Goal: Task Accomplishment & Management: Manage account settings

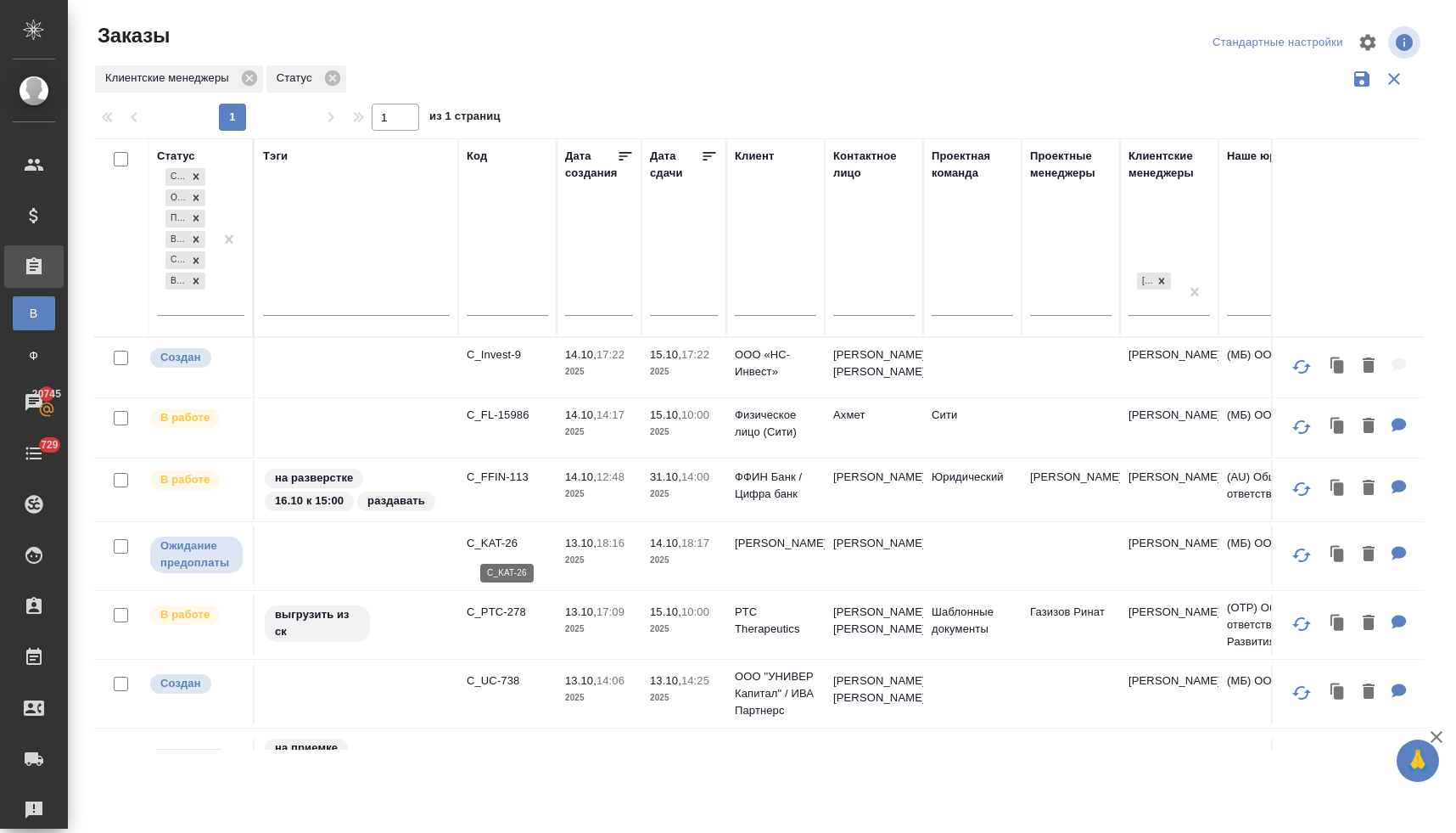
click at [506, 540] on p "C_KAT-26" at bounding box center [507, 542] width 81 height 17
click at [504, 612] on p "C_PTC-278" at bounding box center [507, 611] width 81 height 17
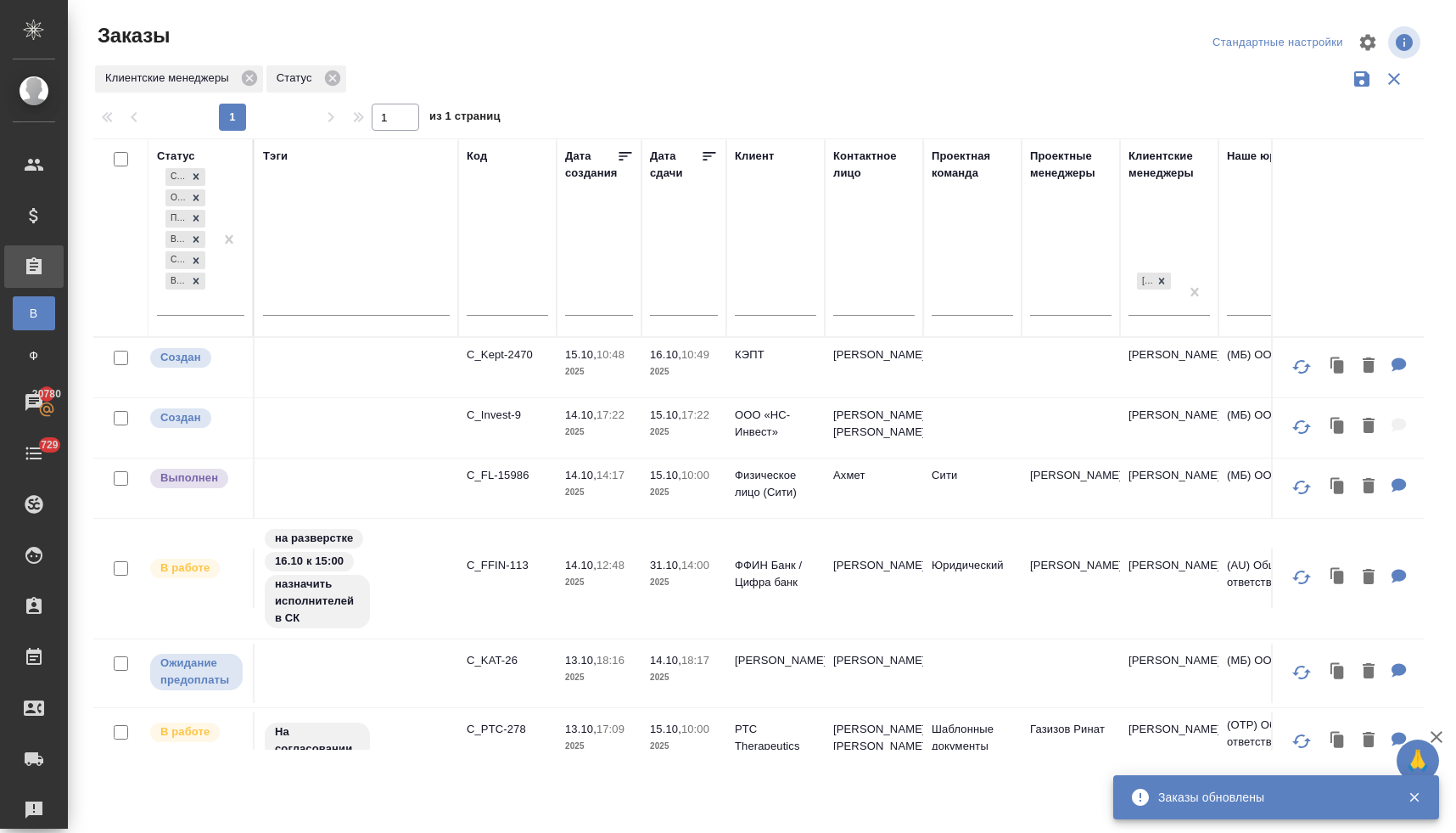
click at [503, 418] on p "C_Invest-9" at bounding box center [507, 415] width 81 height 17
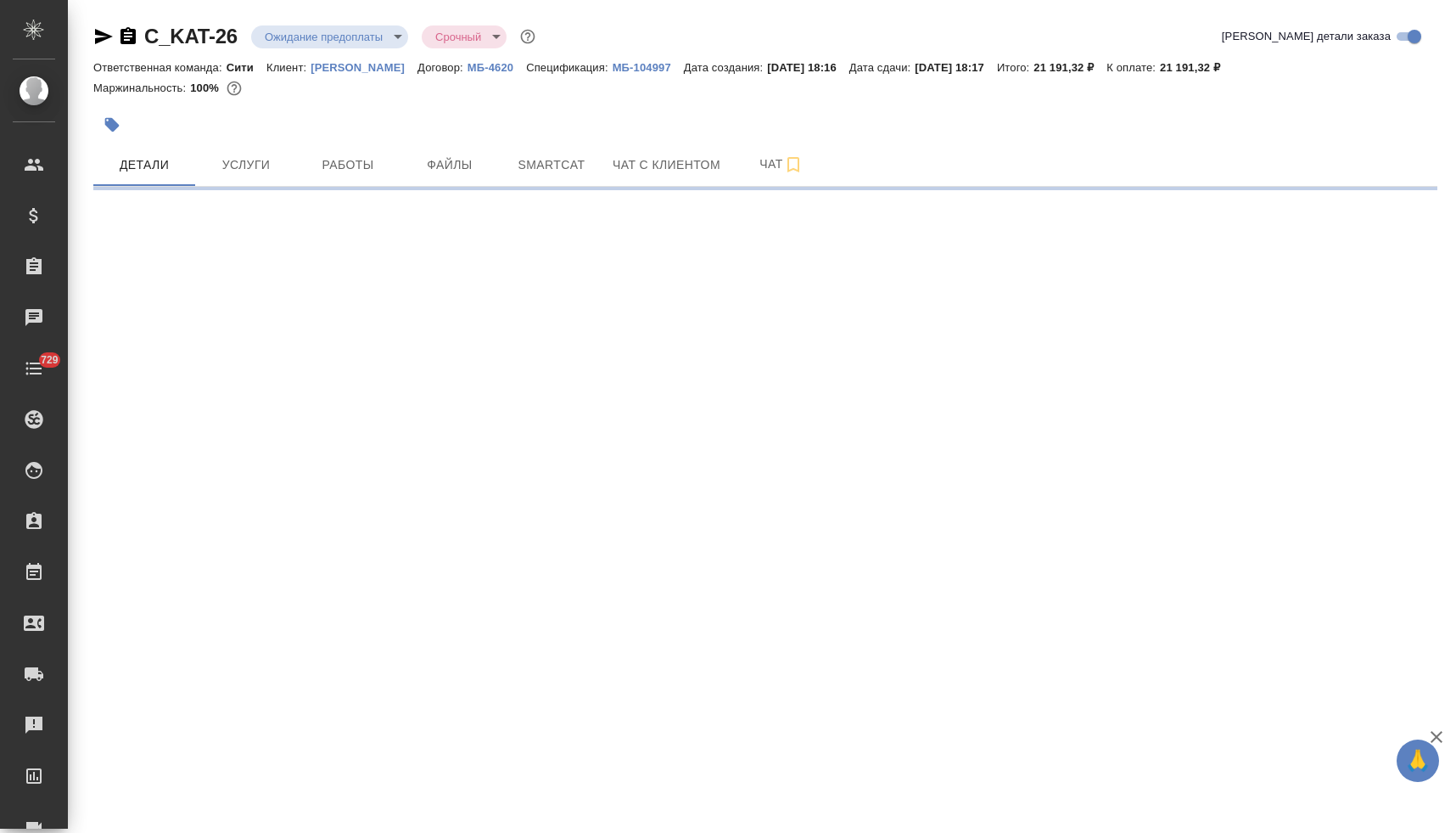
select select "RU"
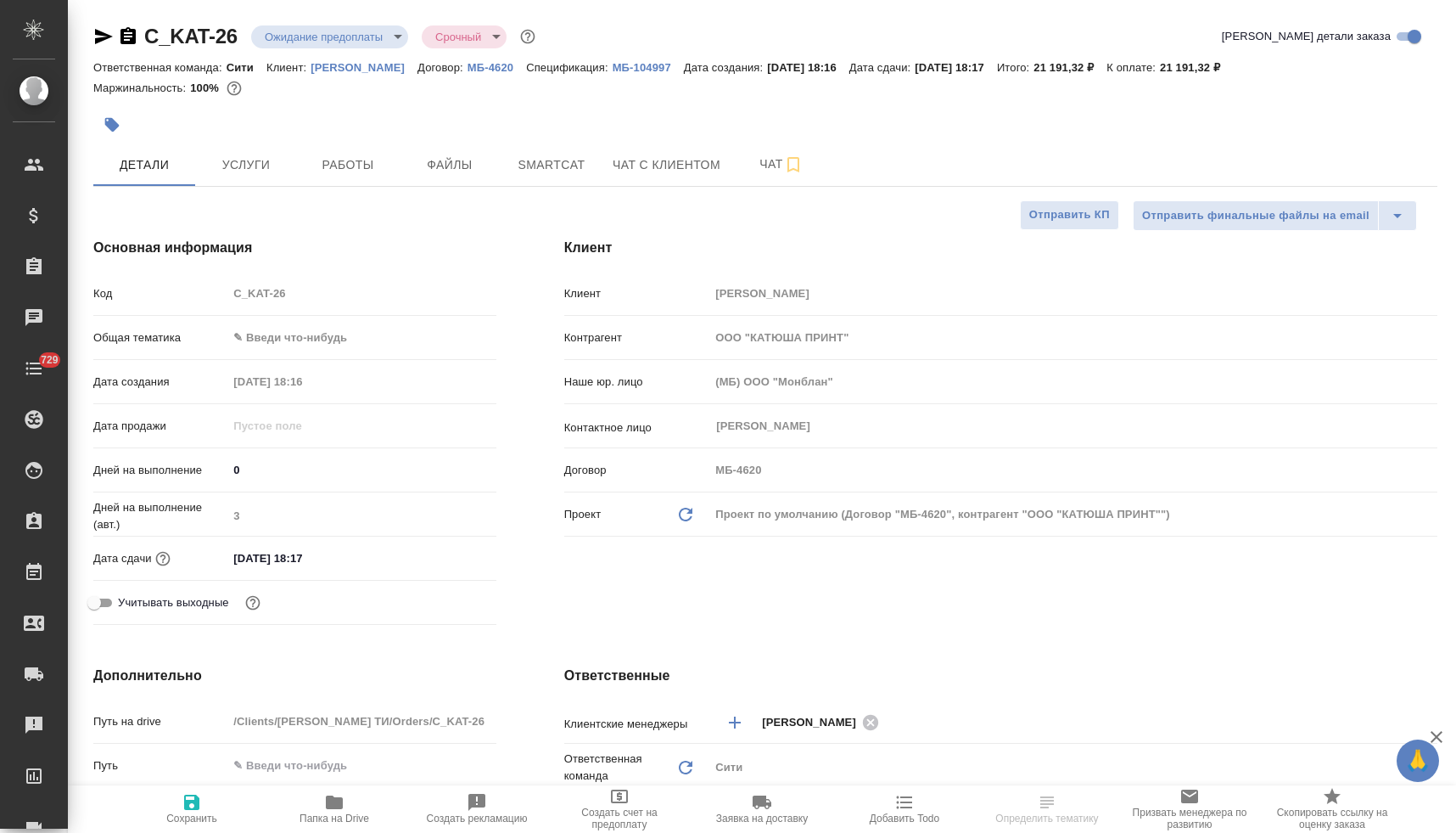
type textarea "x"
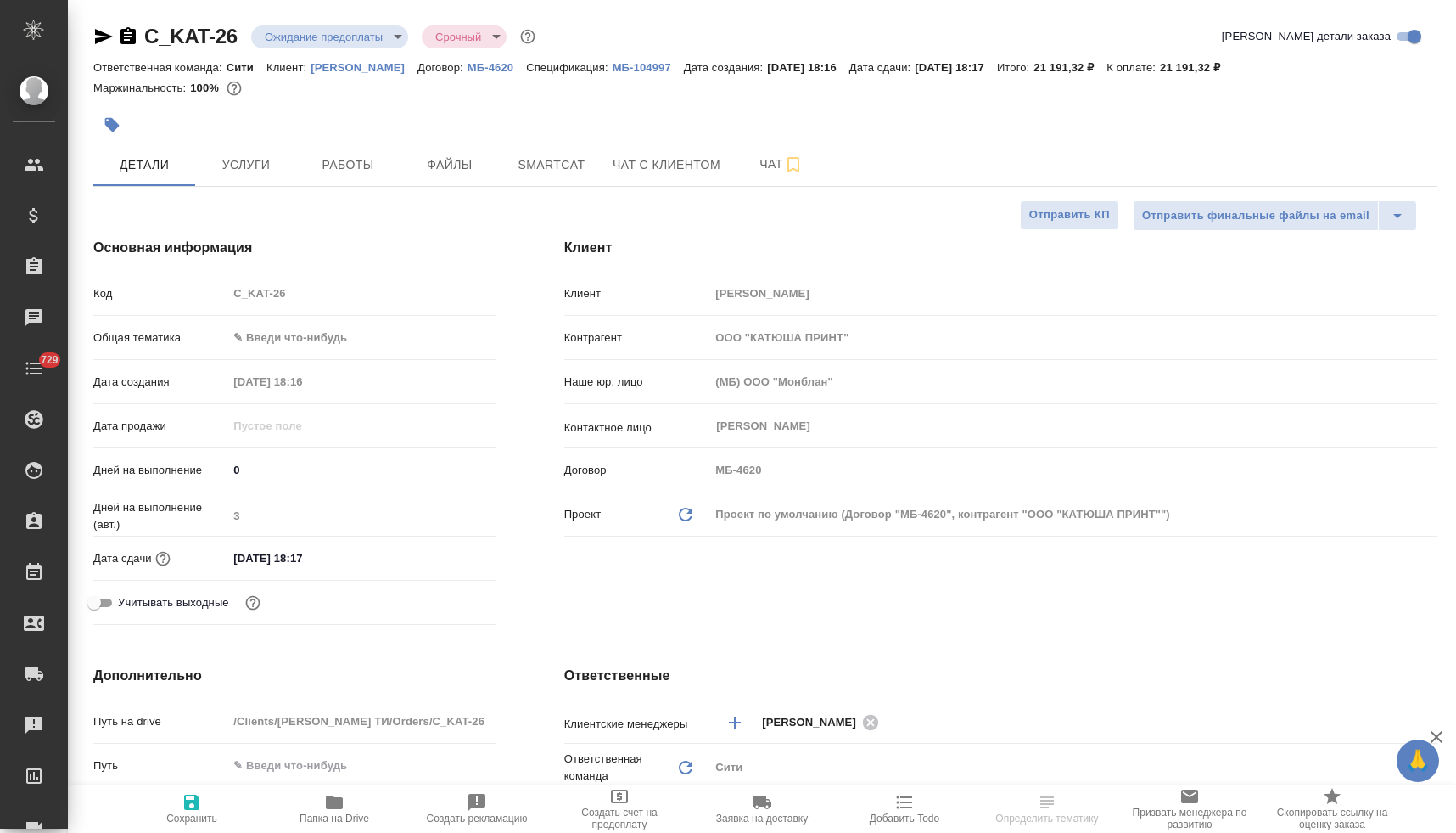
type textarea "x"
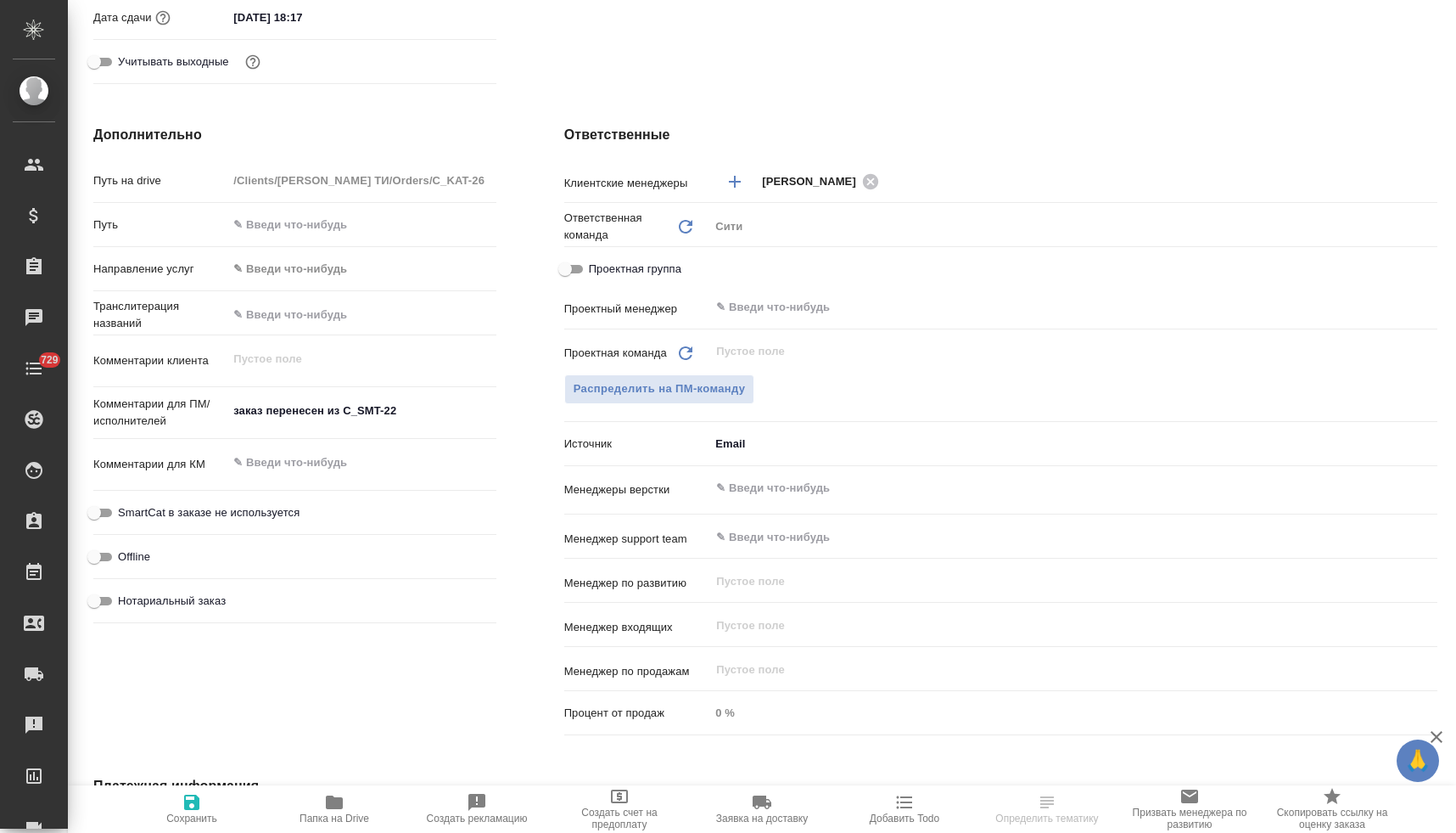
scroll to position [846, 0]
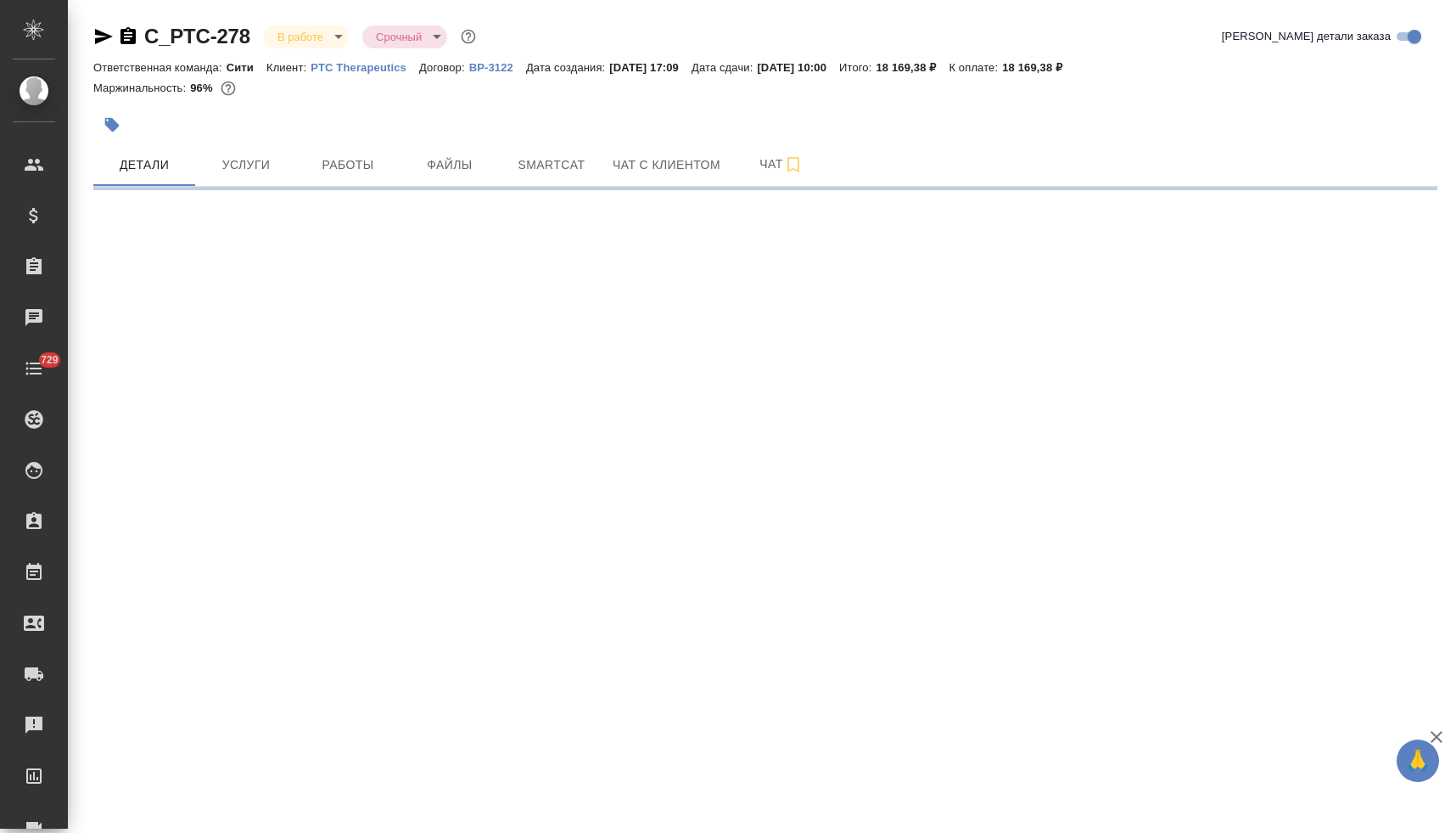
select select "RU"
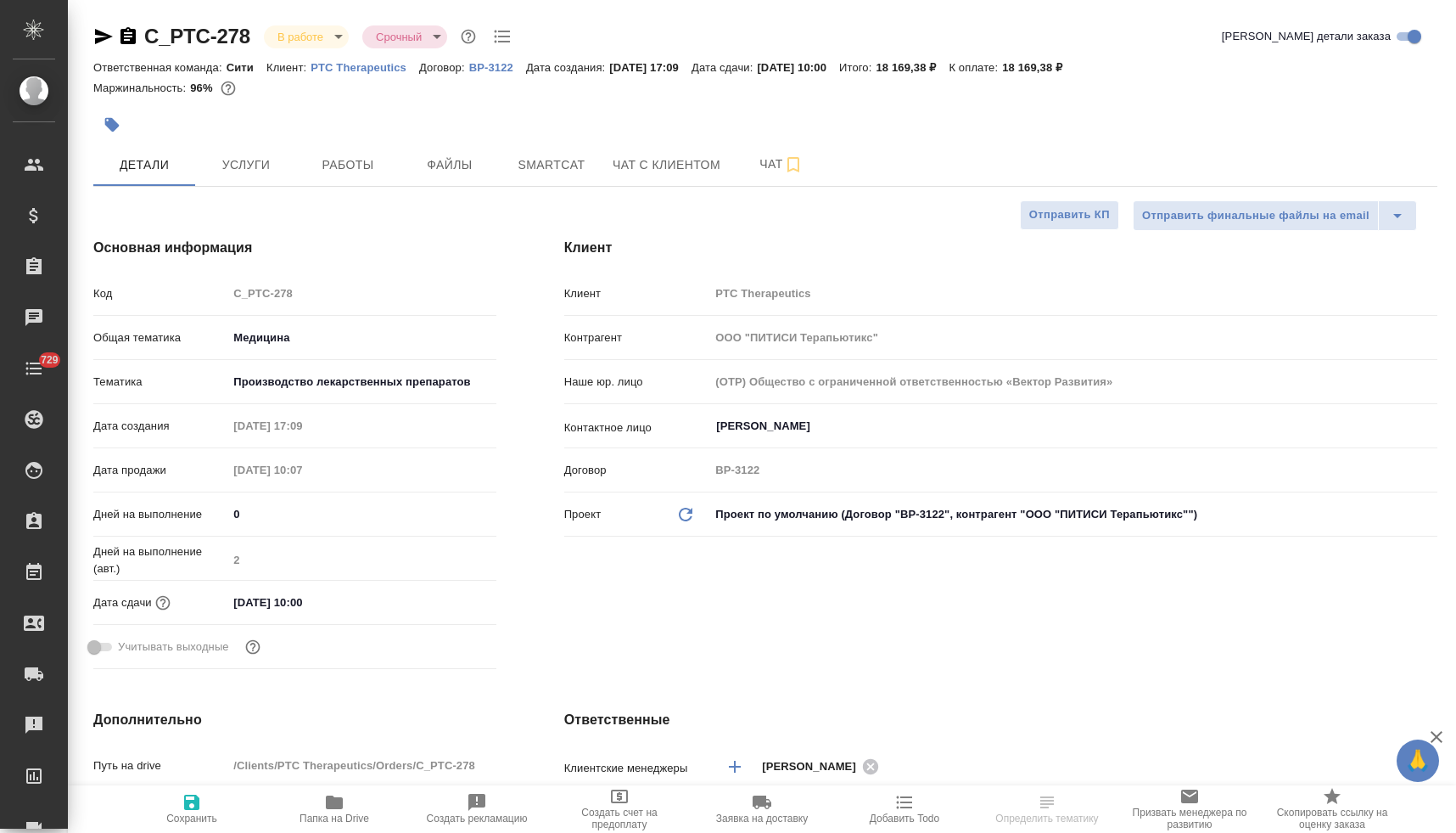
type textarea "x"
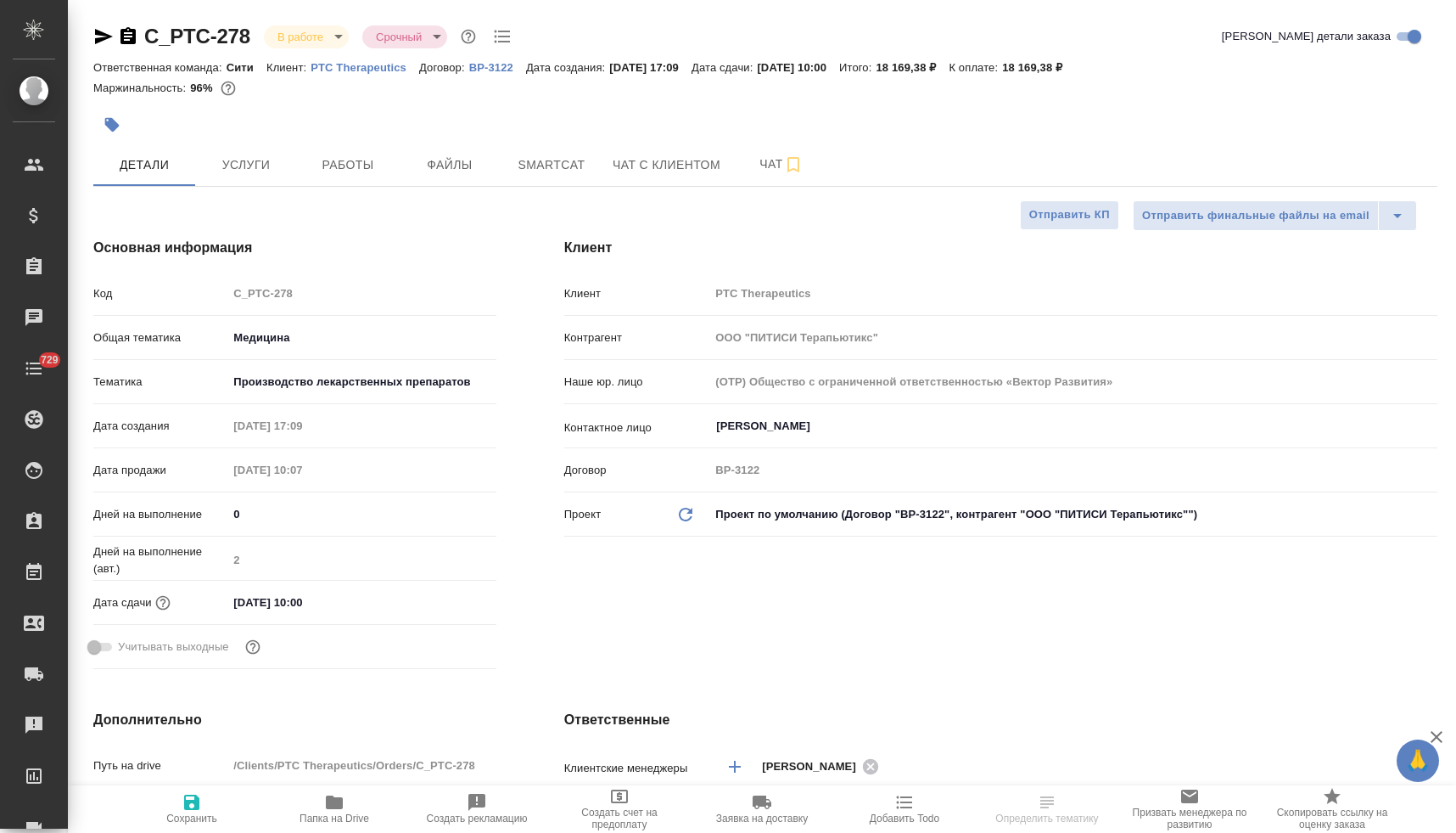
type textarea "x"
click at [103, 39] on icon "button" at bounding box center [104, 36] width 18 height 15
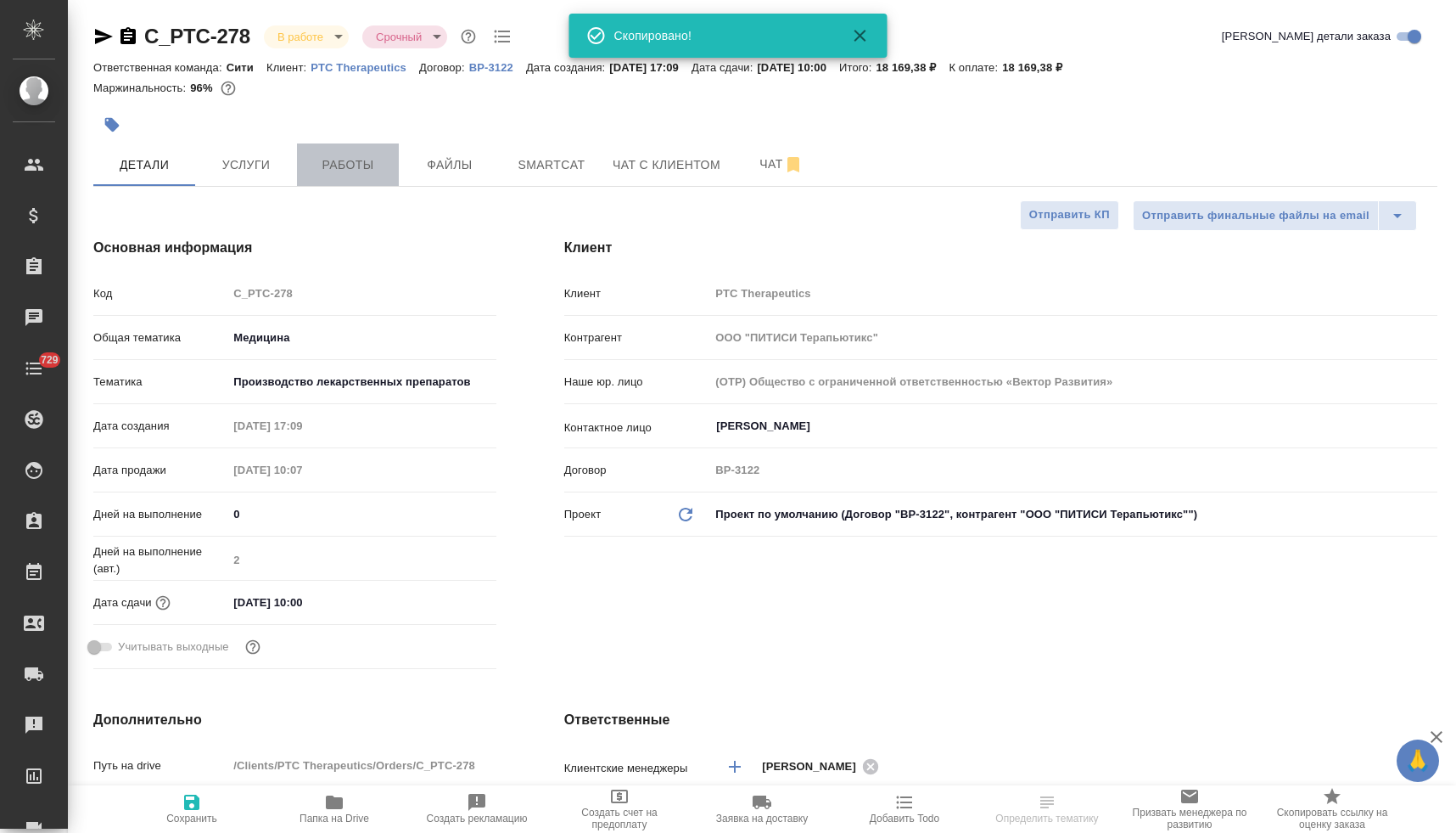
click at [349, 175] on button "Работы" at bounding box center [348, 165] width 102 height 43
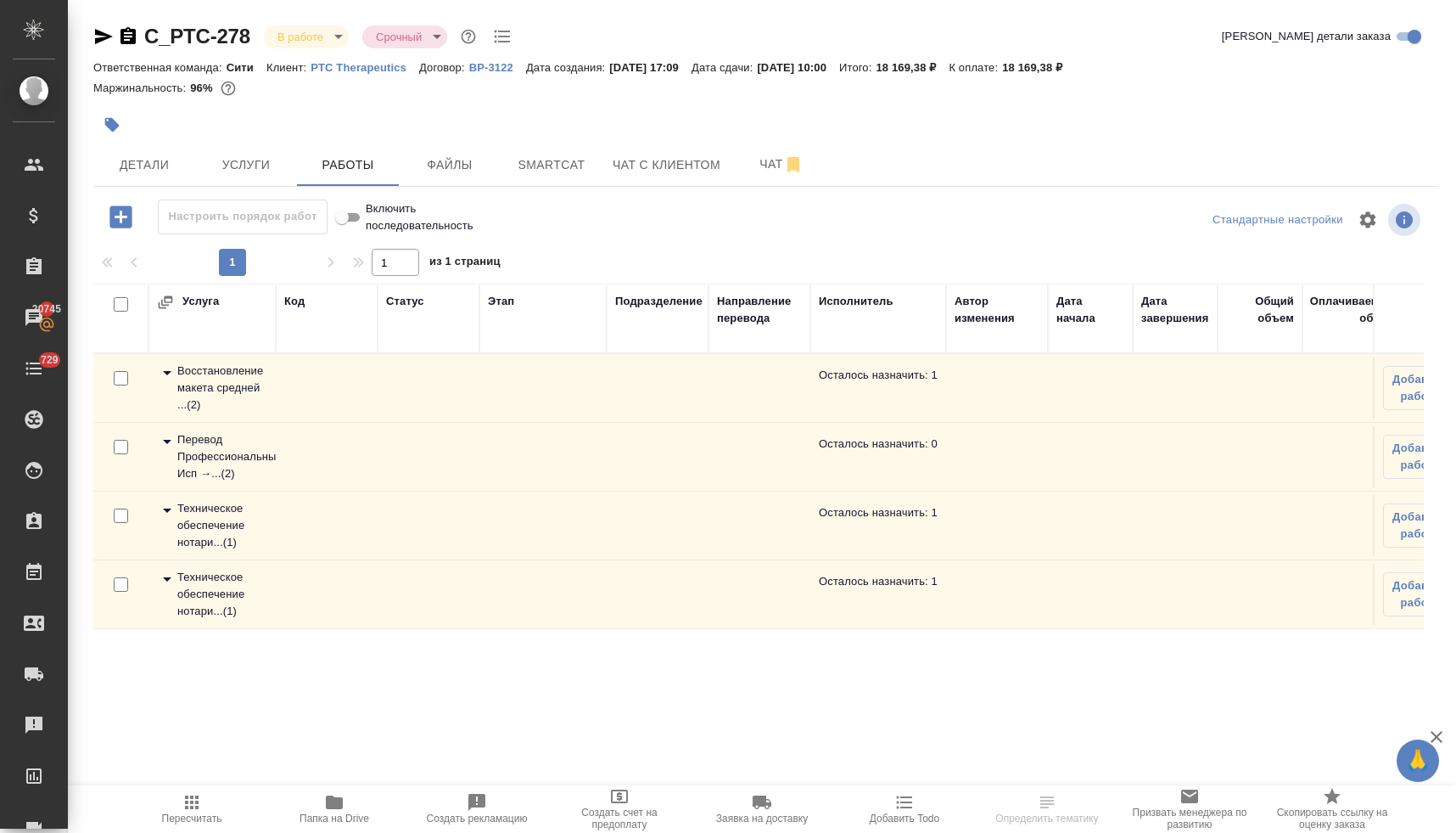
click at [208, 450] on div "Перевод Профессиональный Исп →... ( 2 )" at bounding box center [211, 456] width 110 height 51
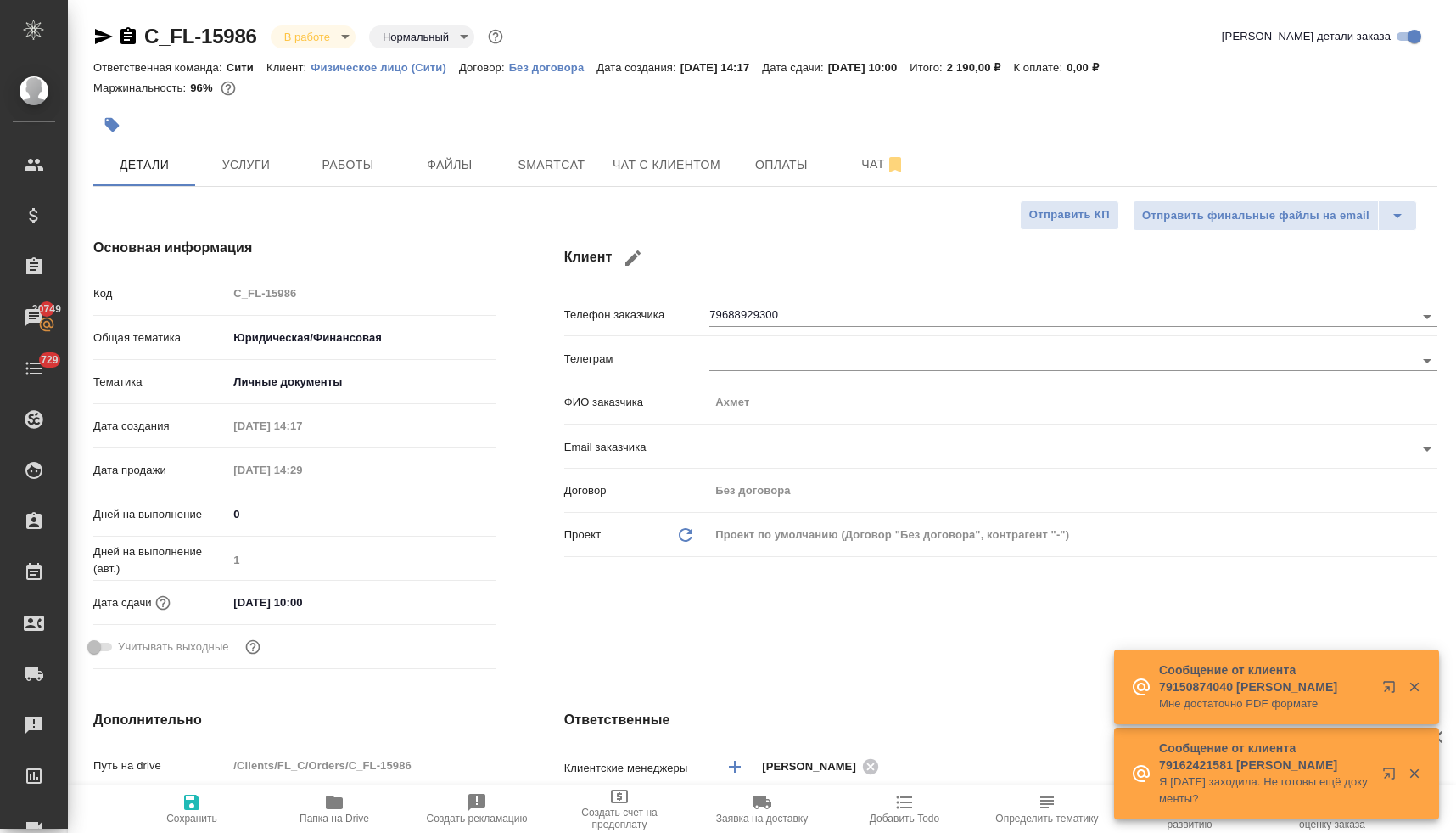
select select "RU"
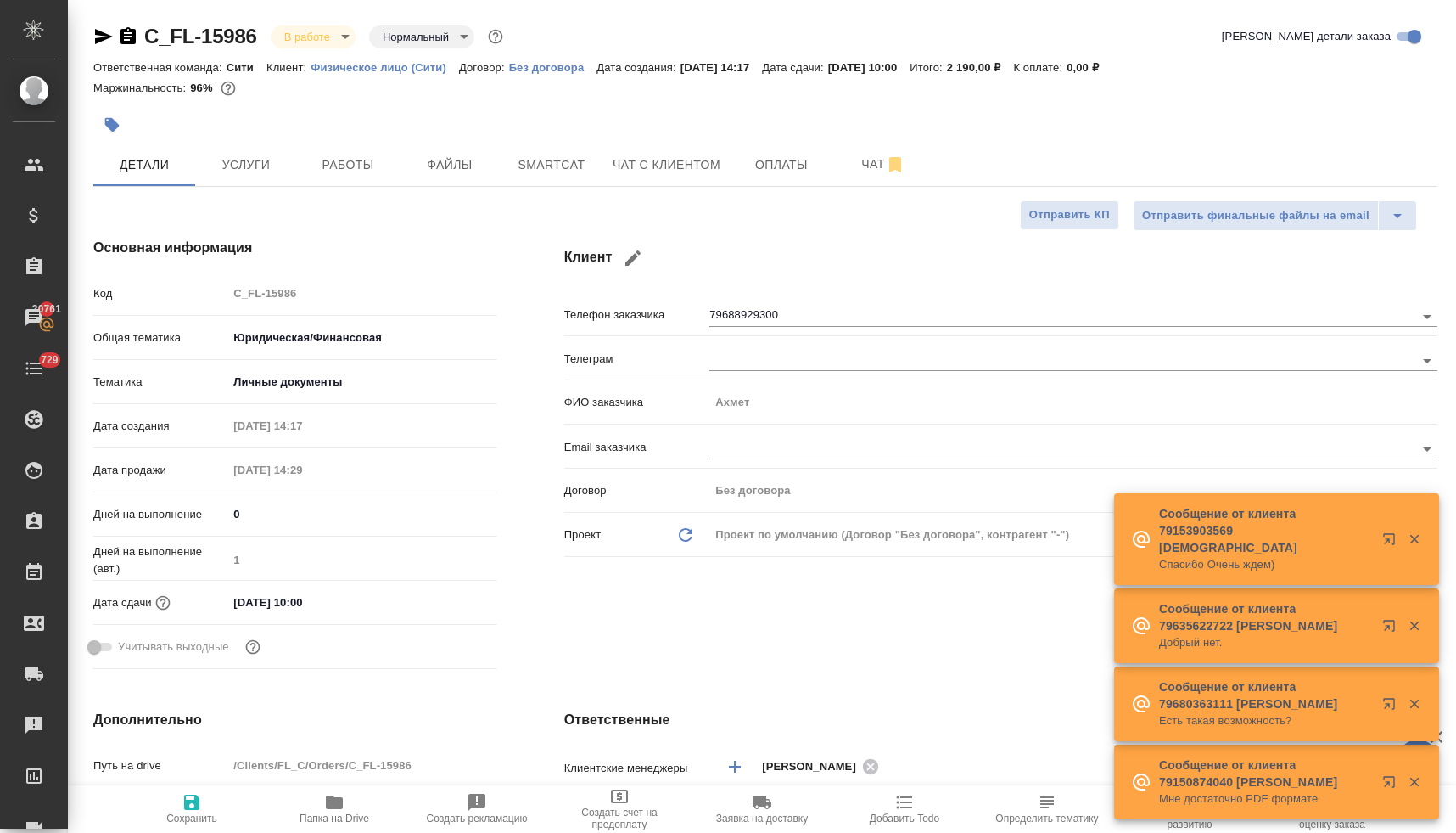
click at [100, 34] on icon "button" at bounding box center [104, 36] width 18 height 15
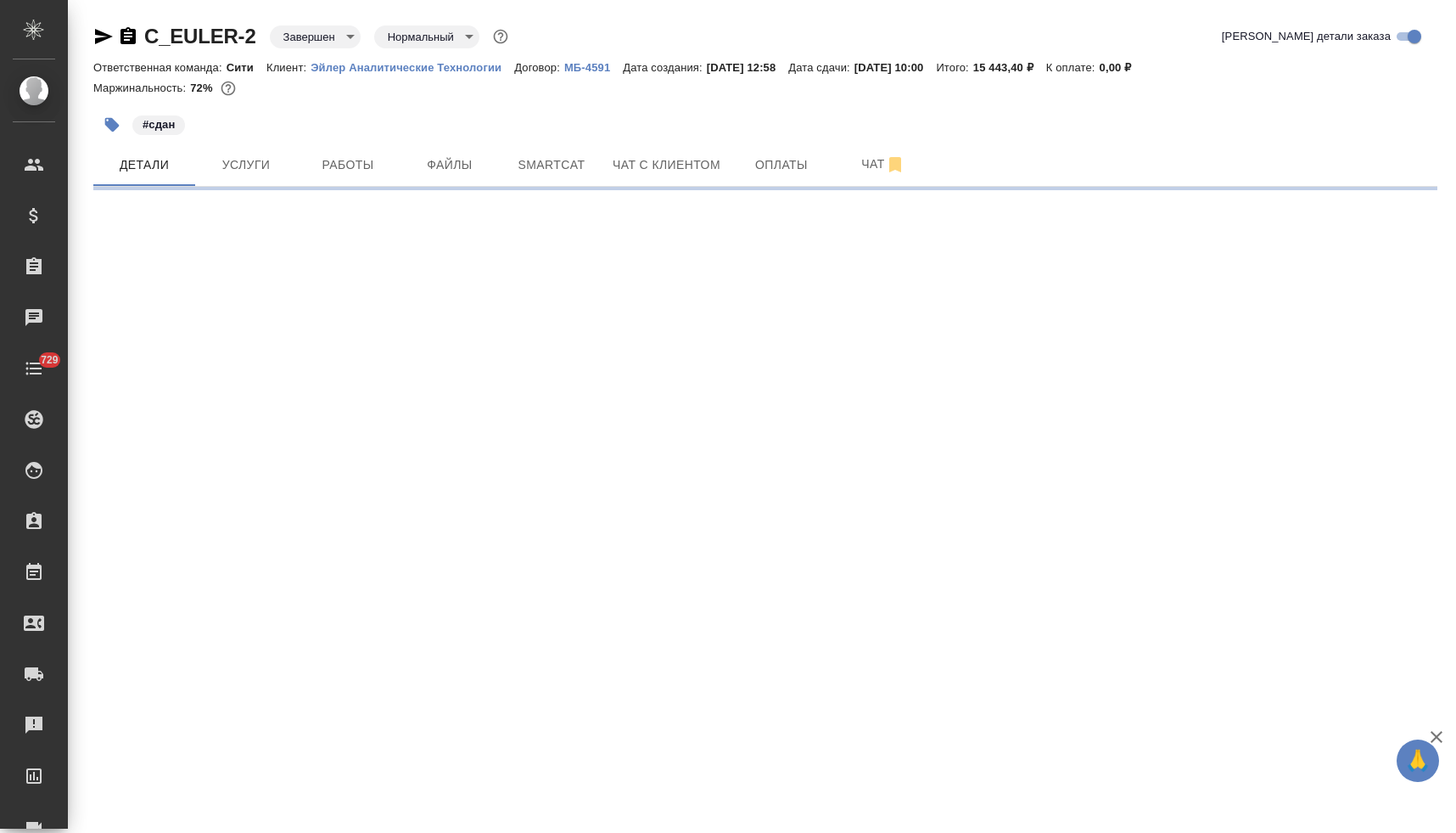
select select "RU"
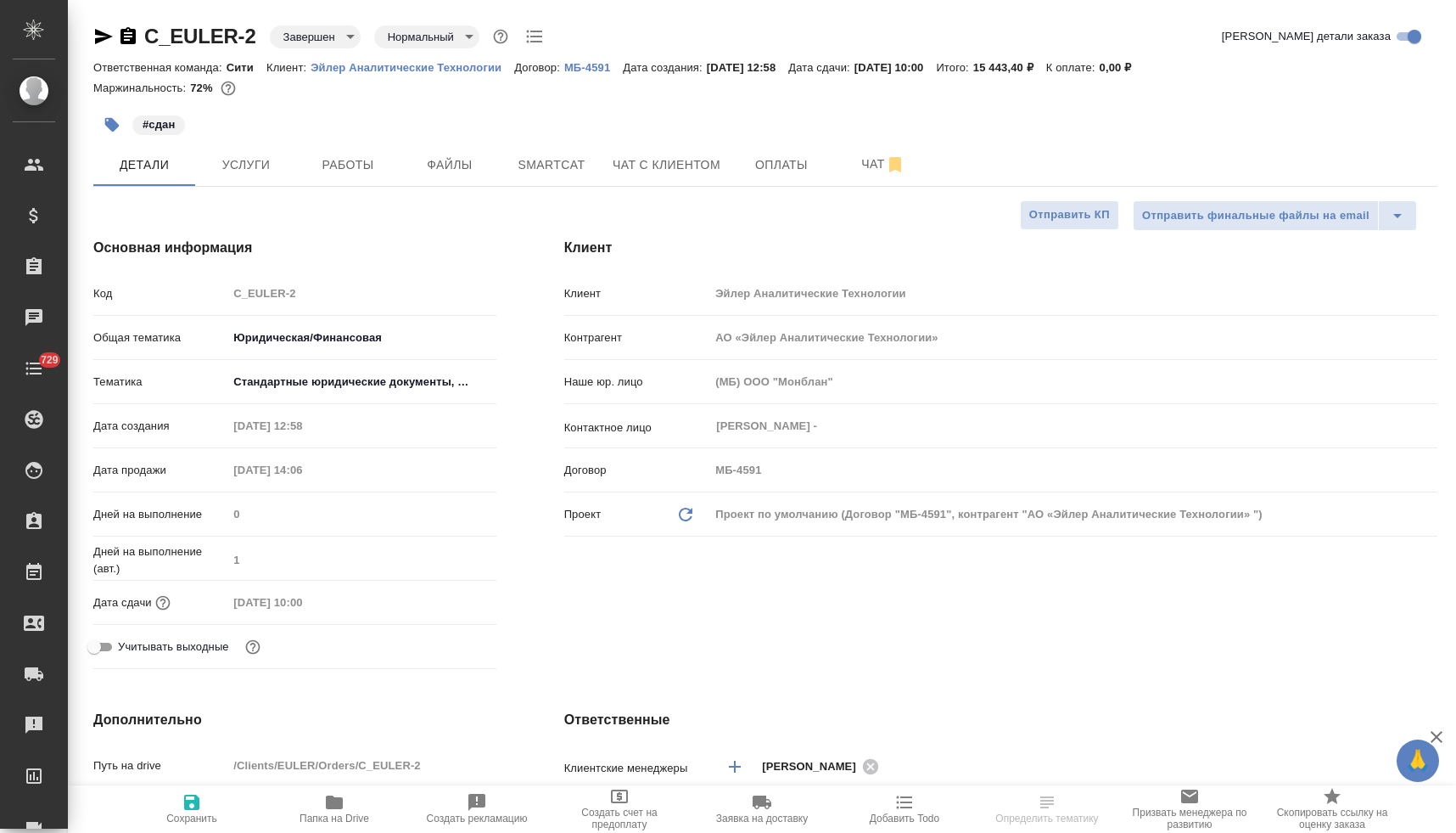
type textarea "x"
type input "Газизов Ринат"
type input "[PERSON_NAME]"
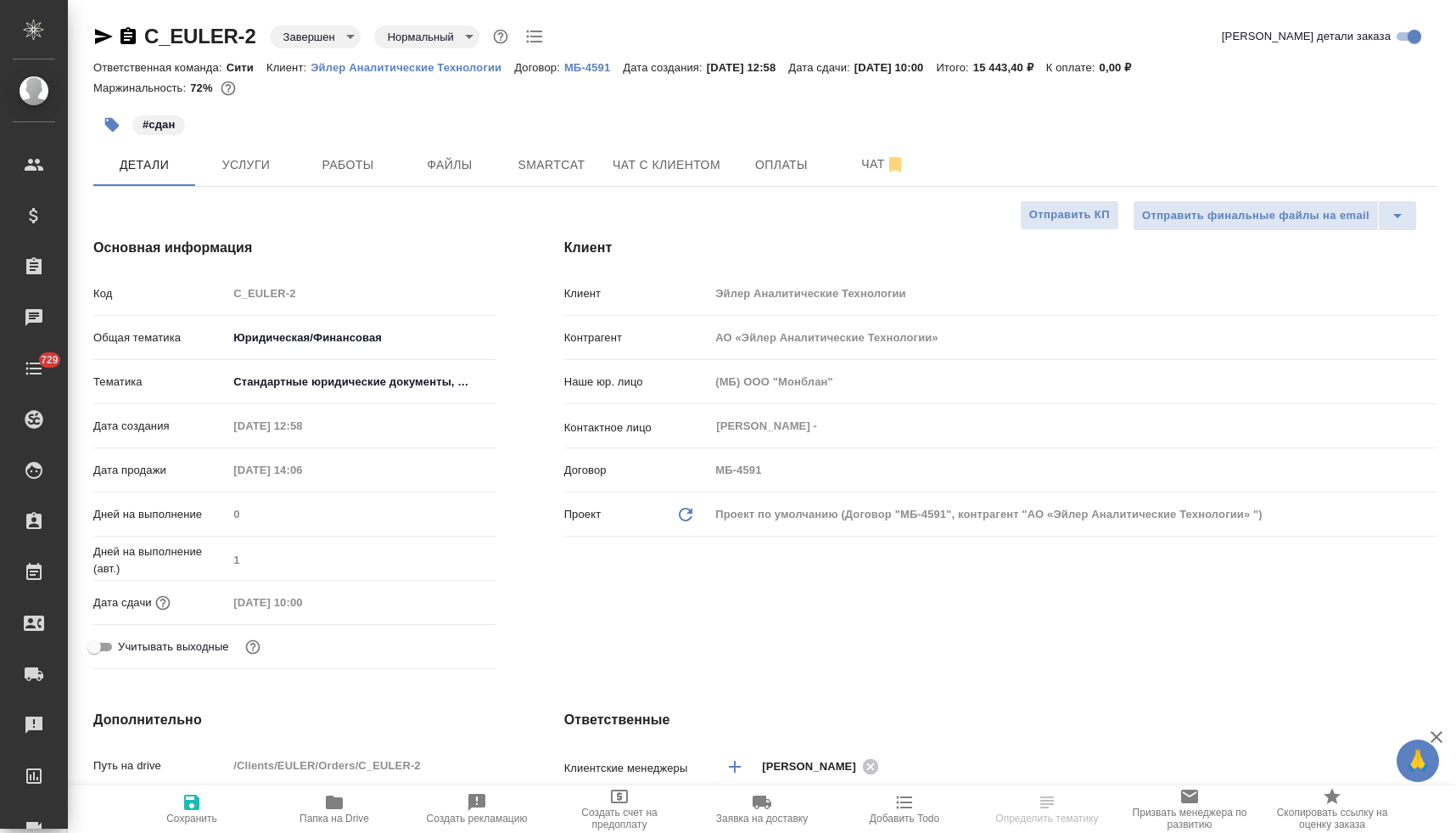
type input "[PERSON_NAME]"
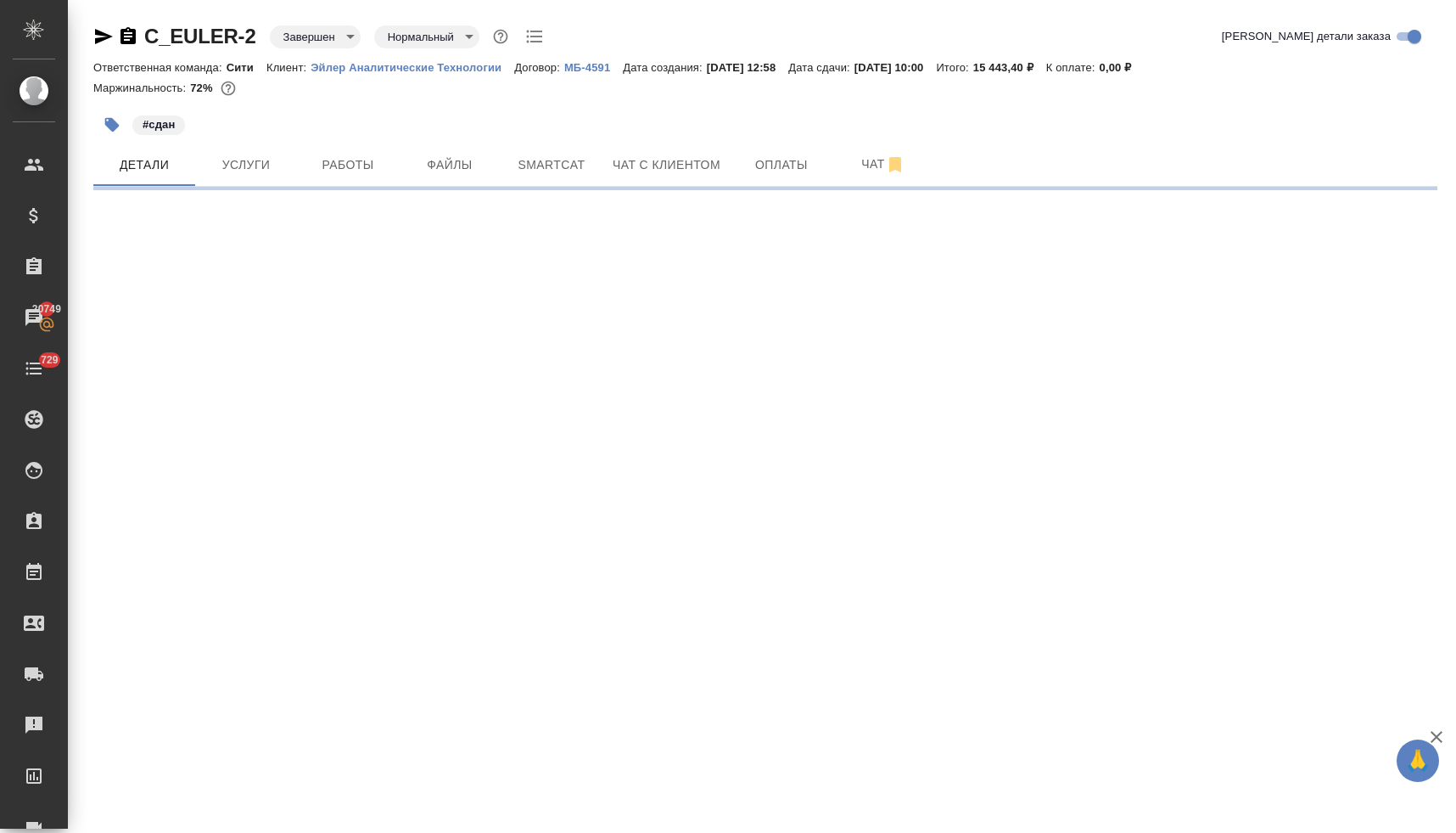
select select "RU"
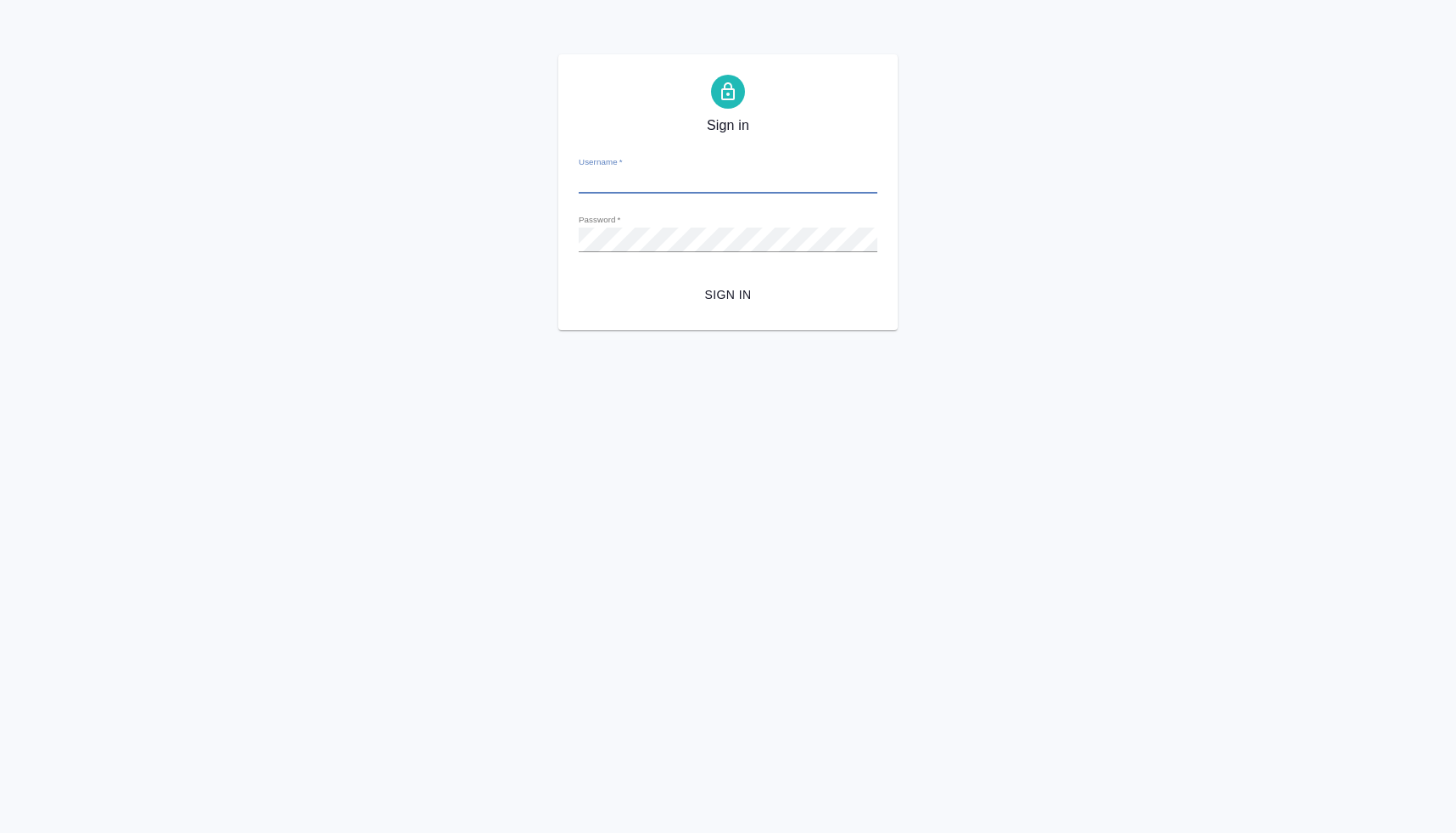
type input "[PERSON_NAME][EMAIL_ADDRESS][DOMAIN_NAME]"
click at [495, 225] on div "Sign in Username   * [PERSON_NAME][EMAIL_ADDRESS][DOMAIN_NAME] Password   * url…" at bounding box center [728, 192] width 1456 height 276
click at [579, 280] on button "Sign in" at bounding box center [728, 296] width 298 height 32
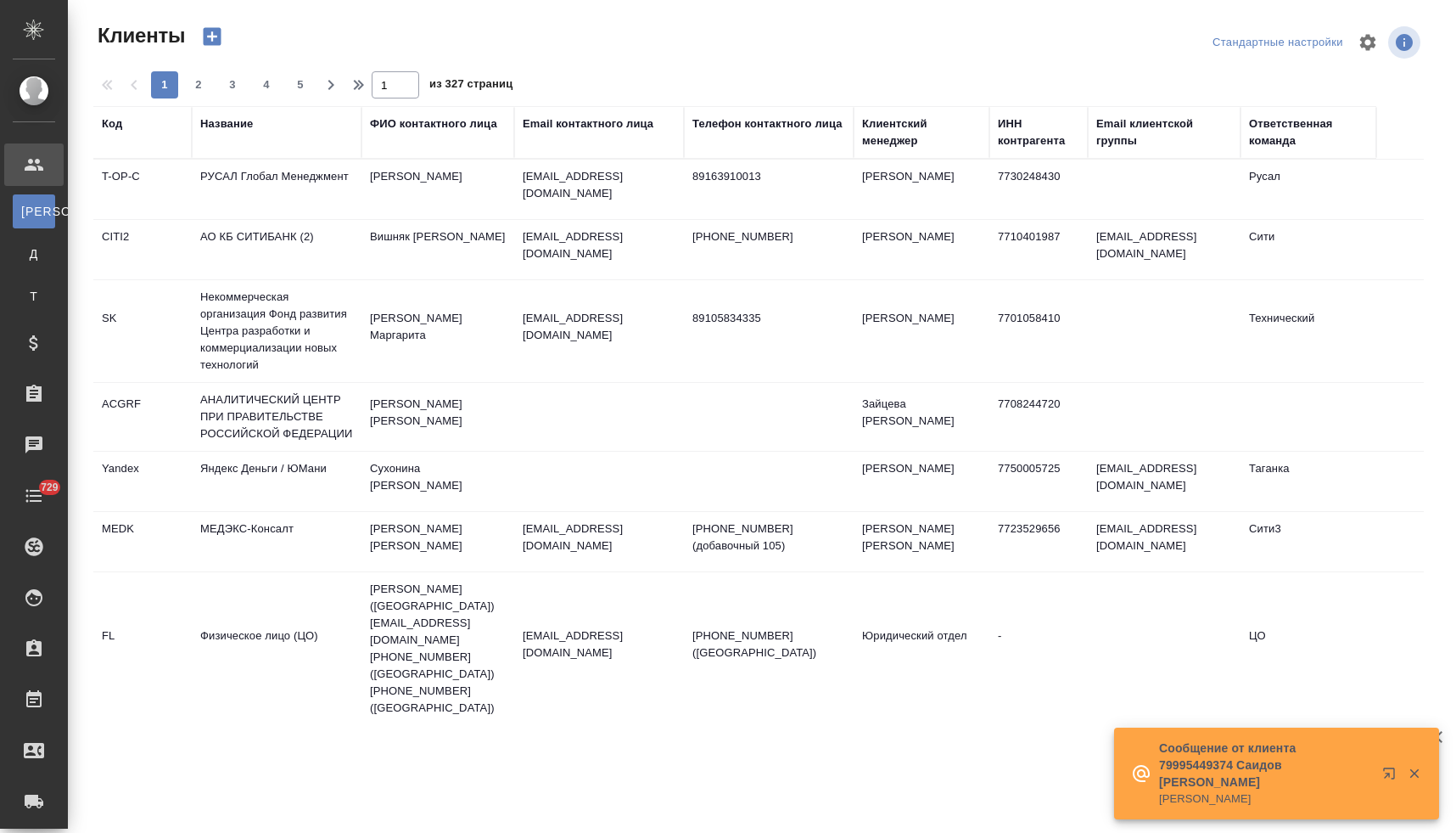
select select "RU"
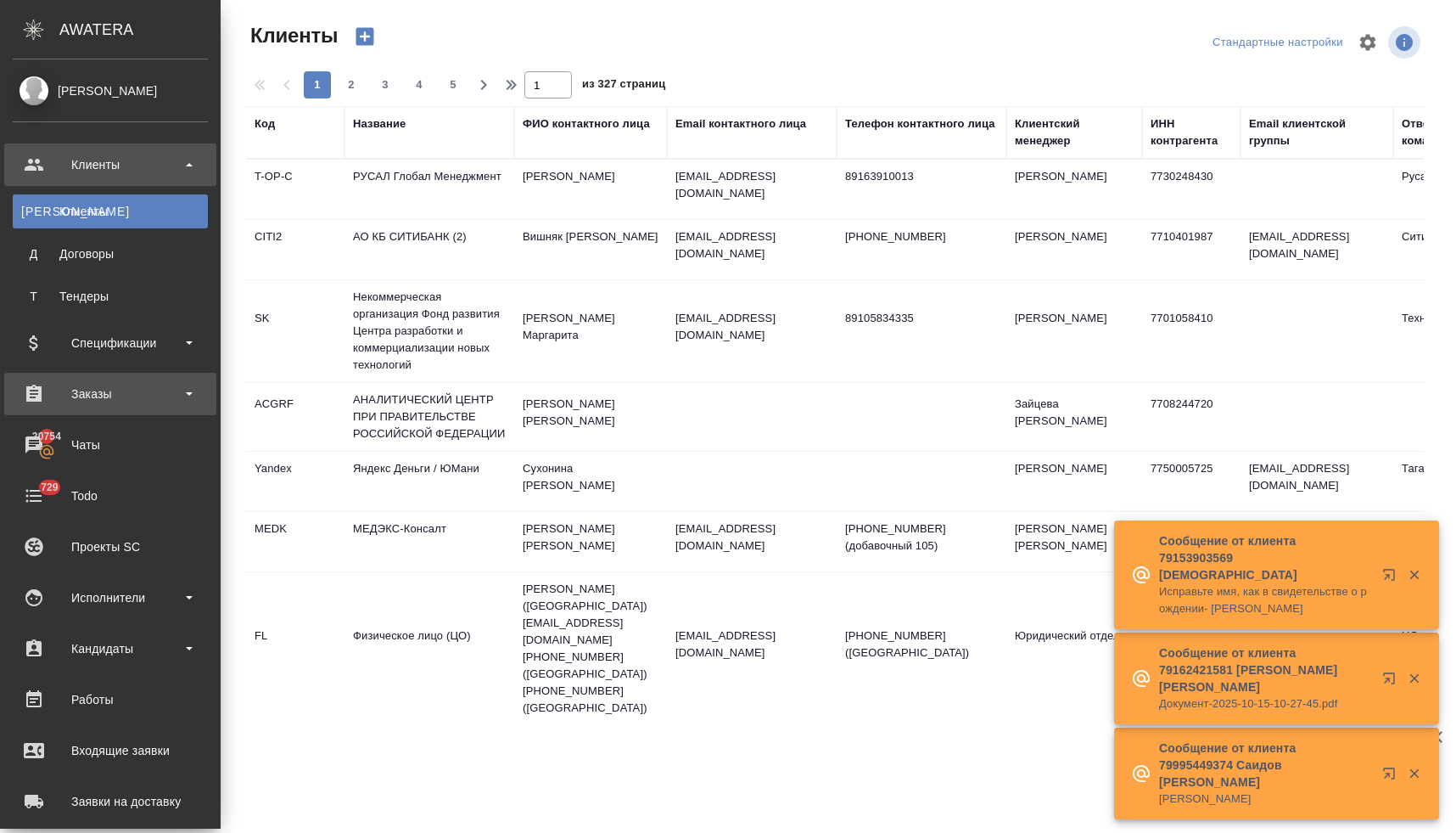
click at [92, 396] on div "Заказы" at bounding box center [110, 394] width 195 height 26
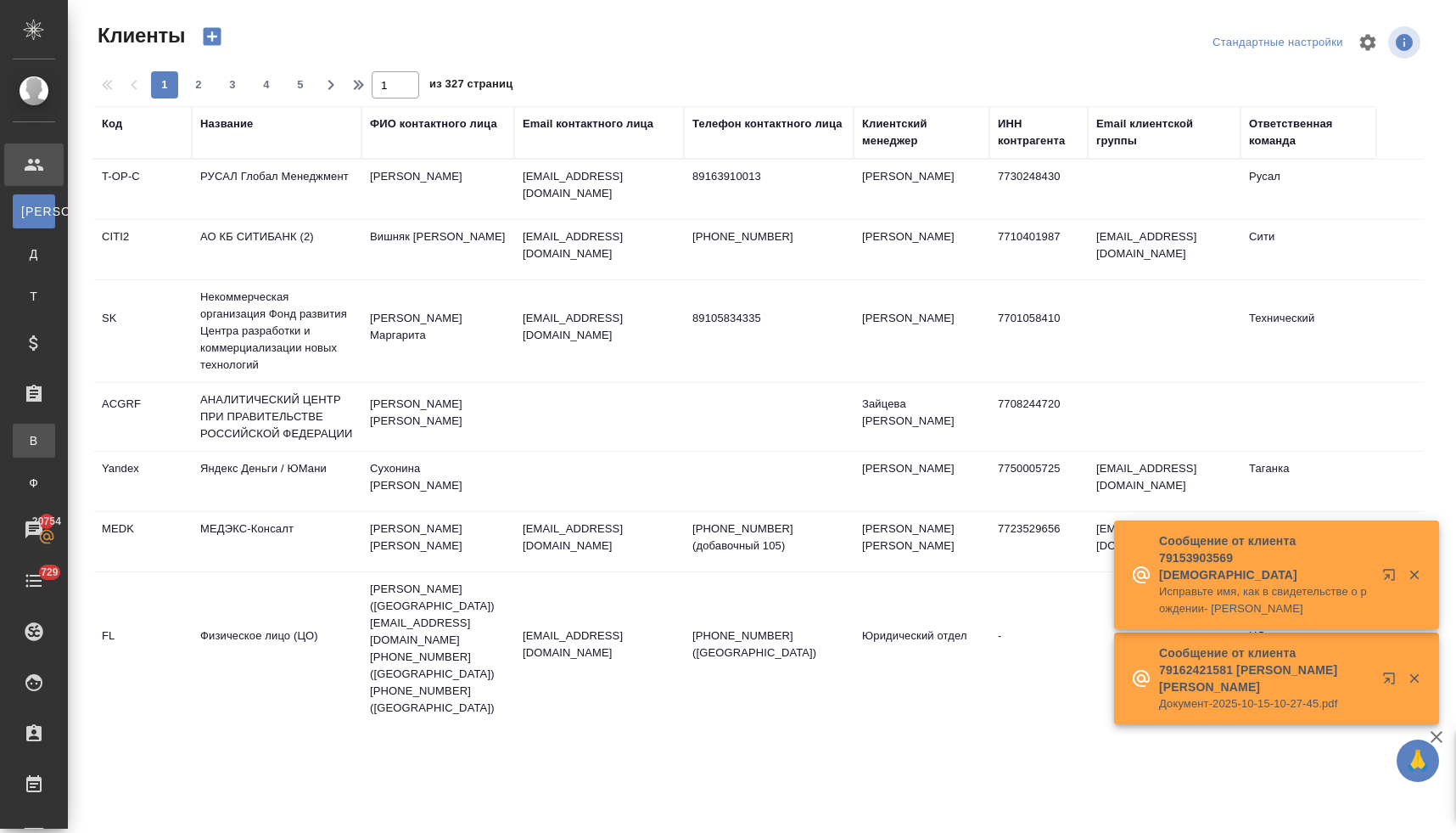
click at [26, 438] on div "Все заказы" at bounding box center [13, 440] width 26 height 17
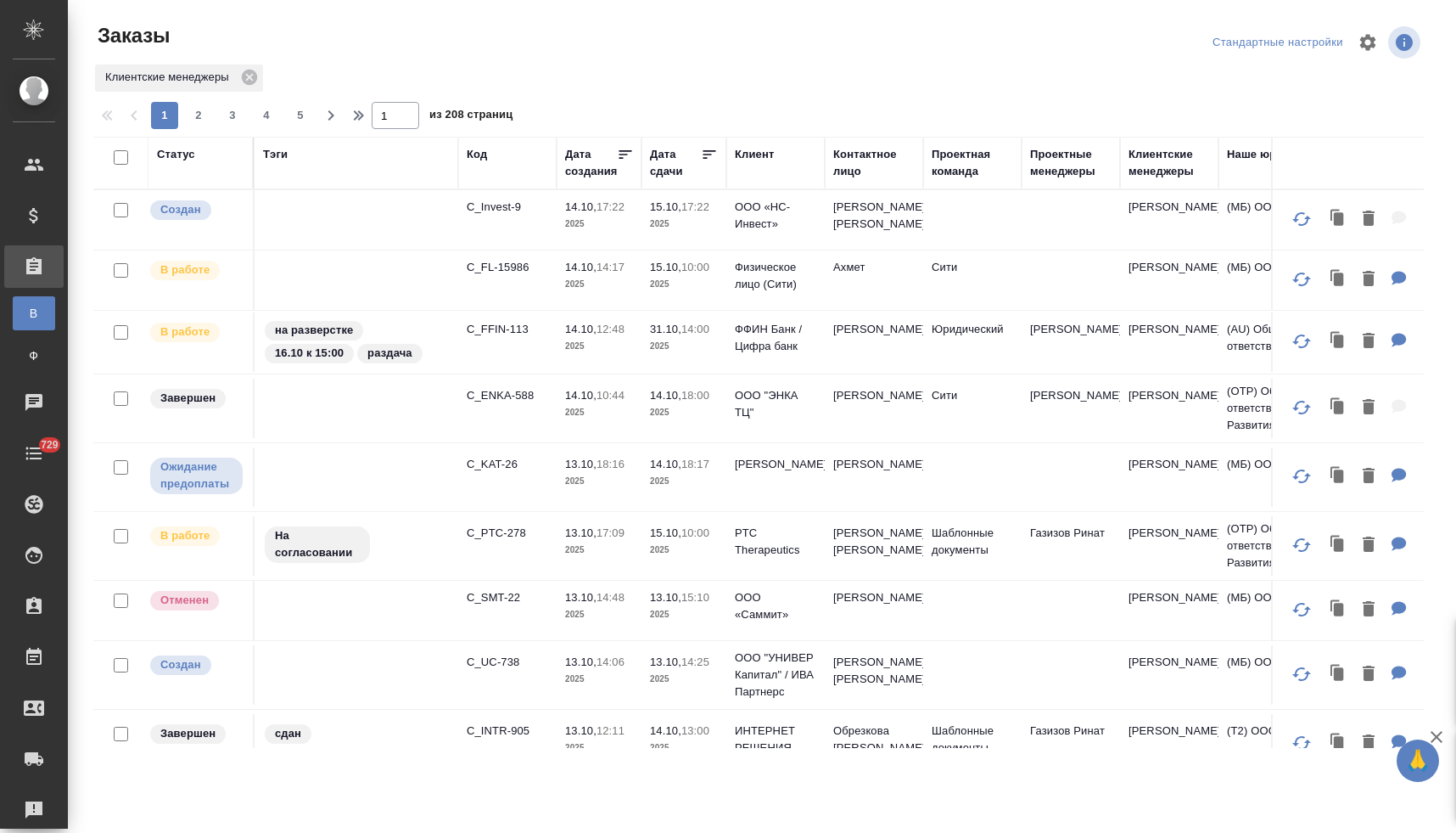
click at [846, 147] on div "Контактное лицо" at bounding box center [873, 163] width 81 height 34
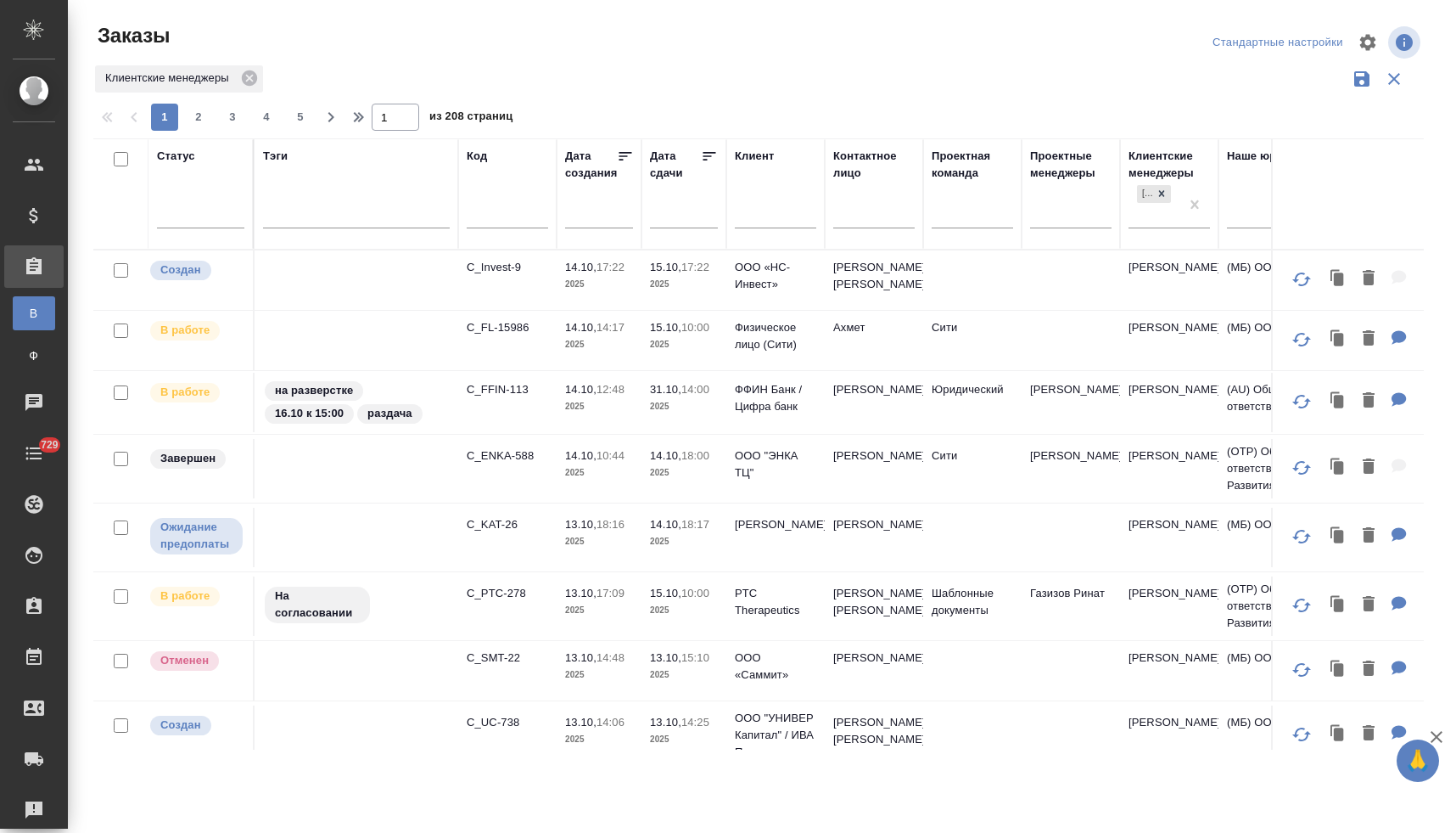
click at [853, 222] on input "text" at bounding box center [873, 216] width 81 height 21
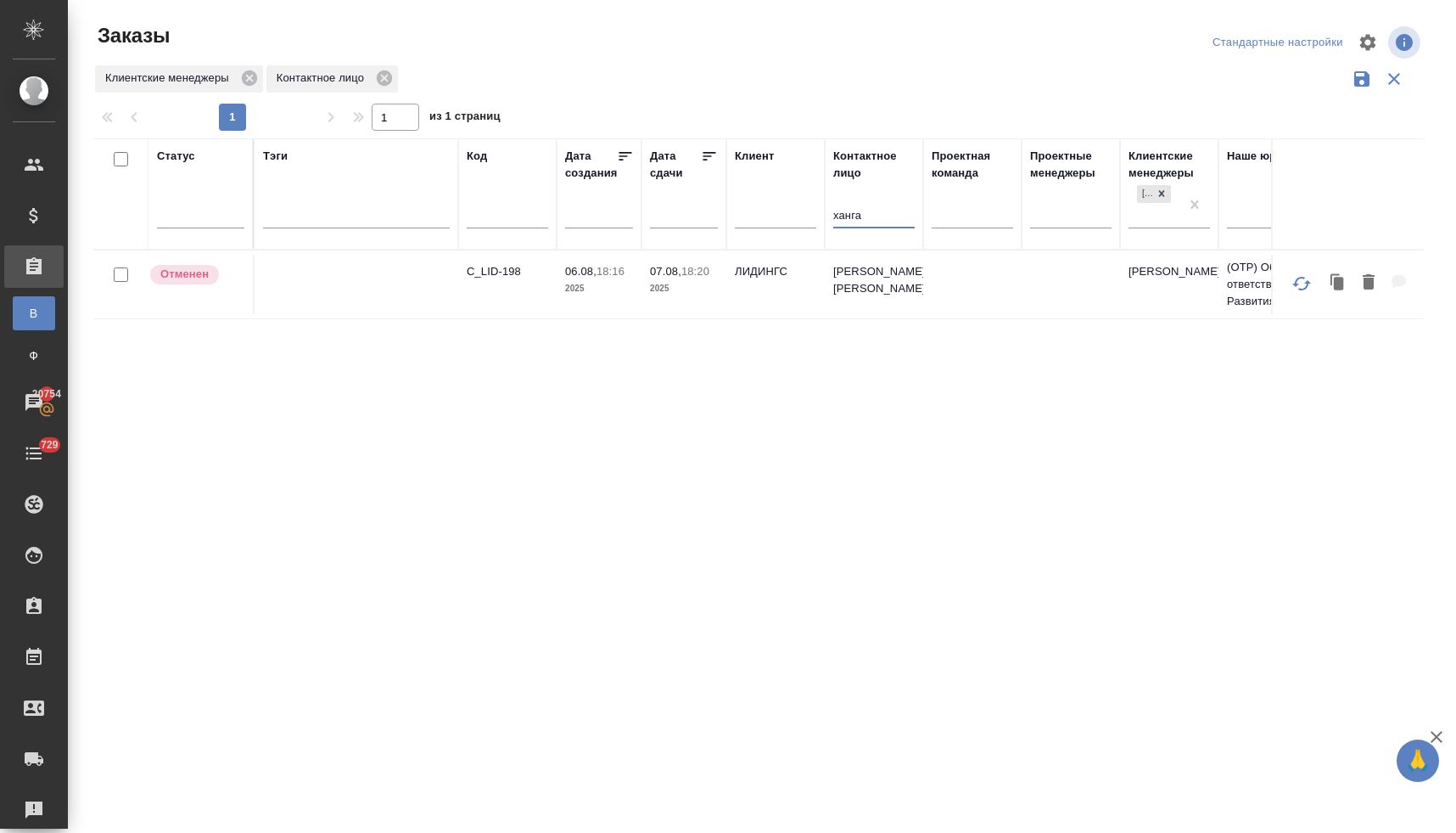
type input "ханга"
click at [498, 272] on p "C_LID-198" at bounding box center [507, 271] width 81 height 17
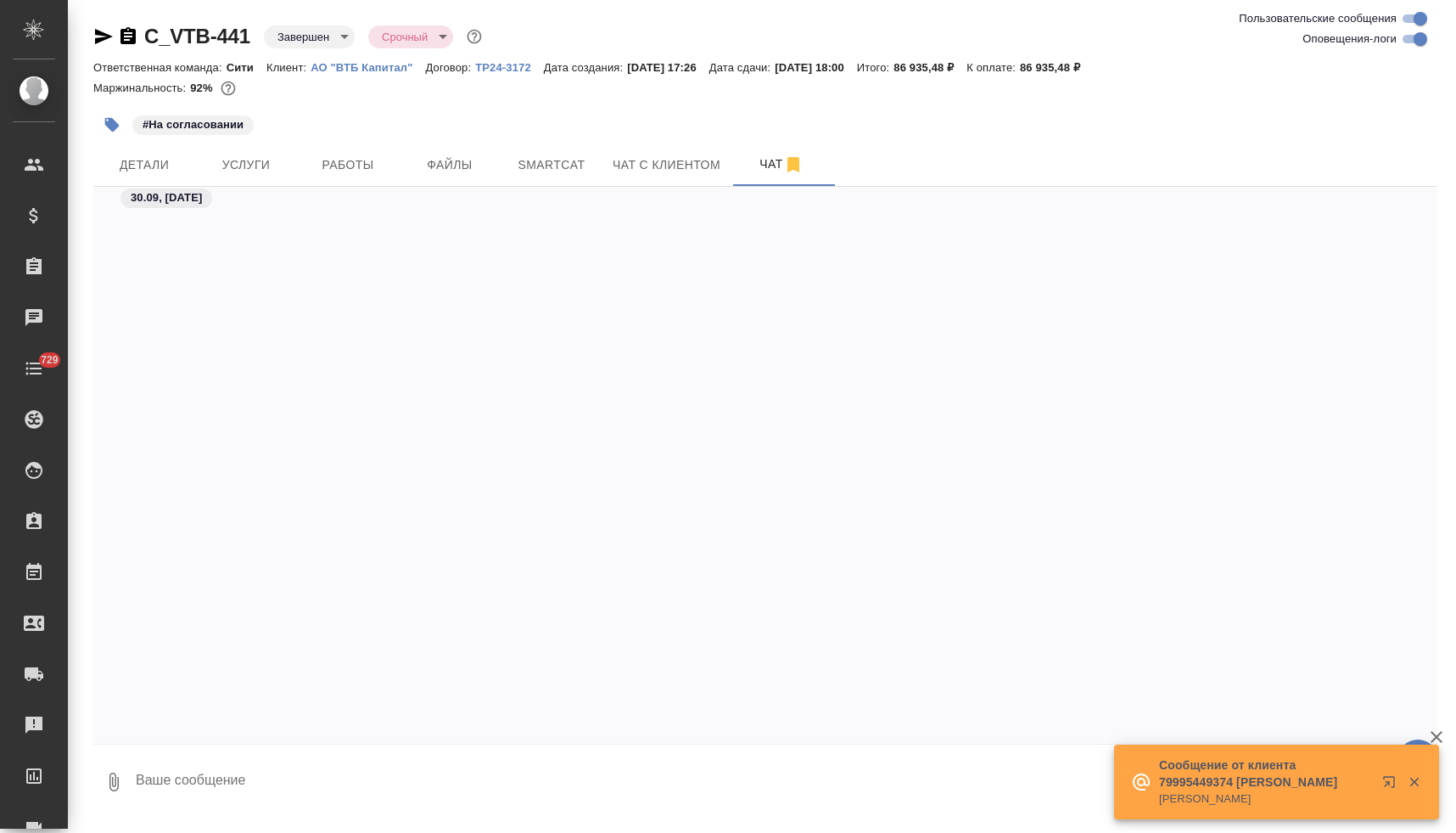
scroll to position [6325, 0]
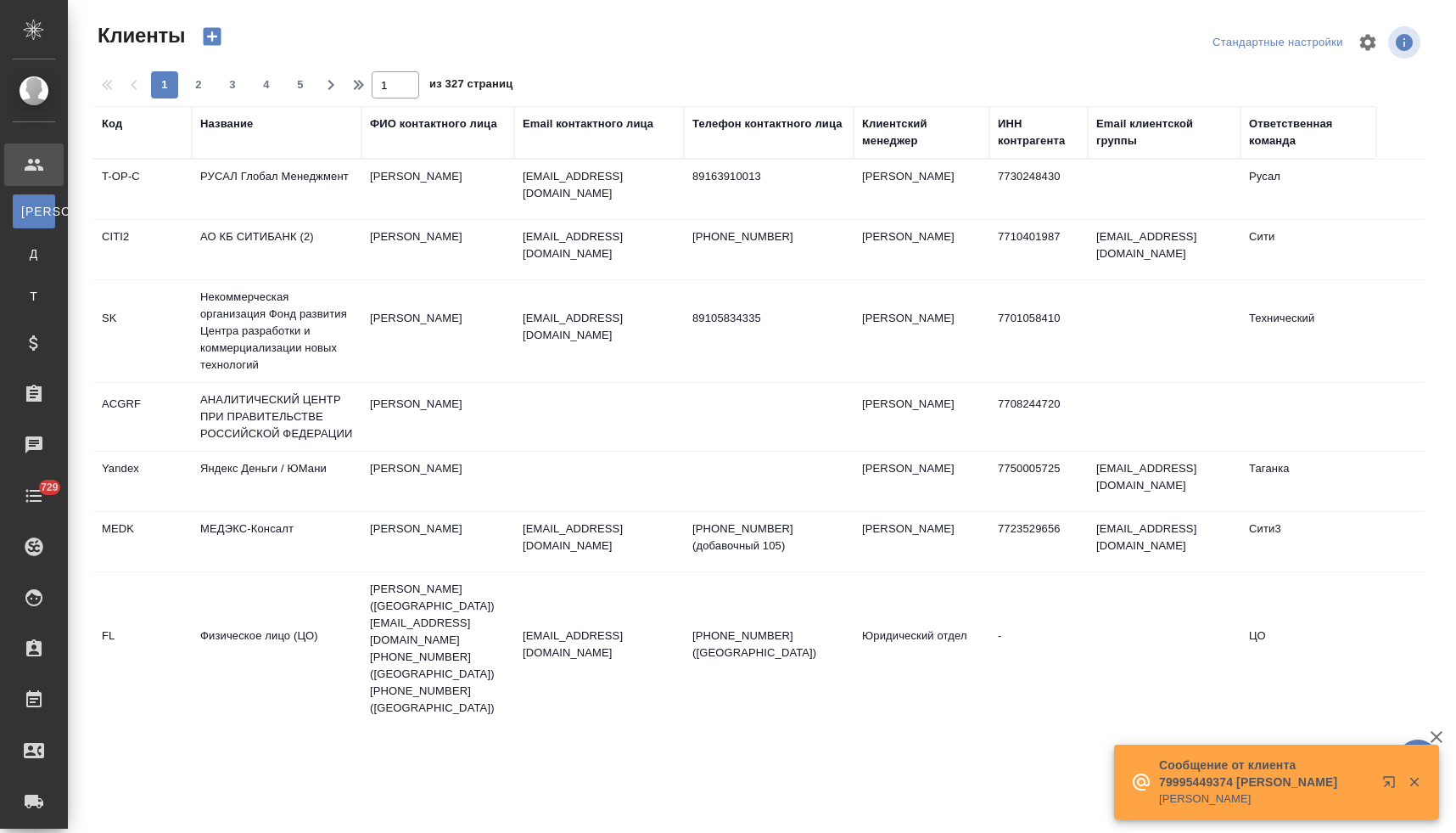
select select "RU"
click at [226, 127] on div "Название" at bounding box center [226, 123] width 53 height 17
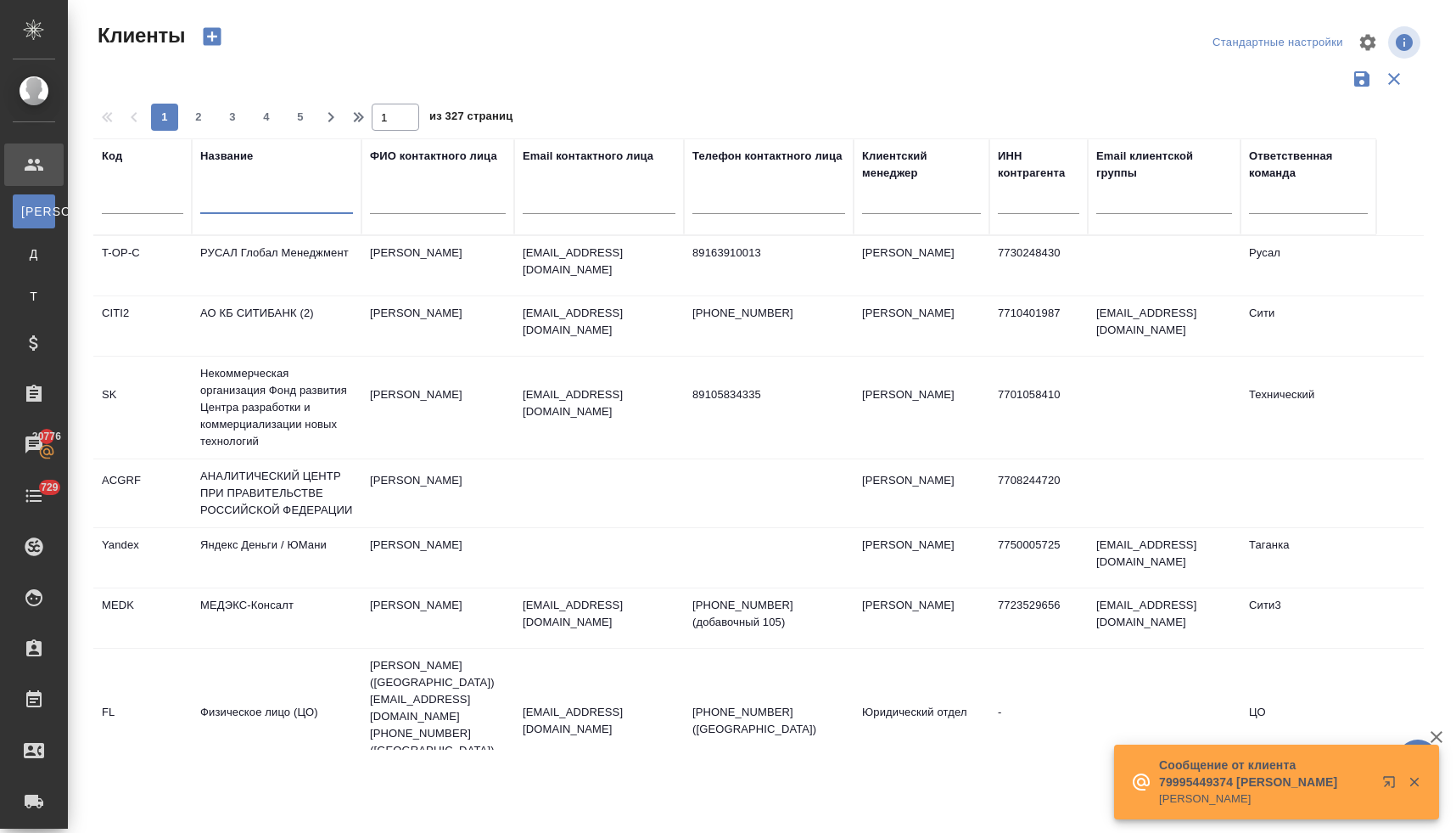
click at [238, 203] on input "text" at bounding box center [277, 202] width 153 height 21
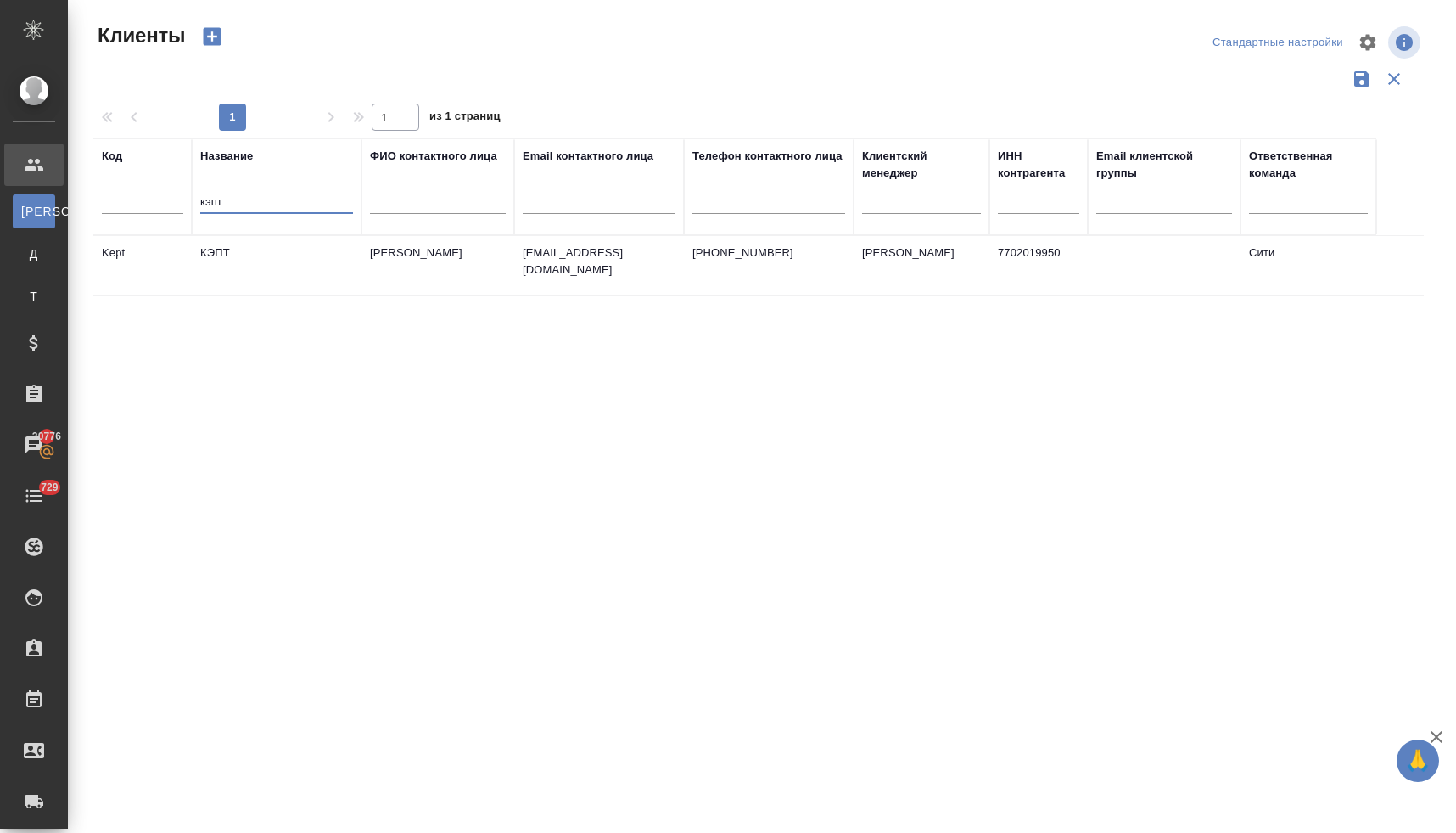
type input "кэпт"
click at [227, 257] on td "КЭПТ" at bounding box center [276, 266] width 169 height 60
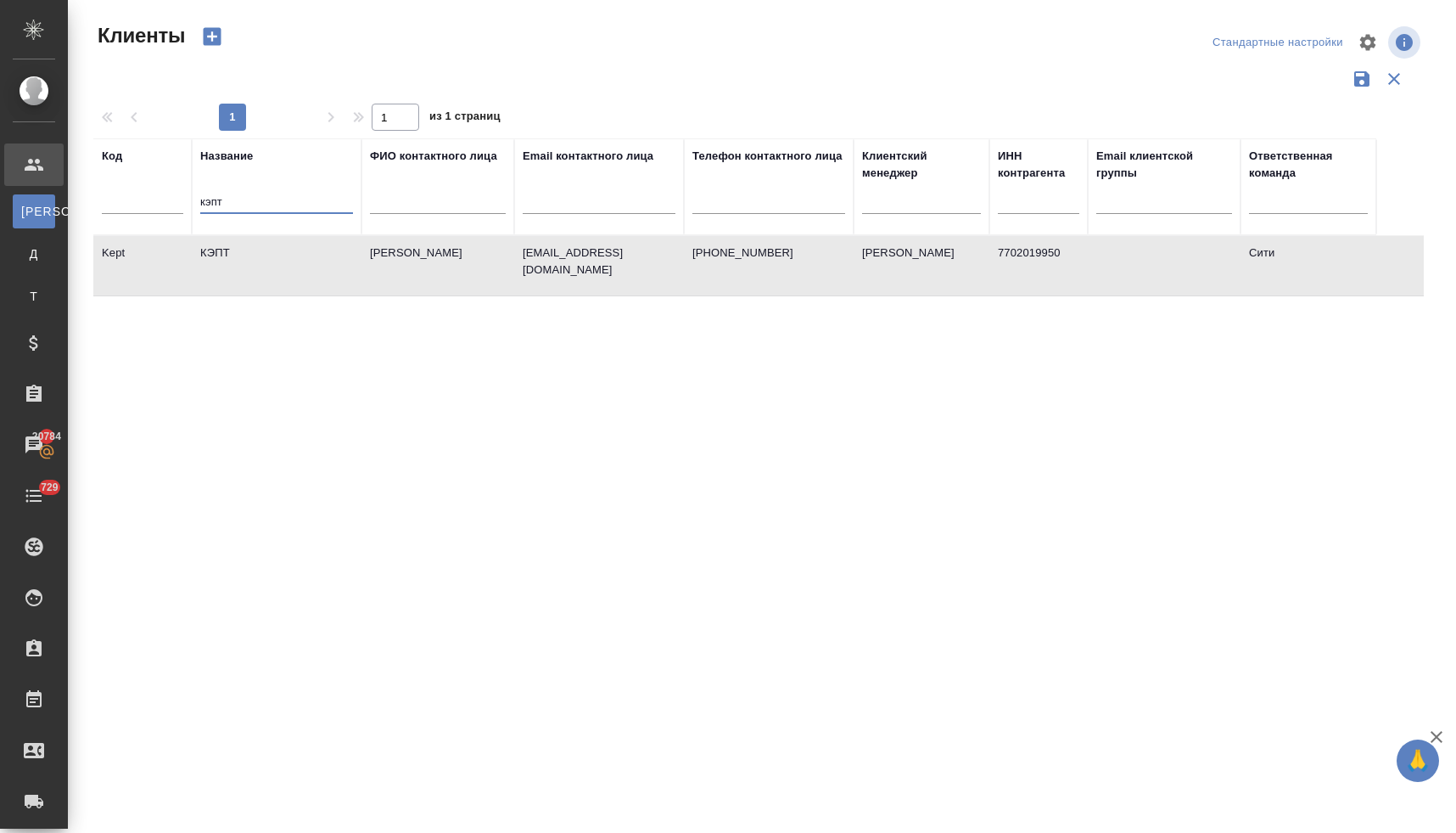
drag, startPoint x: 247, startPoint y: 203, endPoint x: 175, endPoint y: 203, distance: 72.0
click at [179, 202] on tr "Код Название кэпт ФИО контактного лица Email контактного лица Телефон контактно…" at bounding box center [734, 186] width 1283 height 97
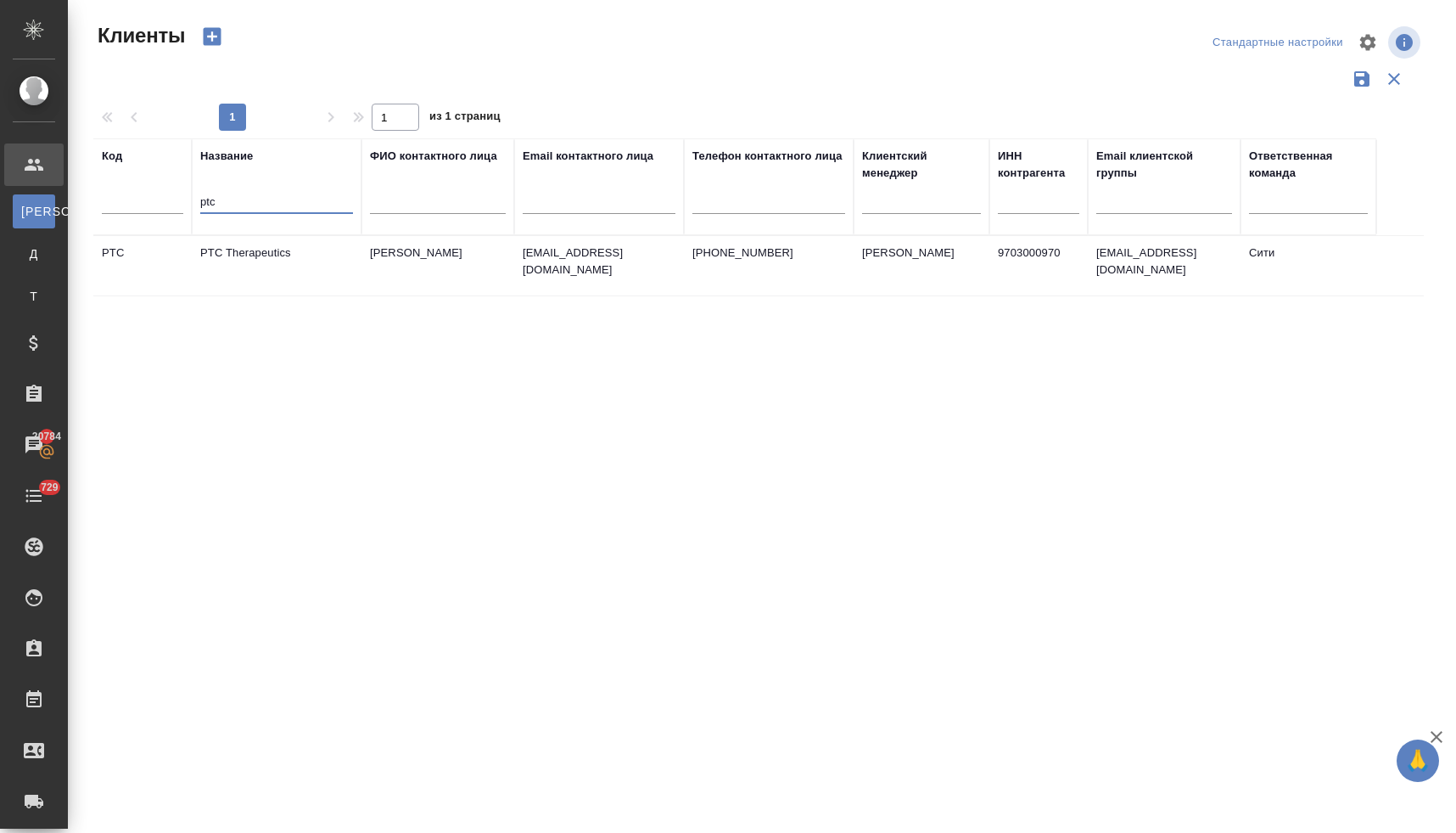
type input "ptc"
click at [271, 259] on td "PTC Therapeutics" at bounding box center [276, 266] width 169 height 60
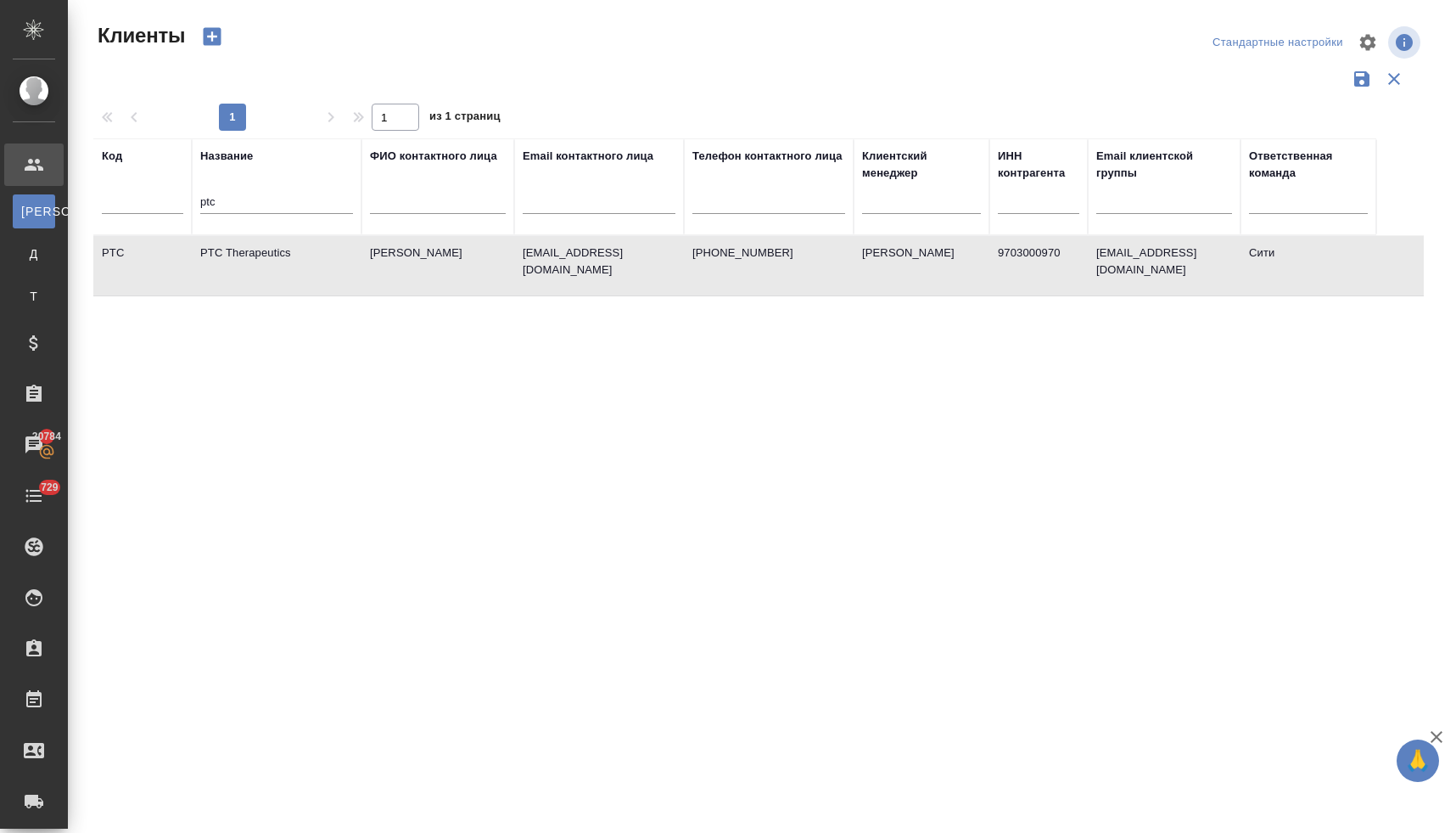
click at [230, 250] on td "PTC Therapeutics" at bounding box center [276, 266] width 169 height 60
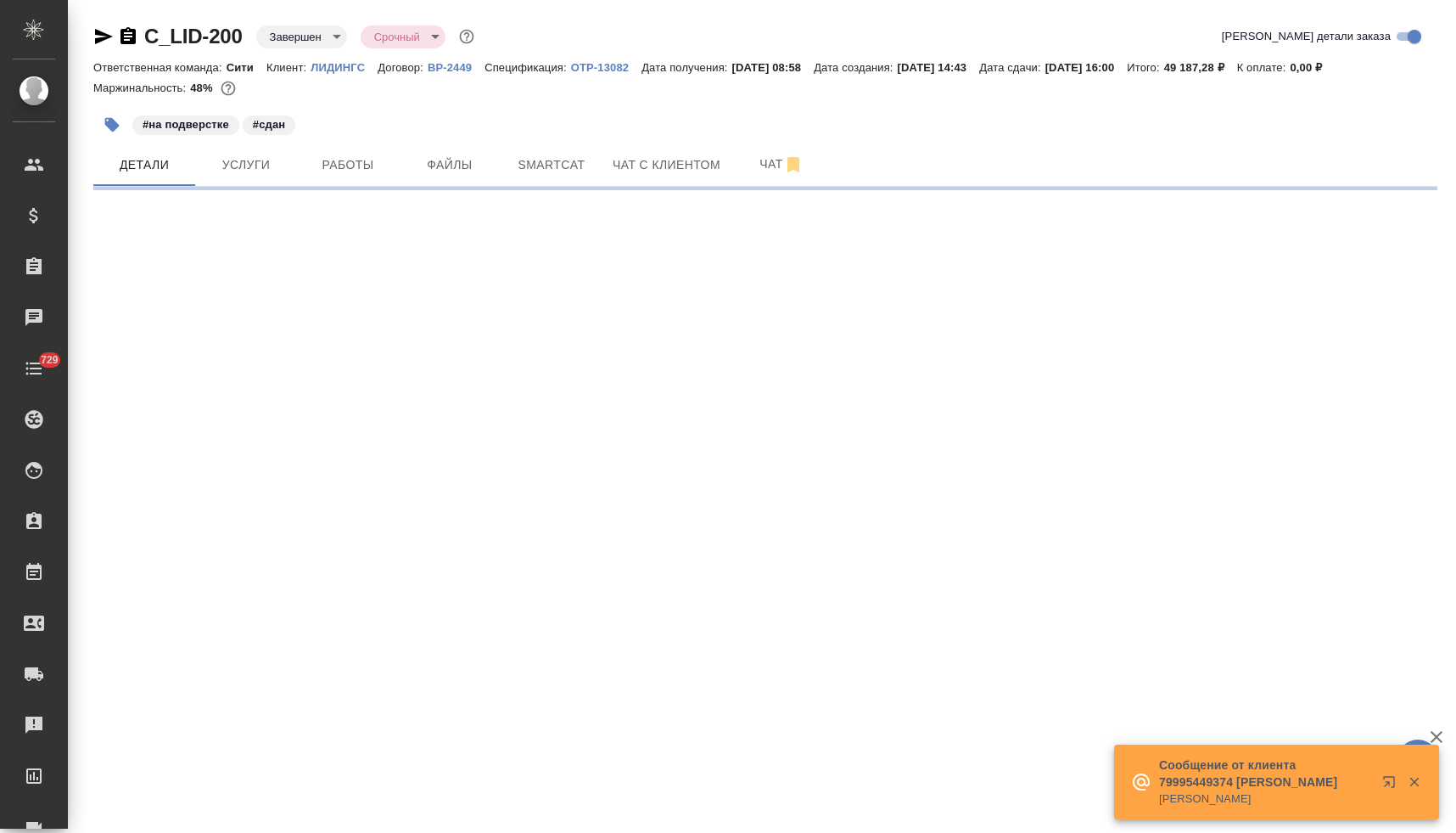
select select "RU"
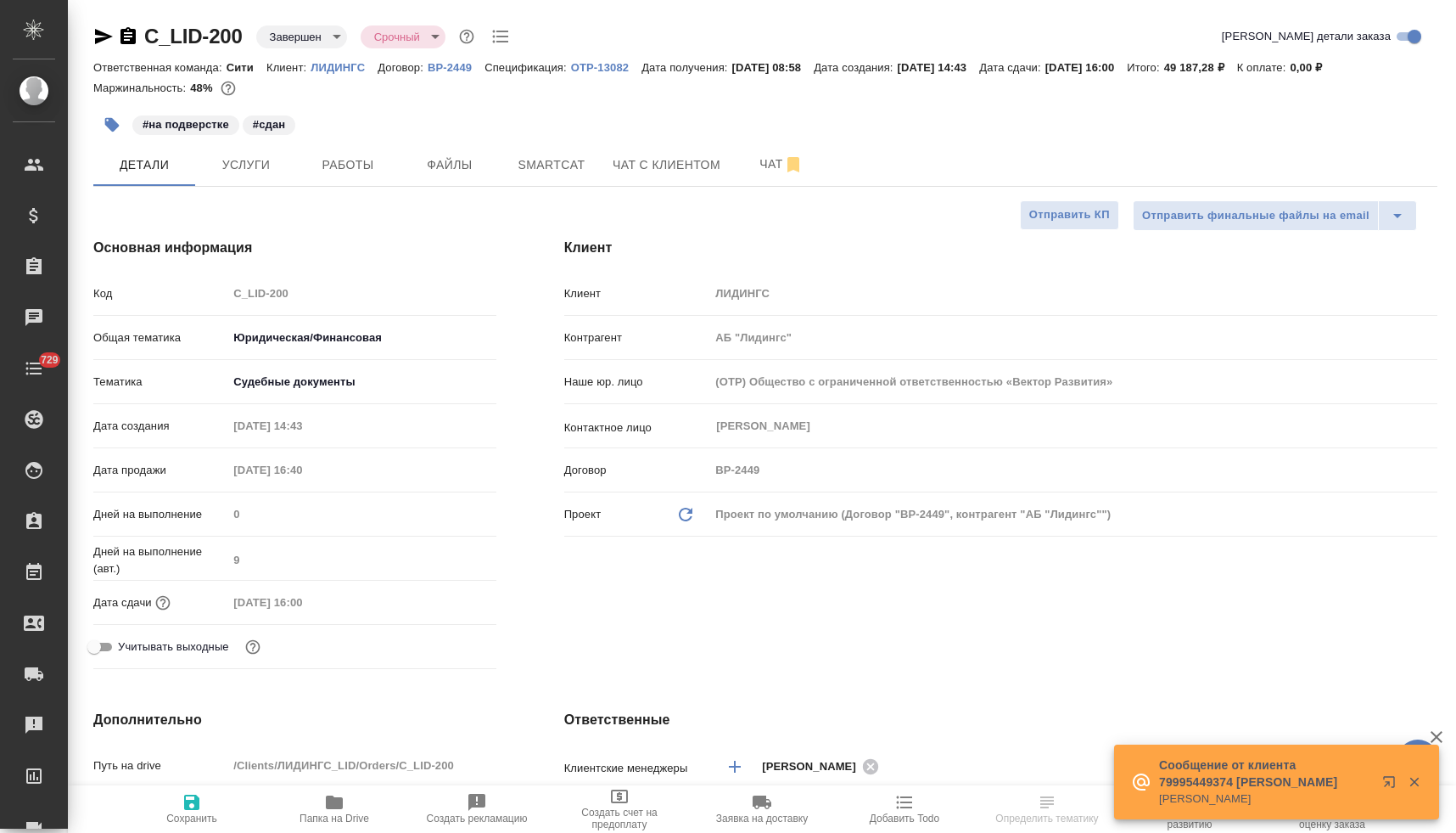
type textarea "x"
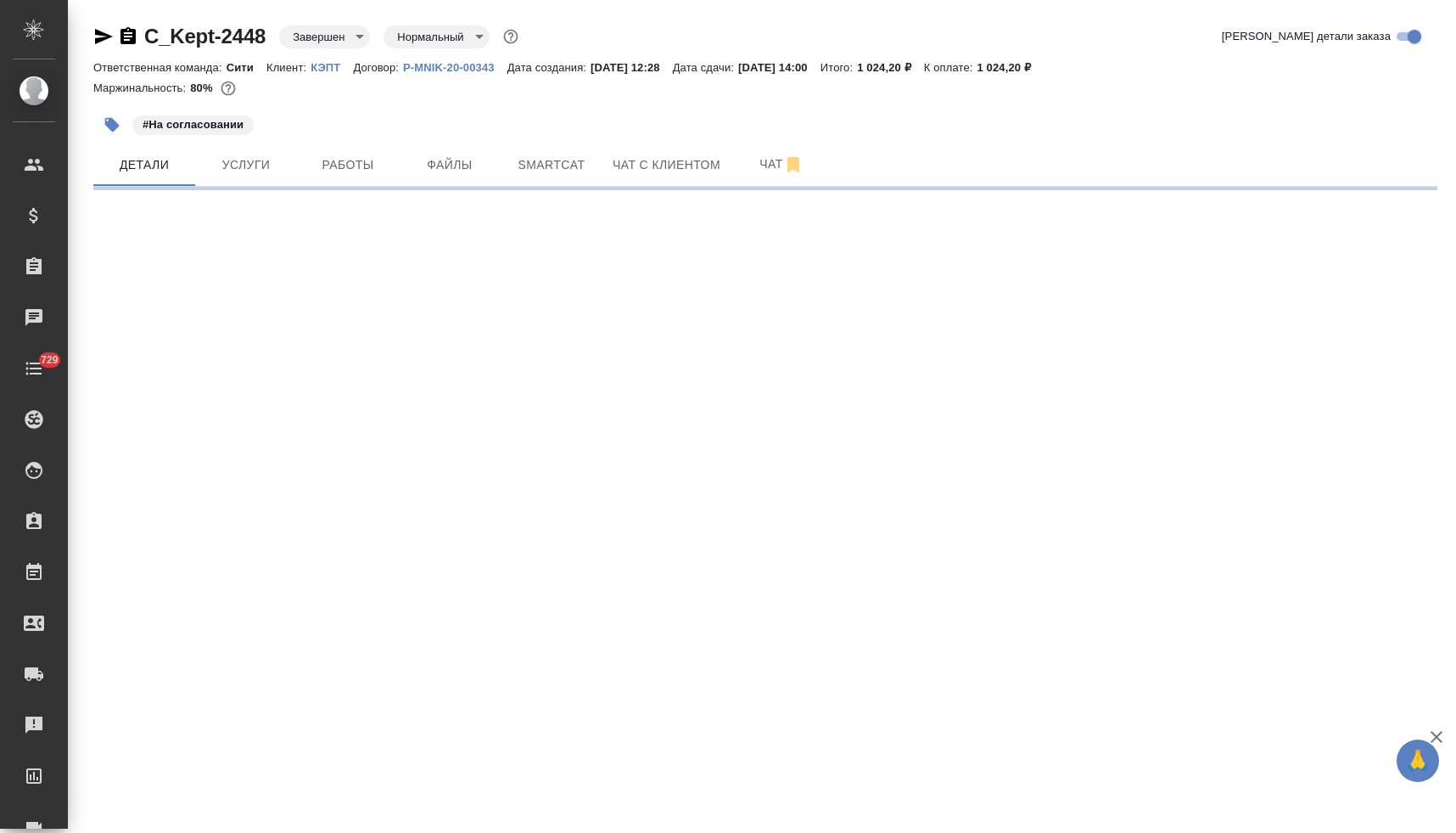
select select "RU"
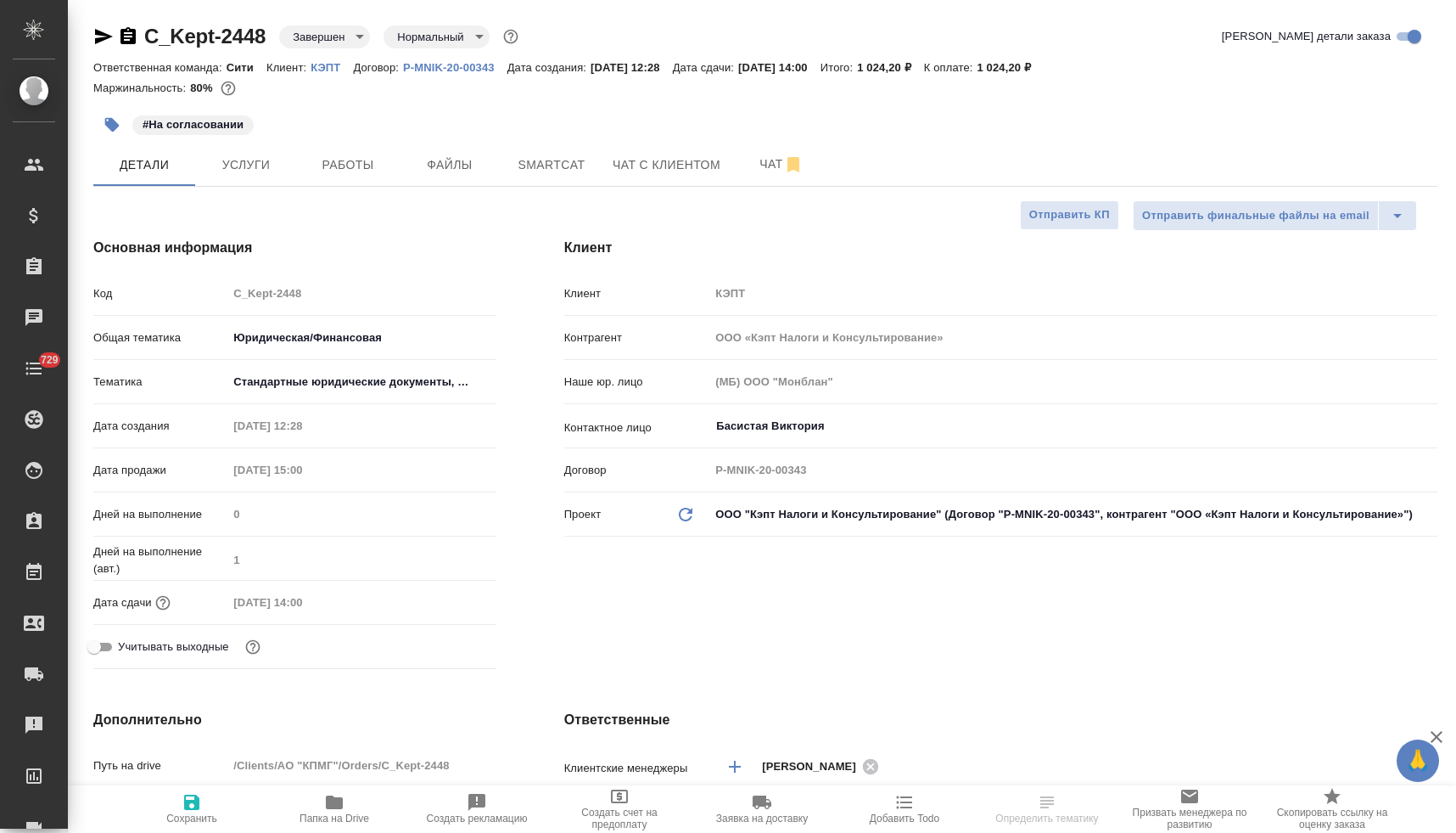
type textarea "x"
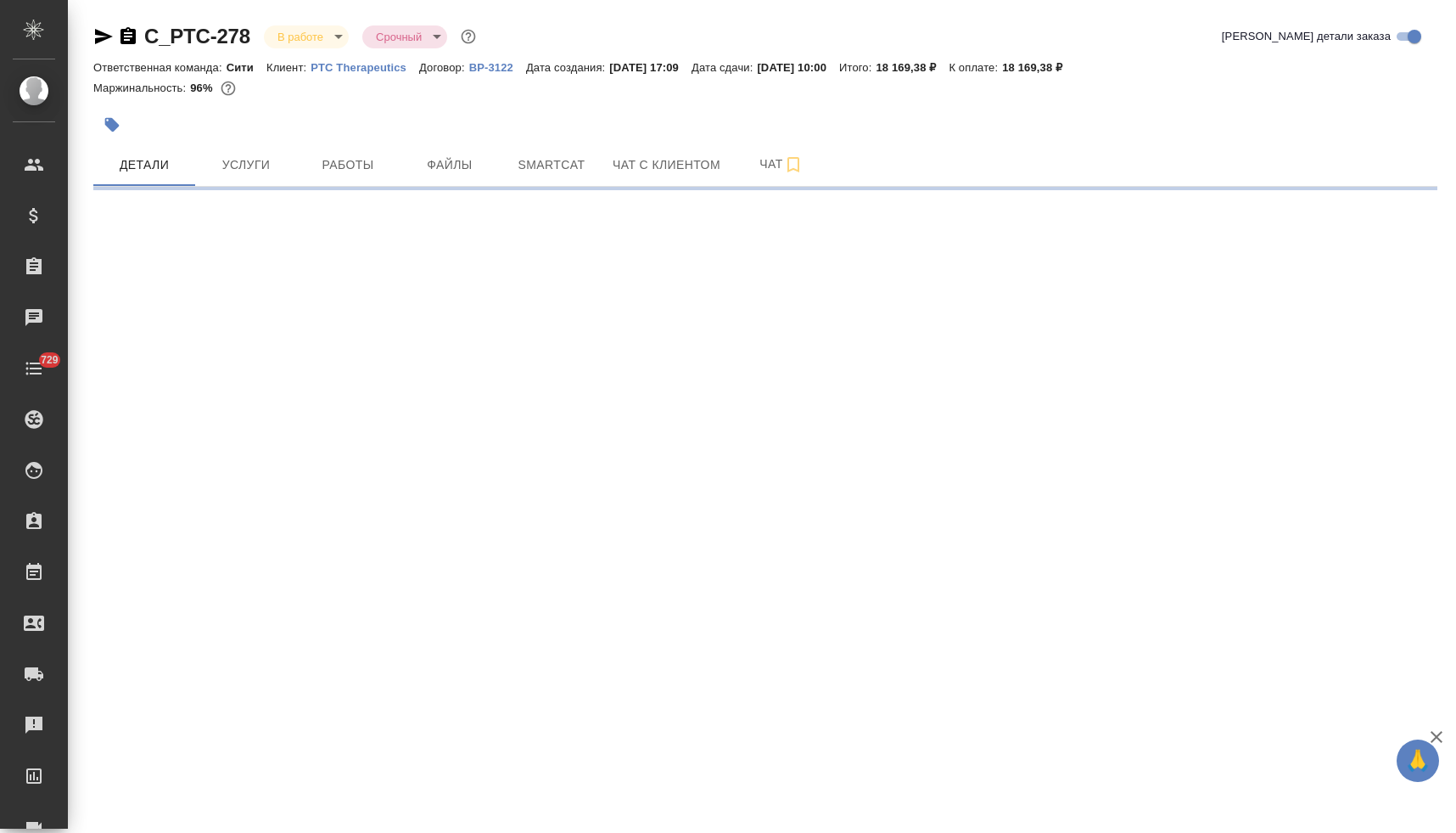
select select "RU"
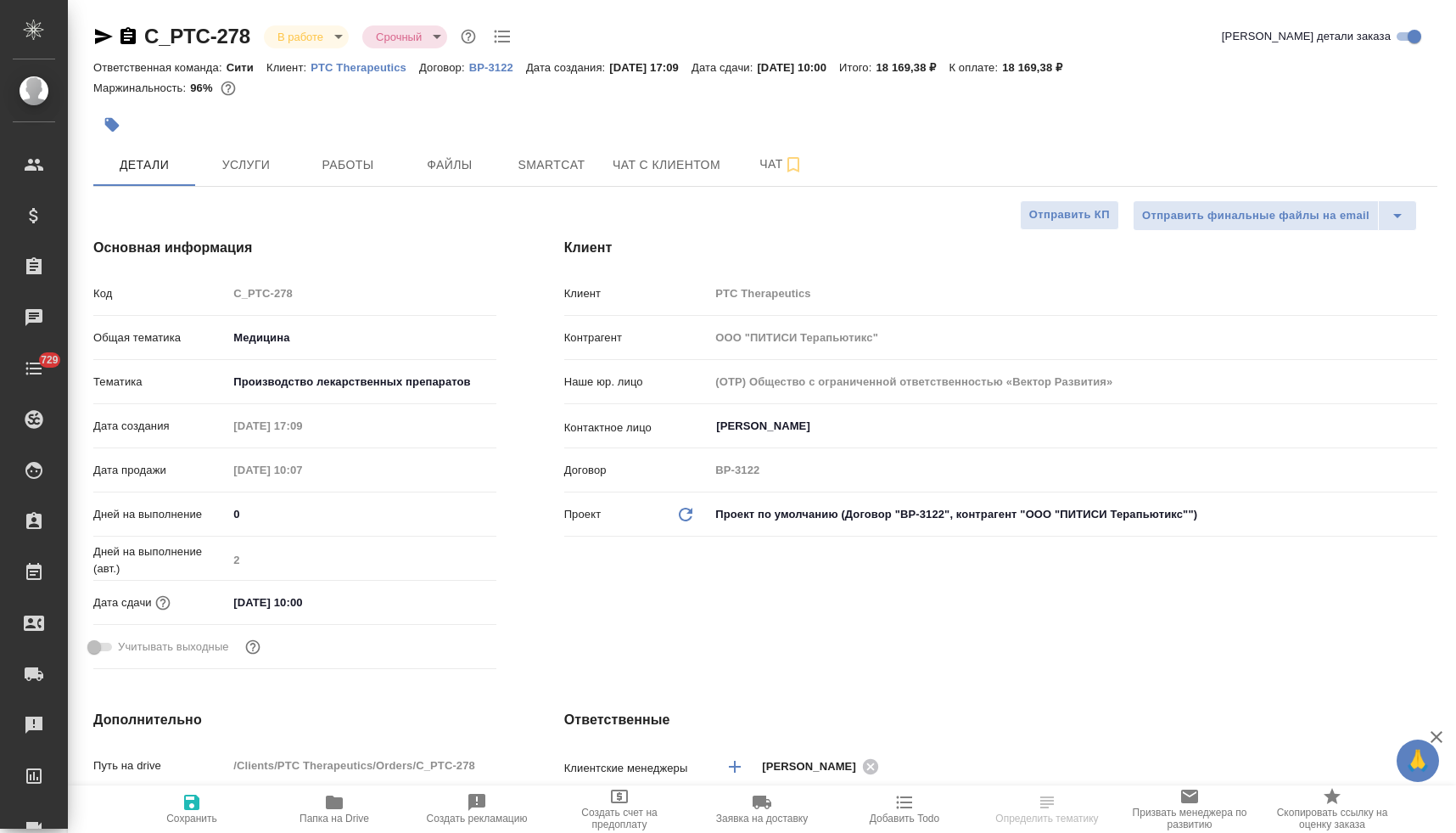
type textarea "x"
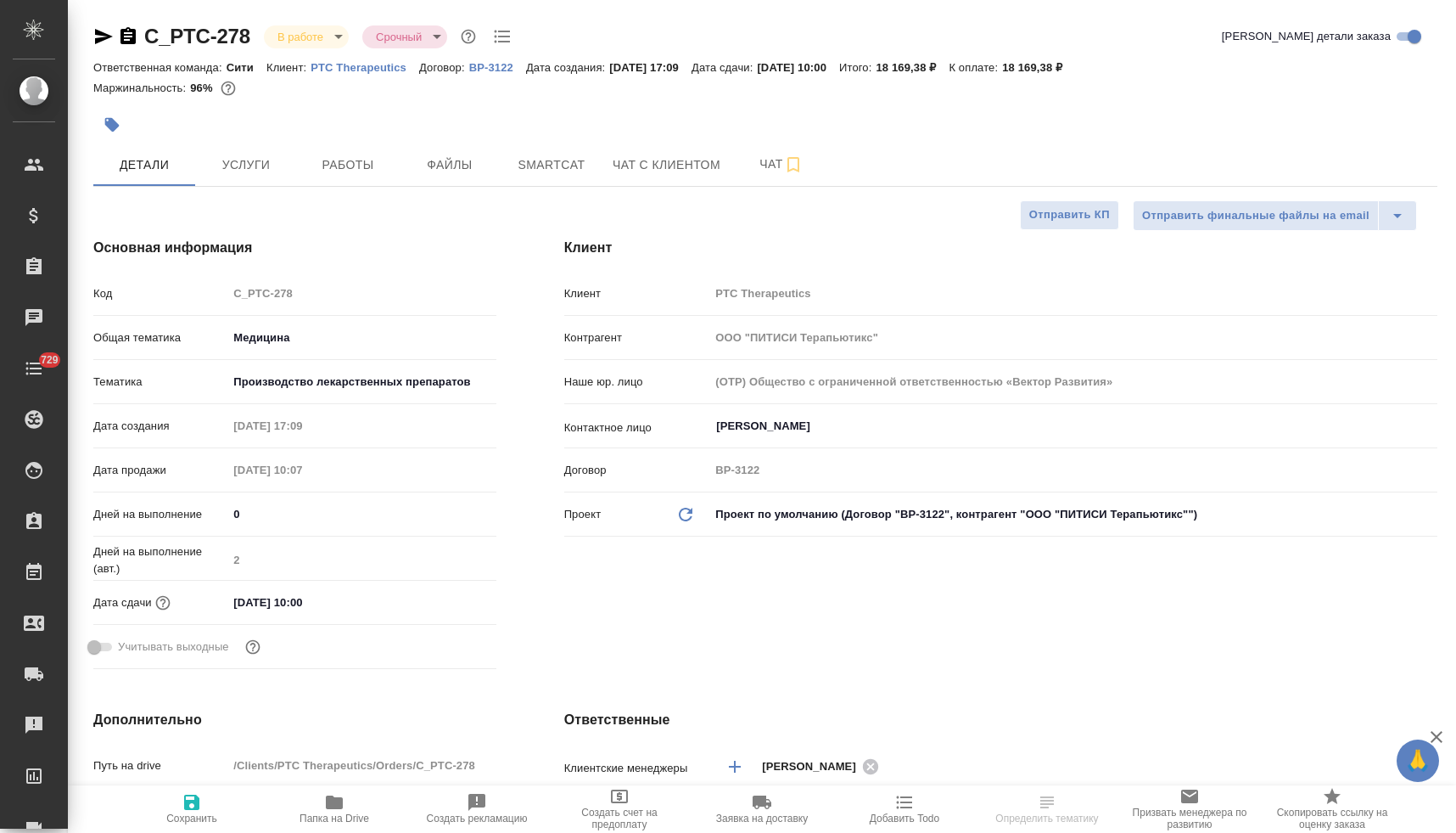
type textarea "x"
click at [238, 156] on span "Услуги" at bounding box center [246, 165] width 81 height 21
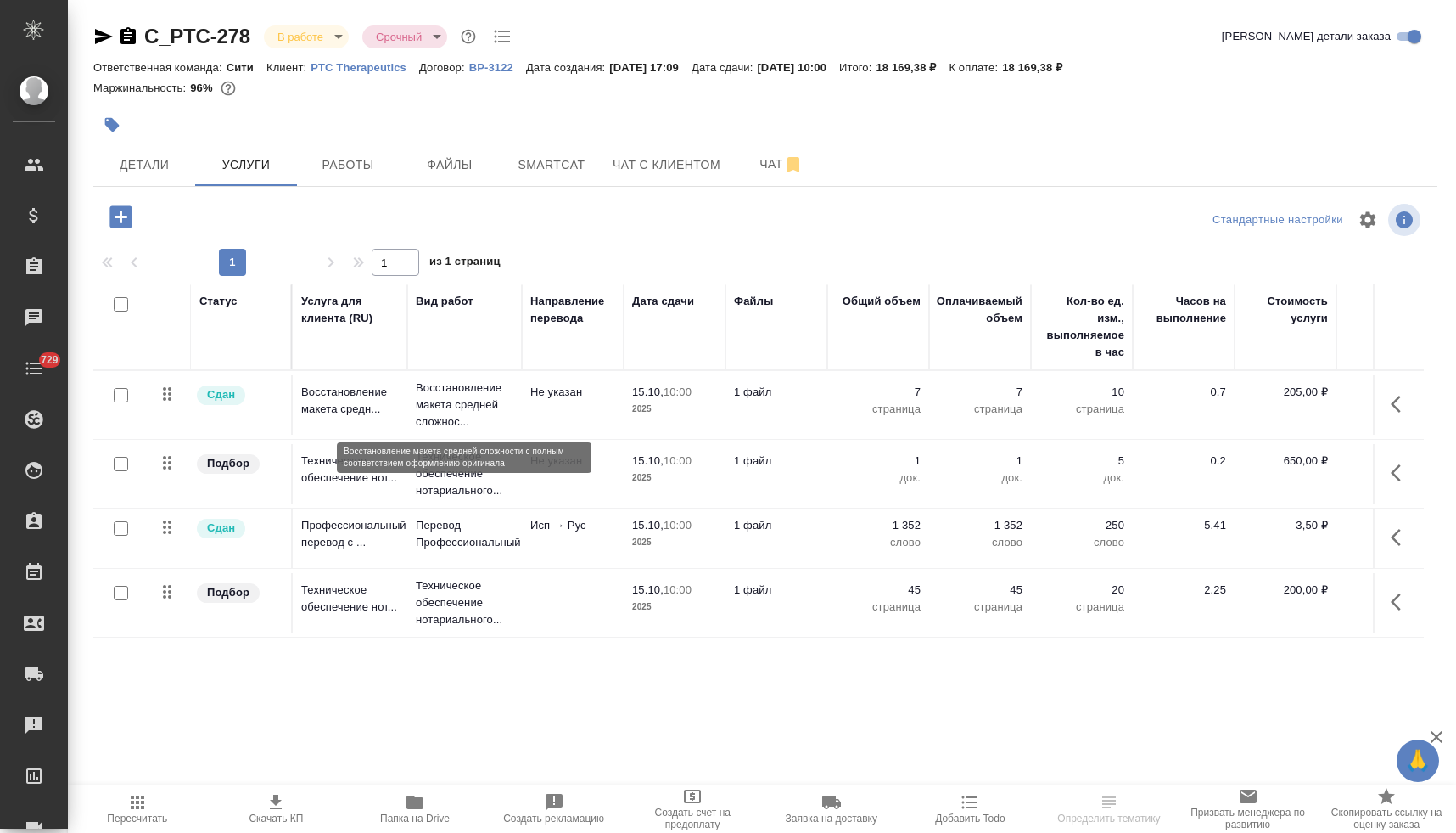
click at [438, 398] on p "Восстановление макета средней сложнос..." at bounding box center [464, 405] width 97 height 51
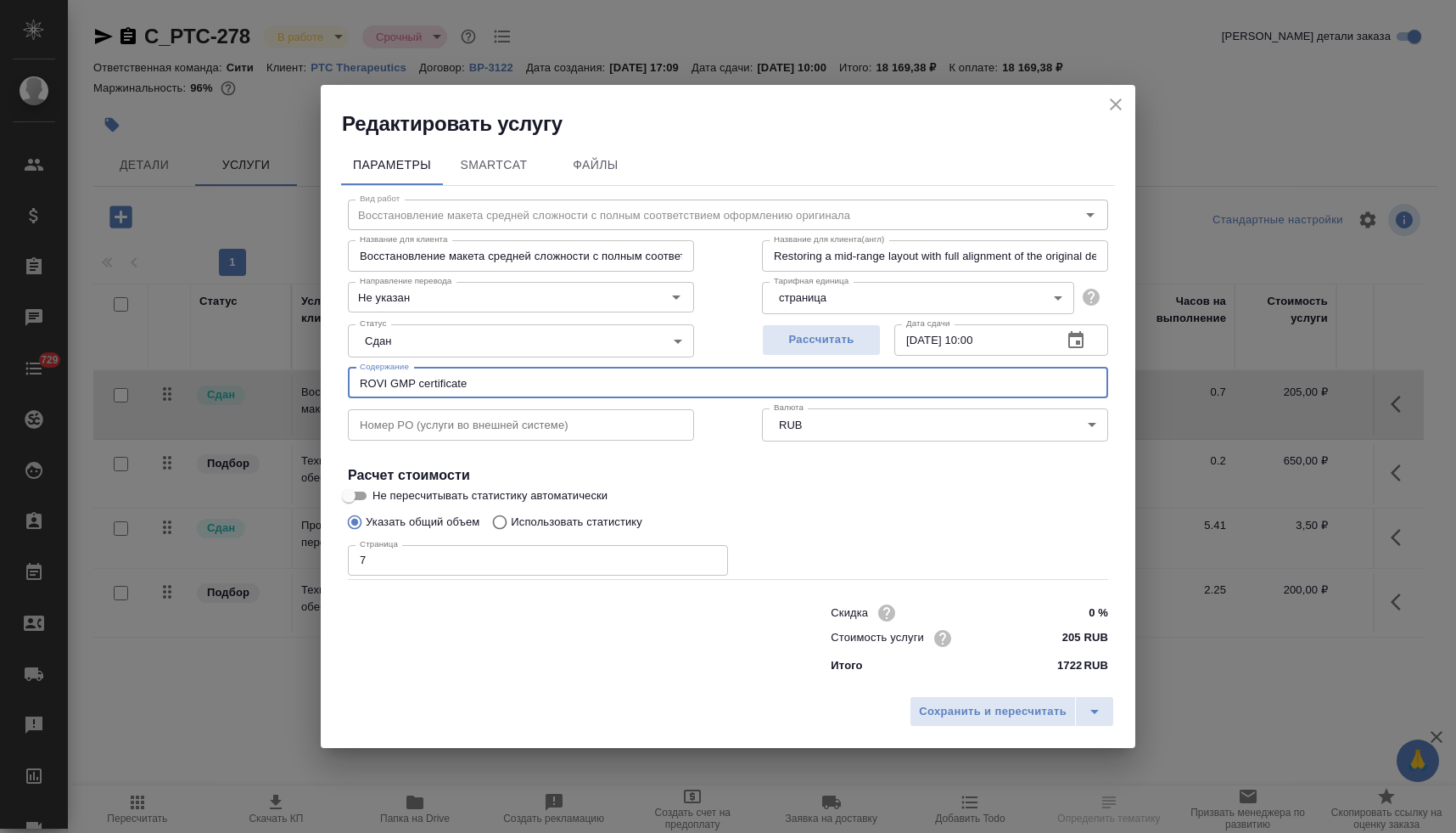
drag, startPoint x: 478, startPoint y: 383, endPoint x: 283, endPoint y: 365, distance: 195.8
click at [285, 366] on div "Редактировать услугу Параметры SmartCat Файлы Вид работ Восстановление макета с…" at bounding box center [728, 416] width 1456 height 833
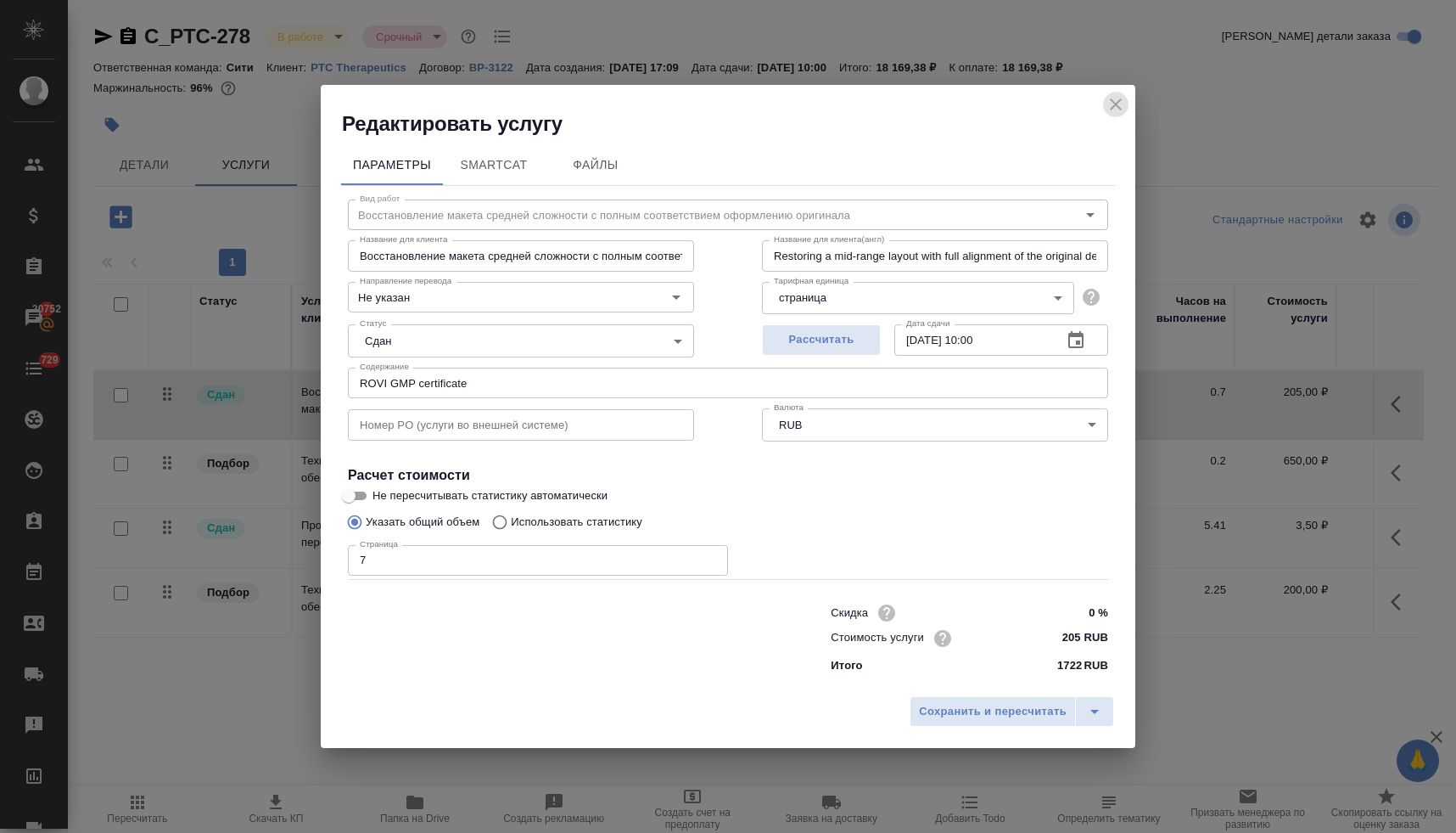
click at [1118, 103] on icon "close" at bounding box center [1115, 104] width 21 height 21
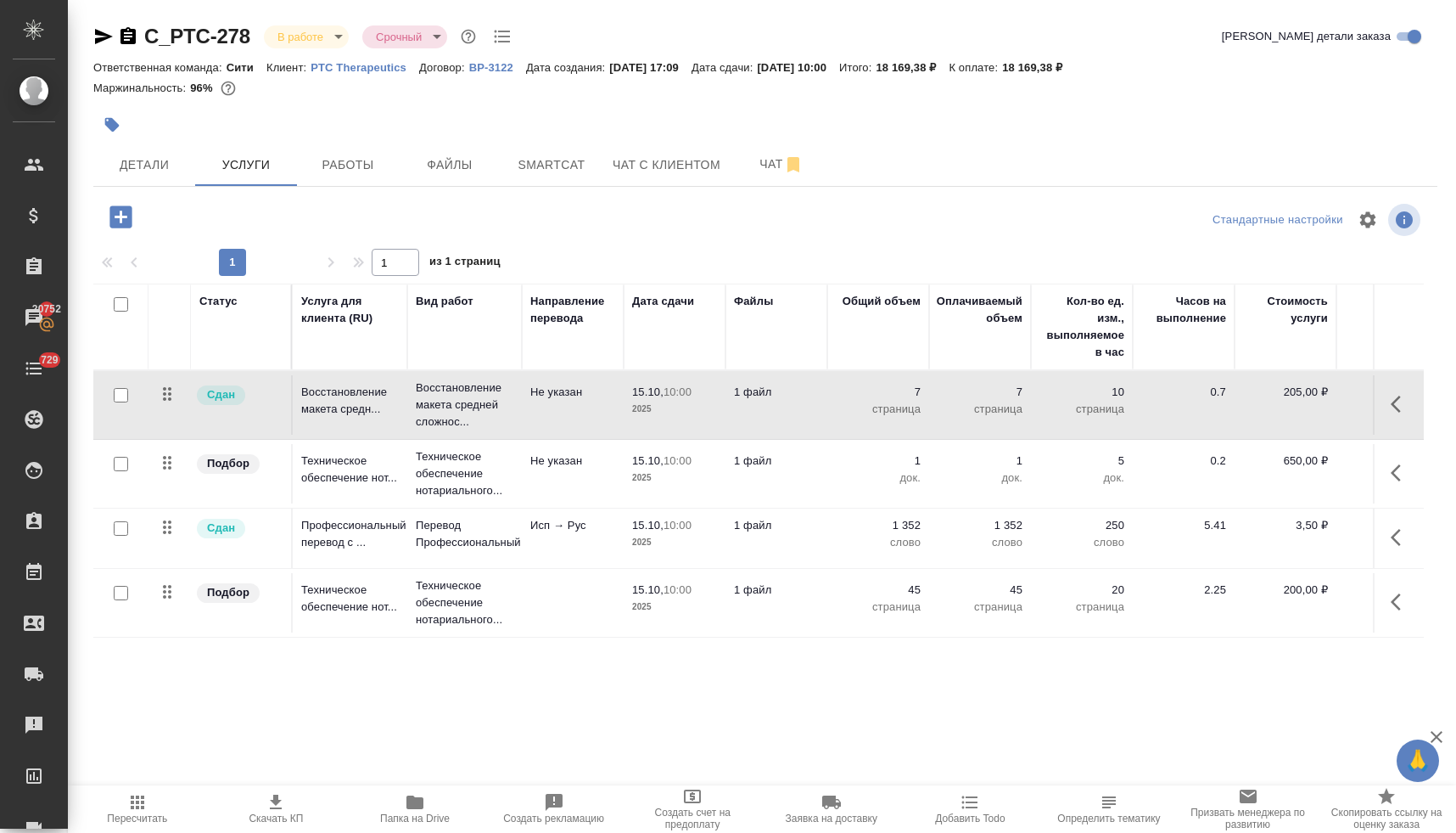
click at [121, 125] on button "button" at bounding box center [112, 125] width 38 height 38
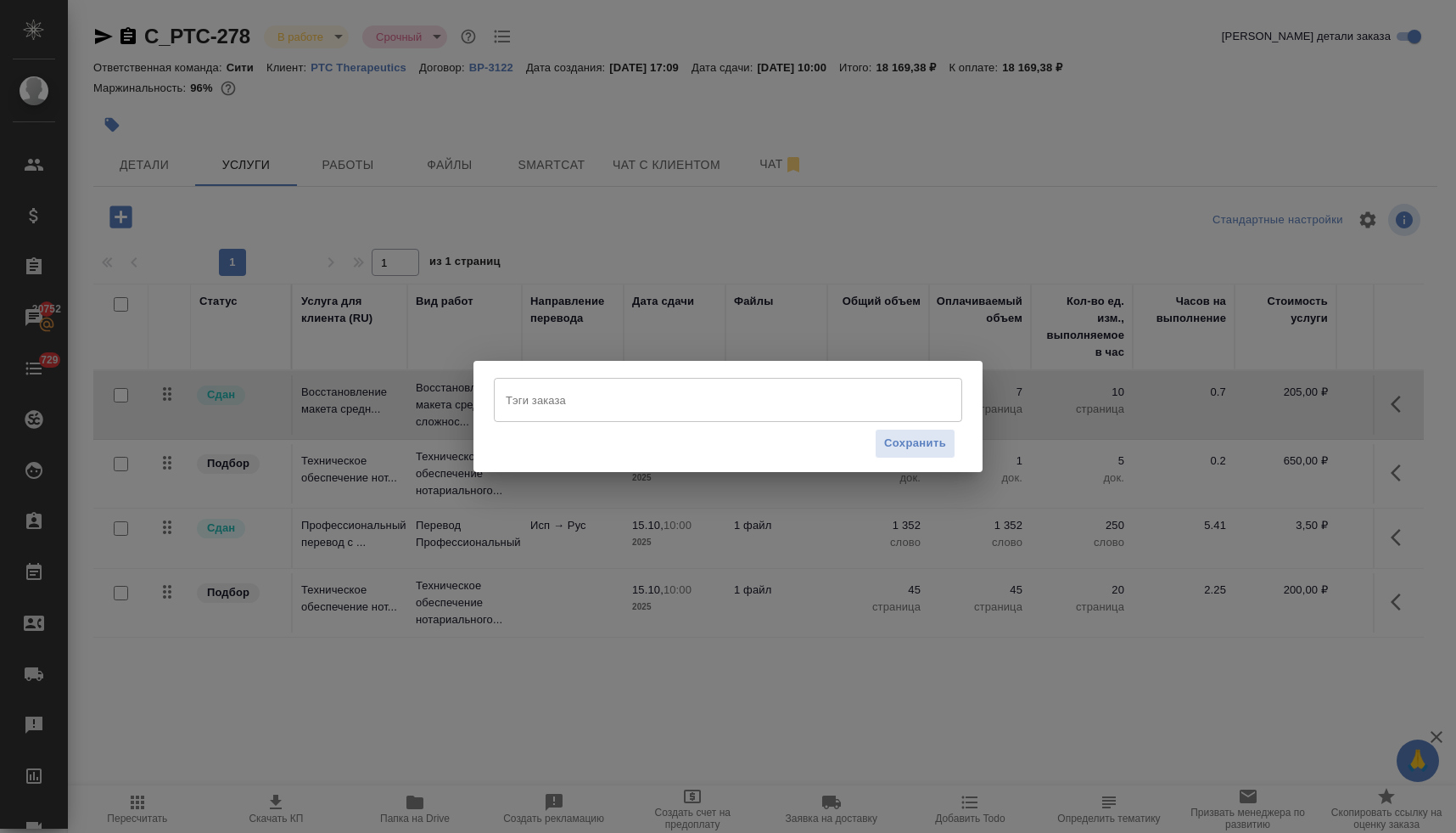
click at [638, 415] on div "Тэги заказа" at bounding box center [728, 400] width 468 height 45
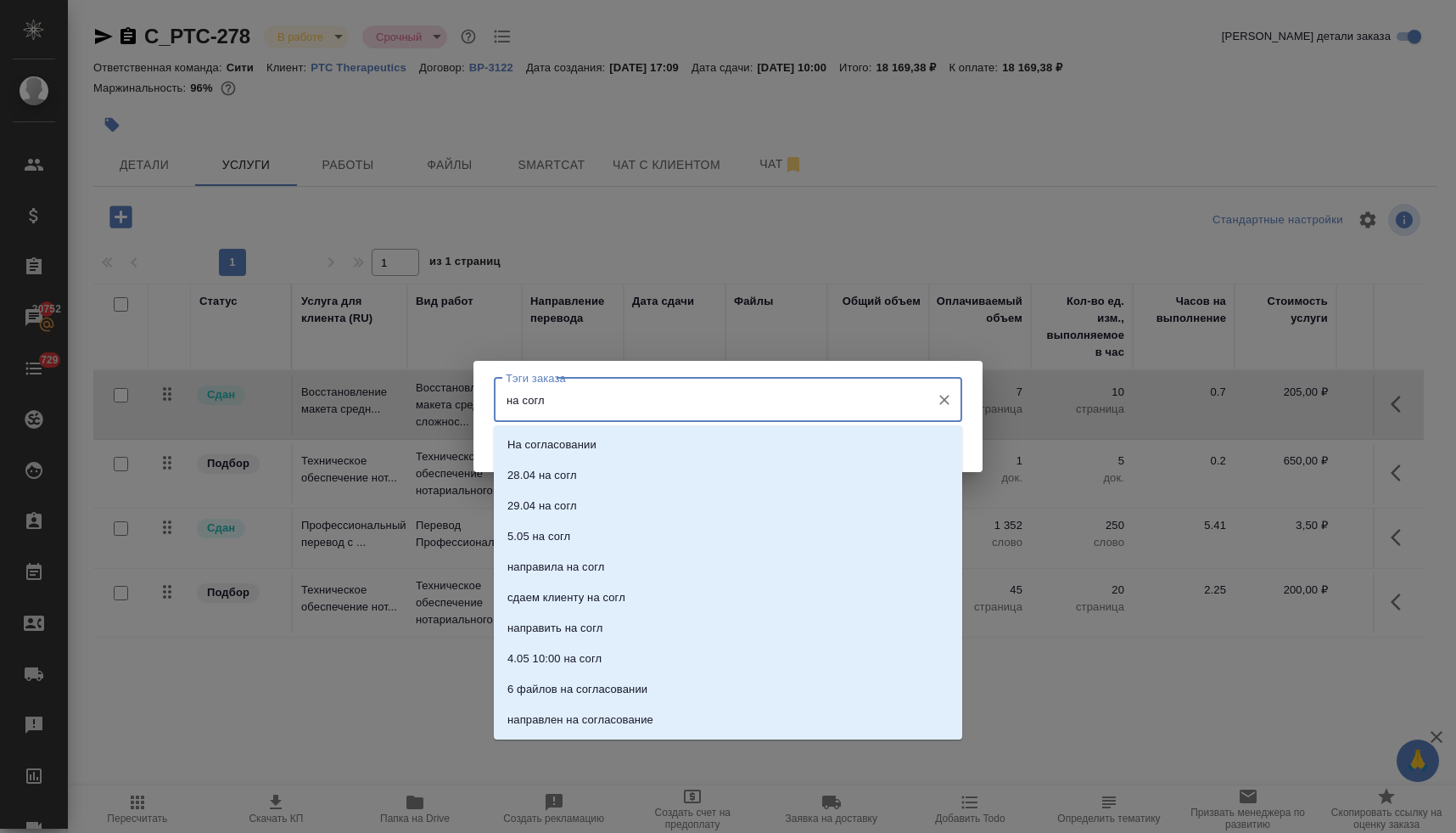
type input "на согла"
click at [644, 450] on li "На согласовании" at bounding box center [728, 444] width 468 height 31
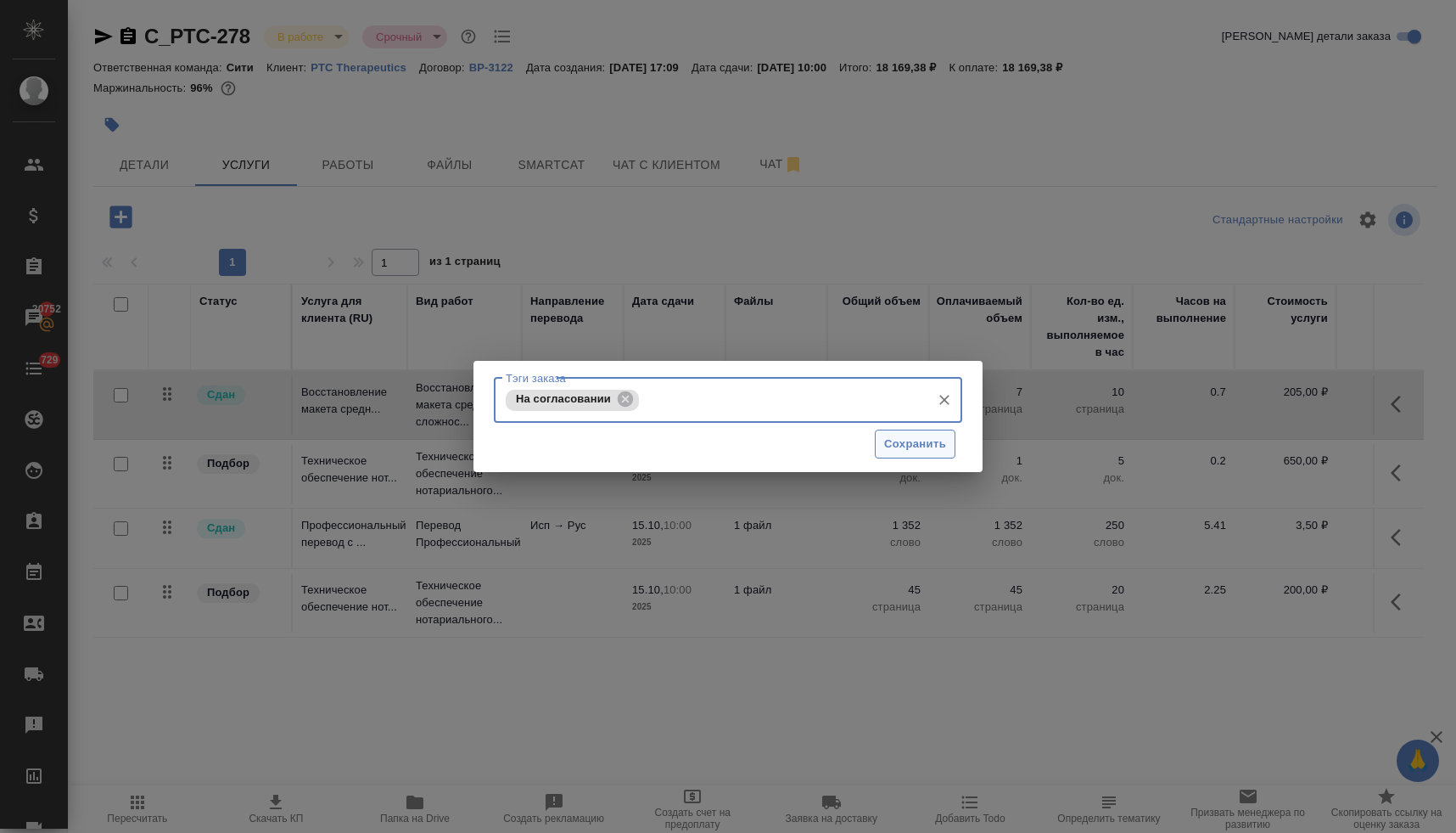
click at [915, 442] on span "Сохранить" at bounding box center [915, 444] width 61 height 20
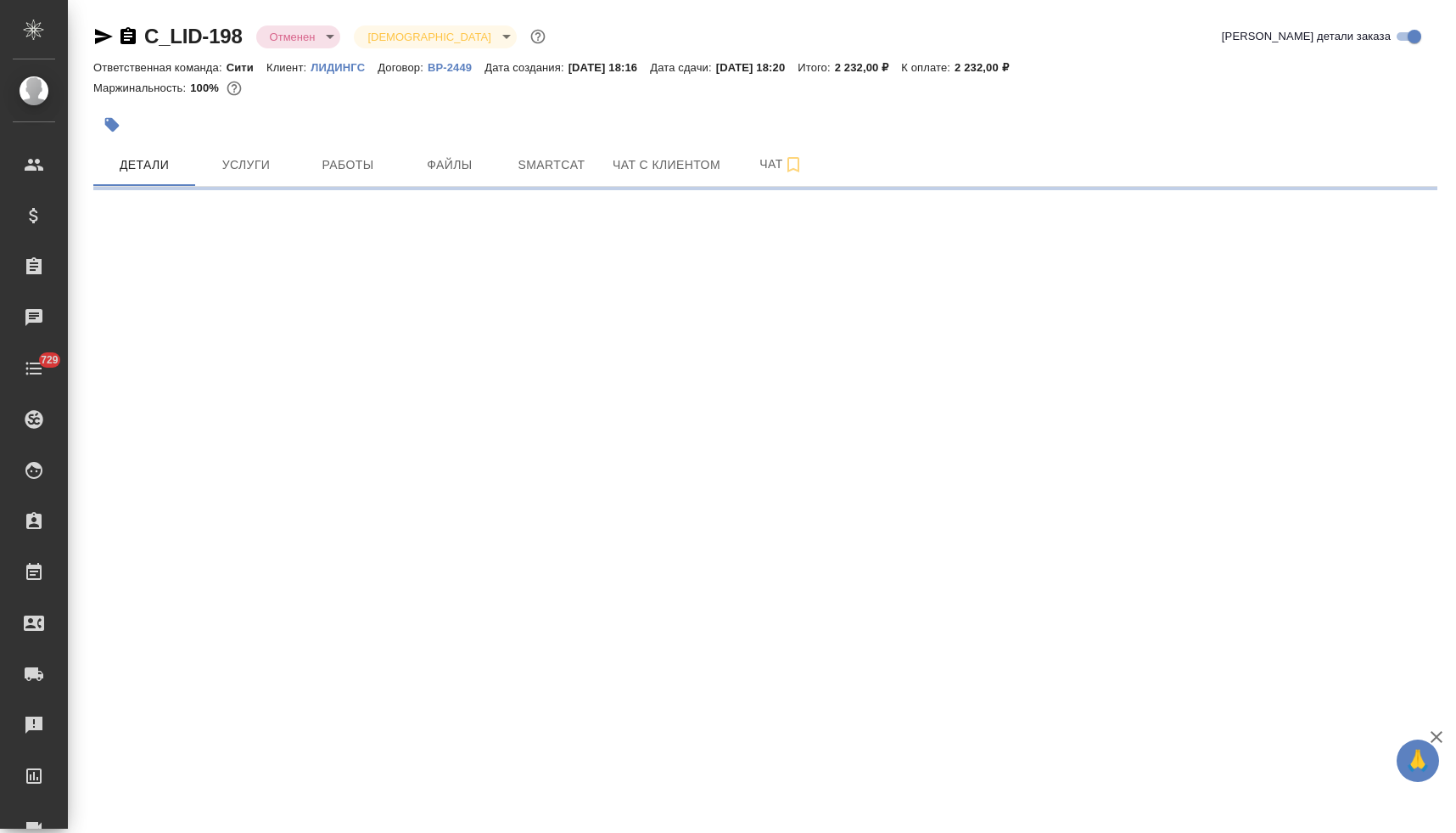
select select "RU"
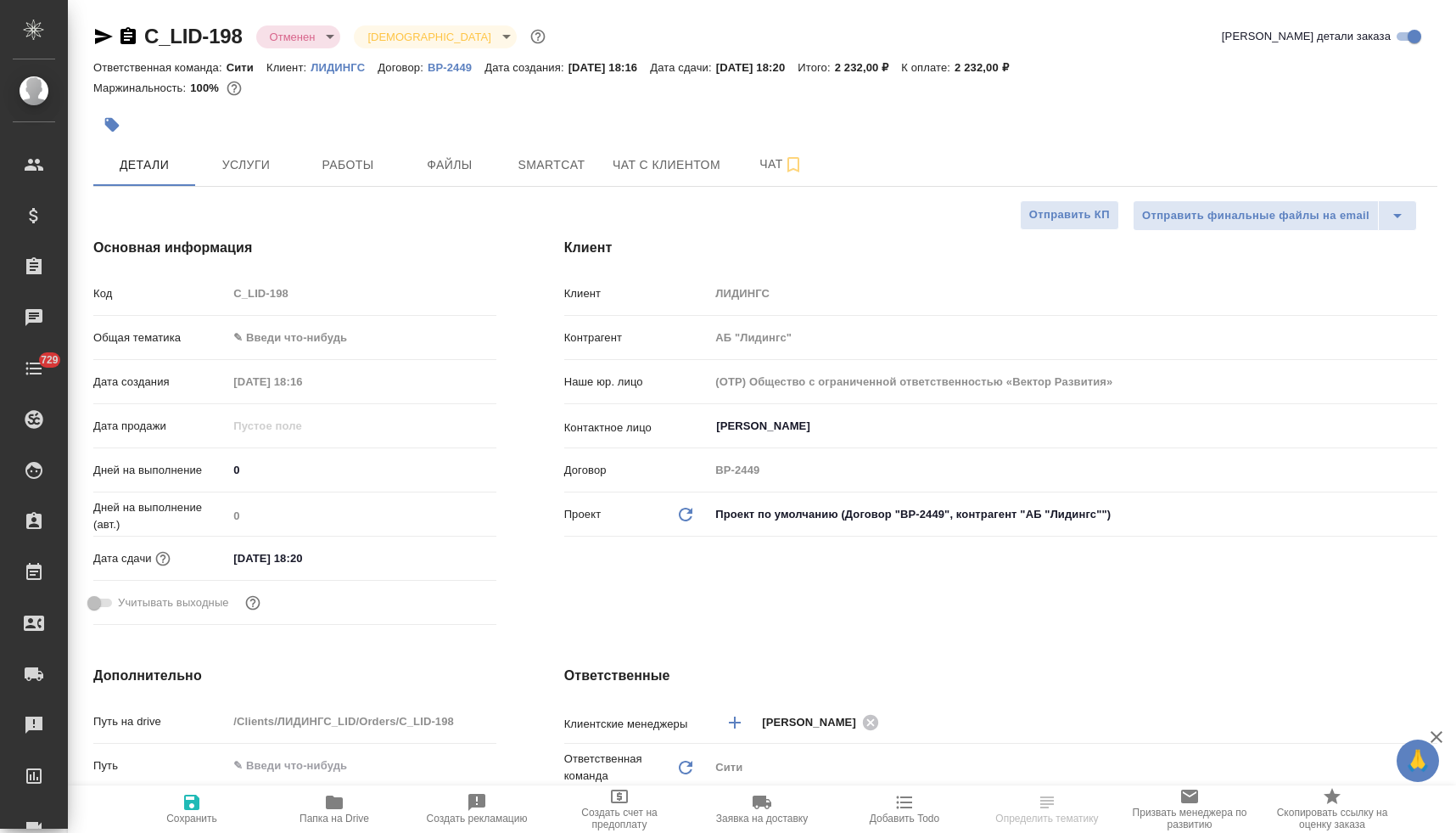
type textarea "x"
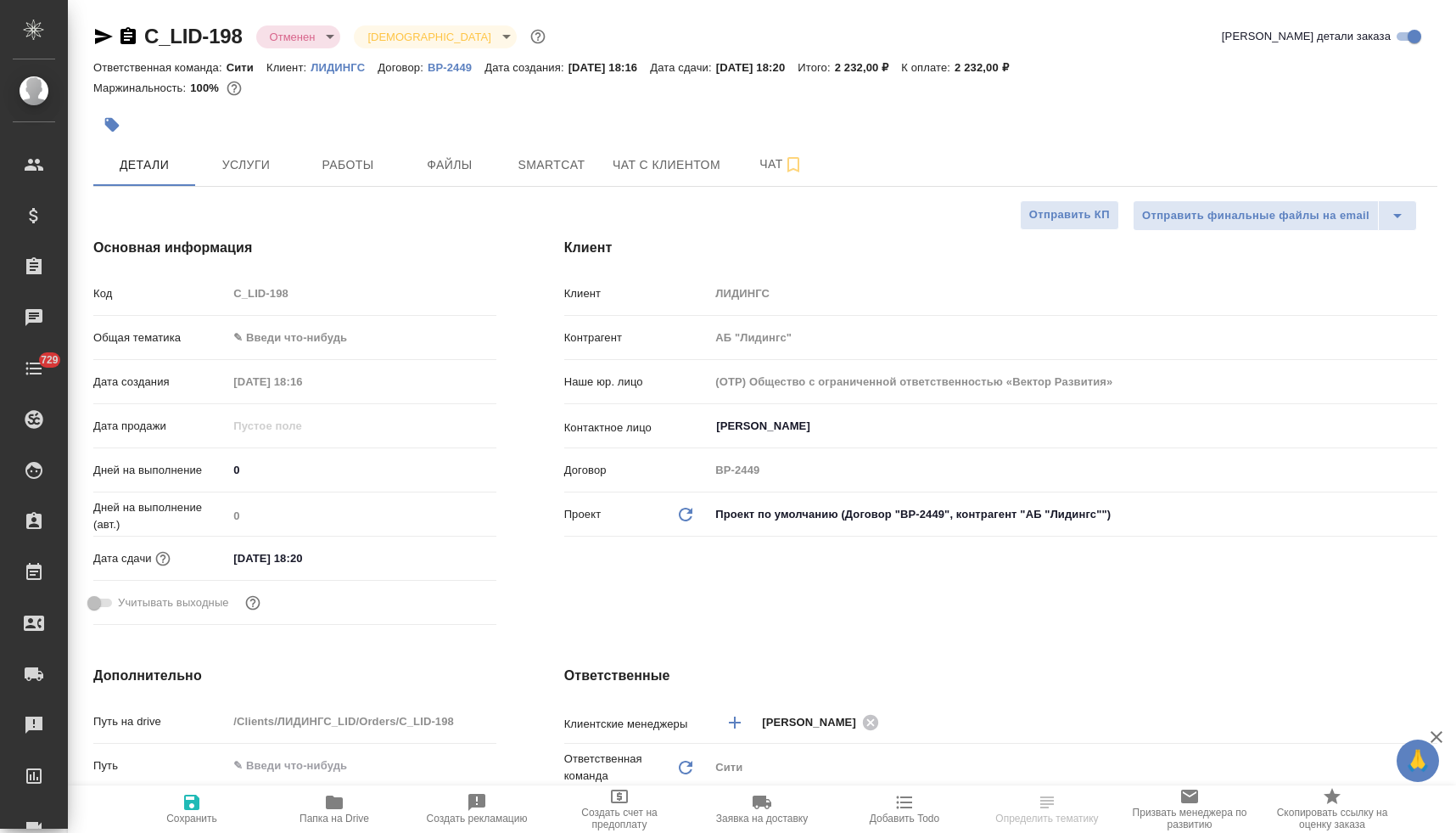
type textarea "x"
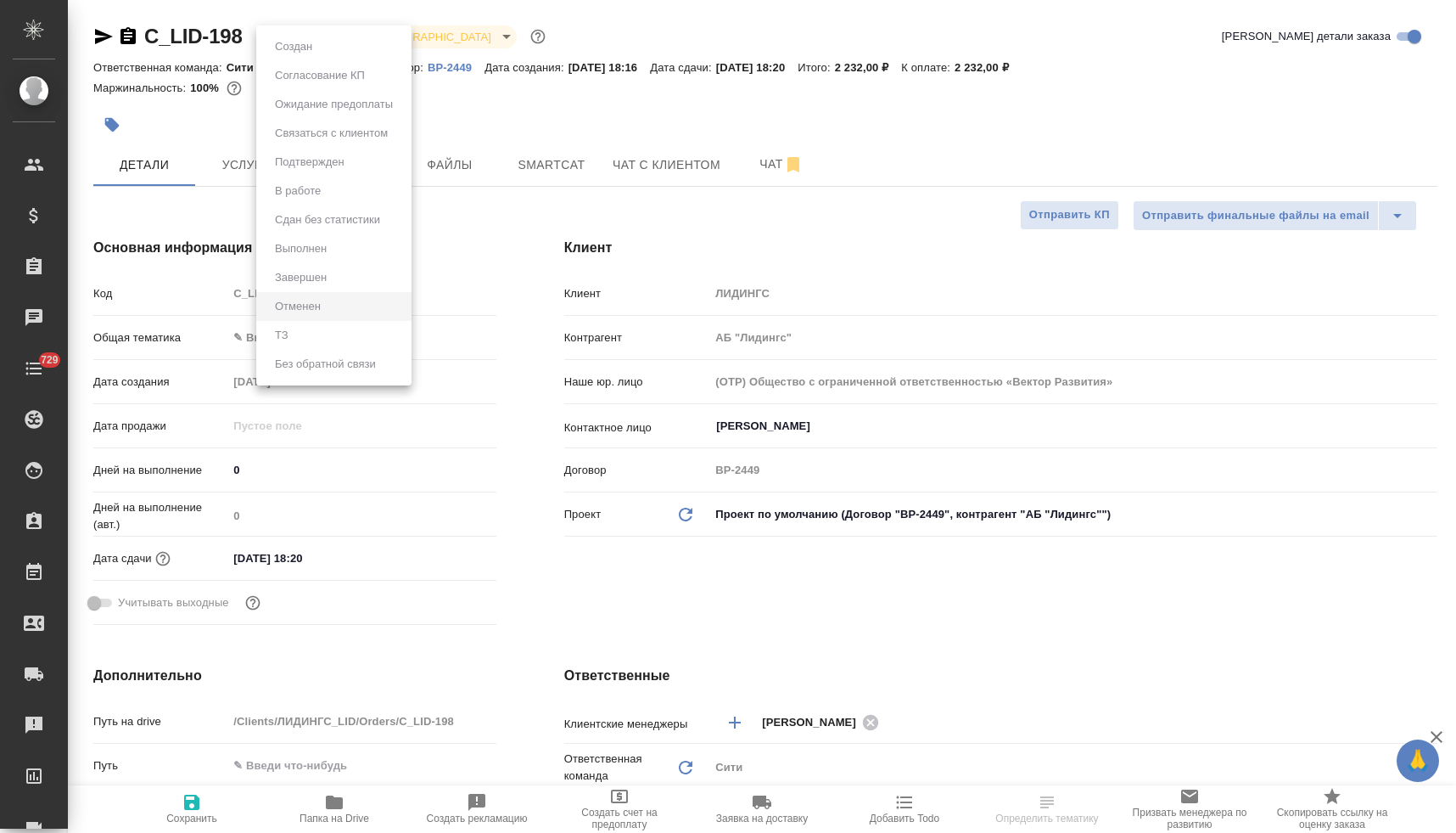
click at [290, 35] on body "🙏 .cls-1 fill:#fff; AWATERA Lyamina Nadezhda Клиенты Спецификации Заказы Чаты 7…" at bounding box center [728, 416] width 1456 height 833
click at [492, 246] on div at bounding box center [728, 416] width 1456 height 833
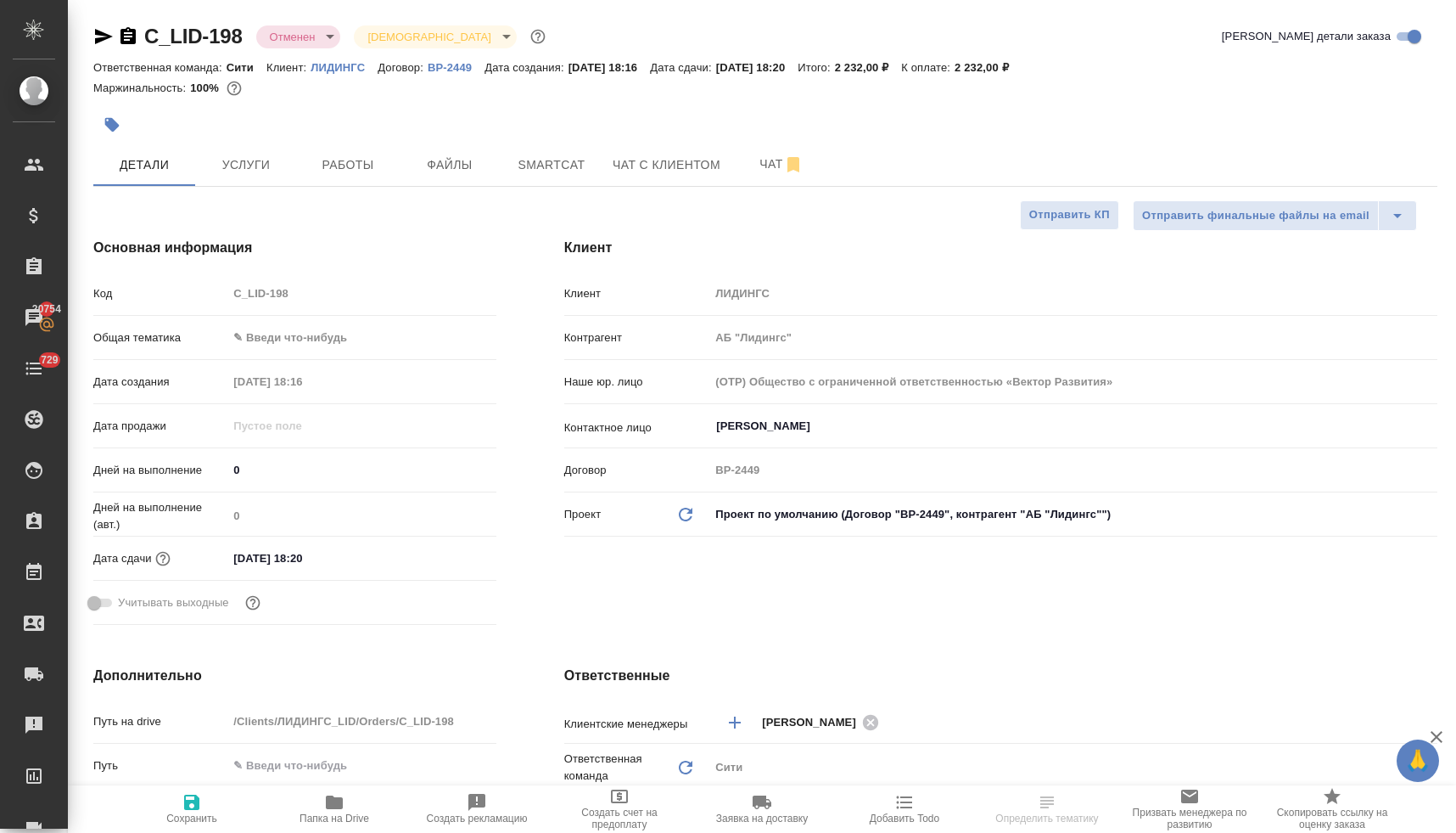
select select "RU"
type textarea "x"
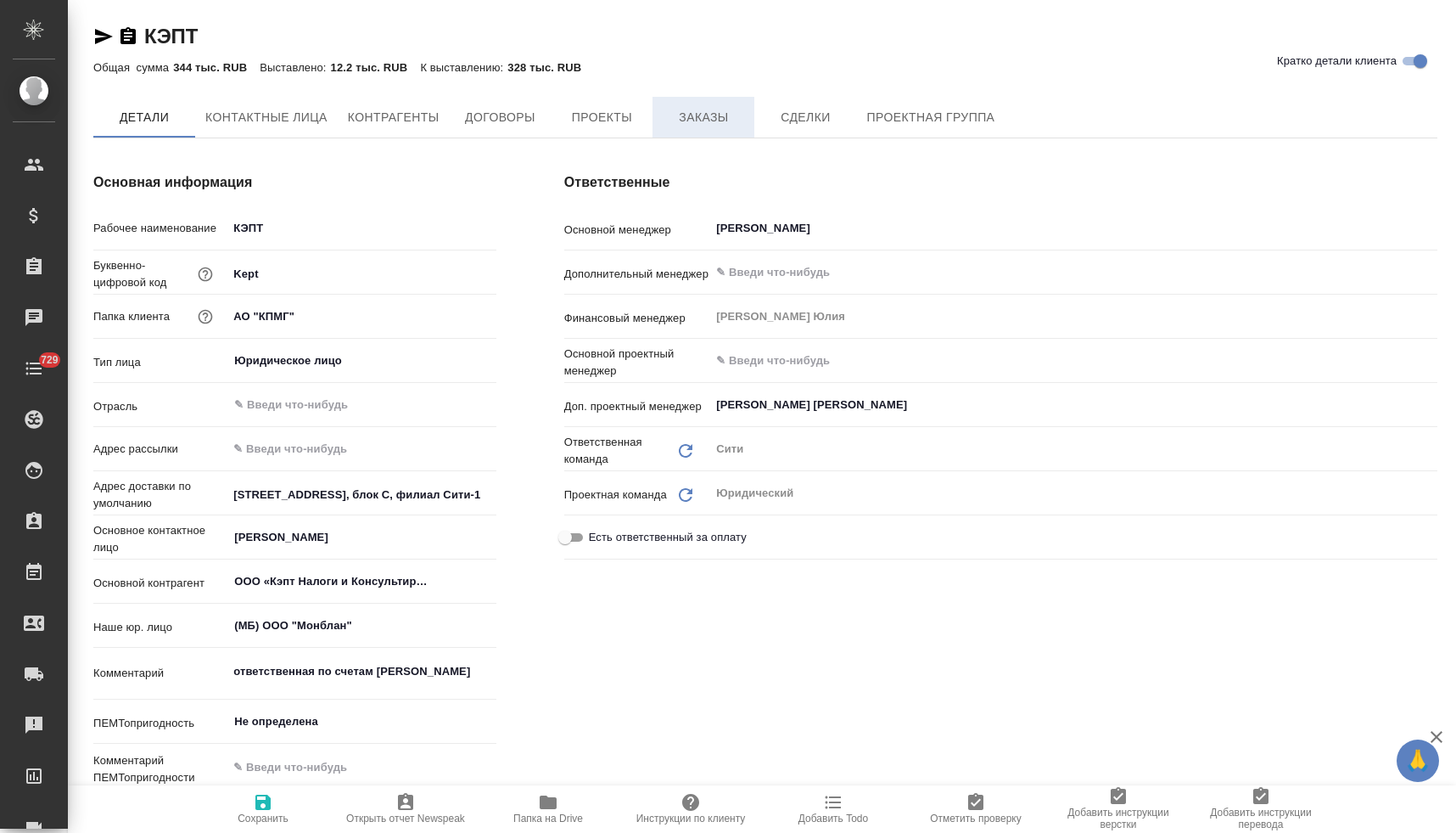
type textarea "x"
click at [722, 110] on span "Заказы" at bounding box center [703, 118] width 81 height 21
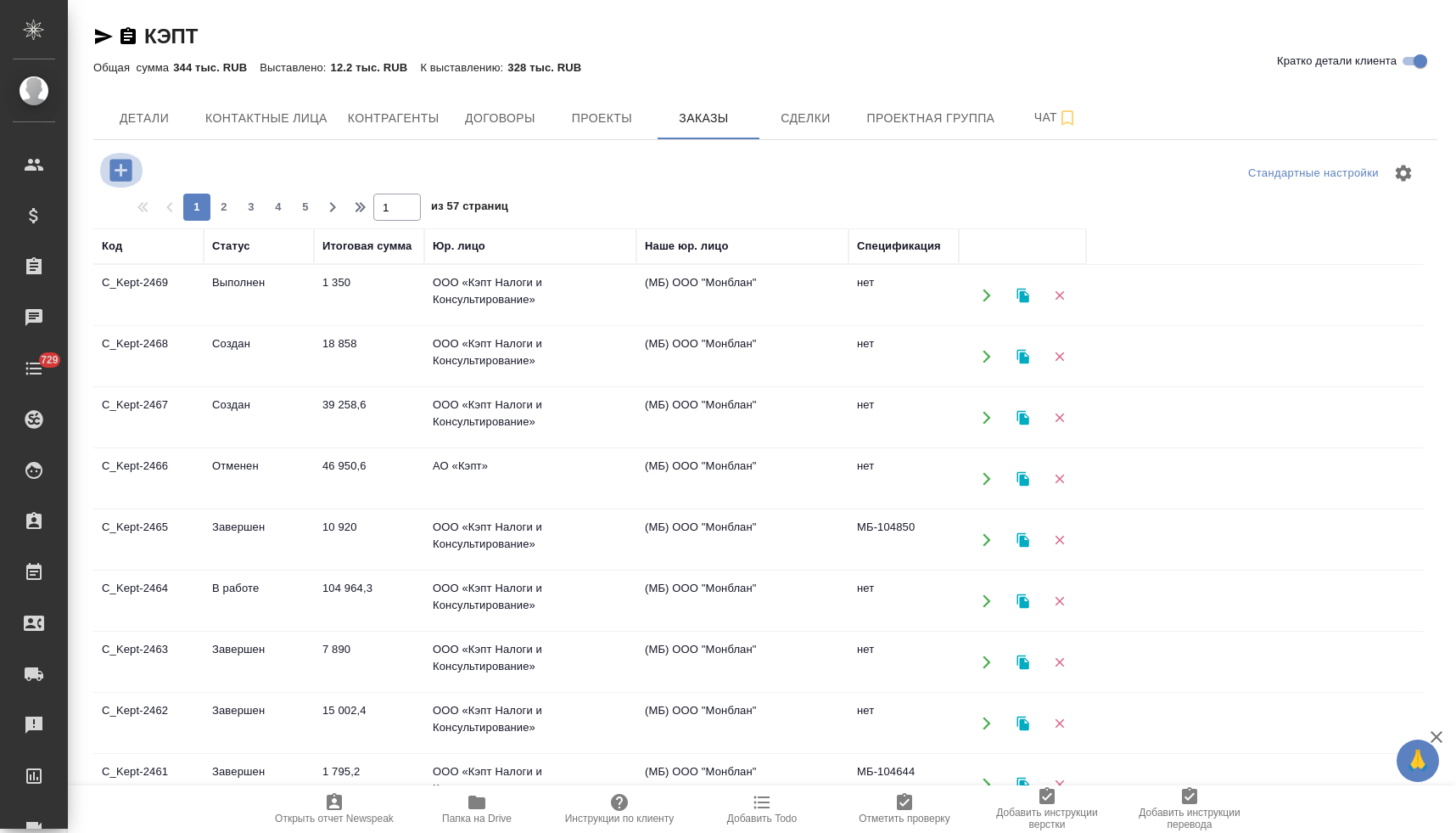
click at [121, 169] on icon "button" at bounding box center [121, 171] width 30 height 30
click at [119, 169] on icon "button" at bounding box center [121, 171] width 30 height 30
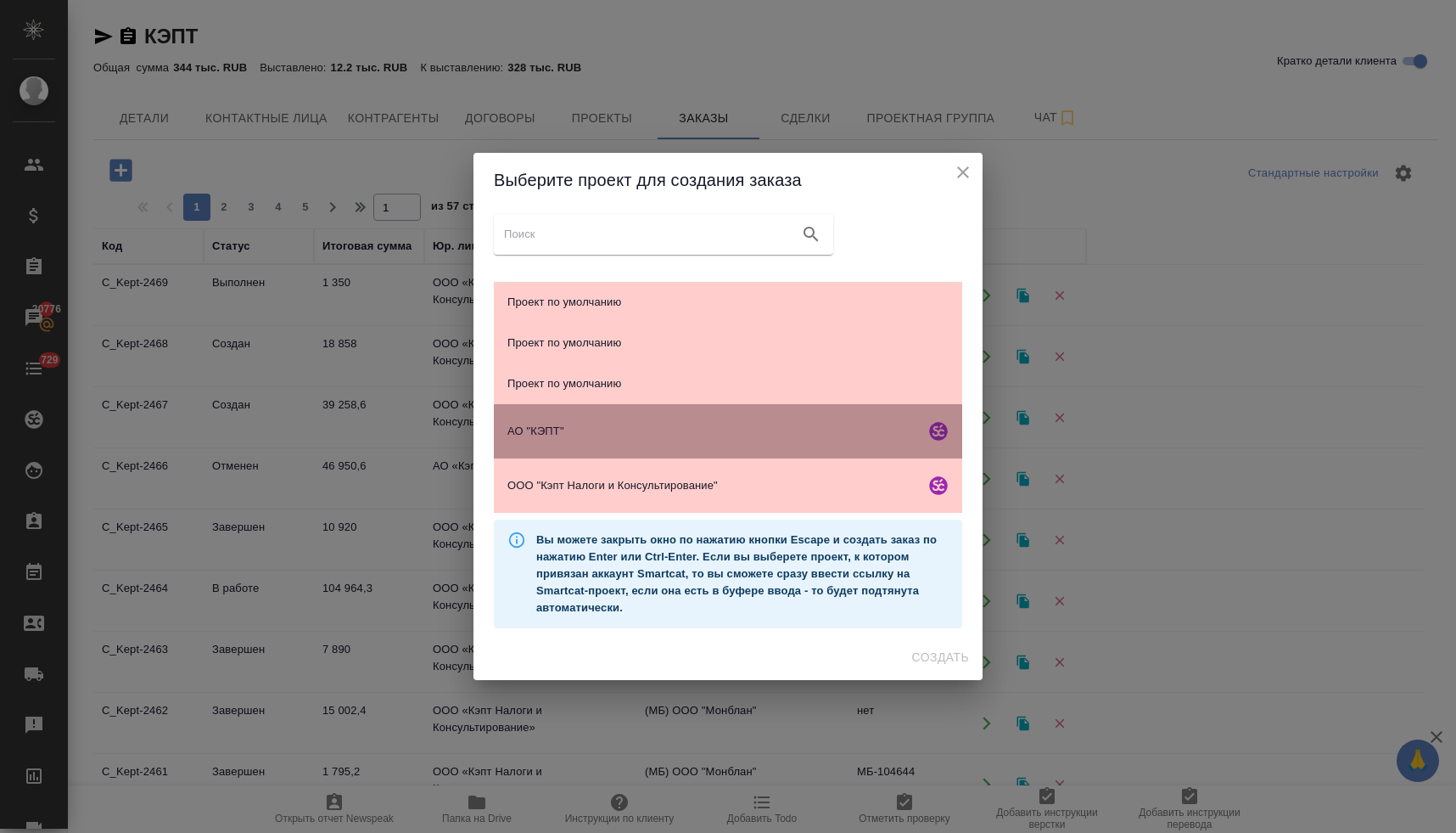
click at [580, 437] on span "АО "КЭПТ"" at bounding box center [713, 430] width 410 height 17
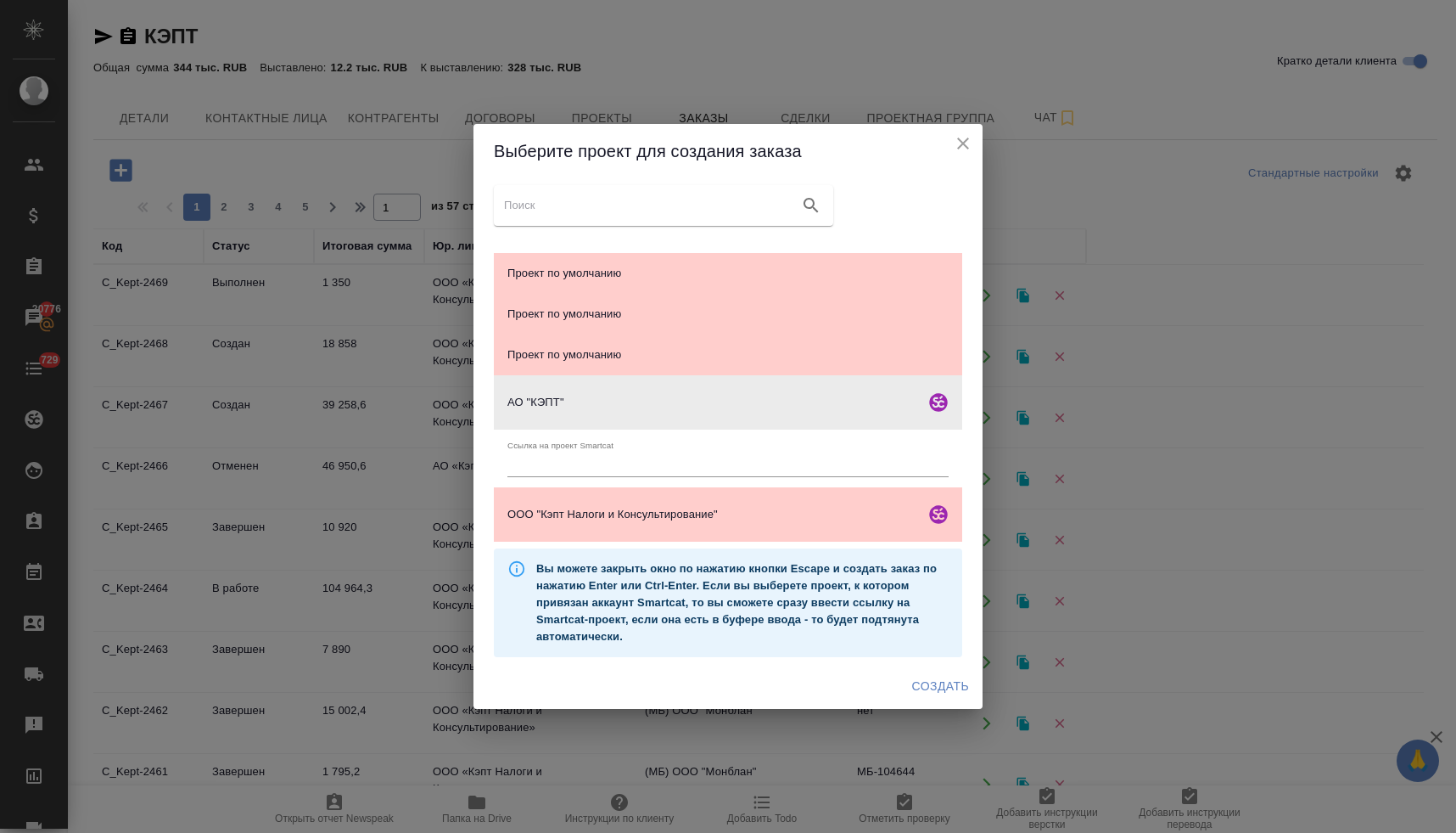
click at [948, 685] on span "Создать" at bounding box center [940, 685] width 56 height 21
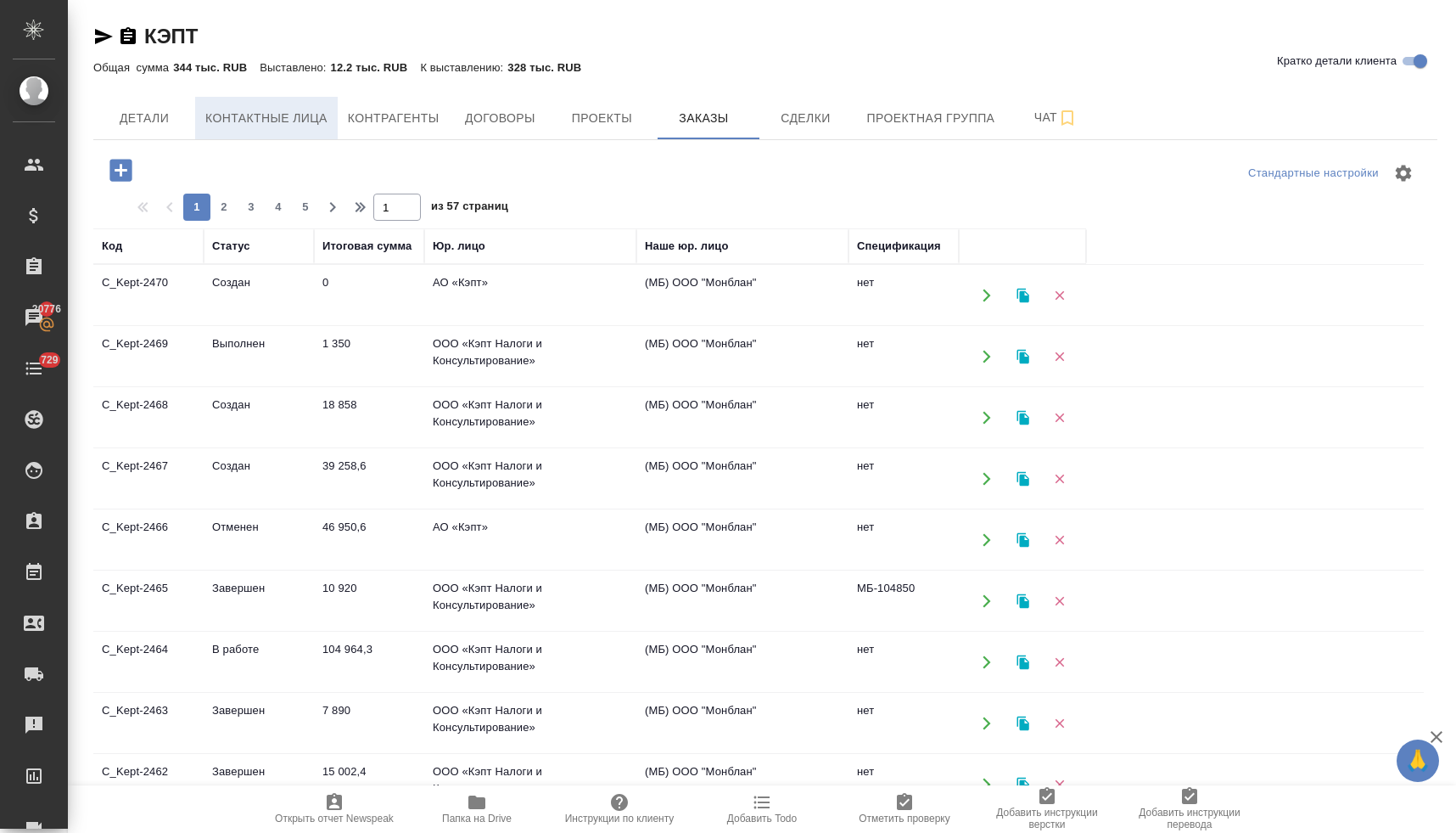
click at [259, 103] on button "Контактные лица" at bounding box center [267, 118] width 143 height 43
select select "RU"
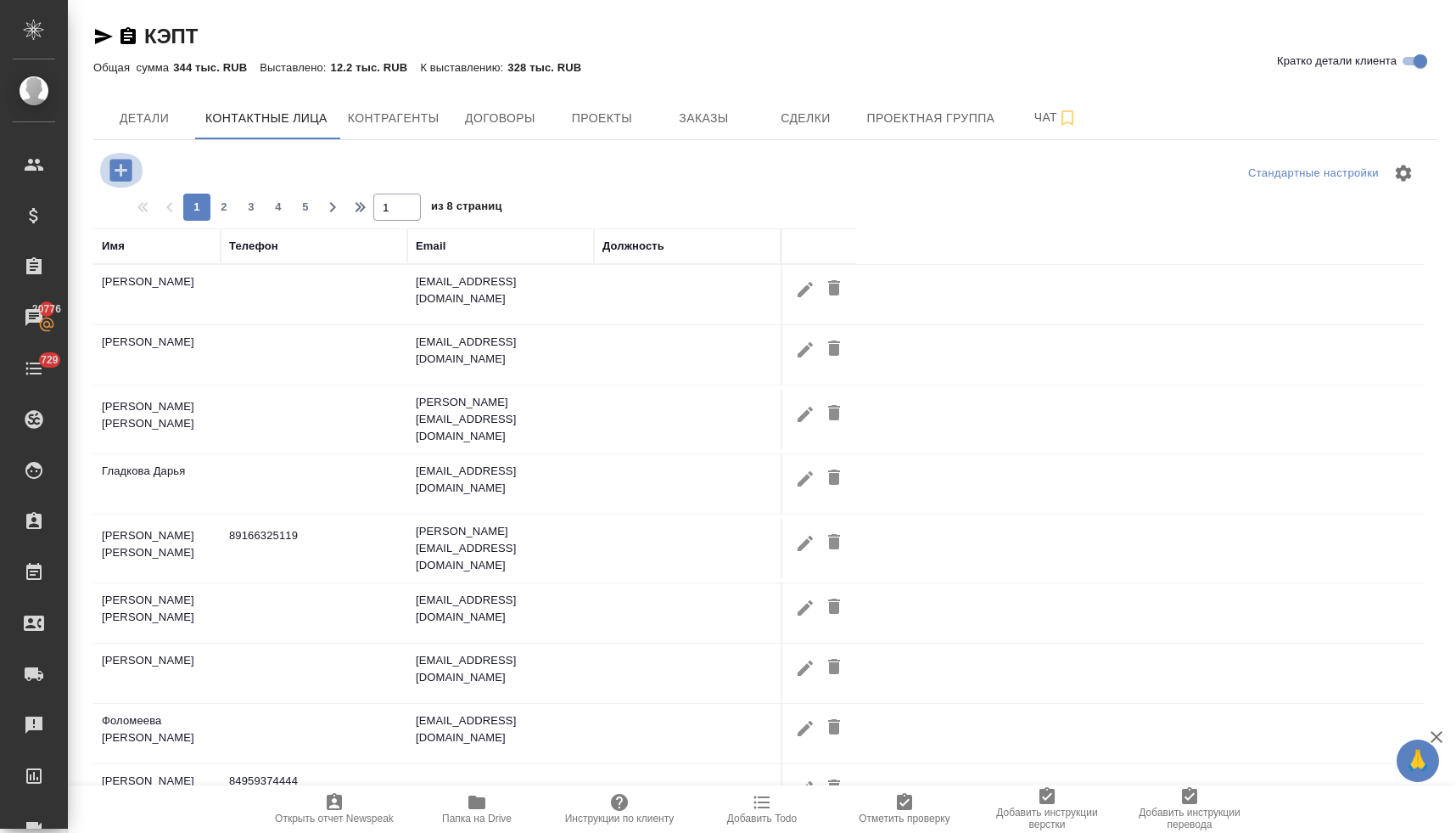
click at [125, 175] on icon "button" at bounding box center [120, 170] width 22 height 22
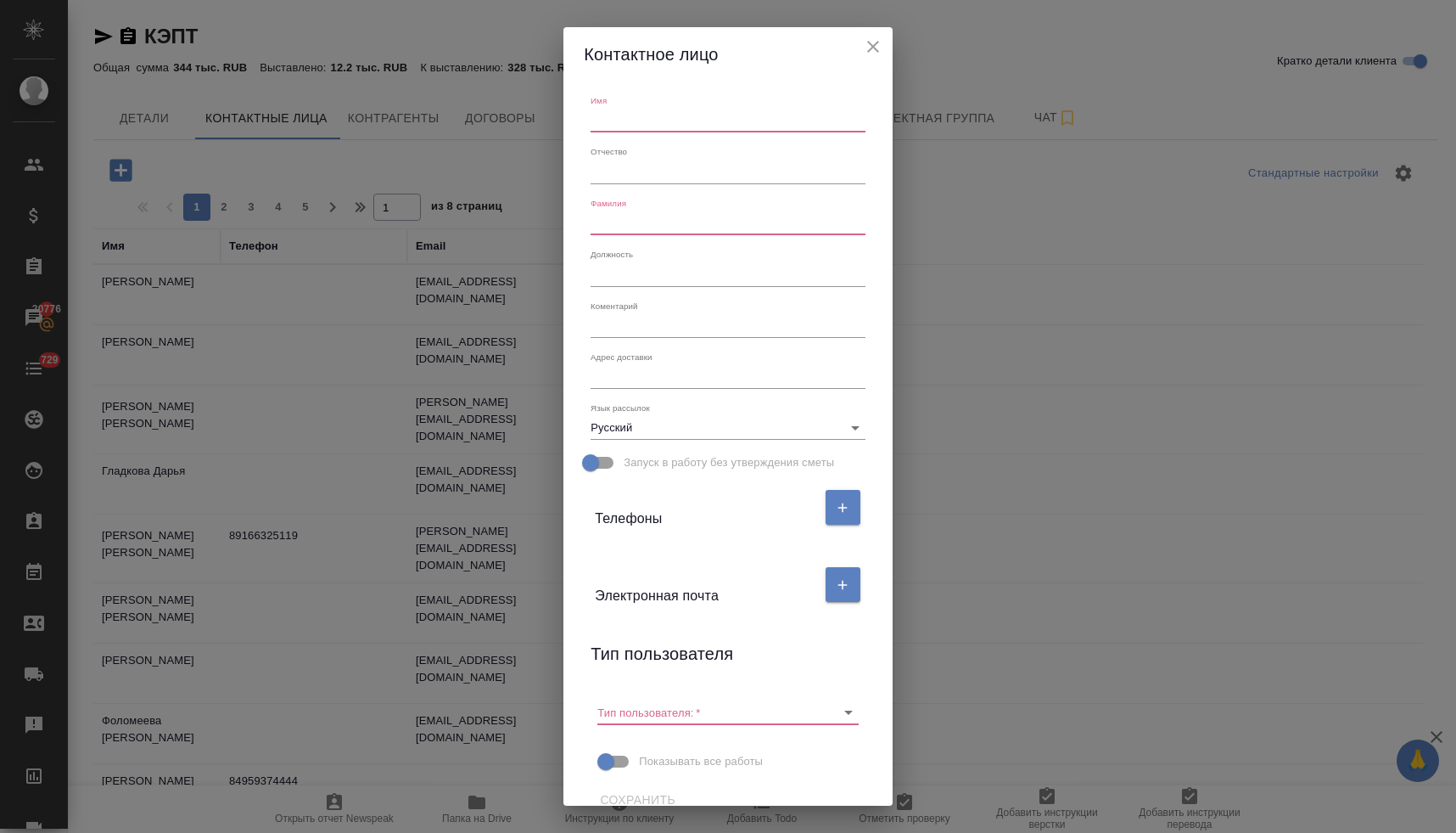
click at [608, 118] on input "text" at bounding box center [728, 121] width 274 height 24
type input "Полина"
click at [641, 222] on input "text" at bounding box center [728, 223] width 274 height 24
click at [822, 709] on icon "Очистить" at bounding box center [826, 711] width 17 height 17
type input "Юрьева"
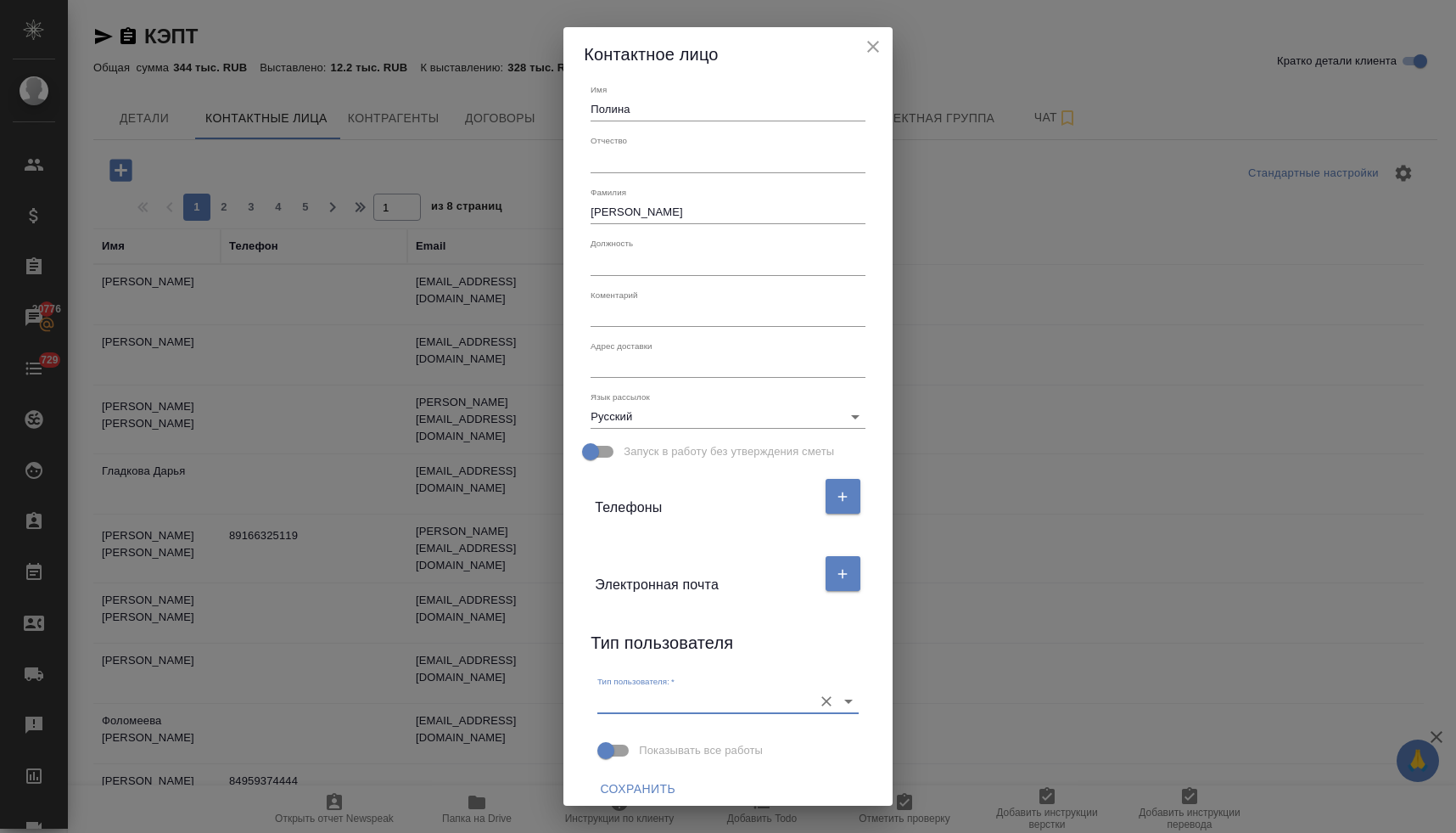
scroll to position [23, 0]
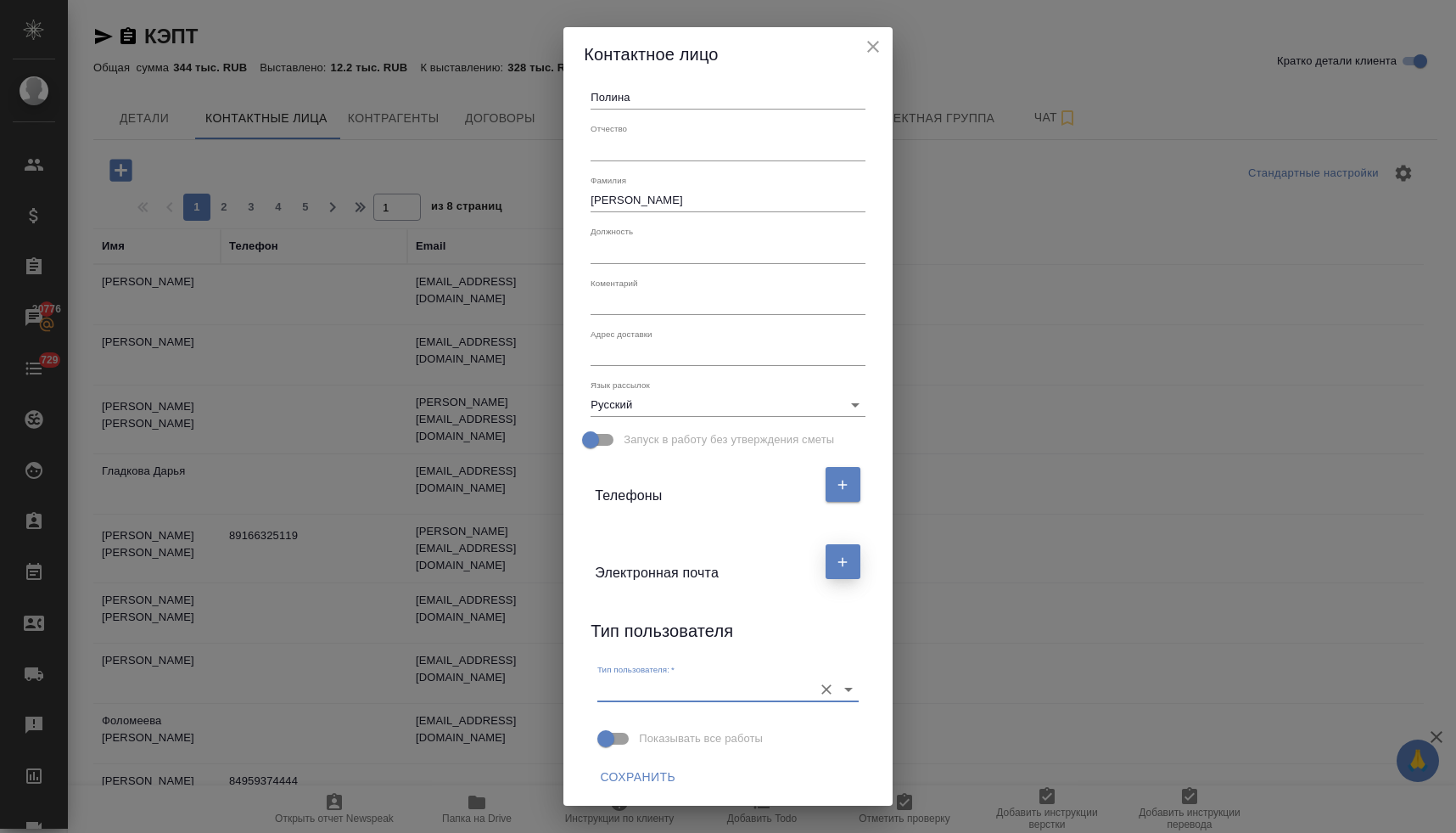
click at [850, 562] on button "button" at bounding box center [842, 561] width 35 height 35
click at [639, 626] on input "text" at bounding box center [666, 628] width 143 height 24
paste input "pyurieva@kept.ru"
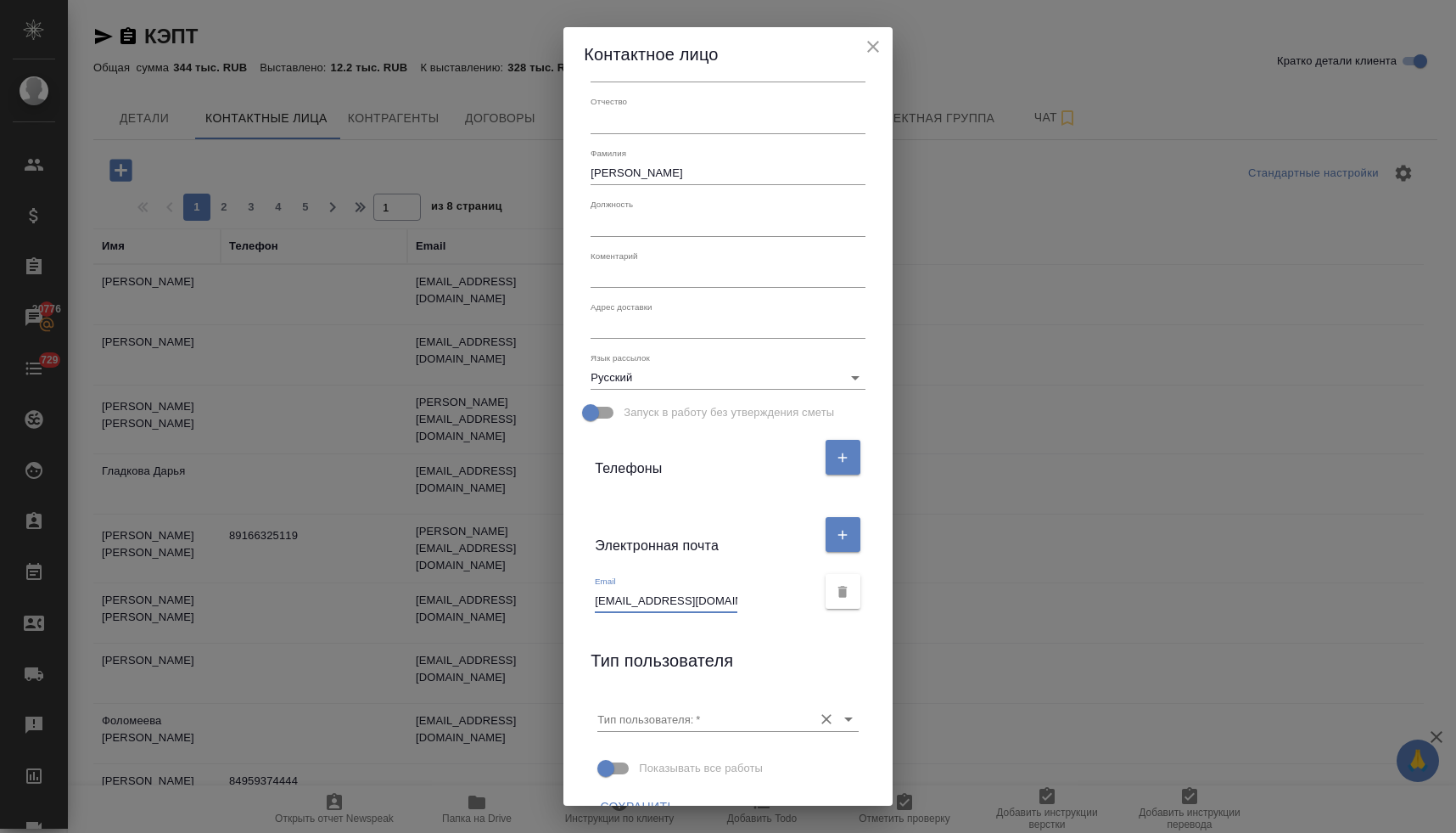
scroll to position [79, 0]
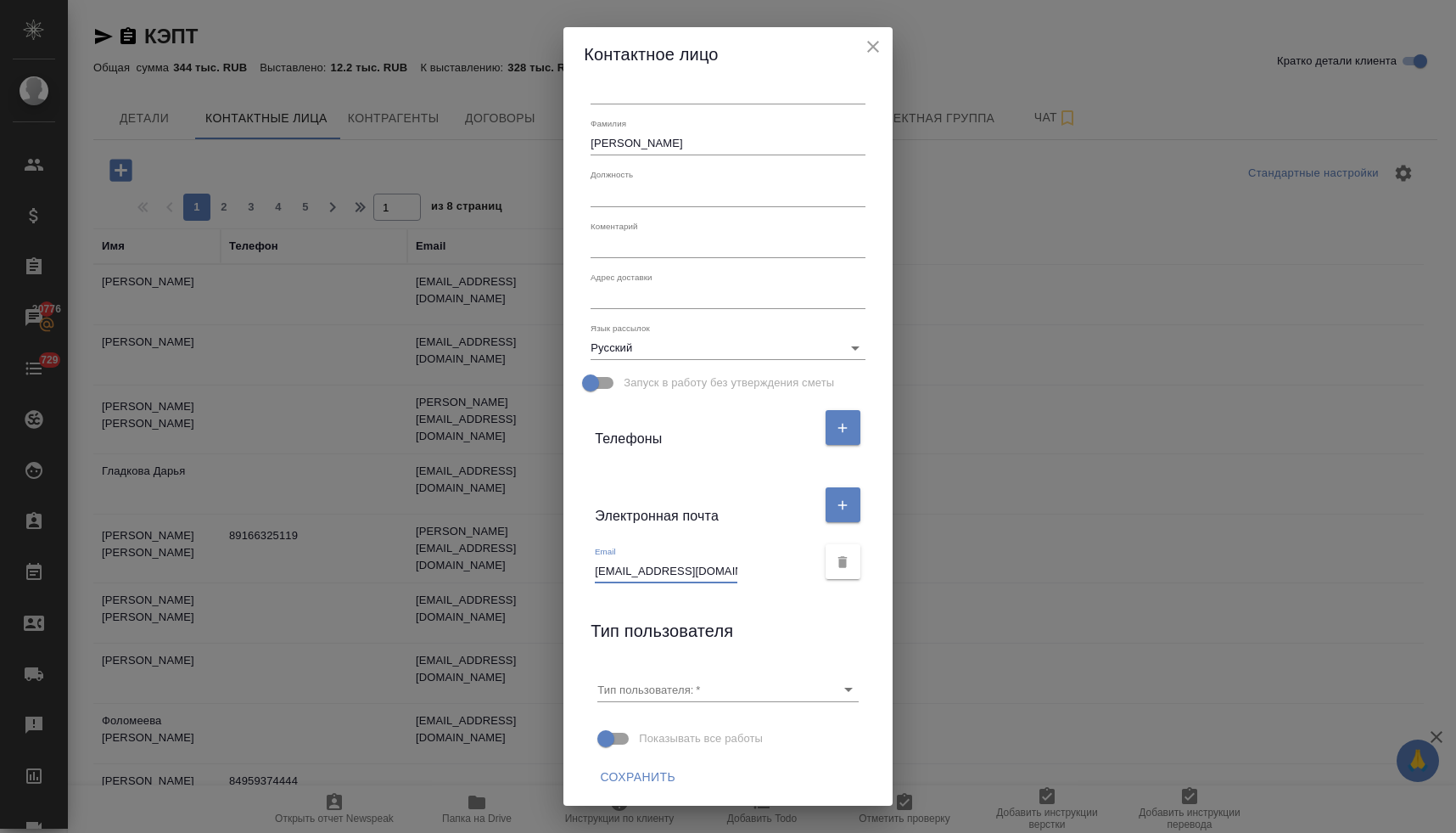
type input "pyurieva@kept.ru"
click at [638, 780] on span "Сохранить" at bounding box center [637, 776] width 75 height 21
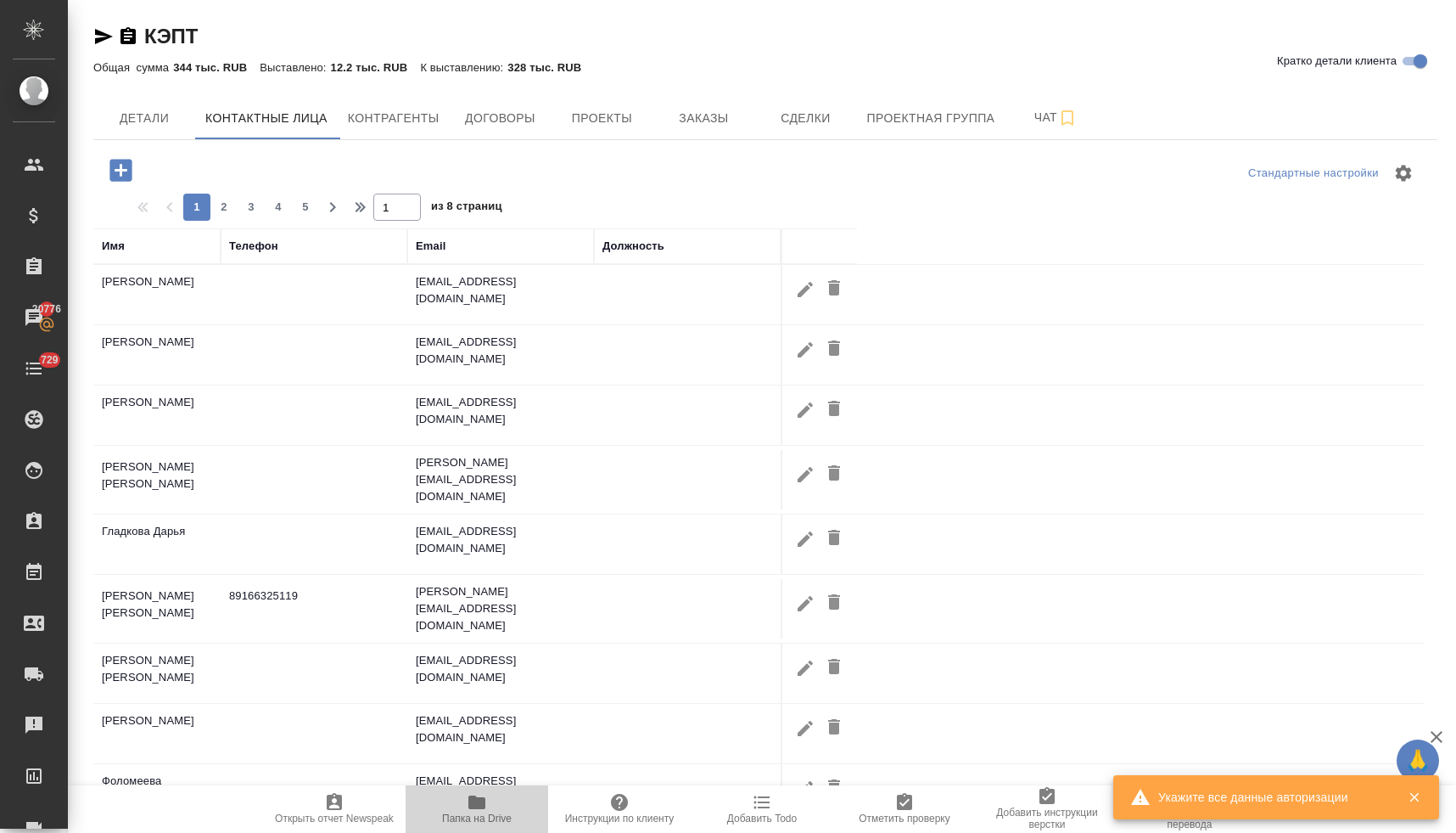
click at [492, 806] on span "Папка на Drive" at bounding box center [476, 807] width 122 height 33
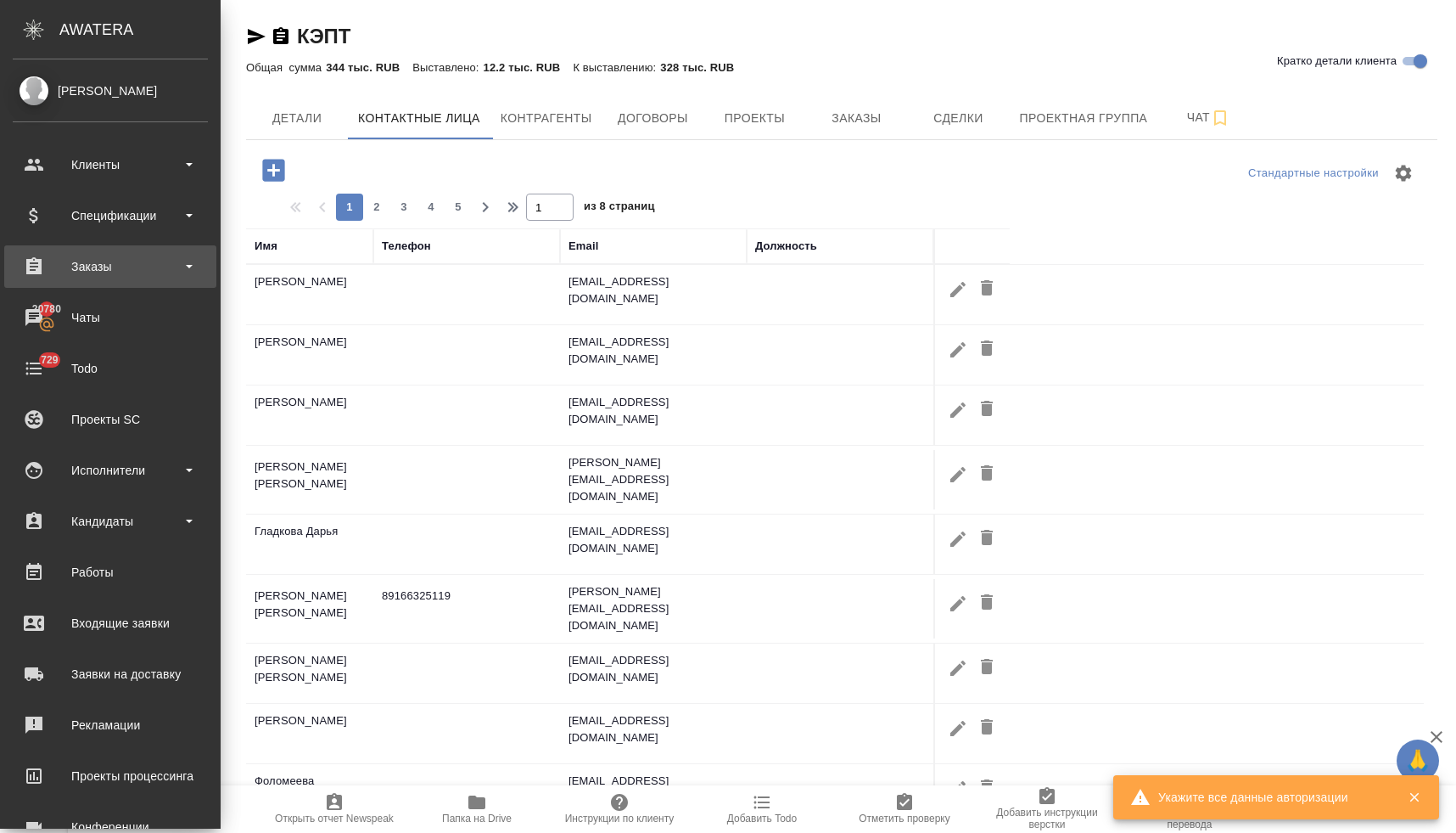
click at [81, 266] on div "Заказы" at bounding box center [110, 267] width 195 height 26
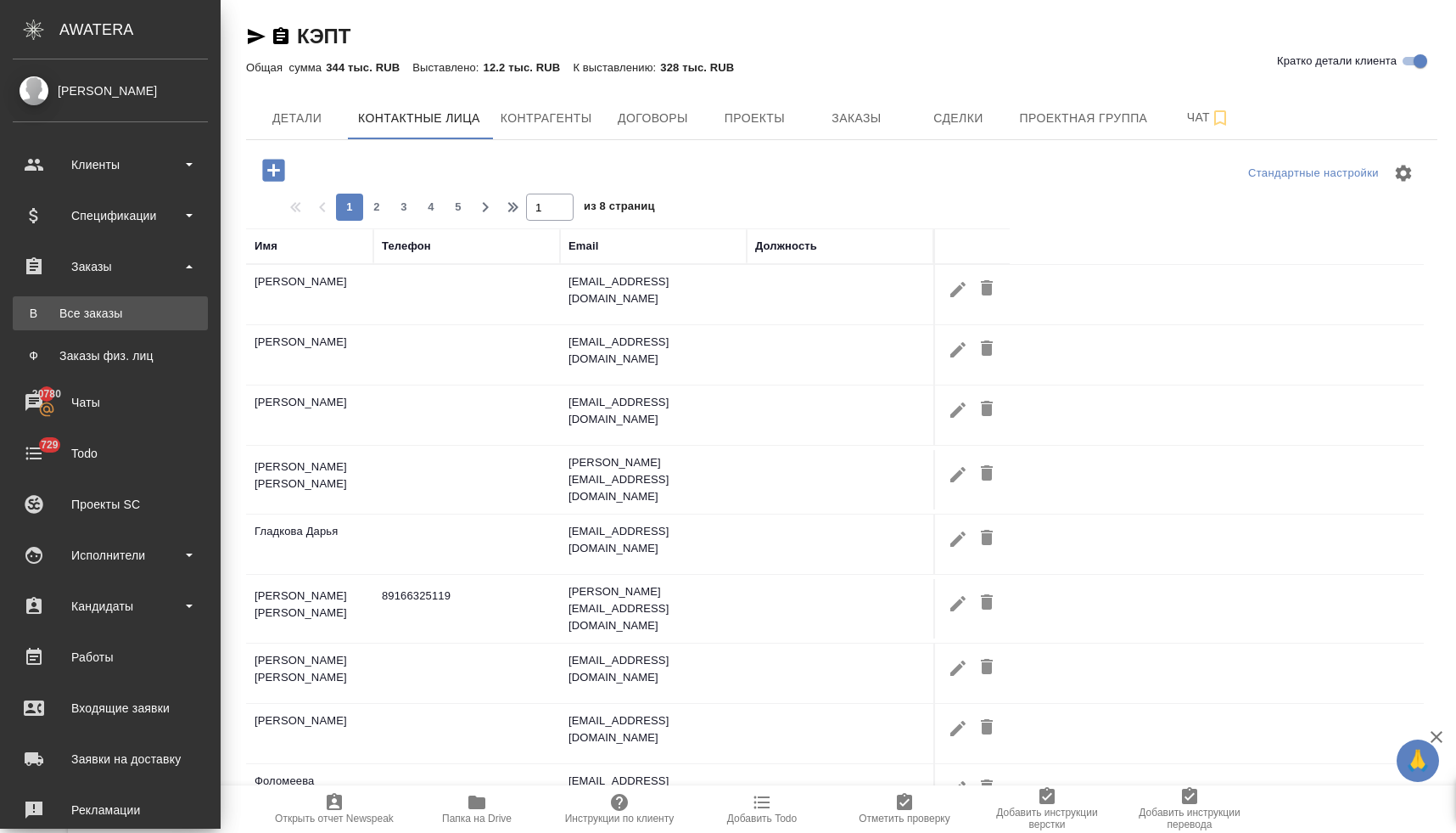
click at [85, 318] on div "Все заказы" at bounding box center [110, 312] width 178 height 17
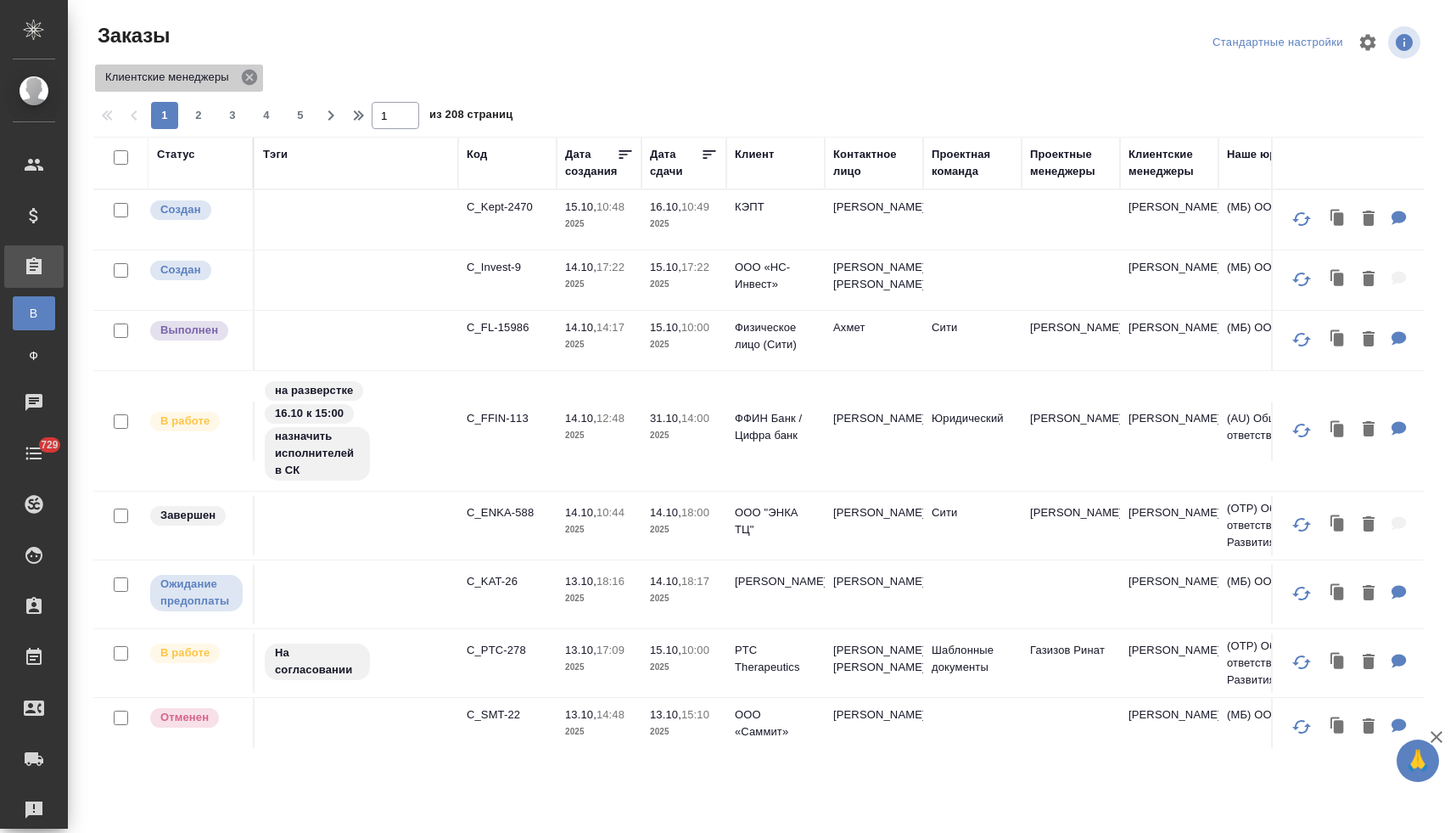
click at [253, 77] on icon at bounding box center [249, 76] width 19 height 19
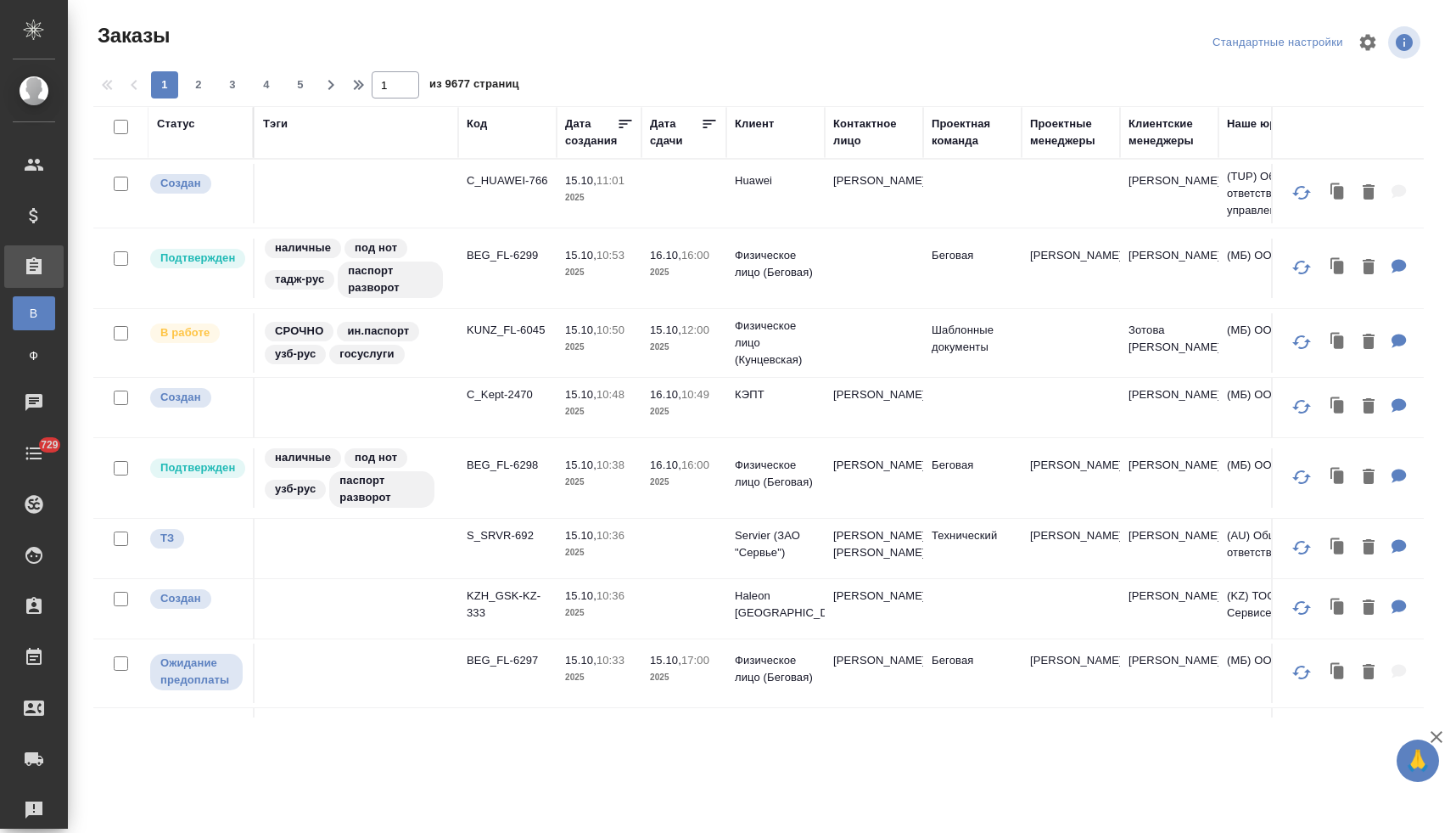
click at [484, 126] on div "Код" at bounding box center [477, 123] width 21 height 17
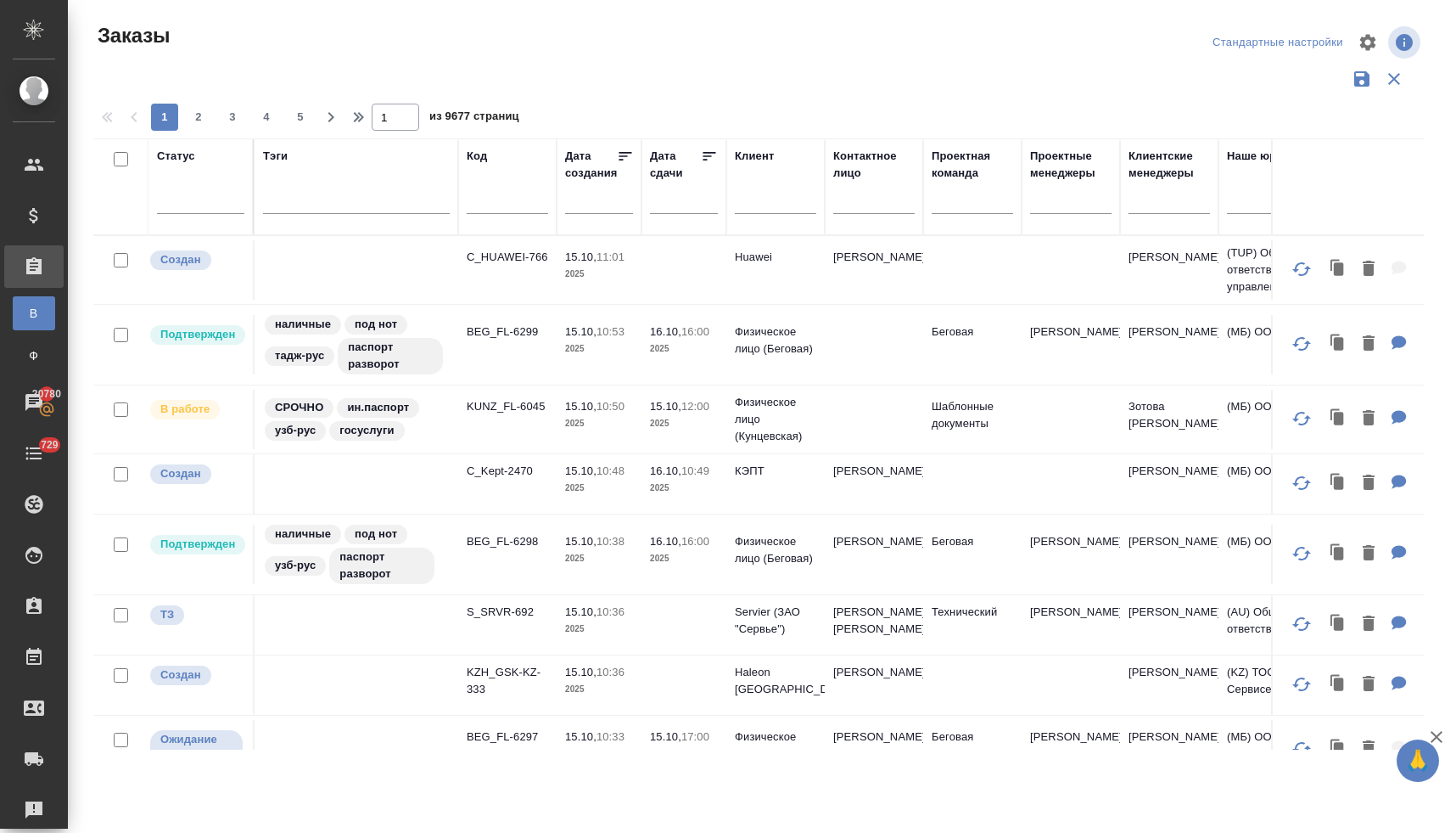
click at [476, 197] on input "text" at bounding box center [507, 202] width 81 height 21
paste input "C_FL-15986"
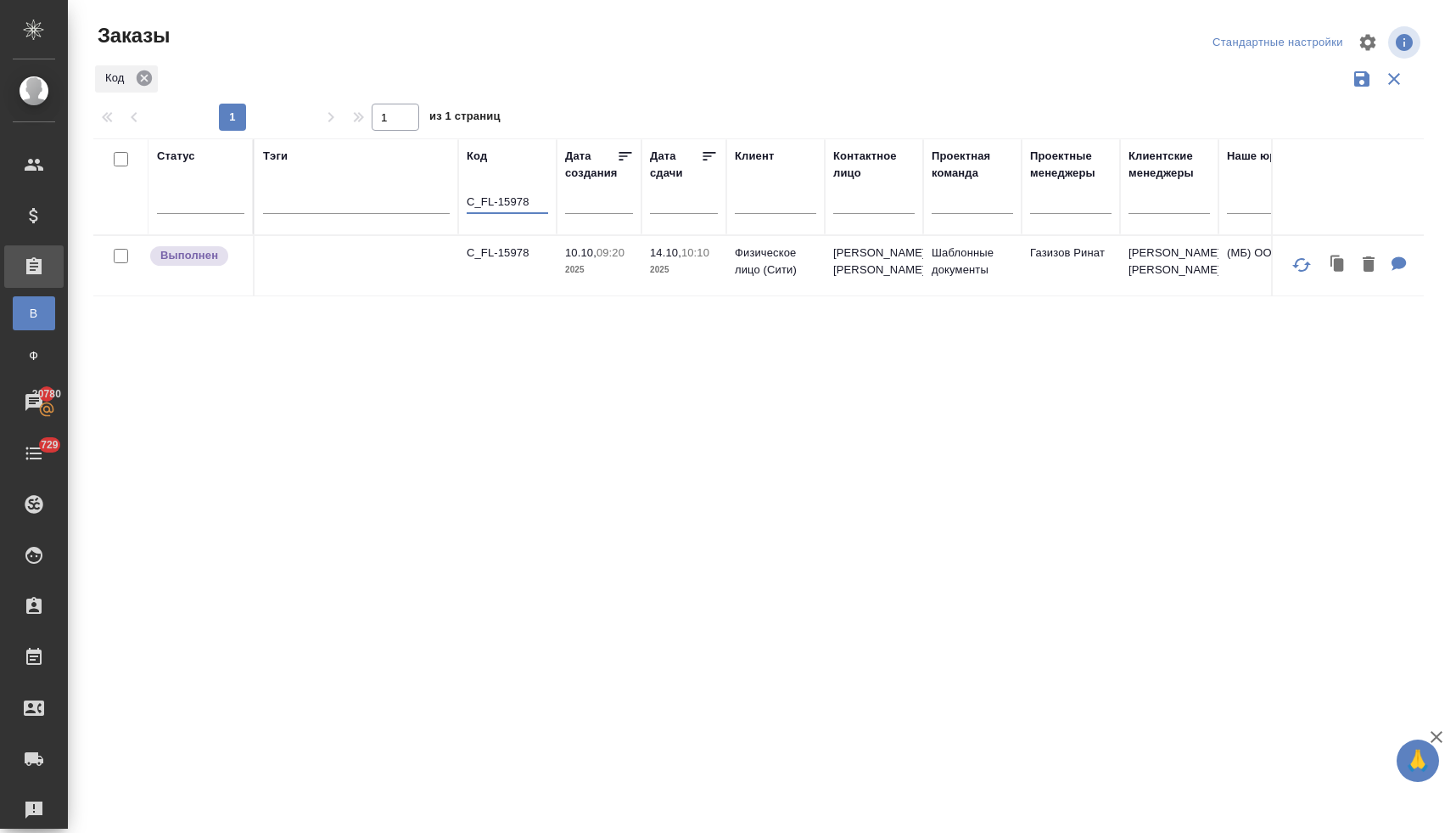
type input "C_FL-15978"
click at [140, 79] on icon at bounding box center [144, 77] width 15 height 15
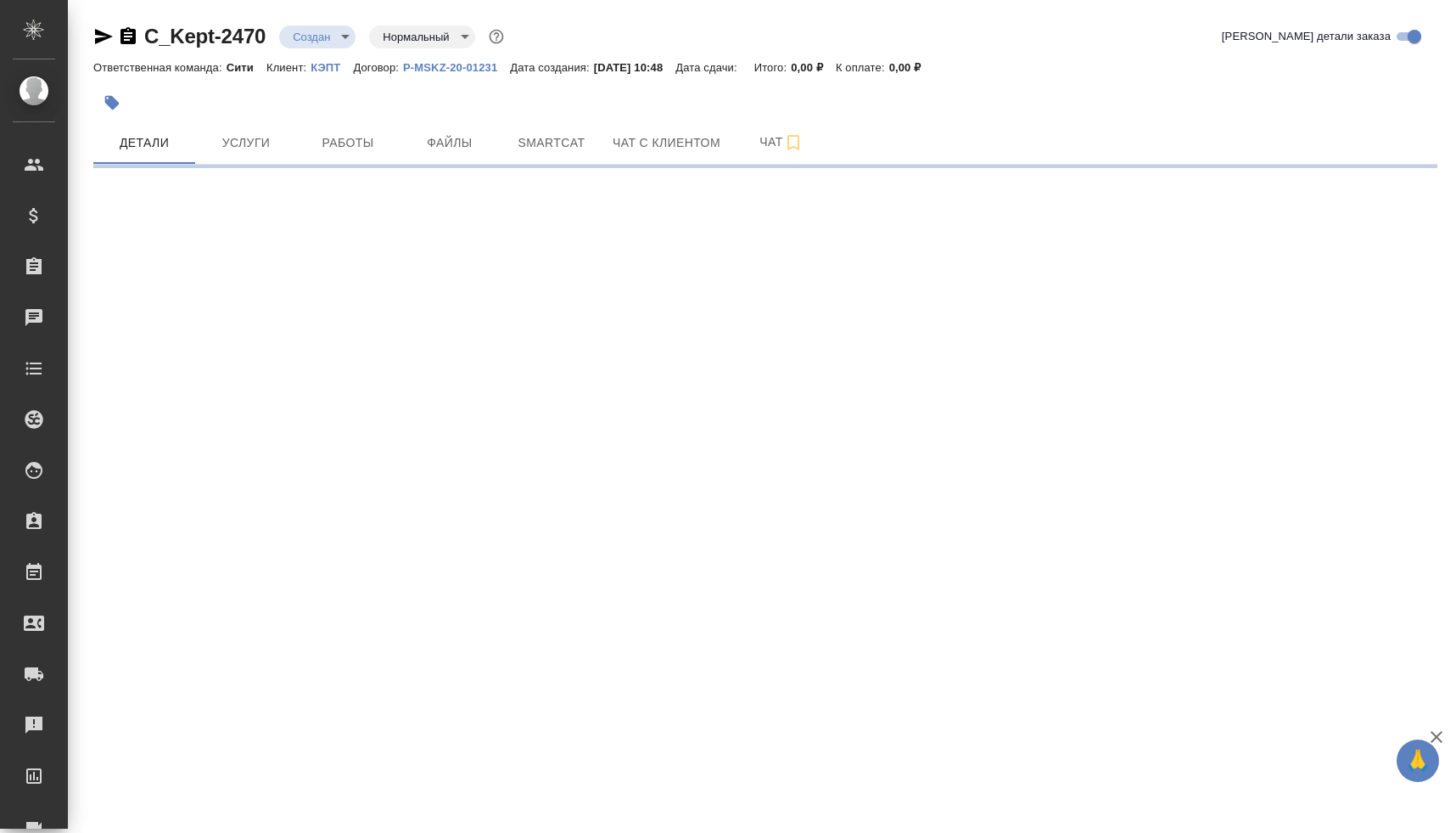
select select "RU"
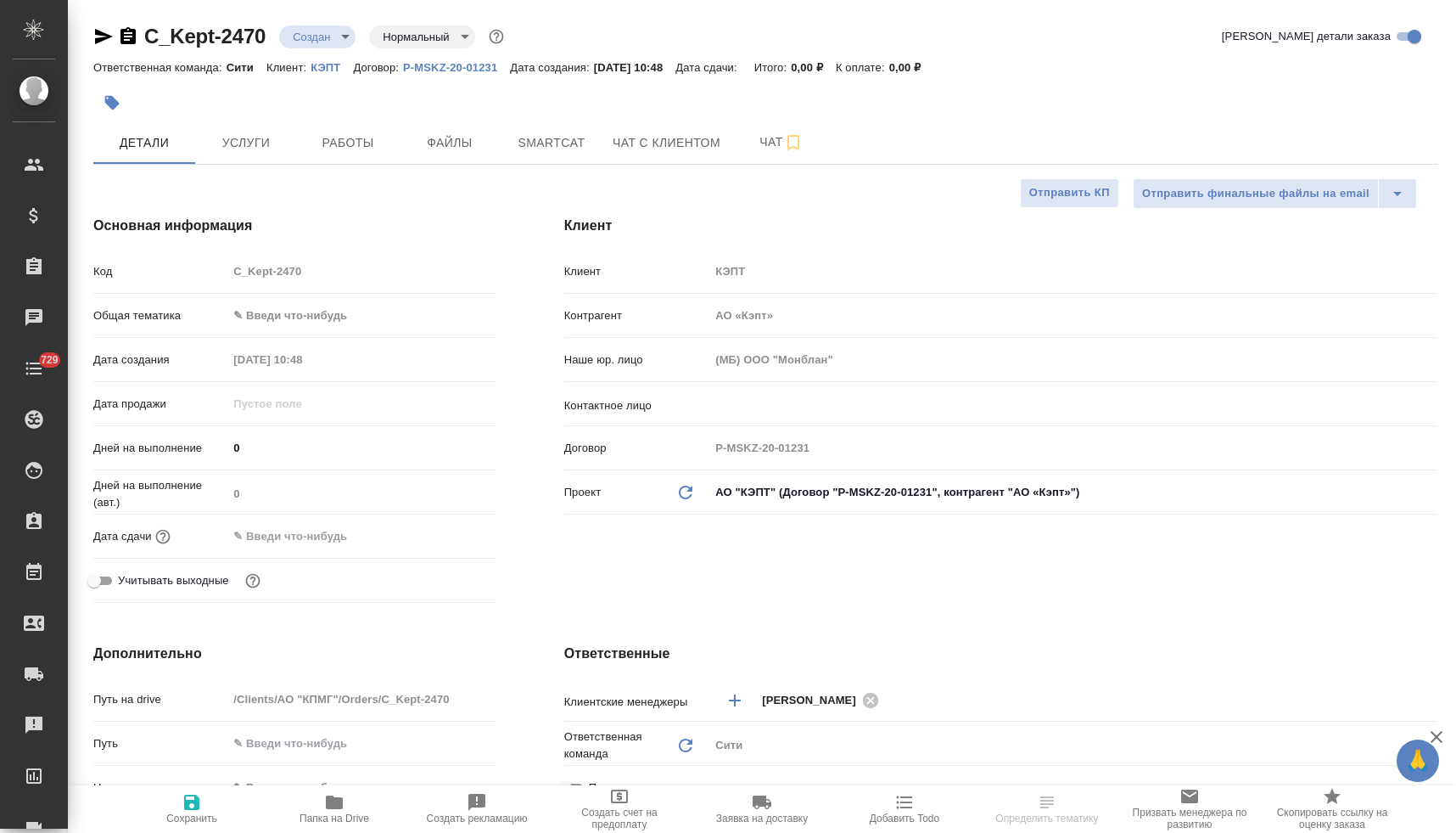
type textarea "x"
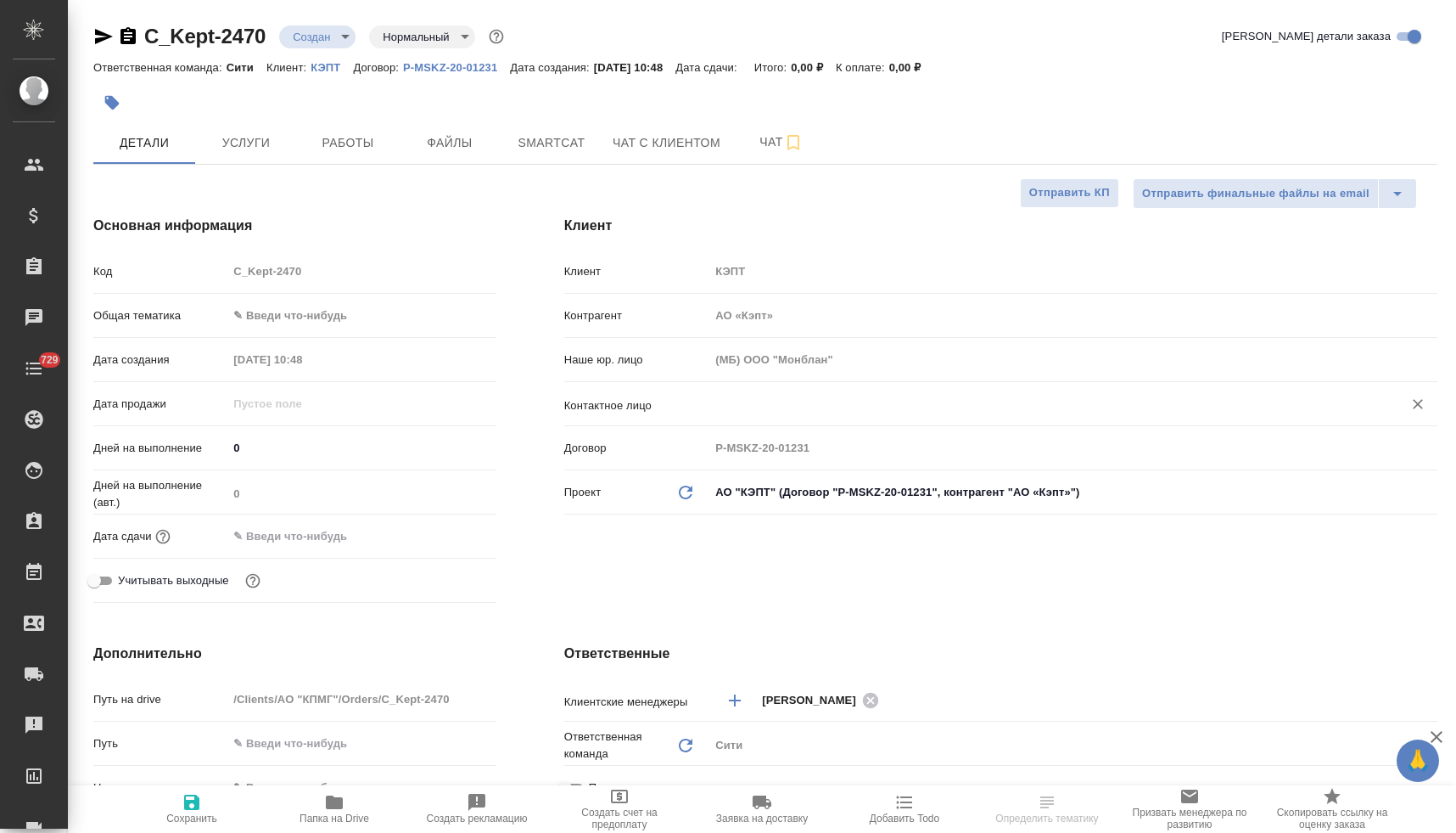
type textarea "x"
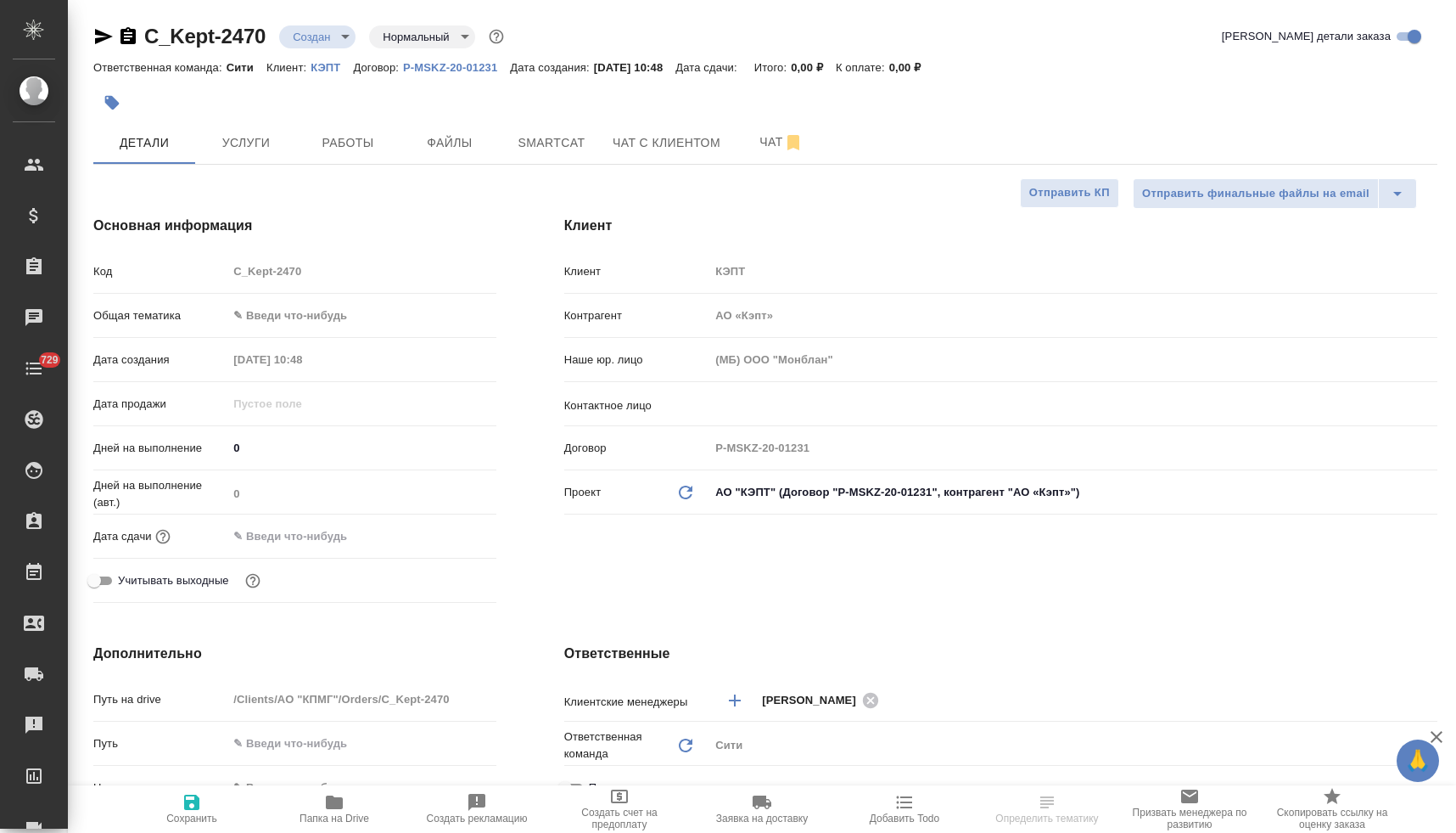
type textarea "x"
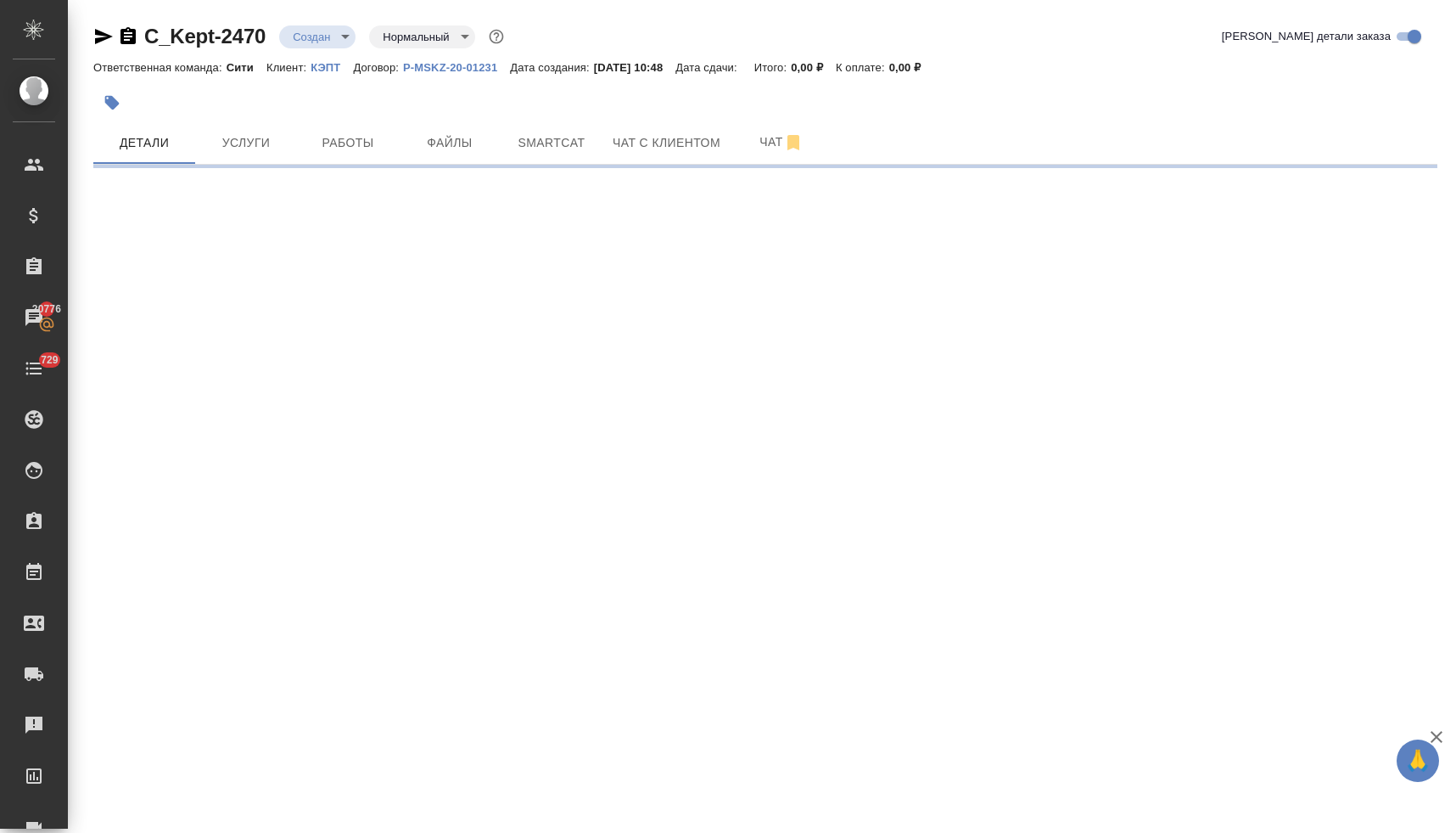
select select "RU"
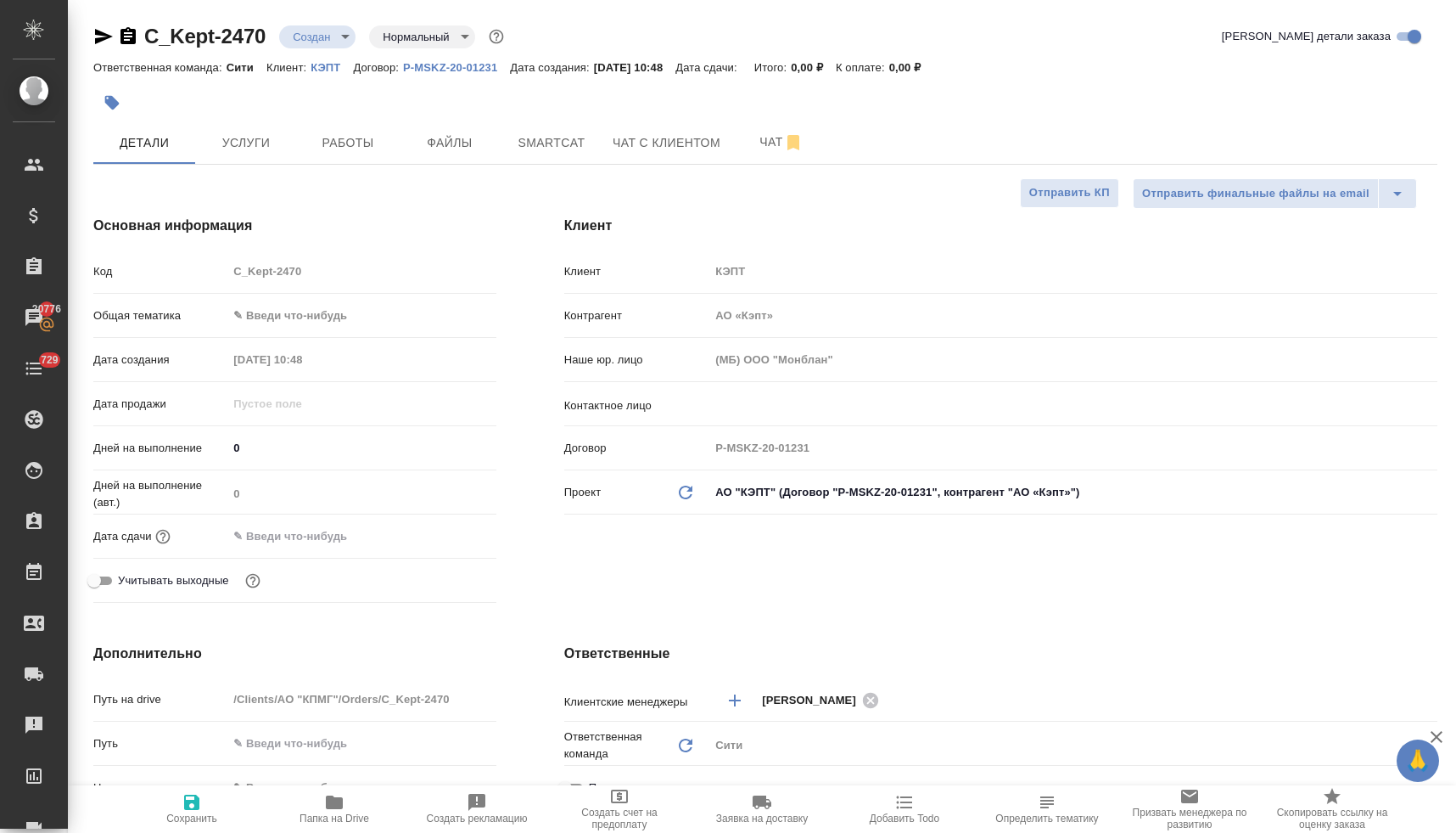
type textarea "x"
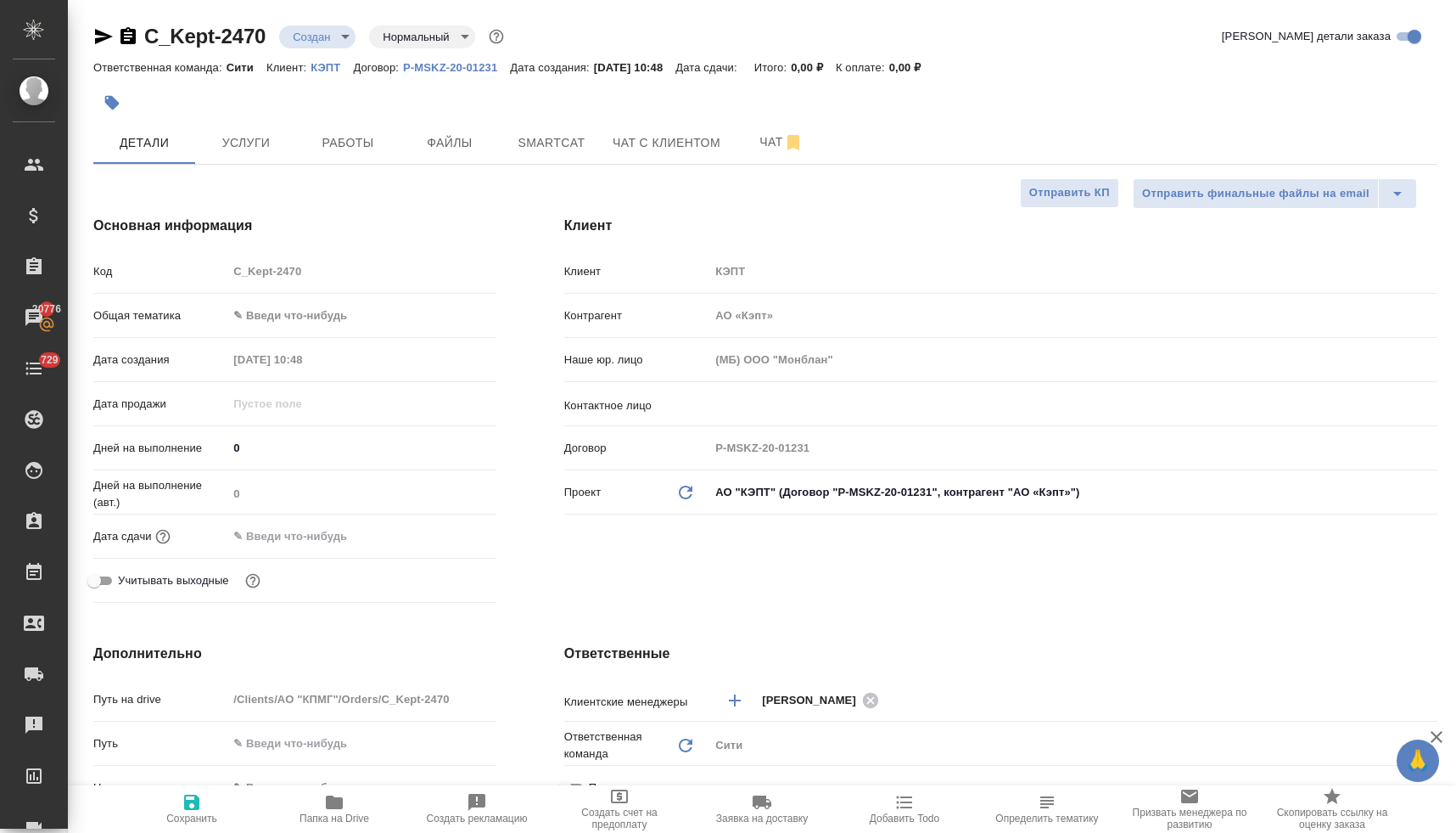
type textarea "x"
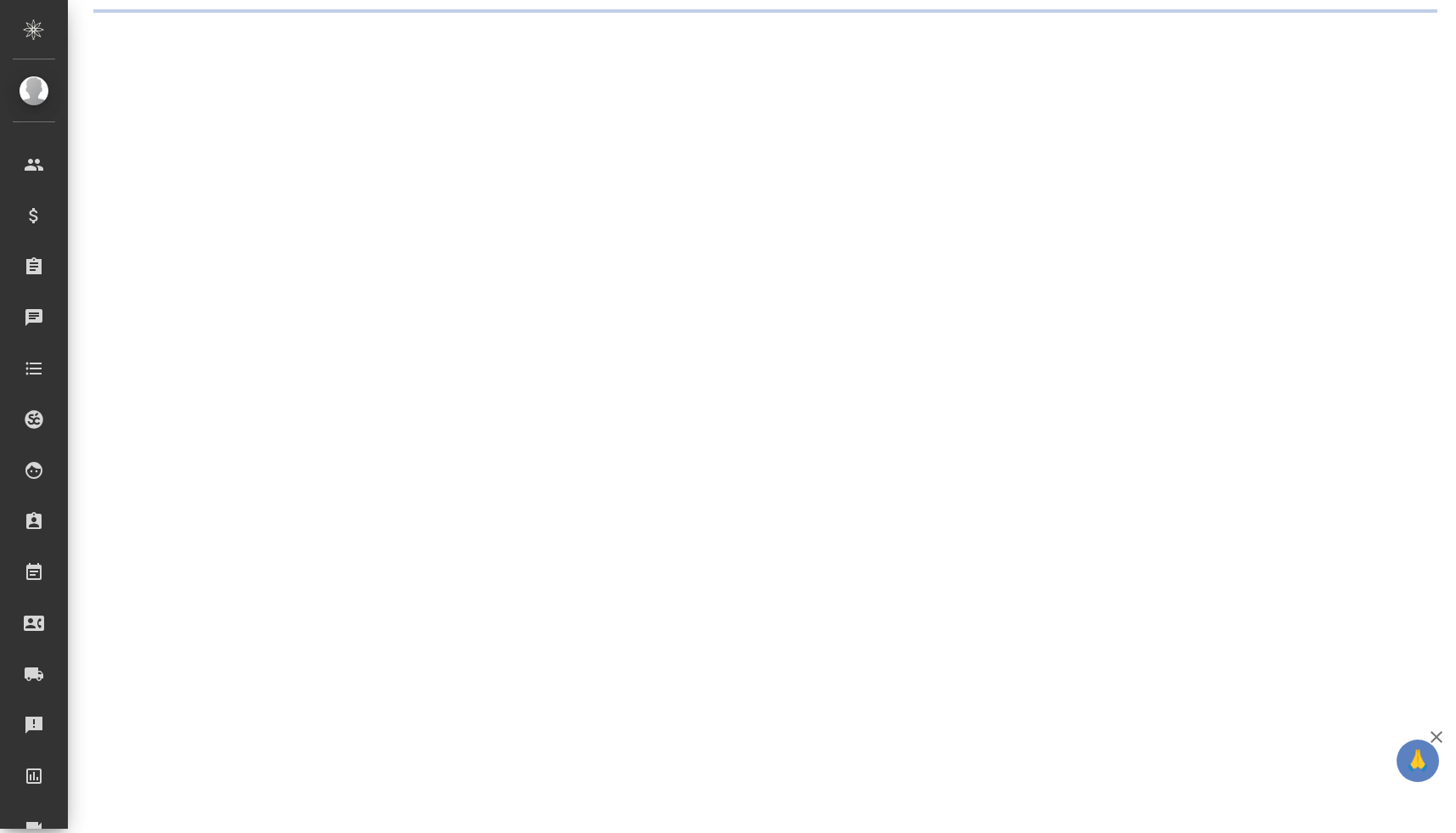
select select "RU"
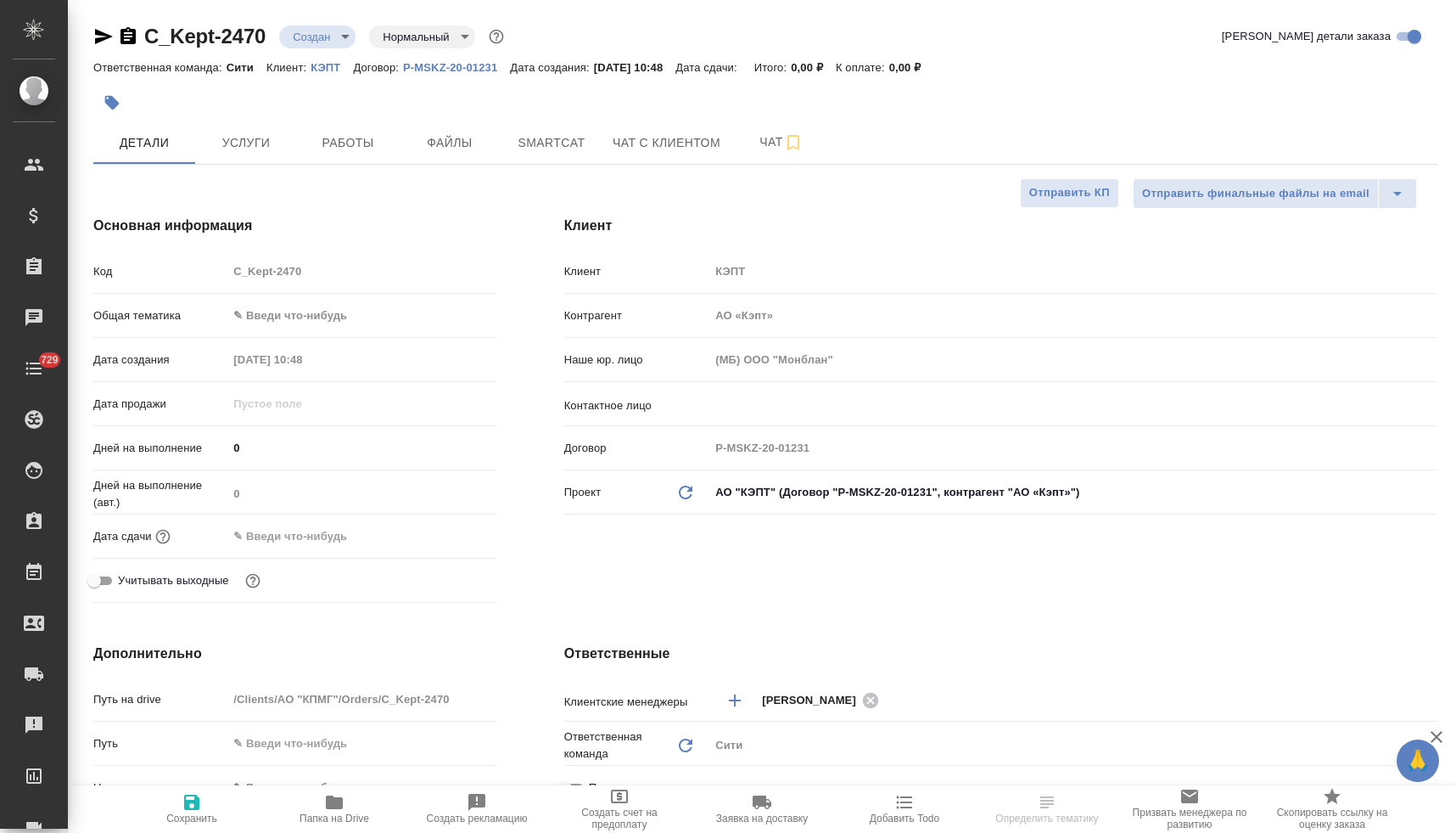
type textarea "x"
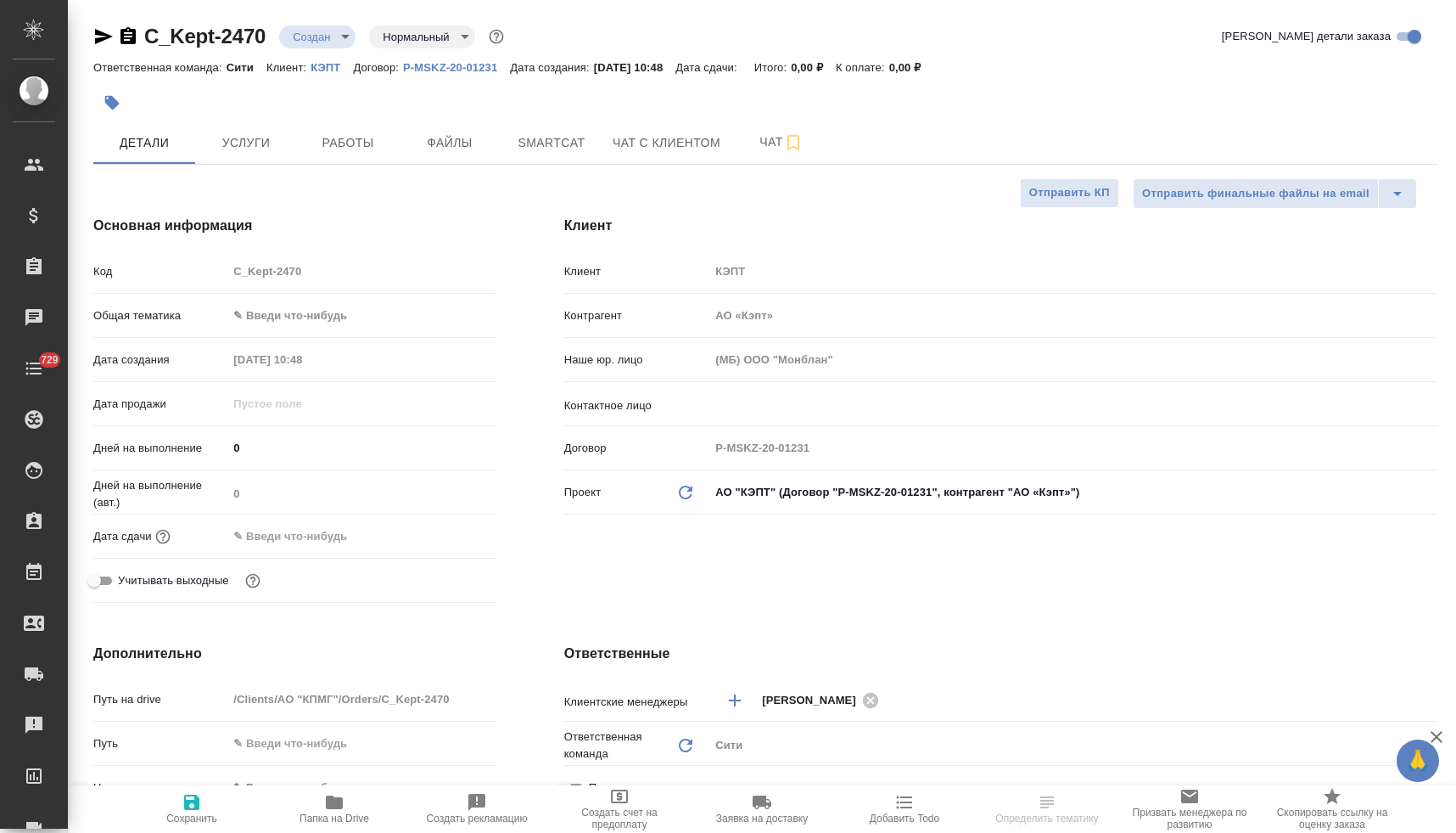
type textarea "x"
click at [792, 411] on input "text" at bounding box center [1045, 404] width 661 height 21
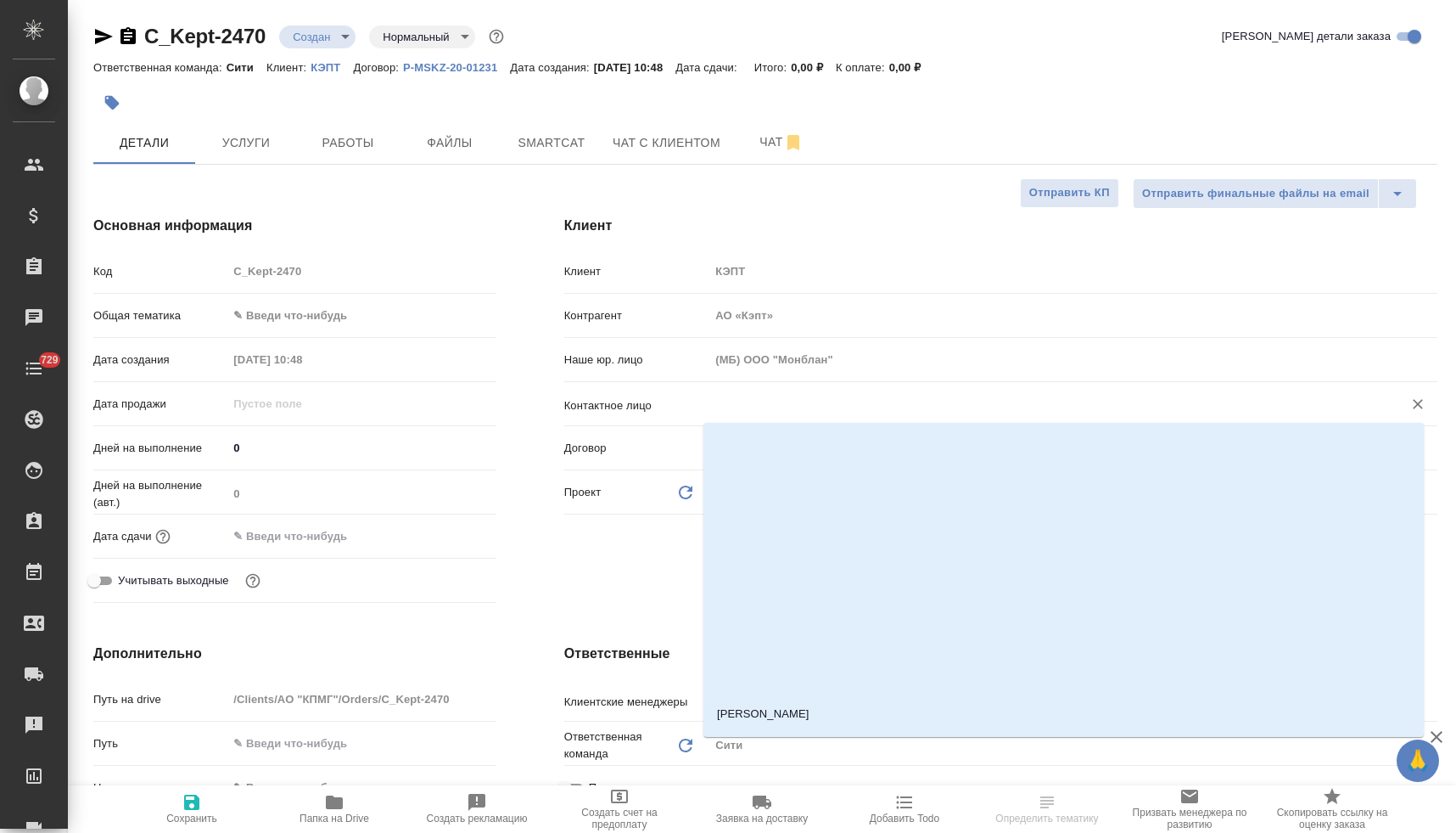
scroll to position [2104, 0]
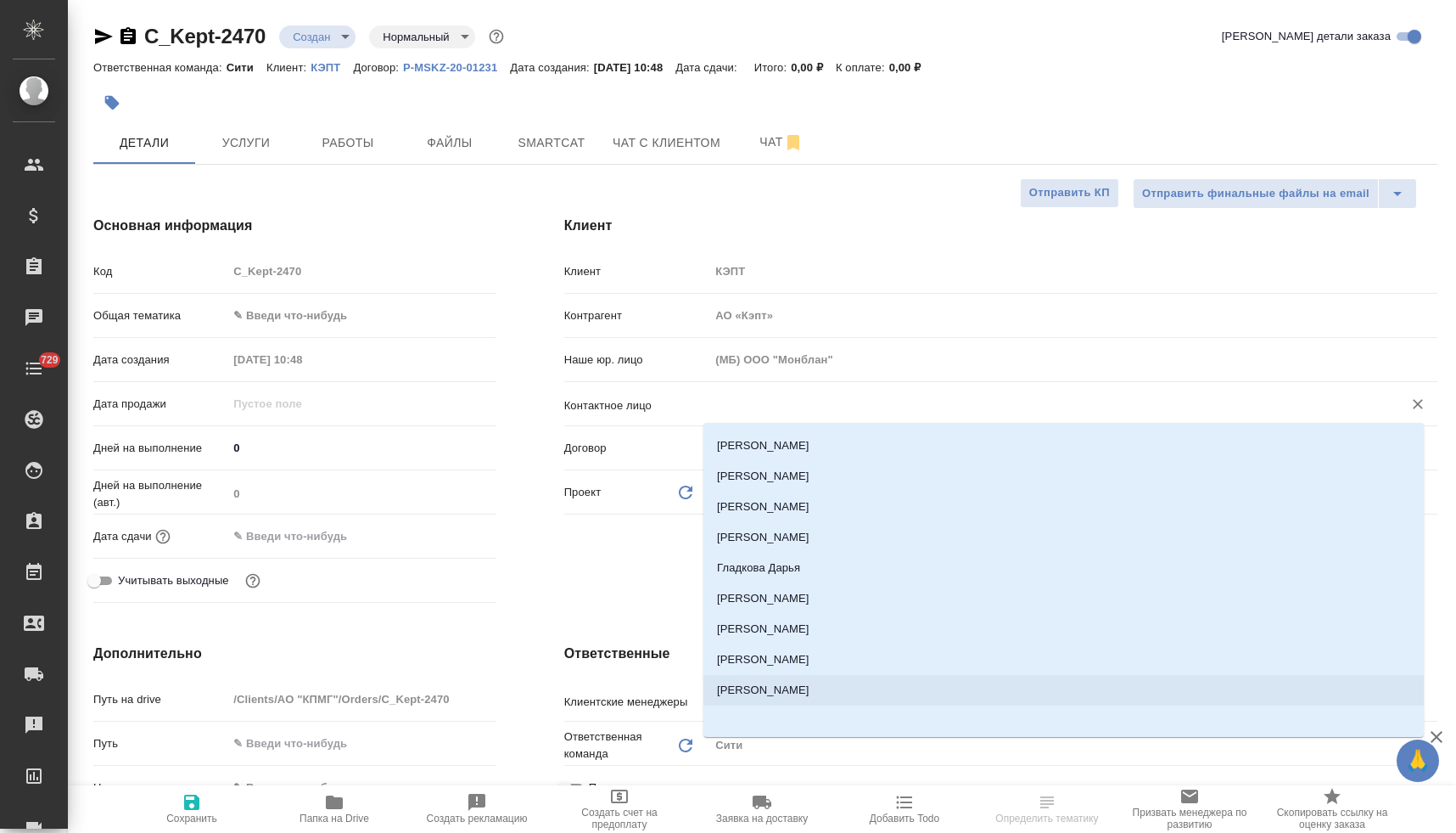
click at [818, 691] on li "Юрьева Полина" at bounding box center [1063, 689] width 721 height 31
type input "Юрьева Полина"
type textarea "x"
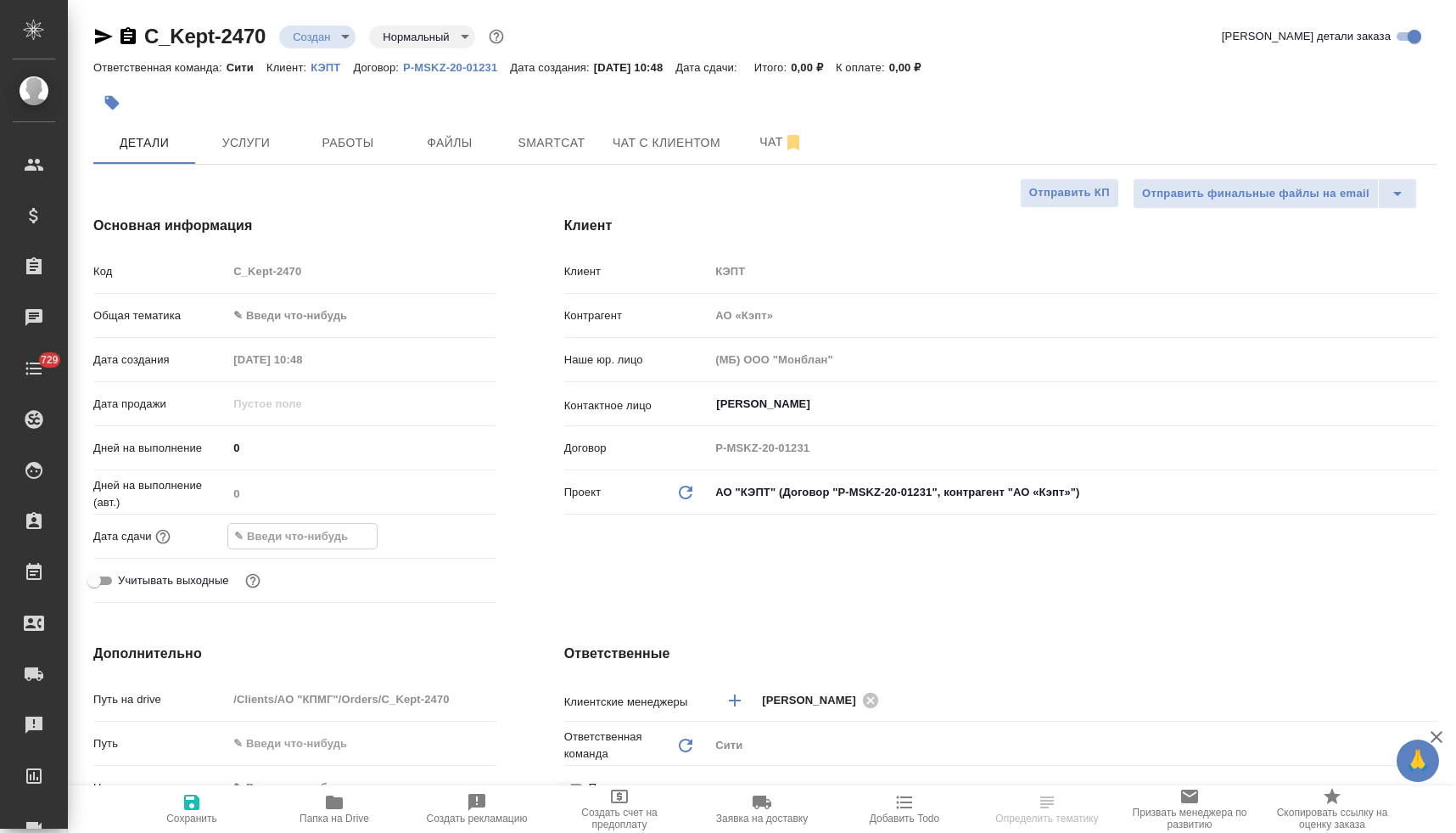
click at [317, 527] on input "text" at bounding box center [302, 536] width 149 height 25
click at [449, 533] on icon "button" at bounding box center [446, 534] width 15 height 17
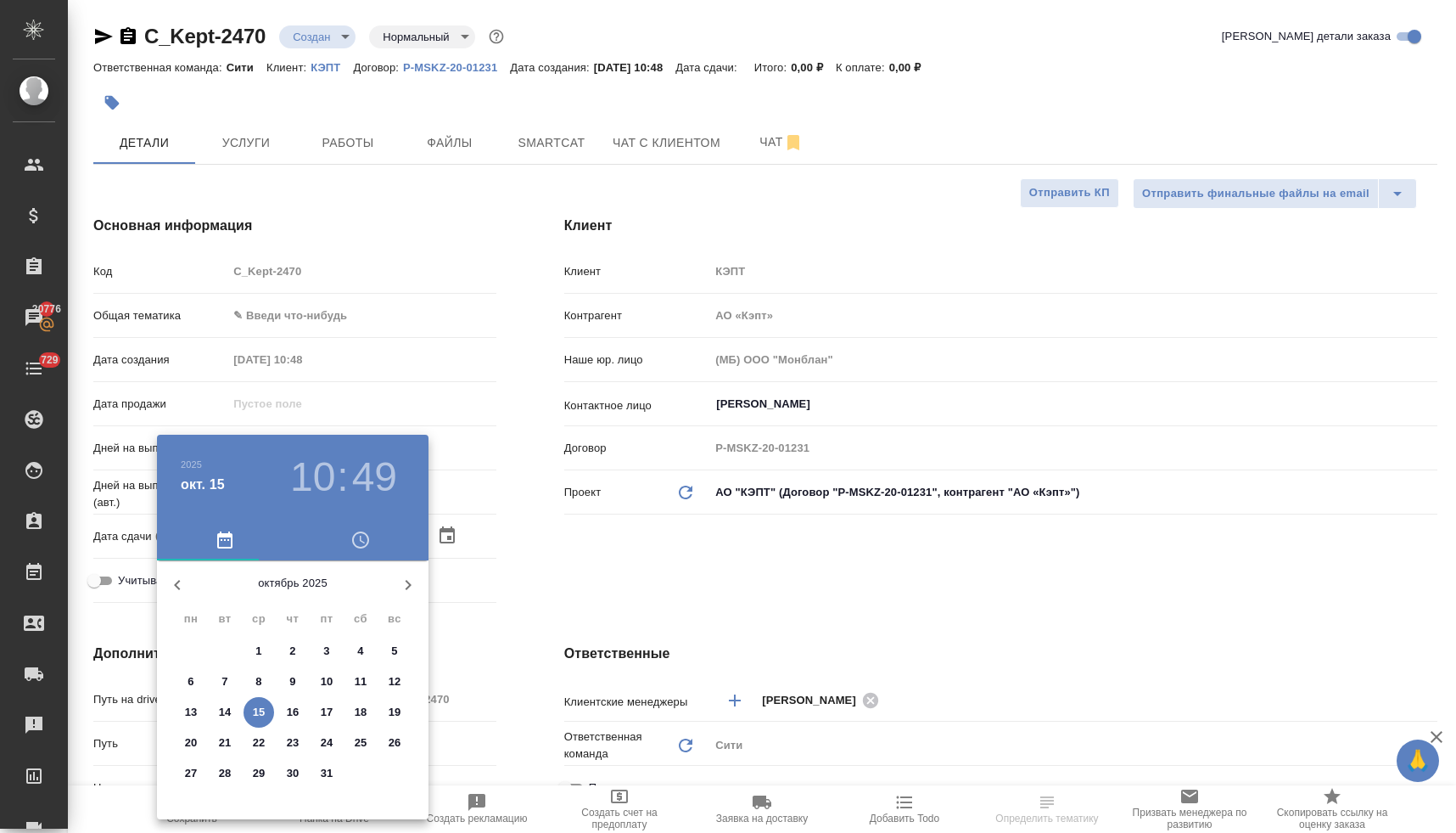
click at [293, 715] on p "16" at bounding box center [292, 711] width 13 height 17
type input "16.10.2025 10:49"
type textarea "x"
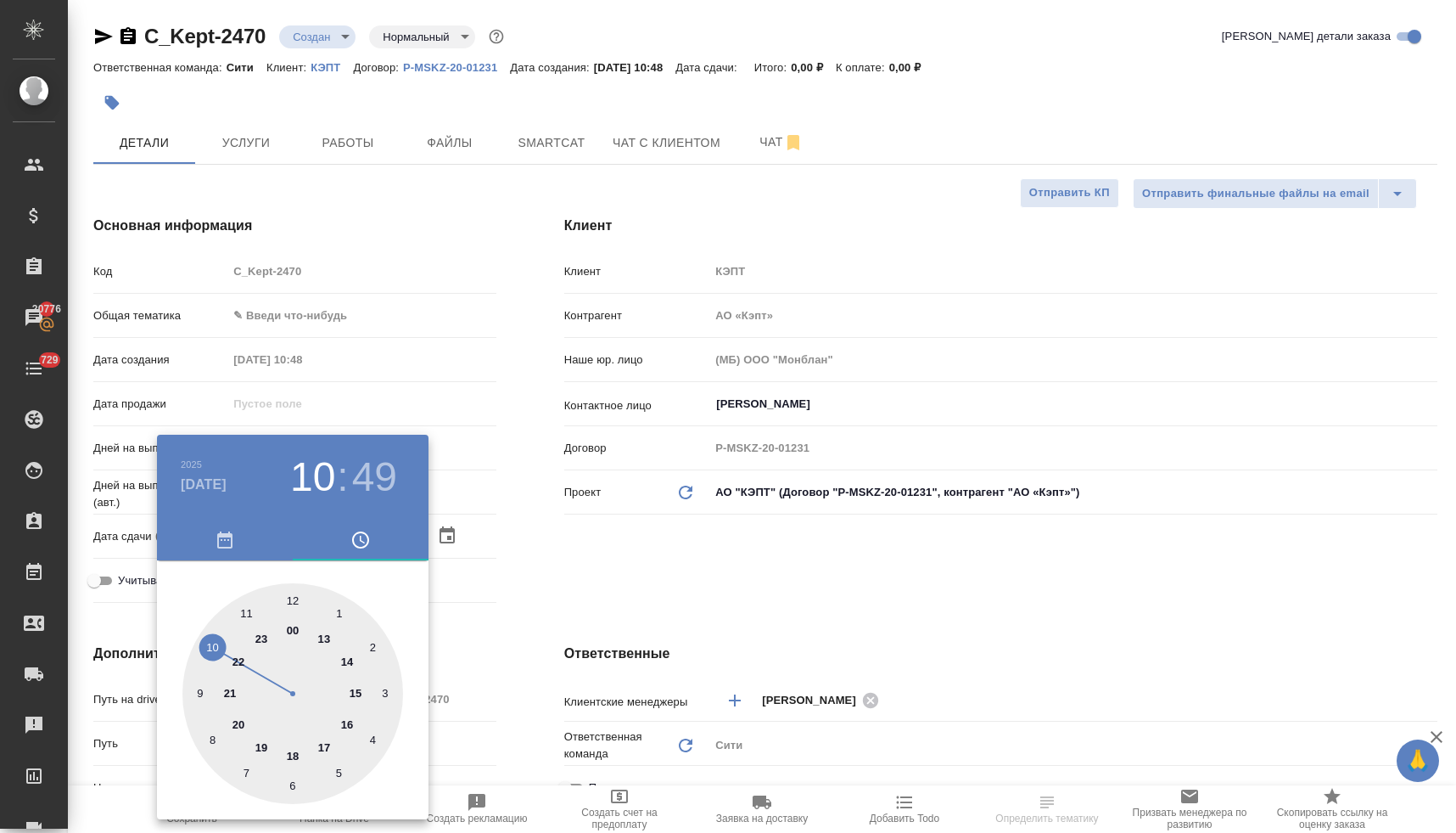
click at [507, 609] on div at bounding box center [728, 416] width 1456 height 833
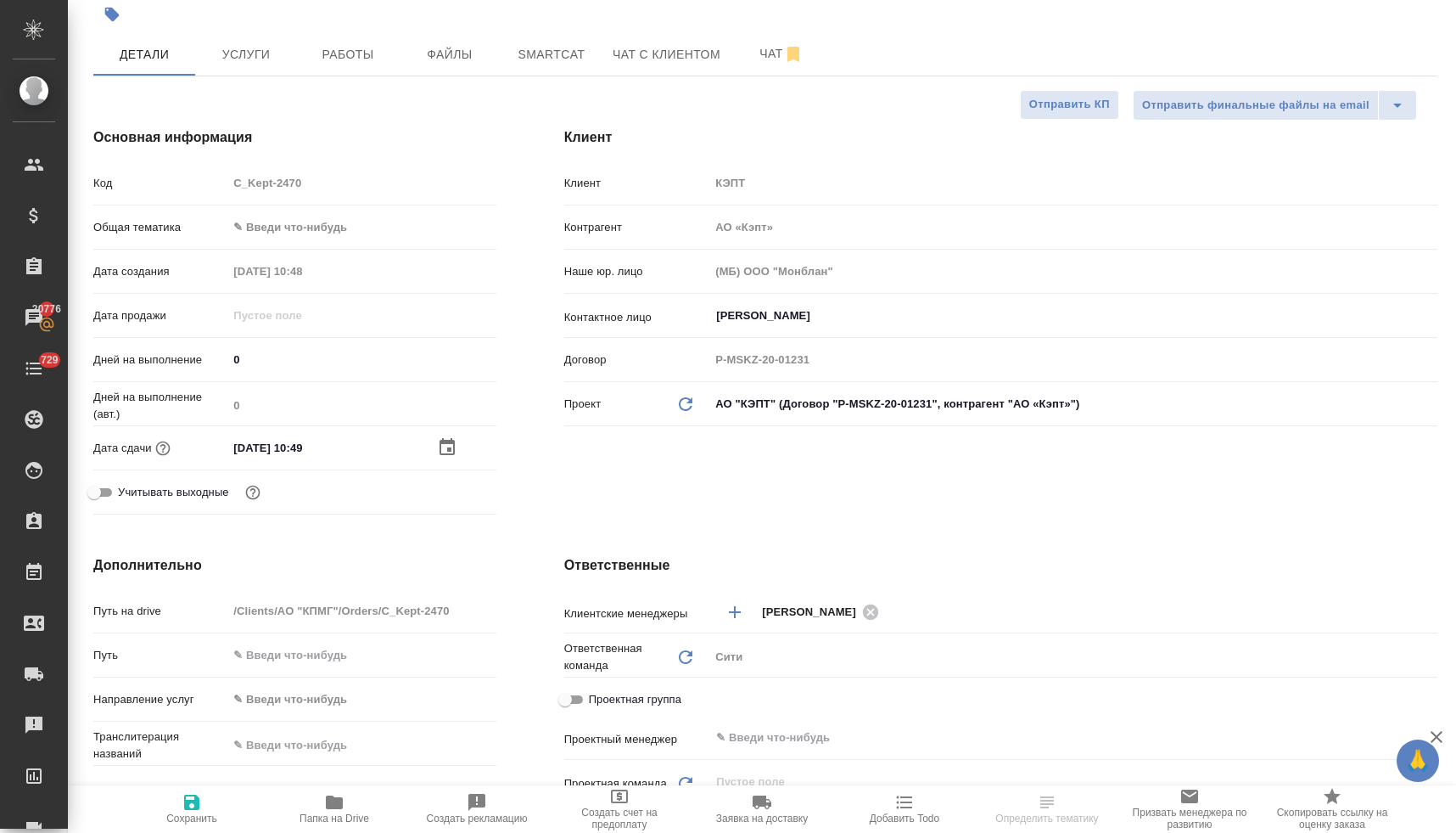
scroll to position [304, 0]
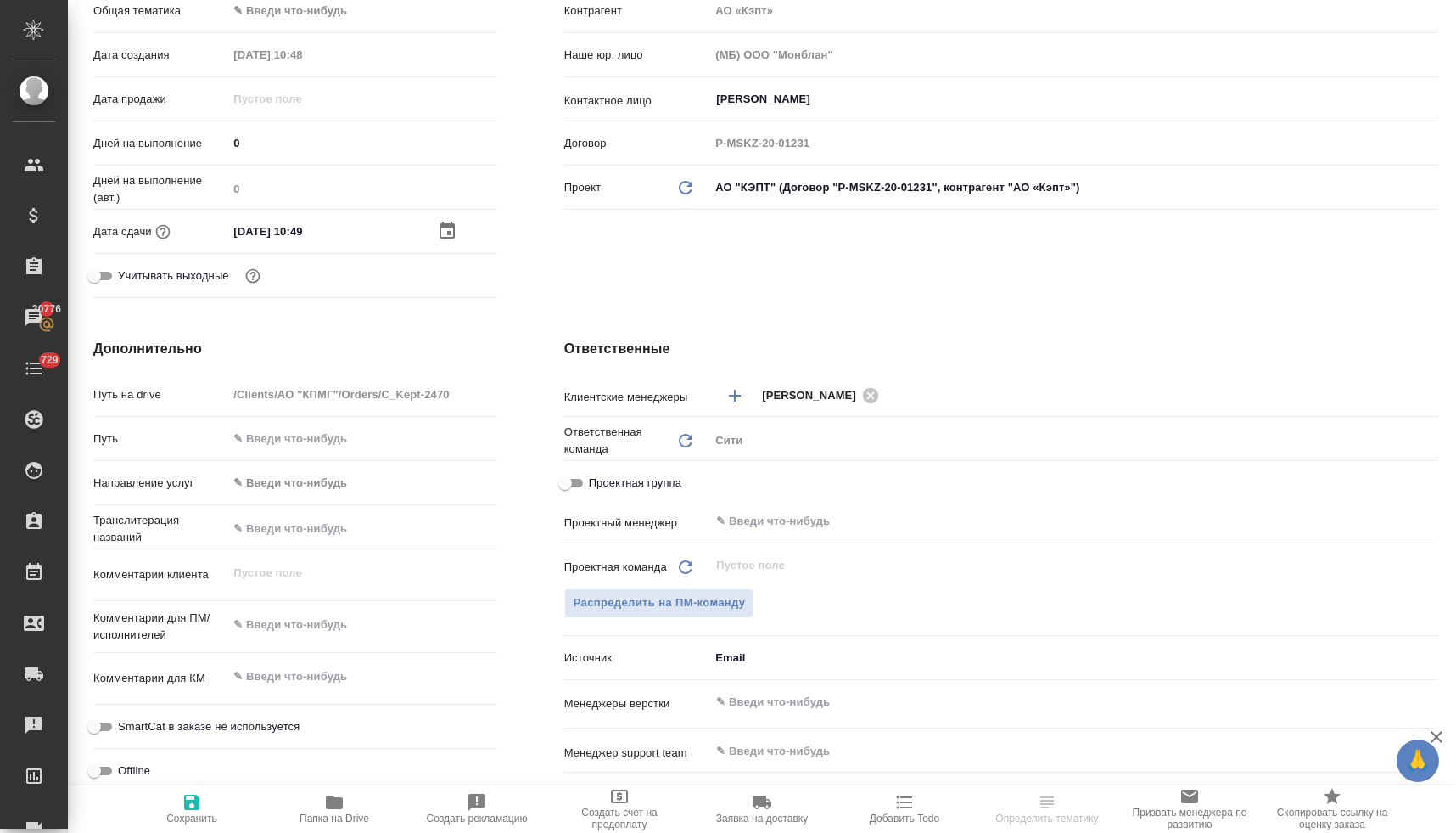
type textarea "x"
click at [334, 627] on textarea at bounding box center [361, 624] width 268 height 29
type textarea "x"
type textarea "н"
type textarea "x"
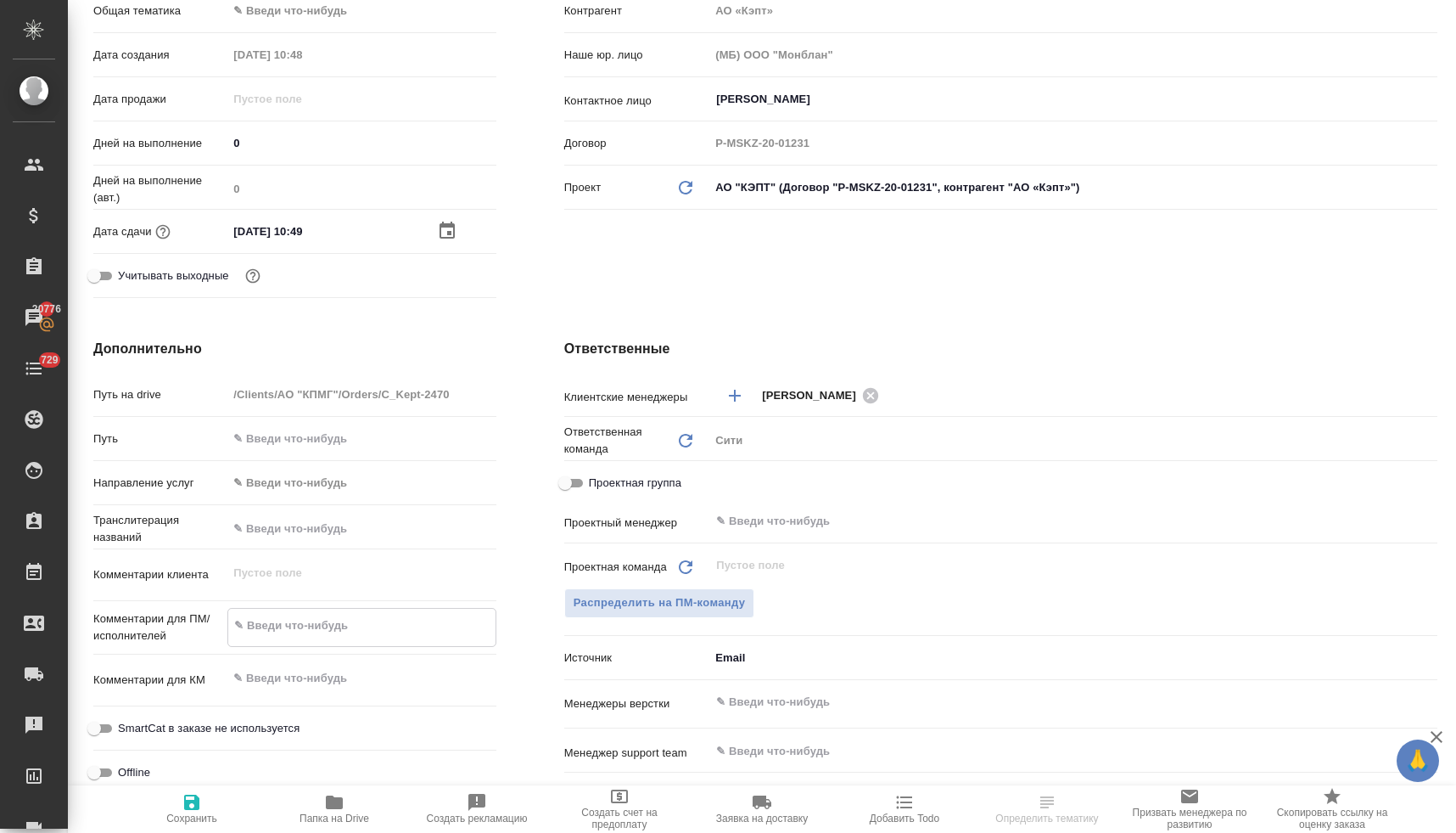
type textarea "x"
type textarea "но"
type textarea "x"
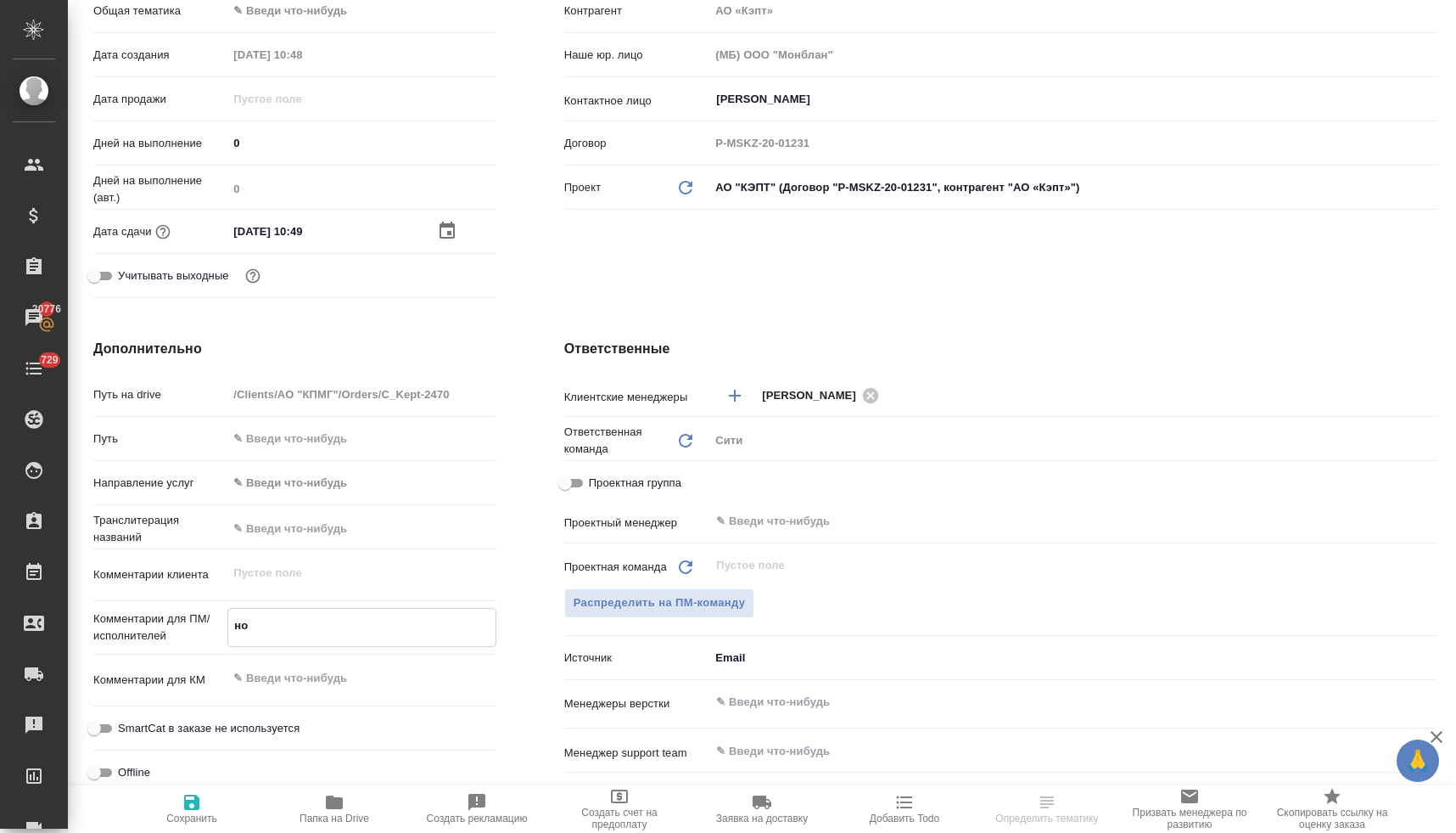
type textarea "нот"
type textarea "x"
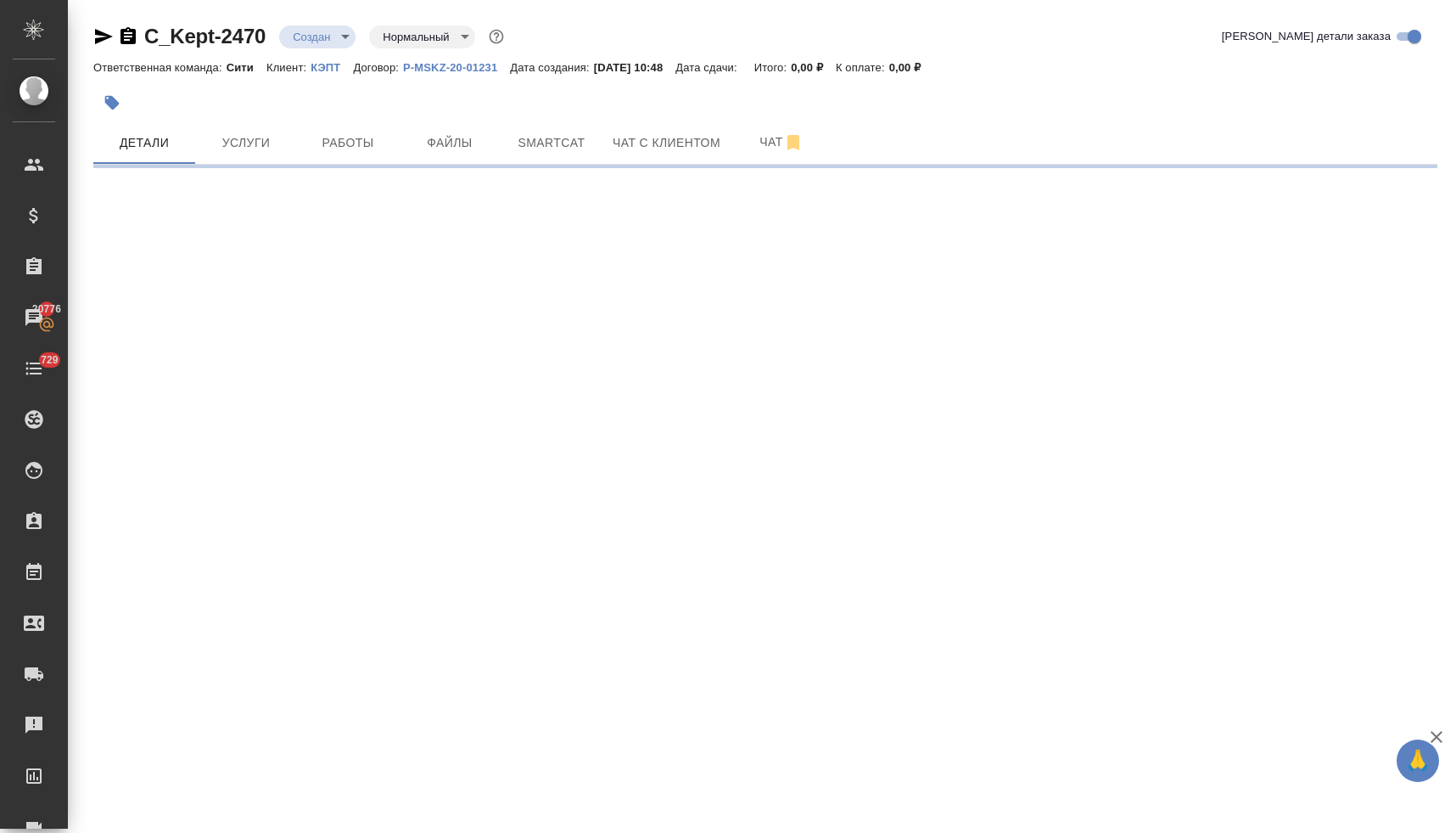
scroll to position [0, 0]
select select "RU"
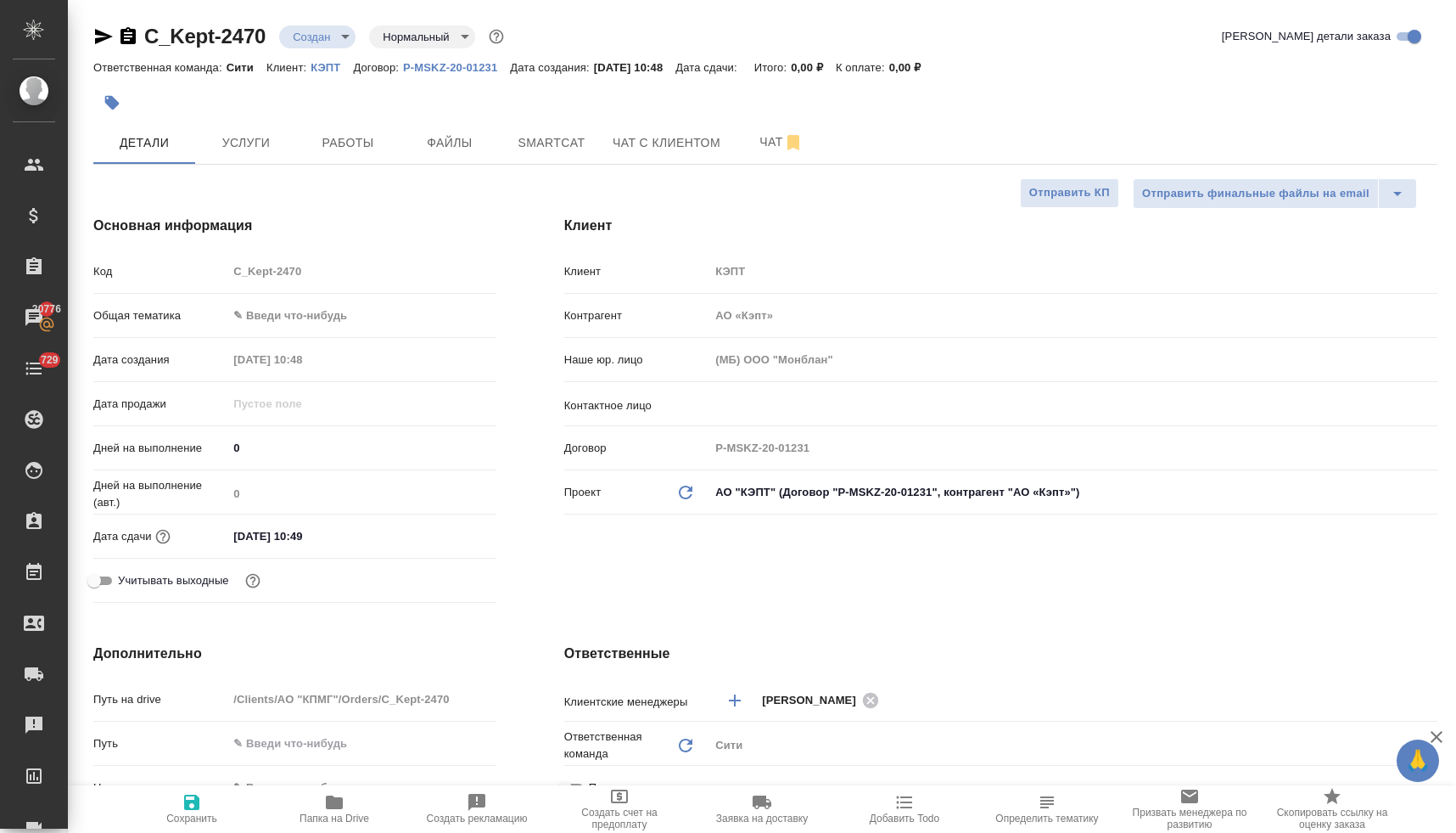
type textarea "x"
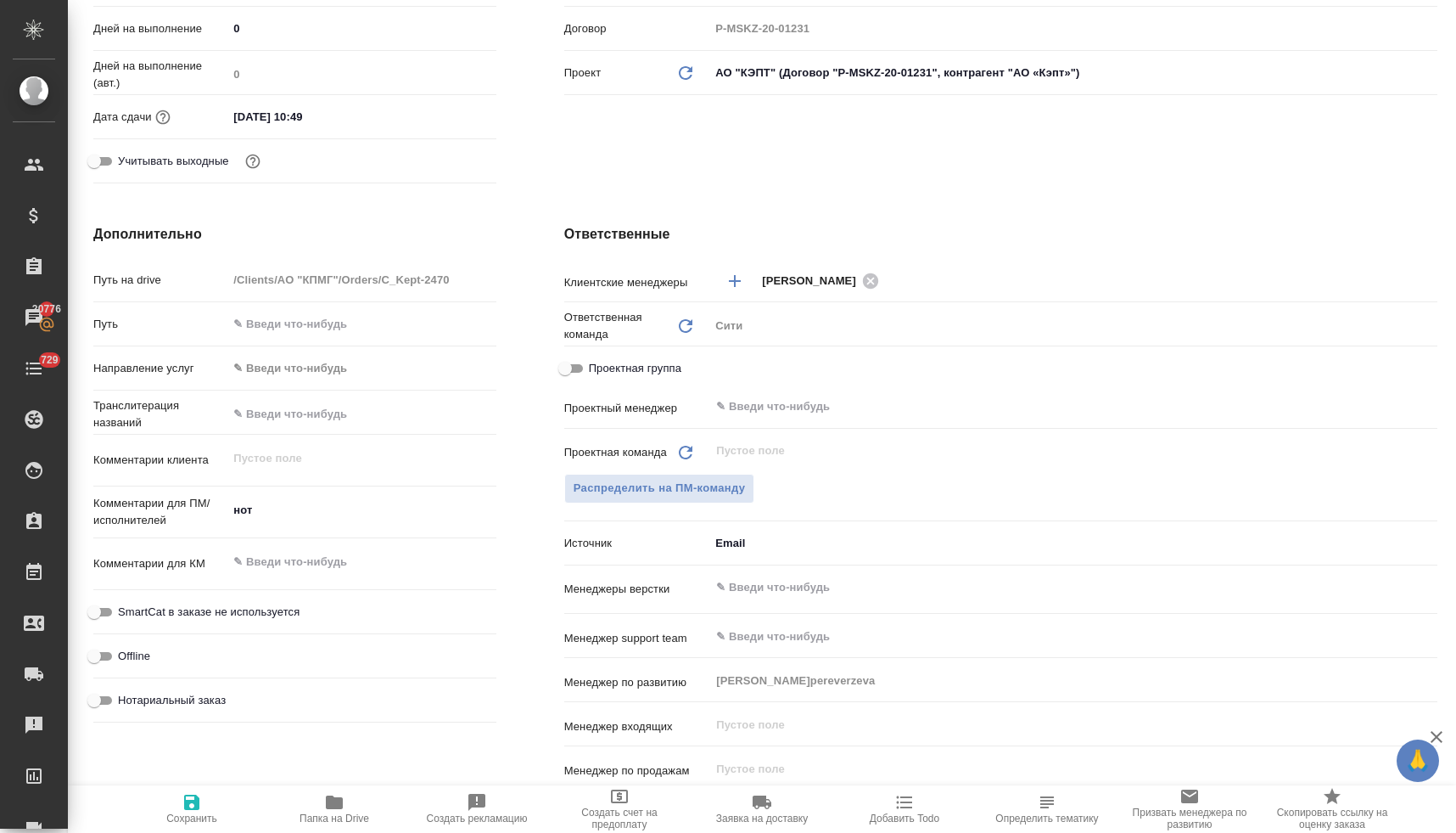
scroll to position [444, 0]
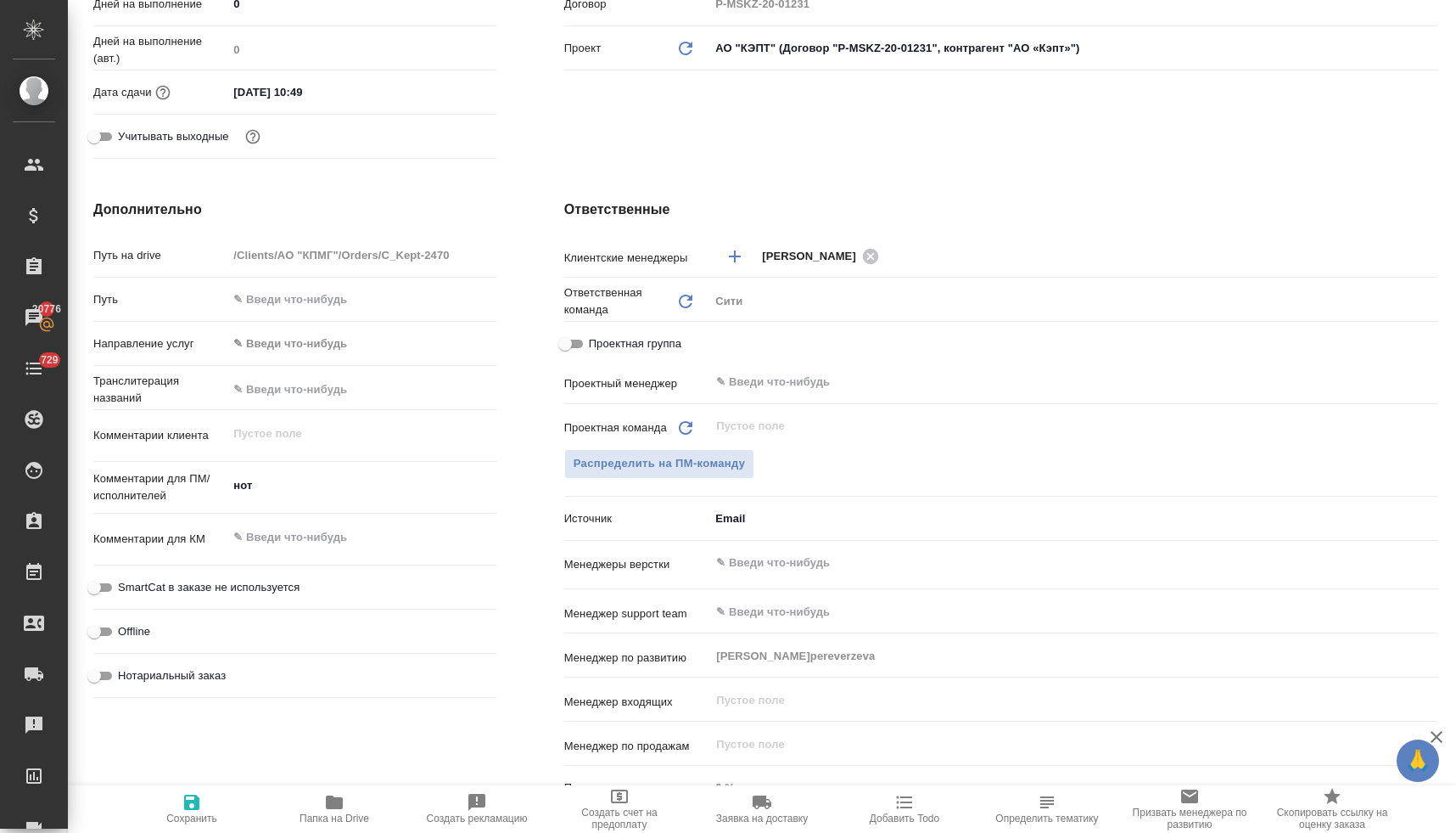
click at [206, 677] on span "Нотариальный заказ" at bounding box center [171, 675] width 108 height 17
click at [125, 677] on input "Нотариальный заказ" at bounding box center [94, 675] width 61 height 21
checkbox input "true"
type textarea "x"
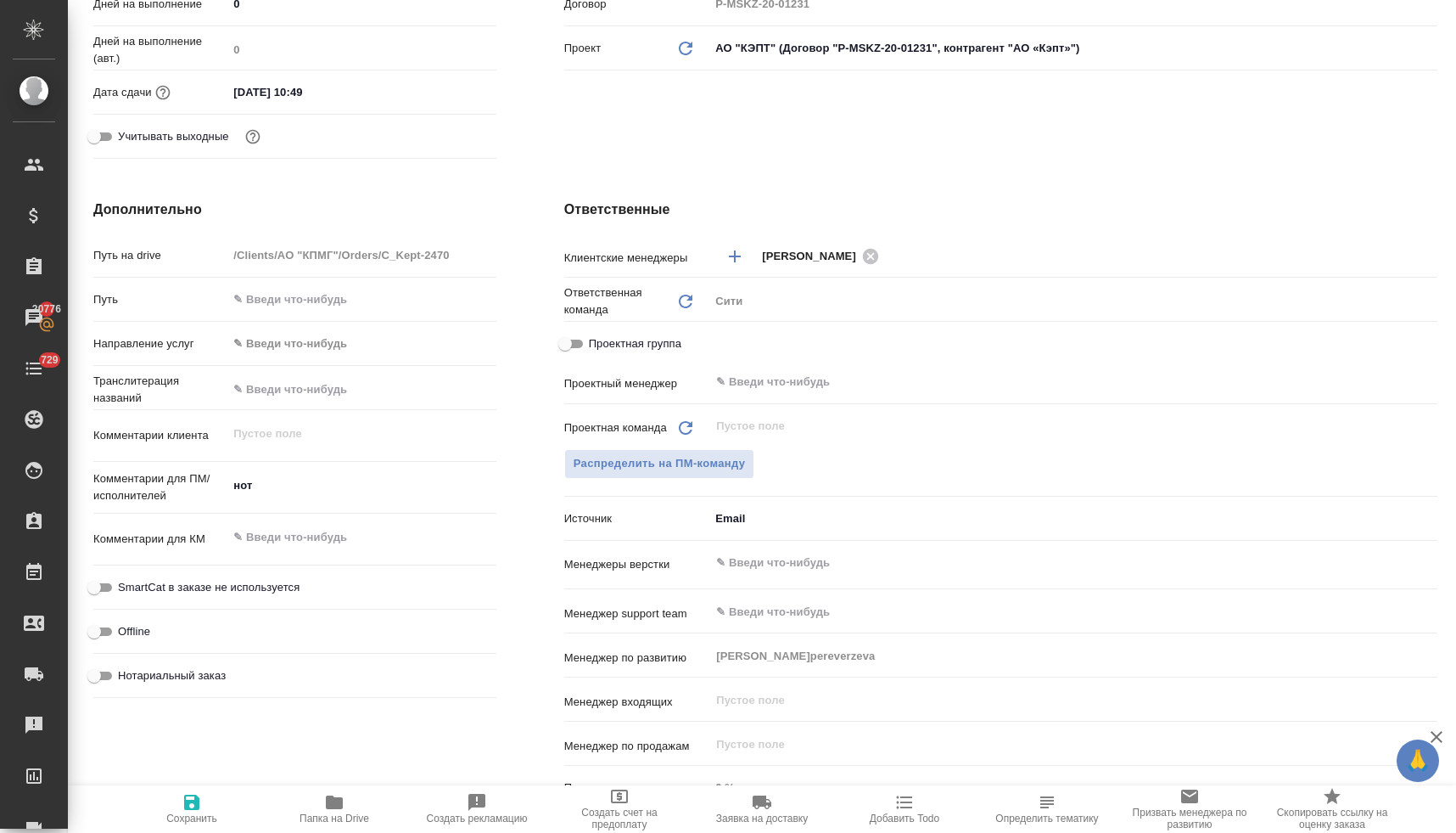
type textarea "x"
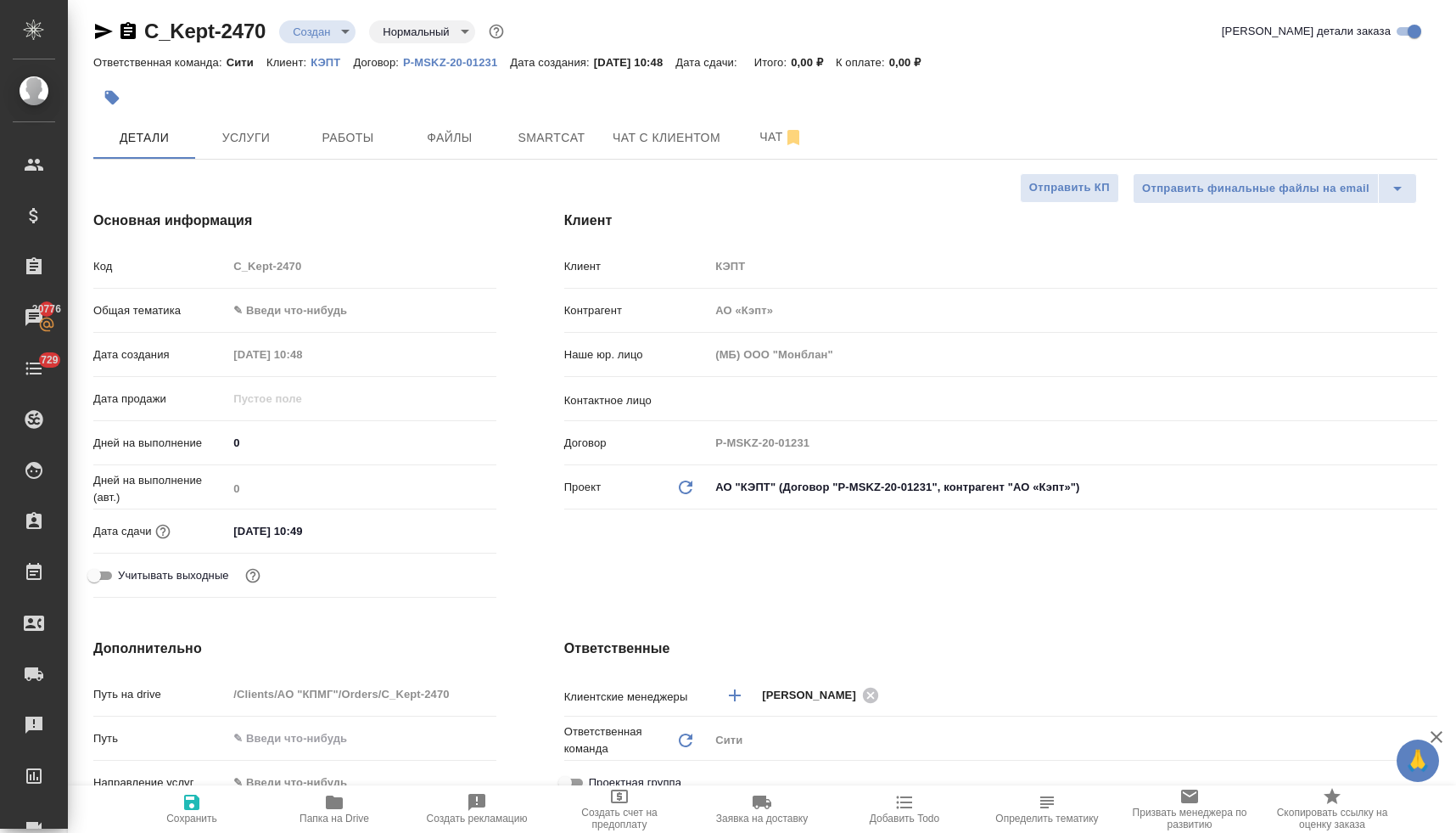
scroll to position [0, 0]
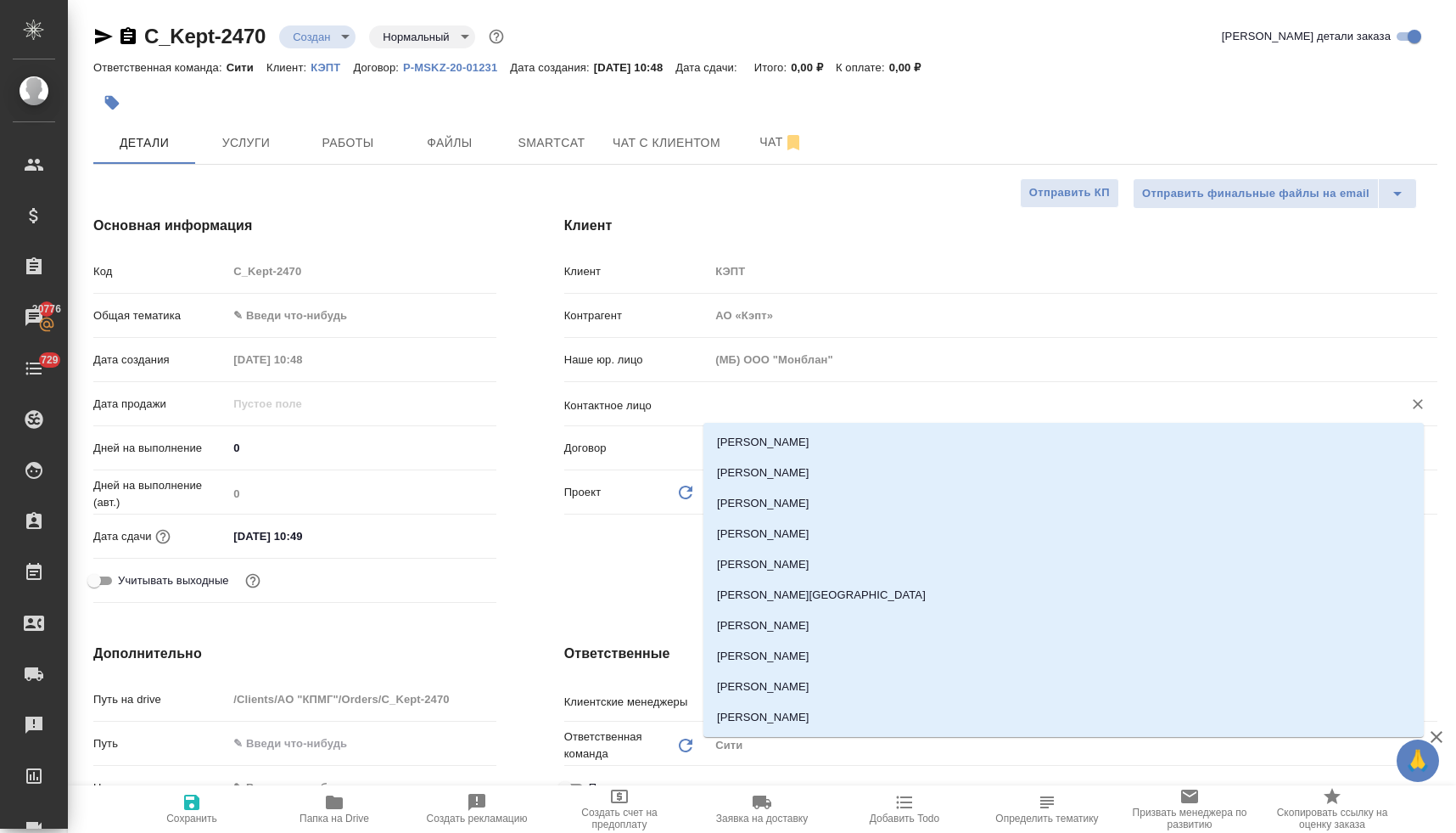
click at [735, 406] on input "text" at bounding box center [1045, 404] width 661 height 21
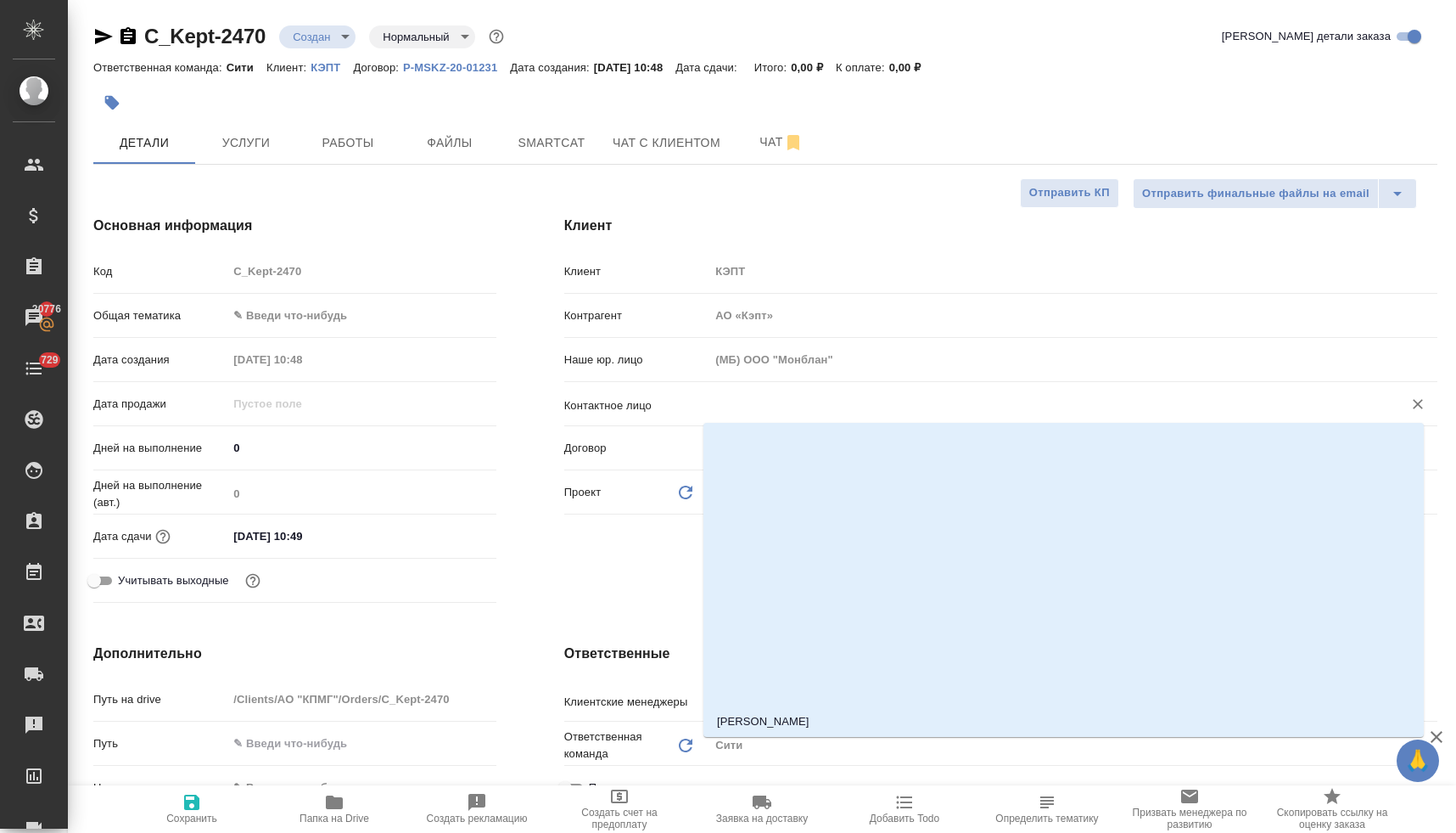
scroll to position [2104, 0]
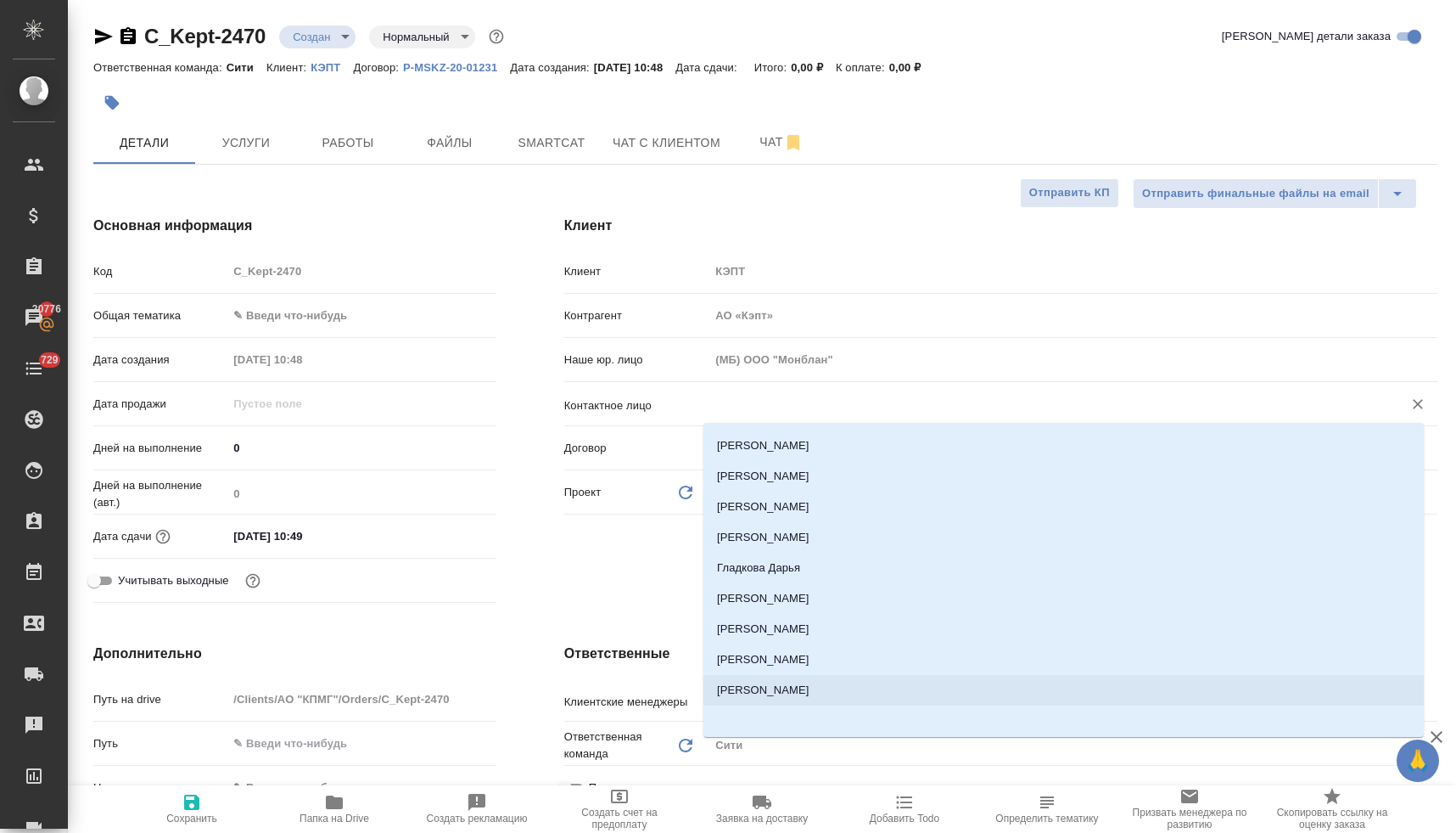
click at [797, 688] on li "Юрьева Полина" at bounding box center [1063, 689] width 721 height 31
type input "Юрьева Полина"
type textarea "x"
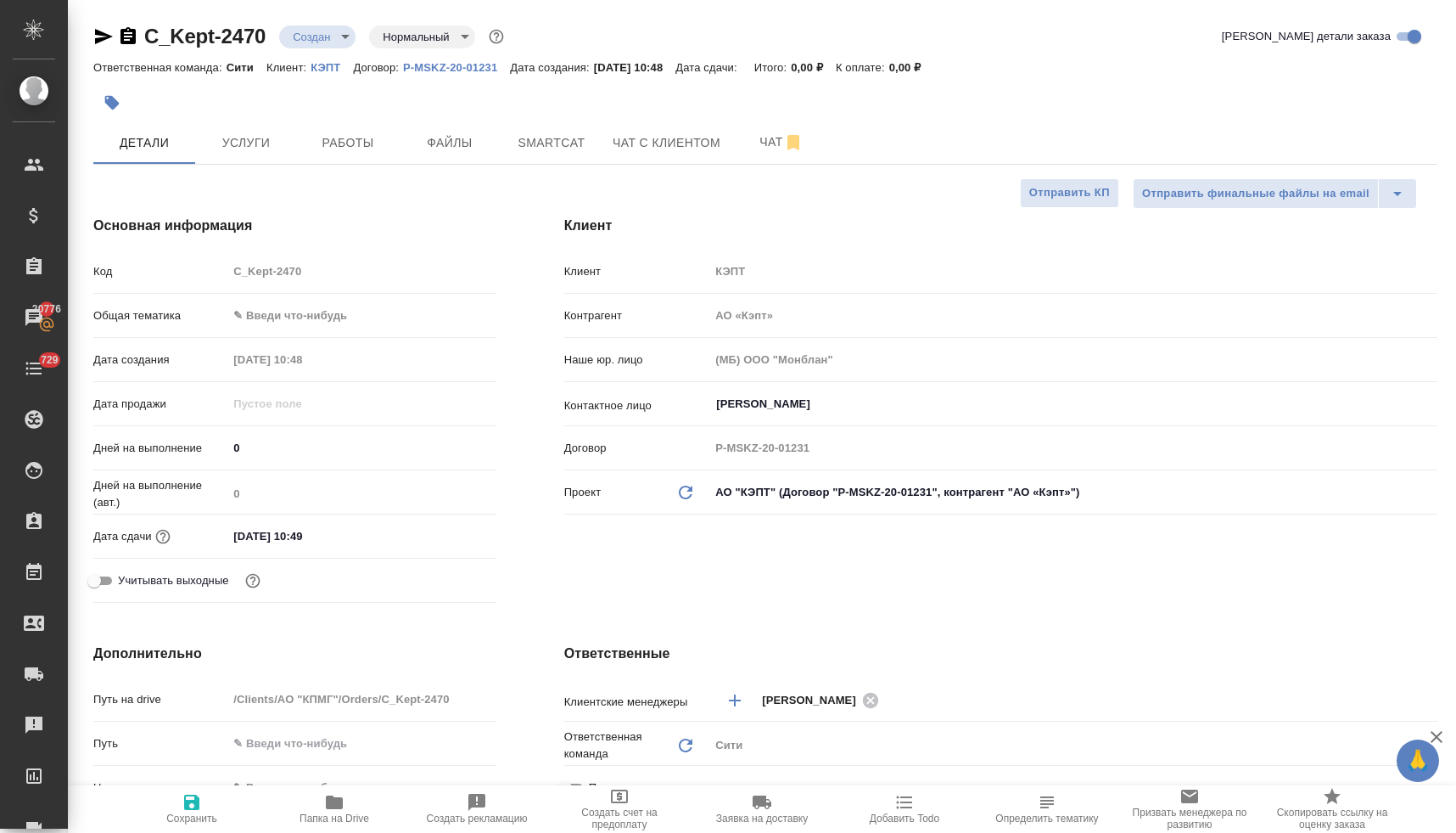
click at [575, 584] on div "Клиент Клиент КЭПТ Контрагент АО «Кэпт» Наше юр. лицо (МБ) ООО "Монблан" Контак…" at bounding box center [1000, 413] width 941 height 462
click at [203, 809] on span "Сохранить" at bounding box center [191, 807] width 122 height 33
type textarea "x"
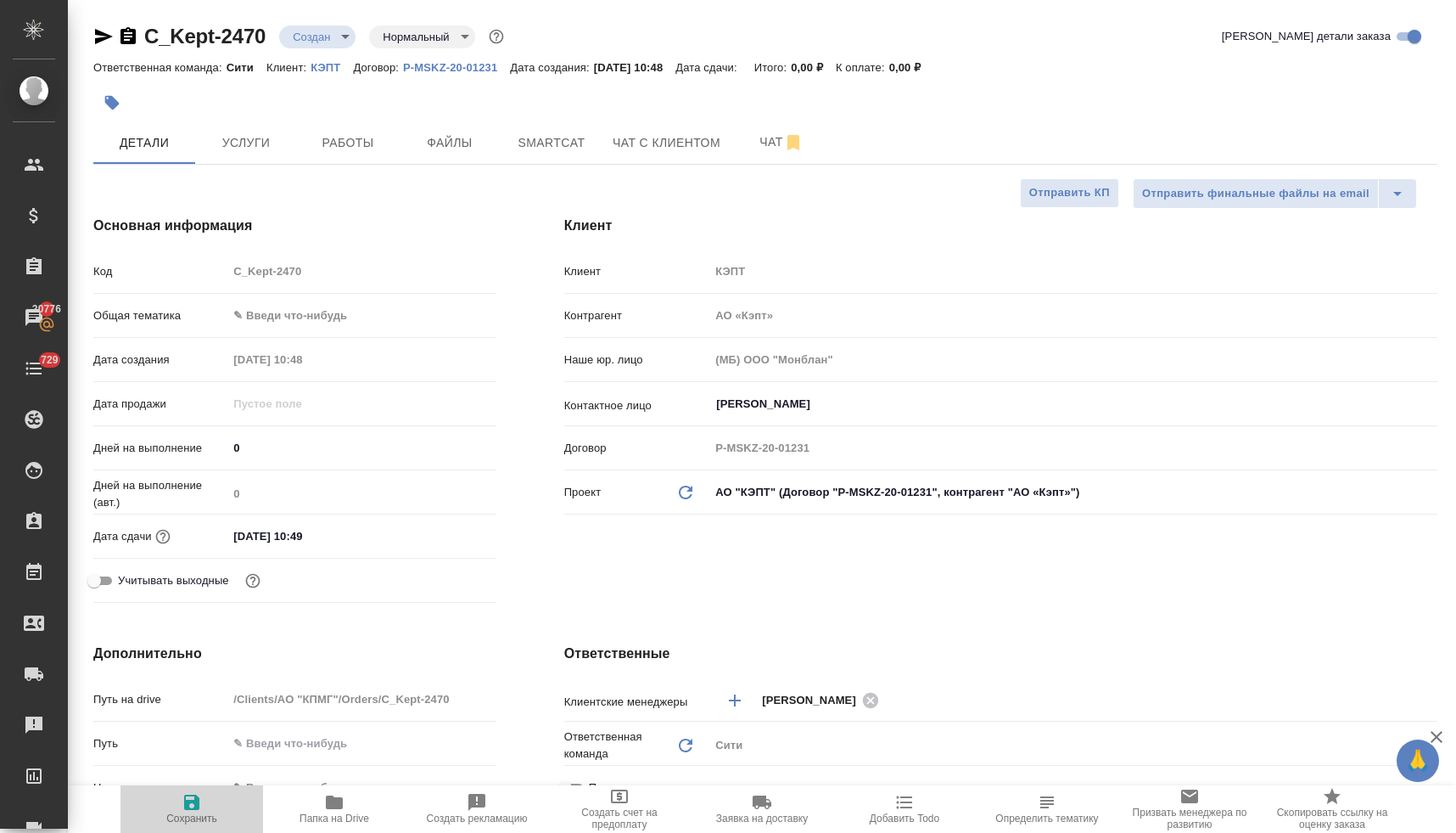
type textarea "x"
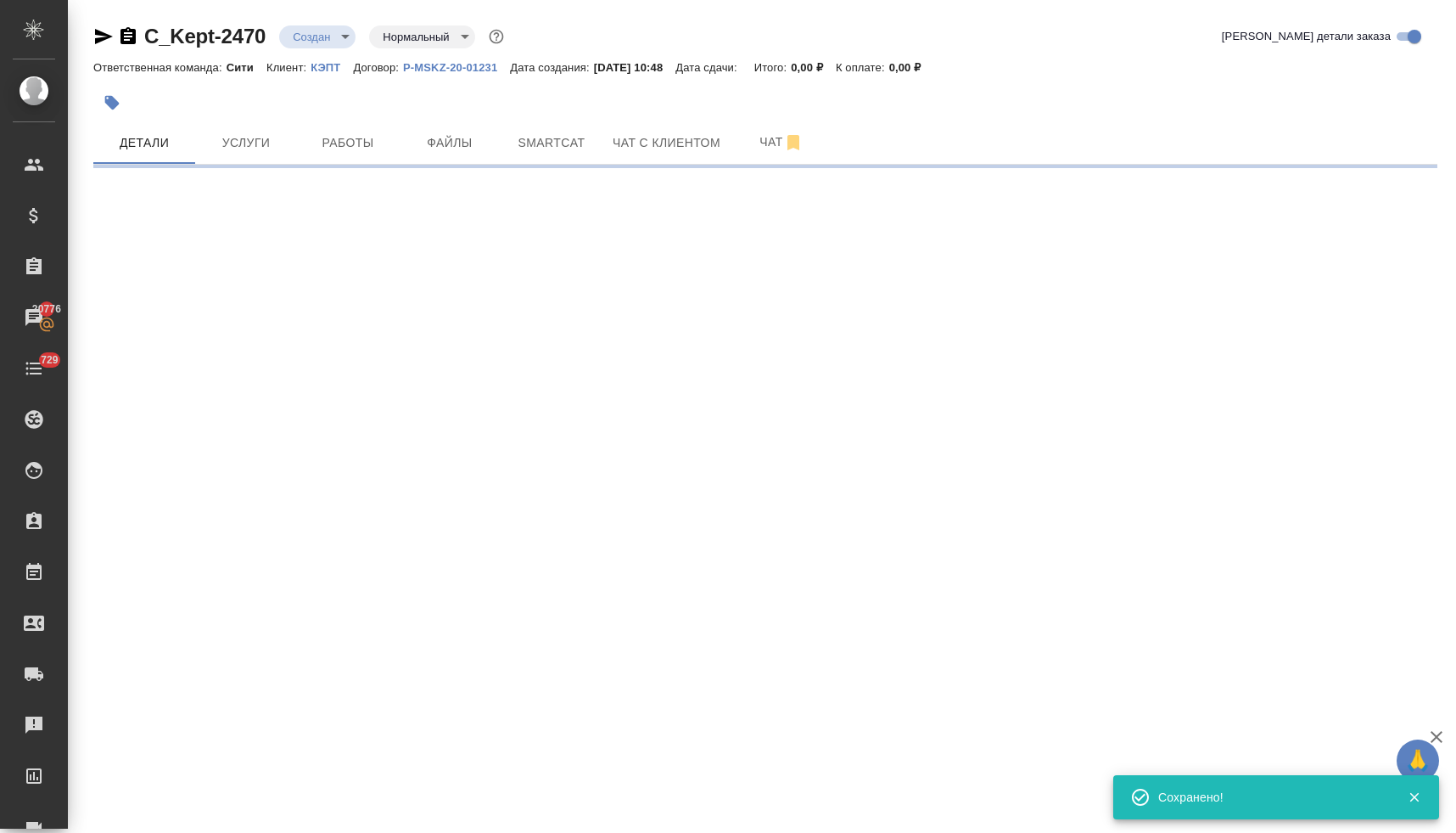
type input "holyTrinity"
select select "RU"
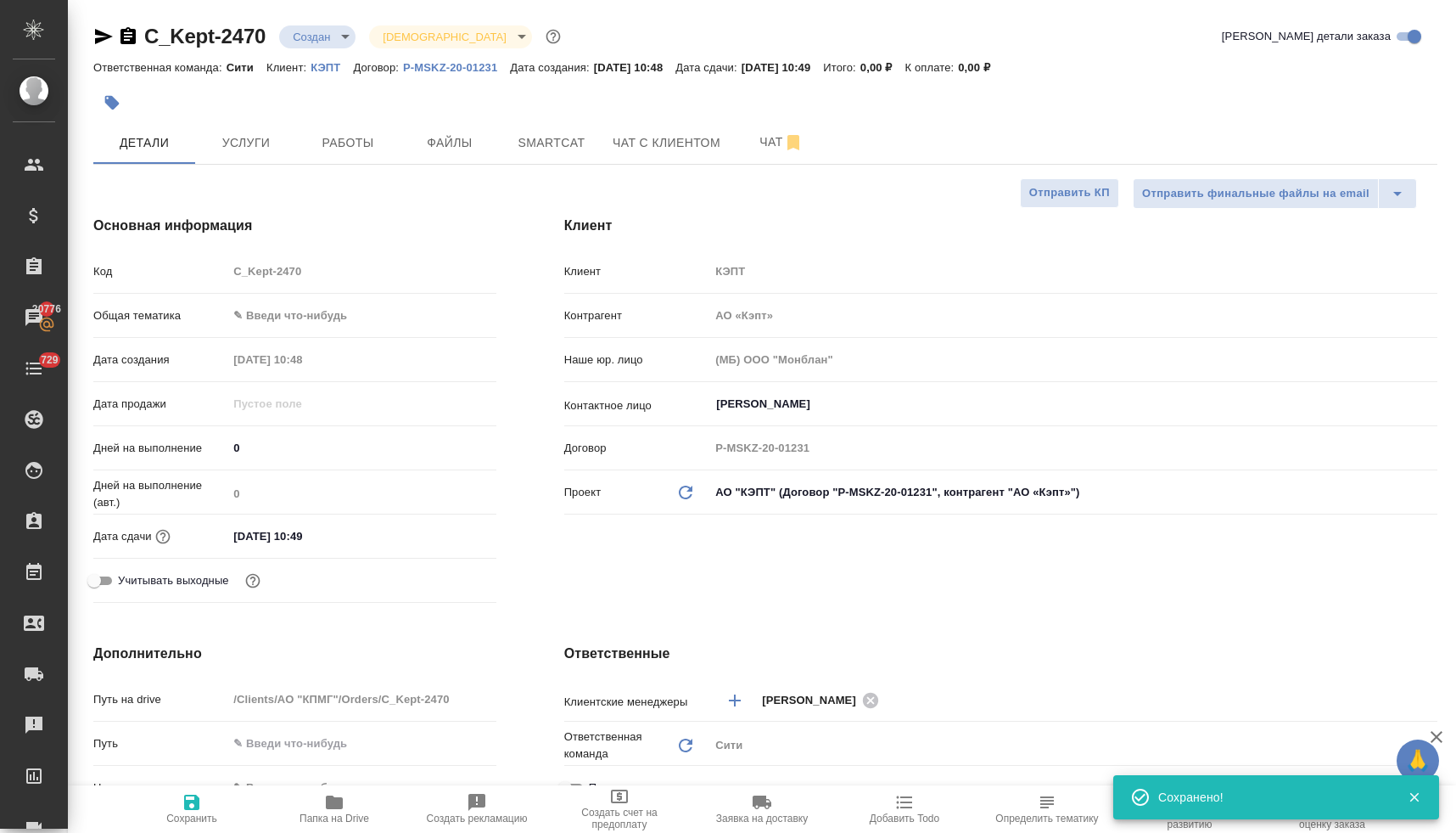
type textarea "x"
click at [266, 127] on button "Услуги" at bounding box center [246, 142] width 102 height 43
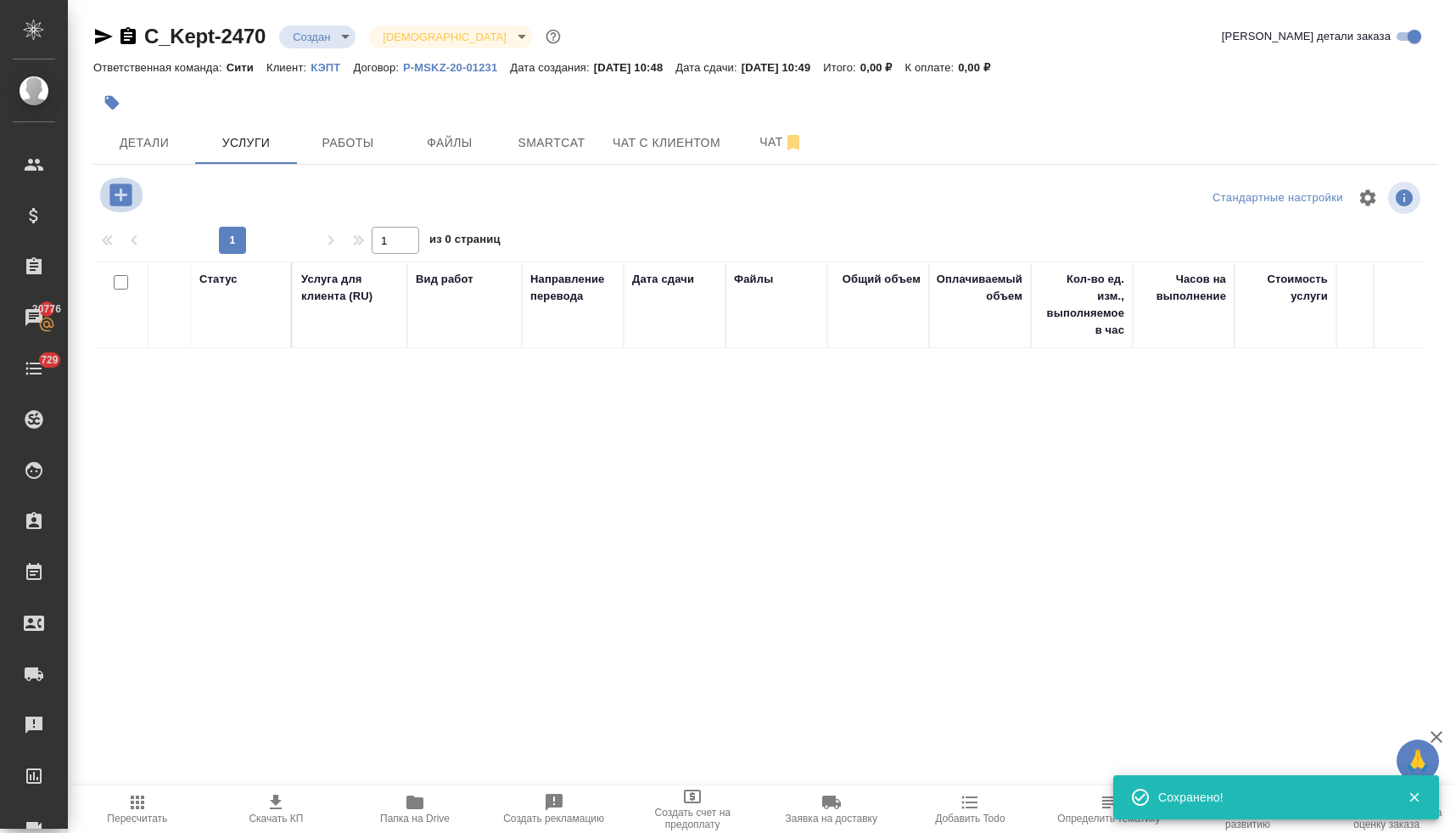
click at [121, 195] on icon "button" at bounding box center [121, 194] width 30 height 30
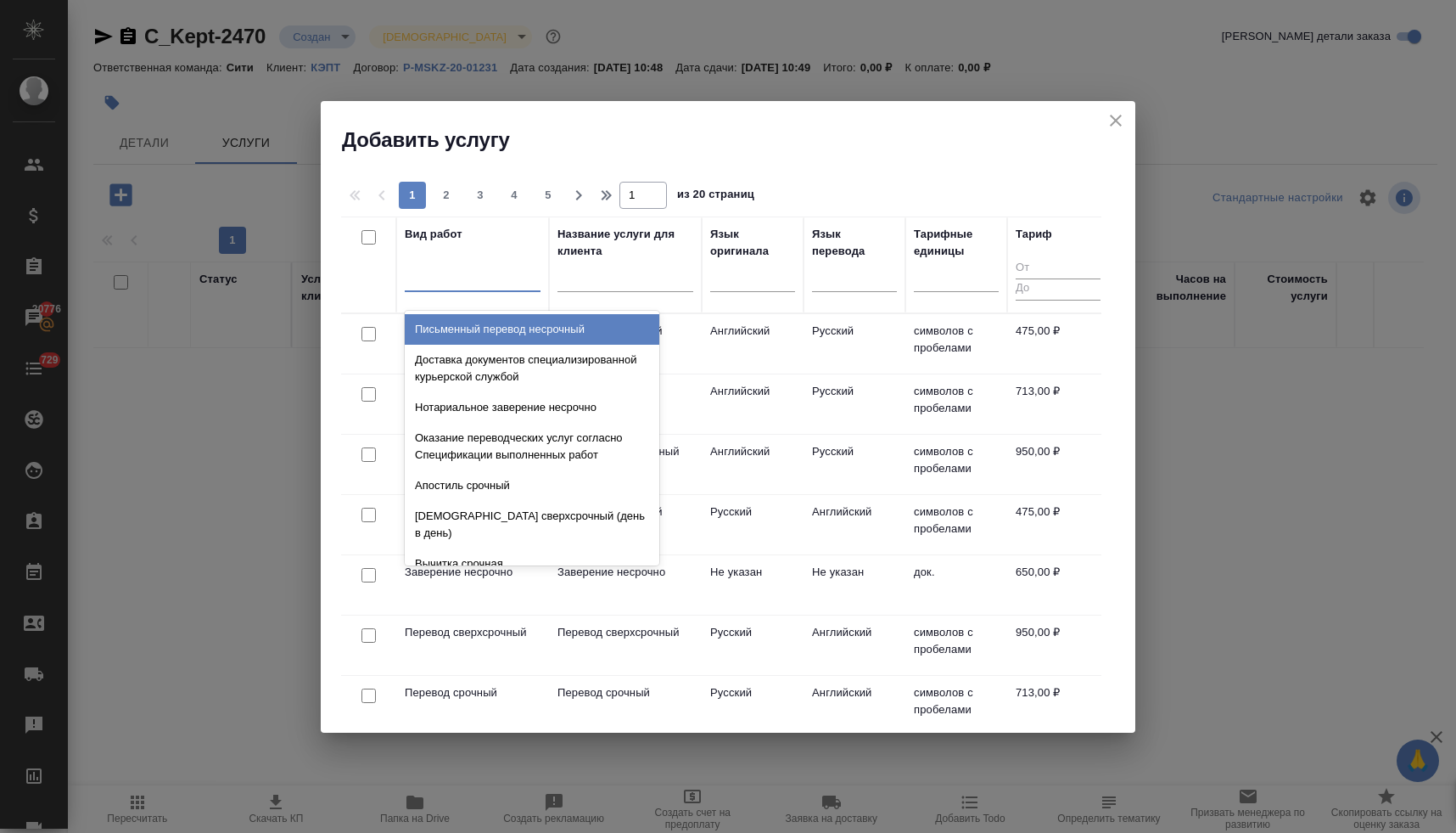
click at [500, 281] on div at bounding box center [472, 274] width 136 height 25
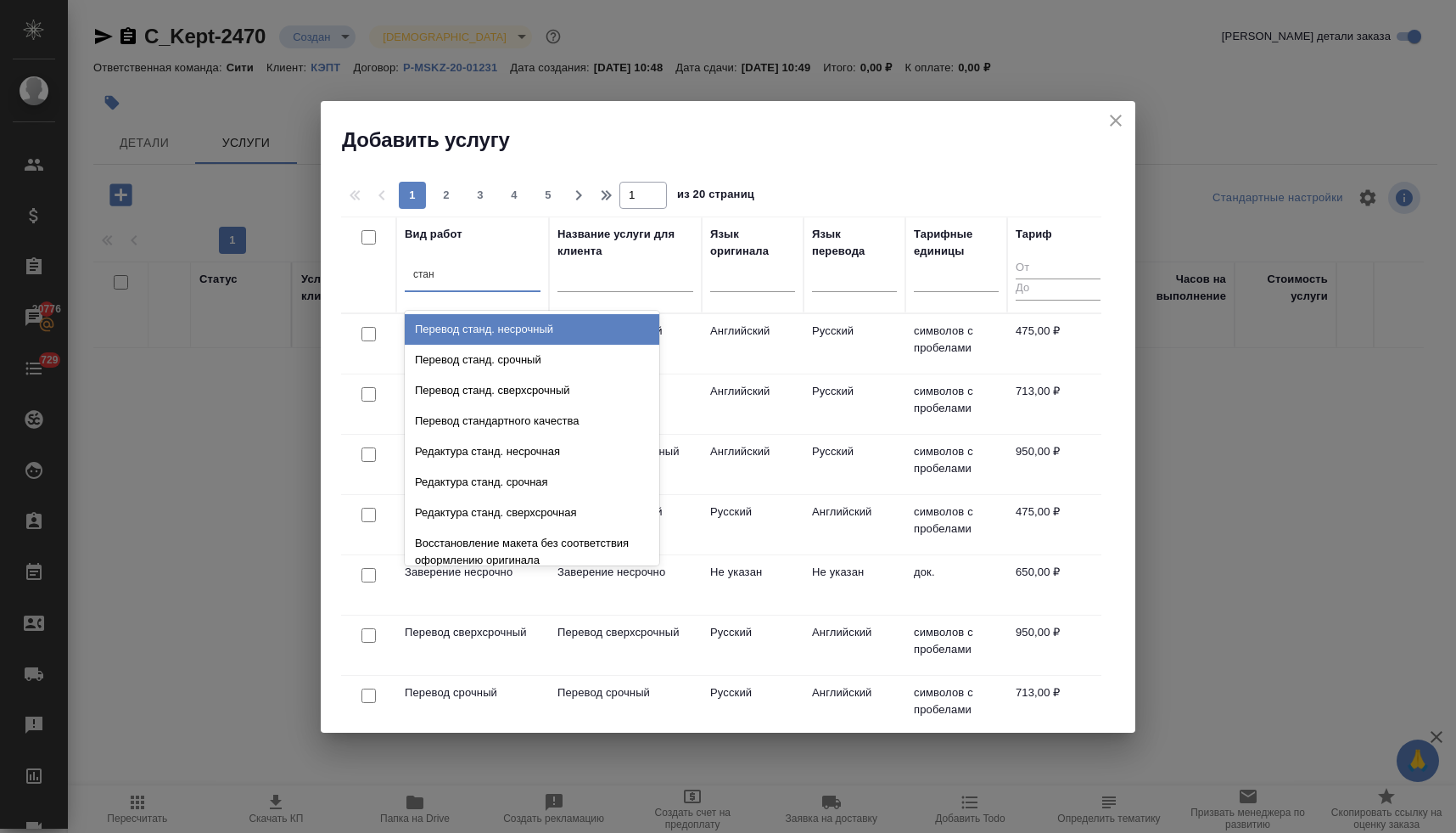
type input "станд"
click at [508, 326] on div "Перевод станд. несрочный" at bounding box center [531, 329] width 255 height 31
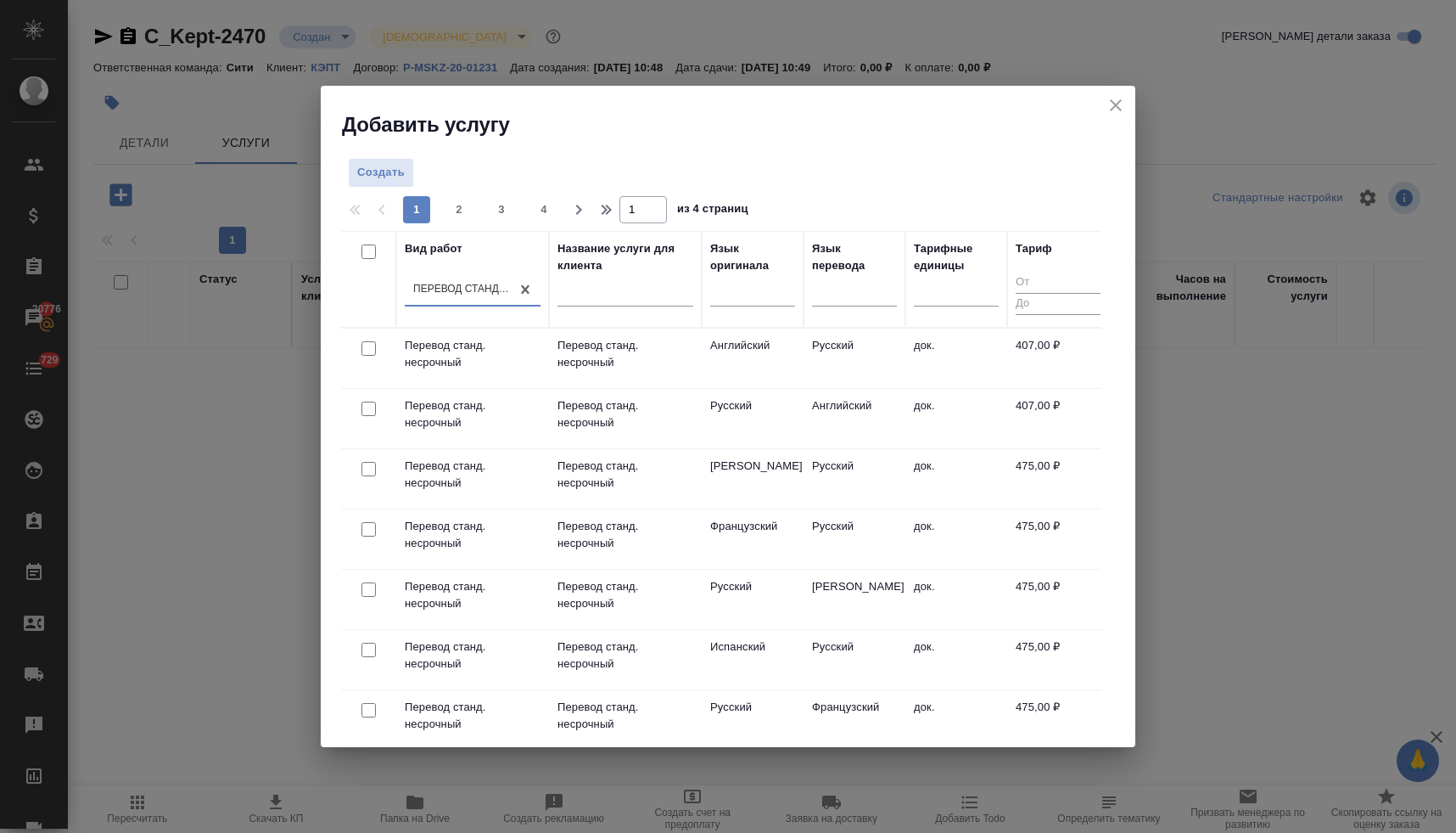
click at [366, 349] on input "checkbox" at bounding box center [369, 348] width 15 height 15
checkbox input "true"
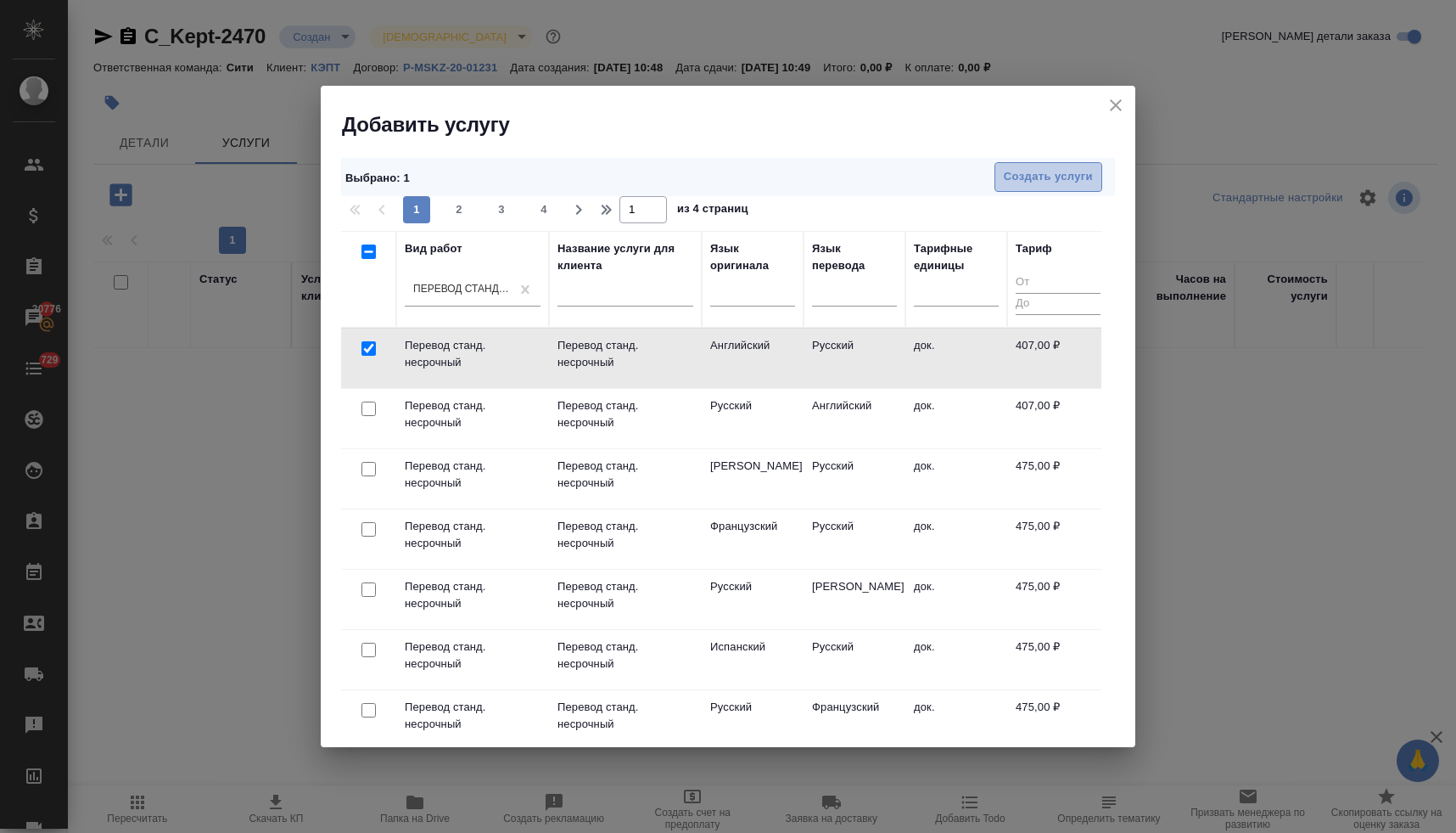
click at [1027, 176] on span "Создать услуги" at bounding box center [1048, 178] width 89 height 20
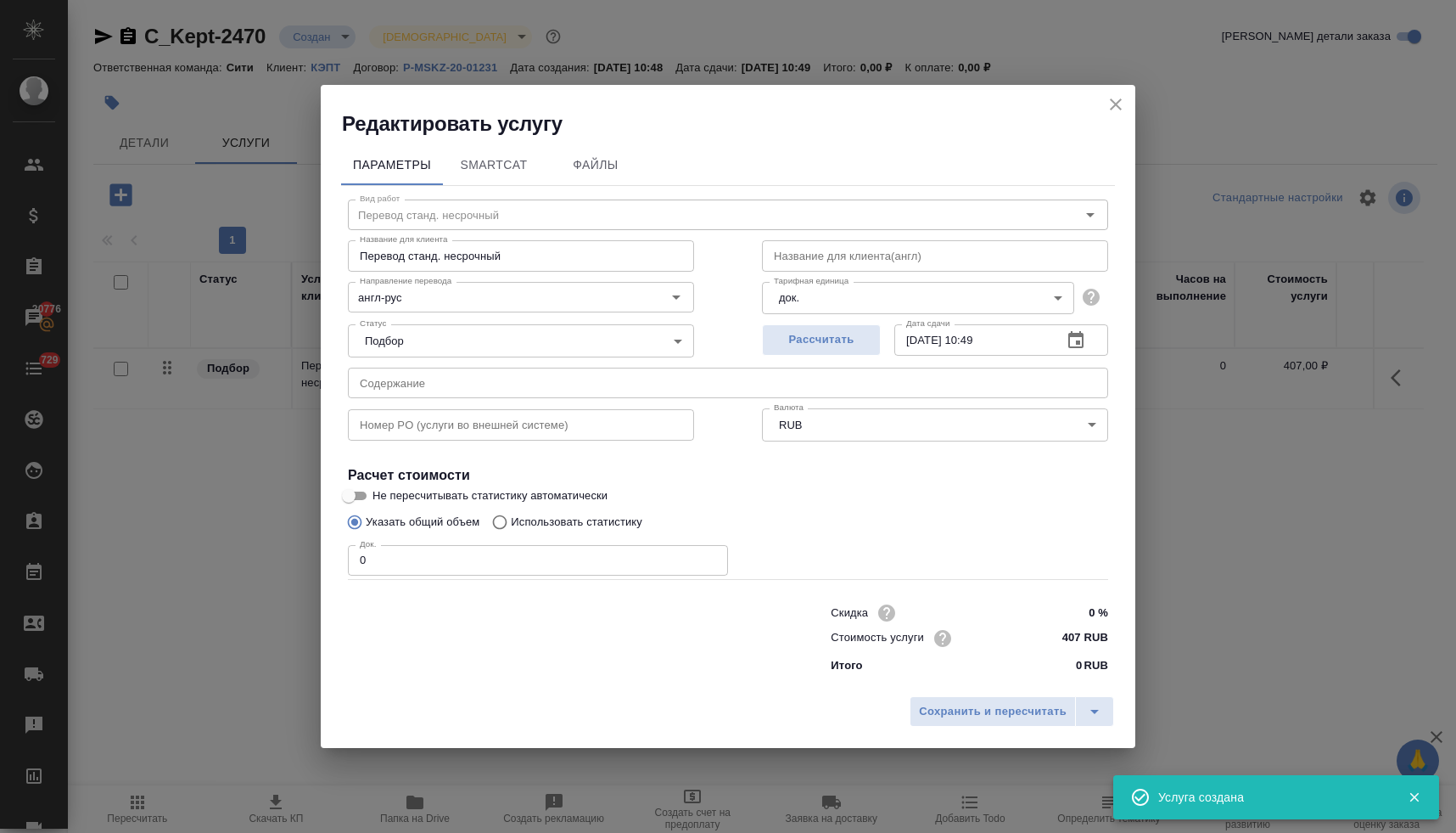
click at [486, 375] on input "text" at bounding box center [728, 383] width 760 height 31
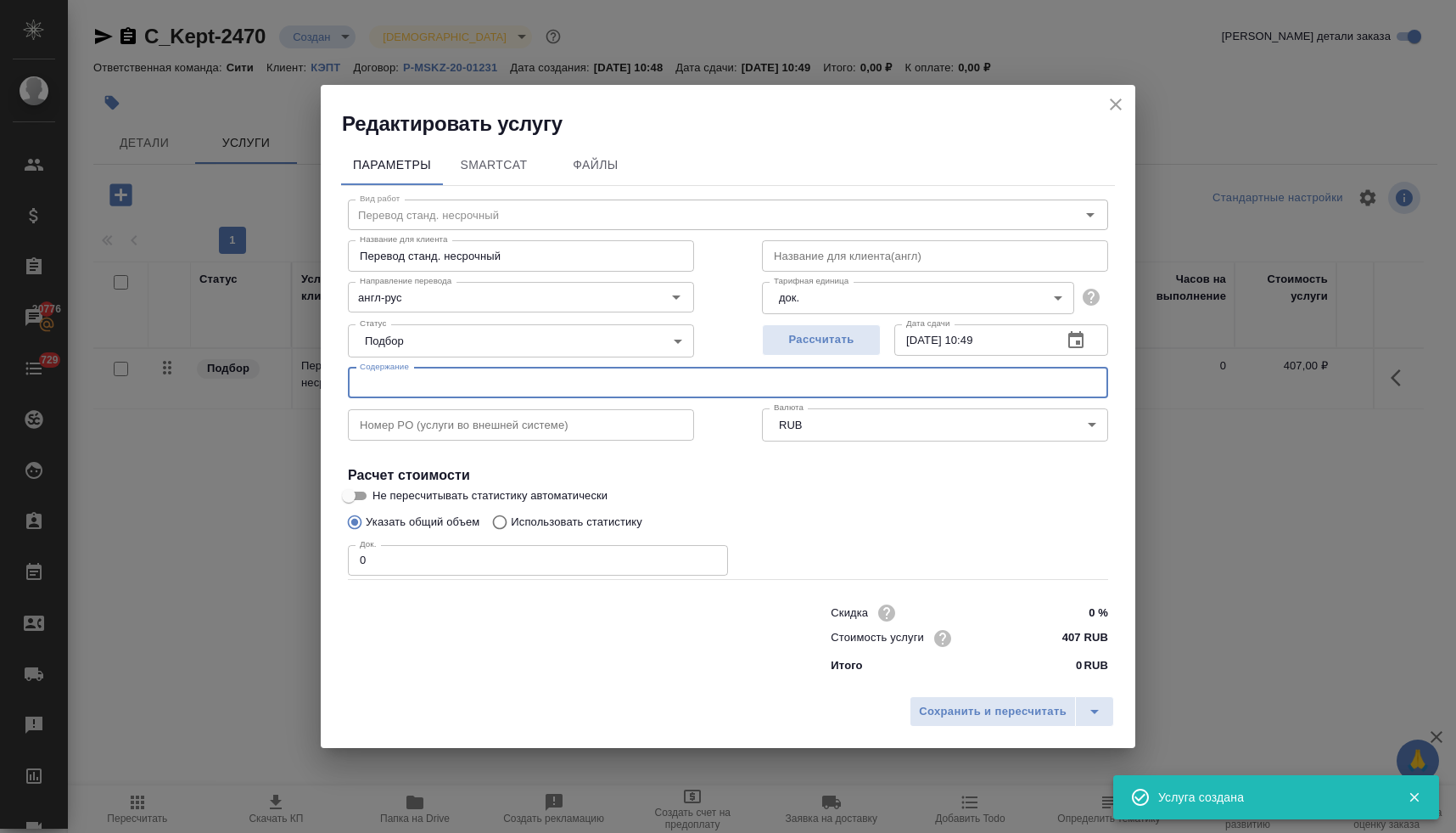
paste input "Сертификат CFA Родимов"
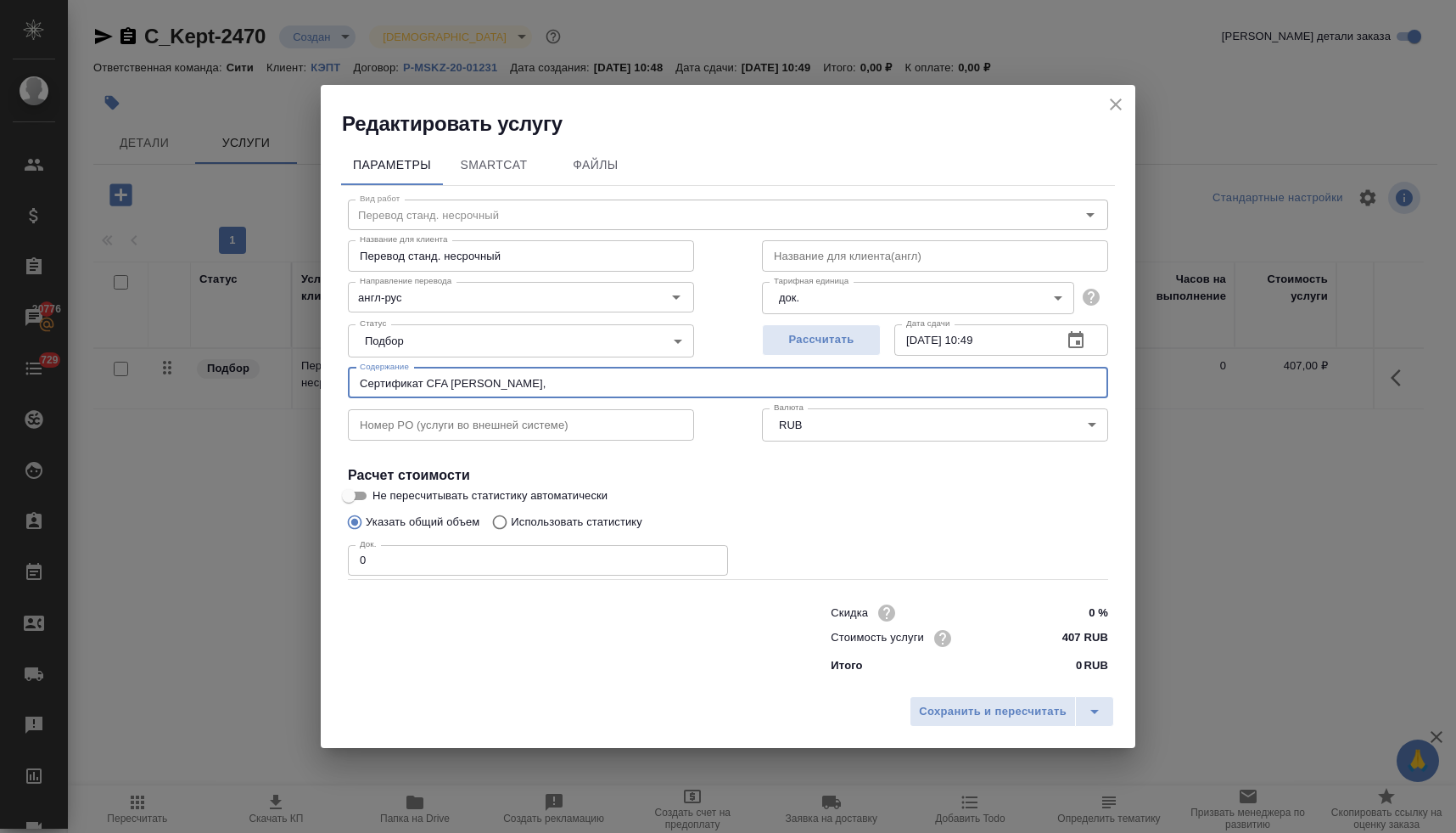
paste input "Сертифкат ACCA Молькова"
drag, startPoint x: 764, startPoint y: 381, endPoint x: 265, endPoint y: 380, distance: 499.0
click at [265, 380] on div "Редактировать услугу Параметры SmartCat Файлы Вид работ Перевод станд. несрочны…" at bounding box center [728, 416] width 1456 height 833
type input "Сертификат CFA Родимов, Сертифкат ACCA Молькова (Юрьева Полина)"
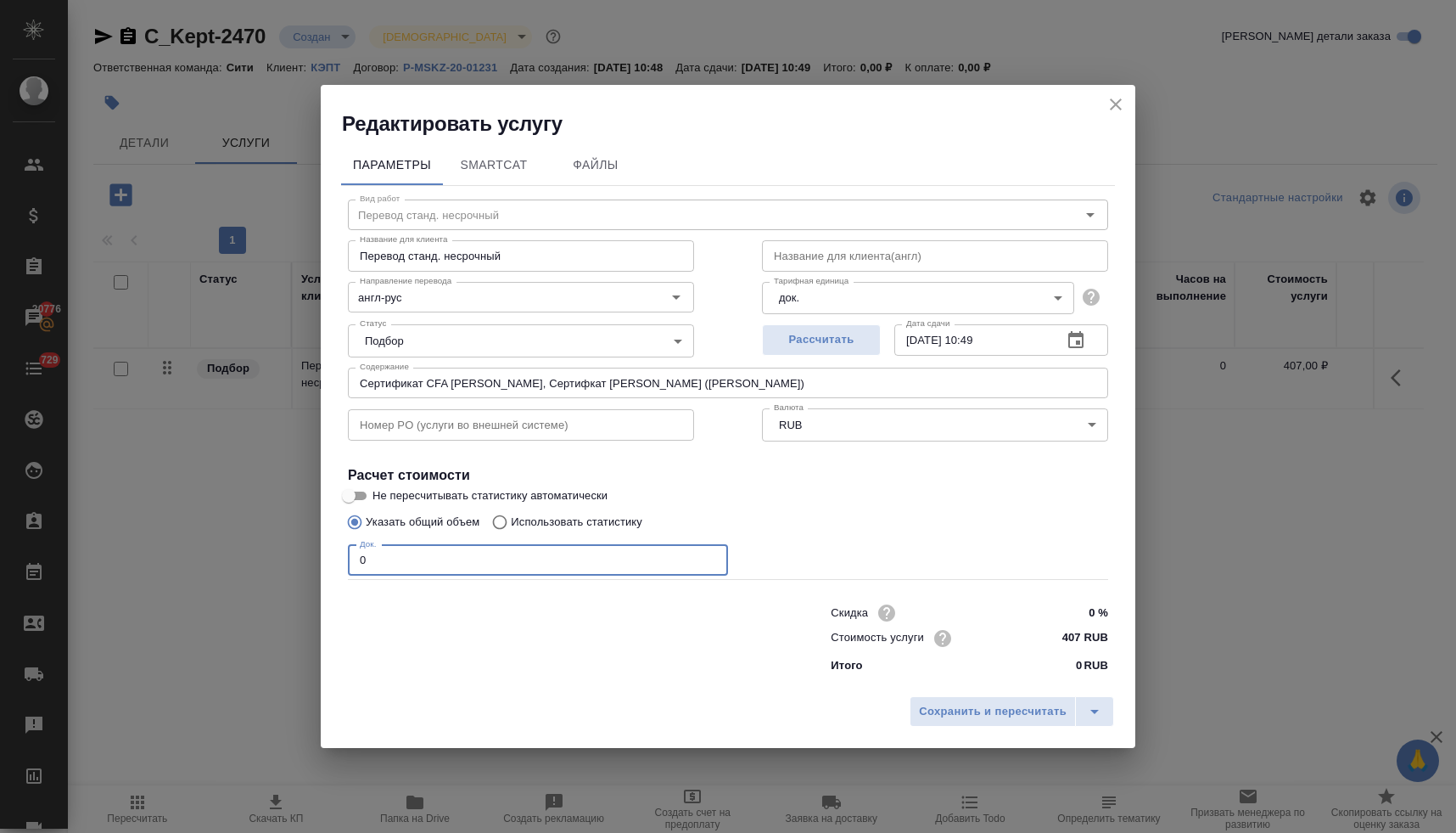
drag, startPoint x: 374, startPoint y: 566, endPoint x: 332, endPoint y: 563, distance: 42.1
click at [333, 563] on div "Параметры SmartCat Файлы Вид работ Перевод станд. несрочный Вид работ Название …" at bounding box center [728, 413] width 815 height 550
type input "1"
click at [989, 714] on span "Сохранить и пересчитать" at bounding box center [992, 712] width 148 height 20
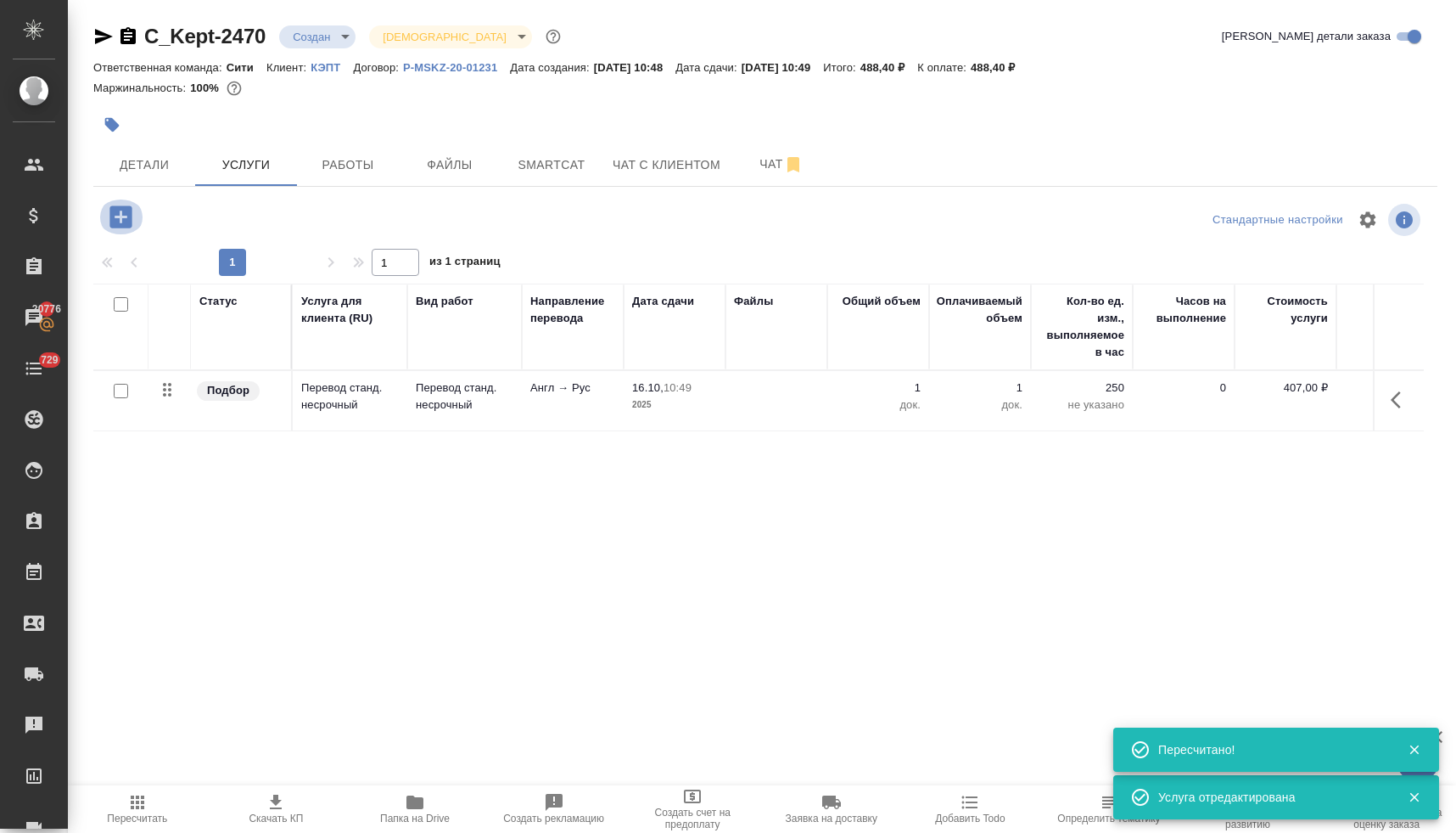
click at [120, 214] on icon "button" at bounding box center [121, 217] width 30 height 30
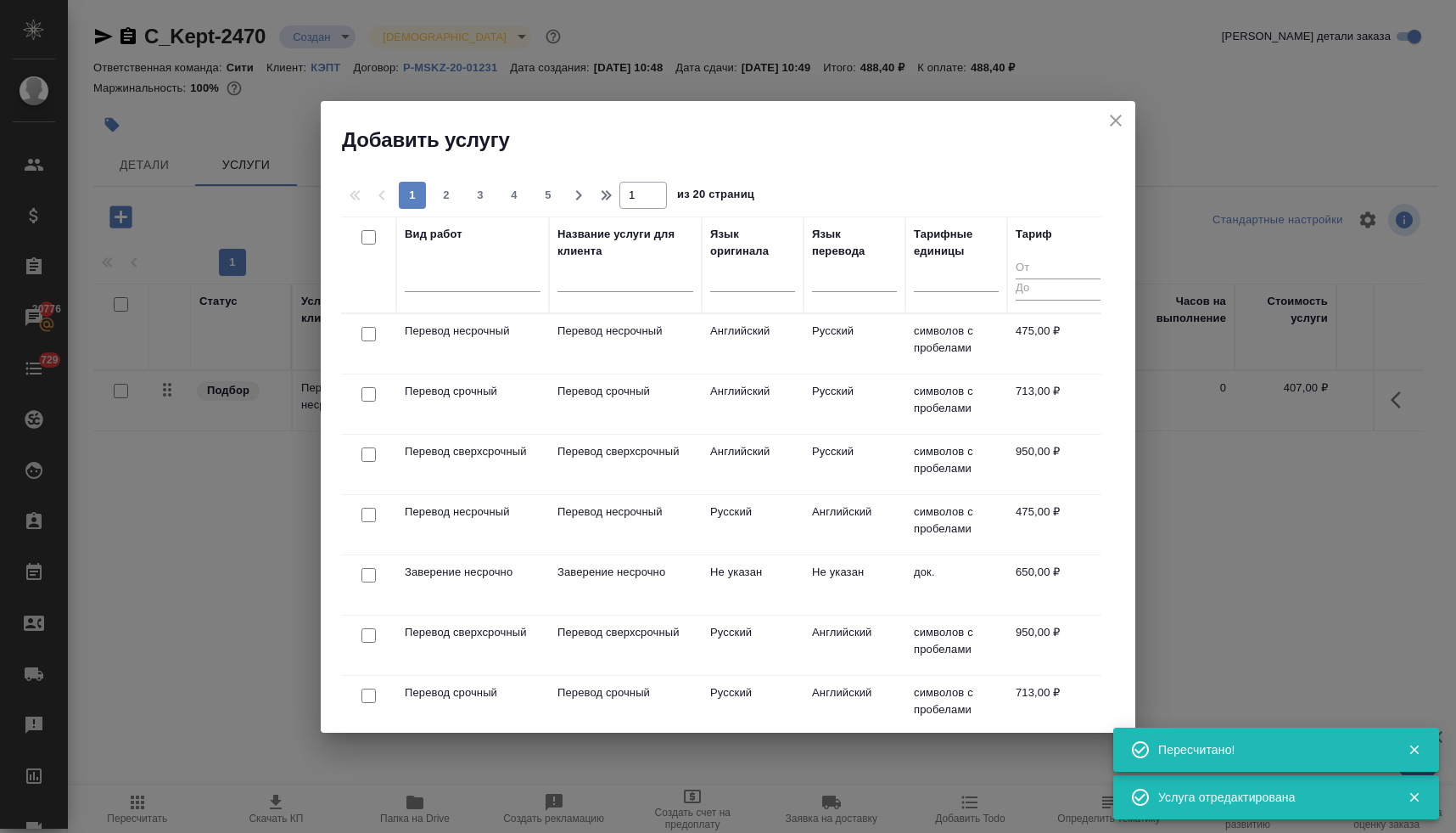
click at [369, 331] on input "checkbox" at bounding box center [369, 333] width 15 height 15
checkbox input "true"
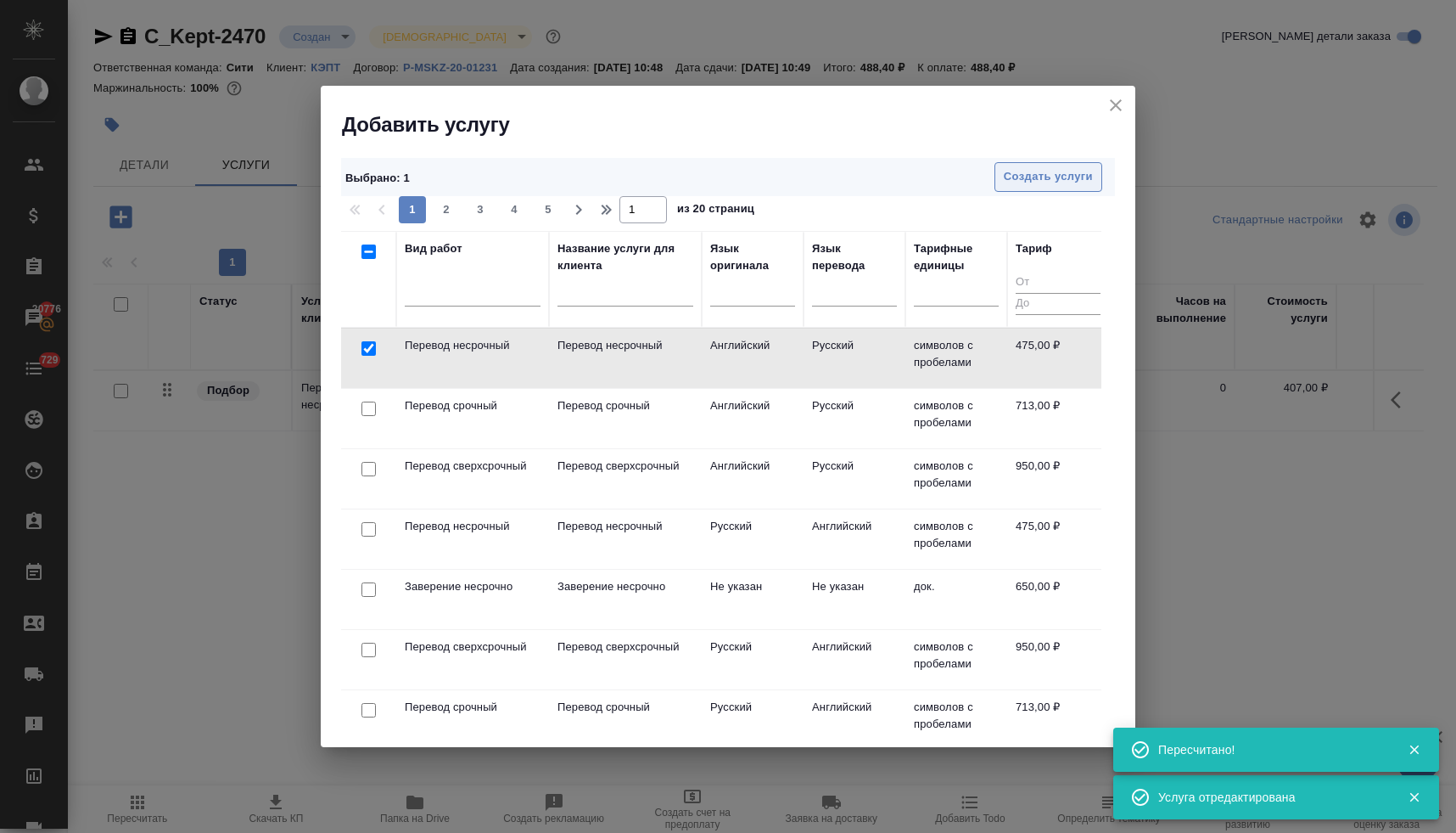
click at [1049, 178] on span "Создать услуги" at bounding box center [1048, 178] width 89 height 20
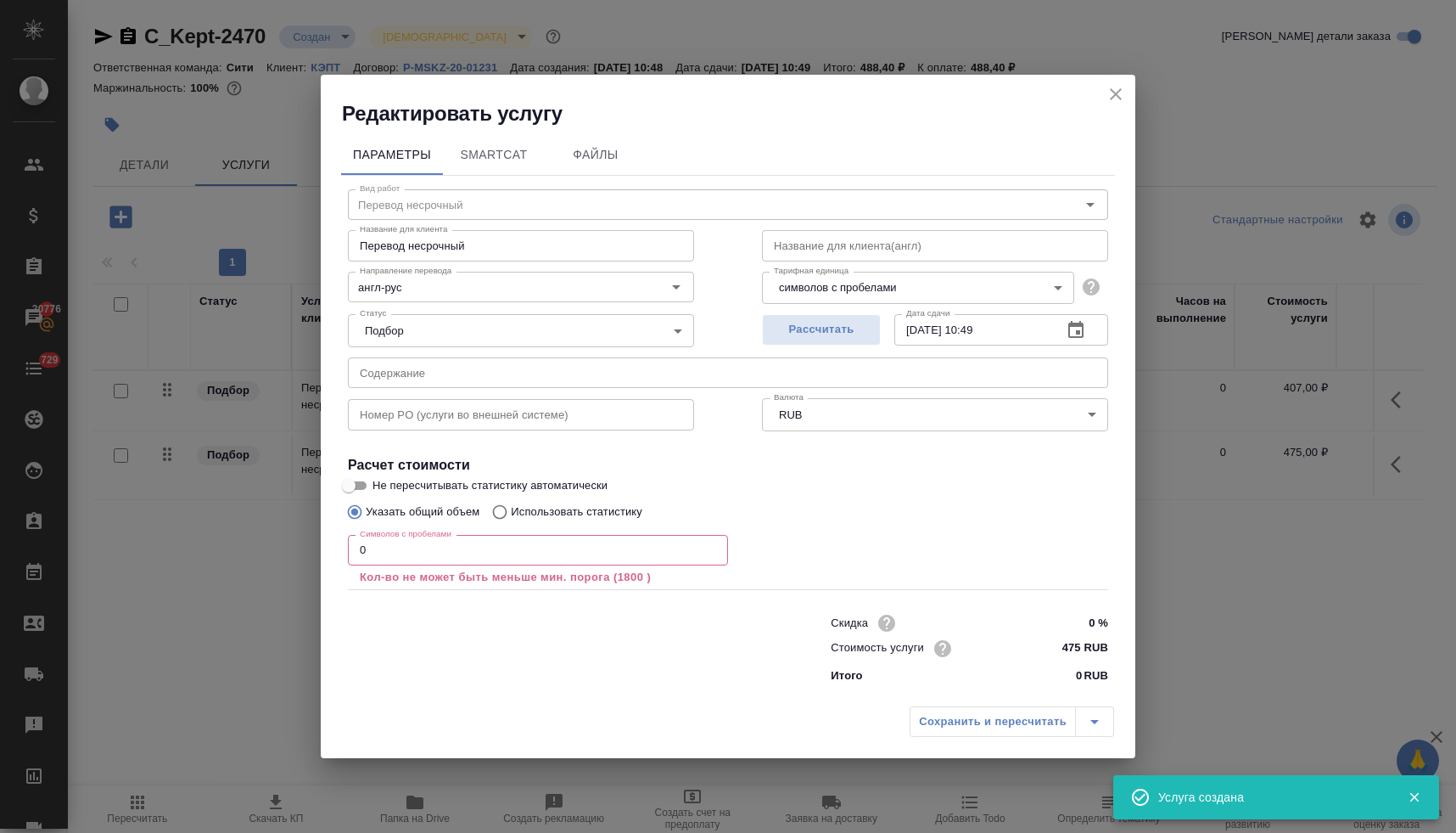
click at [444, 361] on input "text" at bounding box center [728, 372] width 760 height 31
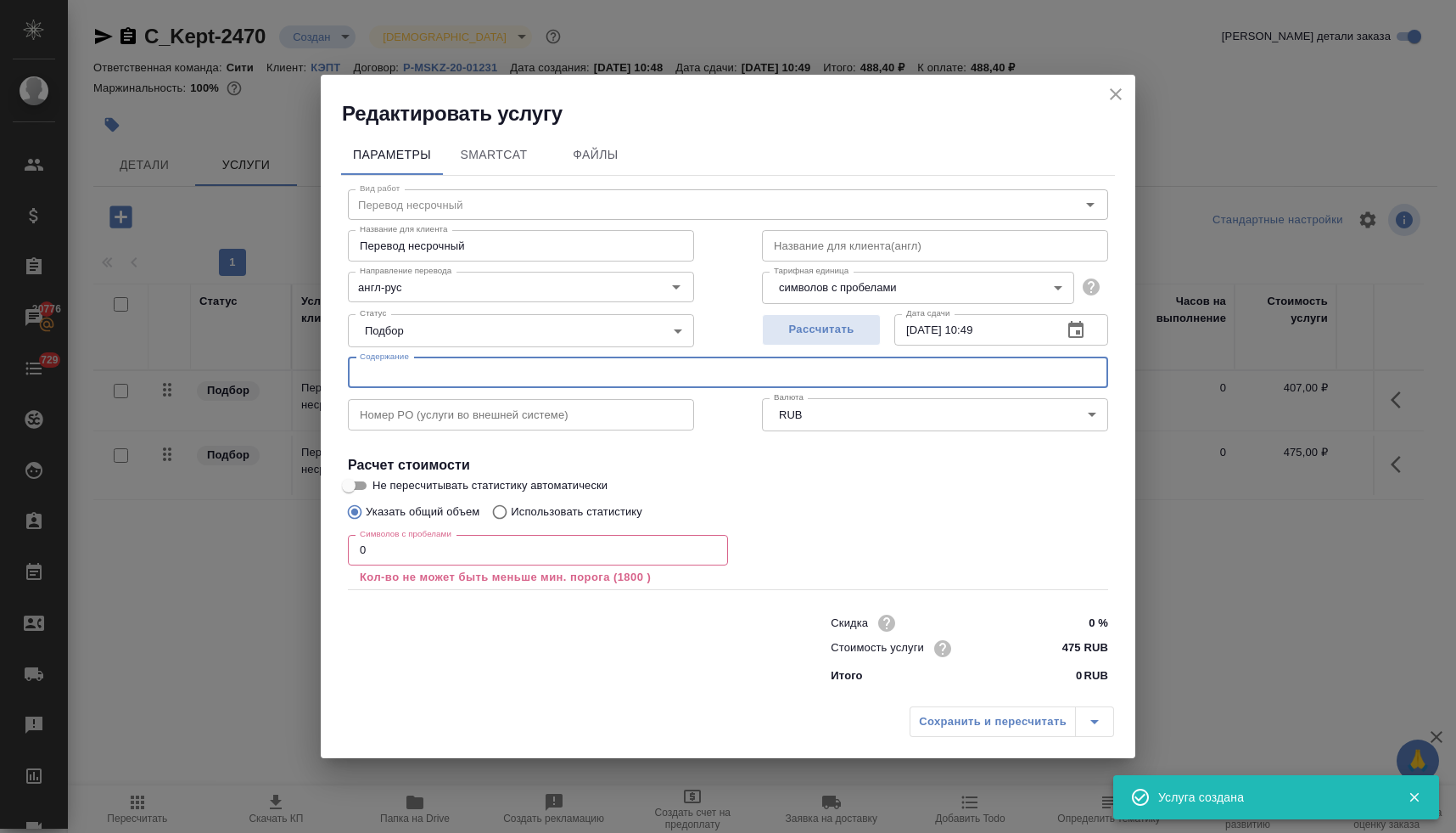
paste input "Сертификат CFA Родимов, Сертифкат ACCA Молькова (Юрьева Полина)"
type input "Сертификат CFA Родимов, Сертифкат ACCA Молькова (Юрьева Полина)"
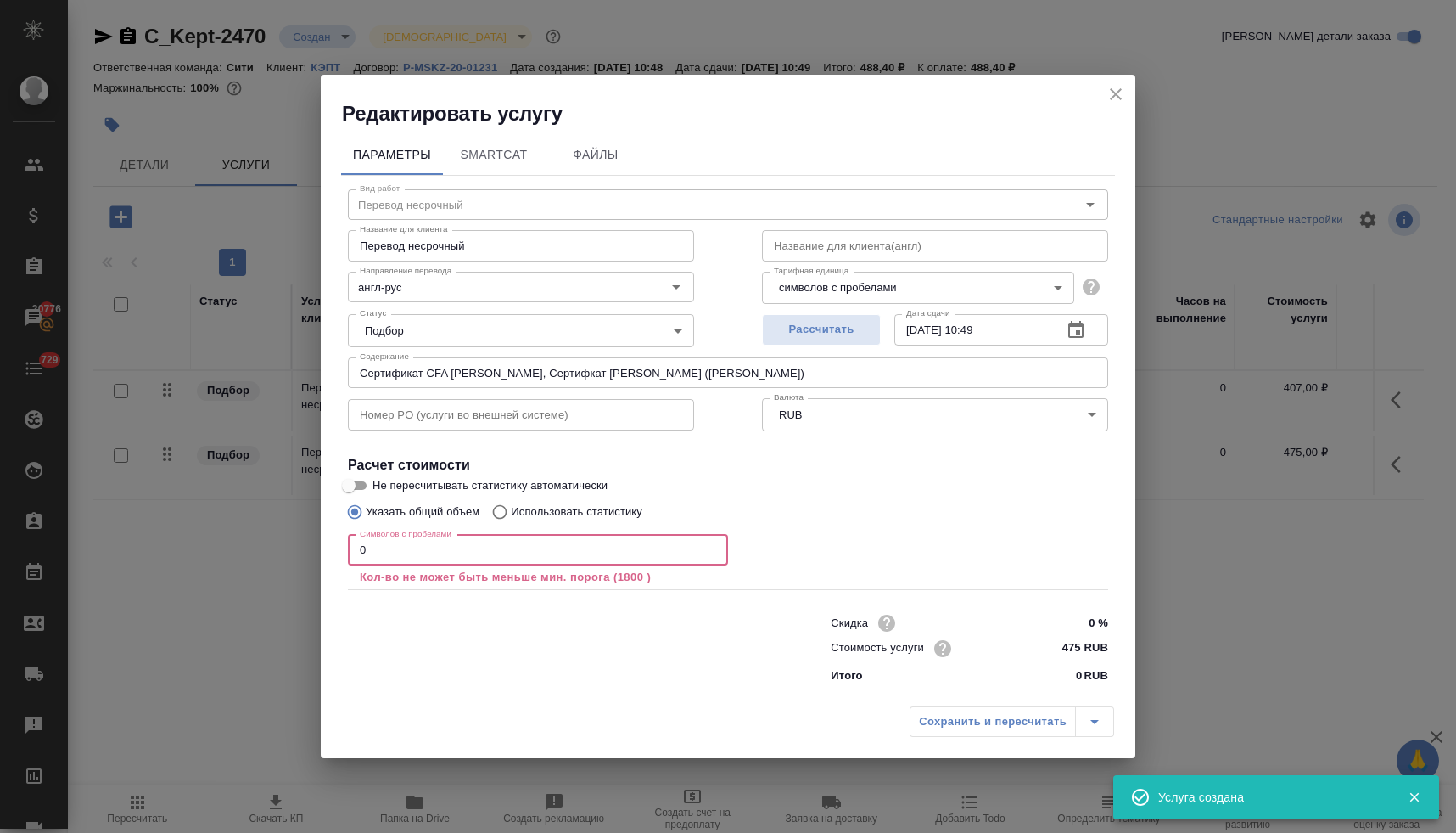
drag, startPoint x: 344, startPoint y: 542, endPoint x: 296, endPoint y: 536, distance: 48.4
click at [310, 537] on div "Редактировать услугу Параметры SmartCat Файлы Вид работ Перевод несрочный Вид р…" at bounding box center [728, 416] width 1456 height 833
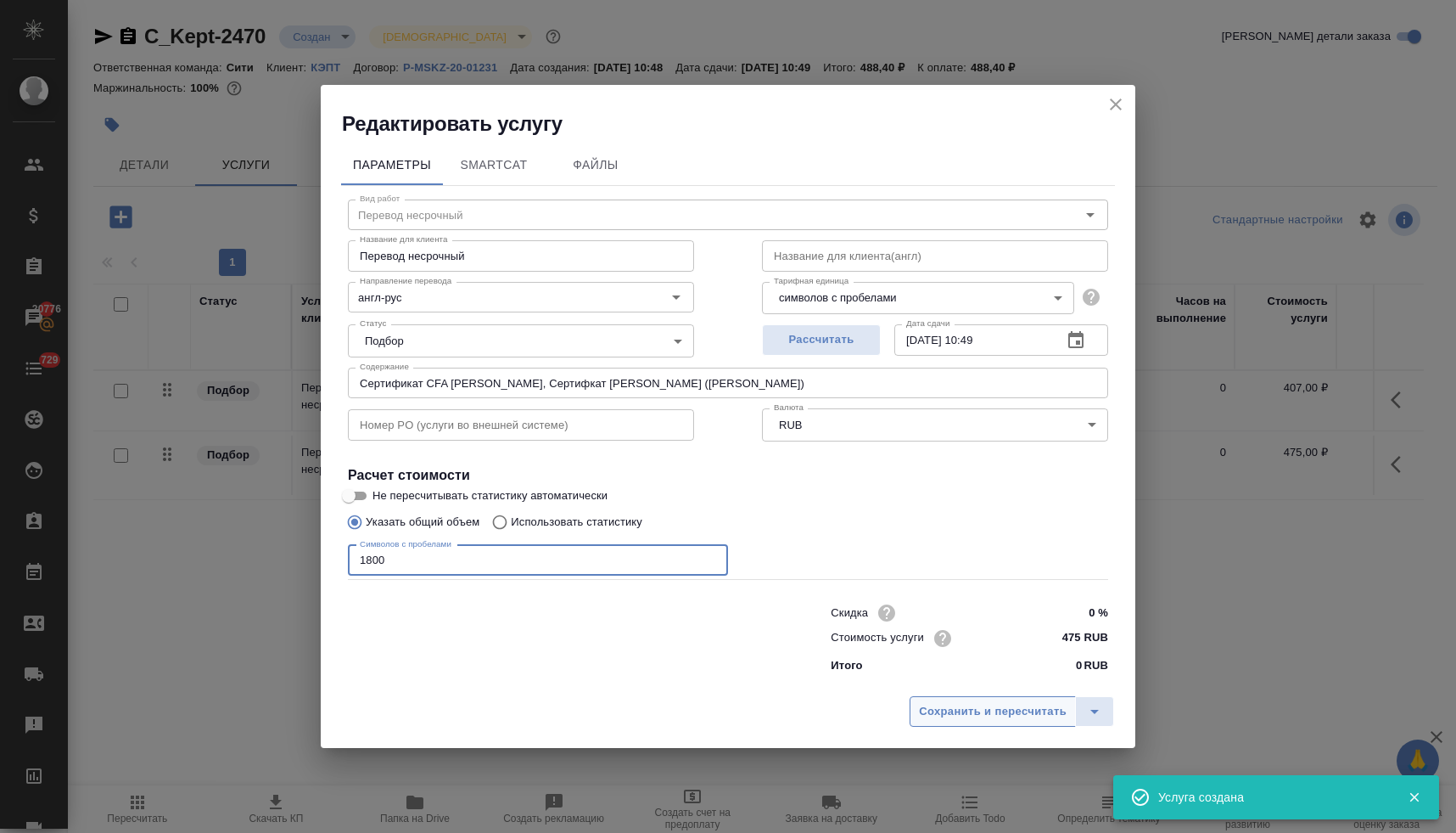
type input "1800"
click at [964, 715] on span "Сохранить и пересчитать" at bounding box center [992, 712] width 148 height 20
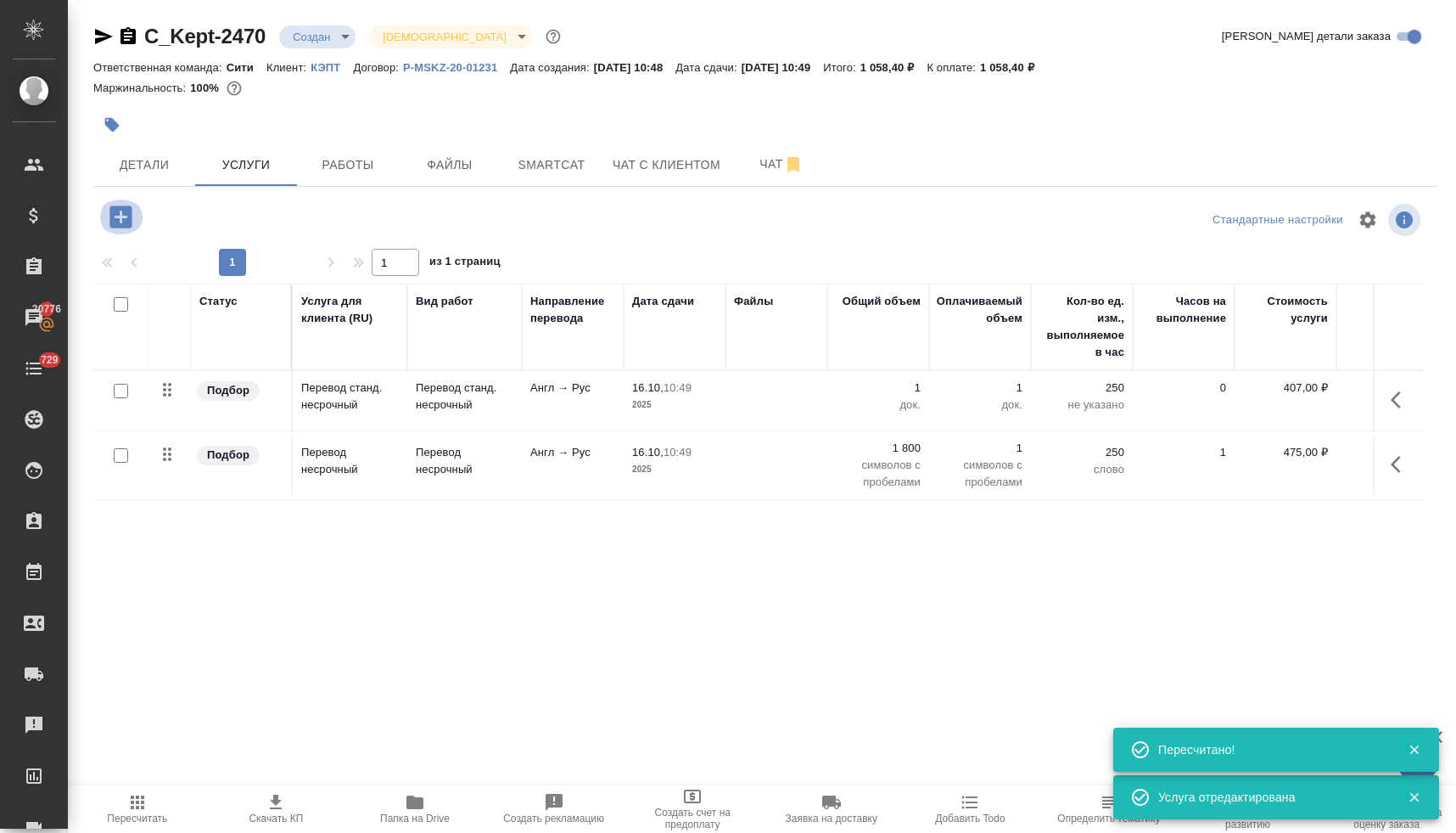
click at [121, 215] on icon "button" at bounding box center [121, 217] width 30 height 30
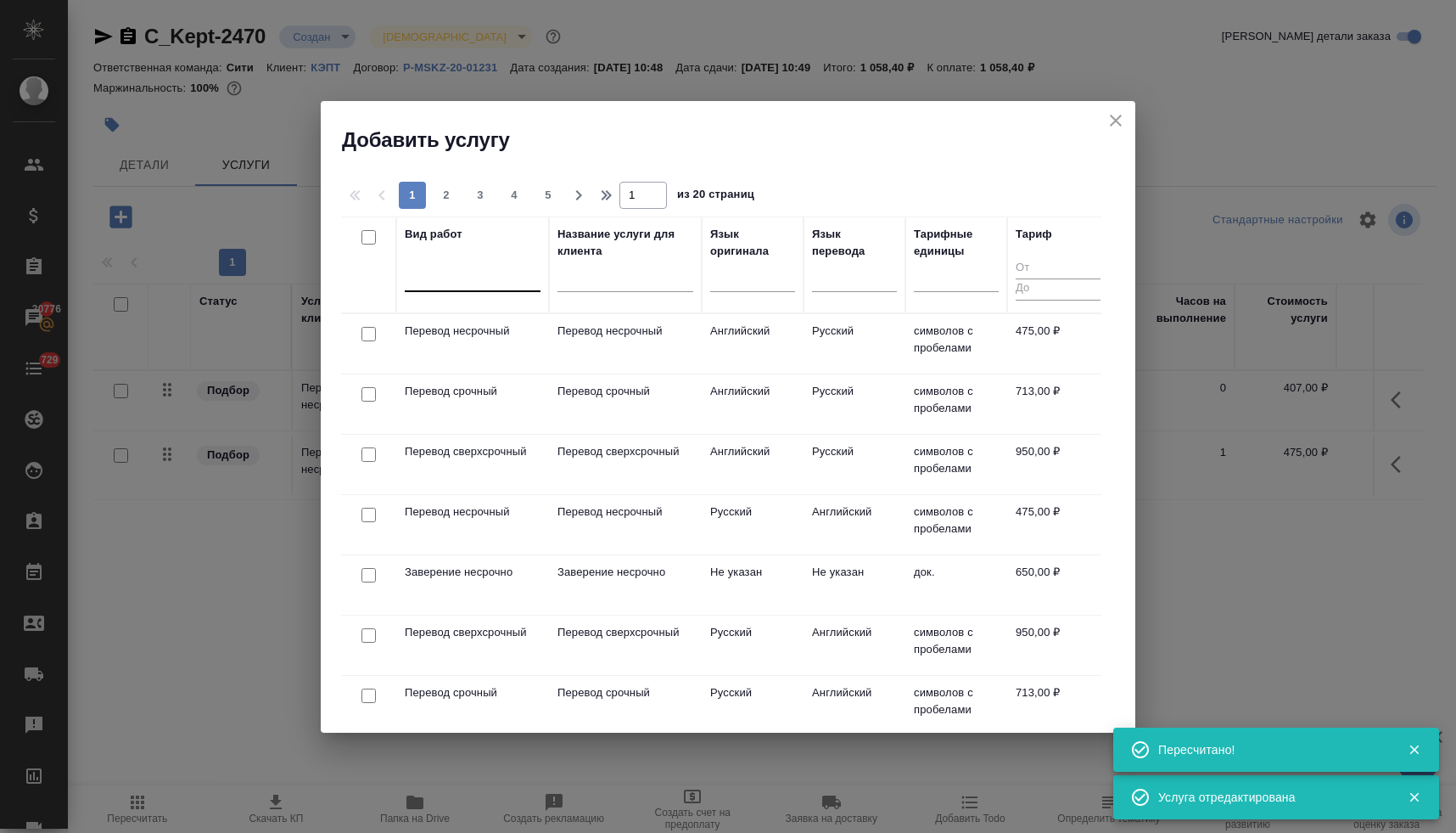
click at [435, 280] on div at bounding box center [472, 274] width 136 height 25
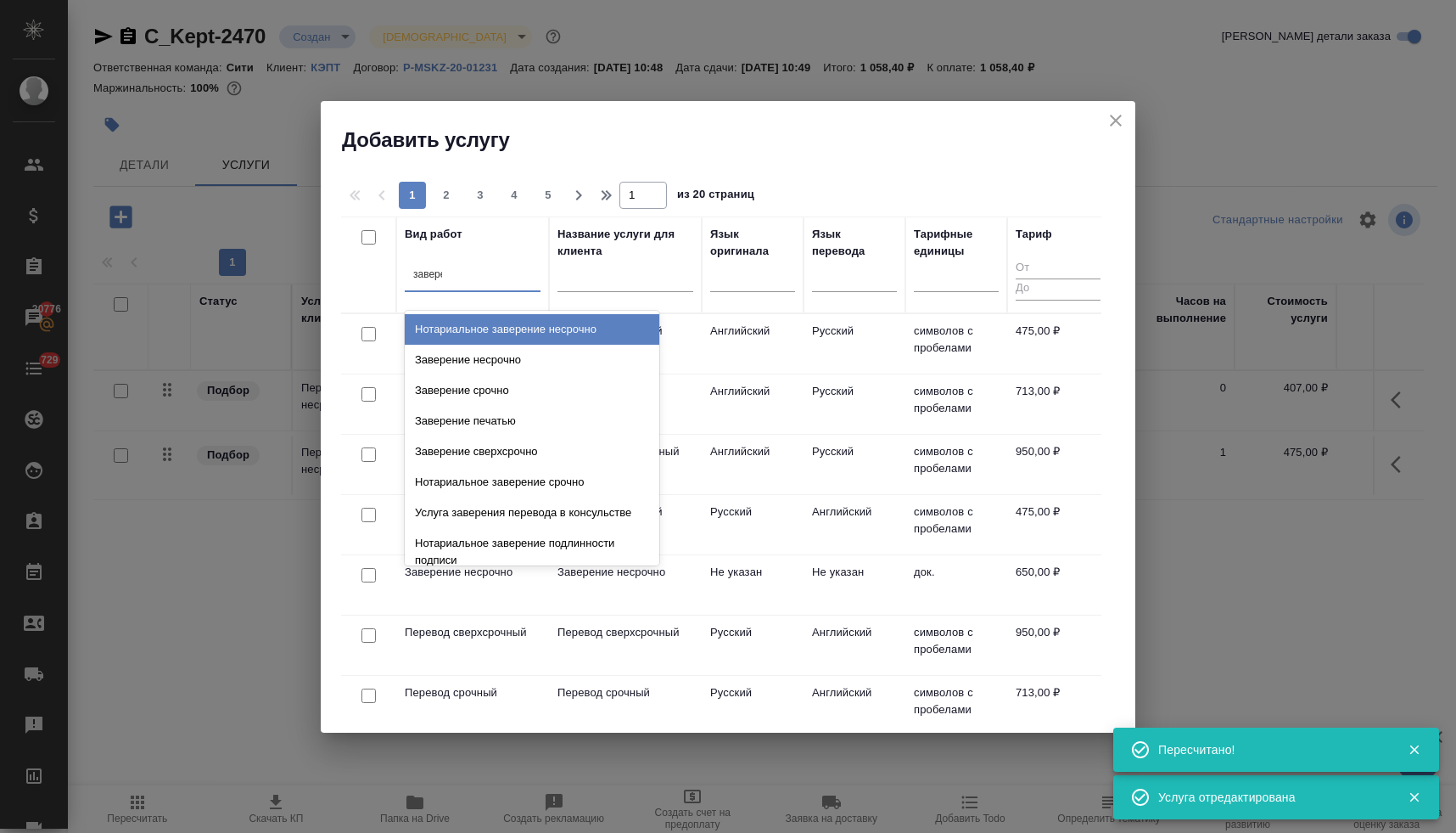
type input "заверен"
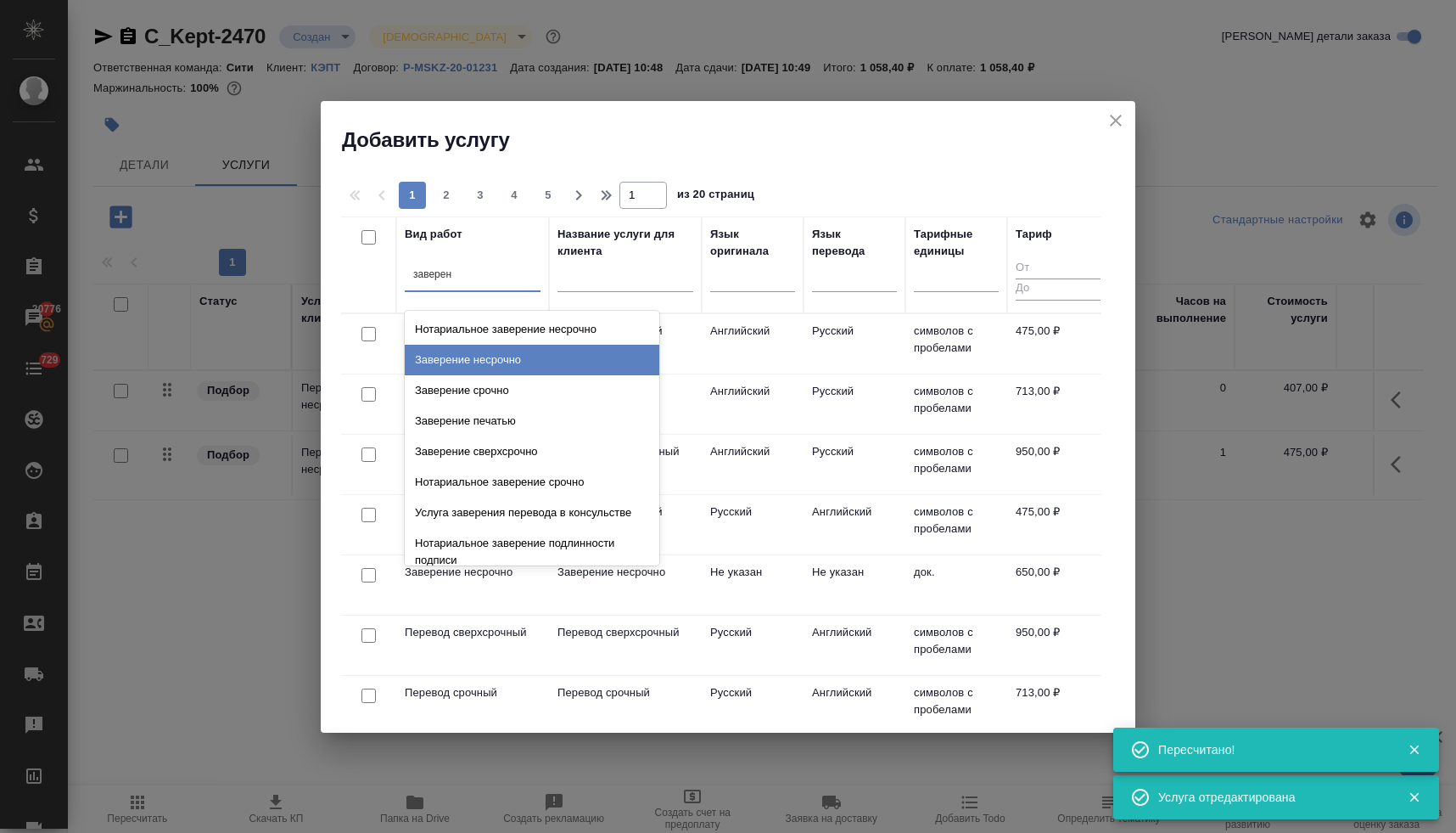
click at [466, 355] on div "Заверение несрочно" at bounding box center [531, 359] width 255 height 31
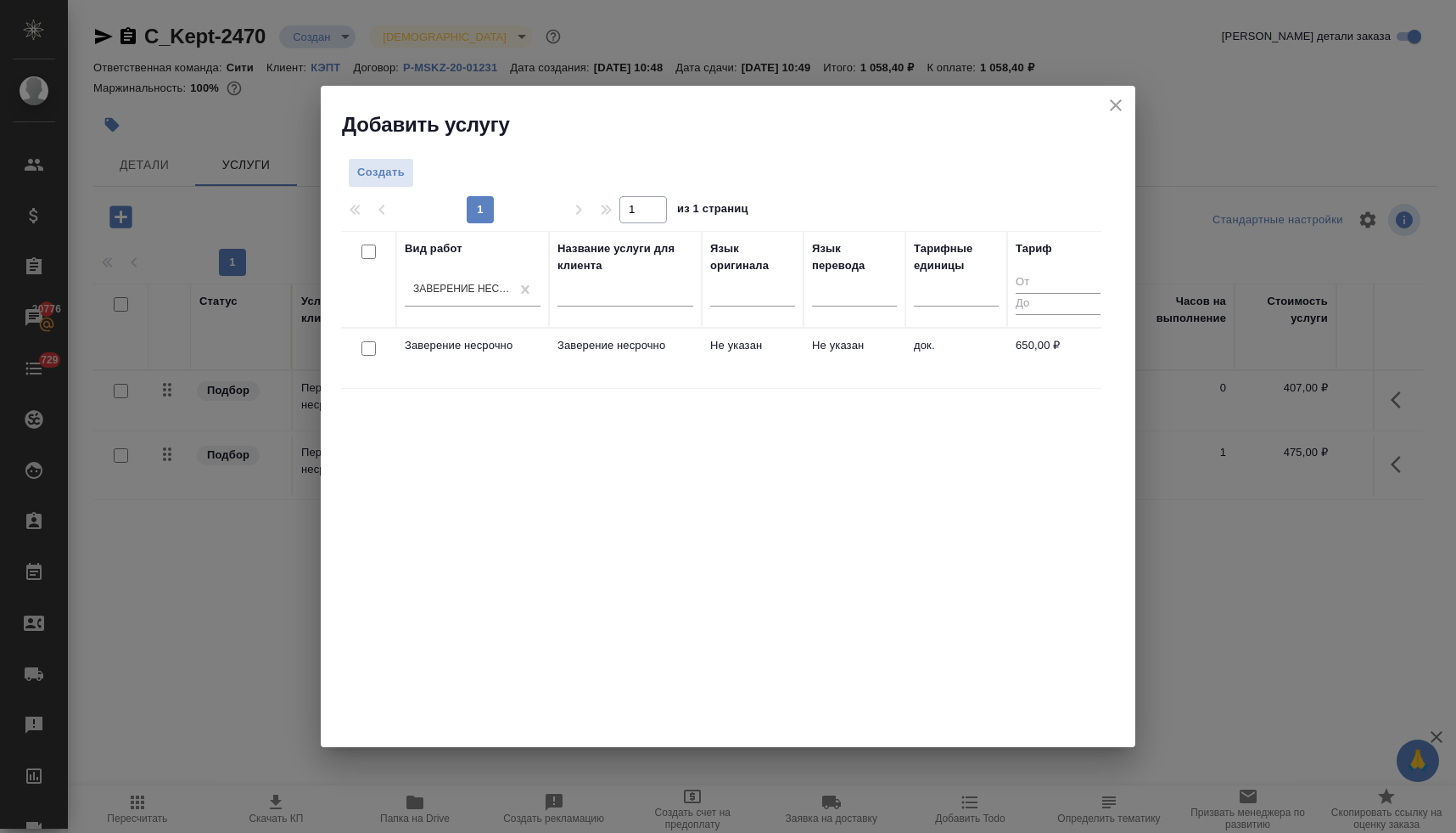
click at [367, 349] on input "checkbox" at bounding box center [369, 348] width 15 height 15
checkbox input "true"
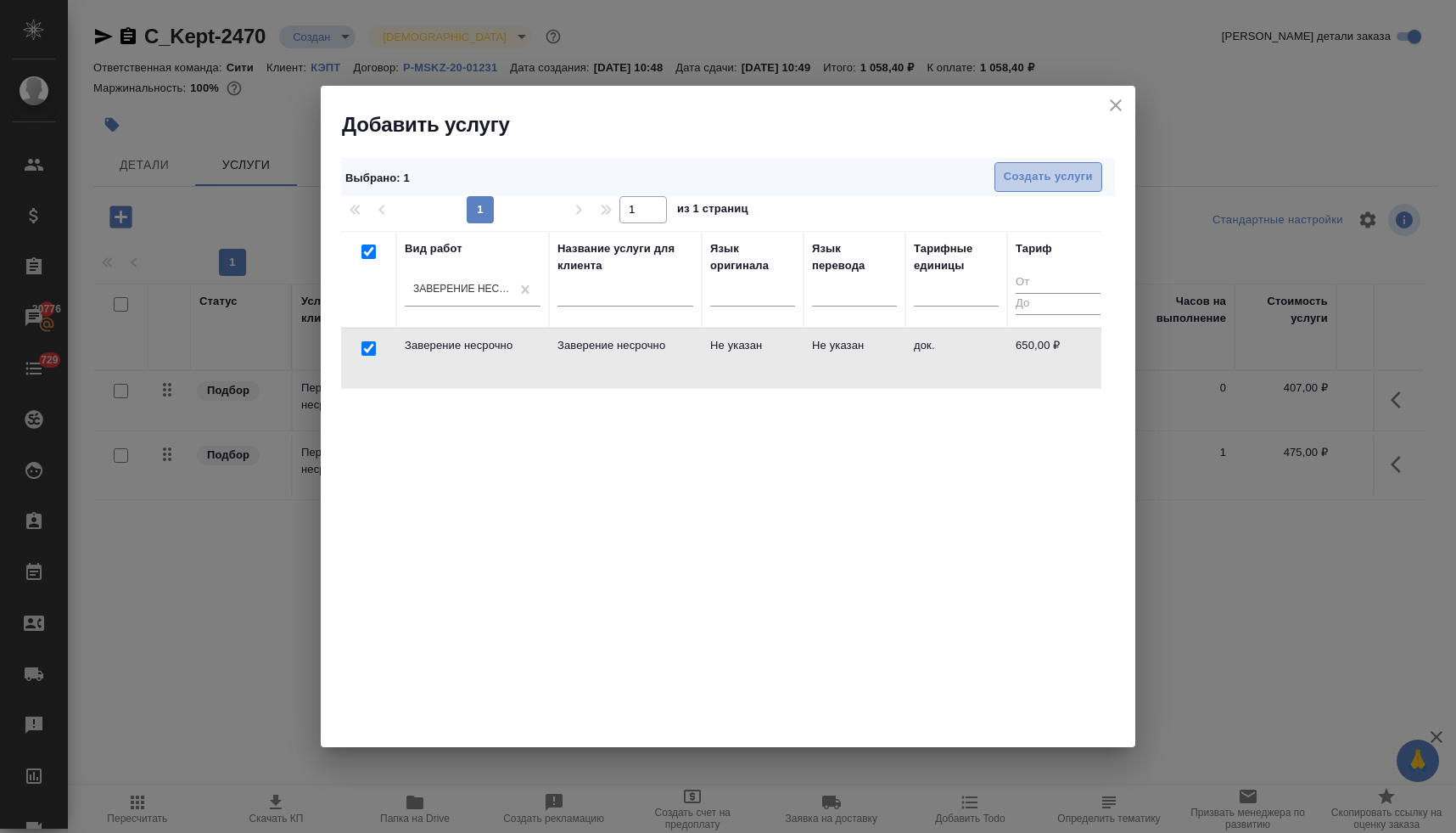
click at [1051, 179] on span "Создать услуги" at bounding box center [1048, 178] width 89 height 20
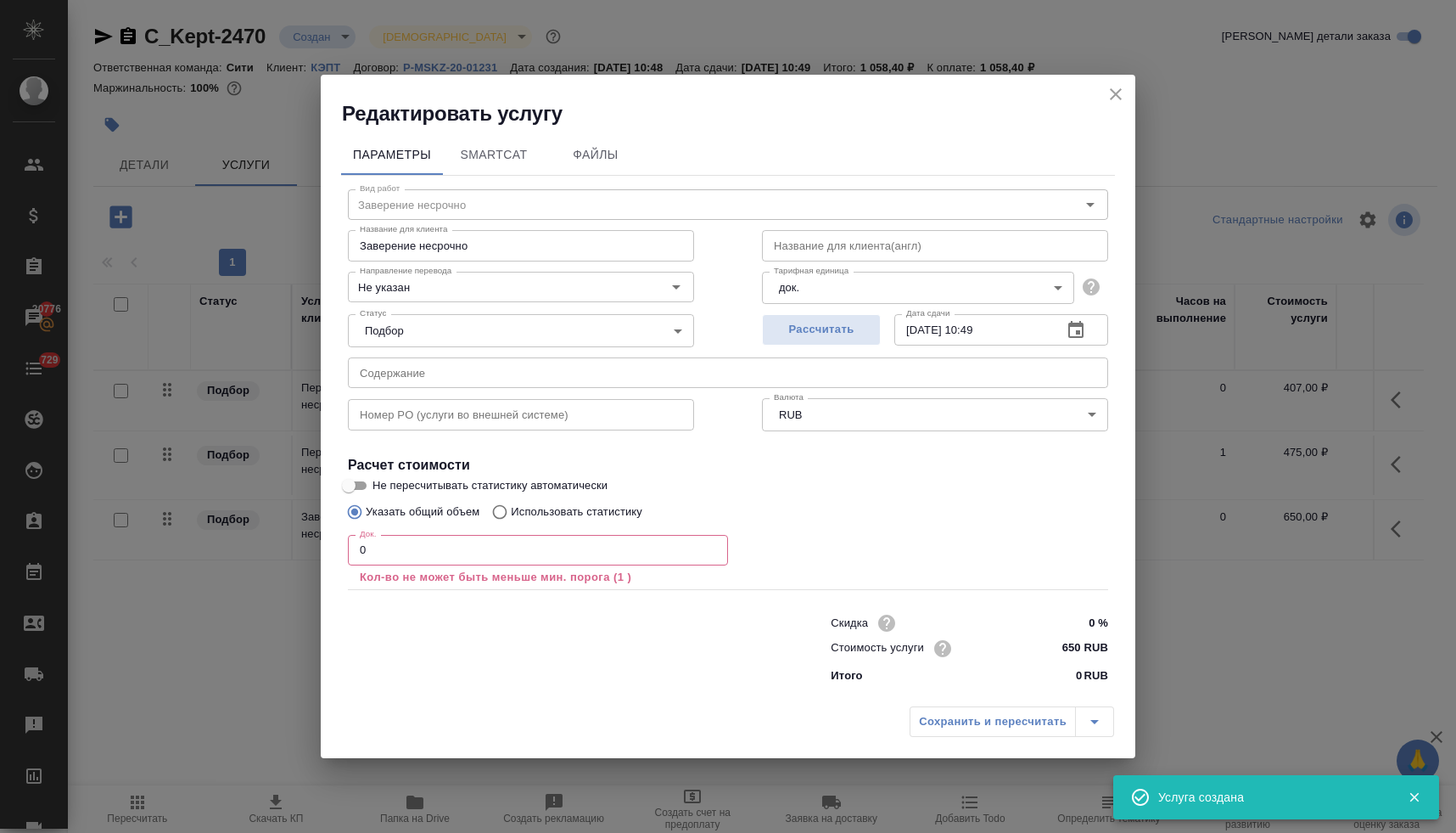
click at [432, 374] on input "text" at bounding box center [728, 372] width 760 height 31
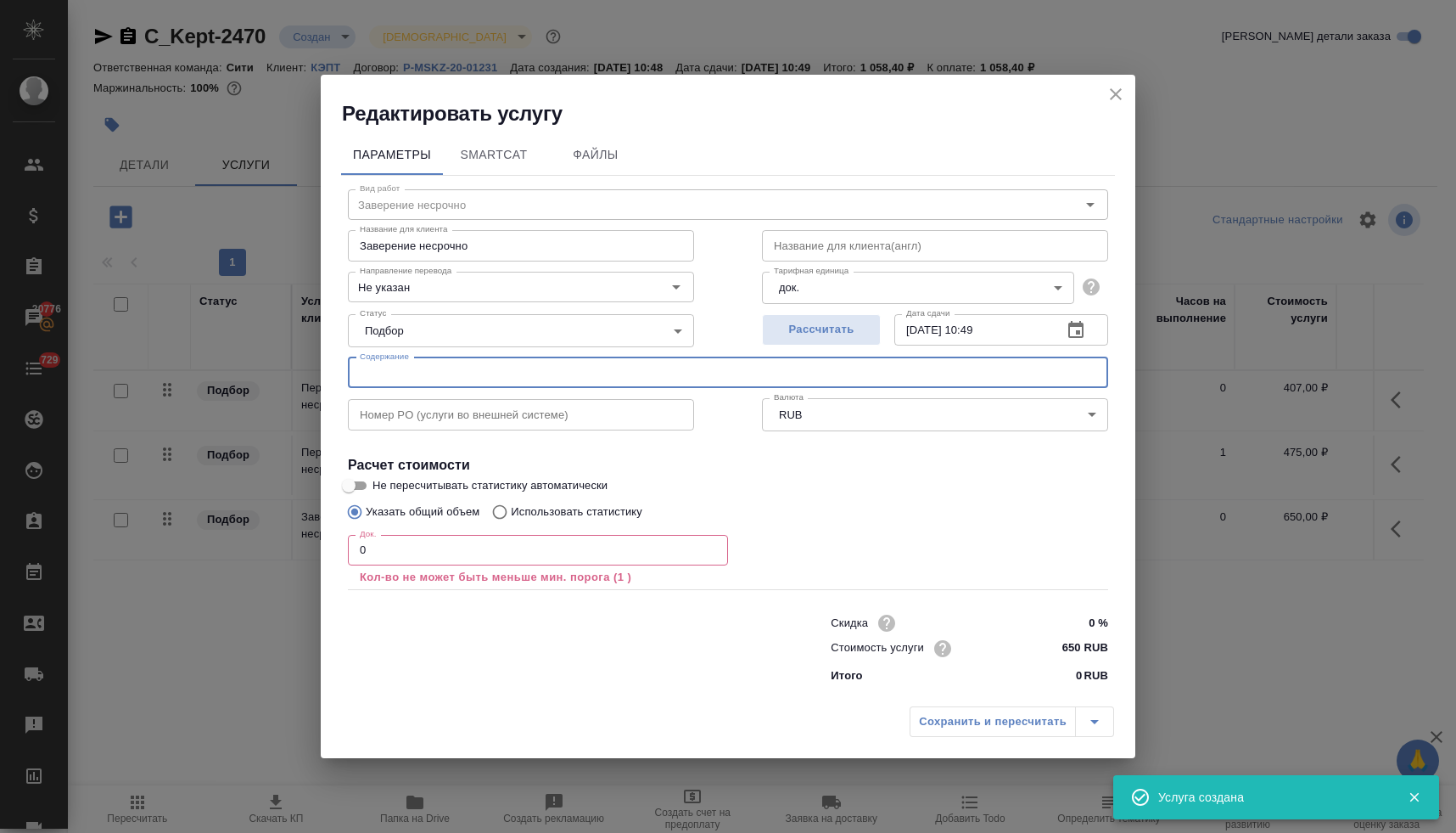
paste input "Сертификат CFA Родимов, Сертифкат ACCA Молькова (Юрьева Полина)"
type input "Сертификат CFA Родимов, Сертифкат ACCA Молькова (Юрьева Полина)"
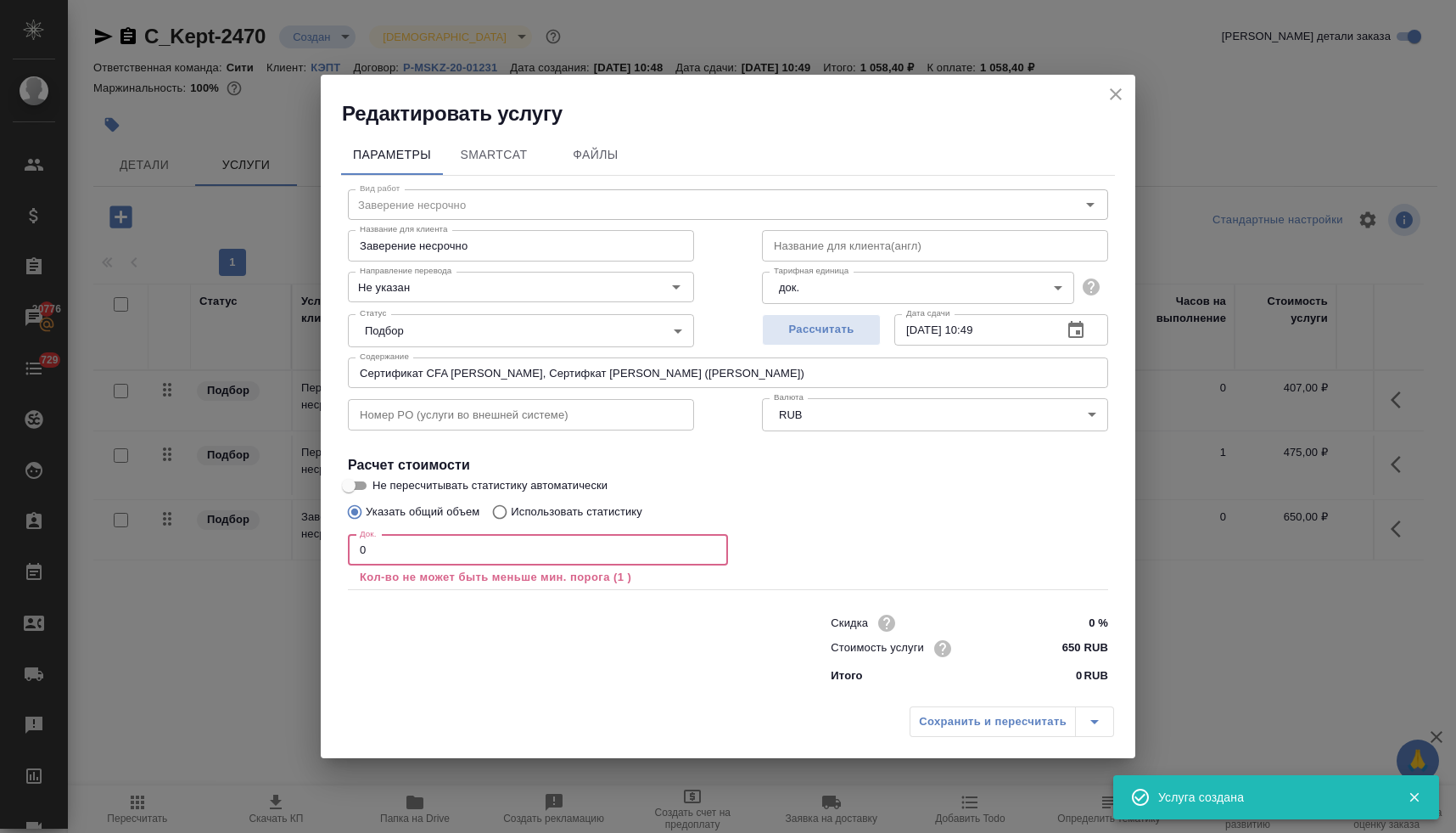
drag, startPoint x: 382, startPoint y: 556, endPoint x: 309, endPoint y: 539, distance: 75.0
click at [311, 539] on div "Редактировать услугу Параметры SmartCat Файлы Вид работ Заверение несрочно Вид …" at bounding box center [728, 416] width 1456 height 833
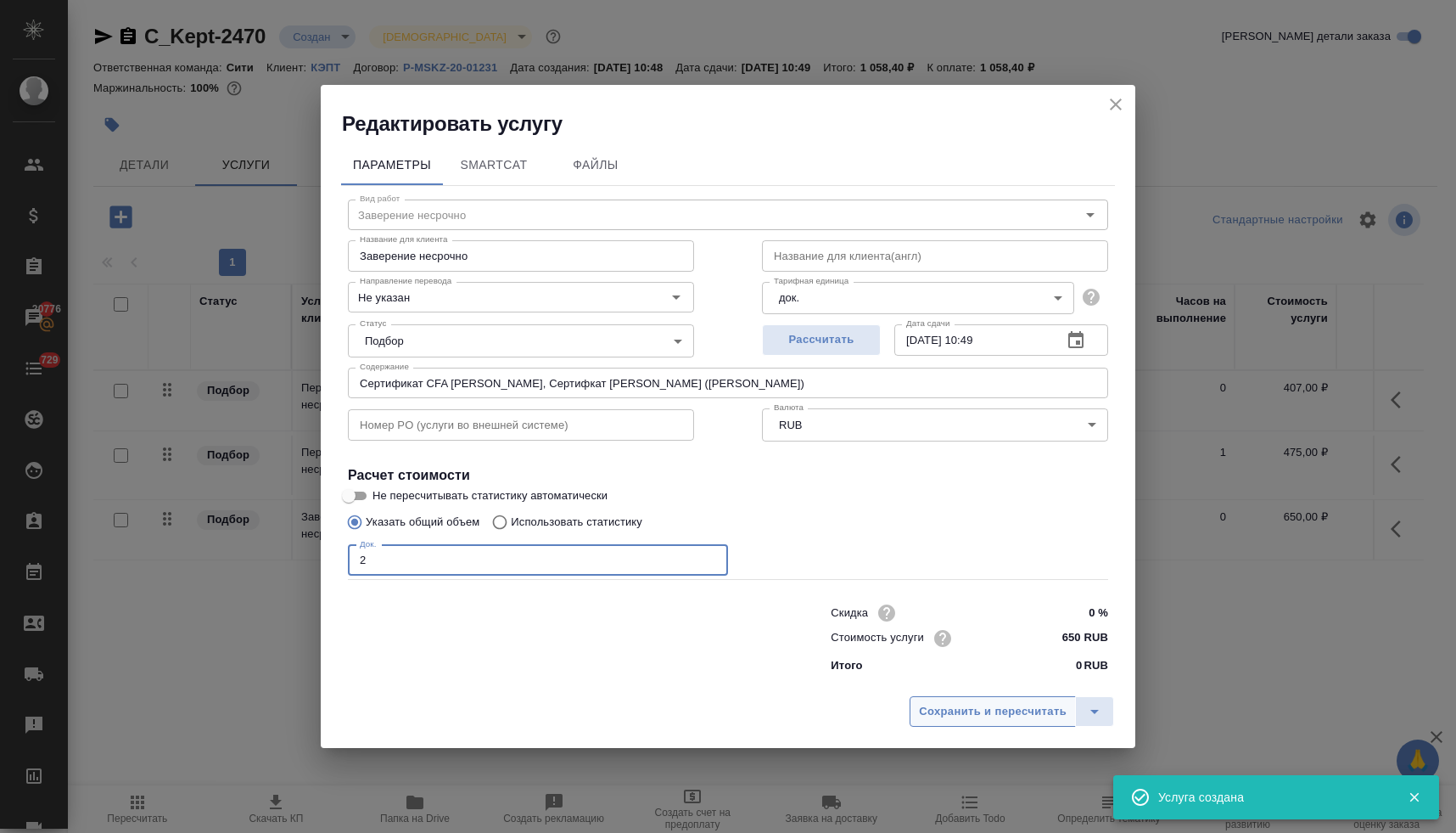
type input "2"
click at [979, 718] on span "Сохранить и пересчитать" at bounding box center [992, 712] width 148 height 20
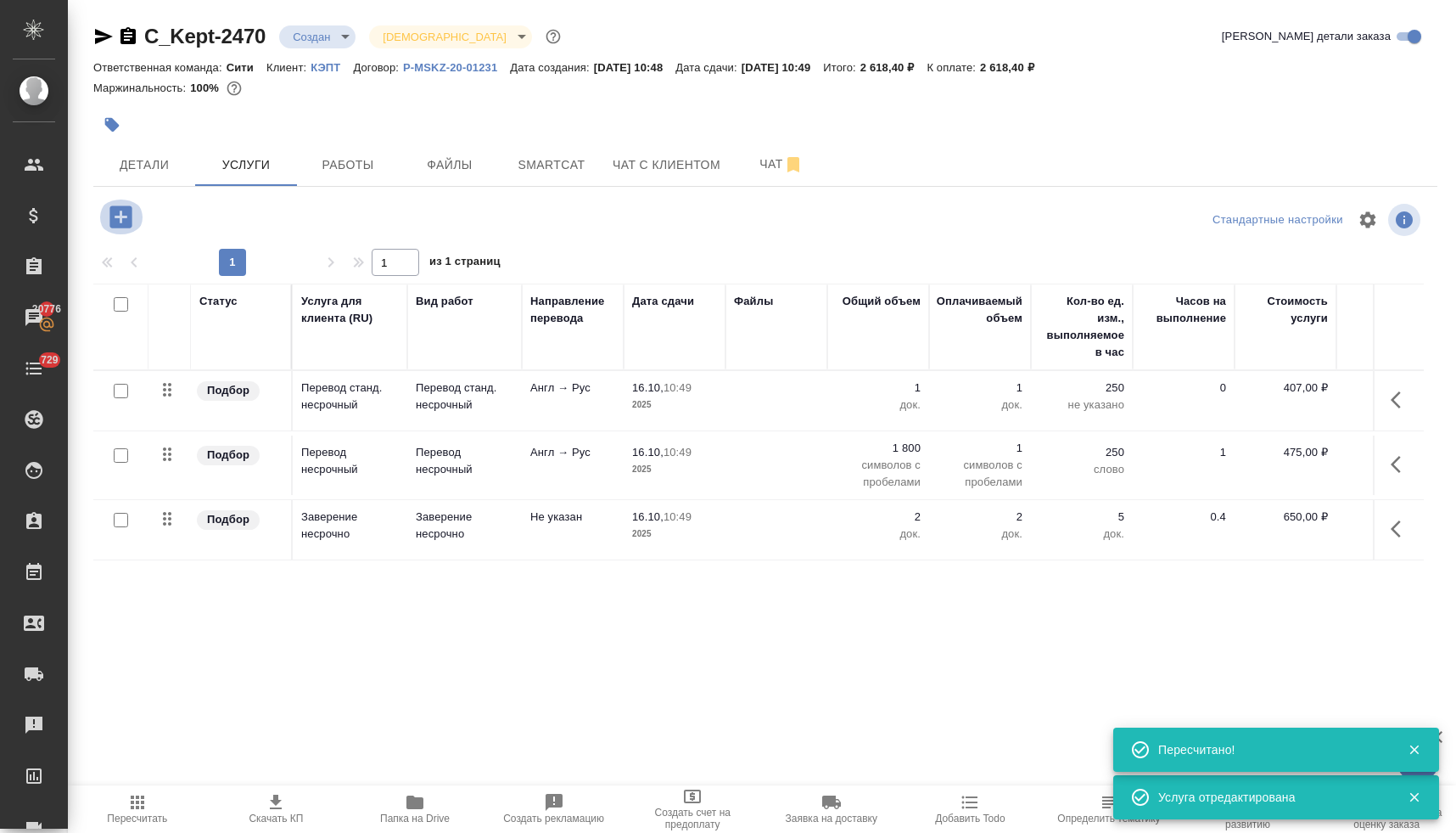
click at [106, 216] on icon "button" at bounding box center [121, 217] width 30 height 30
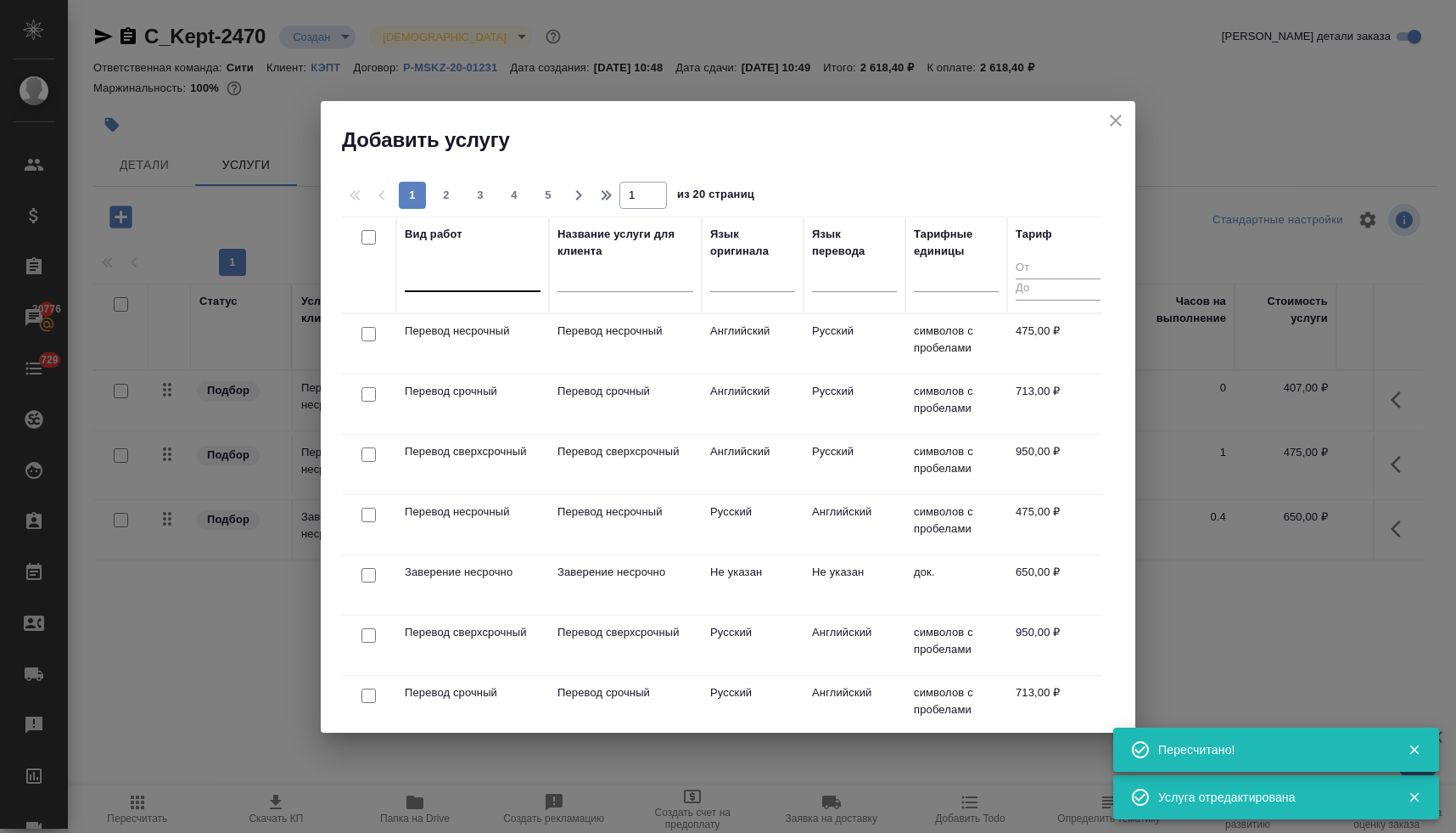
click at [502, 273] on div at bounding box center [472, 274] width 136 height 25
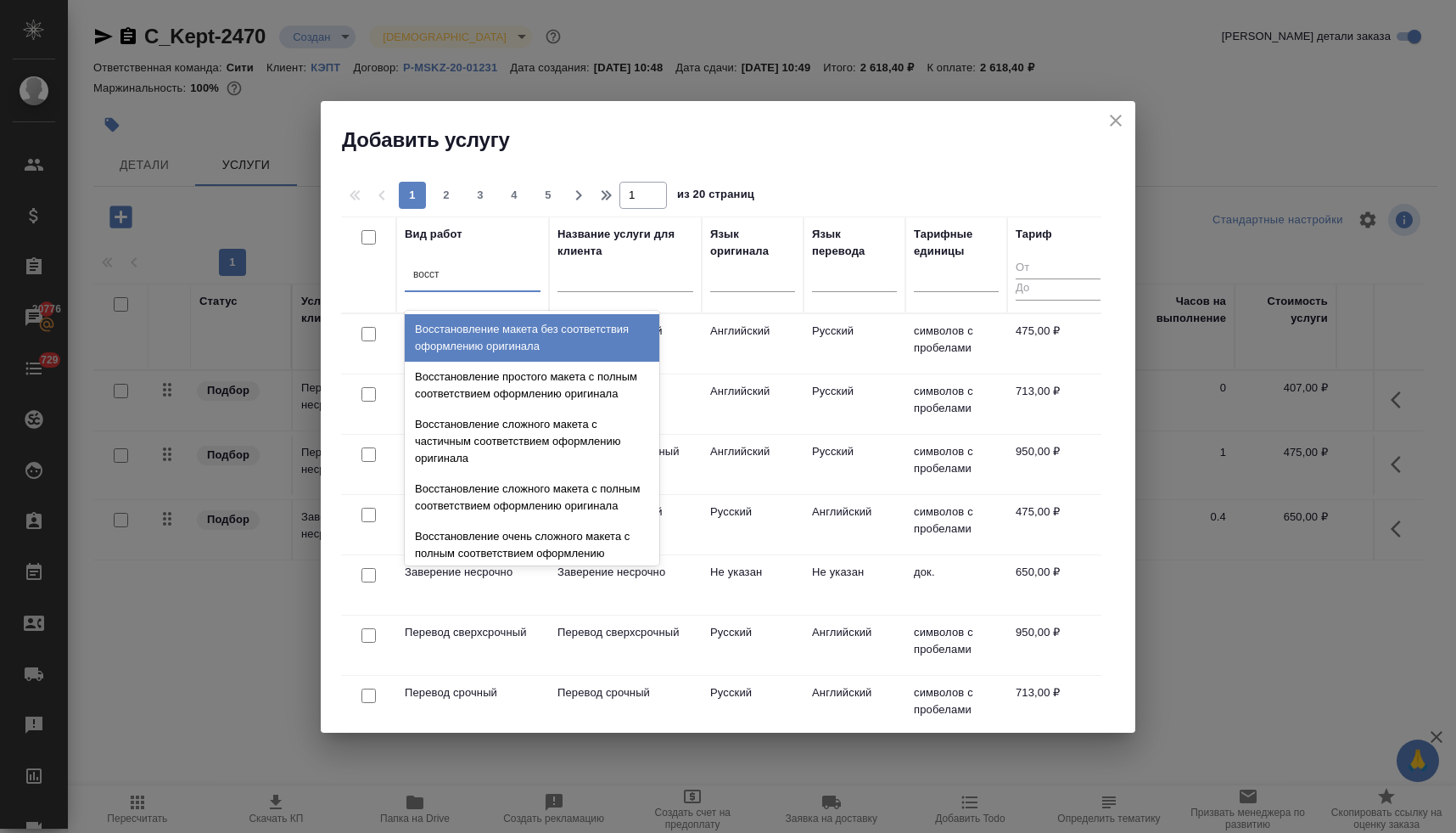
type input "восста"
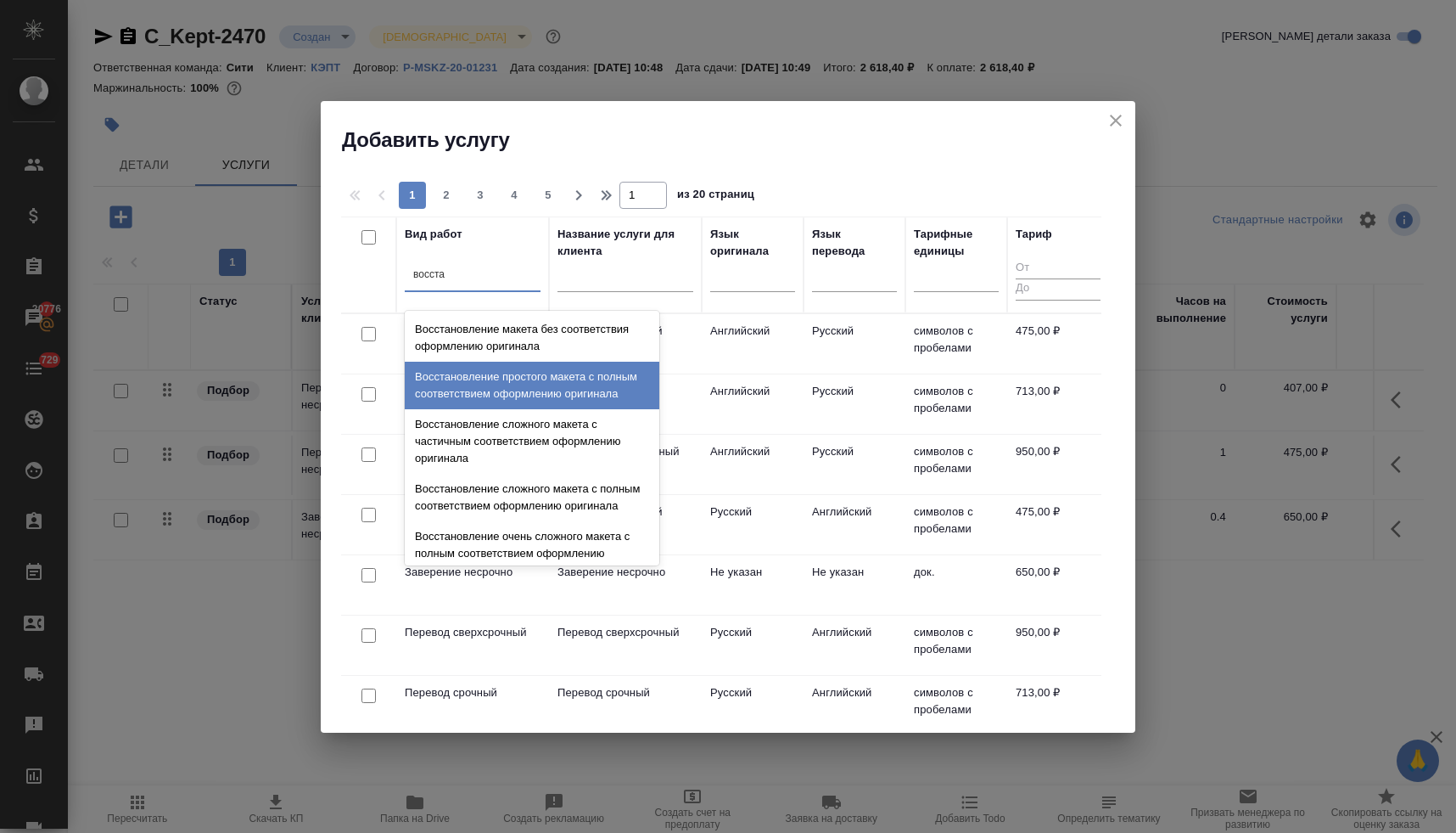
scroll to position [312, 0]
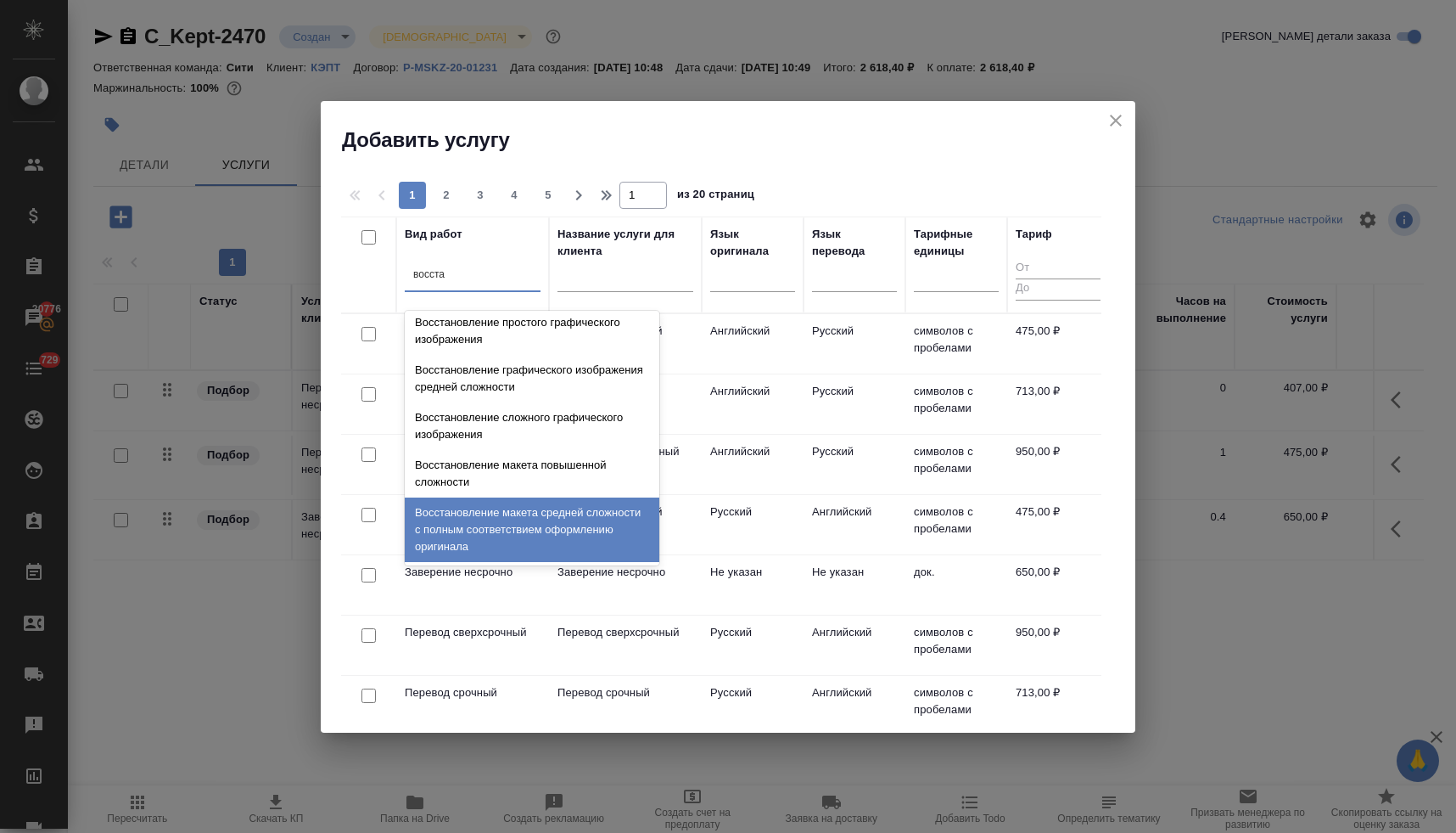
click at [569, 508] on div "Восстановление макета средней сложности с полным соответствием оформлению ориги…" at bounding box center [531, 530] width 255 height 64
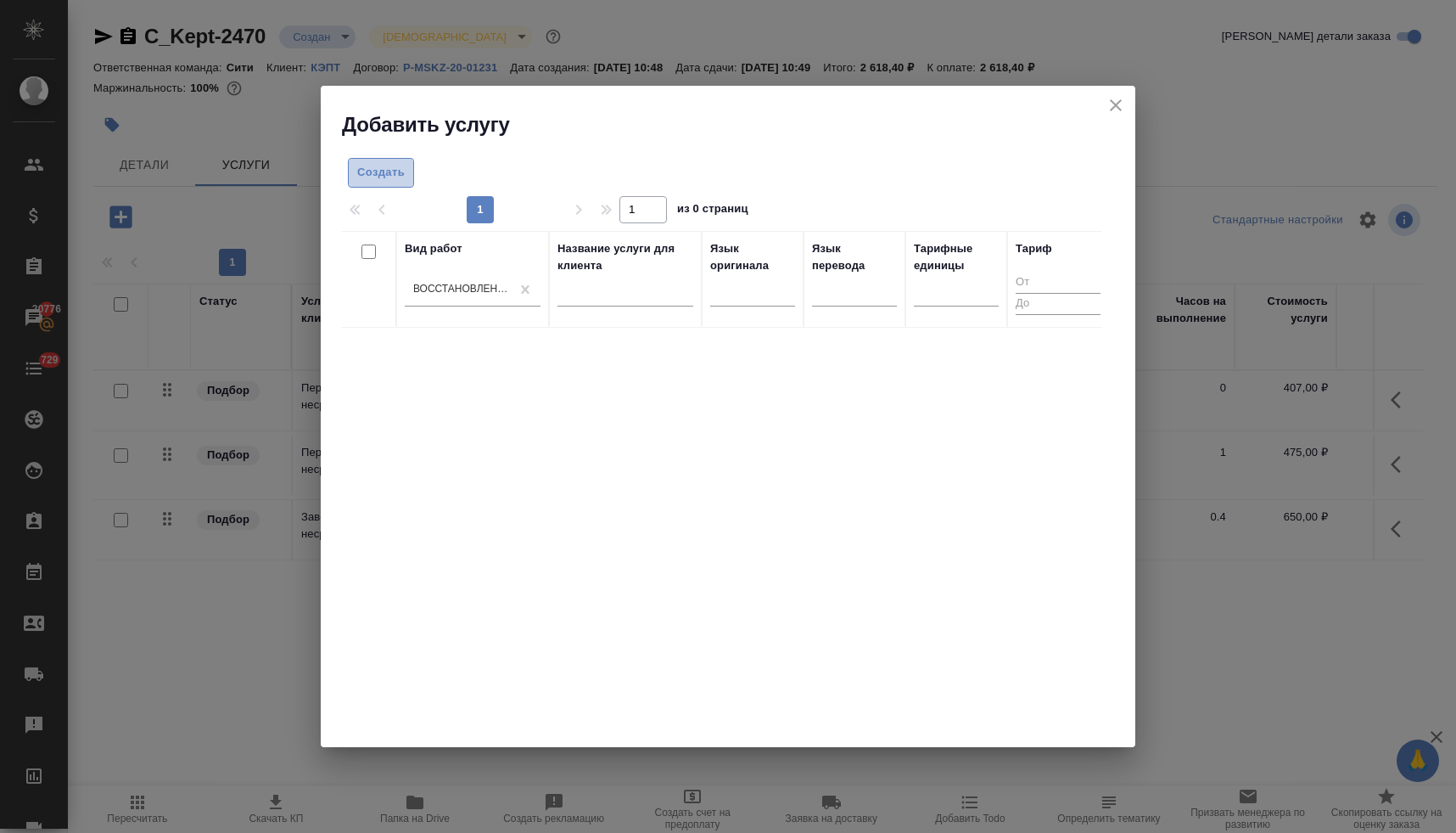
click at [374, 175] on span "Создать" at bounding box center [381, 173] width 48 height 20
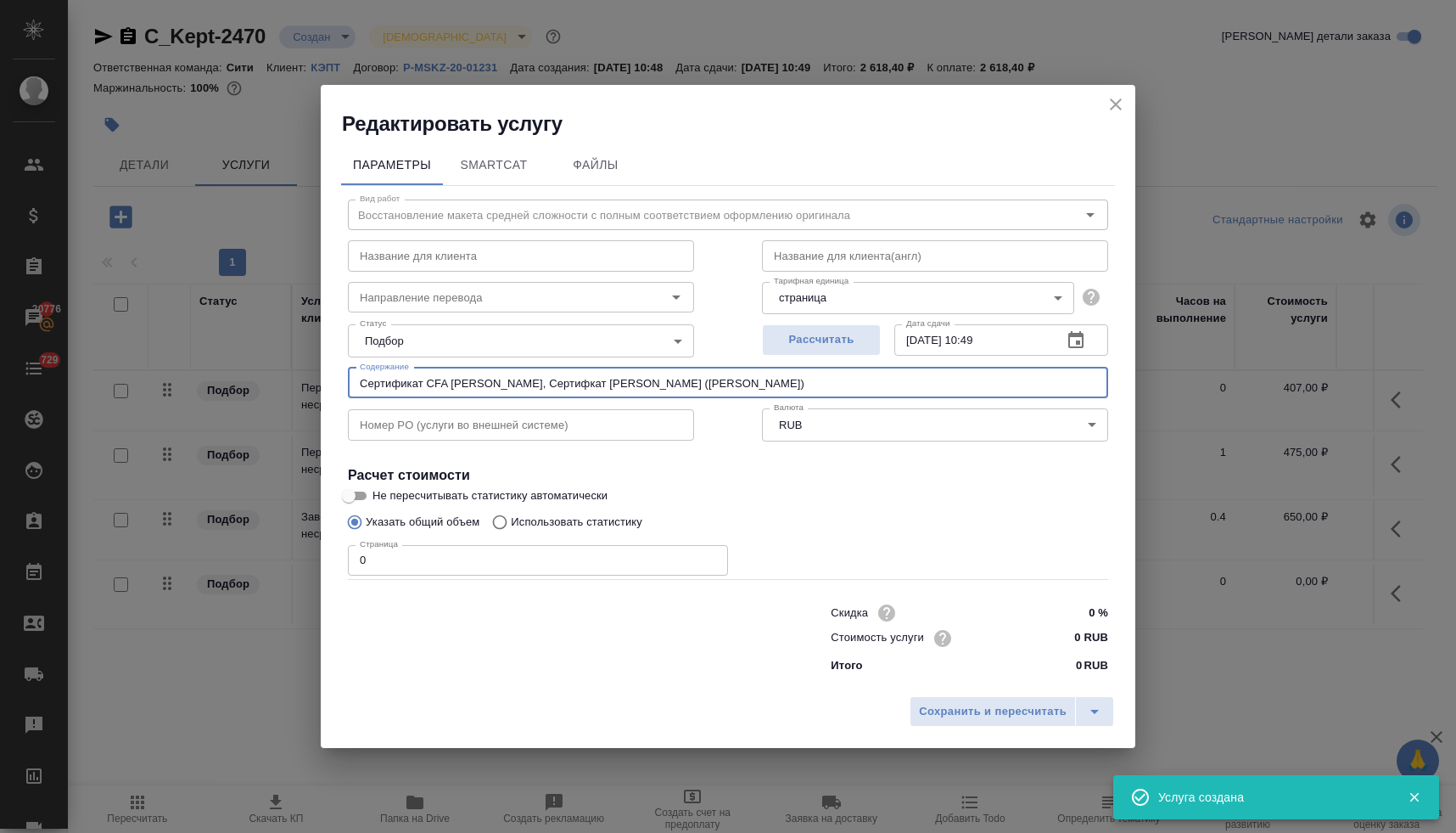
drag, startPoint x: 657, startPoint y: 382, endPoint x: 504, endPoint y: 385, distance: 153.0
click at [504, 385] on input "Сертификат CFA Родимов, Сертифкат ACCA Молькова (Юрьева Полина)" at bounding box center [728, 383] width 760 height 31
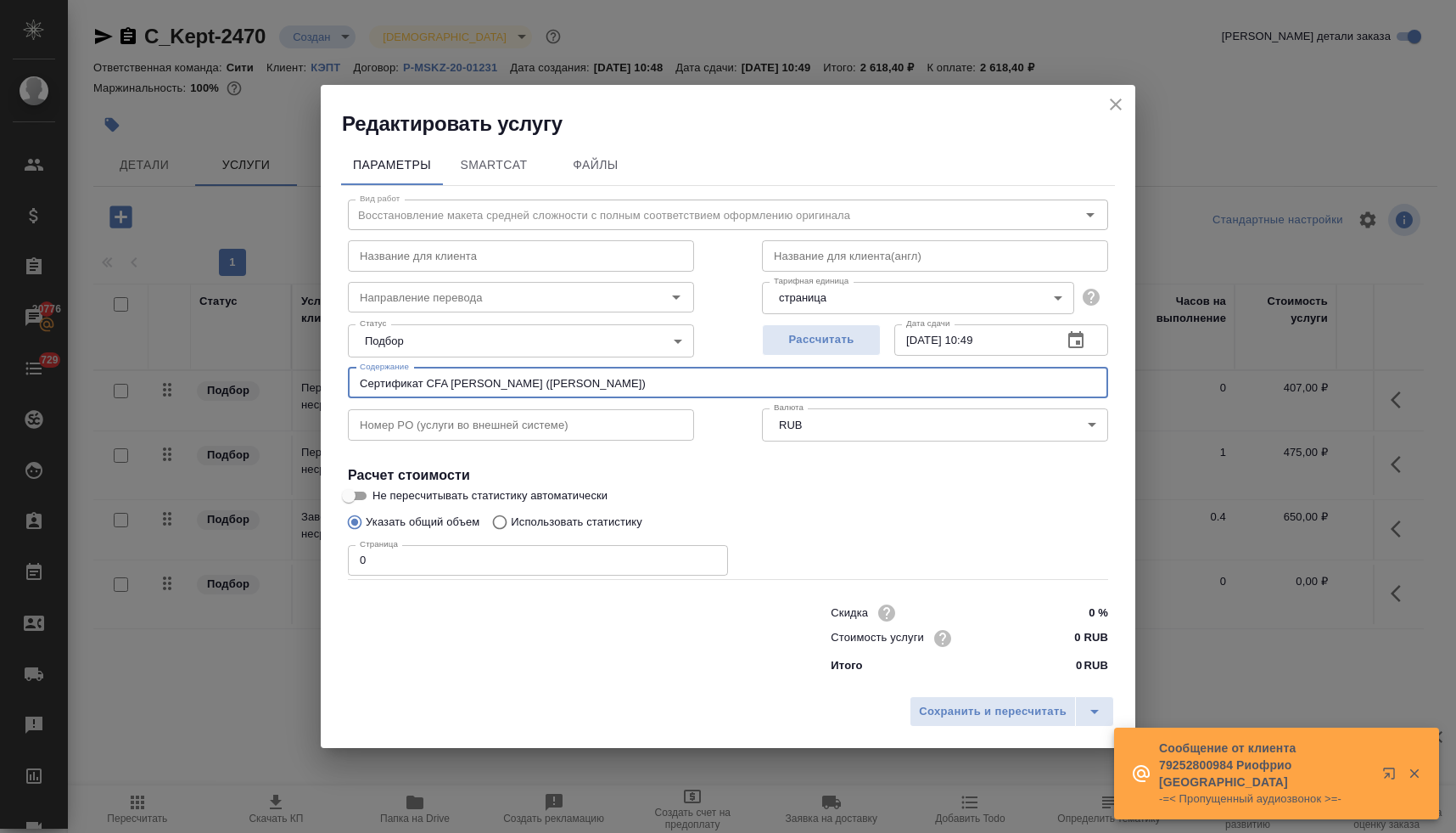
type input "Сертификат CFA Родимов (Юрьева Полина)"
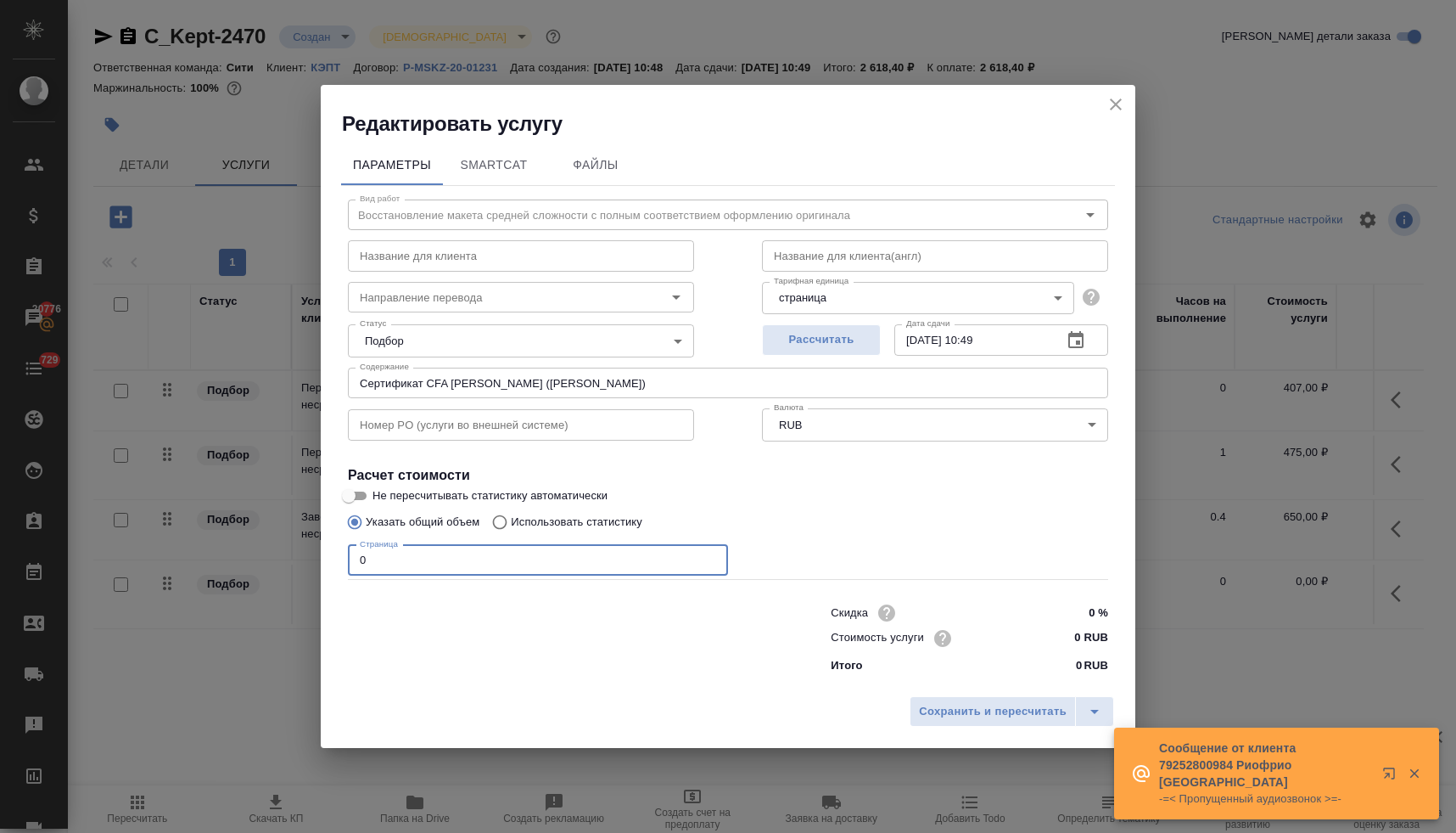
drag, startPoint x: 372, startPoint y: 561, endPoint x: 344, endPoint y: 553, distance: 29.1
click at [344, 553] on div "Вид работ Восстановление макета средней сложности с полным соответствием оформл…" at bounding box center [728, 432] width 774 height 495
type input "1"
click at [1055, 639] on input "0 RUB" at bounding box center [1075, 638] width 61 height 25
type input "160 RUB"
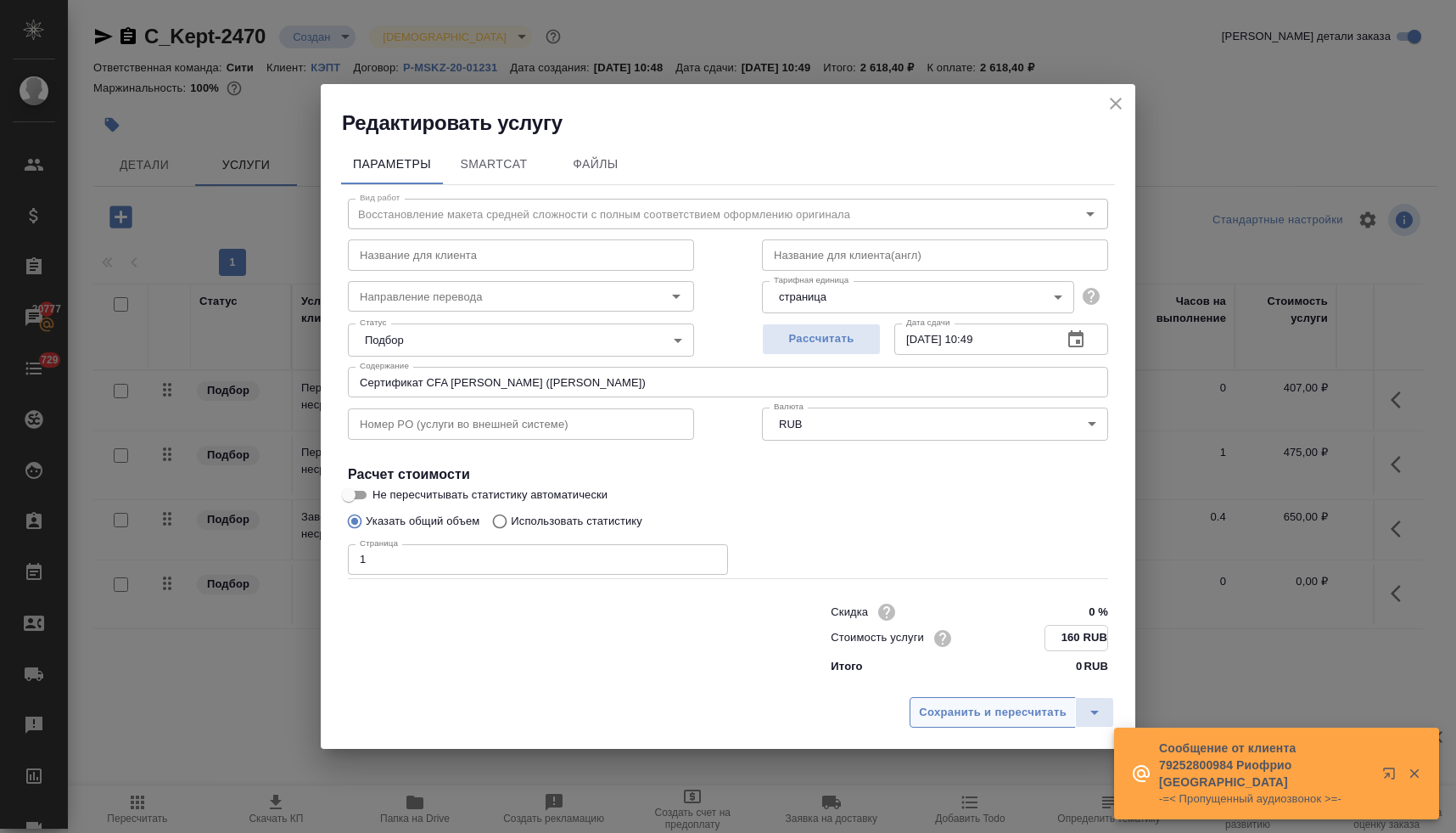
click at [1044, 709] on span "Сохранить и пересчитать" at bounding box center [992, 713] width 148 height 20
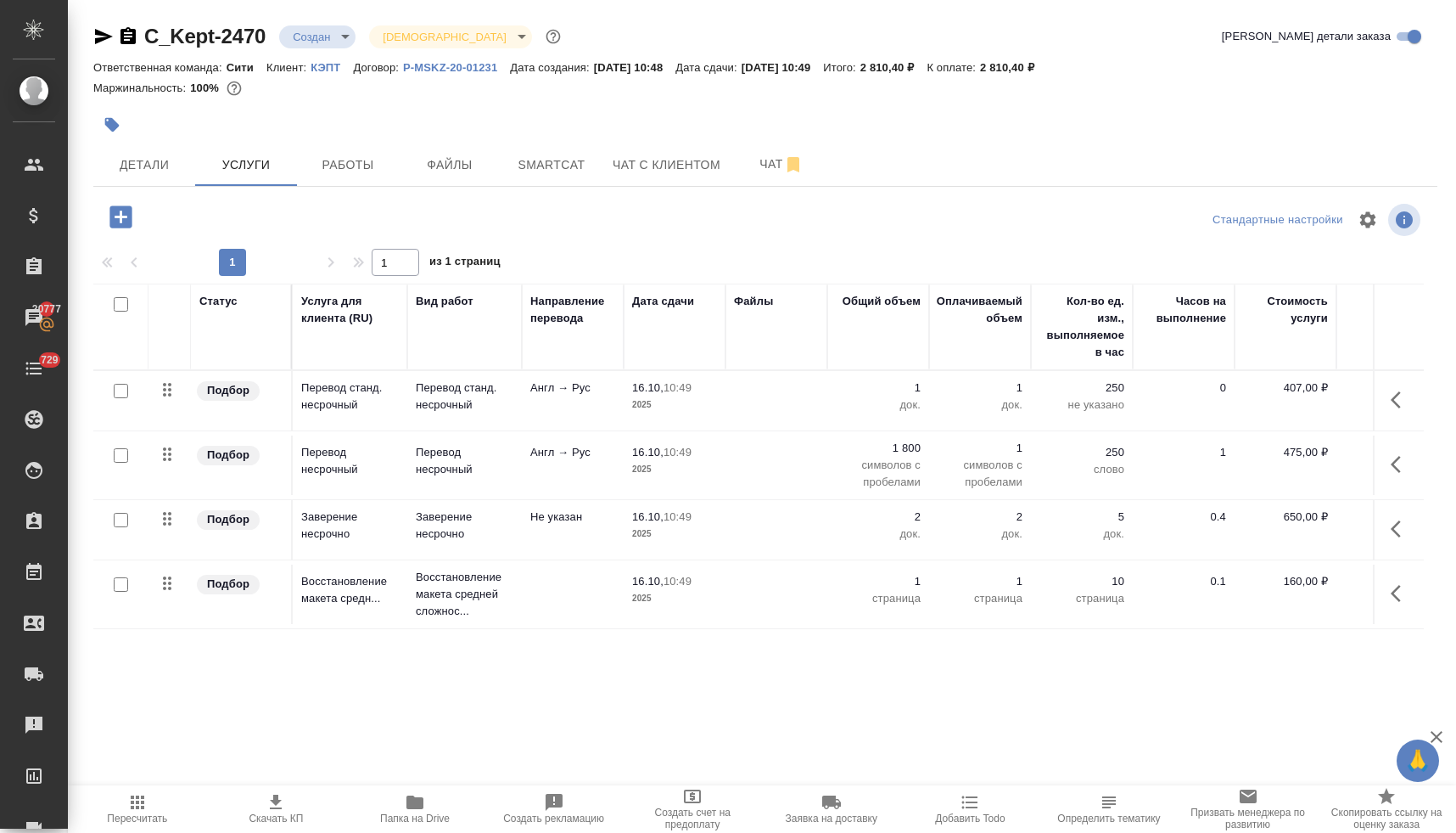
click at [118, 301] on input "checkbox" at bounding box center [121, 304] width 15 height 15
checkbox input "true"
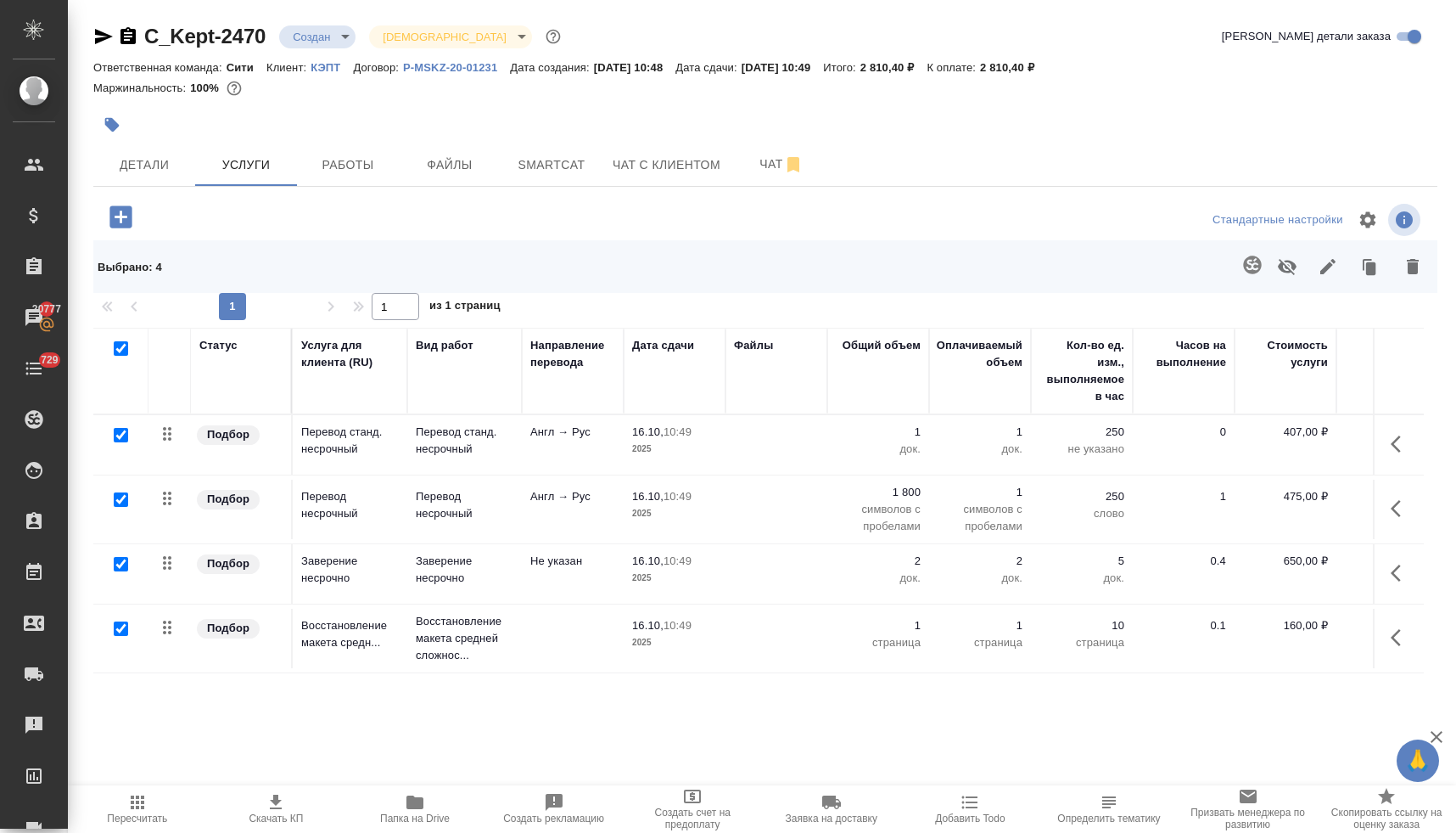
click at [120, 628] on input "checkbox" at bounding box center [121, 628] width 15 height 15
checkbox input "false"
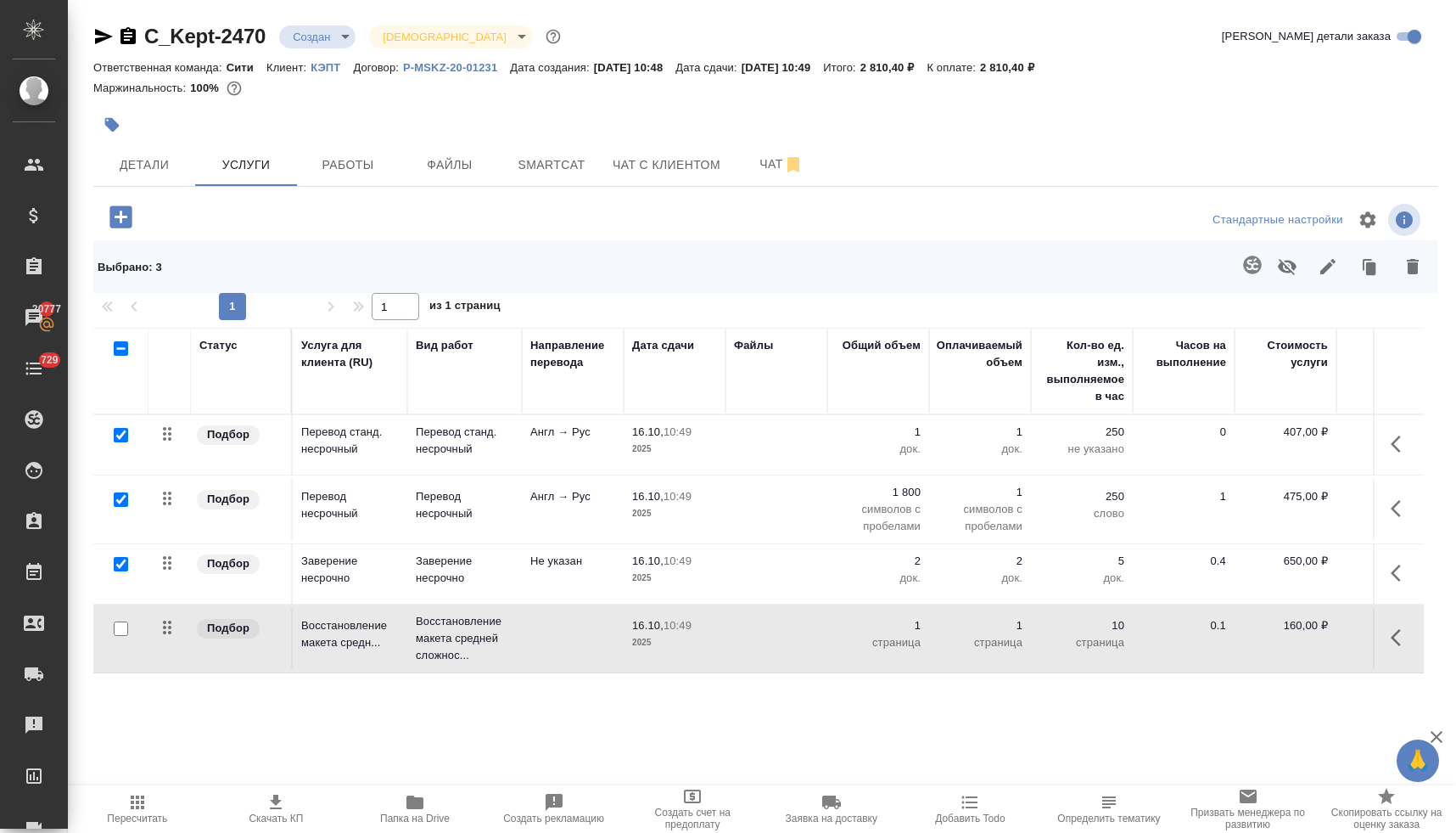
click at [1283, 268] on icon "button" at bounding box center [1287, 267] width 19 height 16
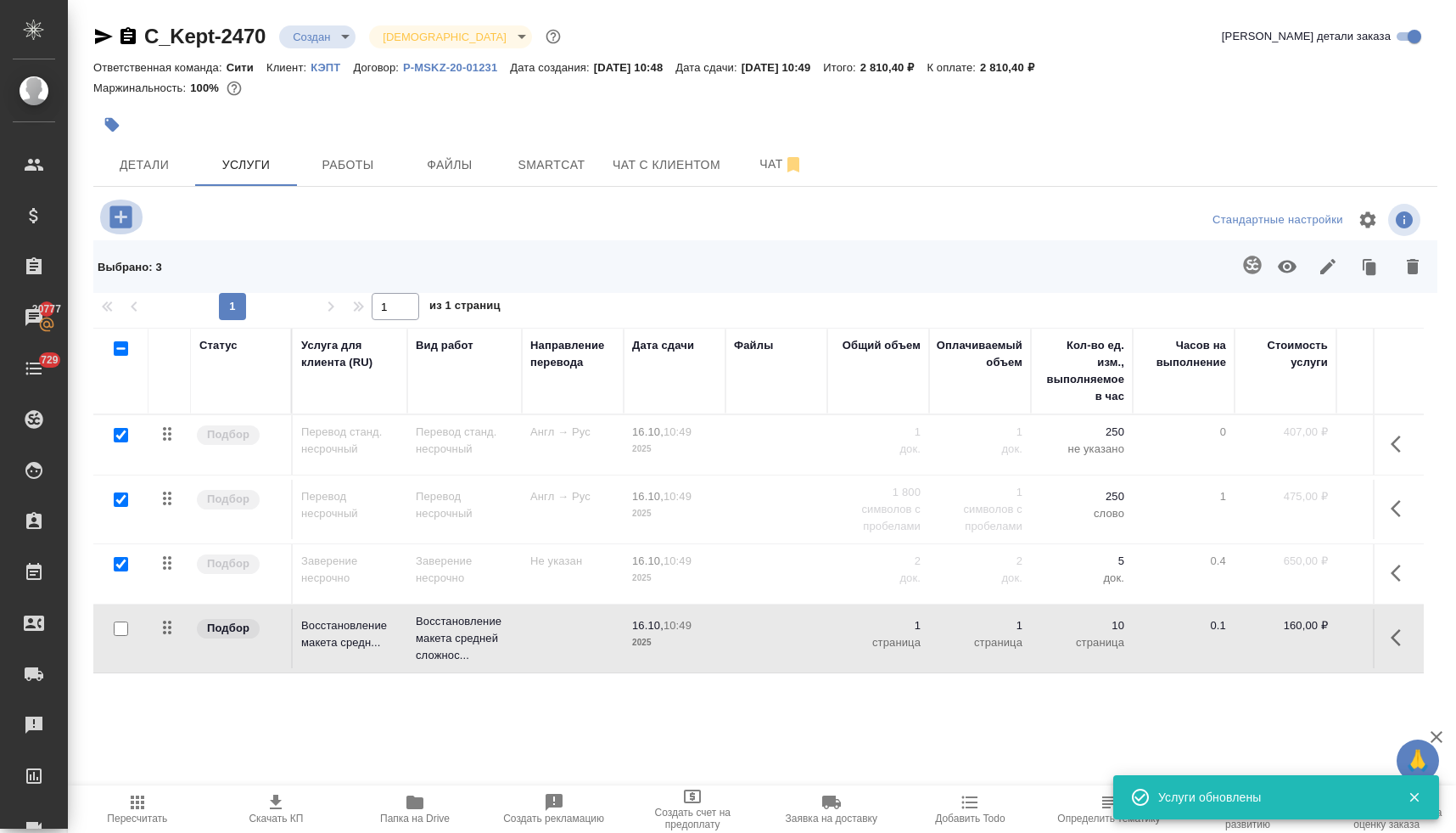
click at [127, 216] on icon "button" at bounding box center [120, 216] width 22 height 22
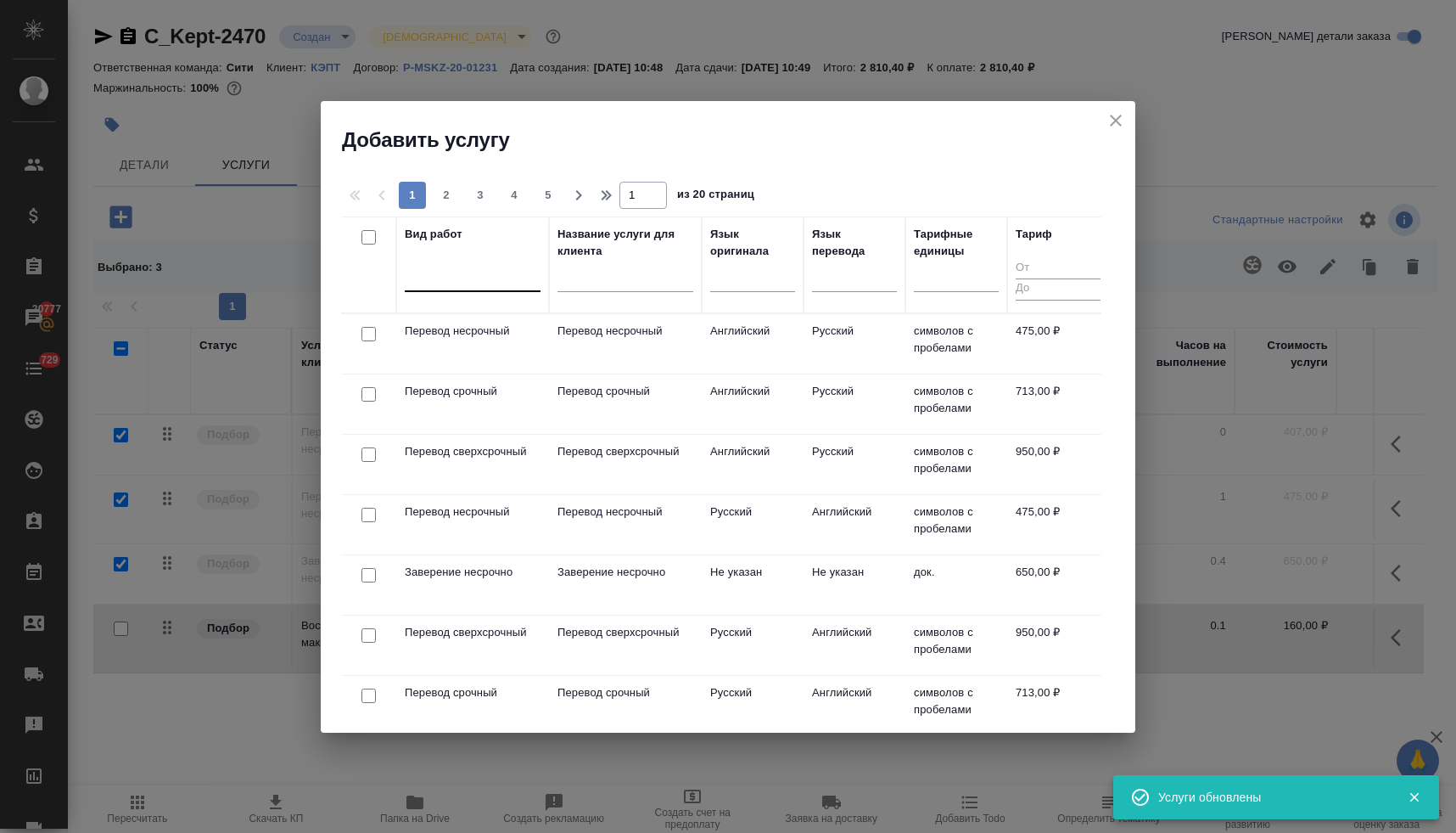
click at [520, 282] on div at bounding box center [472, 274] width 136 height 25
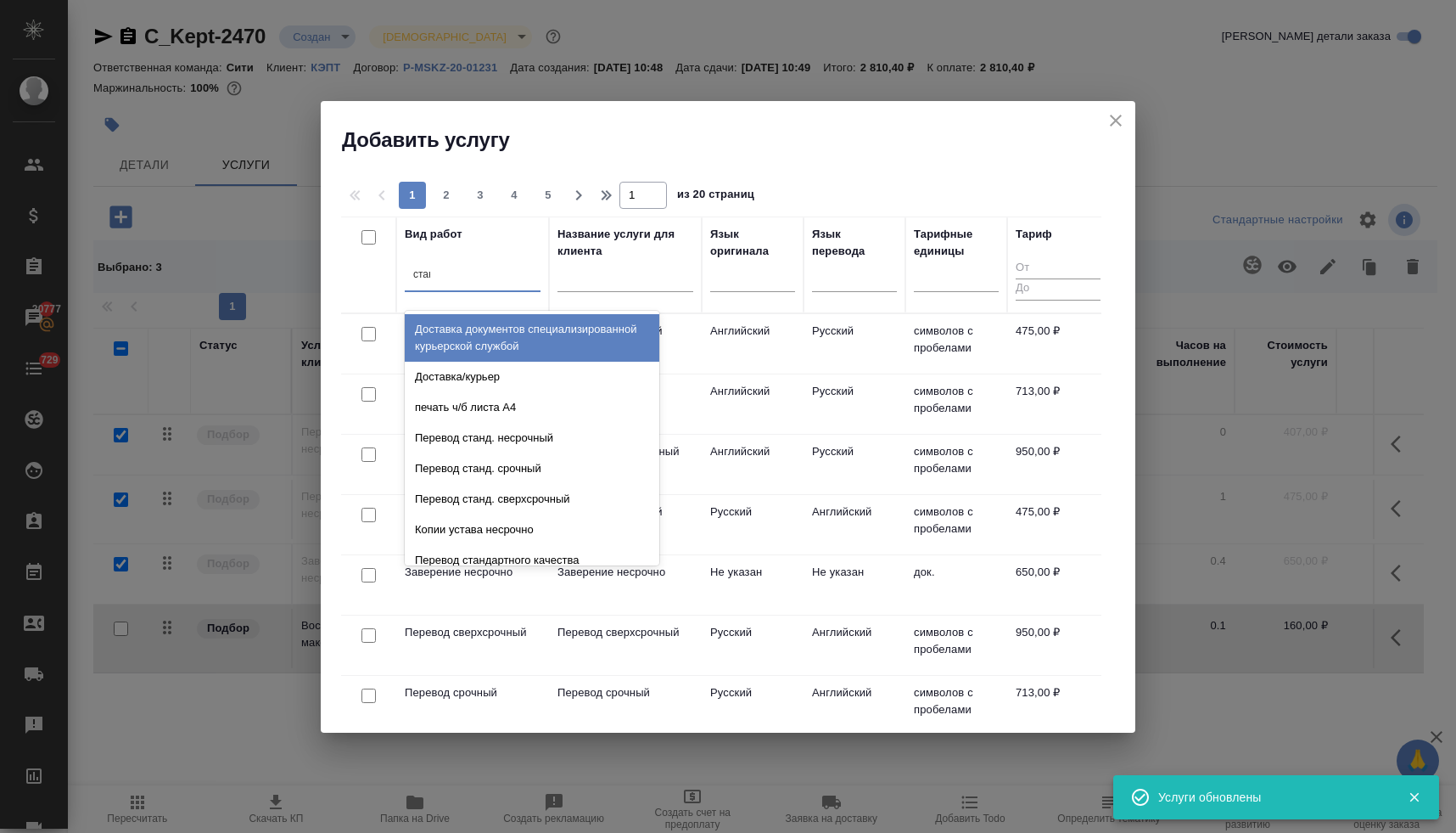
type input "станд"
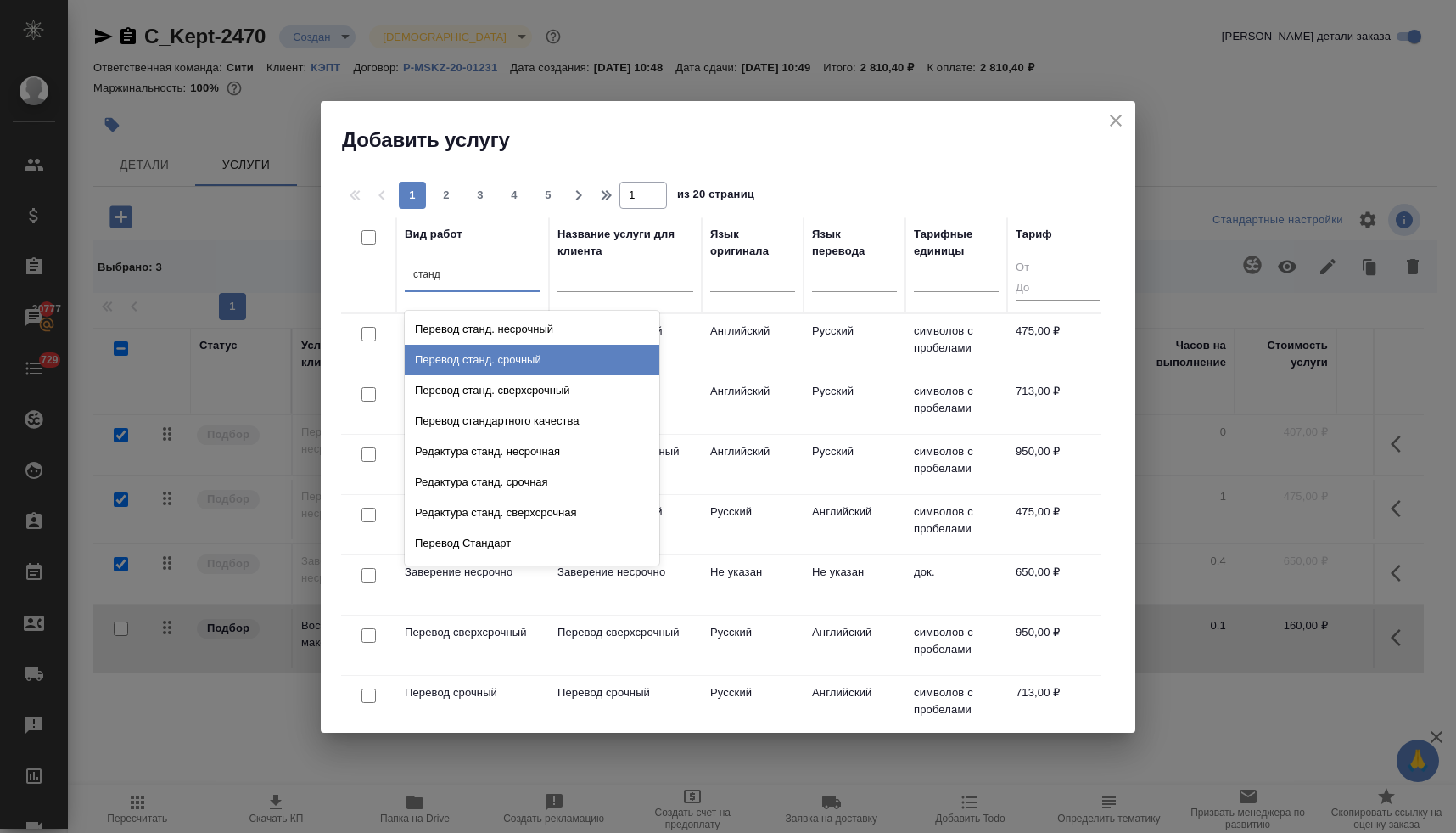
click at [522, 354] on div "Перевод станд. срочный" at bounding box center [531, 359] width 255 height 31
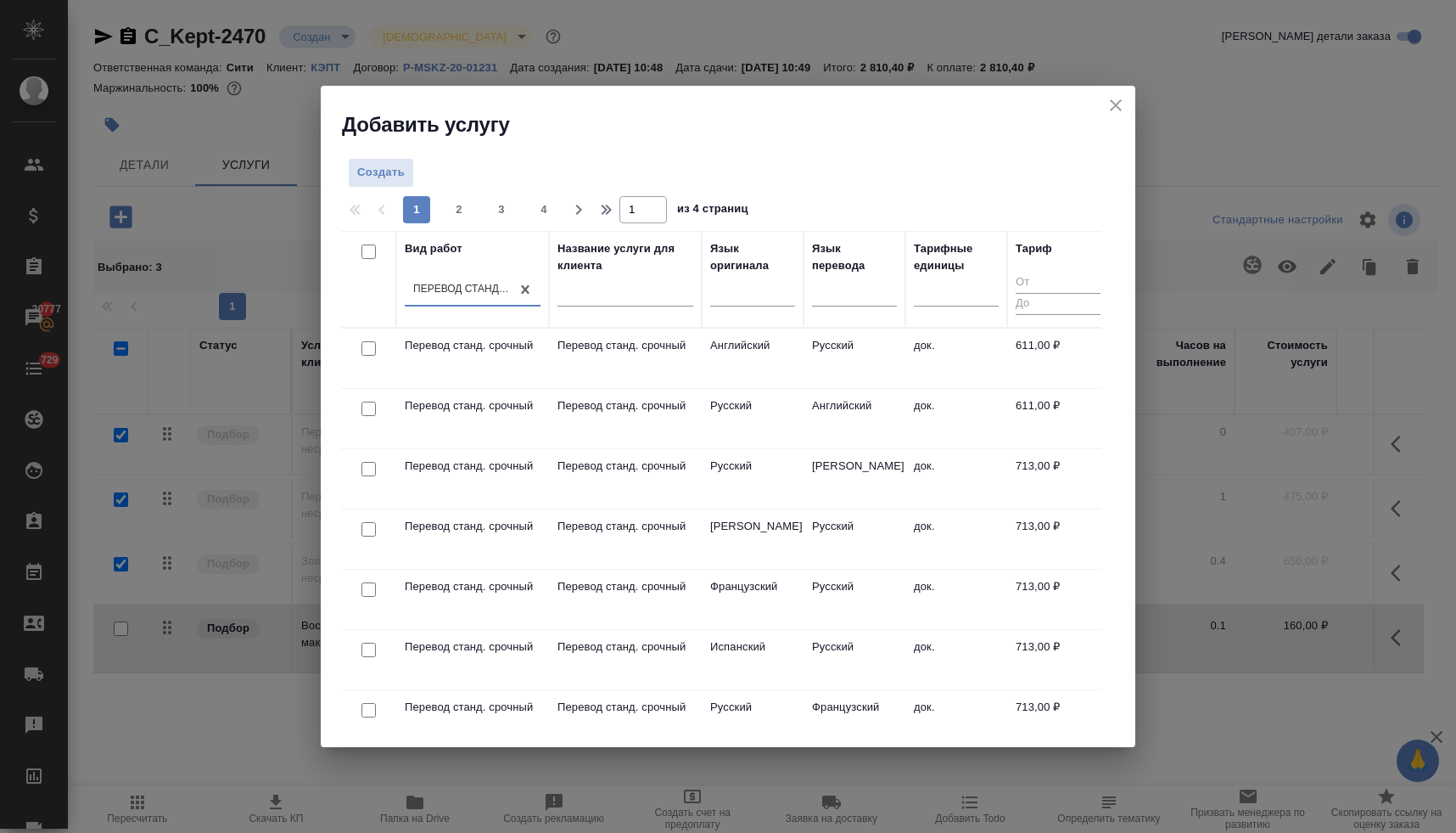
click at [369, 346] on input "checkbox" at bounding box center [369, 348] width 15 height 15
checkbox input "true"
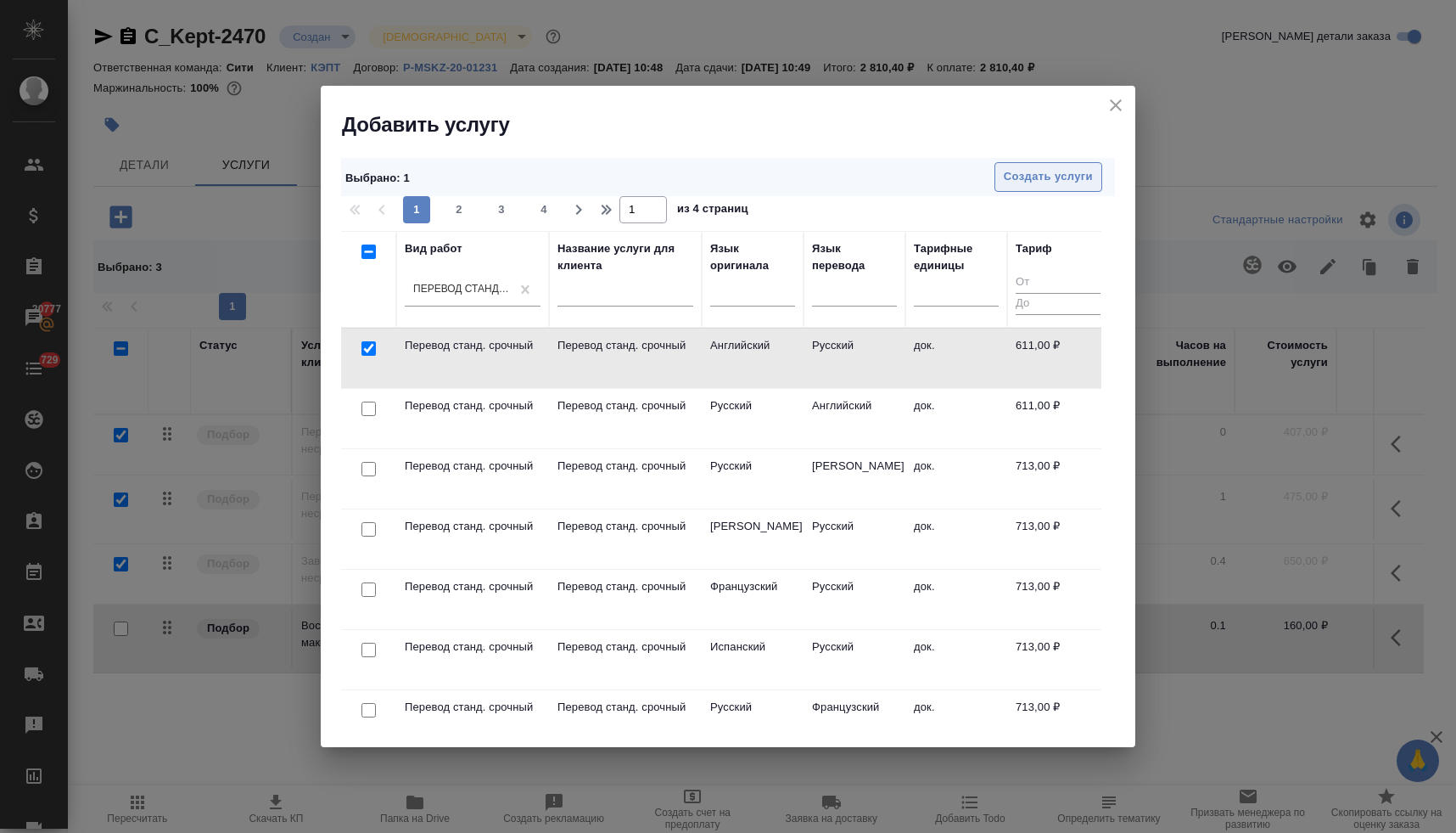
click at [1033, 176] on span "Создать услуги" at bounding box center [1048, 178] width 89 height 20
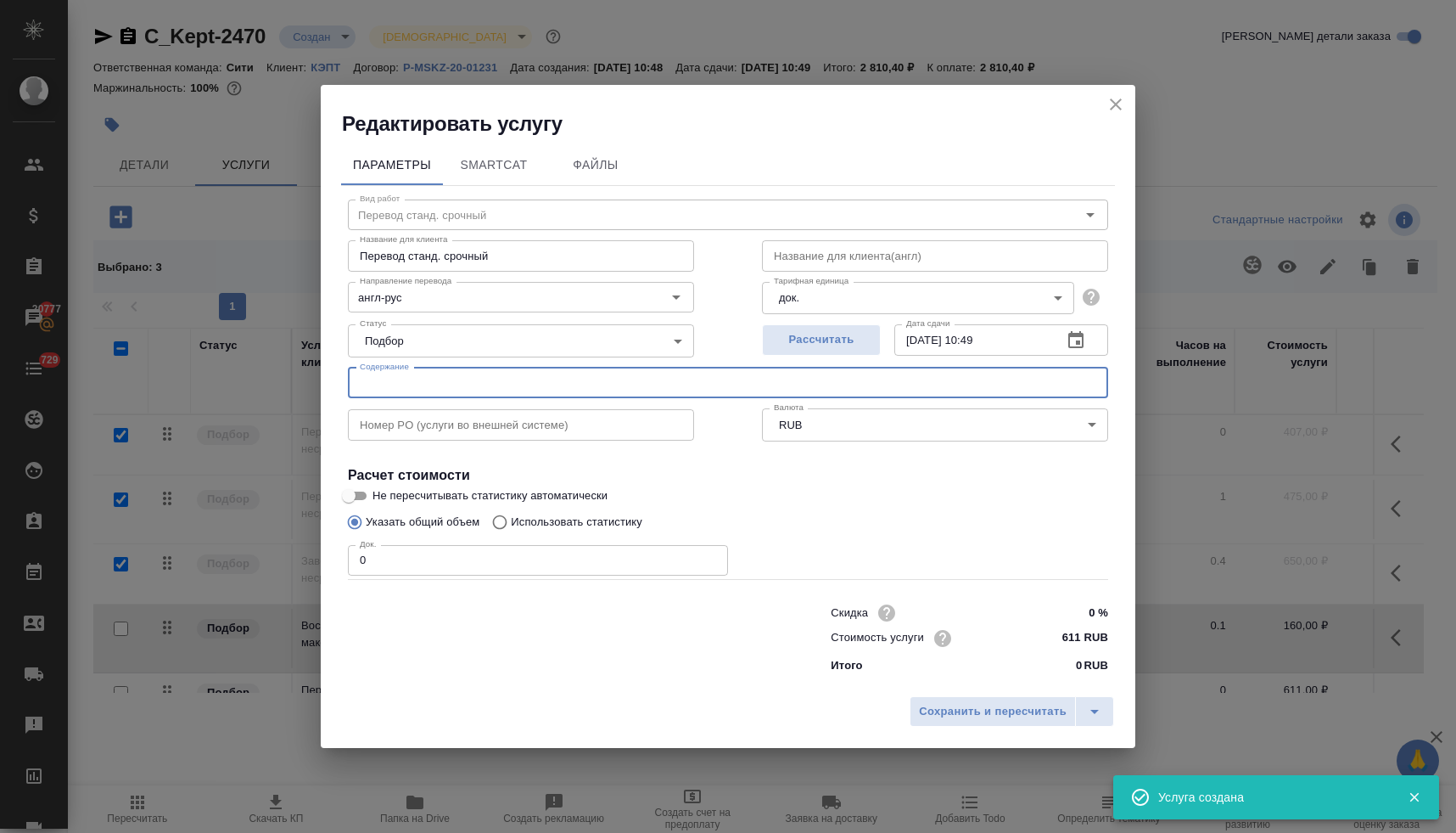
click at [492, 383] on input "text" at bounding box center [728, 383] width 760 height 31
paste input "Сертификат CFA Родимов, Сертифкат ACCA Молькова (Юрьева Полина)"
type input "Сертификат CFA Родимов, Сертифкат ACCA Молькова (Юрьева Полина)"
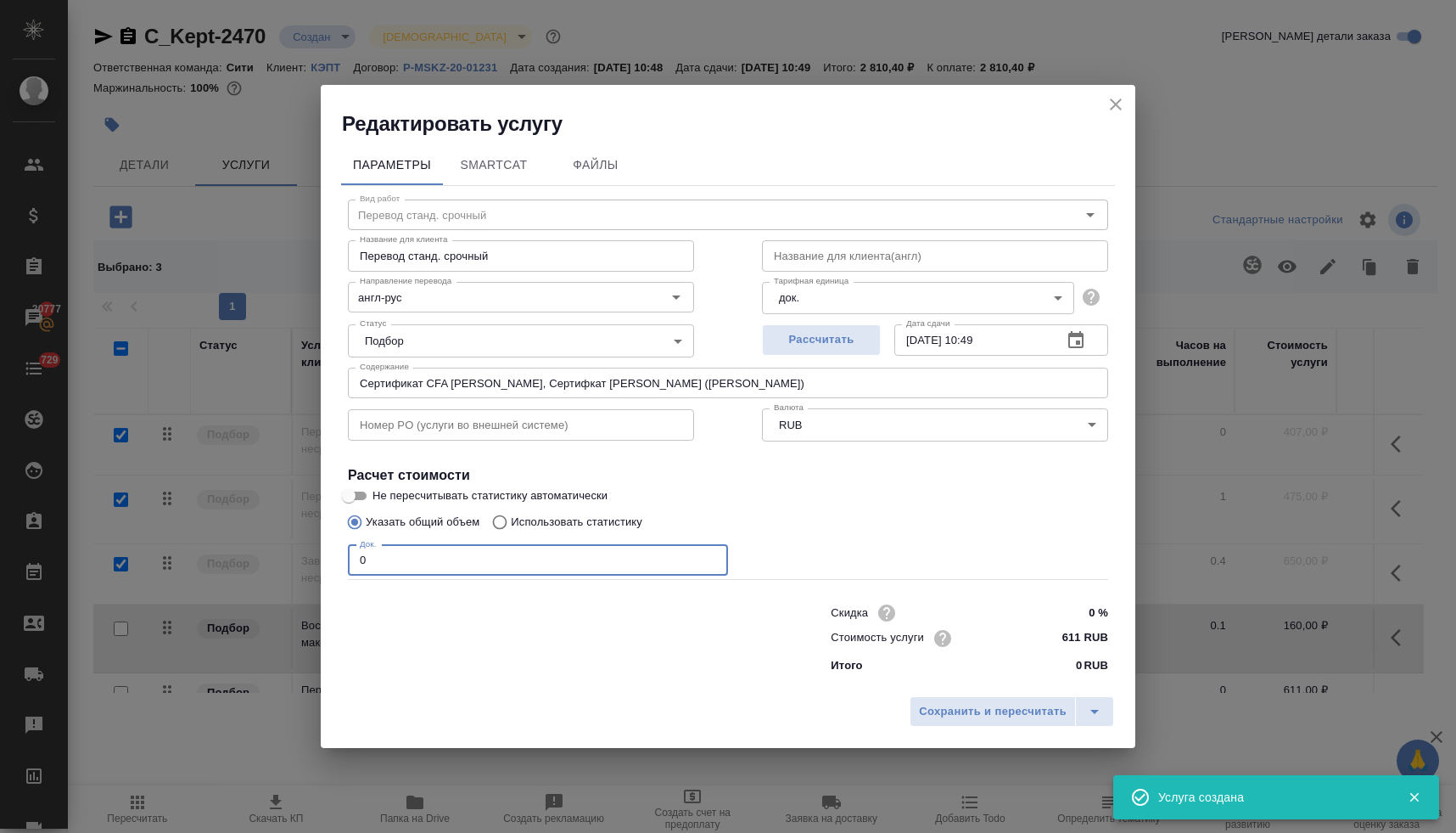
drag, startPoint x: 383, startPoint y: 553, endPoint x: 345, endPoint y: 550, distance: 38.1
click at [344, 549] on div "Вид работ Перевод станд. срочный Вид работ Название для клиента Перевод станд. …" at bounding box center [728, 432] width 774 height 495
type input "1"
click at [992, 719] on span "Сохранить и пересчитать" at bounding box center [992, 712] width 148 height 20
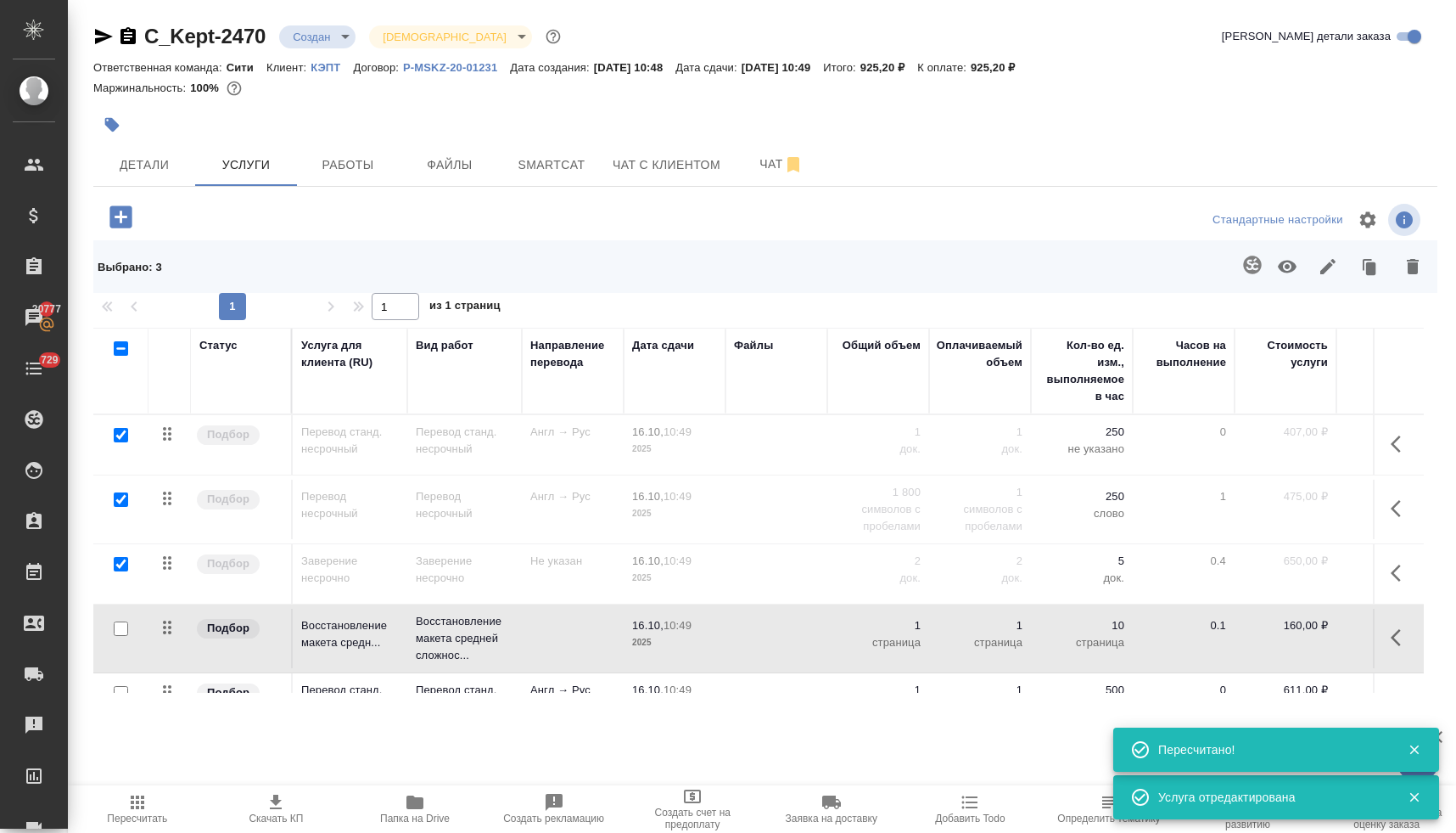
click at [129, 218] on icon "button" at bounding box center [120, 216] width 22 height 22
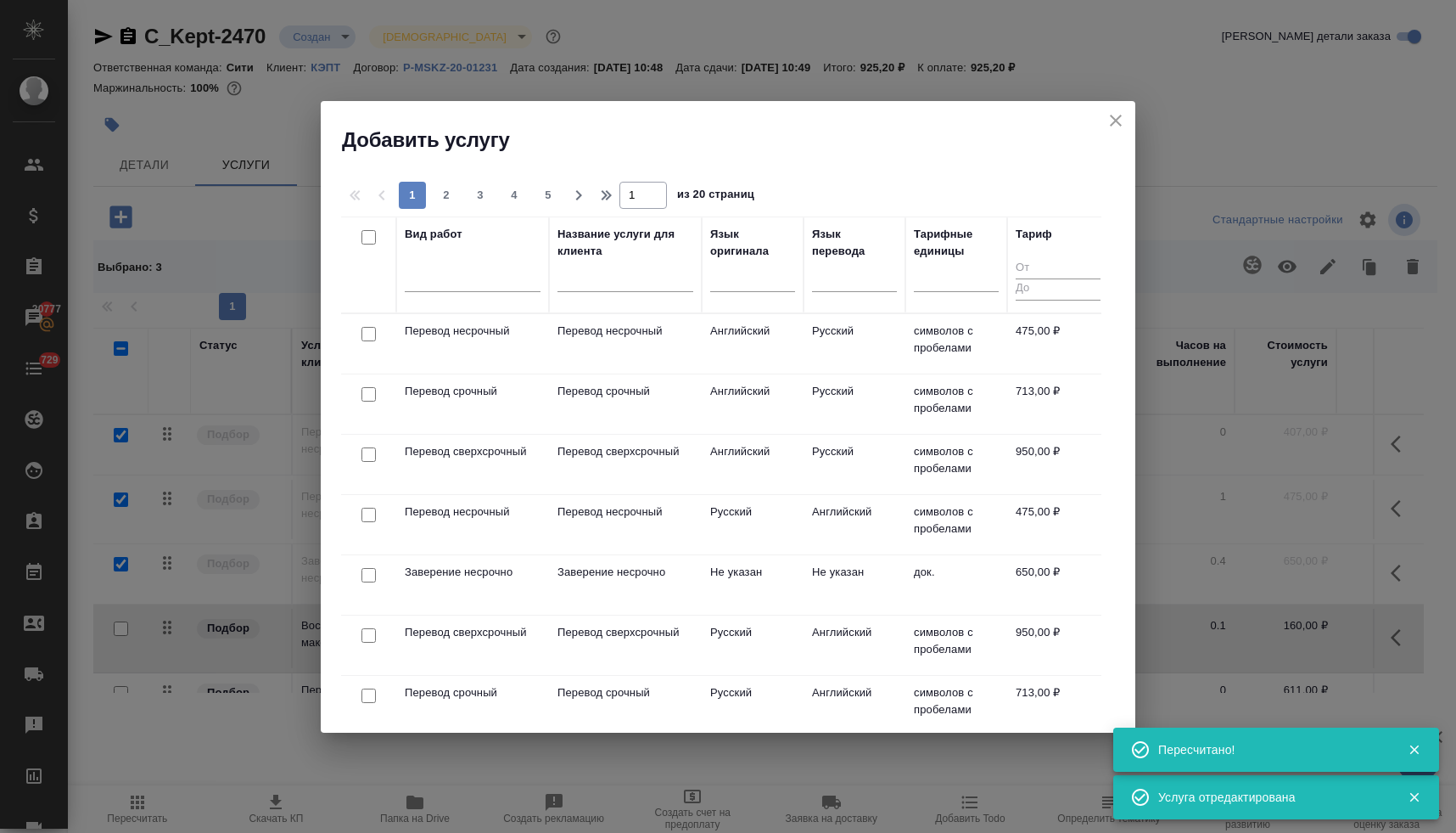
click at [366, 392] on input "checkbox" at bounding box center [369, 394] width 15 height 15
checkbox input "true"
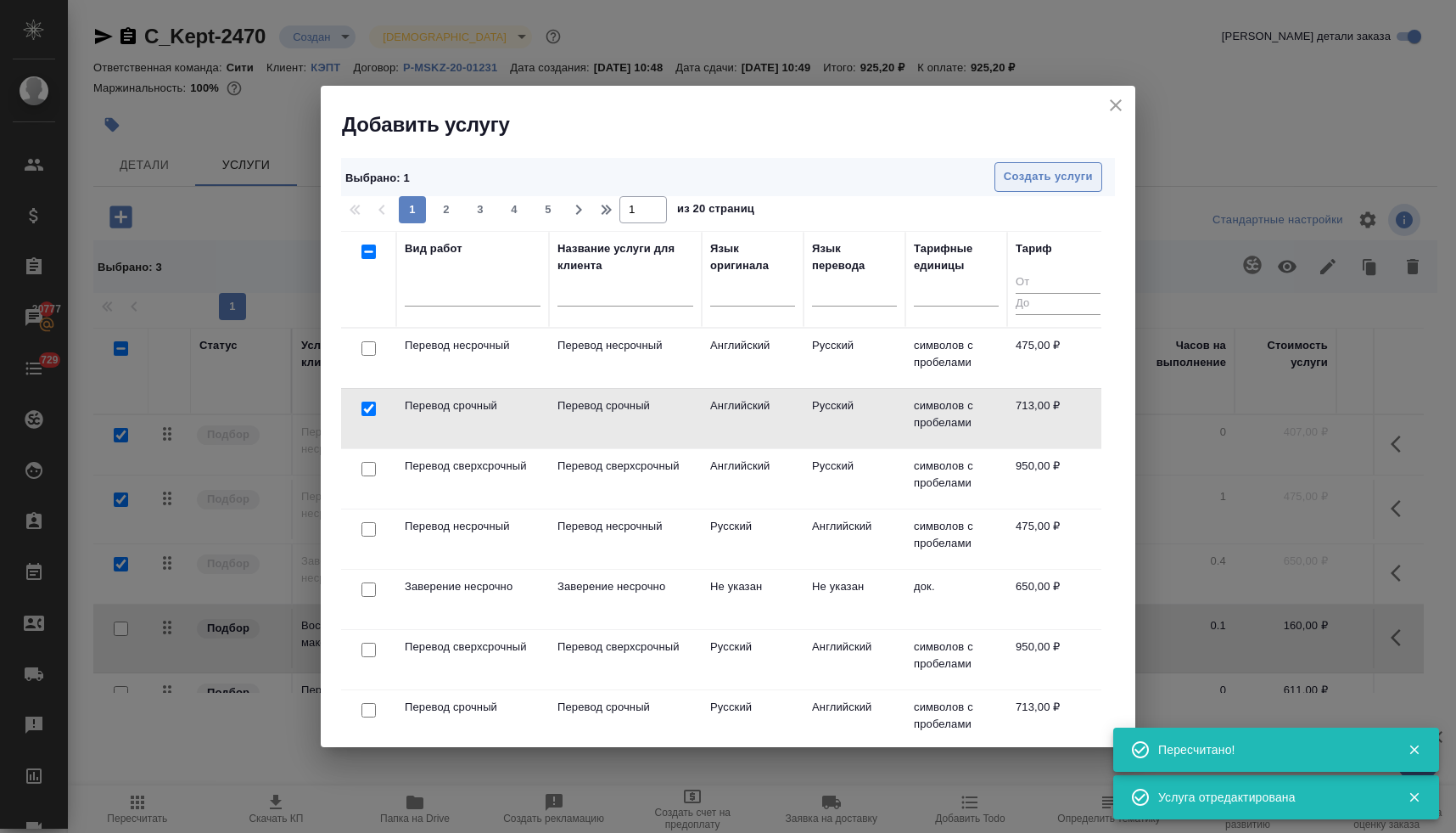
click at [1007, 174] on span "Создать услуги" at bounding box center [1048, 178] width 89 height 20
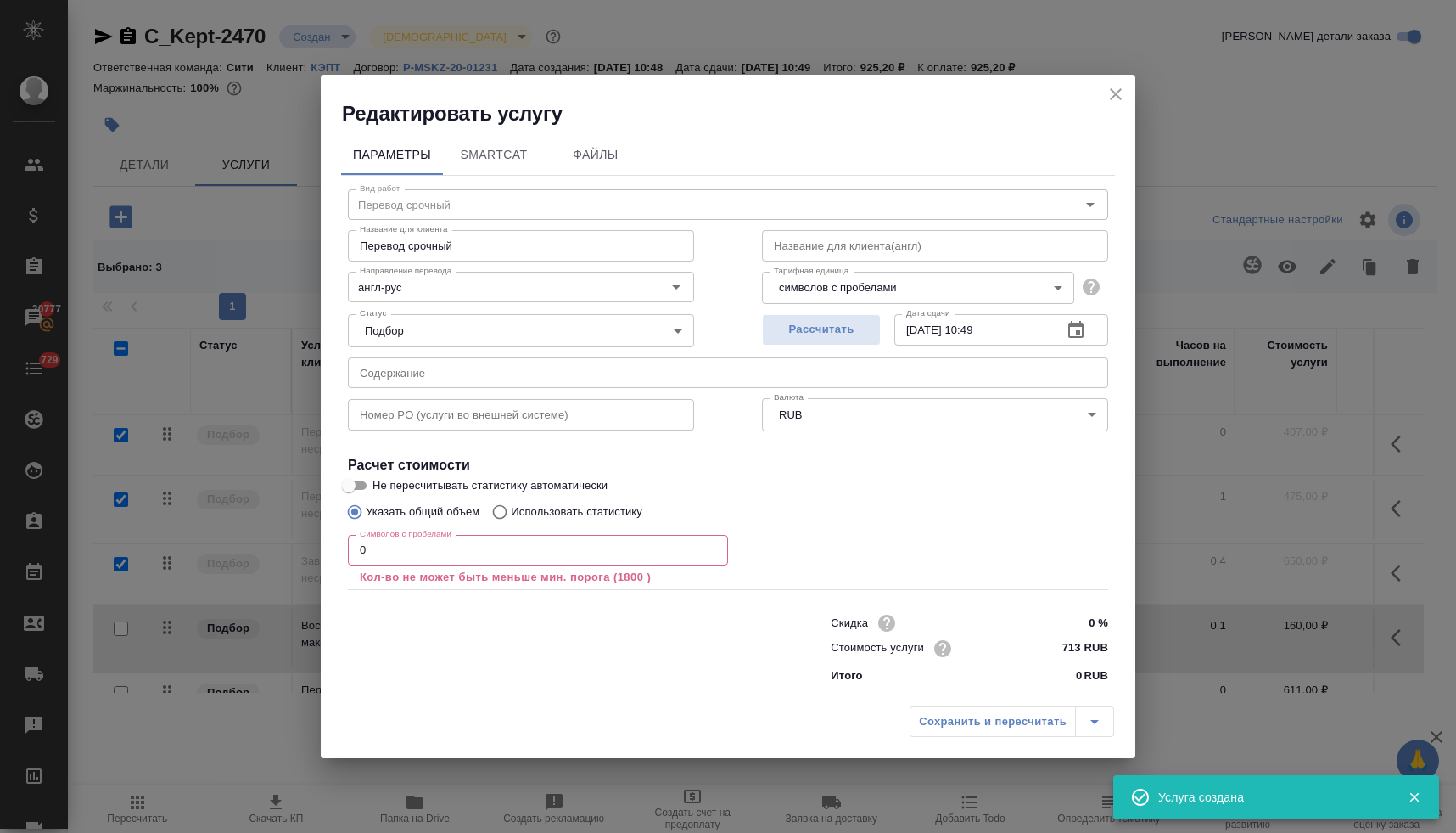
click at [405, 363] on input "text" at bounding box center [728, 372] width 760 height 31
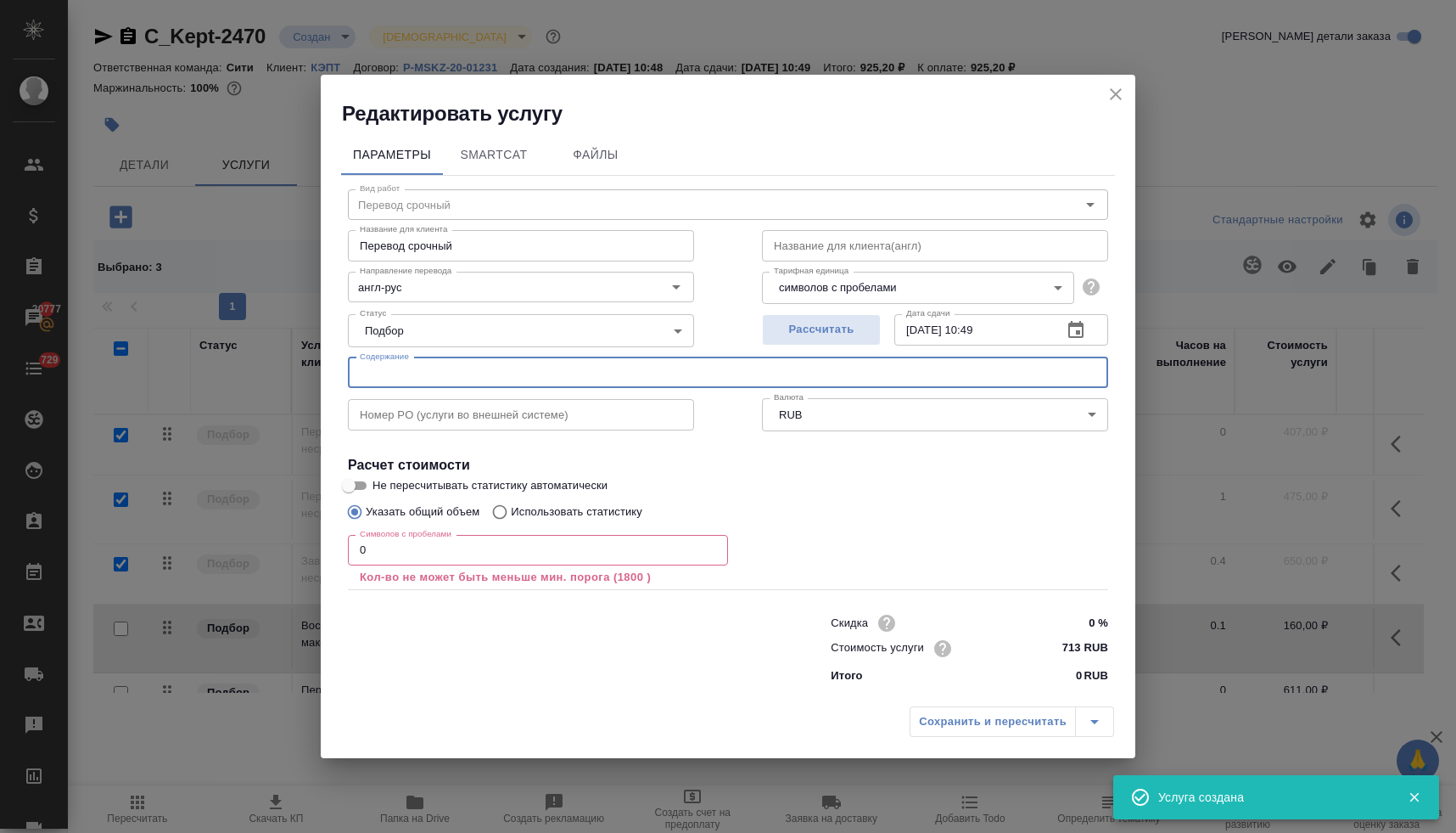
paste input "Сертификат CFA Родимов, Сертифкат ACCA Молькова (Юрьева Полина)"
type input "Сертификат CFA Родимов, Сертифкат ACCA Молькова (Юрьева Полина)"
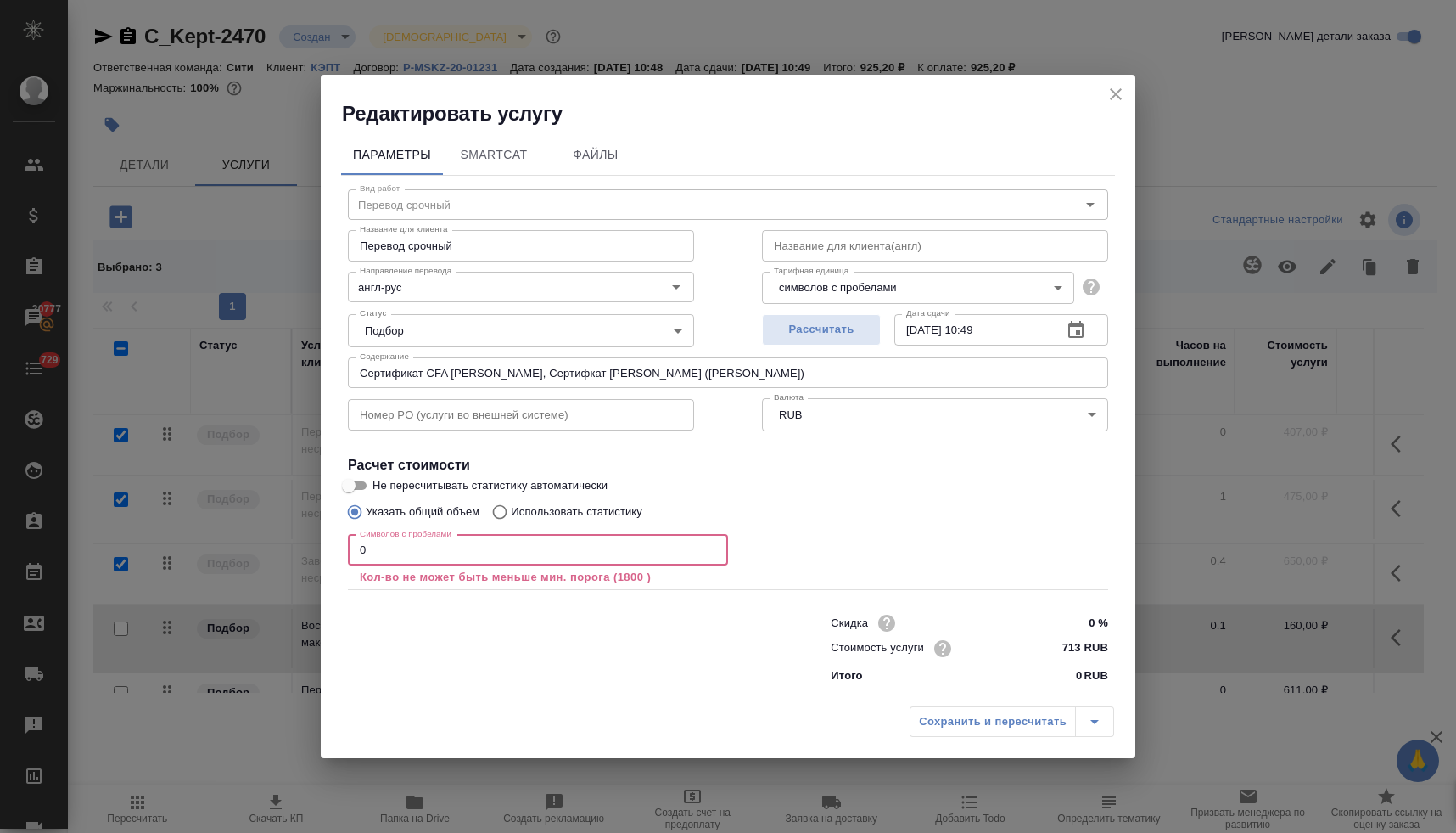
drag, startPoint x: 382, startPoint y: 551, endPoint x: 345, endPoint y: 545, distance: 37.5
click at [348, 545] on input "0" at bounding box center [537, 549] width 380 height 31
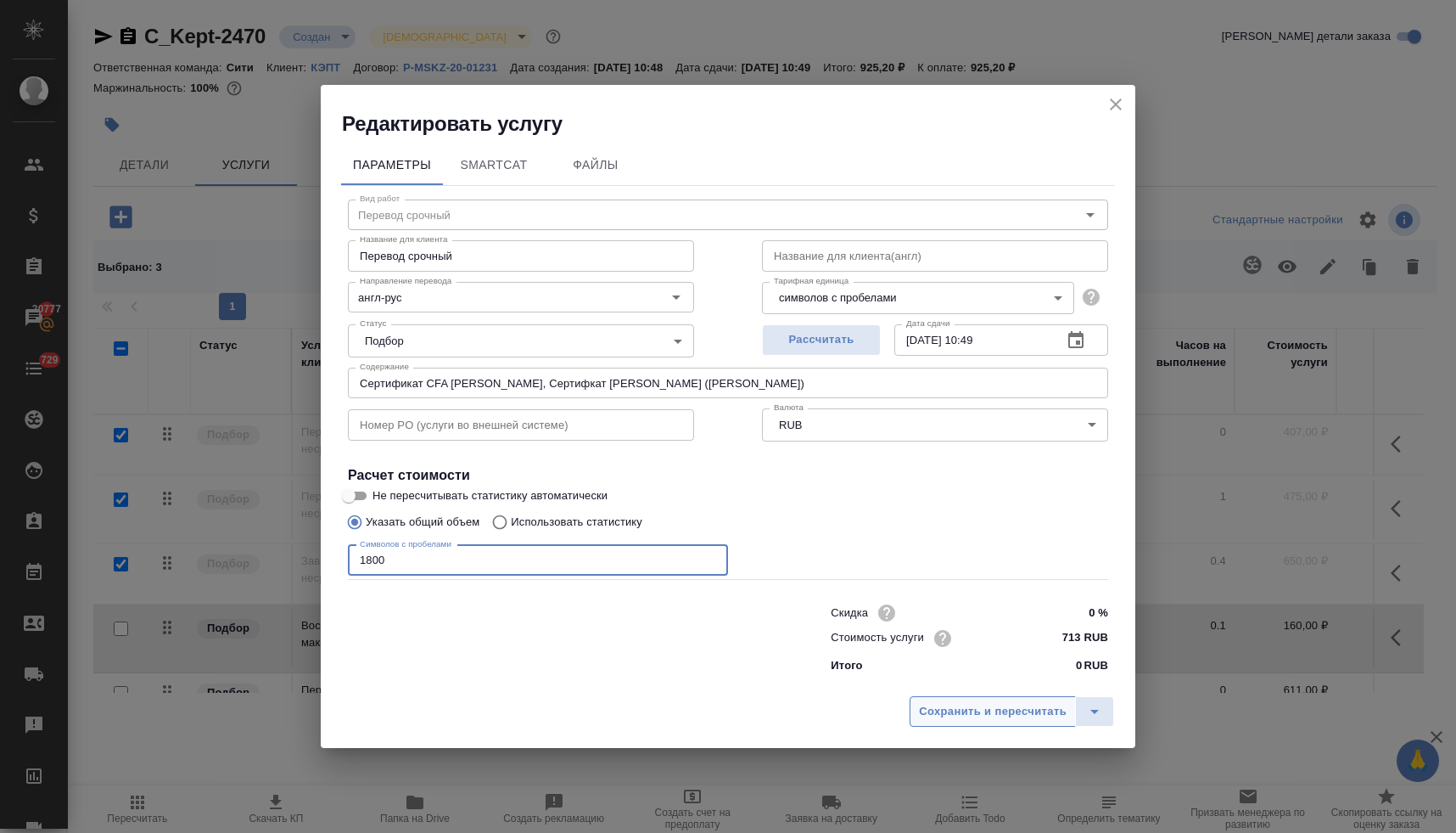
type input "1800"
click at [966, 715] on span "Сохранить и пересчитать" at bounding box center [992, 712] width 148 height 20
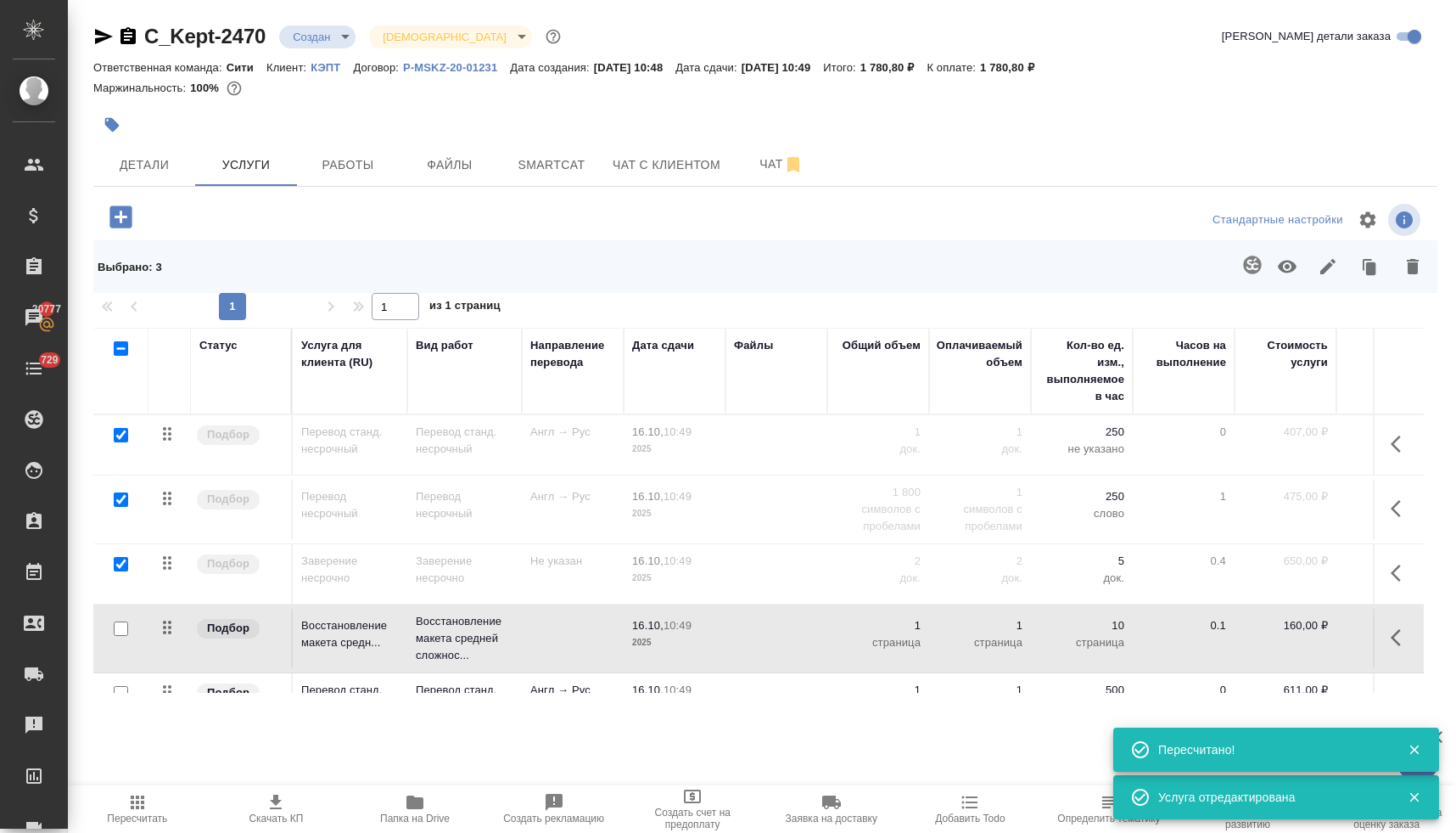
click at [127, 220] on icon "button" at bounding box center [120, 216] width 22 height 22
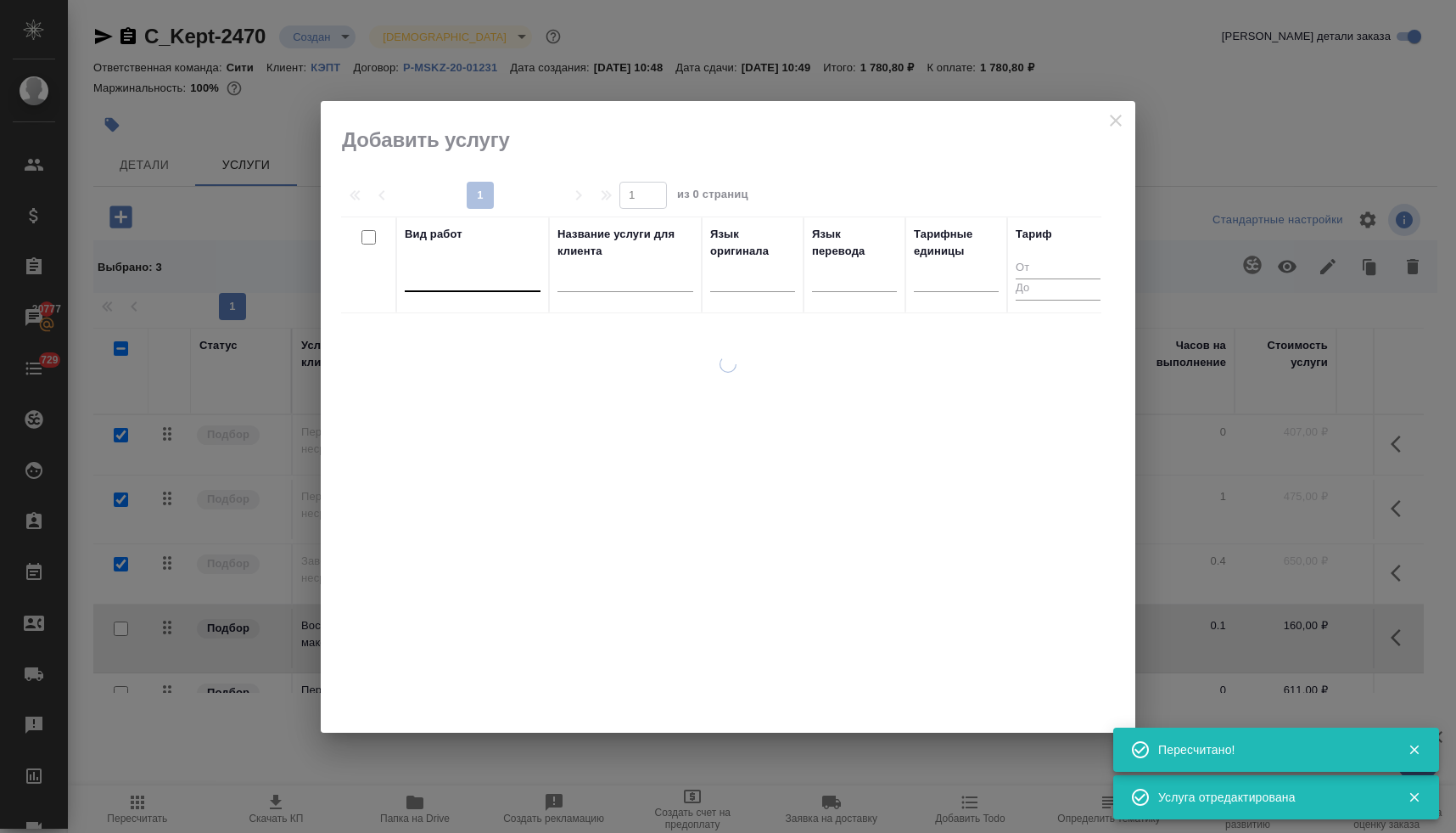
click at [466, 276] on div at bounding box center [472, 274] width 136 height 25
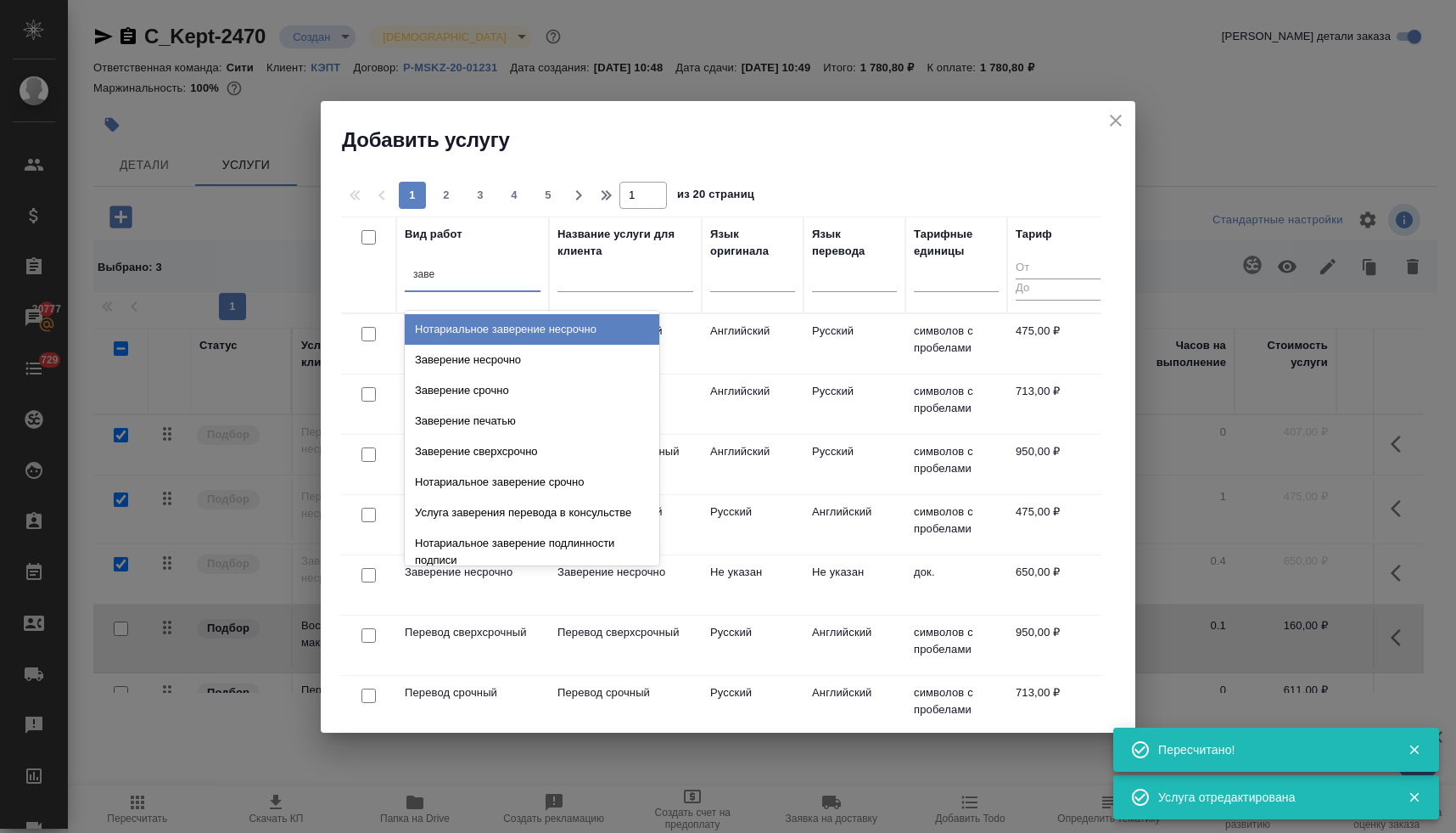
type input "завер"
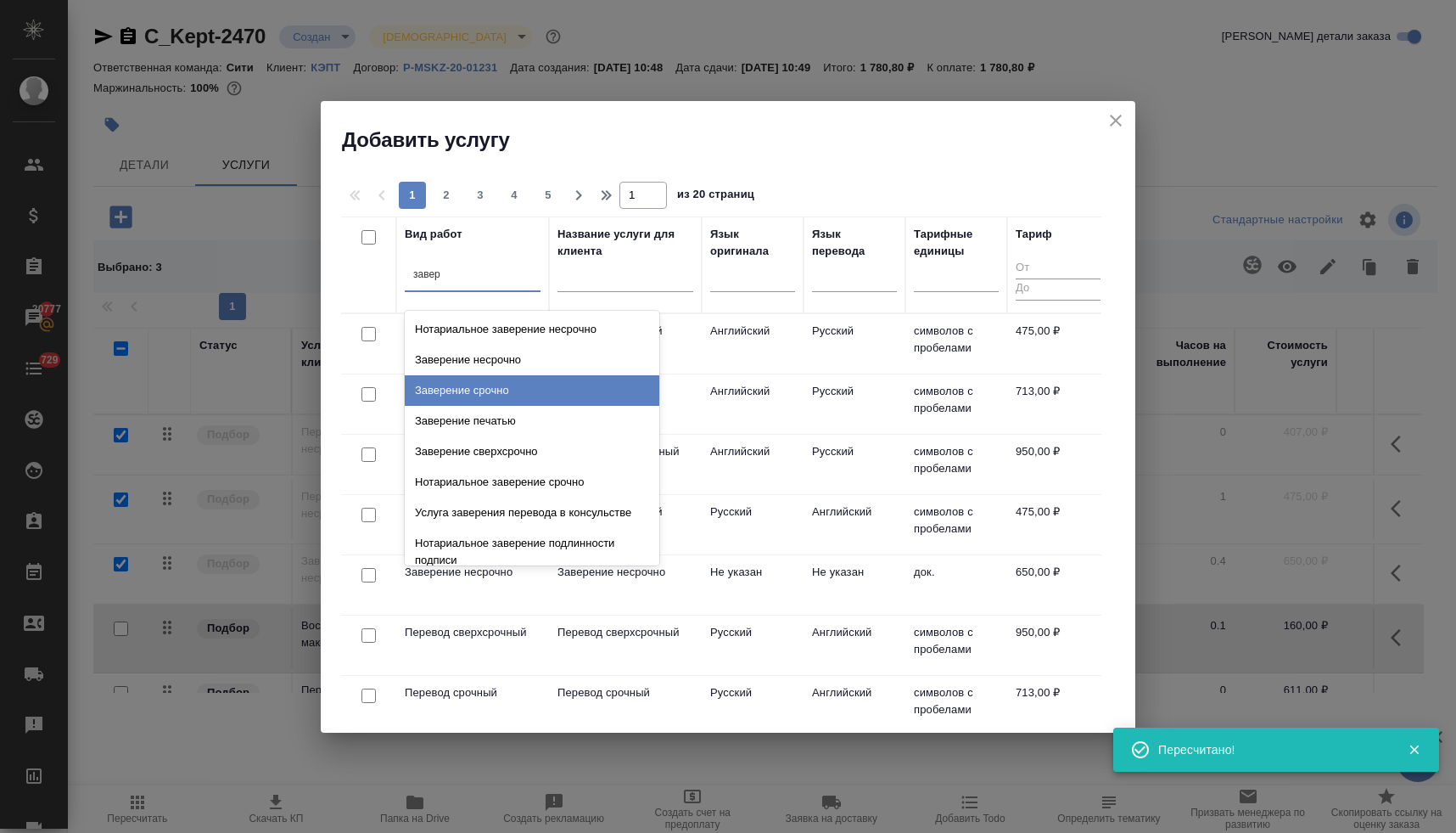
click at [475, 379] on div "Заверение срочно" at bounding box center [531, 390] width 255 height 31
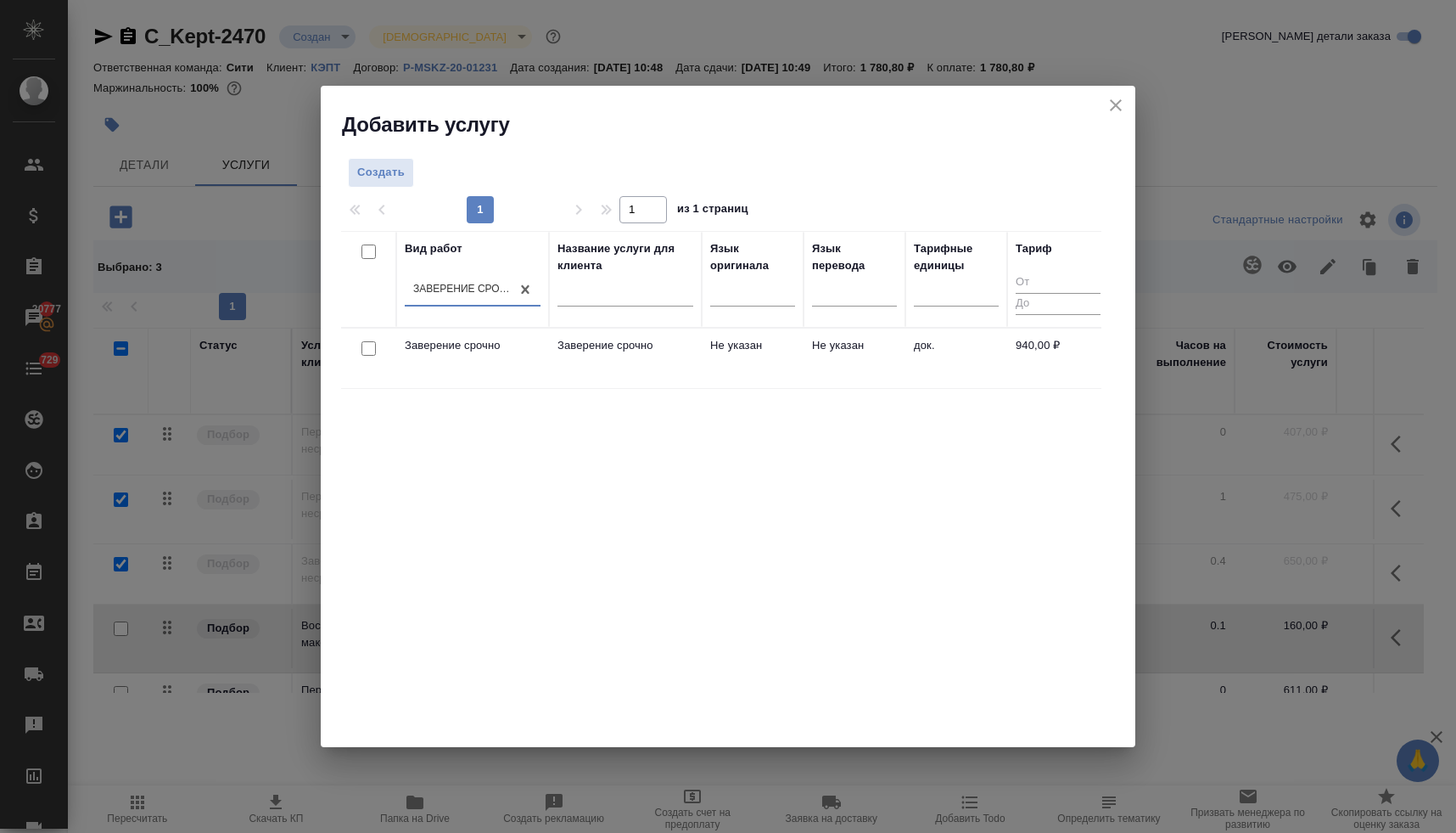
drag, startPoint x: 365, startPoint y: 350, endPoint x: 385, endPoint y: 336, distance: 24.4
click at [365, 350] on input "checkbox" at bounding box center [369, 348] width 15 height 15
checkbox input "true"
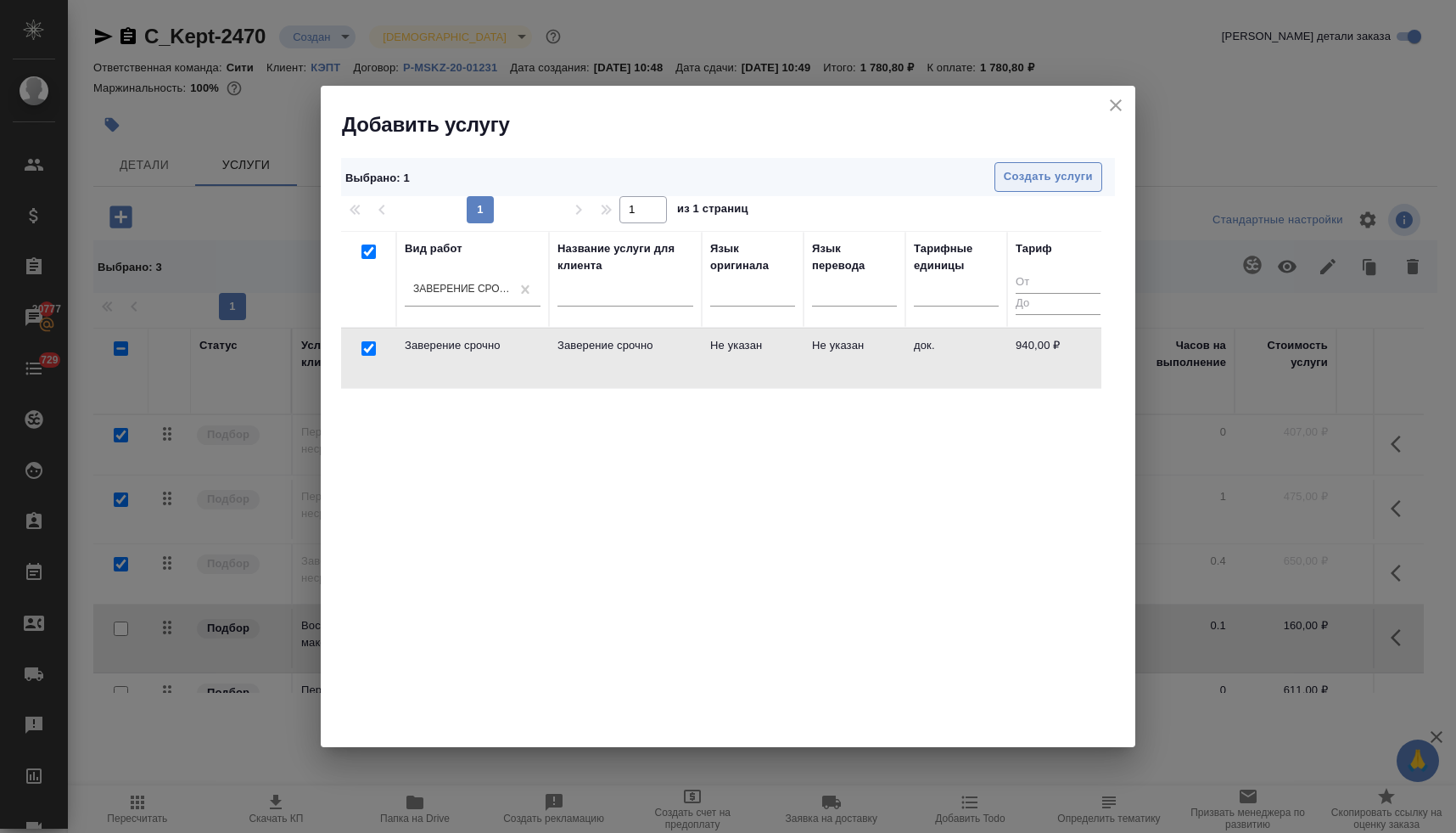
click at [1037, 185] on span "Создать услуги" at bounding box center [1048, 178] width 89 height 20
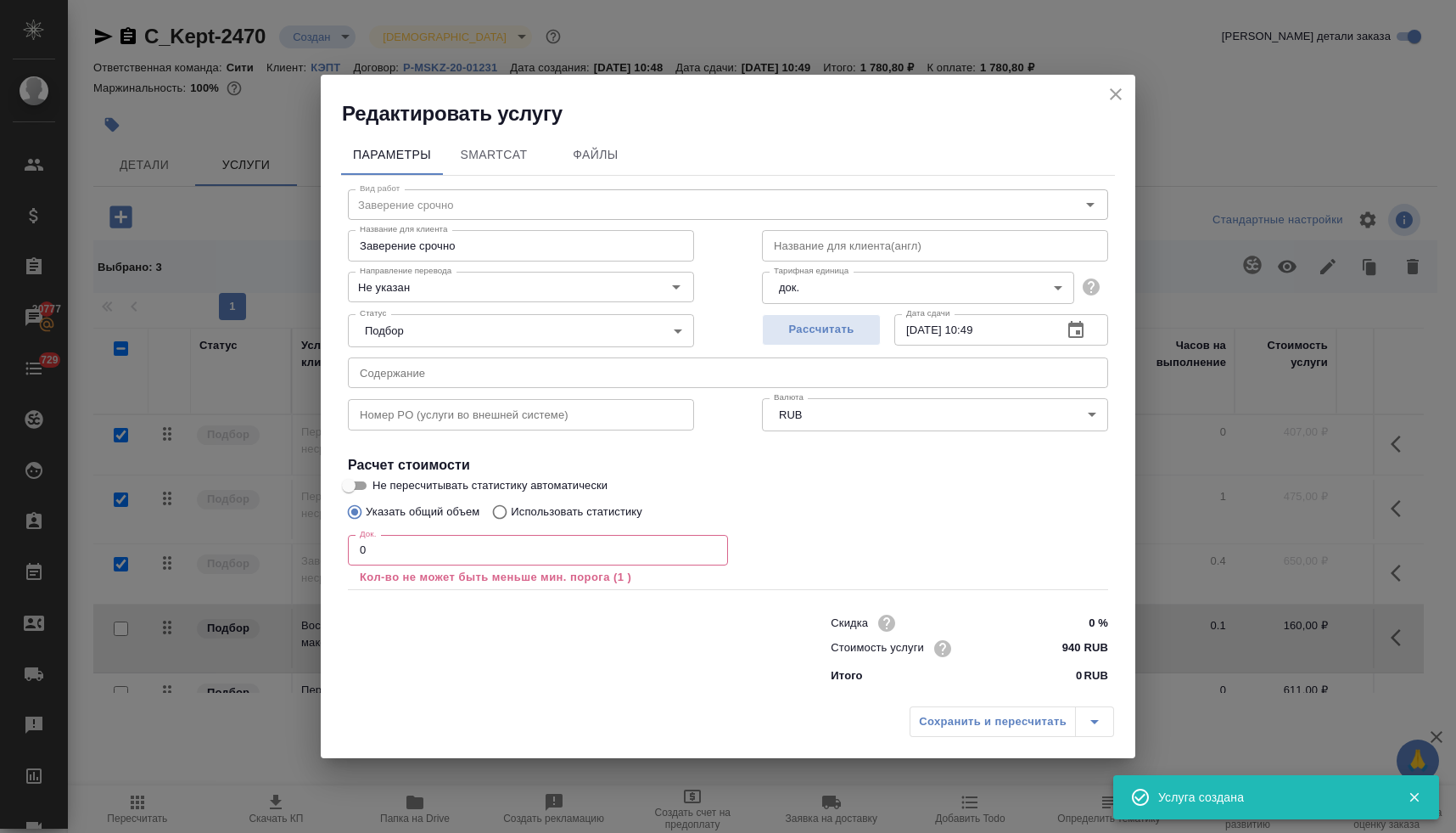
click at [524, 377] on input "text" at bounding box center [728, 372] width 760 height 31
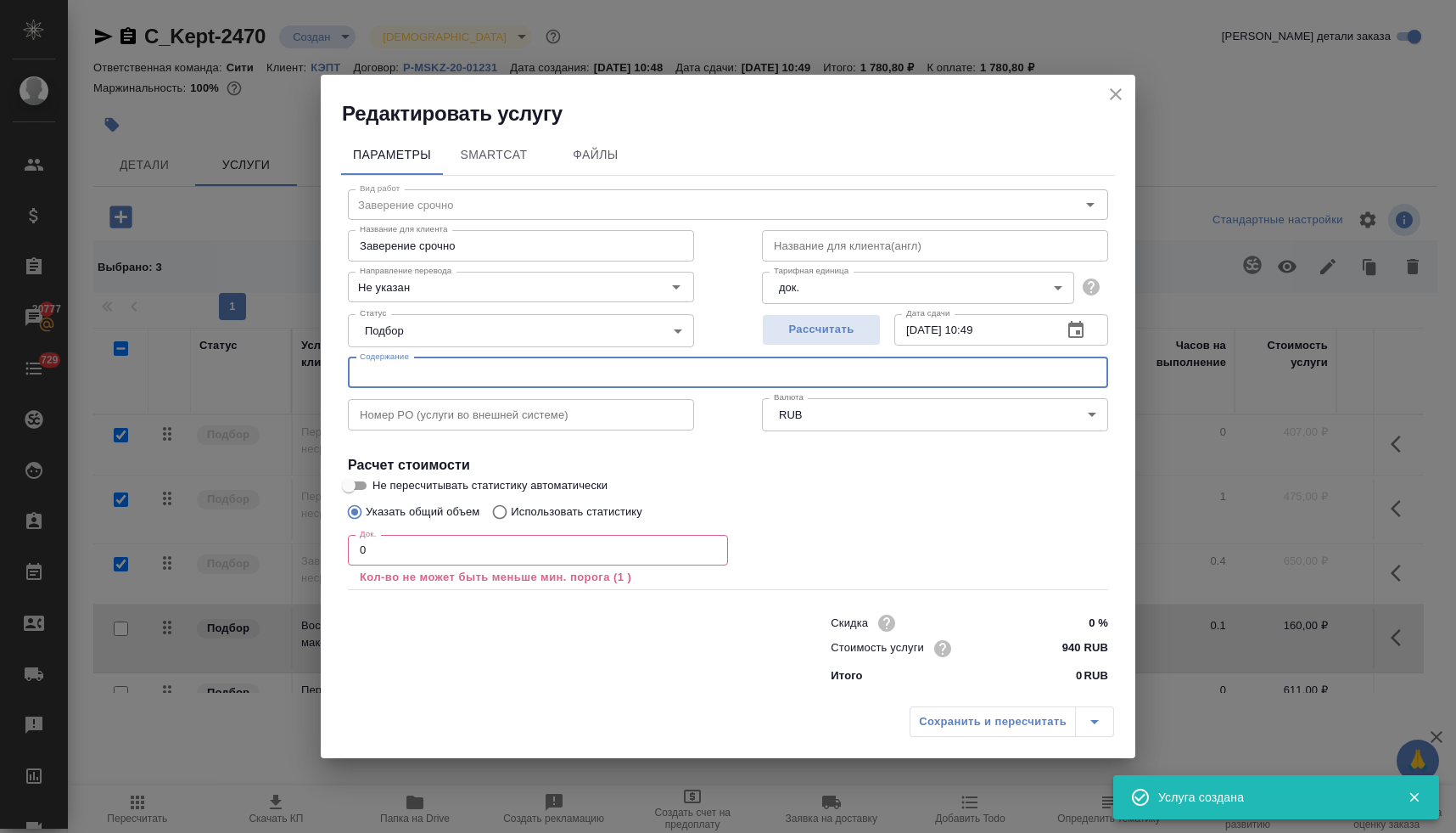
paste input "Сертификат CFA Родимов, Сертифкат ACCA Молькова (Юрьева Полина)"
type input "Сертификат CFA Родимов, Сертифкат ACCA Молькова (Юрьева Полина)"
drag, startPoint x: 370, startPoint y: 548, endPoint x: 339, endPoint y: 543, distance: 31.4
click at [342, 543] on div "Вид работ Заверение срочно Вид работ Название для клиента Заверение срочно Назв…" at bounding box center [728, 432] width 774 height 515
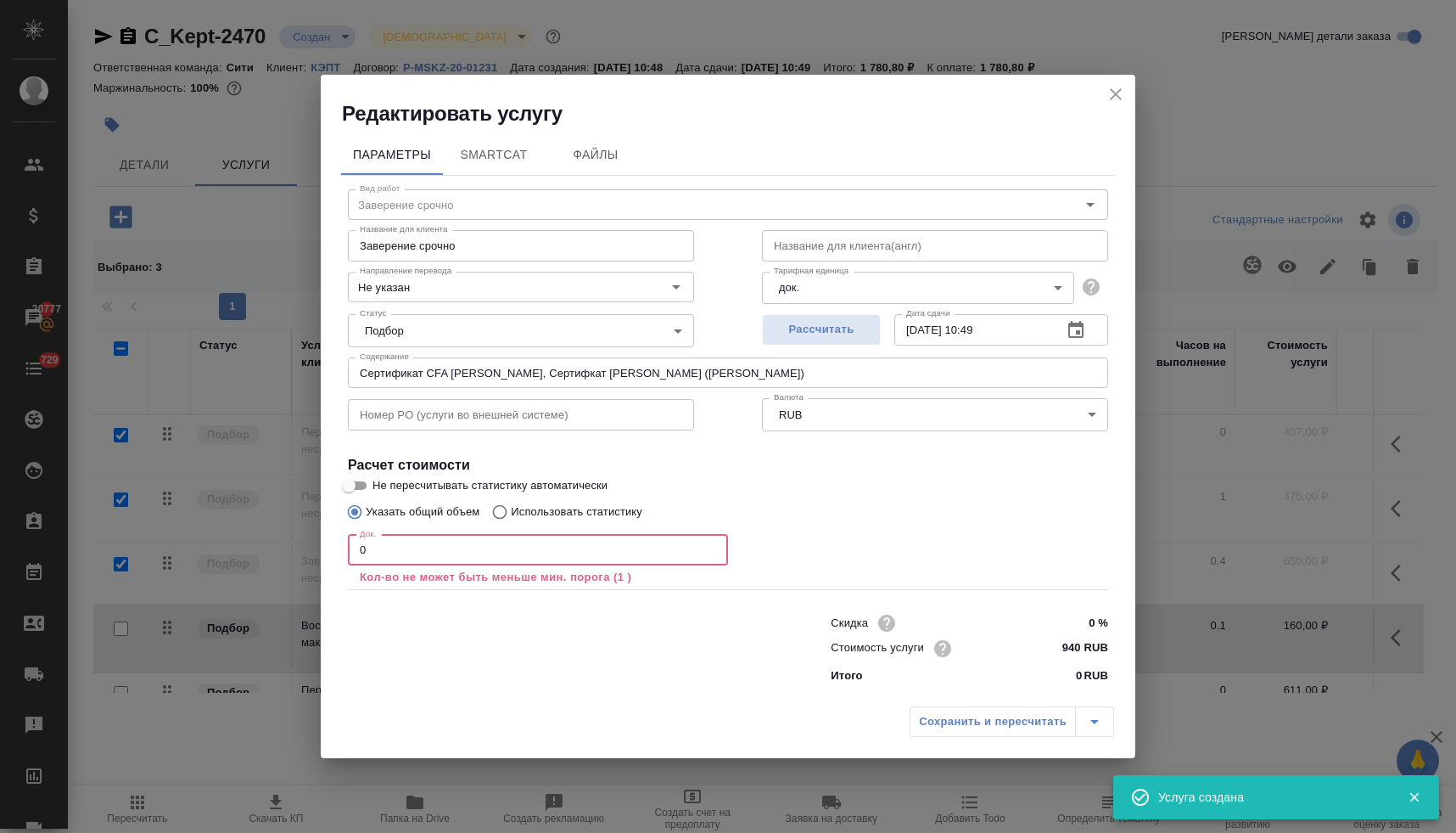
type input "1"
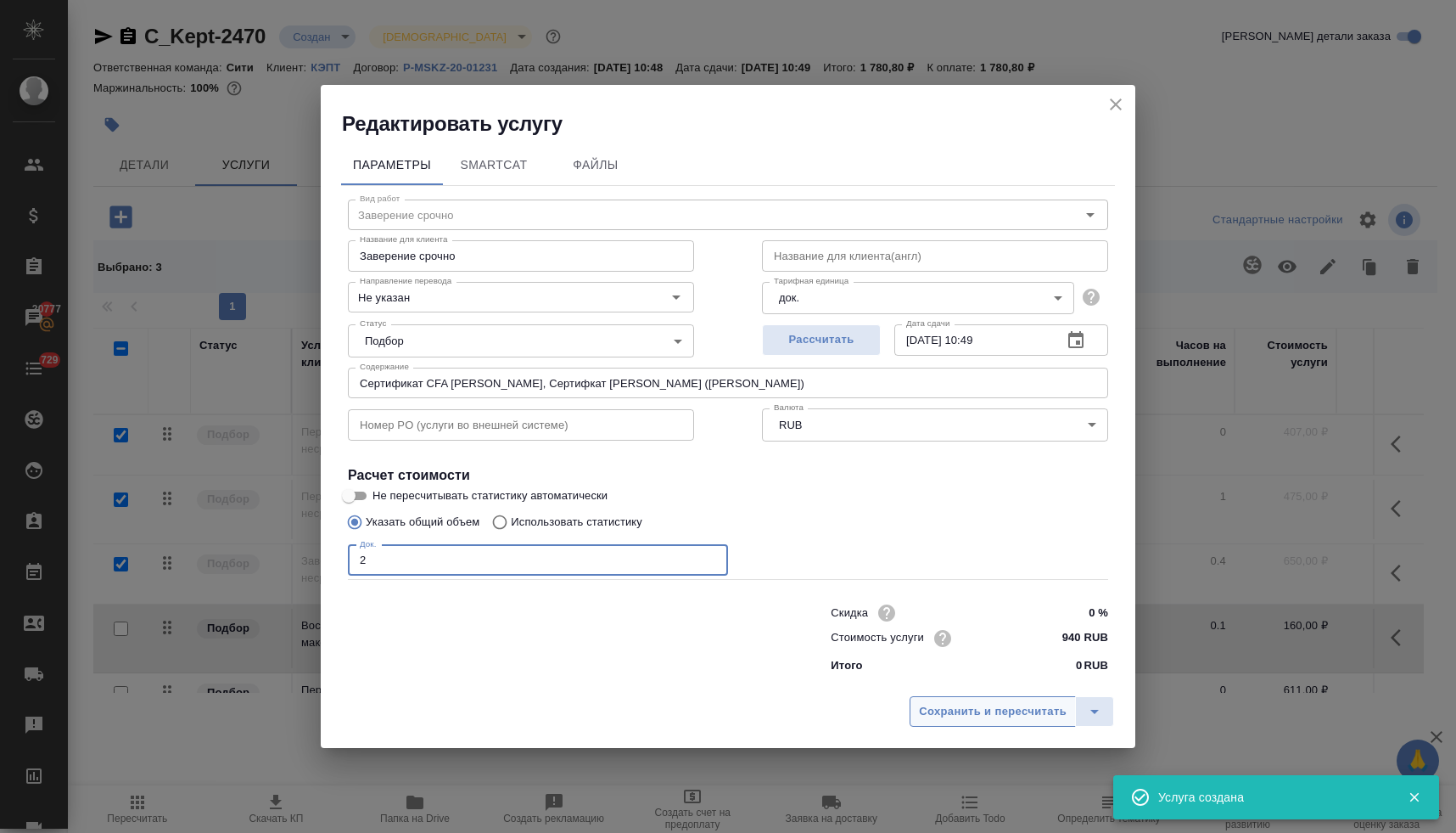
type input "2"
click at [1039, 715] on span "Сохранить и пересчитать" at bounding box center [992, 712] width 148 height 20
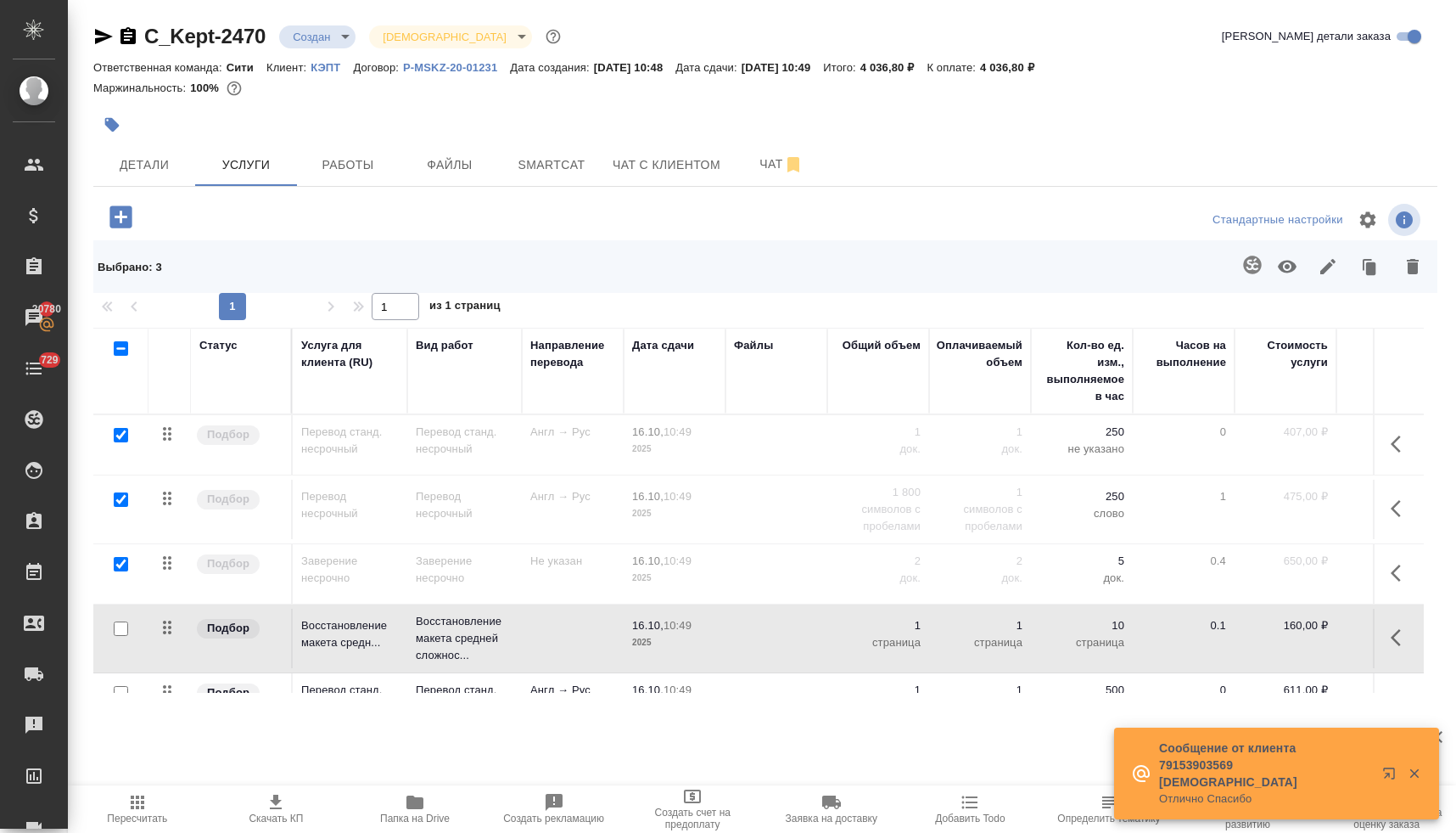
click at [406, 802] on icon "button" at bounding box center [414, 802] width 17 height 14
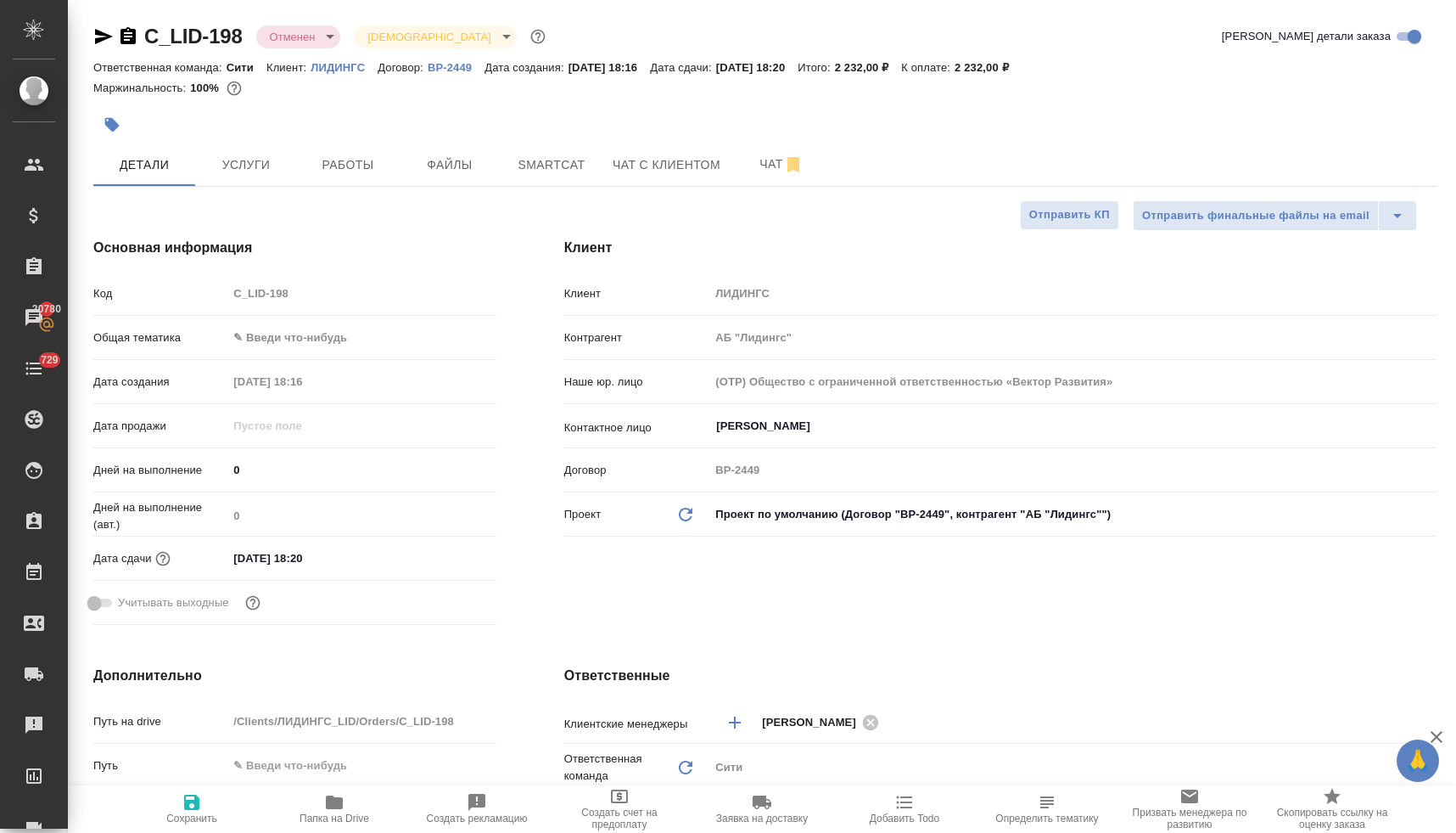
select select "RU"
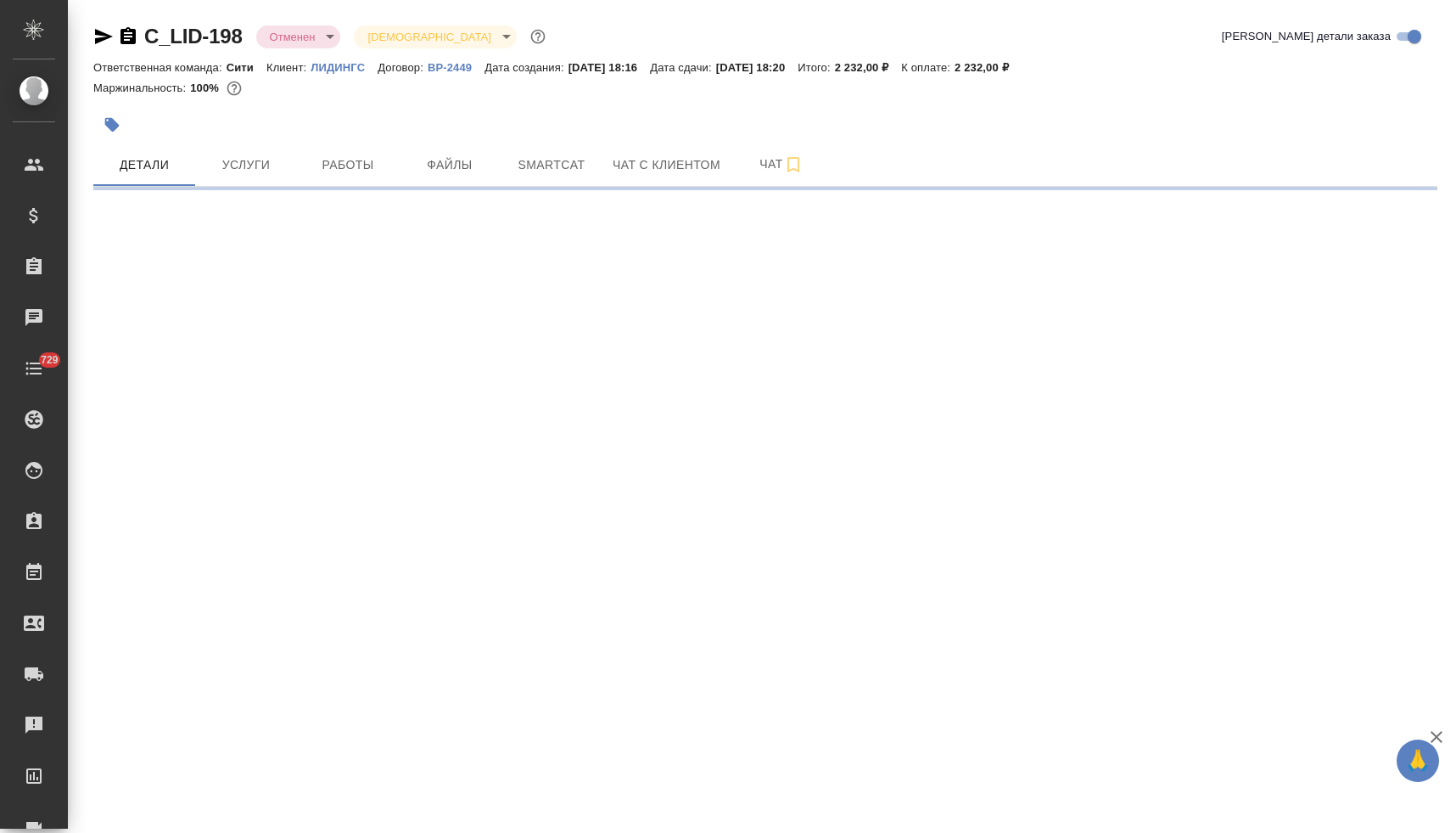
select select "RU"
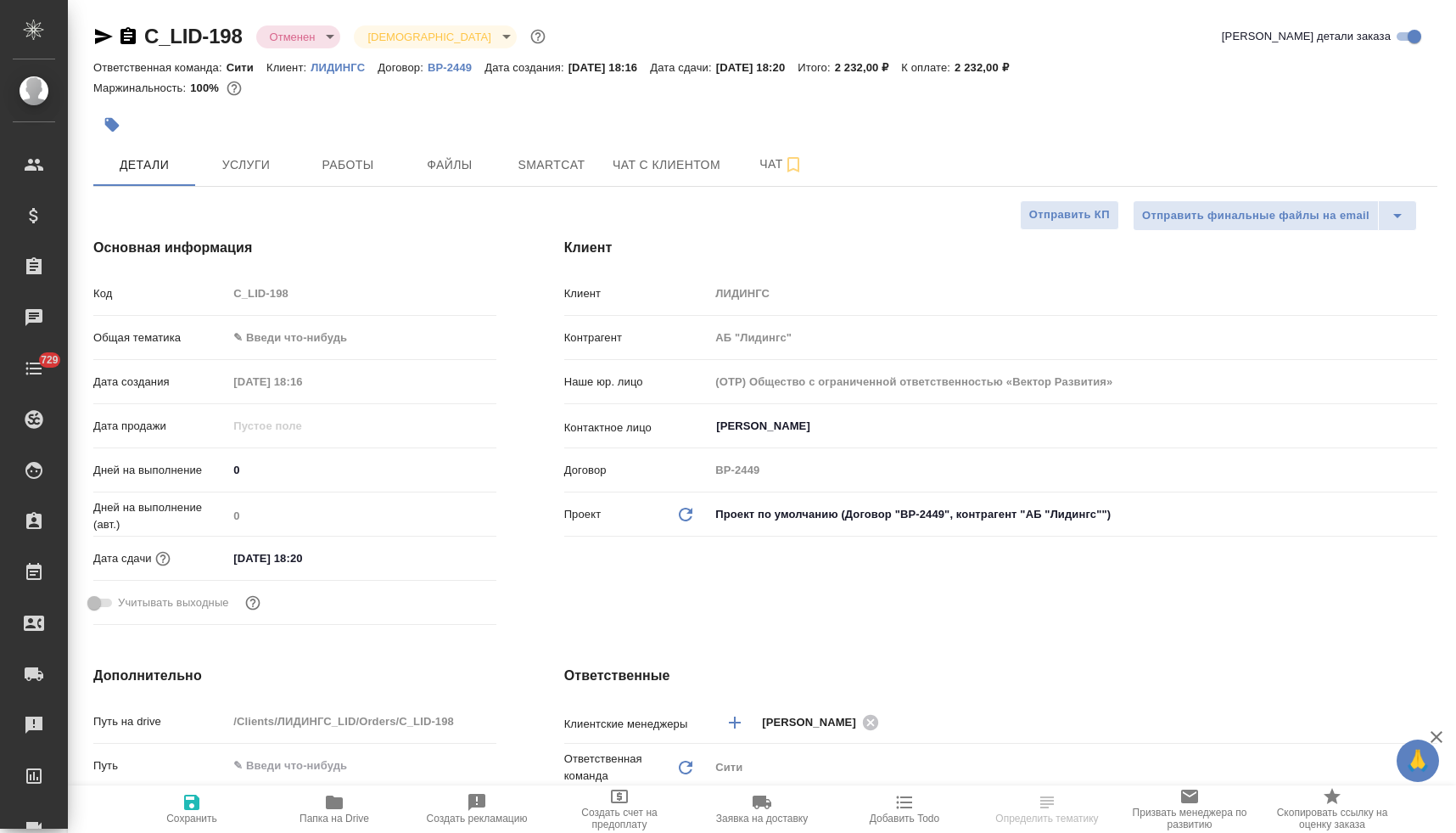
type textarea "x"
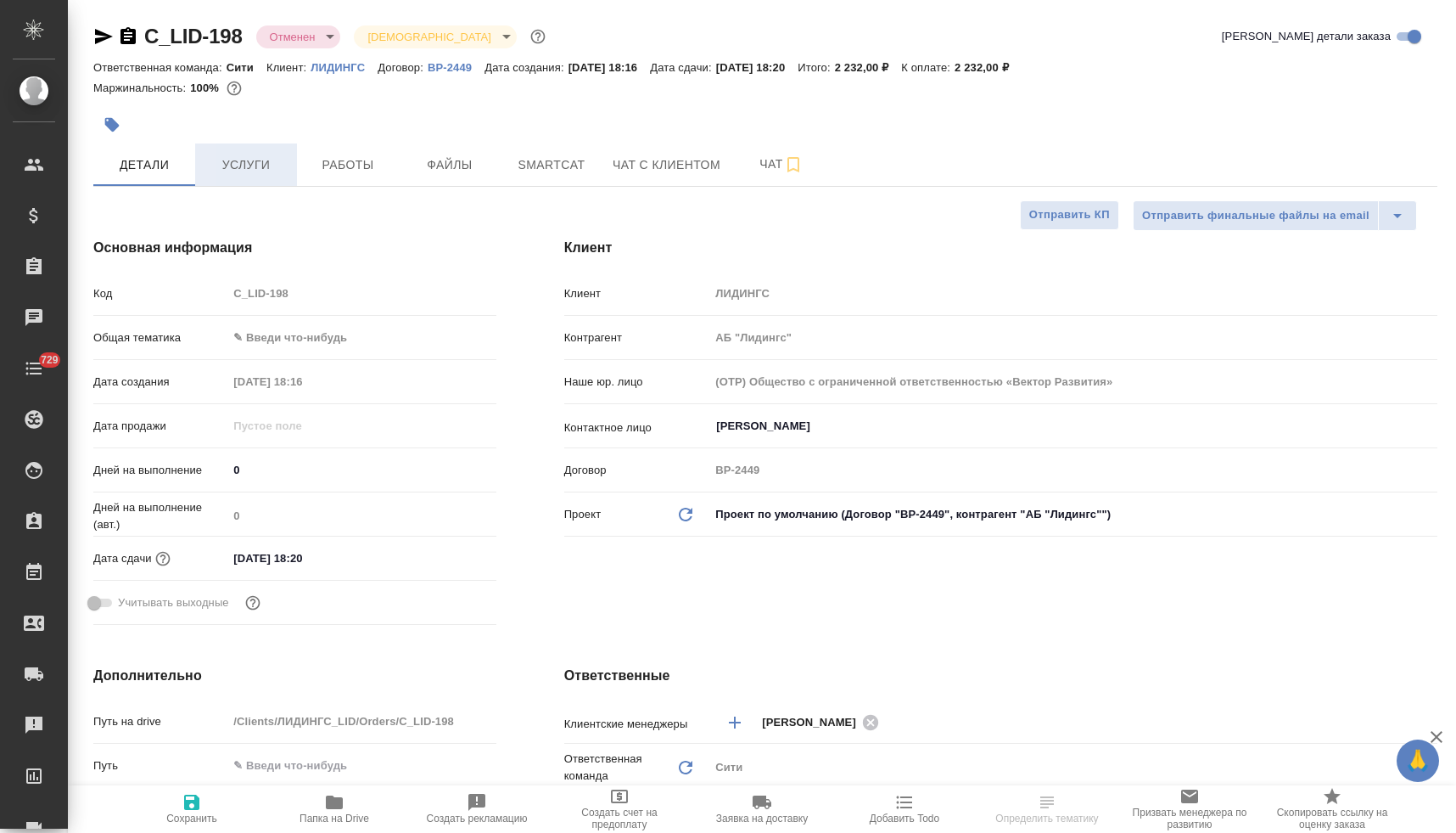
type textarea "x"
click at [285, 40] on body "🙏 .cls-1 fill:#fff; AWATERA [PERSON_NAME] Спецификации Заказы Чаты 729 Todo Про…" at bounding box center [728, 416] width 1456 height 833
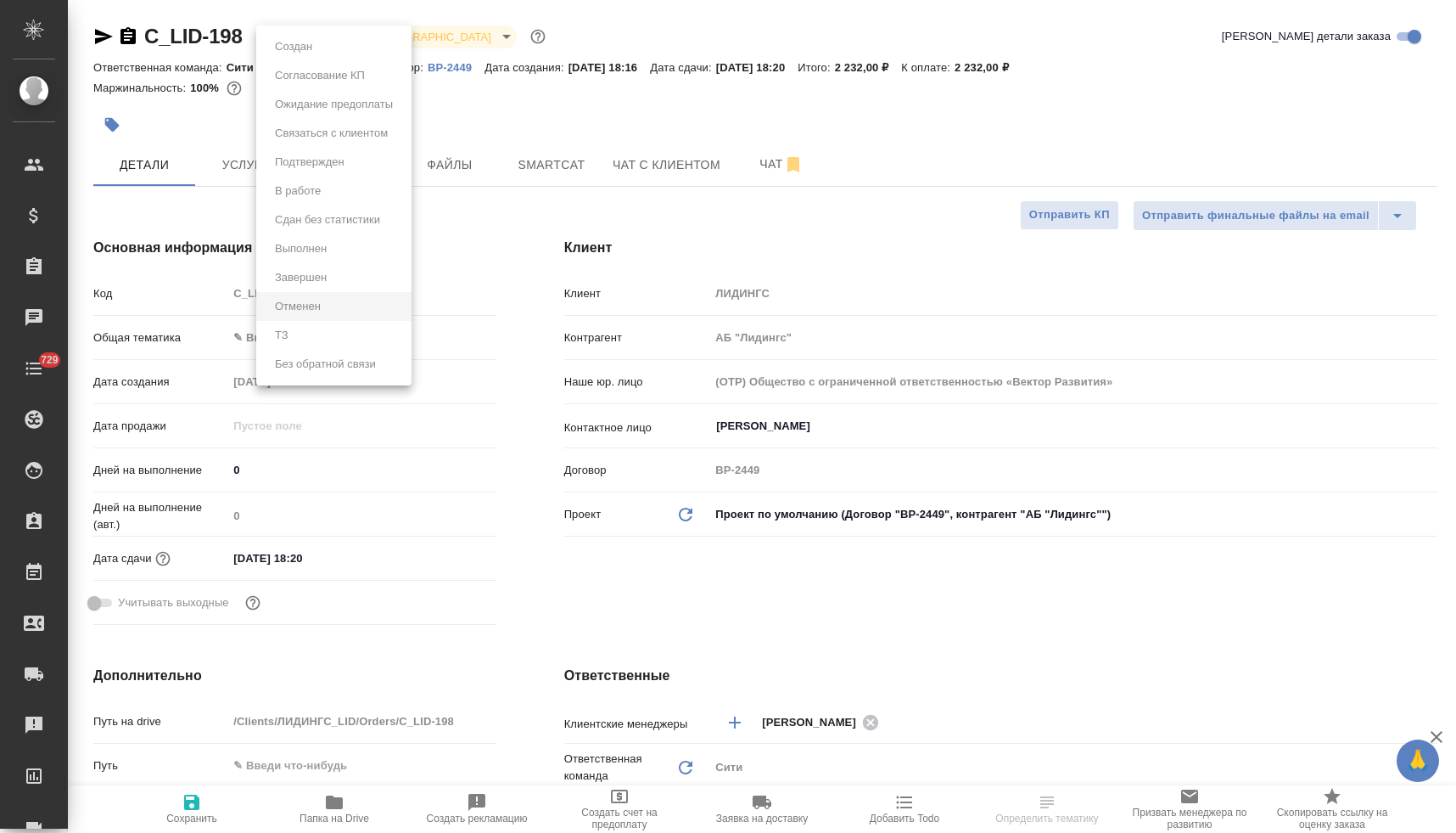
click at [685, 117] on div at bounding box center [728, 416] width 1456 height 833
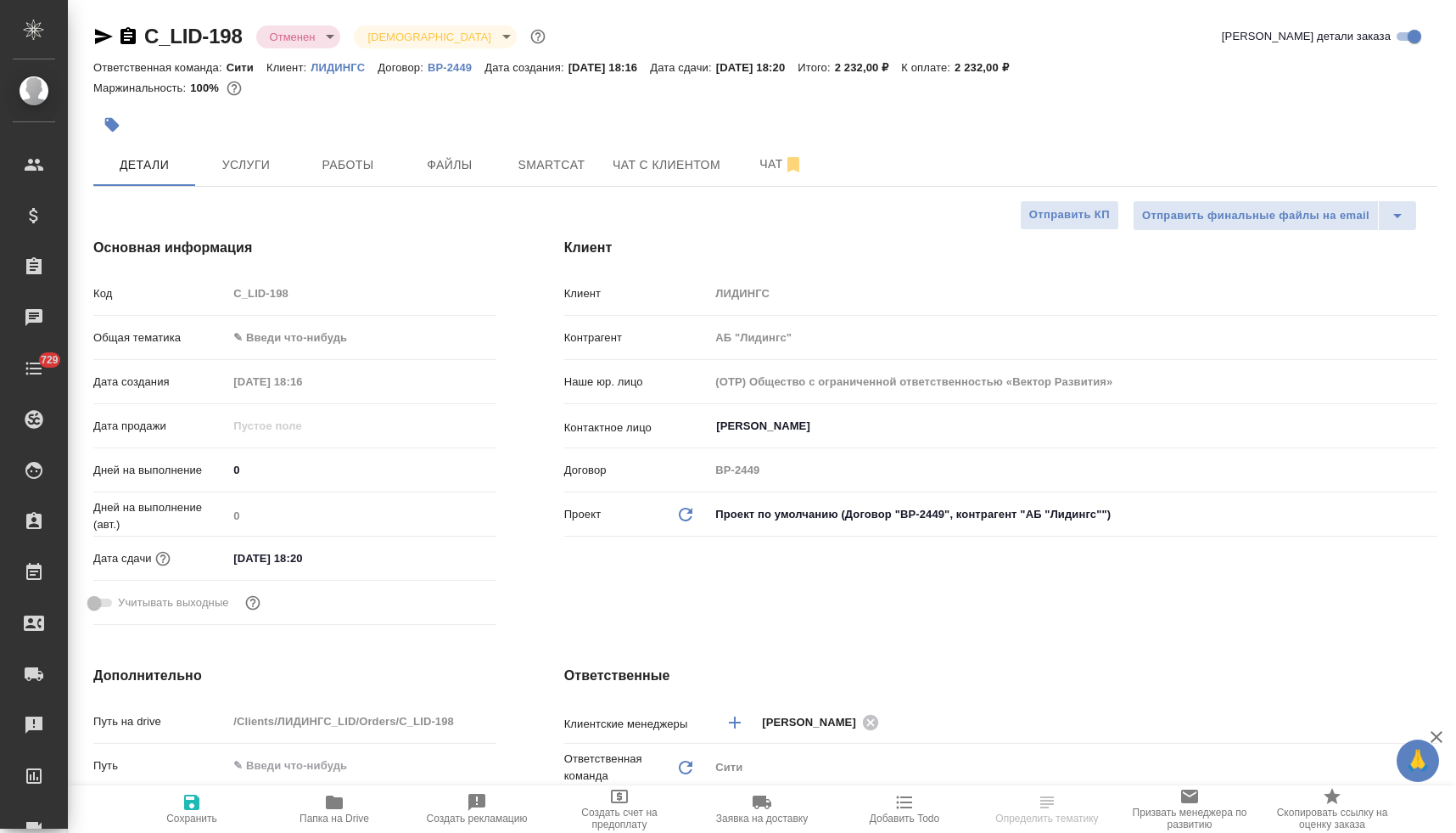
type textarea "x"
select select "RU"
type textarea "x"
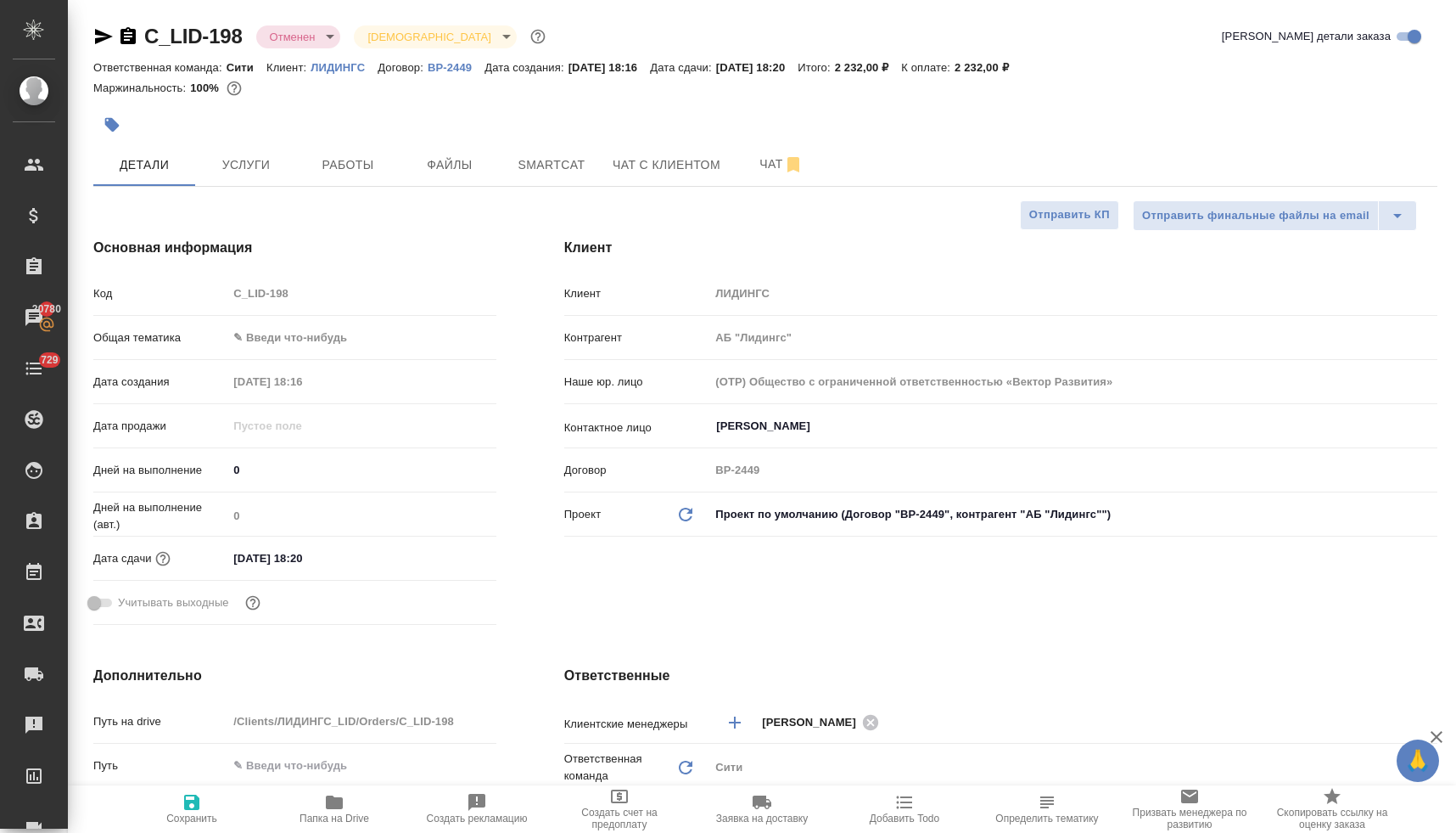
type textarea "x"
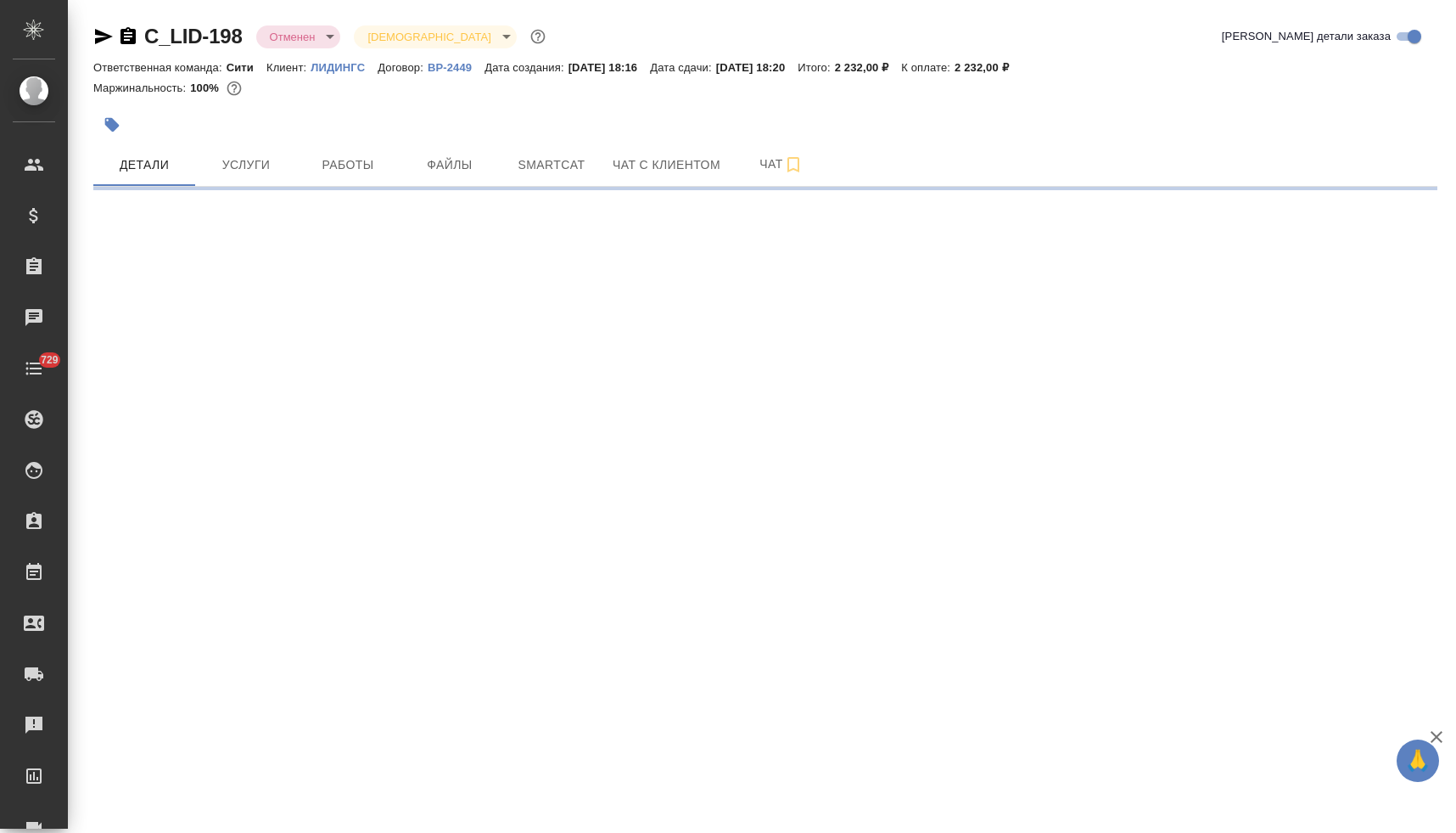
select select "RU"
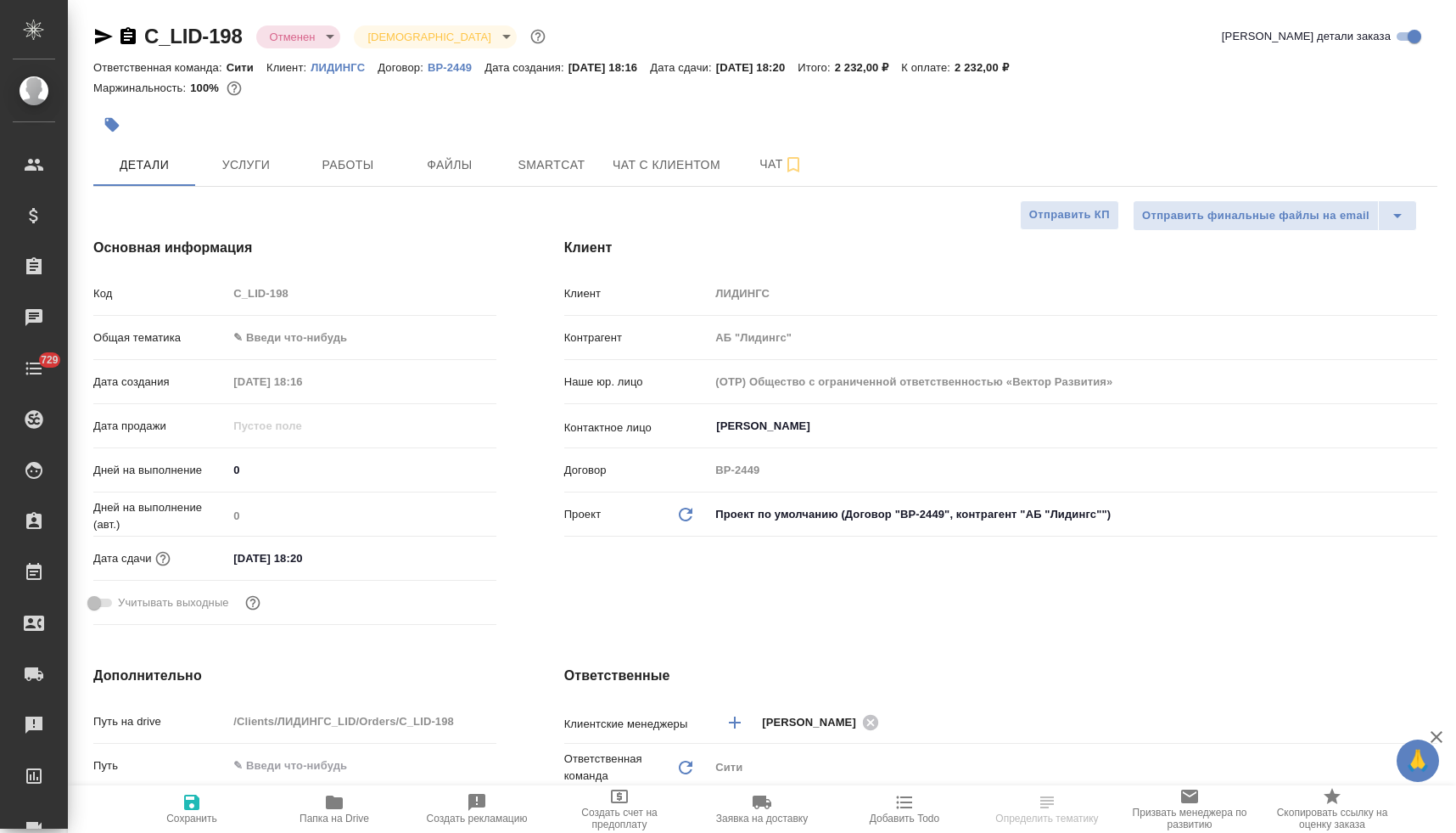
type textarea "x"
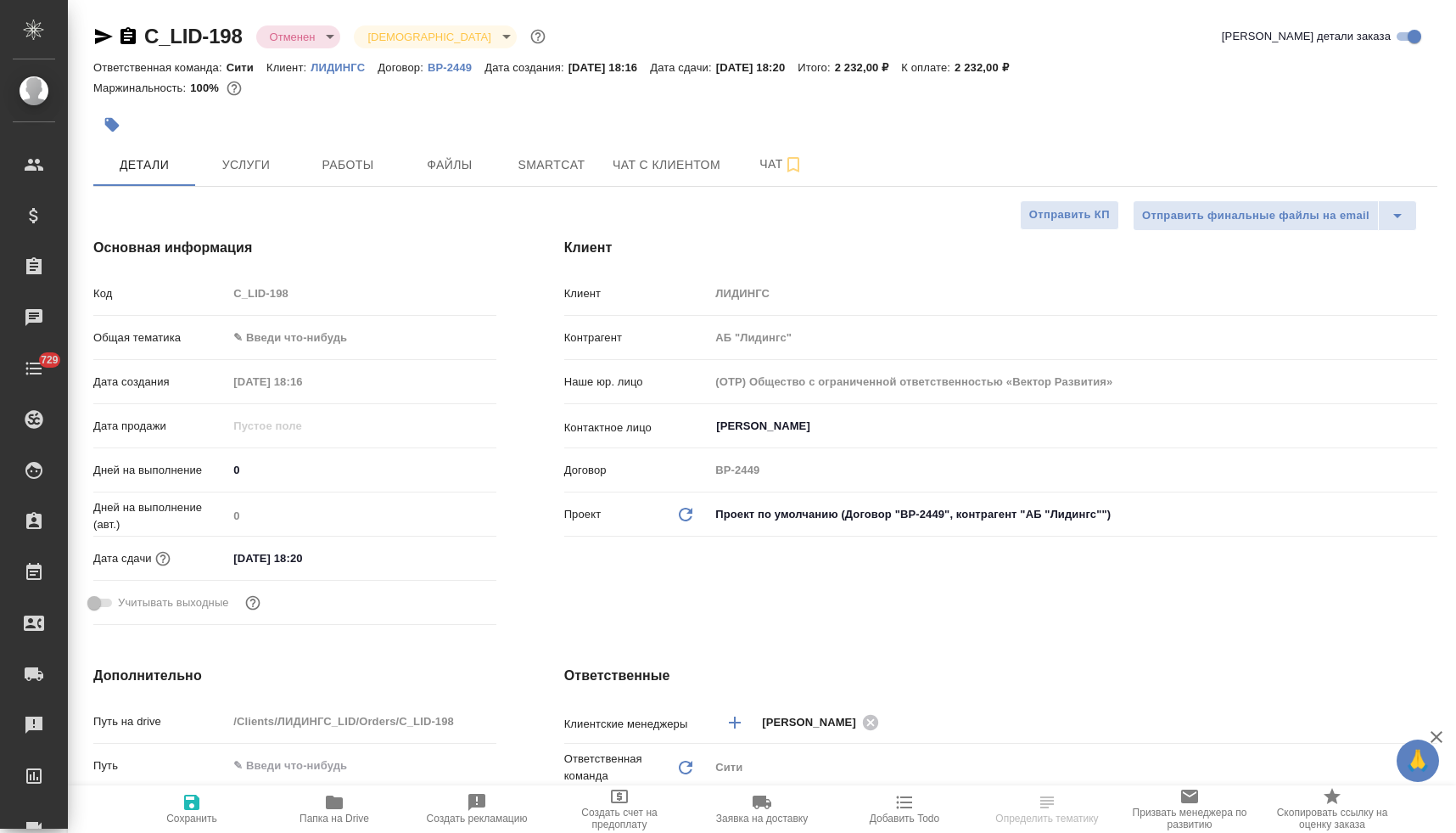
type textarea "x"
click at [302, 38] on body "🙏 .cls-1 fill:#fff; AWATERA [PERSON_NAME] Спецификации Заказы Чаты 729 Todo Про…" at bounding box center [728, 416] width 1456 height 833
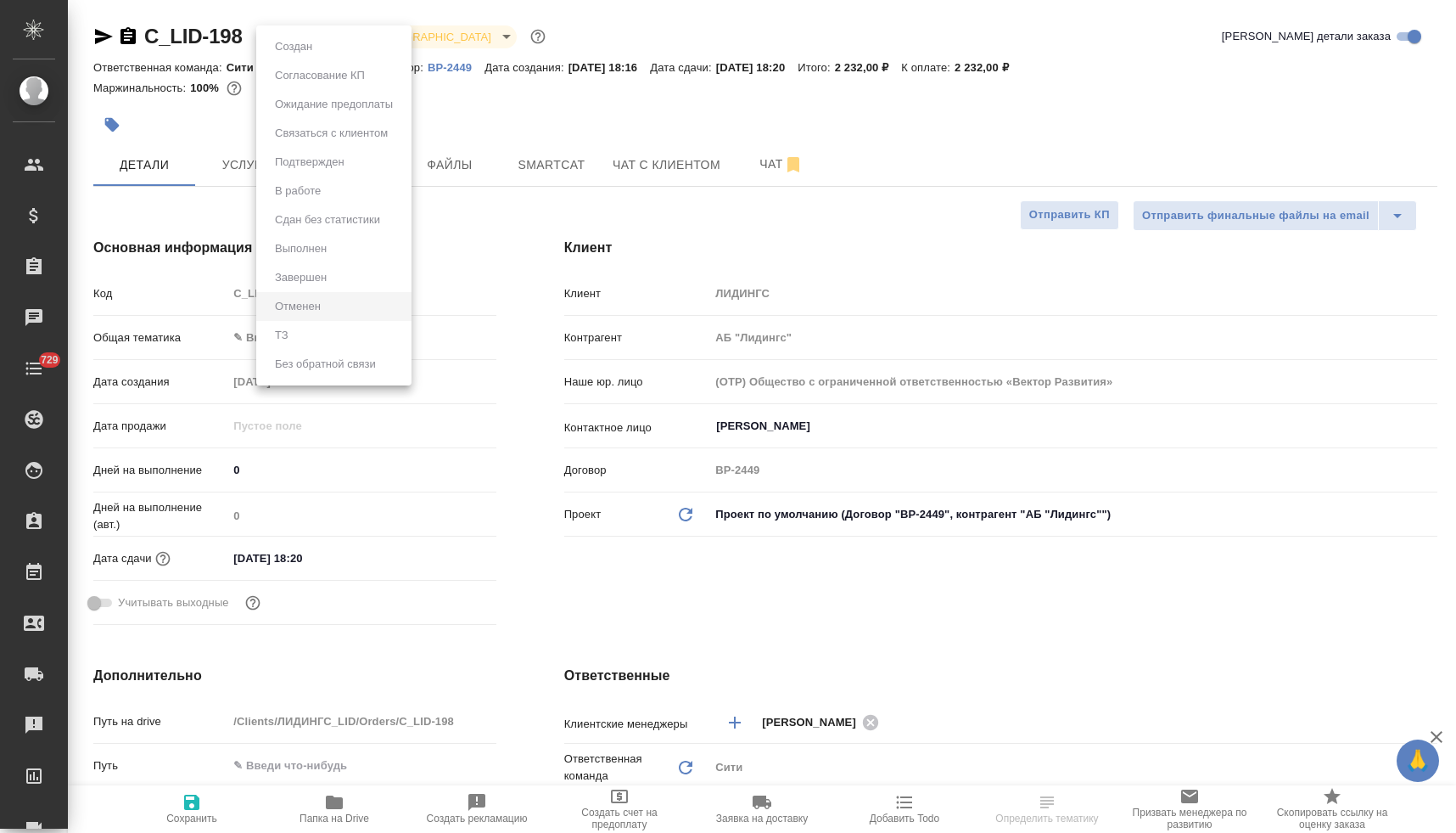
click at [541, 115] on div at bounding box center [728, 416] width 1456 height 833
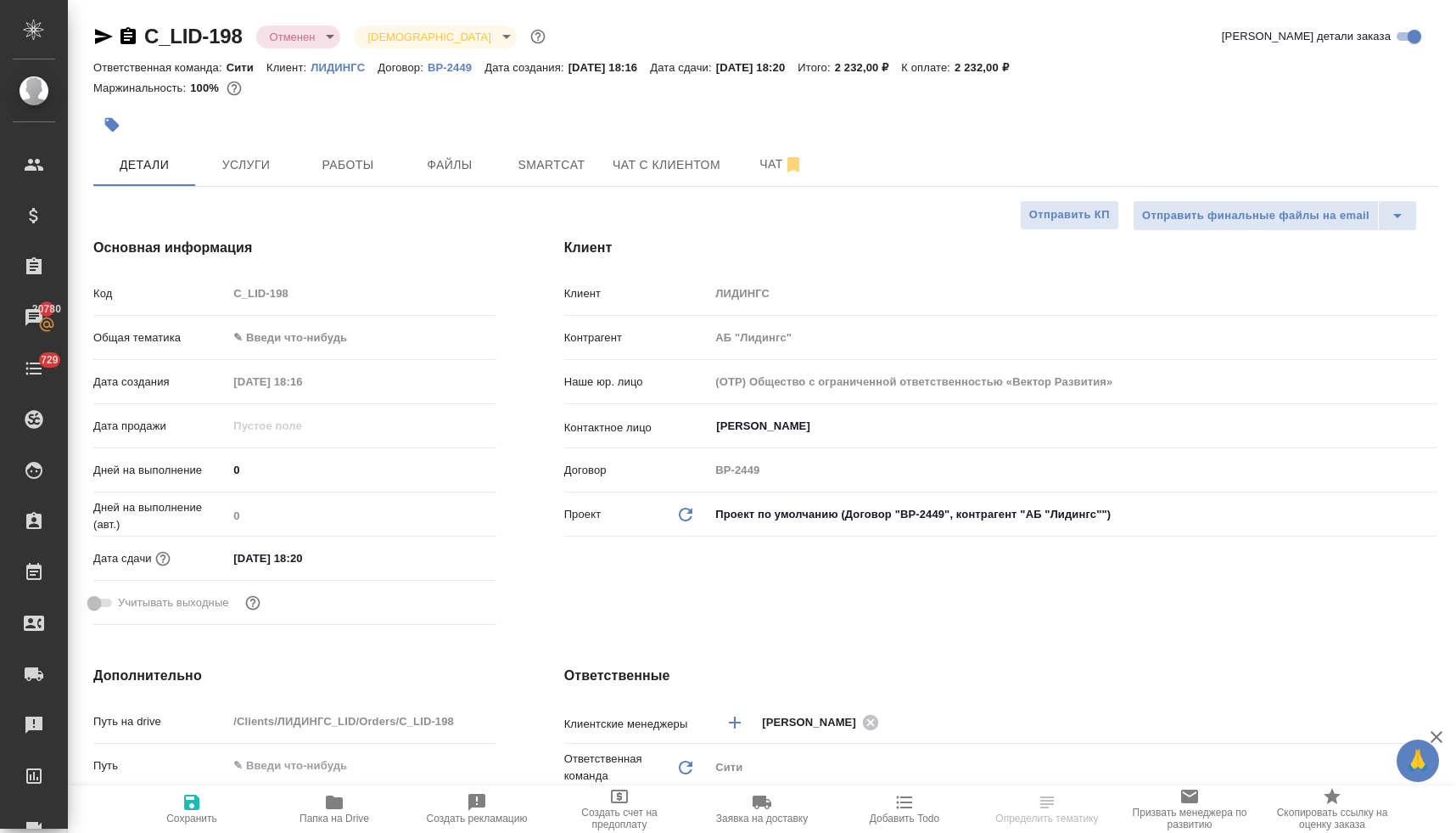
type textarea "x"
select select "RU"
type textarea "x"
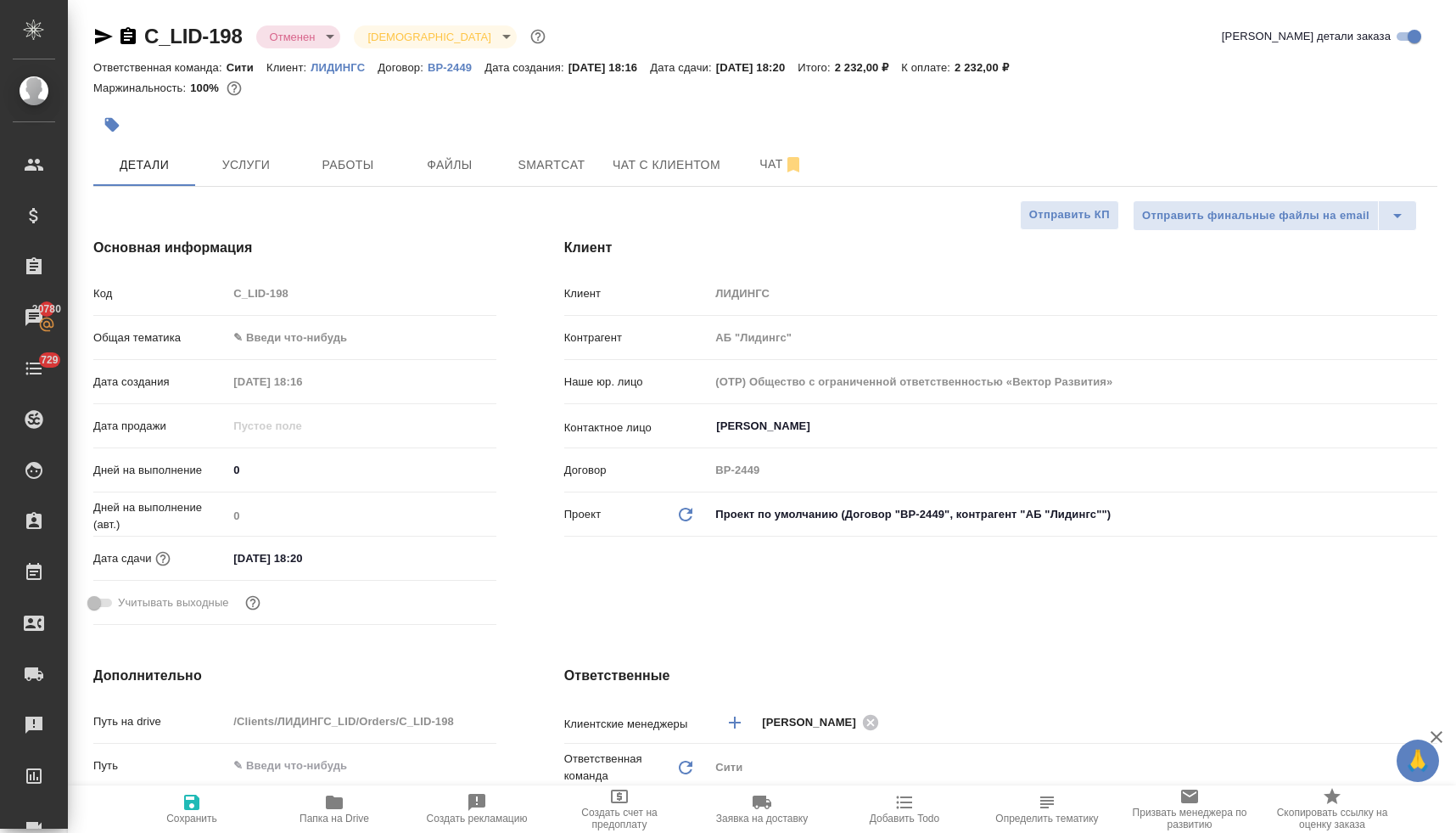
type textarea "x"
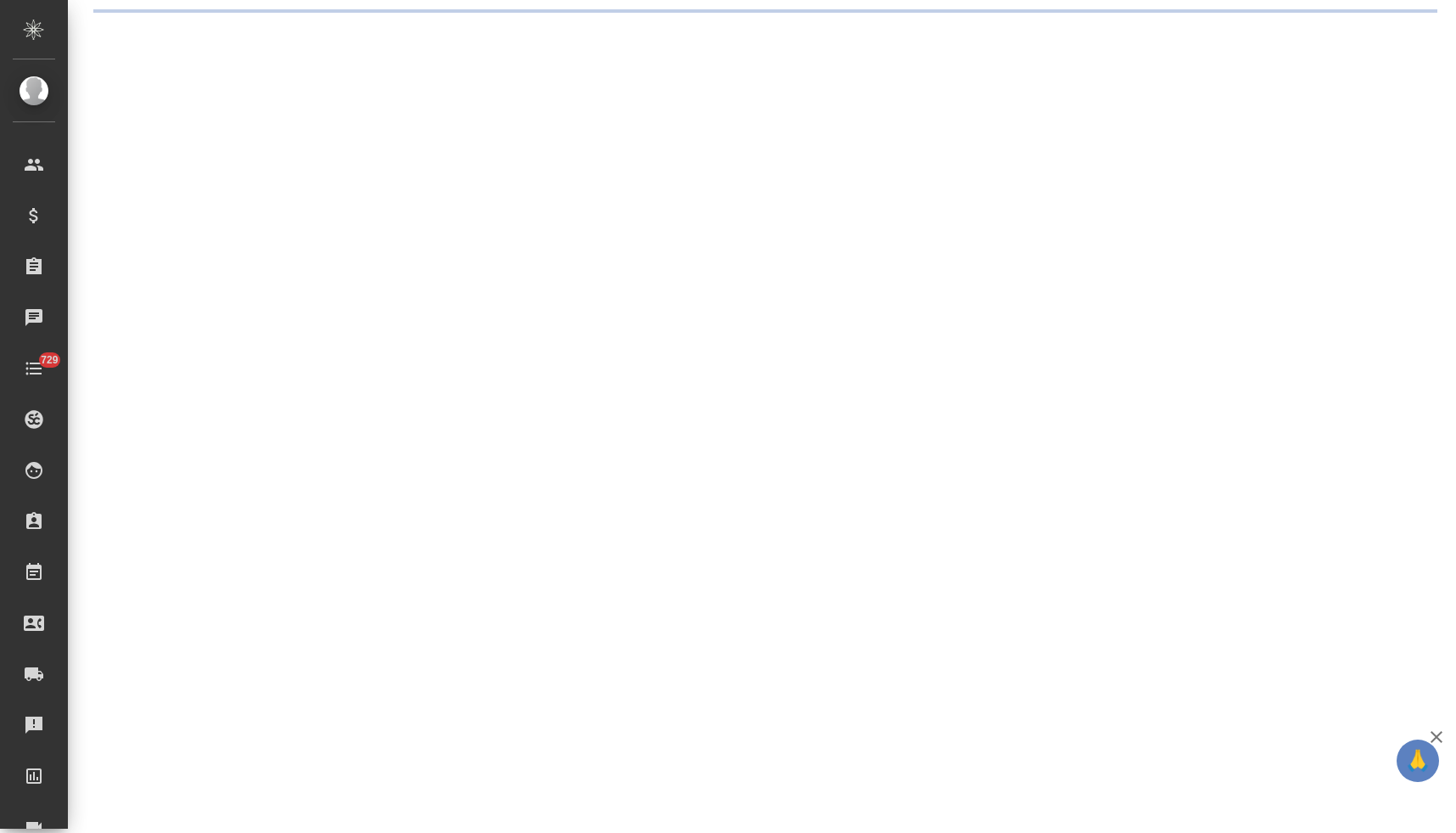
select select "RU"
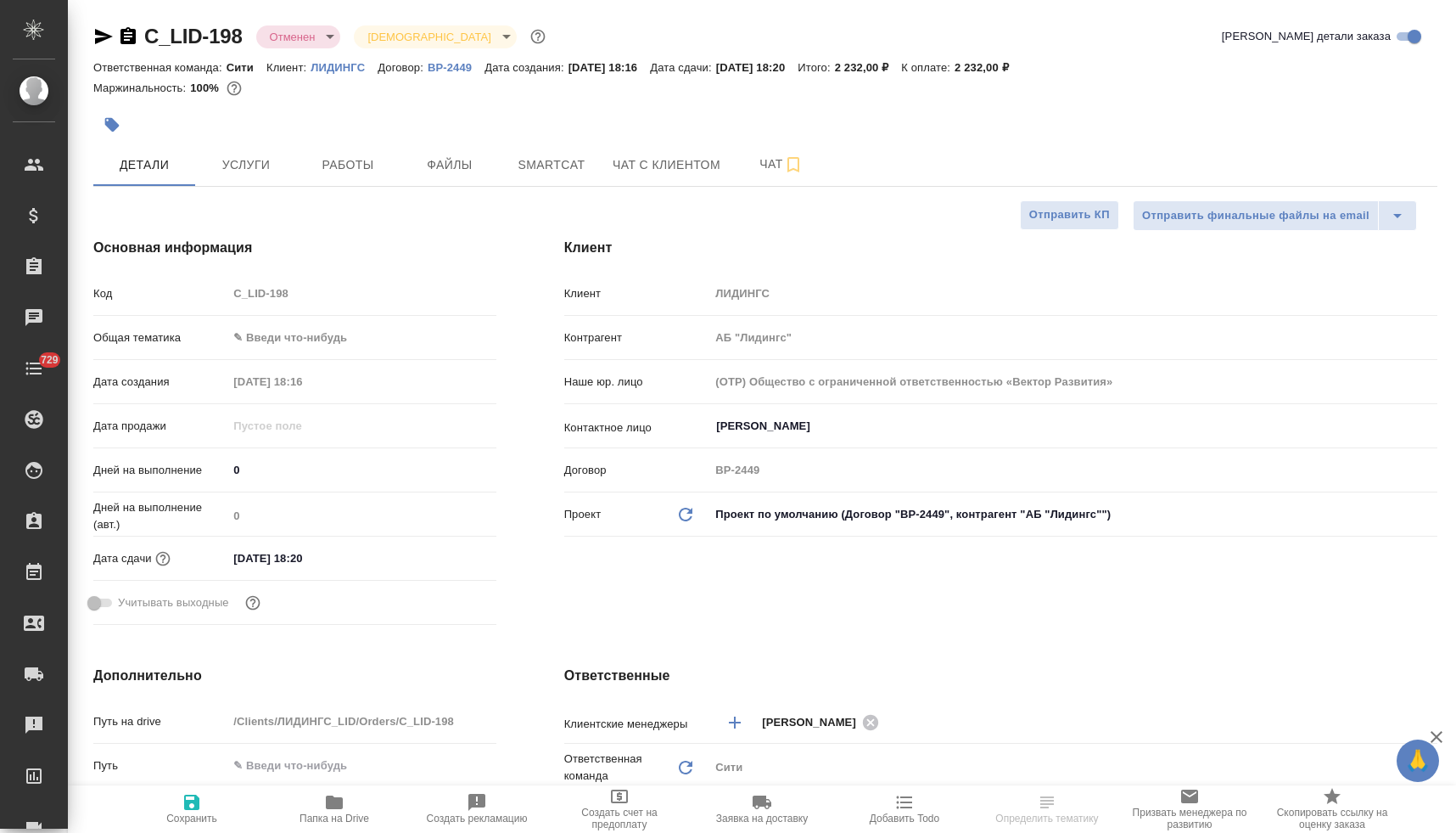
type textarea "x"
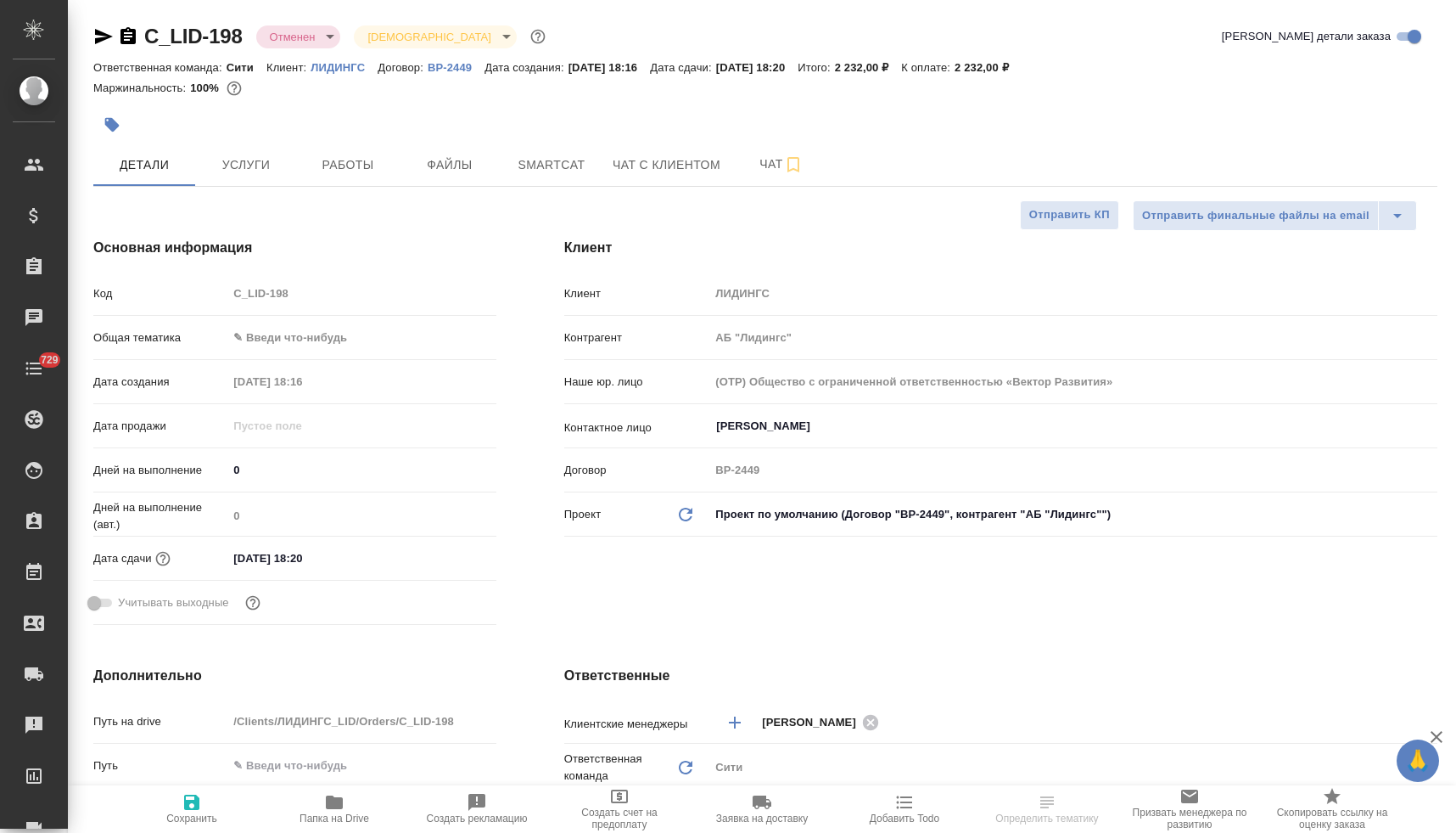
type textarea "x"
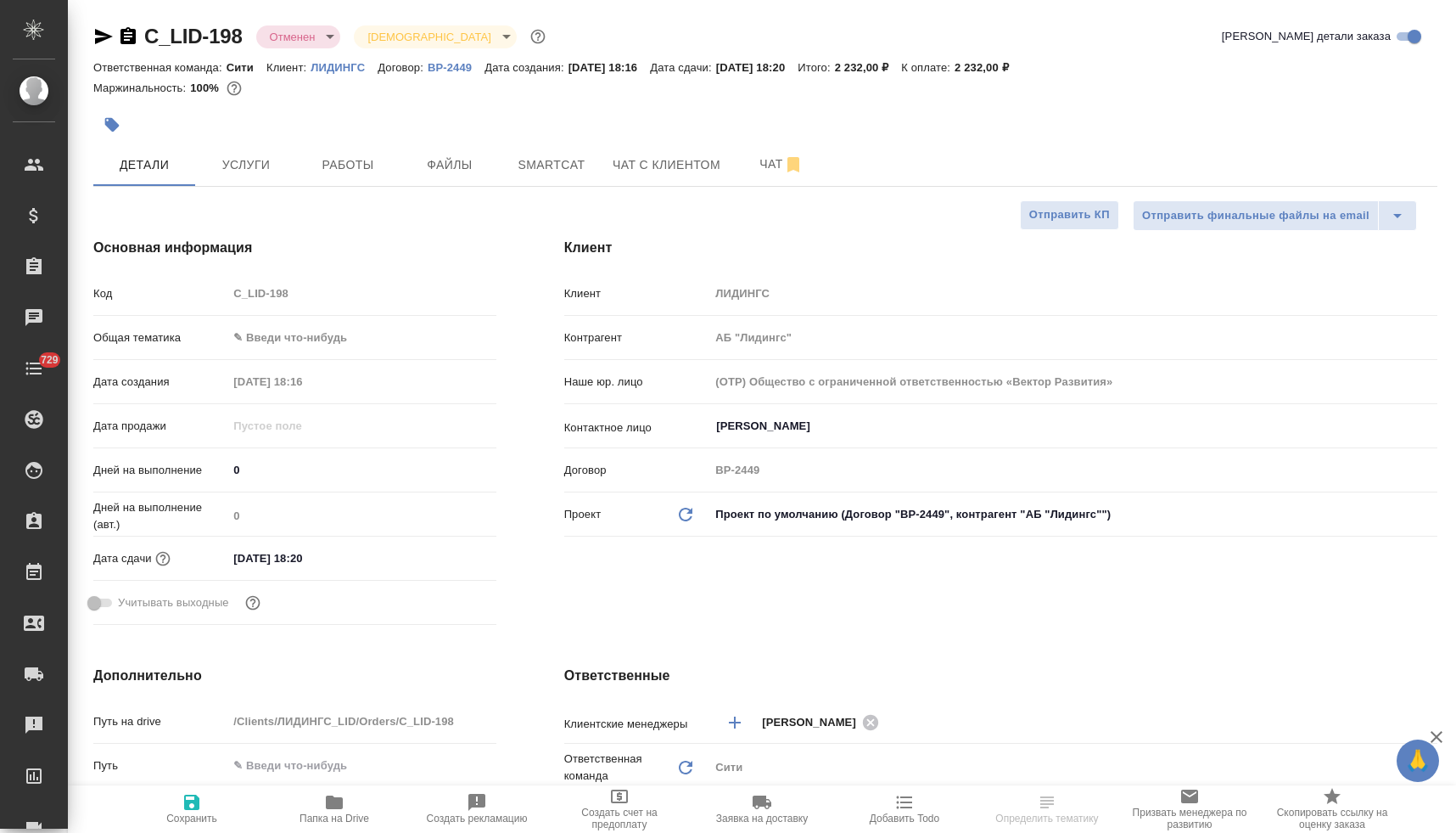
type textarea "x"
select select "RU"
type textarea "x"
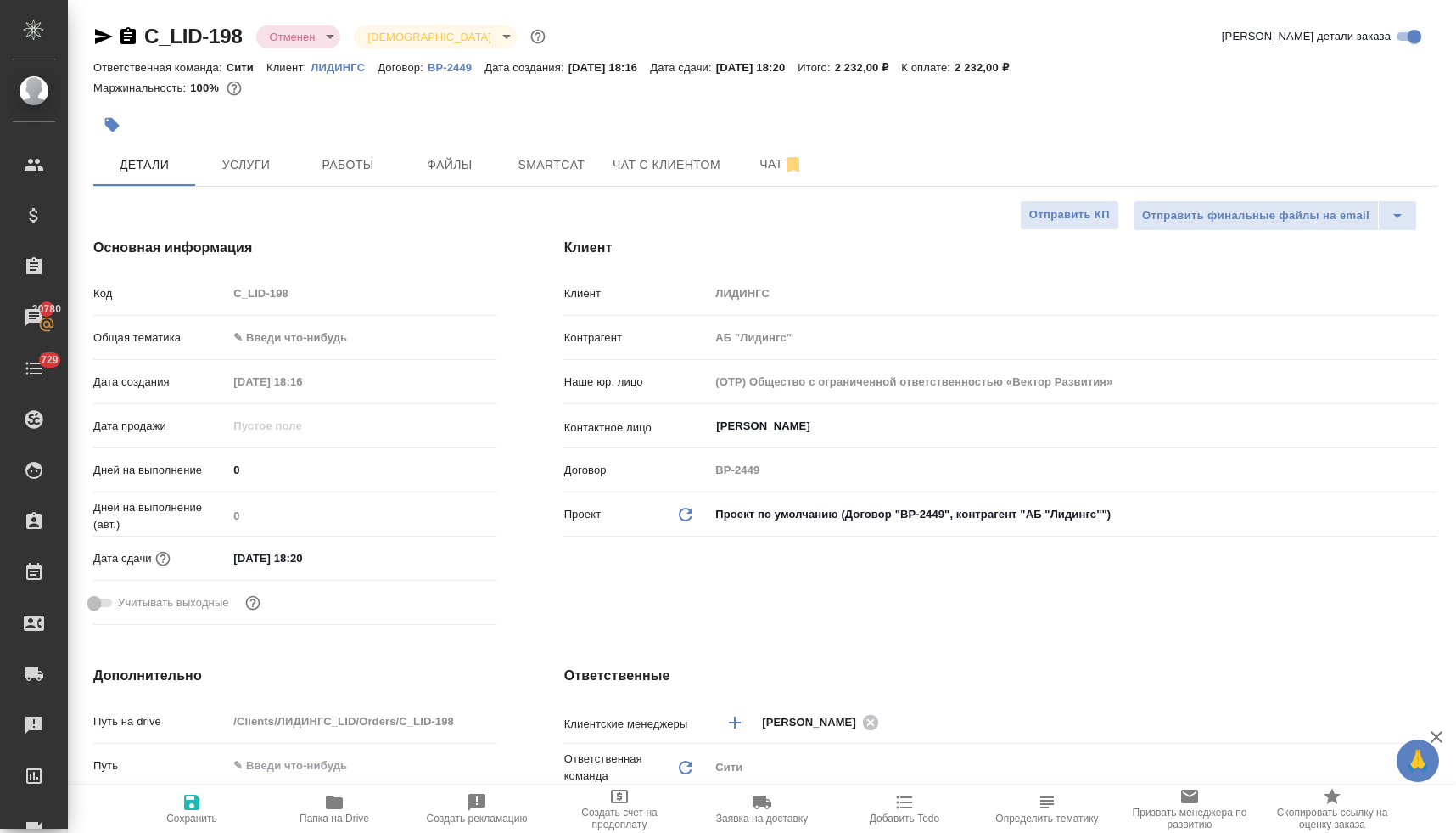
type textarea "x"
click at [102, 33] on icon "button" at bounding box center [104, 36] width 18 height 15
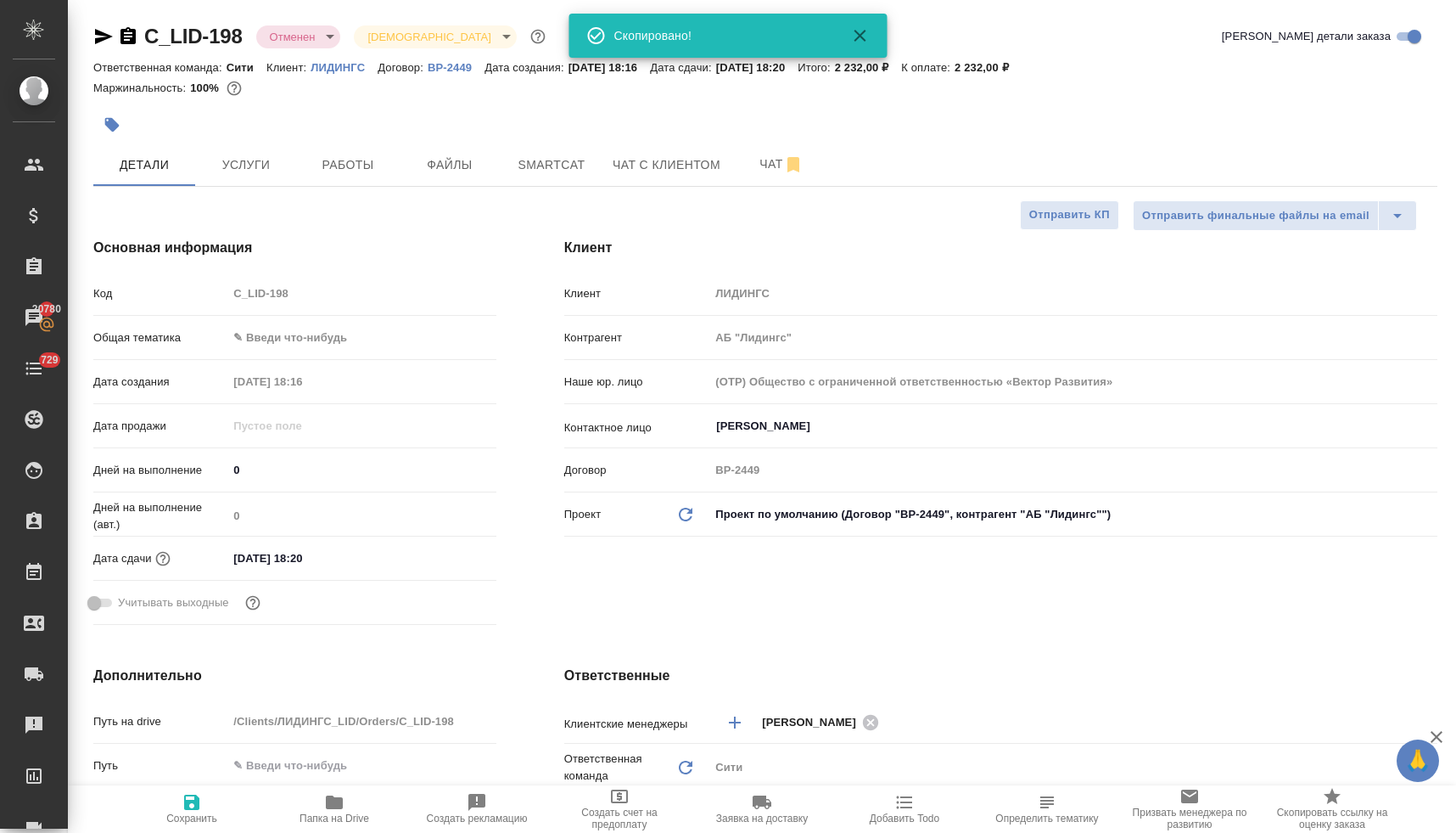
type textarea "x"
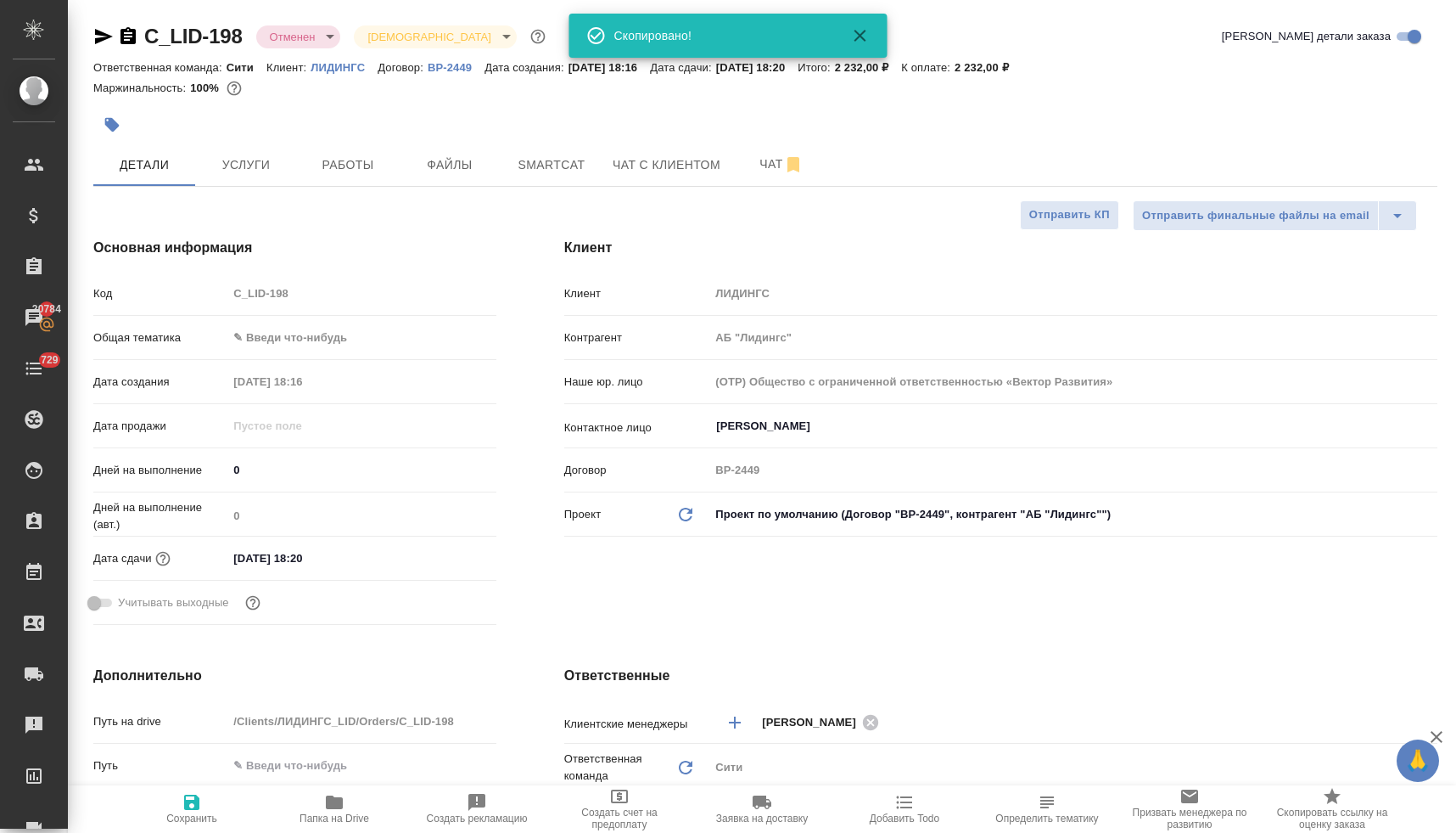
type textarea "x"
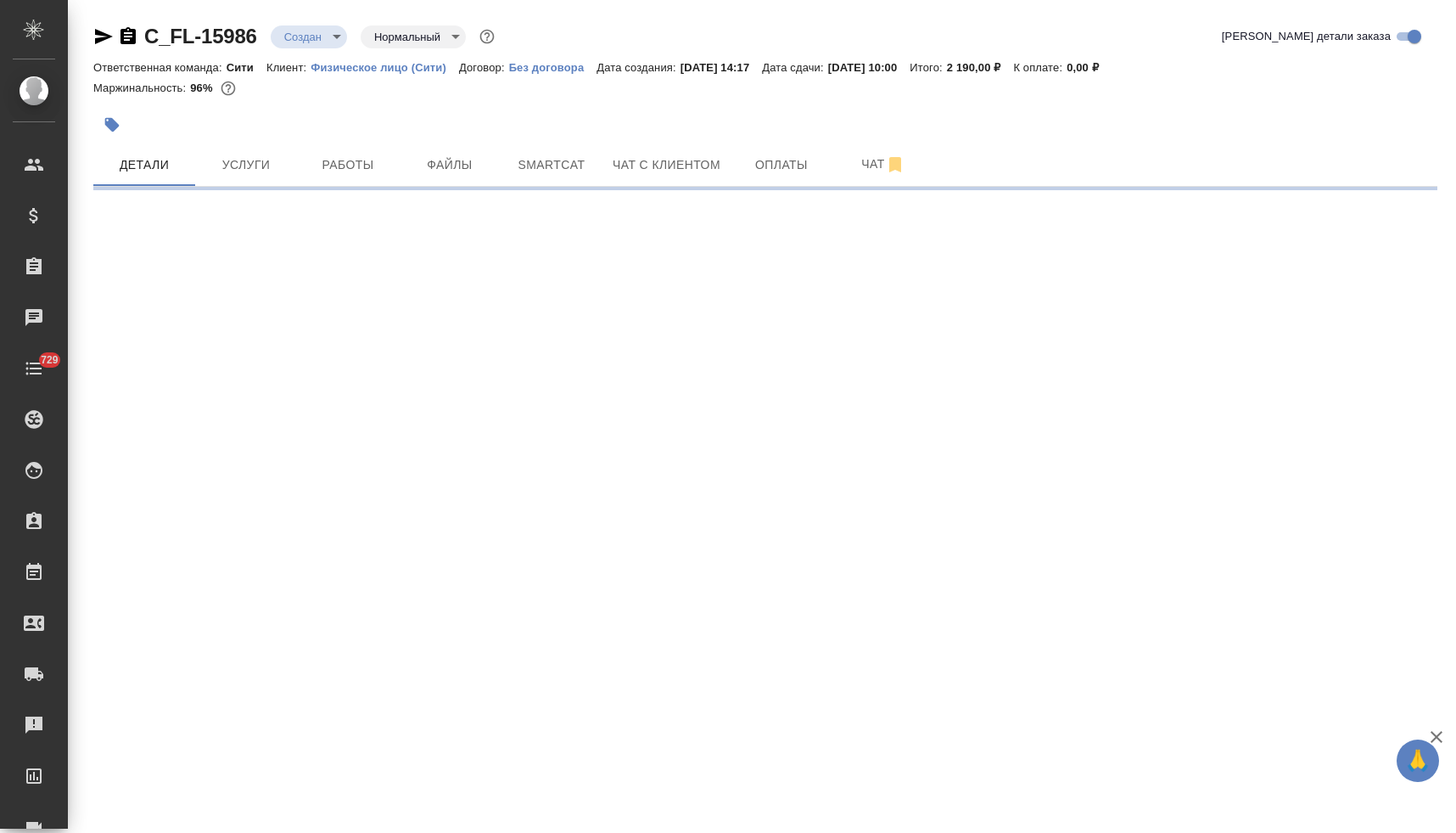
select select "RU"
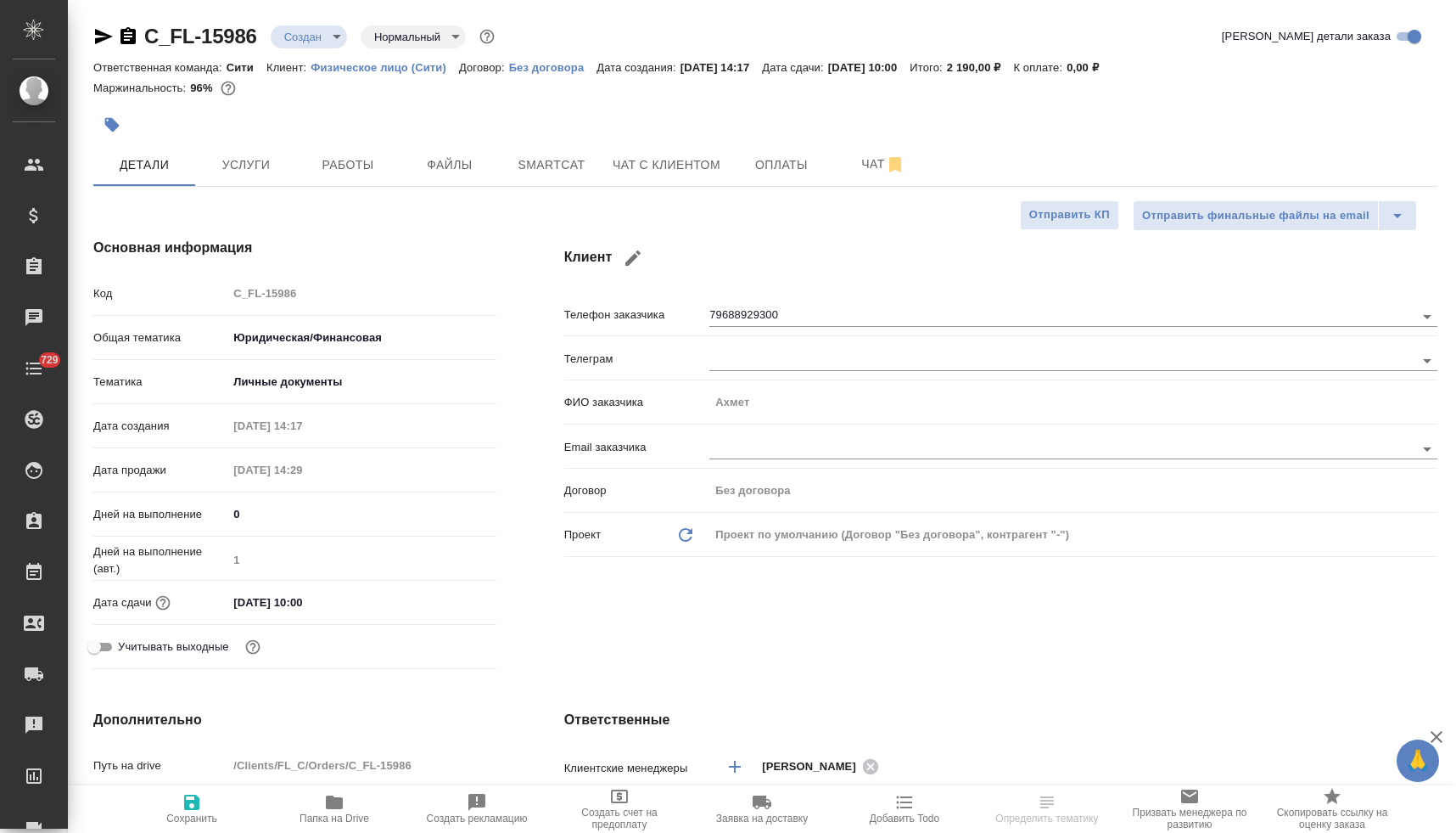
type textarea "x"
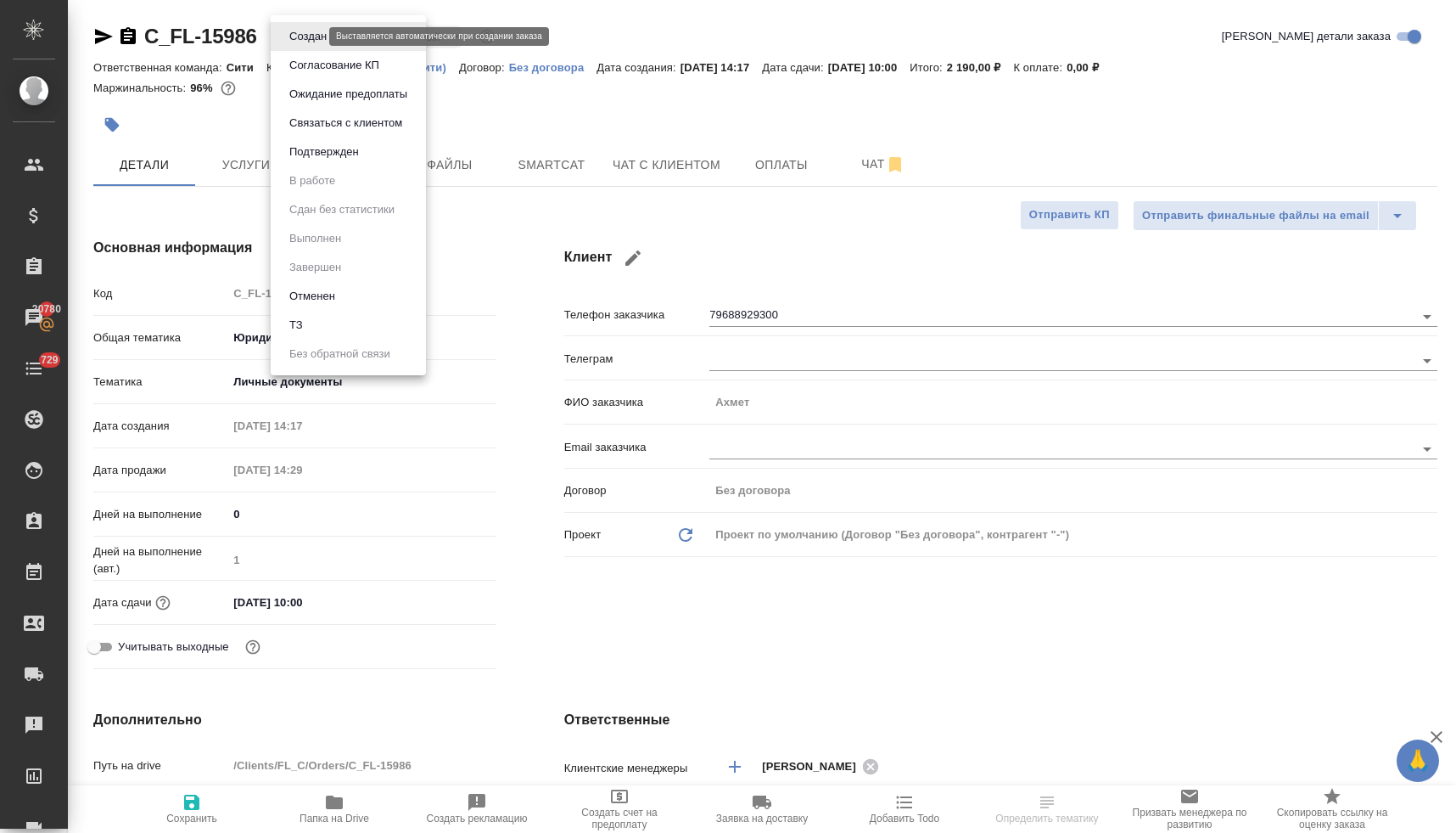
click at [315, 33] on body "🙏 .cls-1 fill:#fff; AWATERA Lyamina Nadezhda Клиенты Спецификации Заказы 20780 …" at bounding box center [728, 416] width 1456 height 833
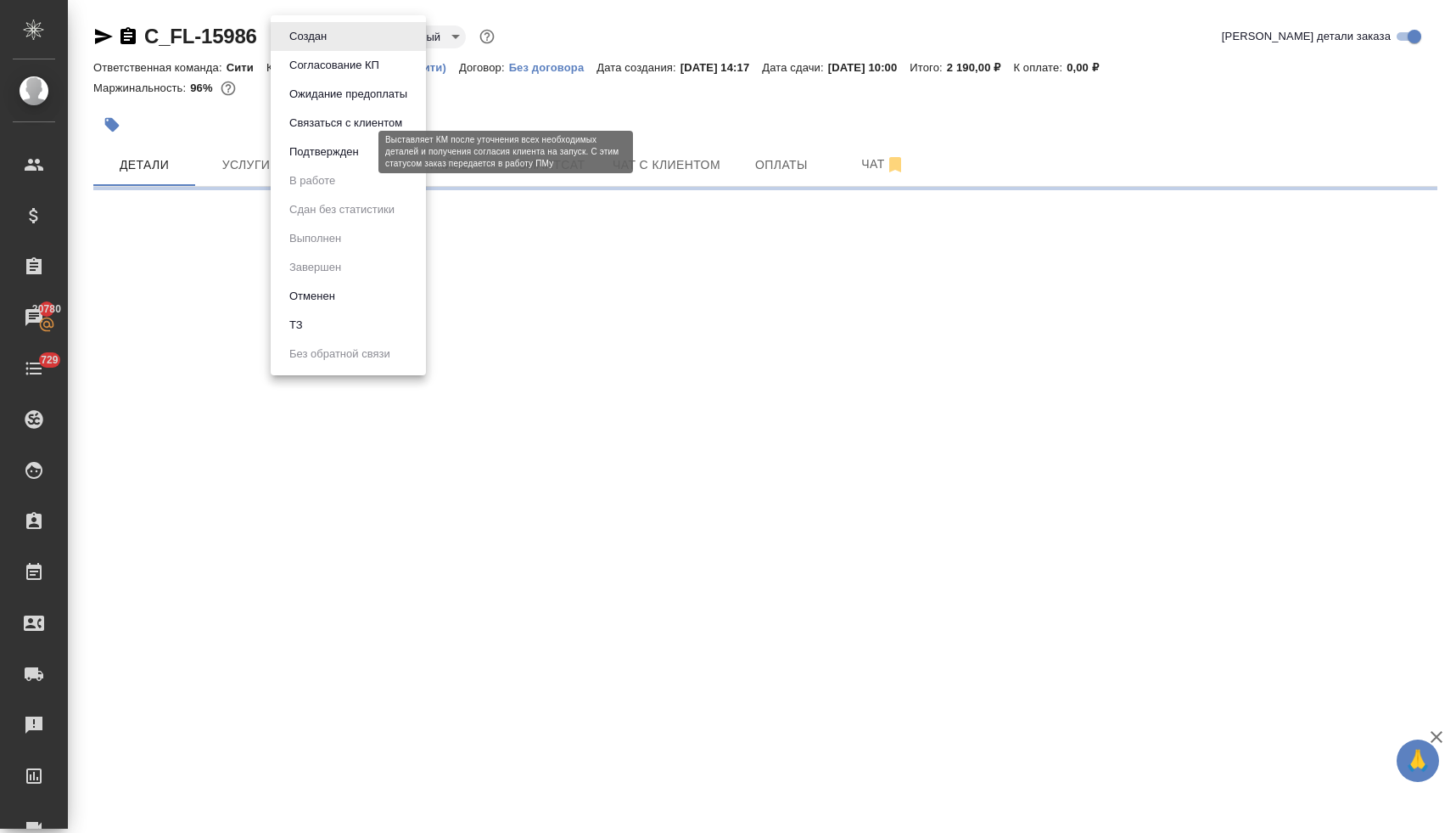
click at [327, 157] on button "Подтвержден" at bounding box center [324, 152] width 79 height 19
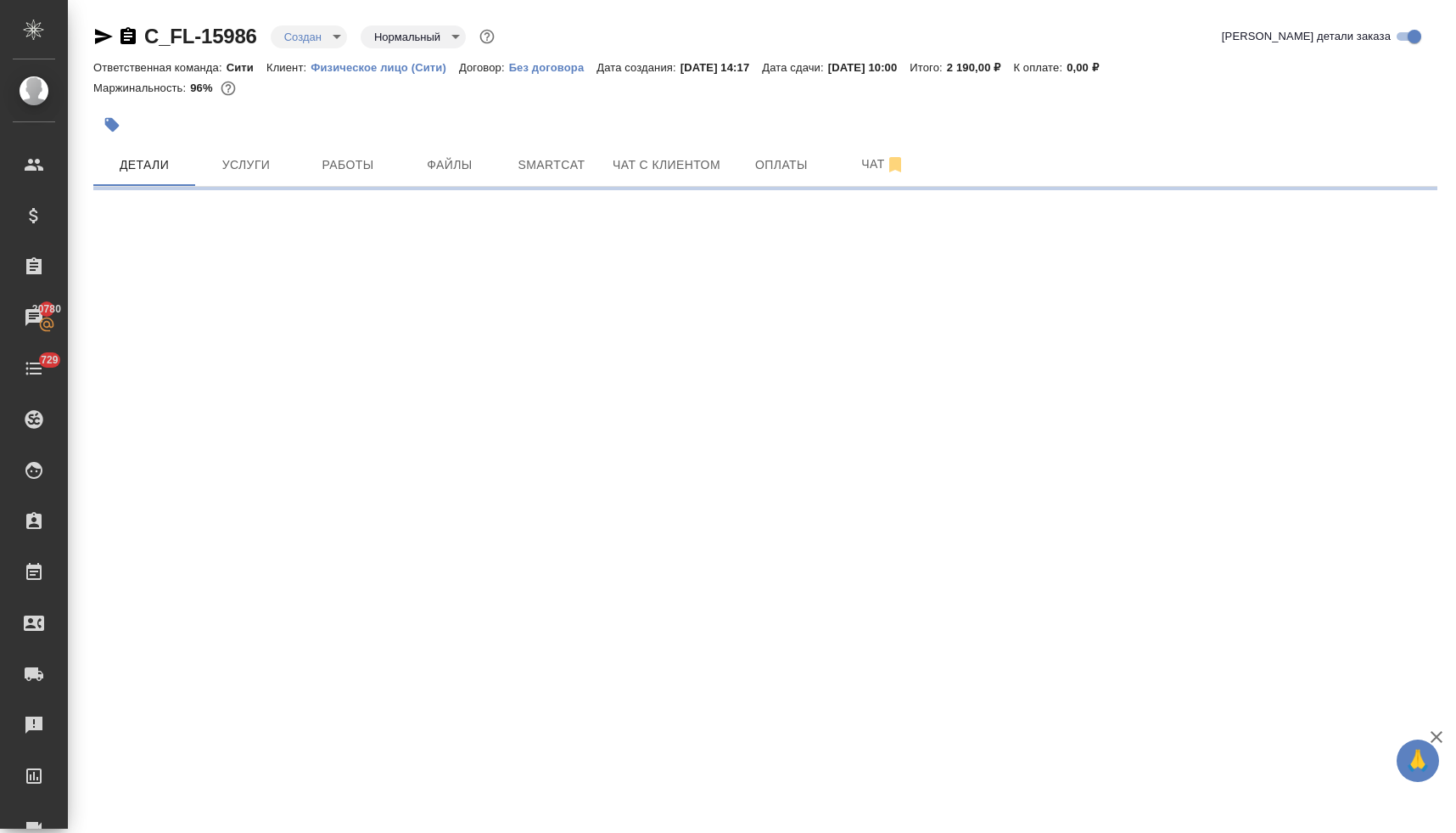
select select "RU"
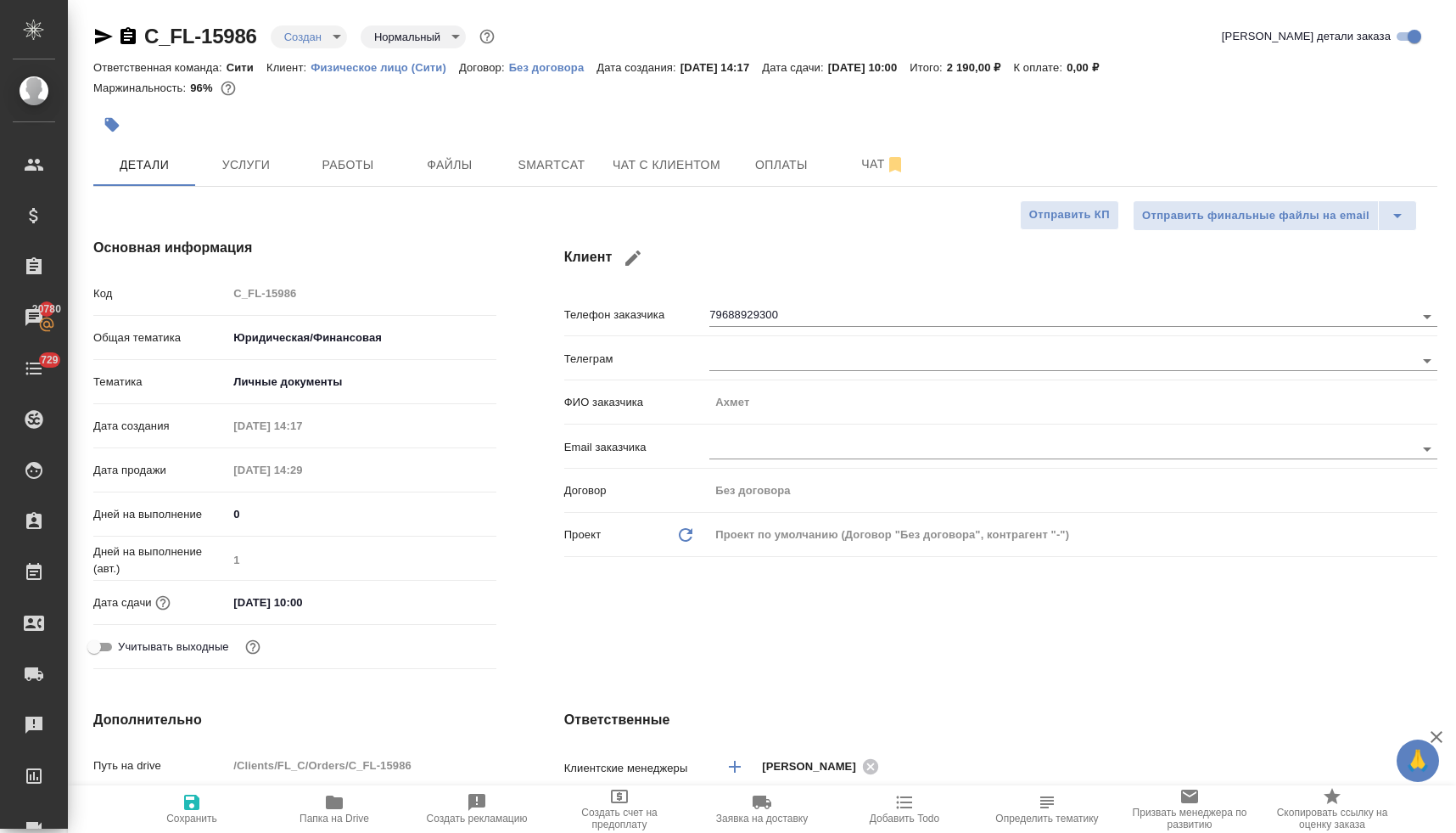
type textarea "x"
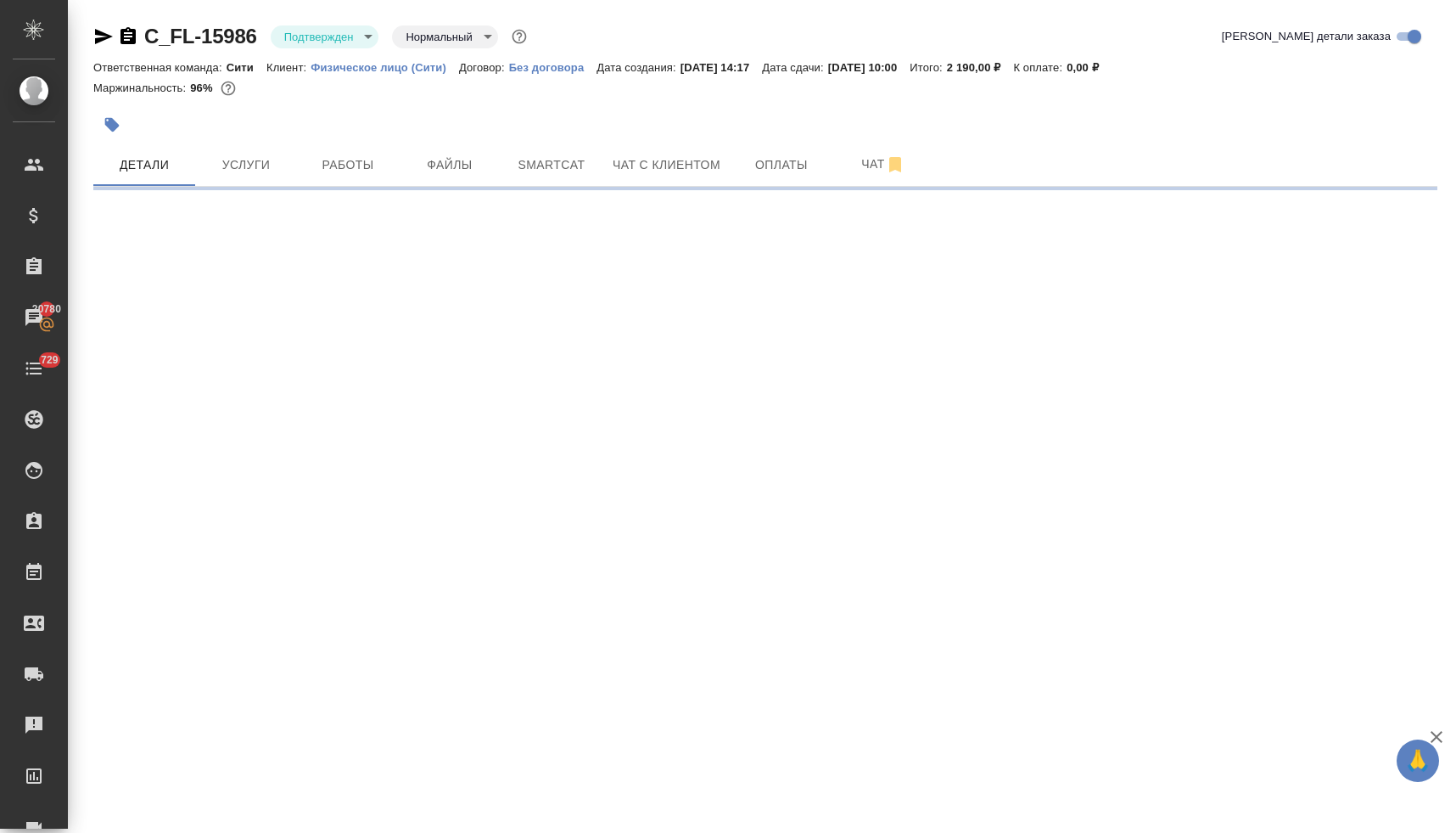
select select "RU"
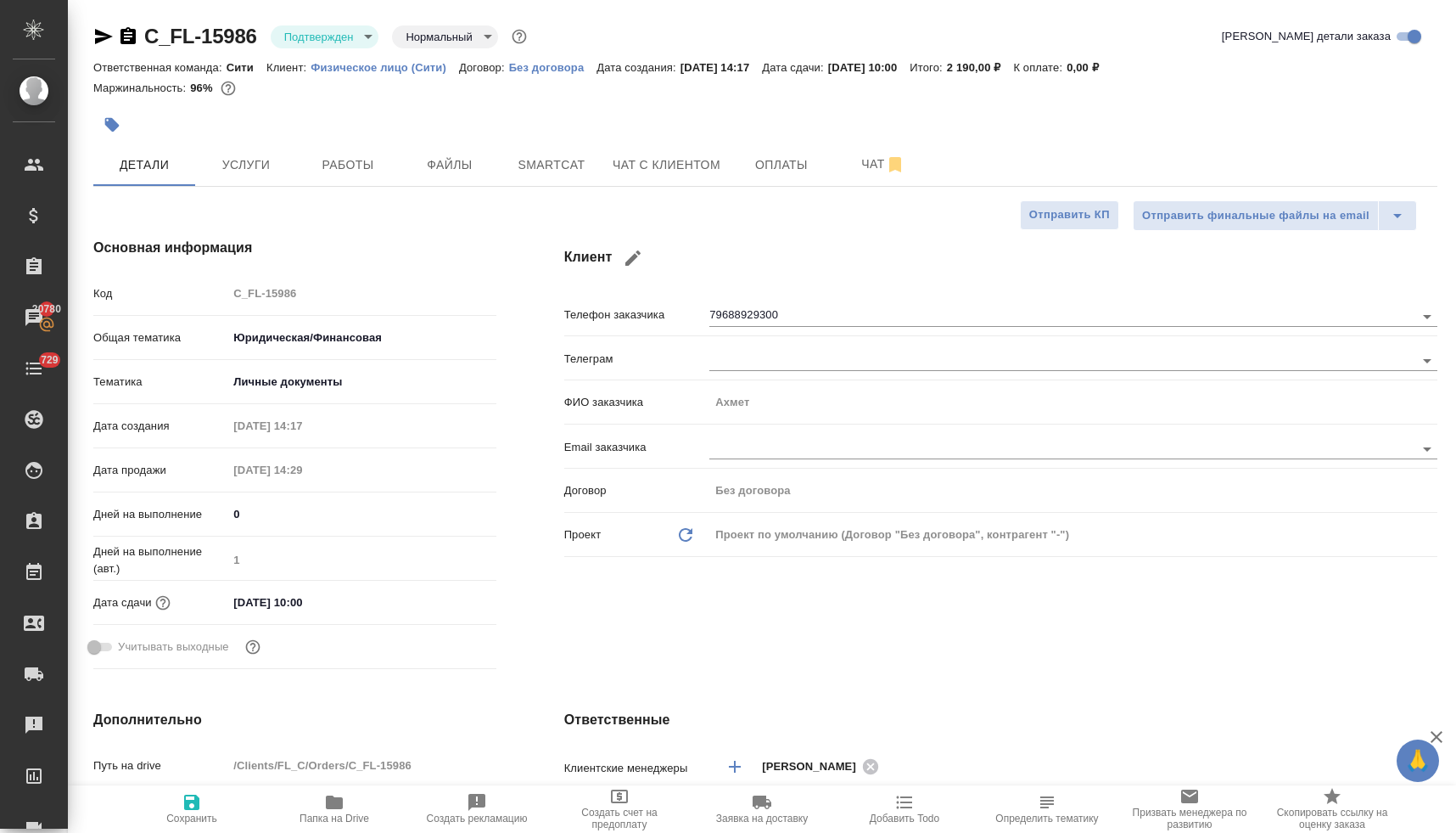
type textarea "x"
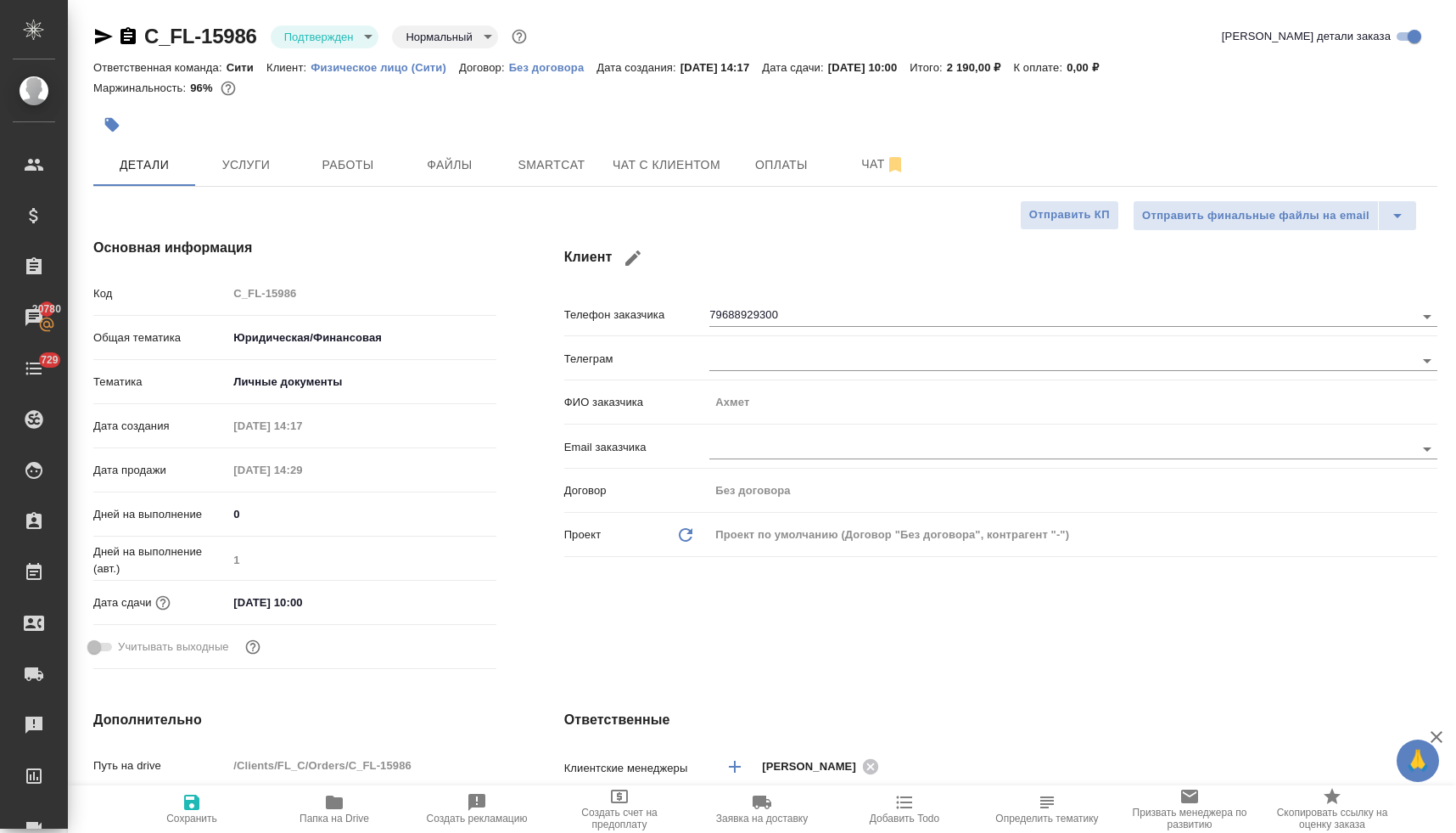
type textarea "x"
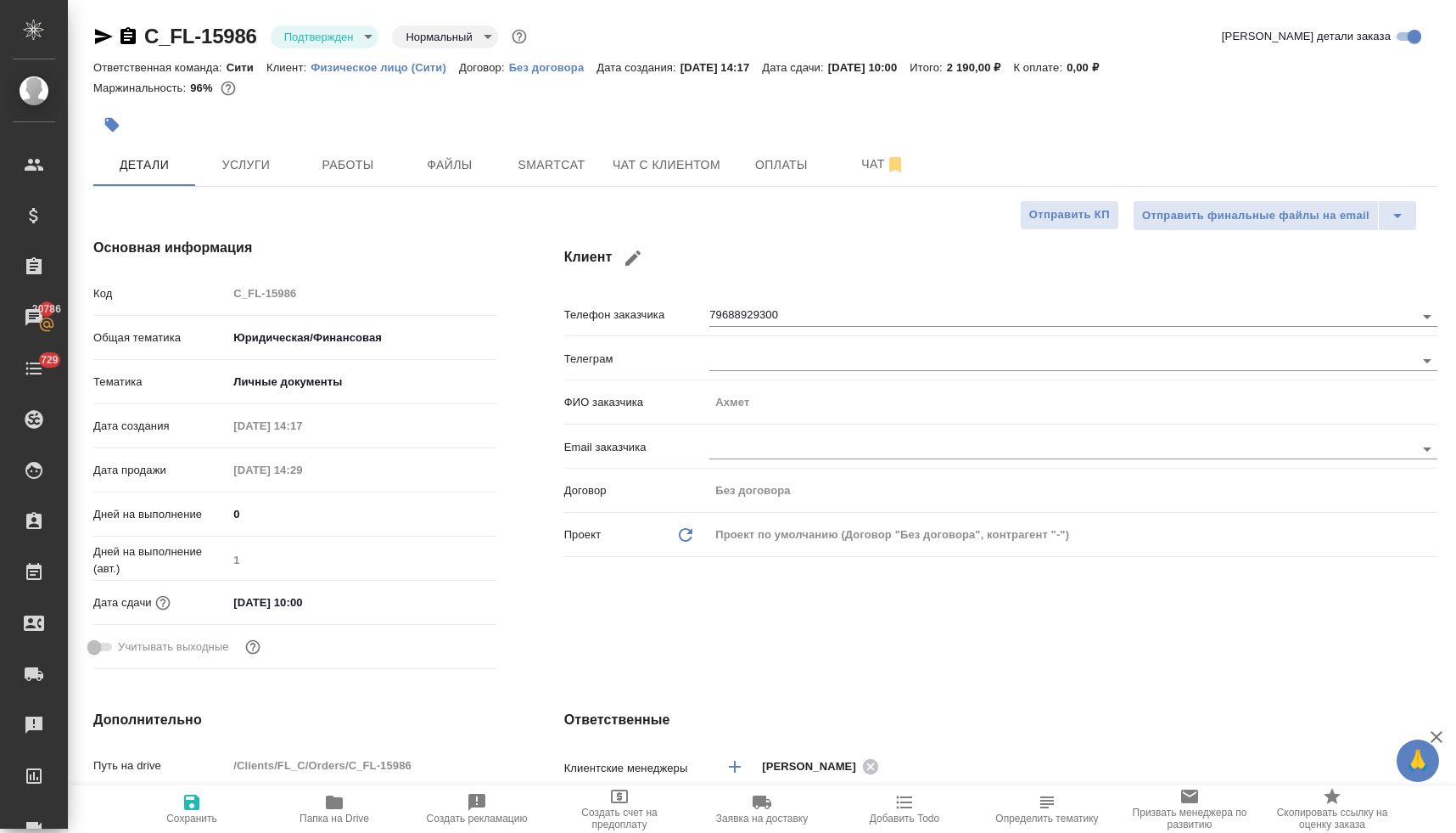
type textarea "x"
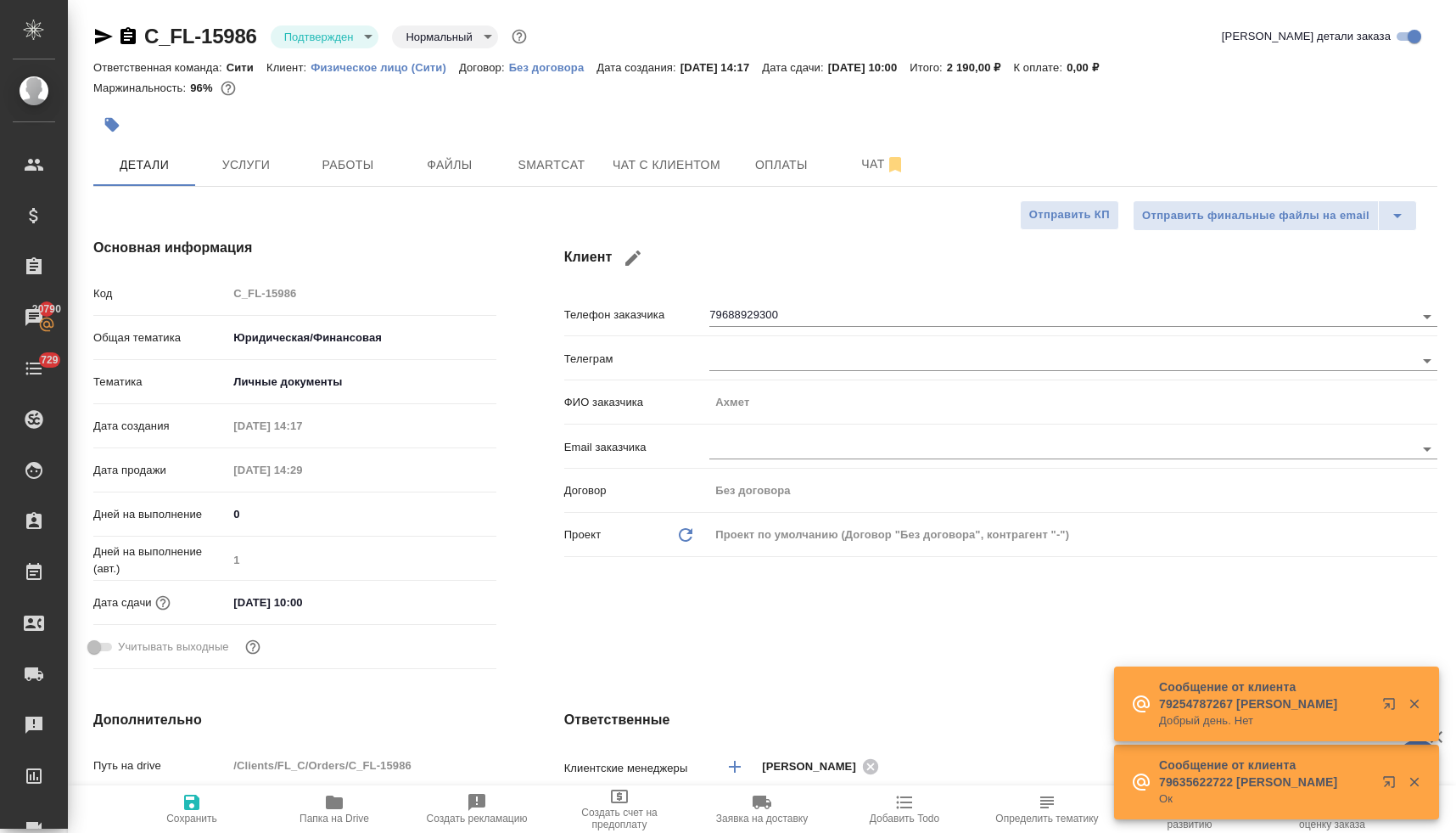
type textarea "x"
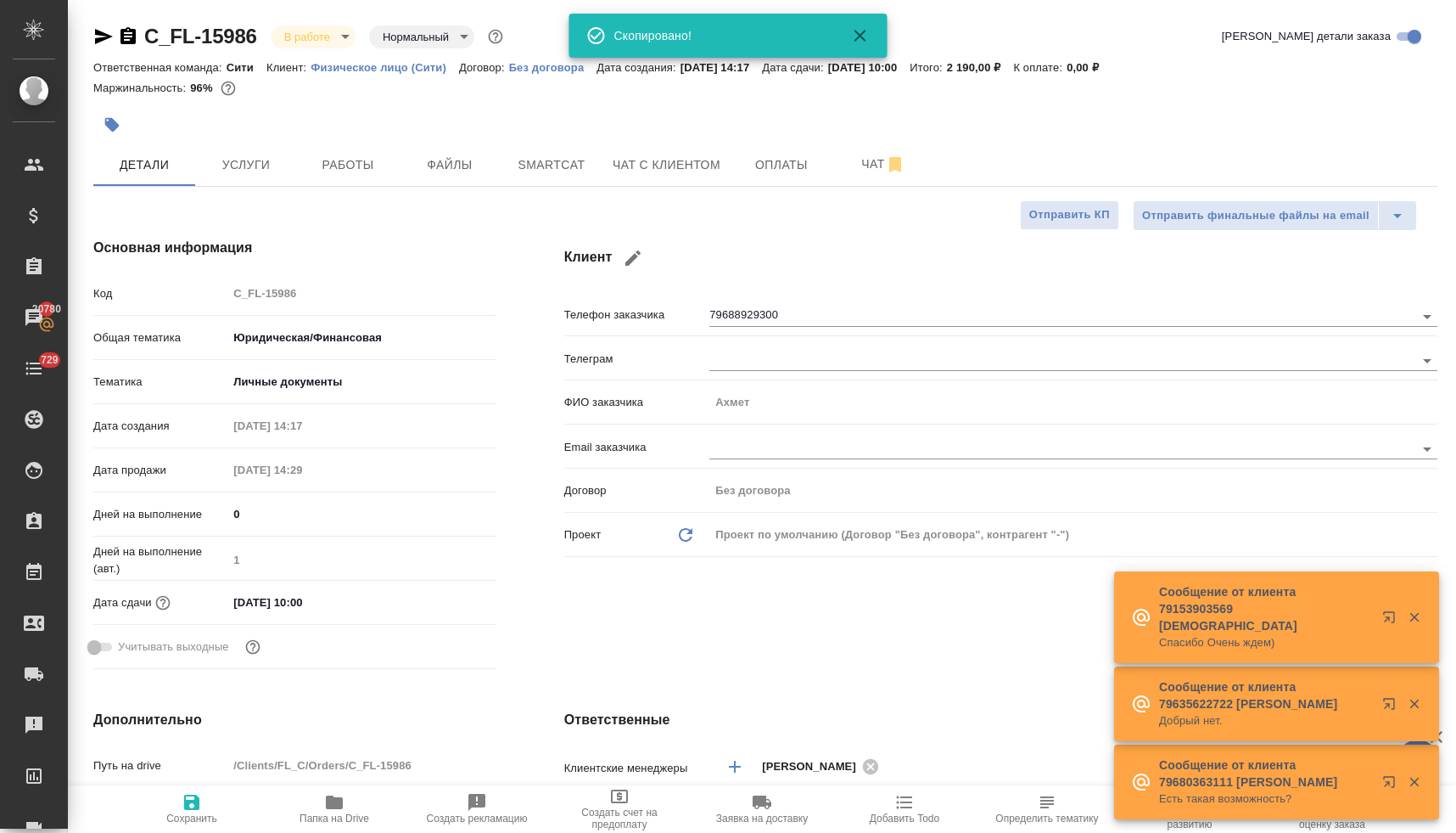
select select "RU"
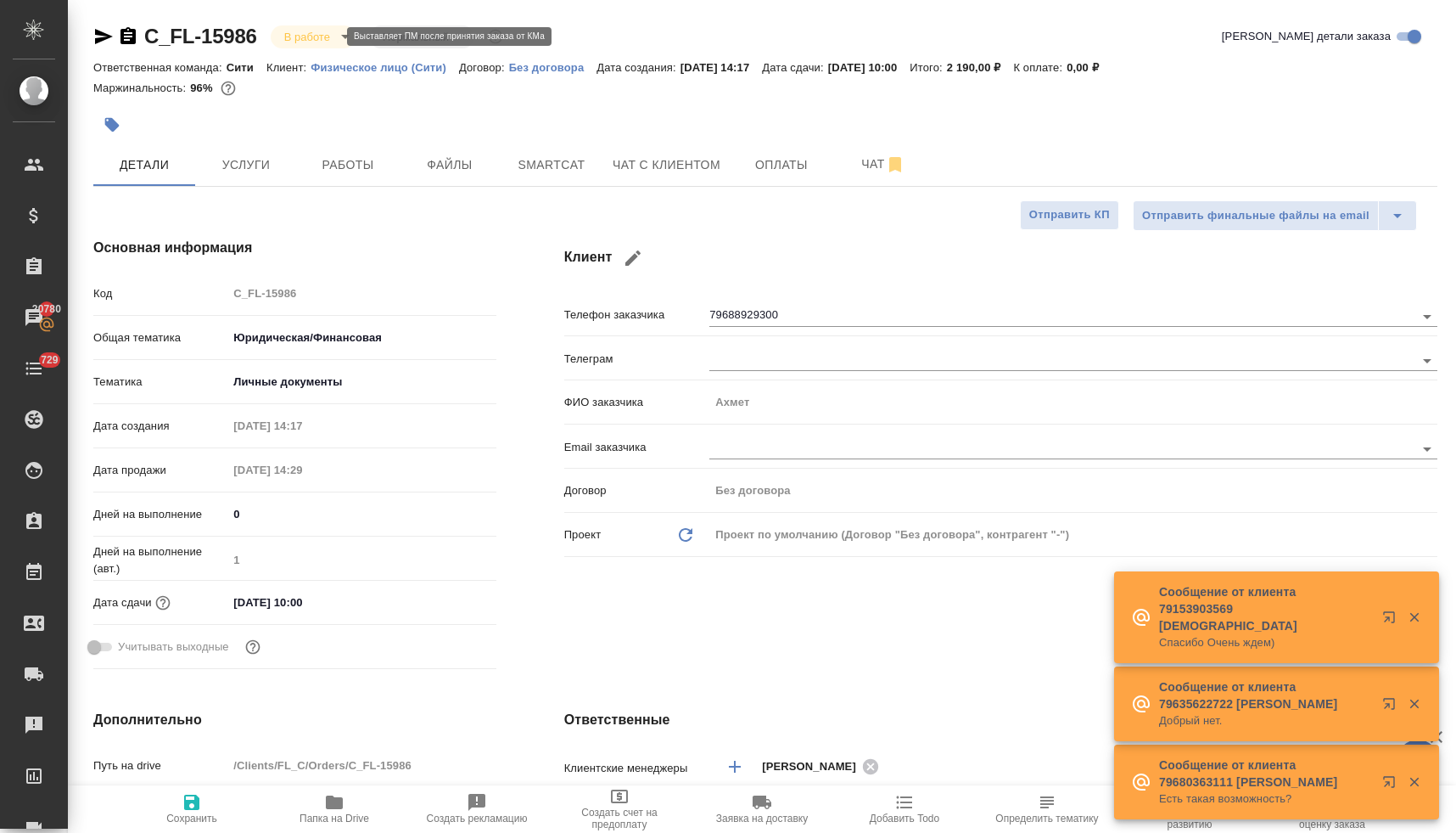
click at [284, 28] on body "🙏 .cls-1 fill:#fff; AWATERA [PERSON_NAME] Спецификации Заказы 20780 Чаты 729 To…" at bounding box center [728, 416] width 1456 height 833
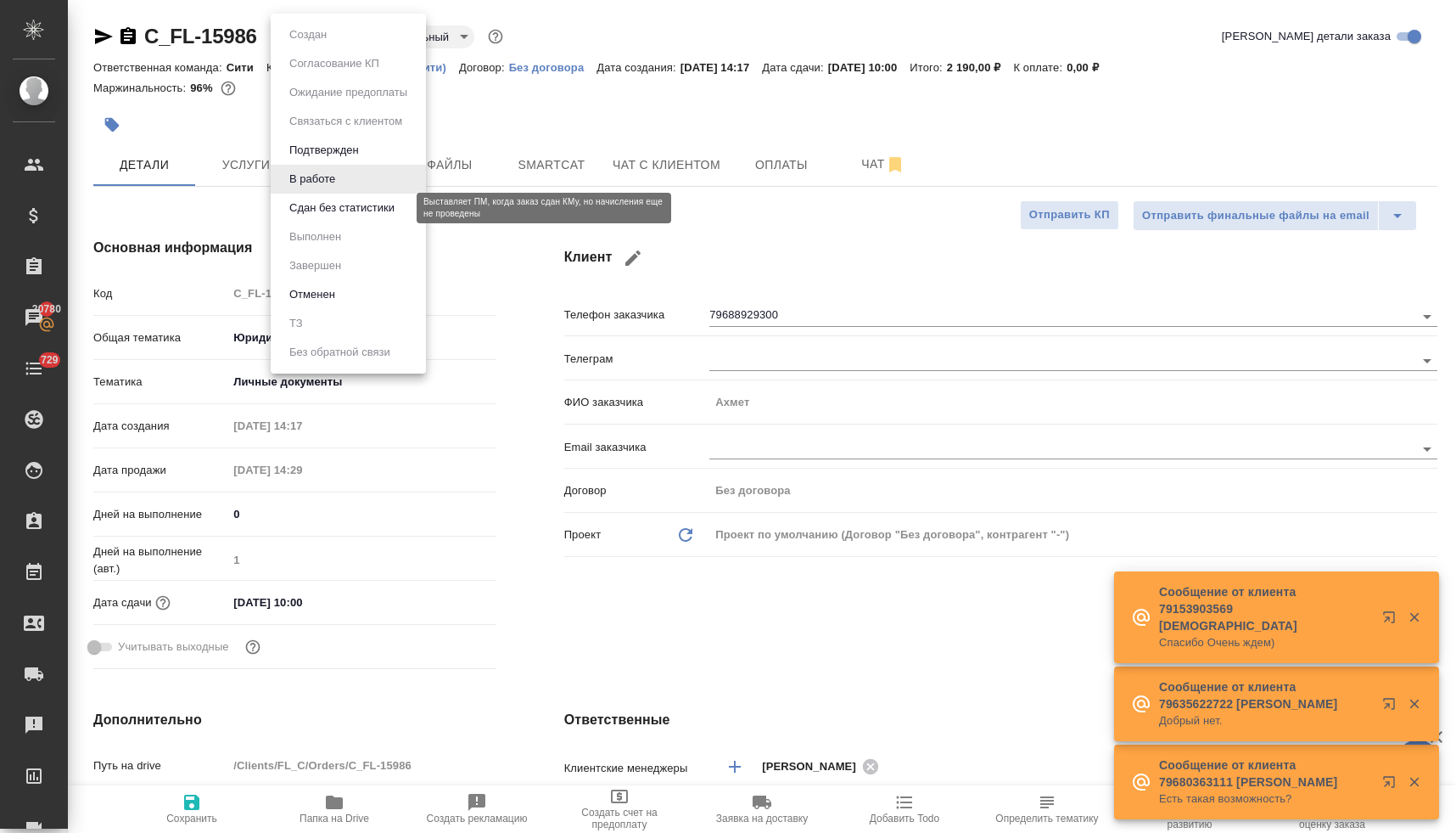
click at [329, 203] on button "Сдан без статистики" at bounding box center [342, 207] width 115 height 19
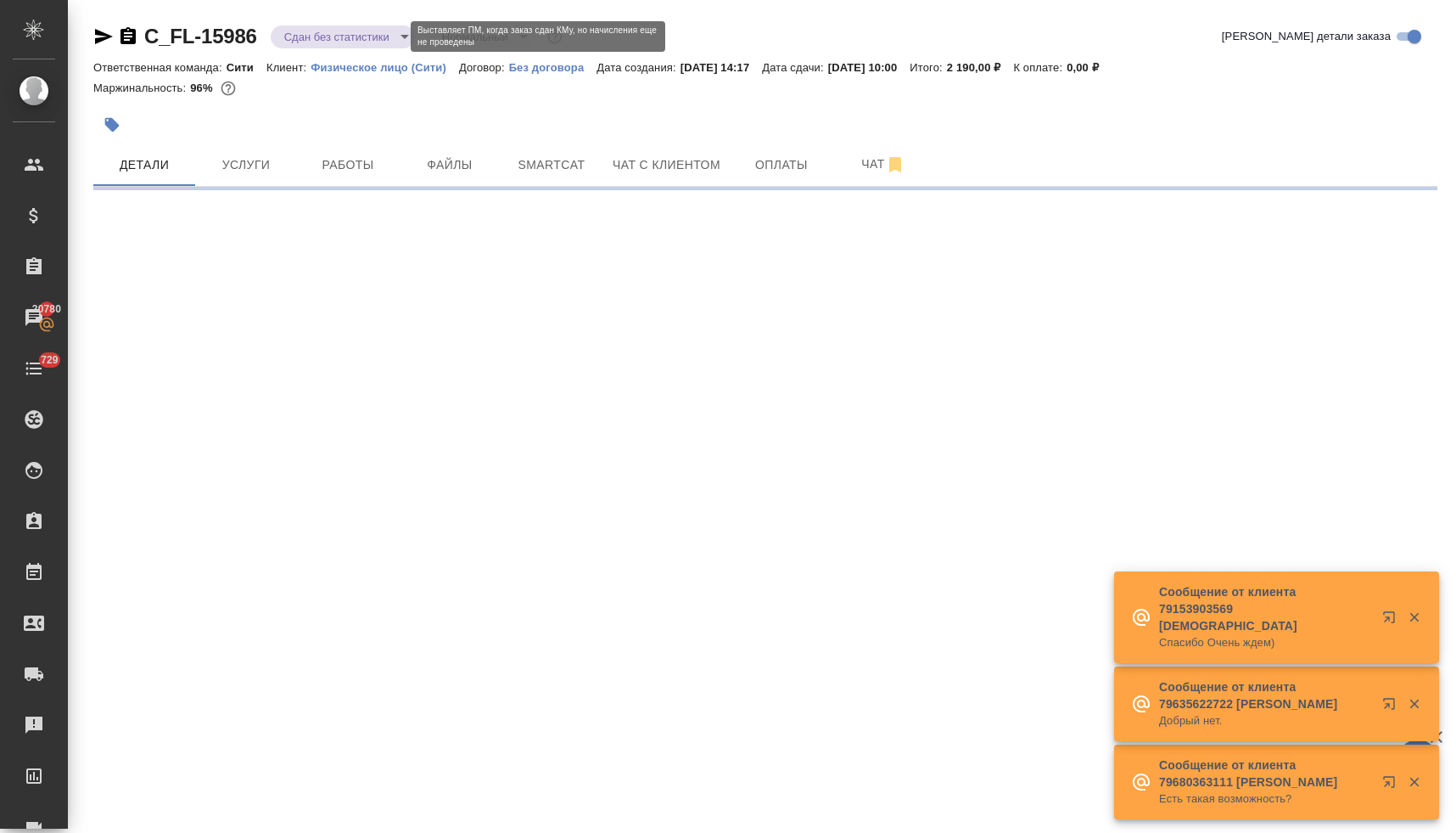
click at [326, 39] on body "🙏 .cls-1 fill:#fff; AWATERA [PERSON_NAME] Спецификации Заказы 20780 Чаты 729 To…" at bounding box center [728, 416] width 1456 height 833
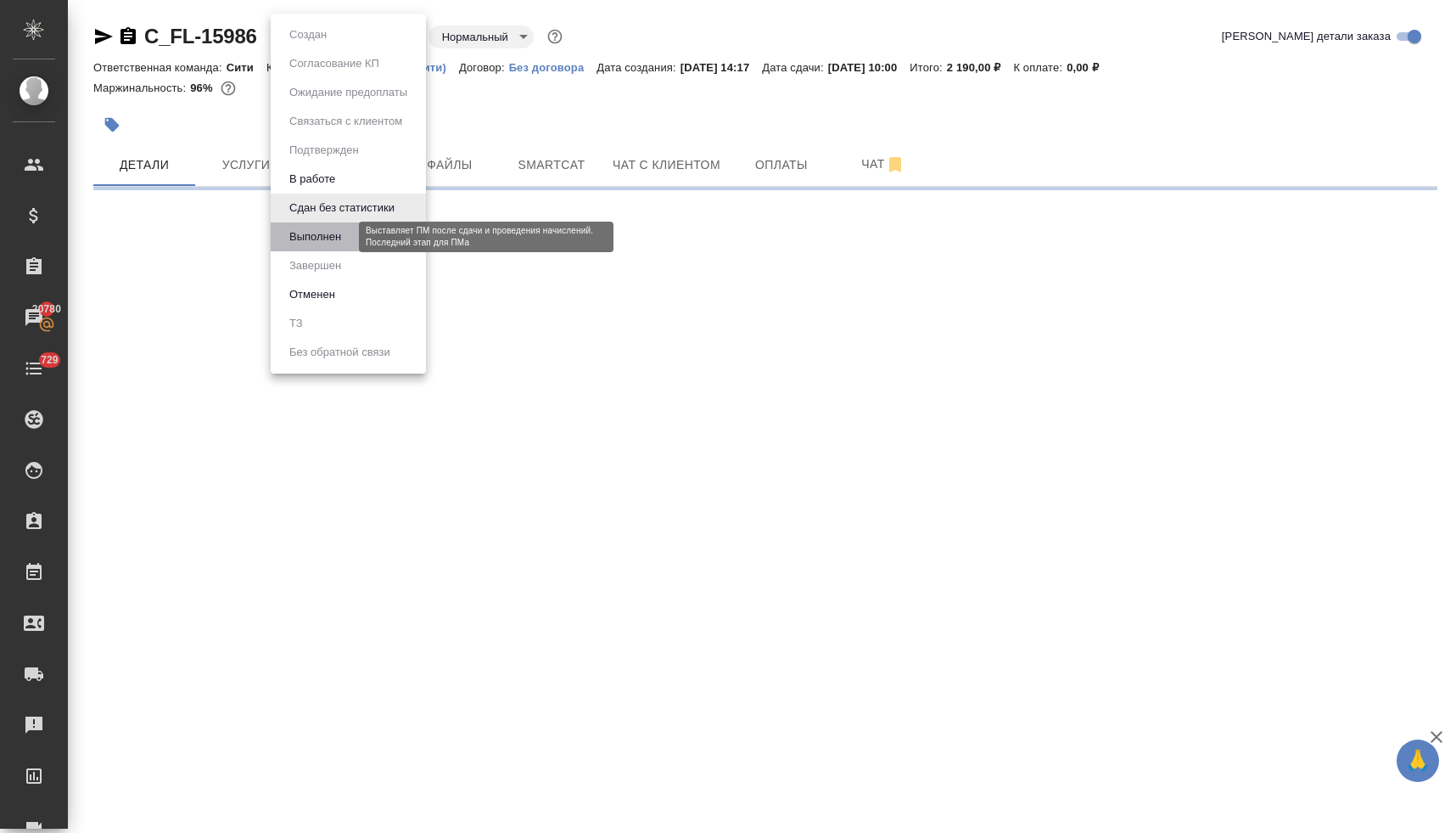
click at [344, 242] on button "Выполнен" at bounding box center [315, 236] width 61 height 19
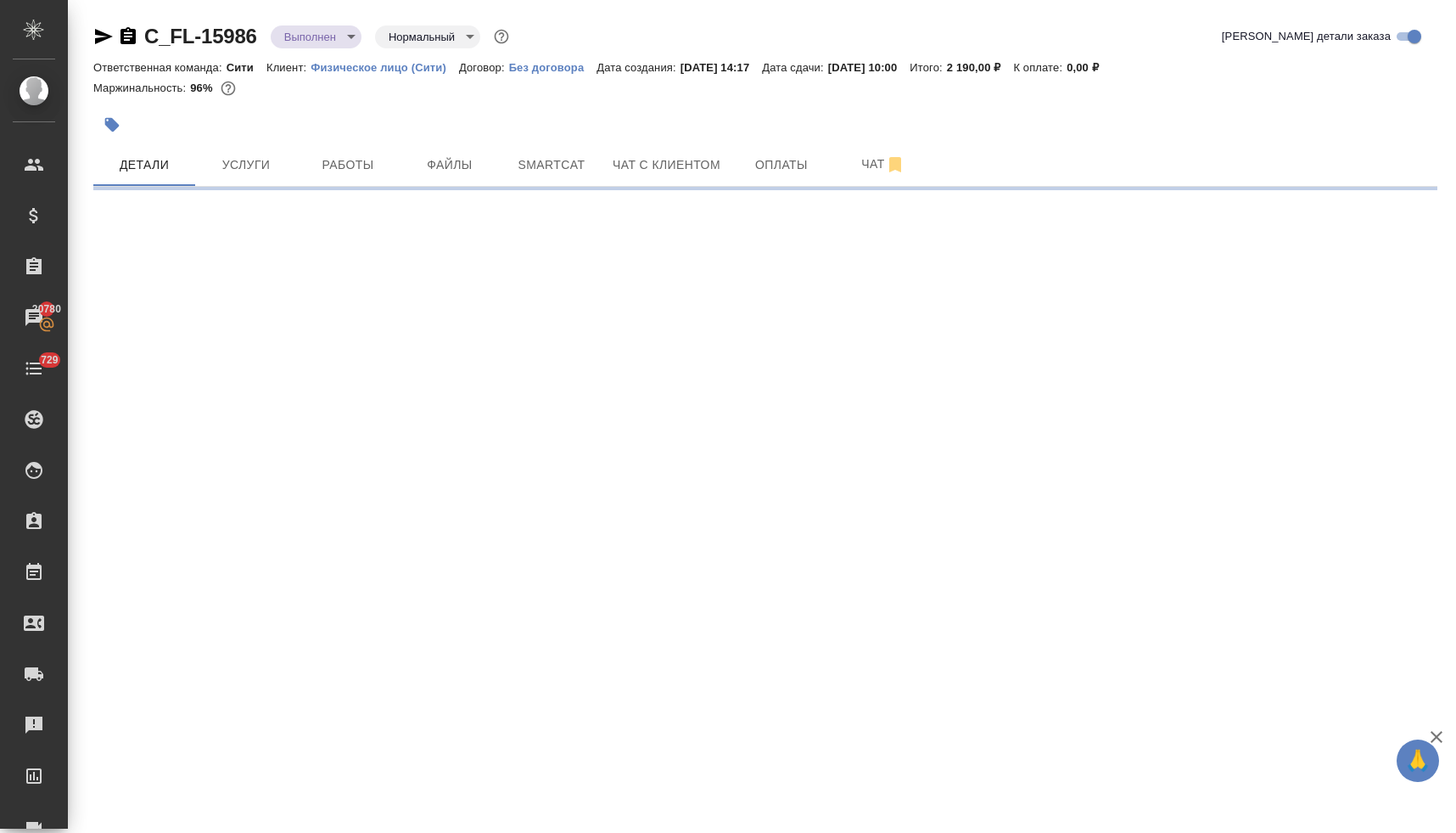
select select "RU"
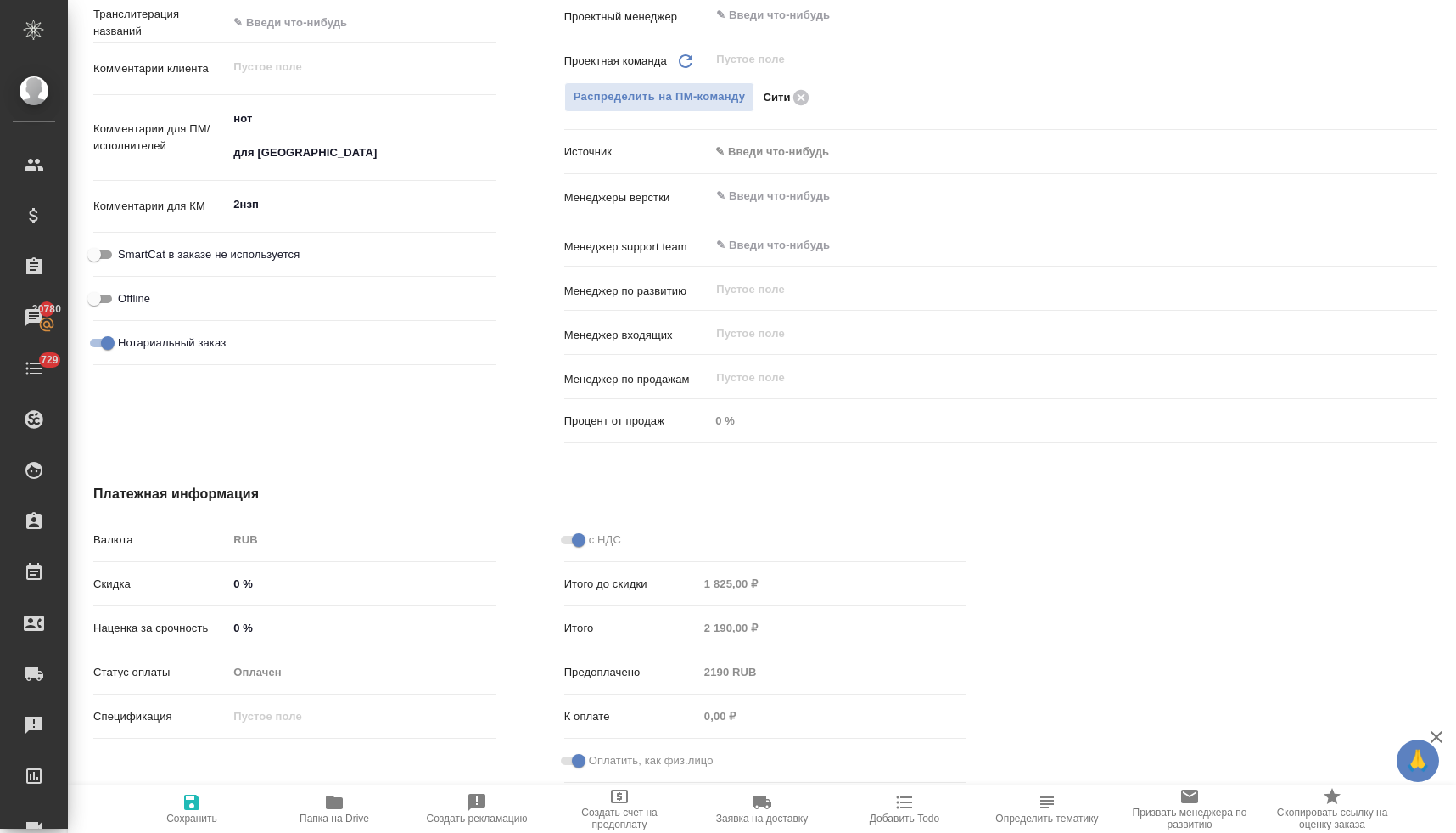
scroll to position [582, 0]
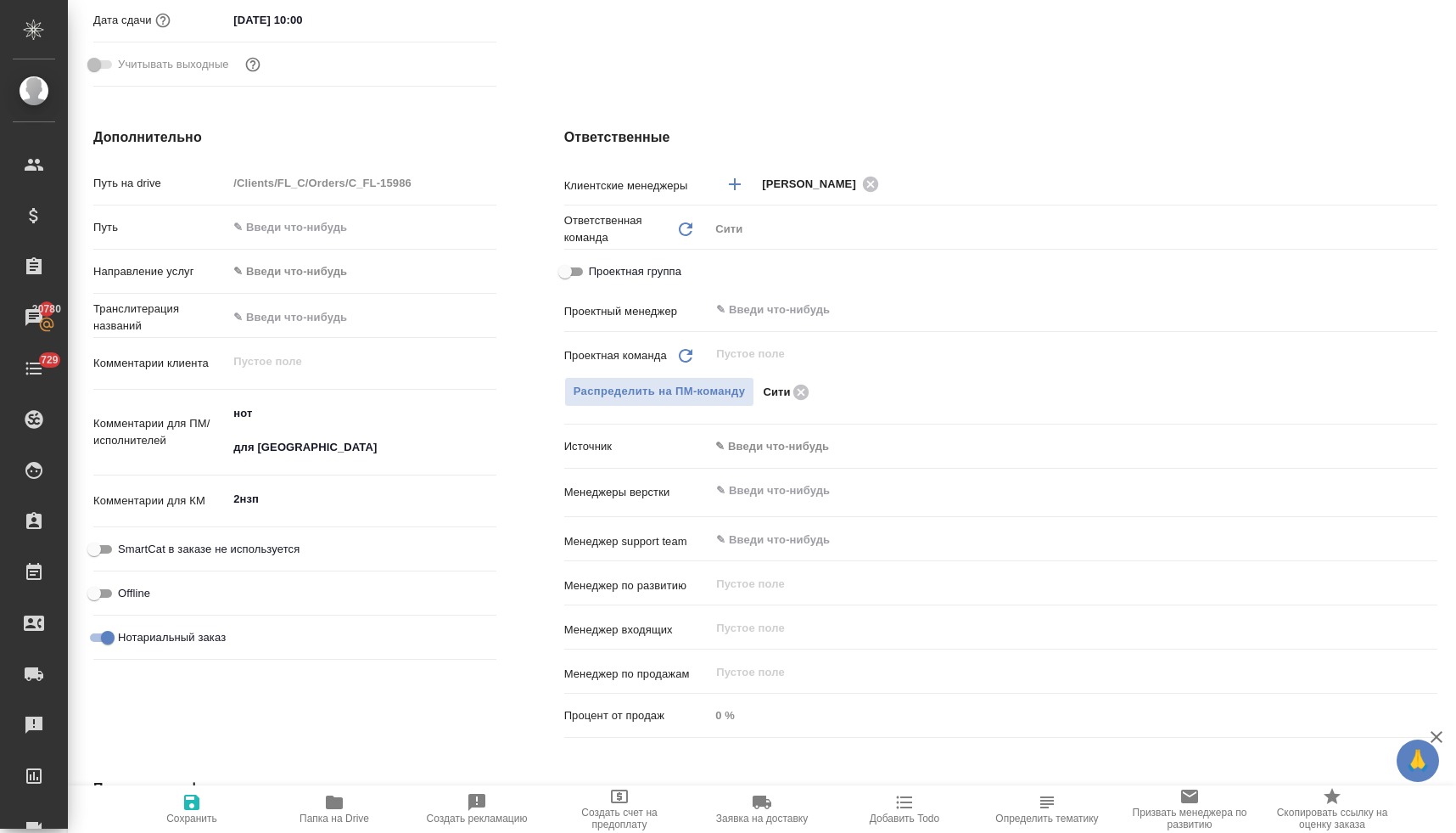
type textarea "x"
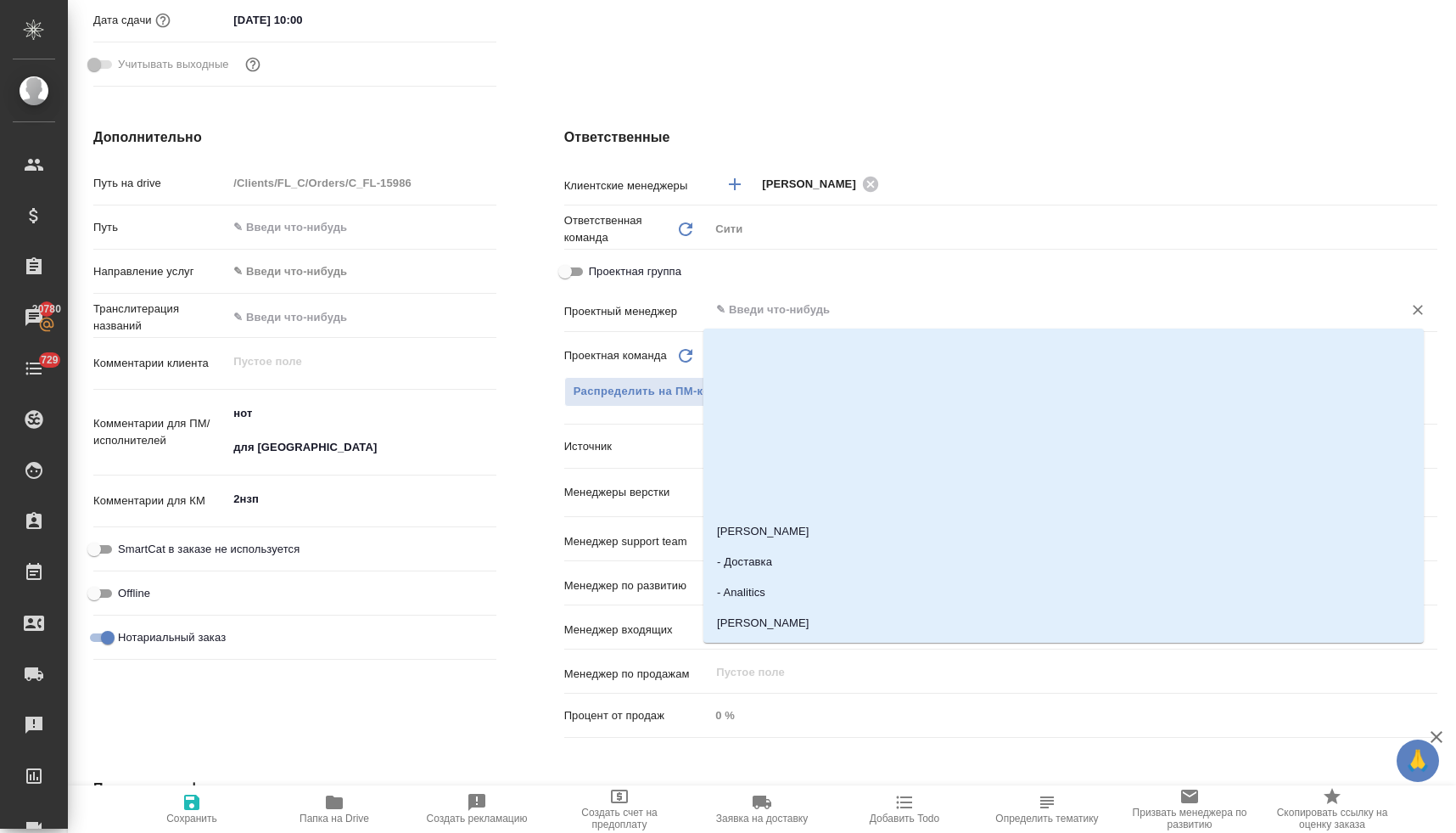
click at [788, 315] on input "text" at bounding box center [1045, 309] width 661 height 21
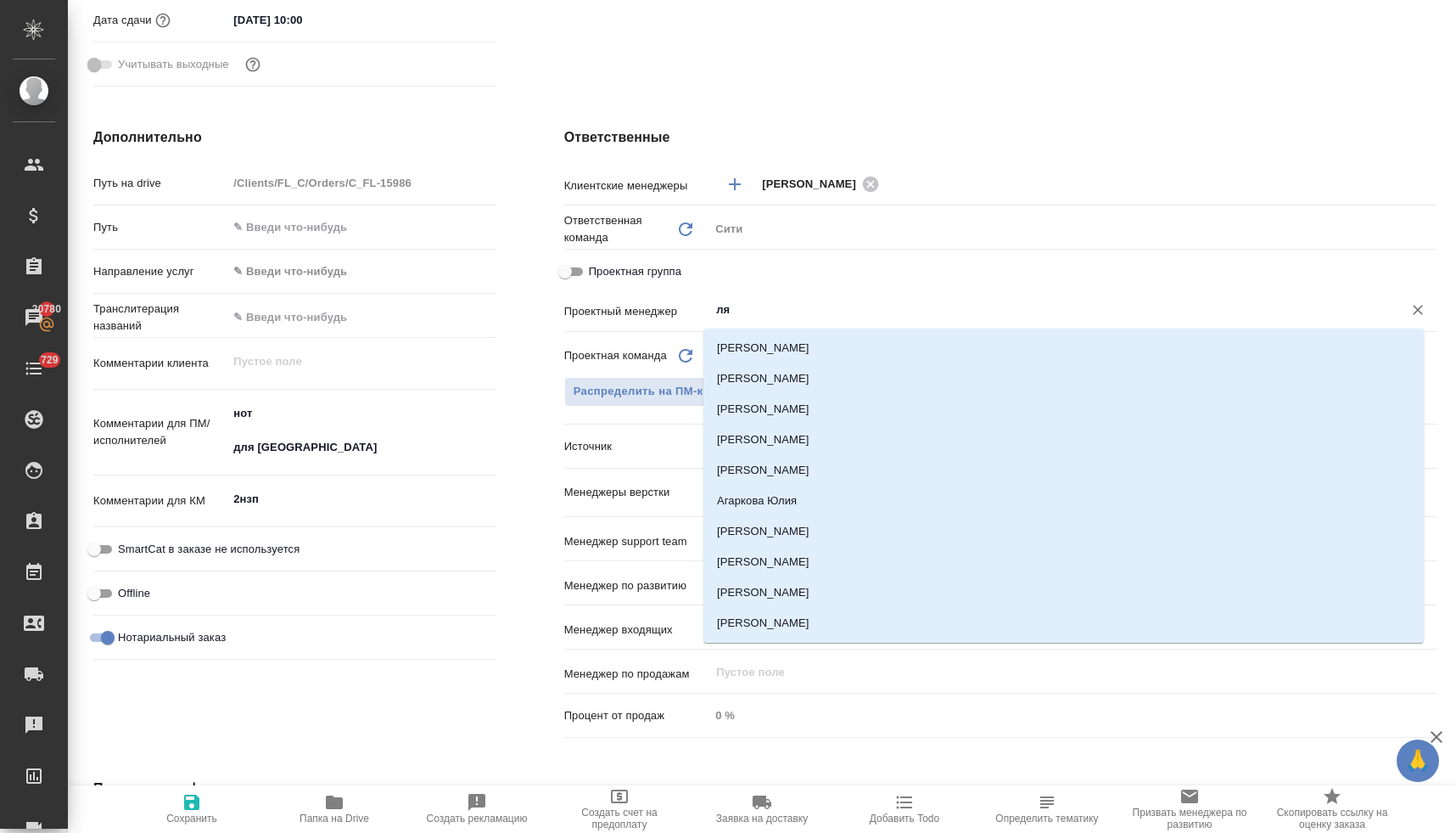
type input "лям"
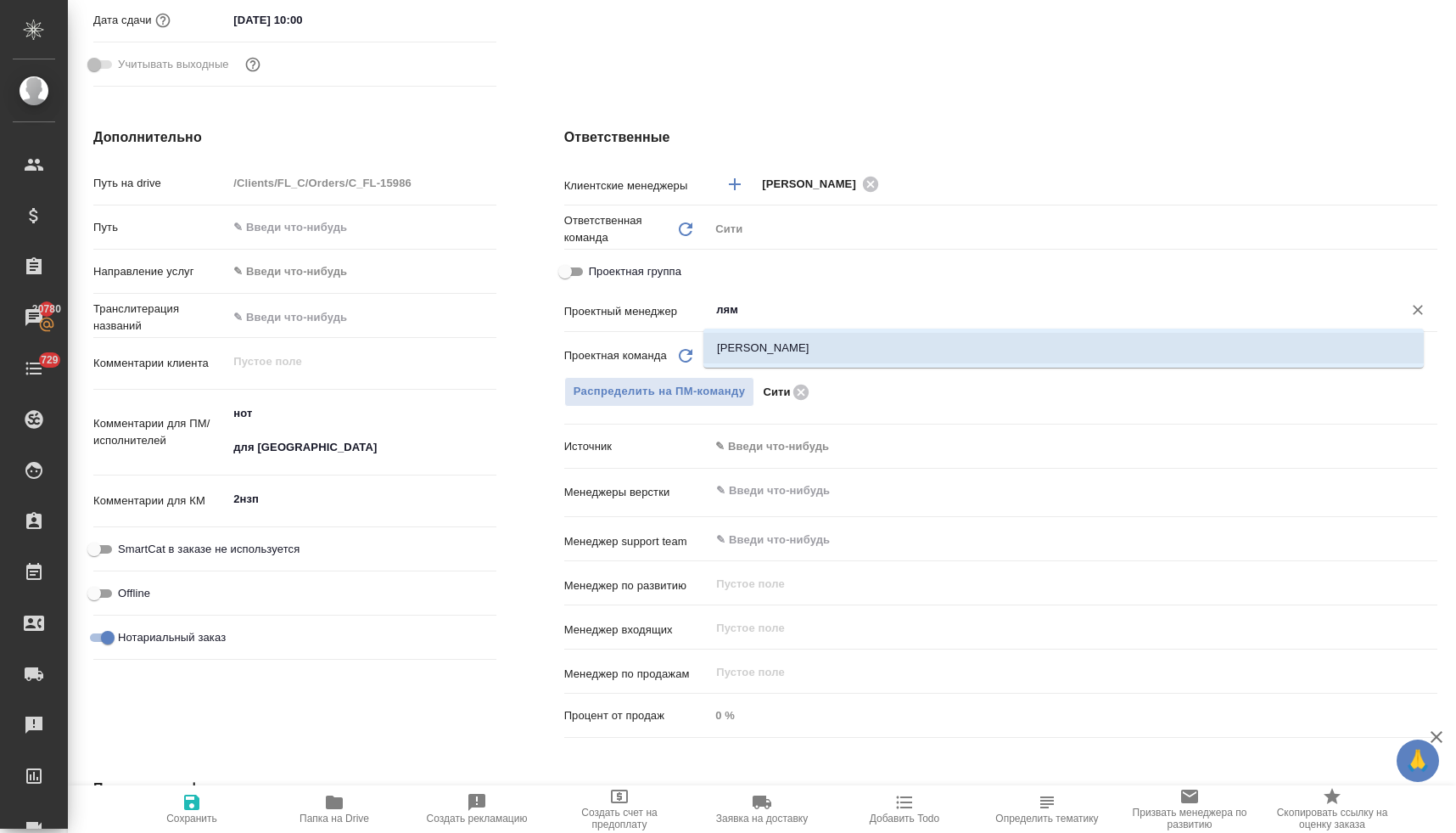
click at [791, 338] on li "[PERSON_NAME]" at bounding box center [1063, 347] width 721 height 31
type textarea "x"
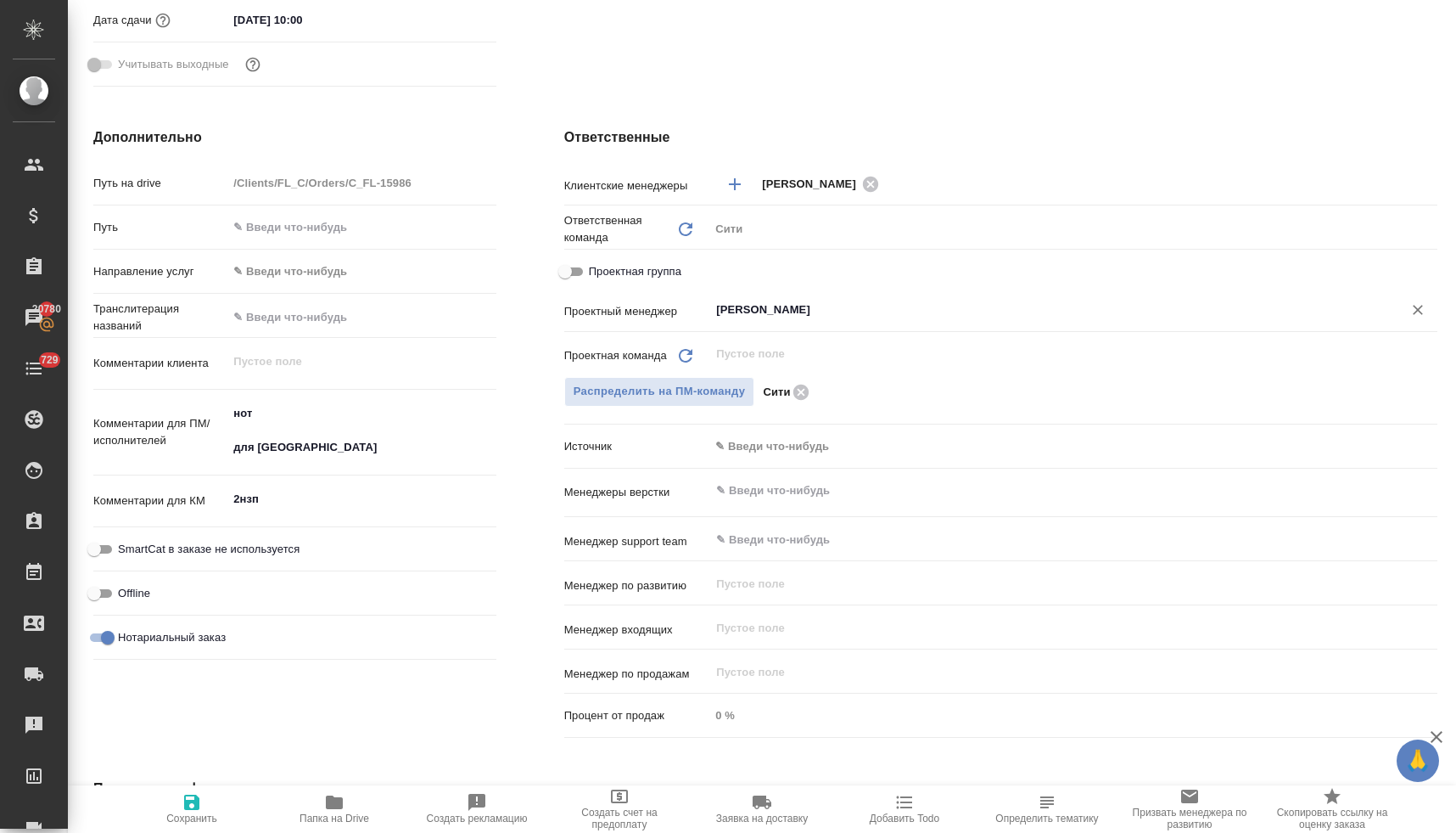
type input "[PERSON_NAME]"
click at [190, 803] on icon "button" at bounding box center [191, 801] width 21 height 21
type textarea "x"
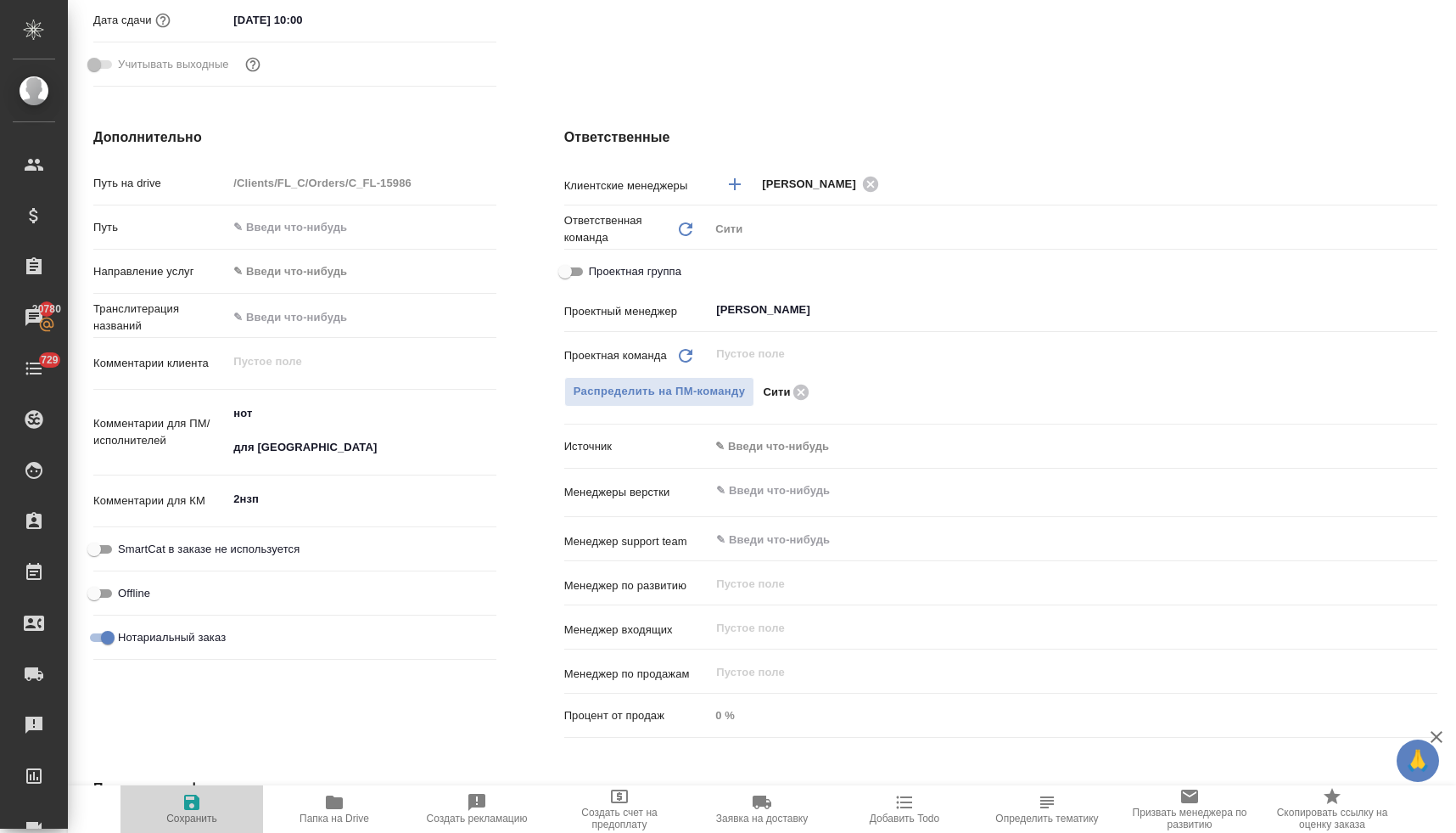
type textarea "x"
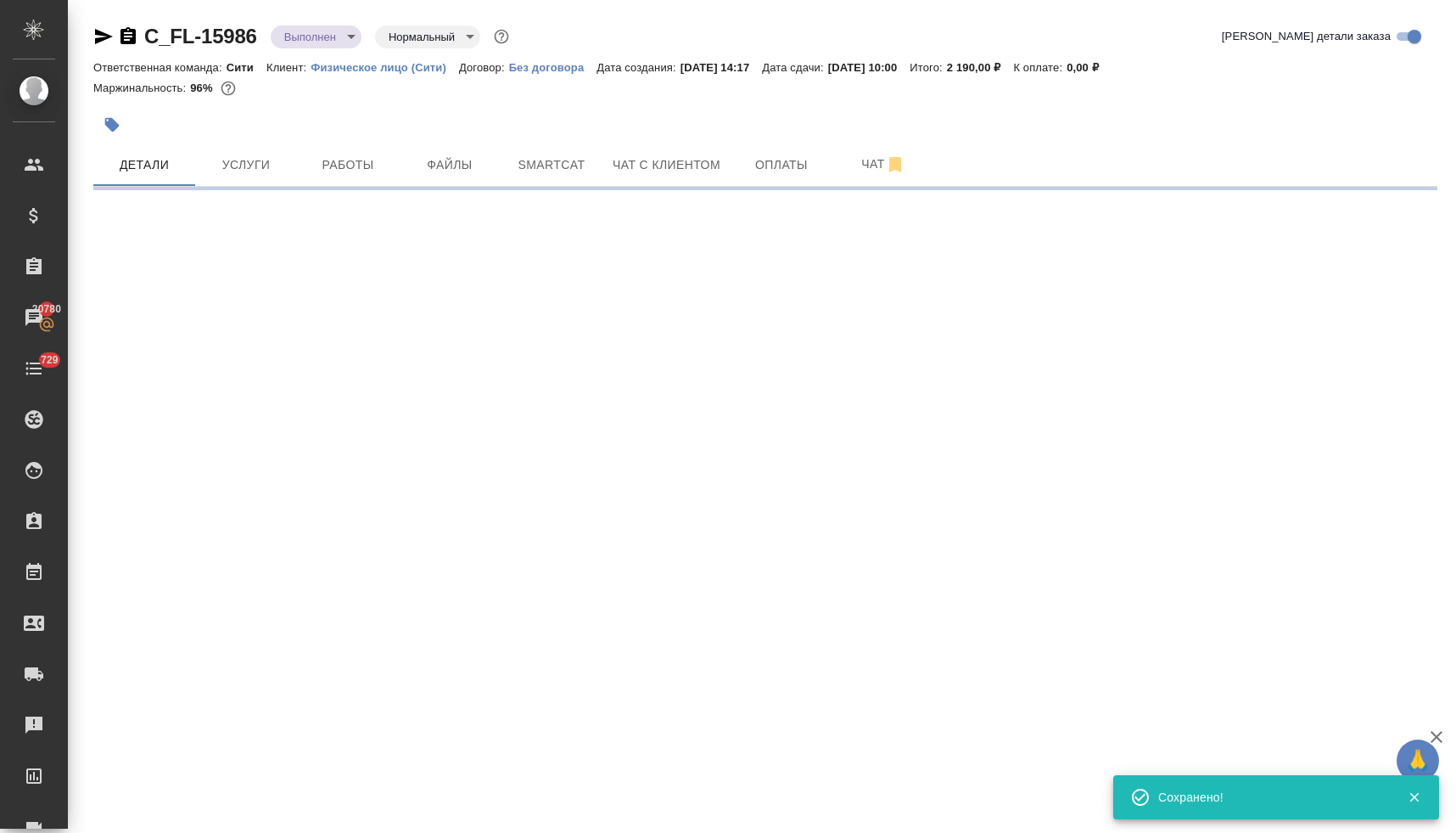
scroll to position [0, 0]
select select "RU"
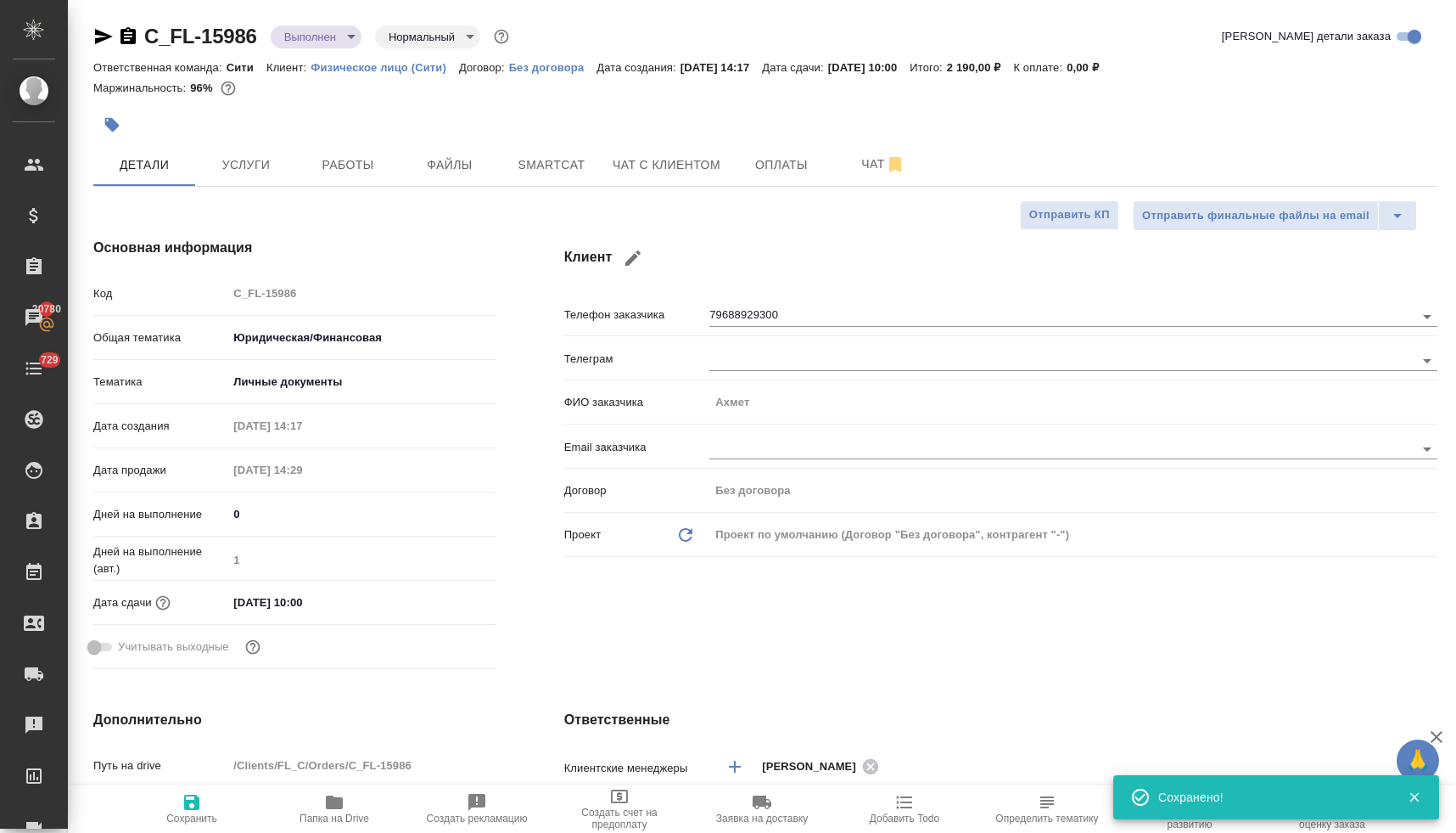
type textarea "x"
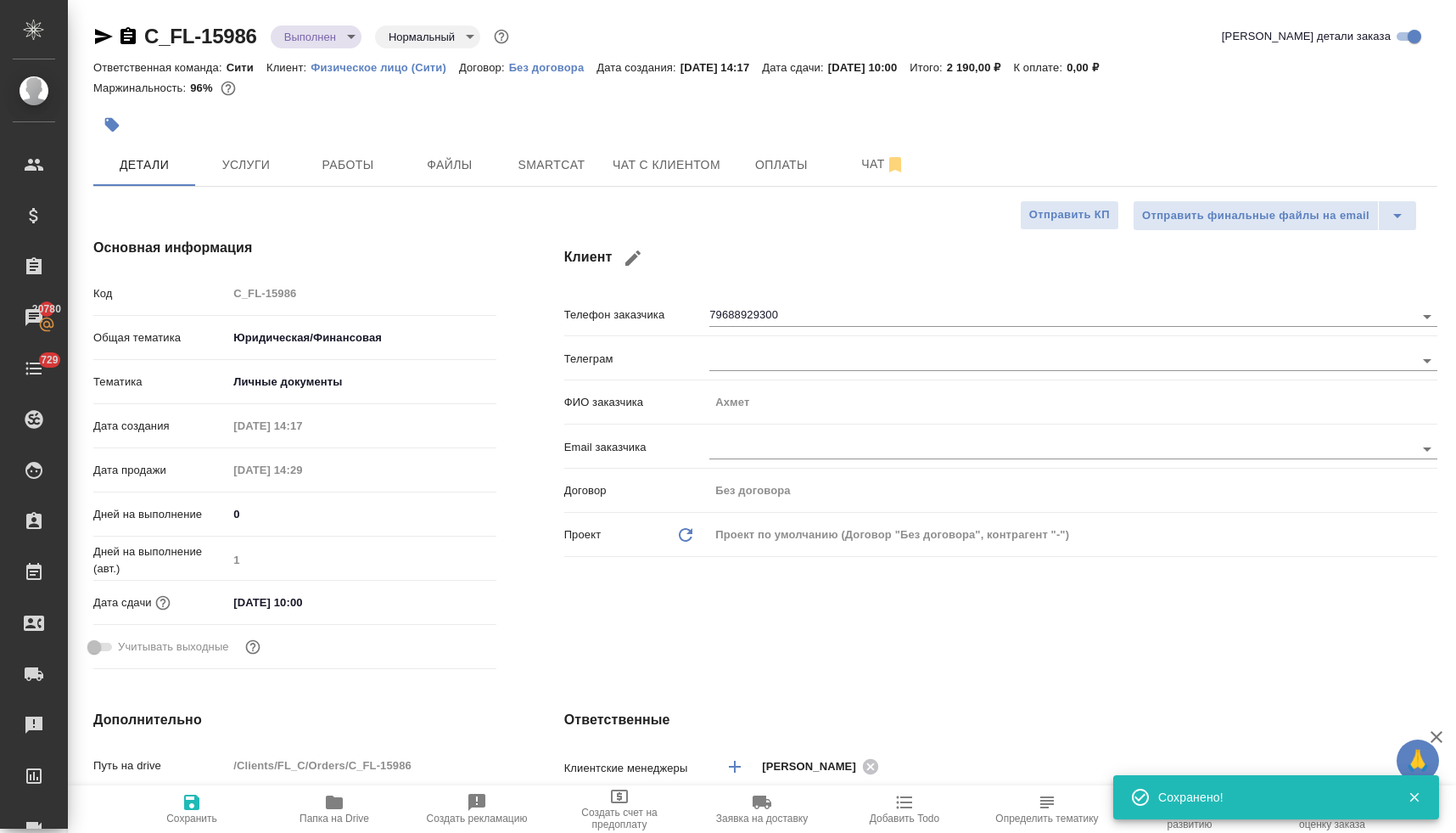
type textarea "x"
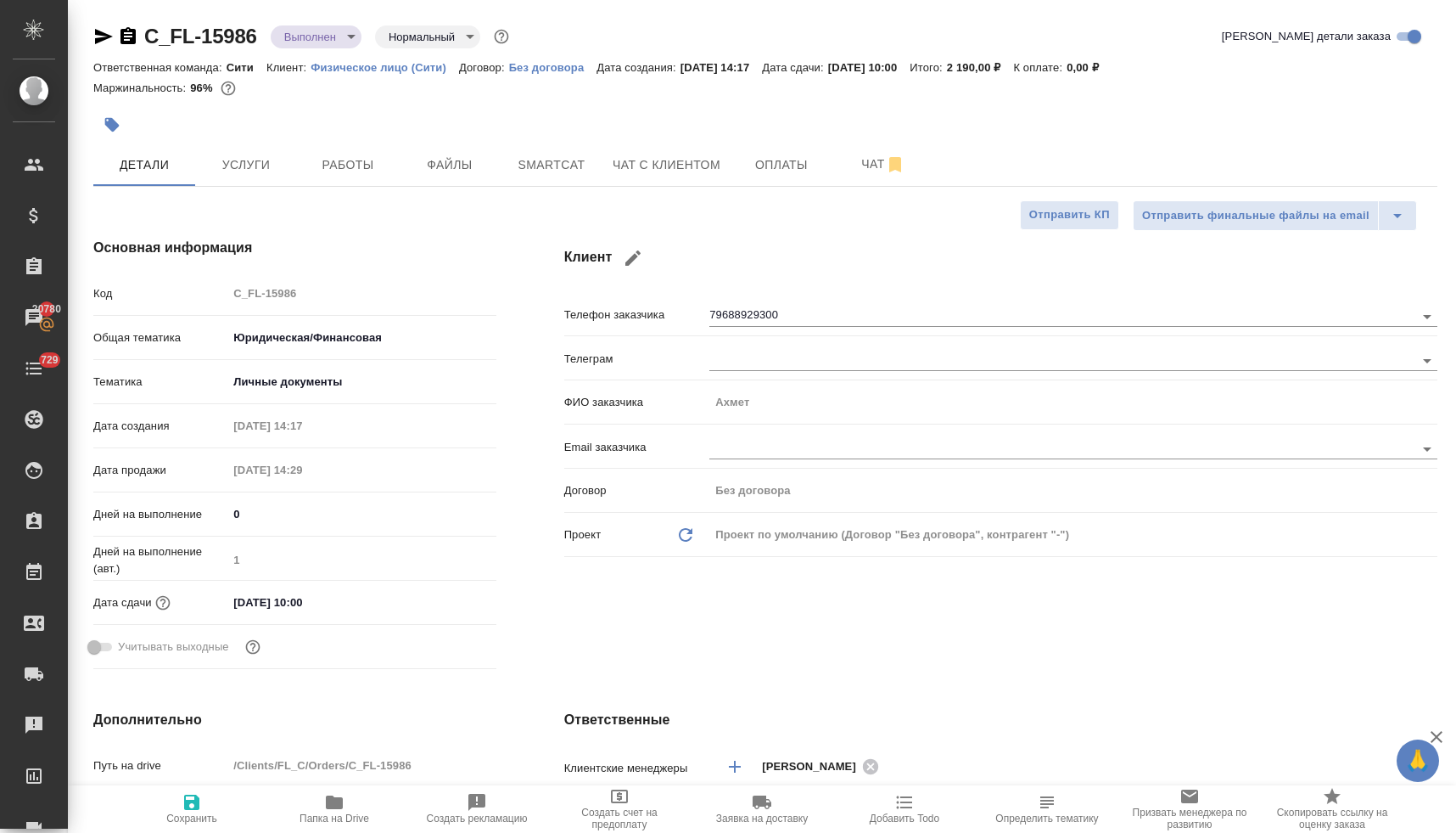
type textarea "x"
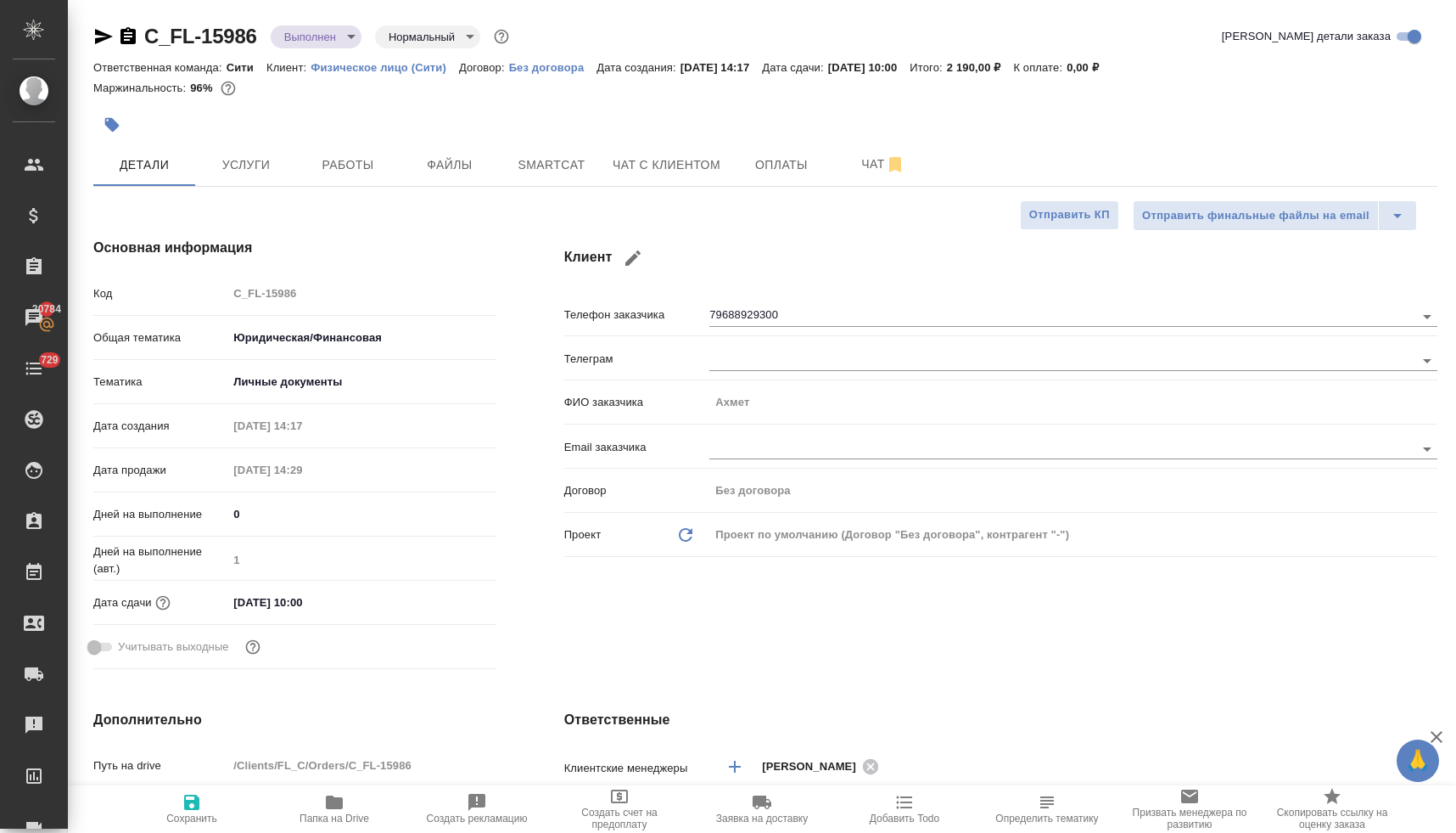
type textarea "x"
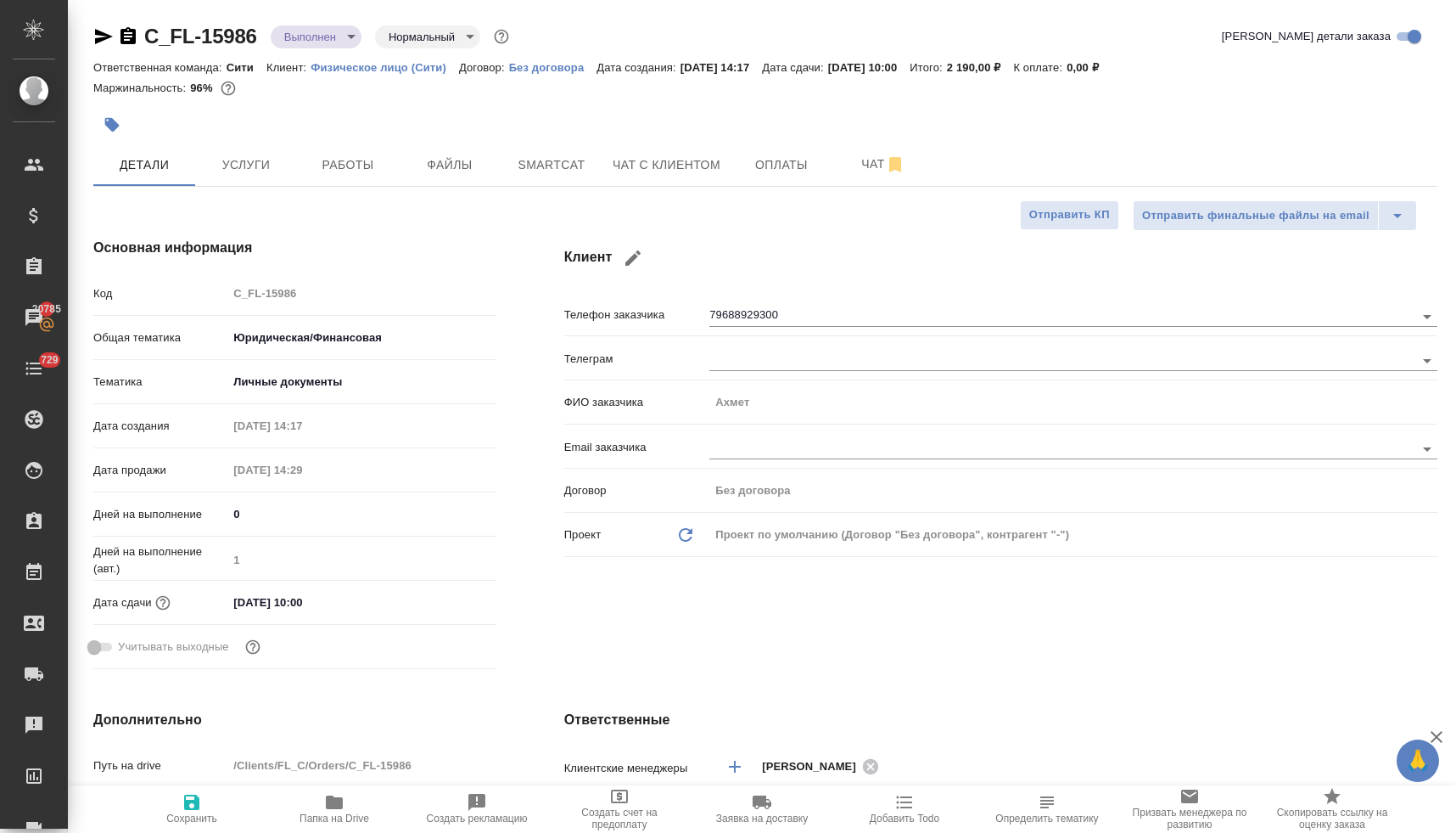
type textarea "x"
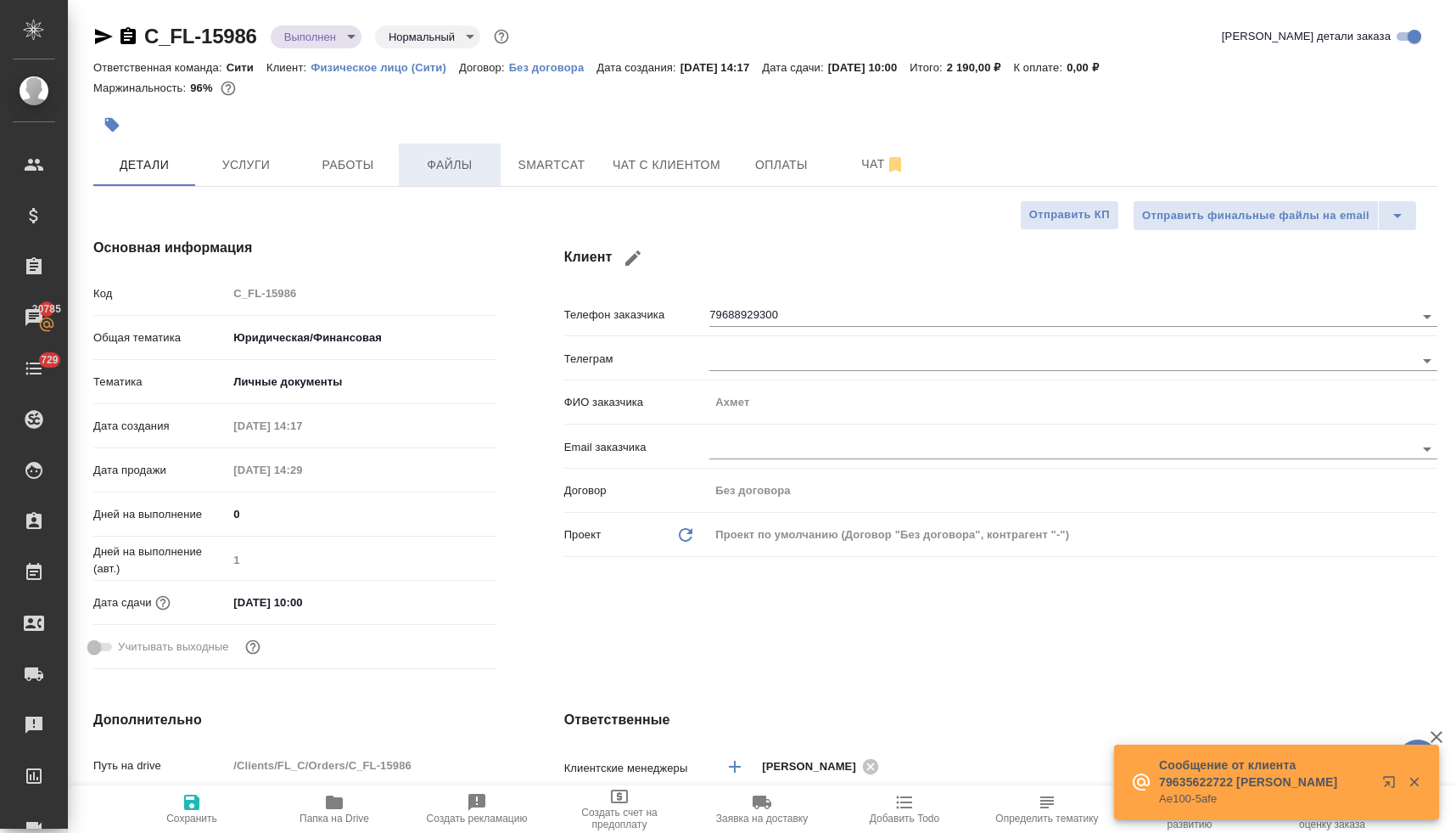
click at [475, 173] on span "Файлы" at bounding box center [450, 165] width 81 height 21
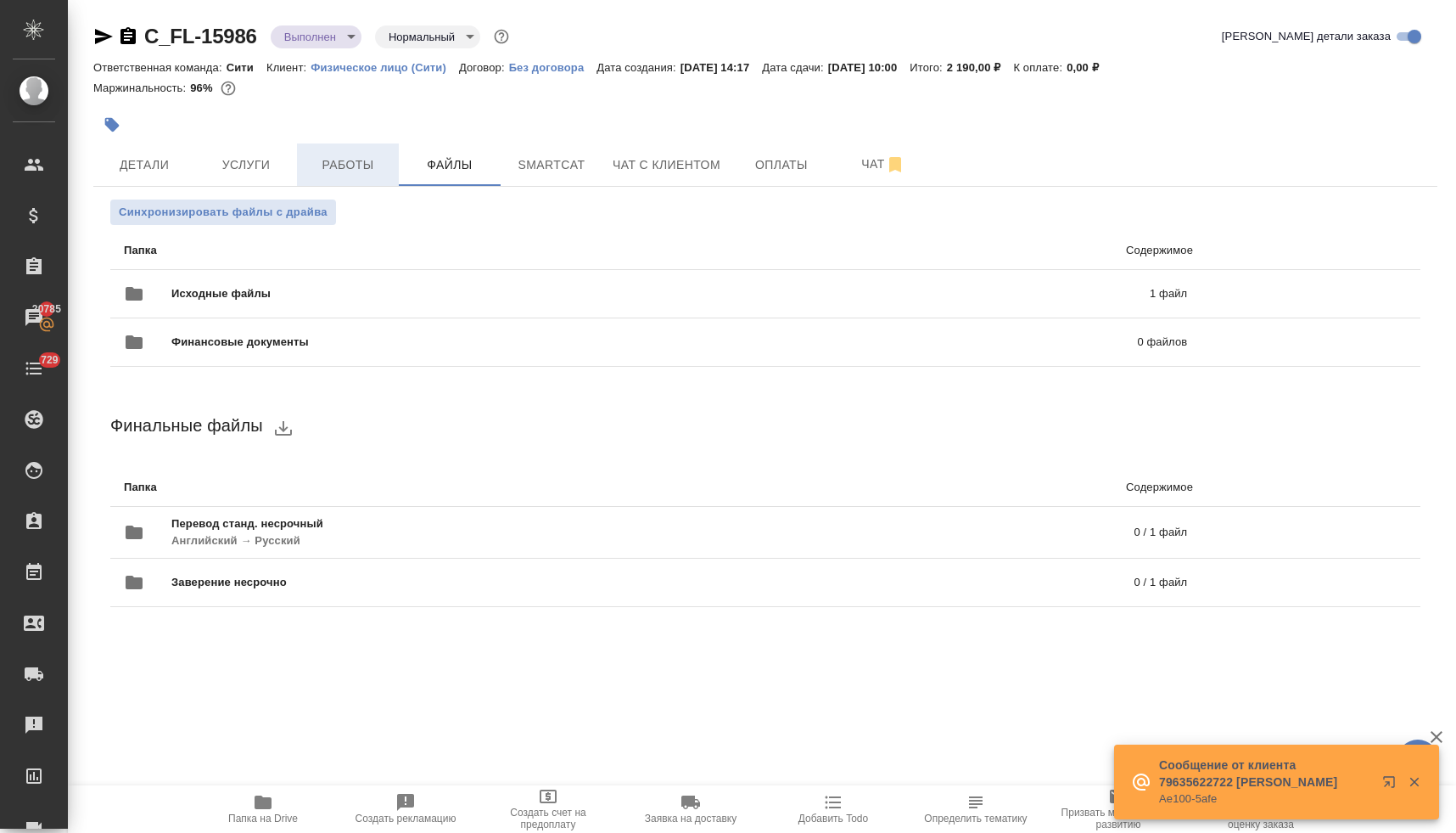
click at [379, 168] on span "Работы" at bounding box center [348, 165] width 81 height 21
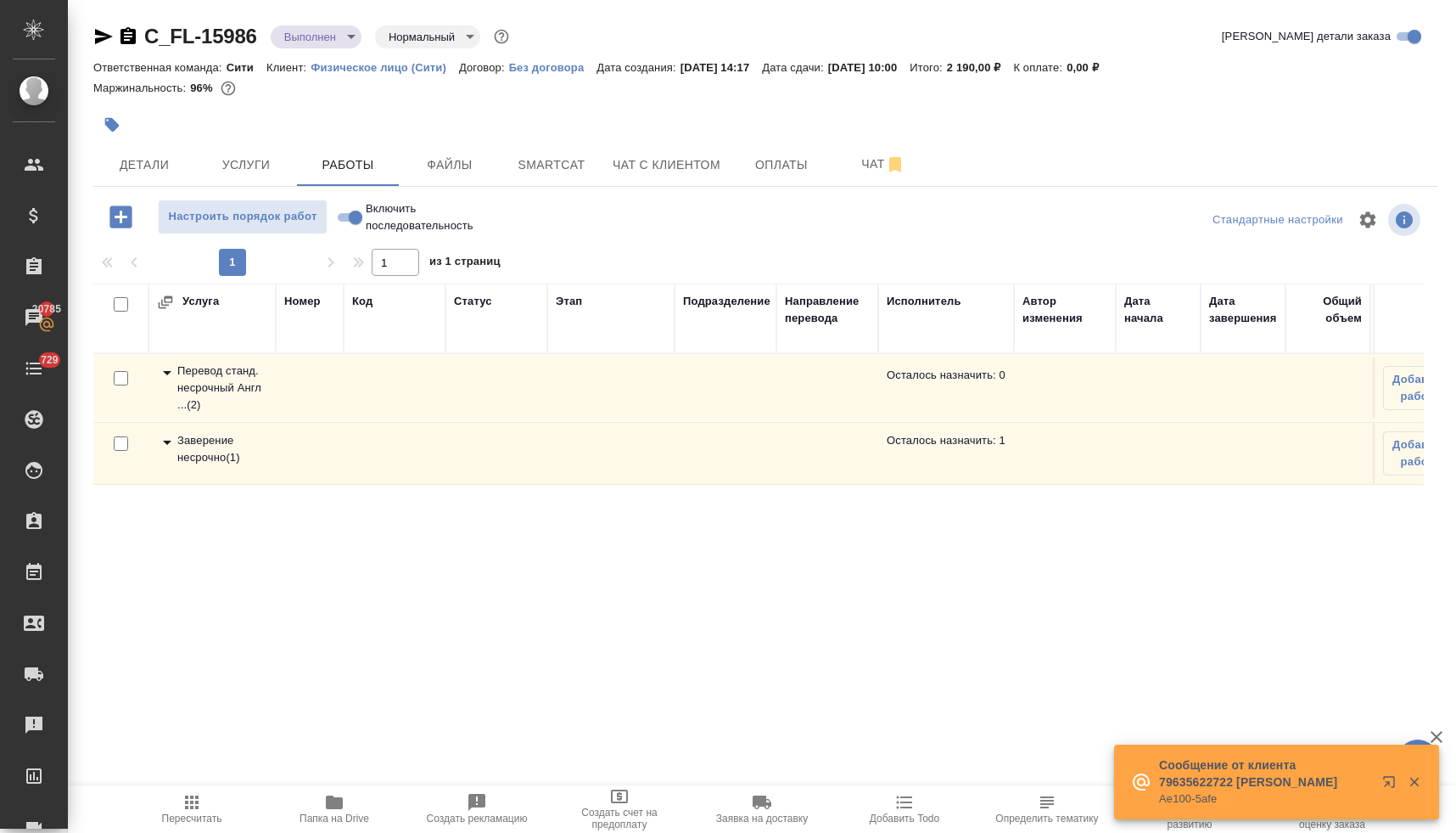
click at [210, 460] on div "Заверение несрочно ( 1 )" at bounding box center [211, 449] width 110 height 34
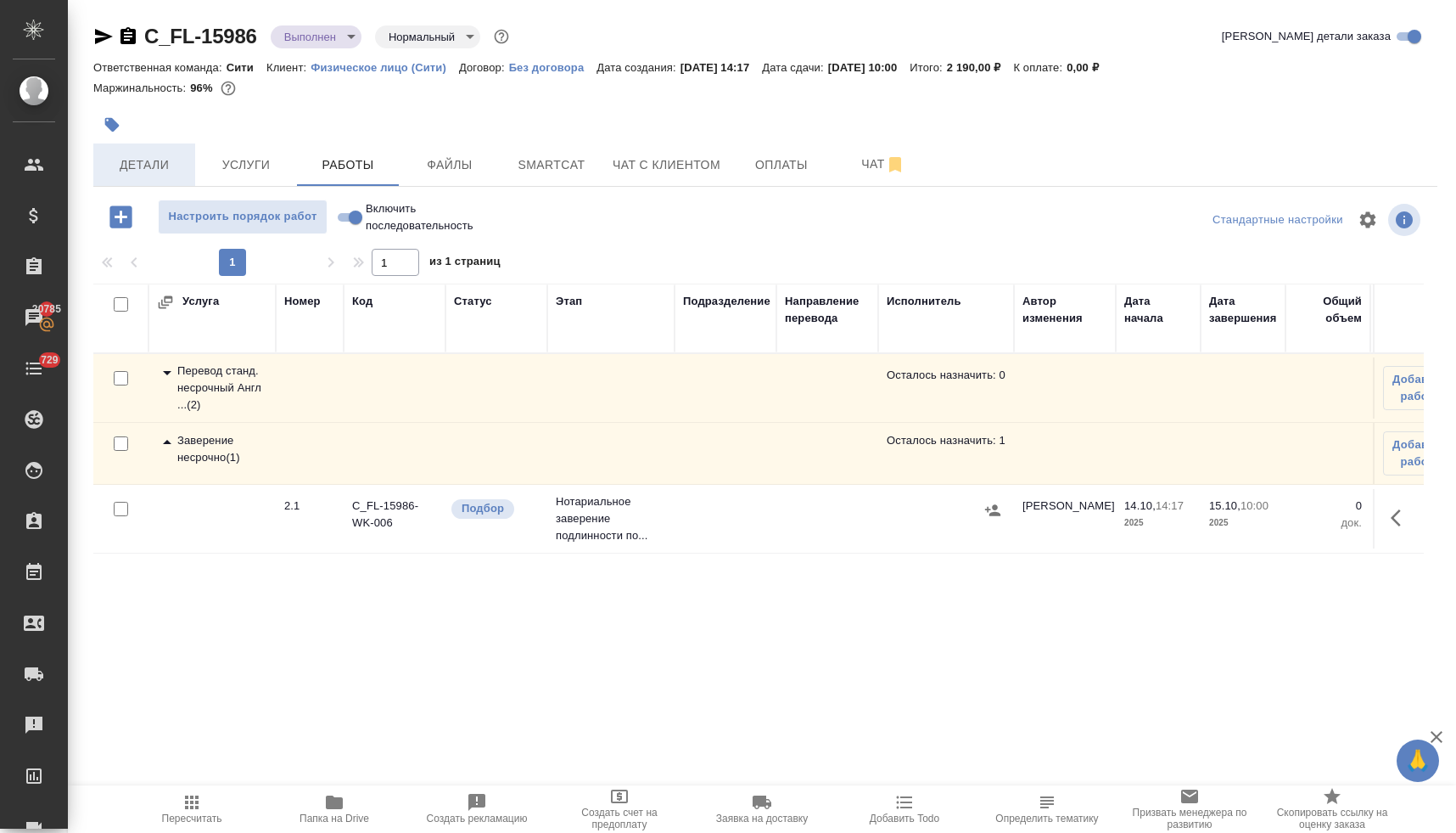
click at [138, 148] on button "Детали" at bounding box center [144, 165] width 102 height 43
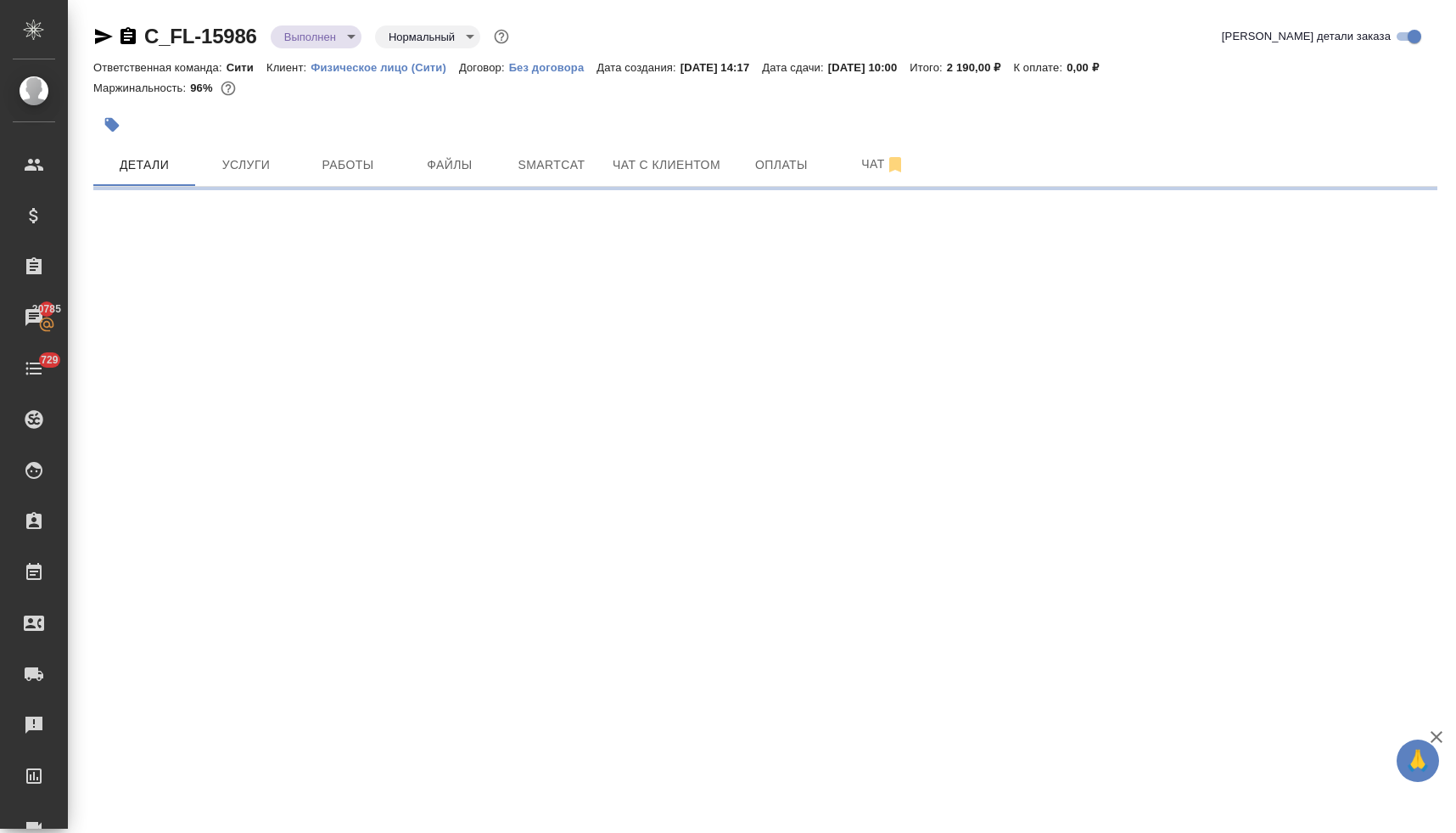
select select "RU"
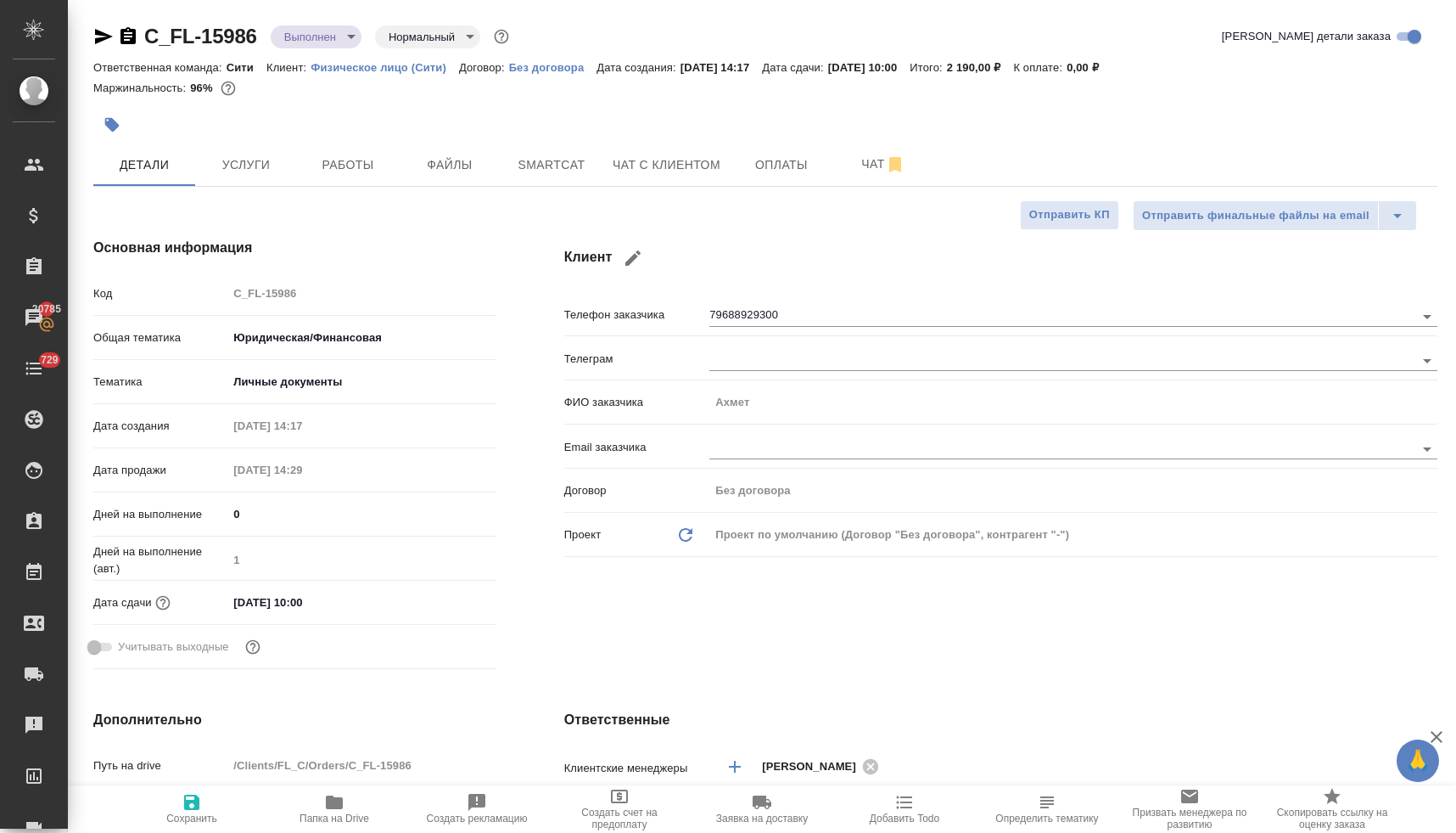
type textarea "x"
click at [348, 606] on input "15.10.2025 10:00" at bounding box center [301, 602] width 149 height 25
click at [441, 598] on icon "button" at bounding box center [447, 601] width 21 height 21
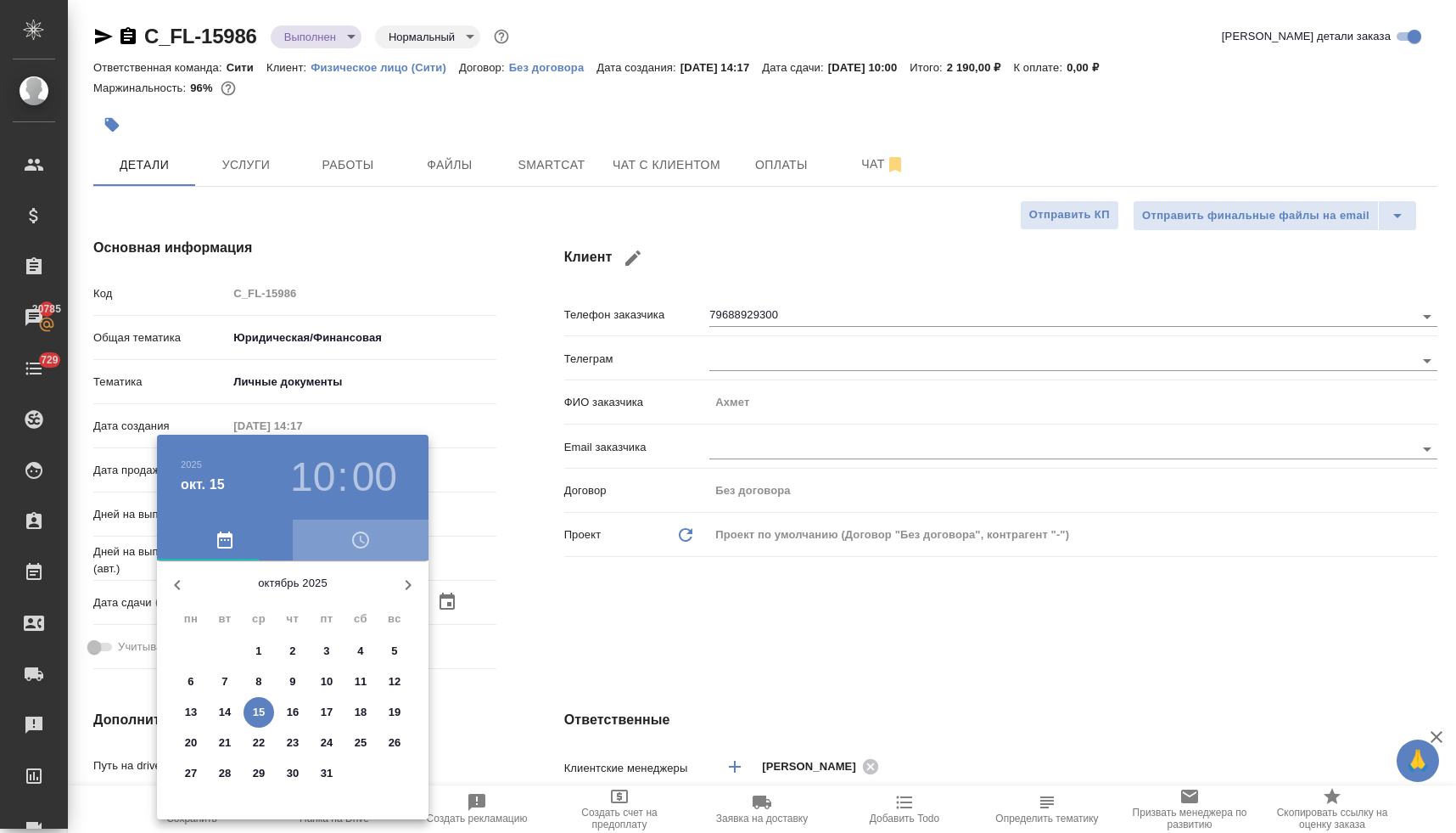
click at [356, 538] on icon "button" at bounding box center [360, 539] width 21 height 21
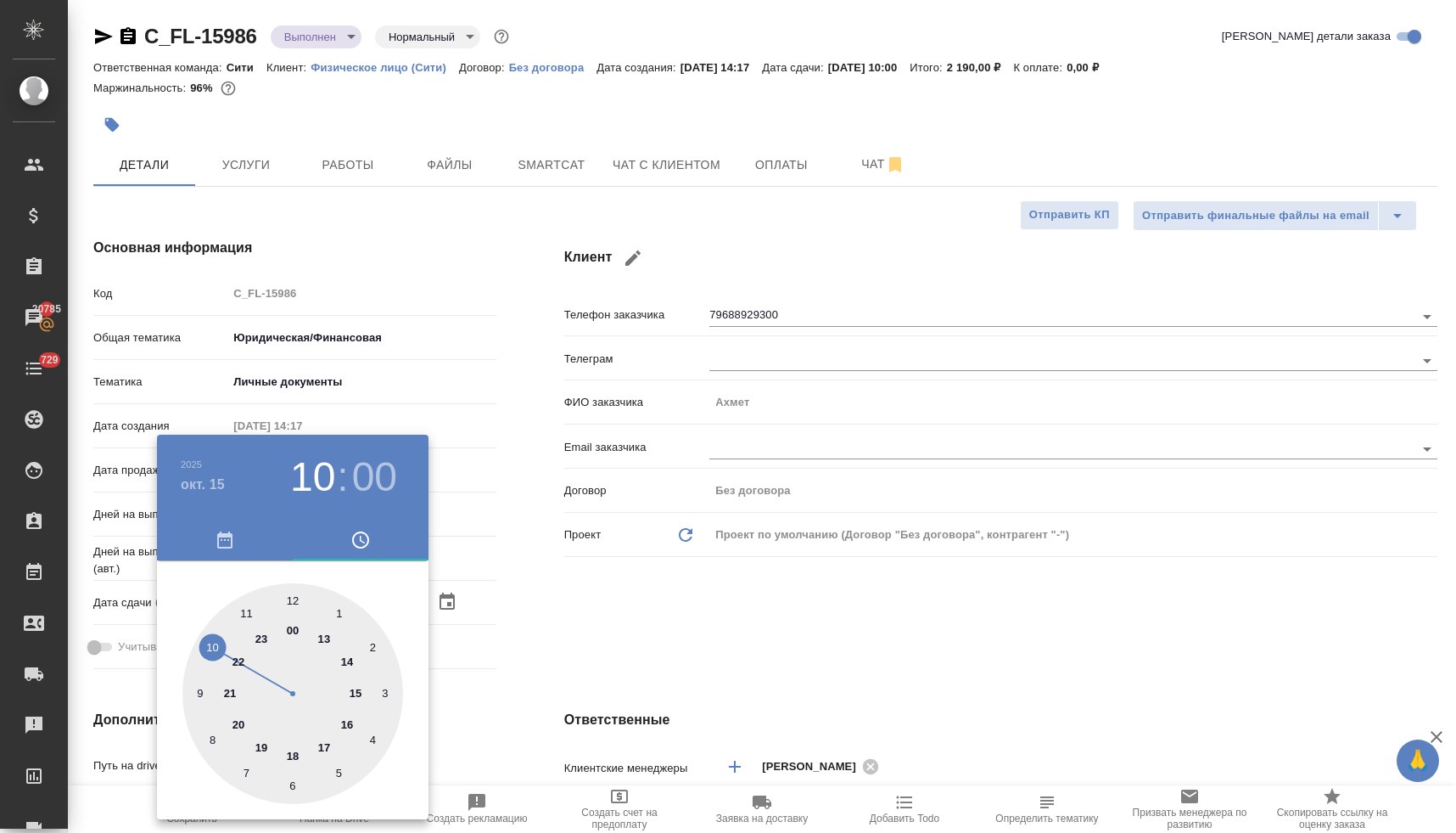
click at [325, 747] on div at bounding box center [292, 693] width 221 height 221
type input "15.10.2025 17:00"
type textarea "x"
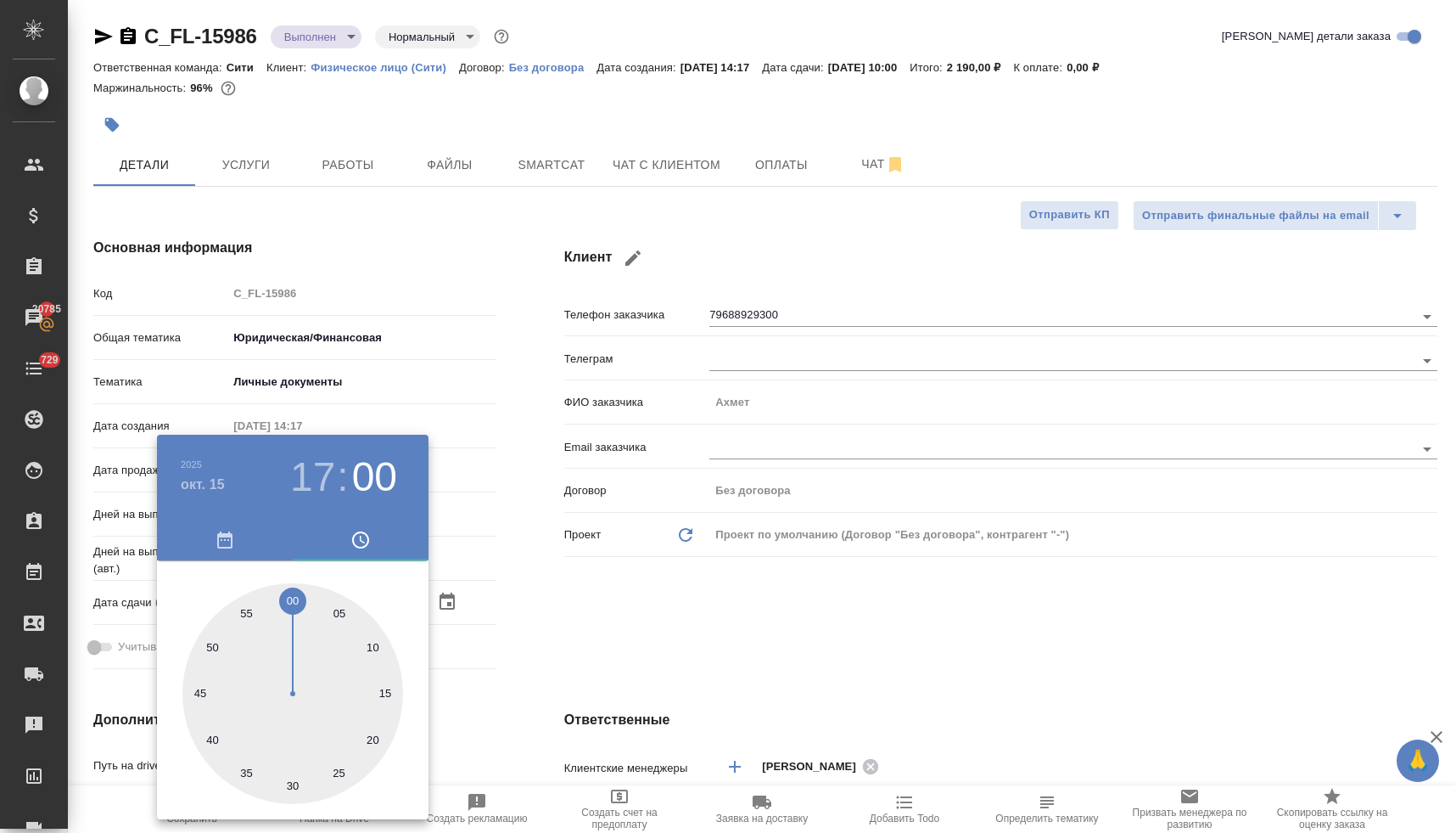
click at [628, 611] on div at bounding box center [728, 416] width 1456 height 833
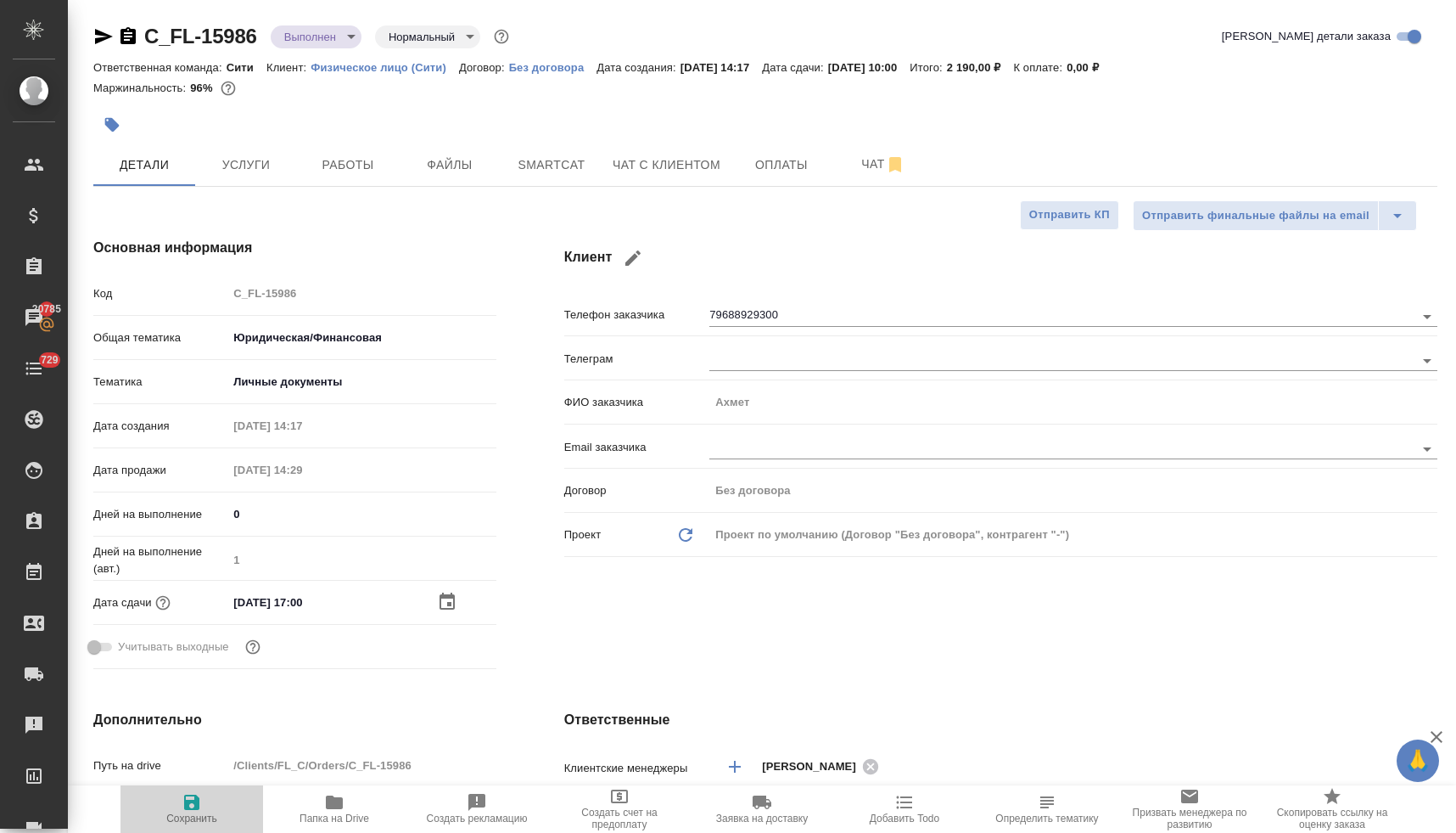
click at [200, 812] on span "Сохранить" at bounding box center [191, 818] width 51 height 12
type textarea "x"
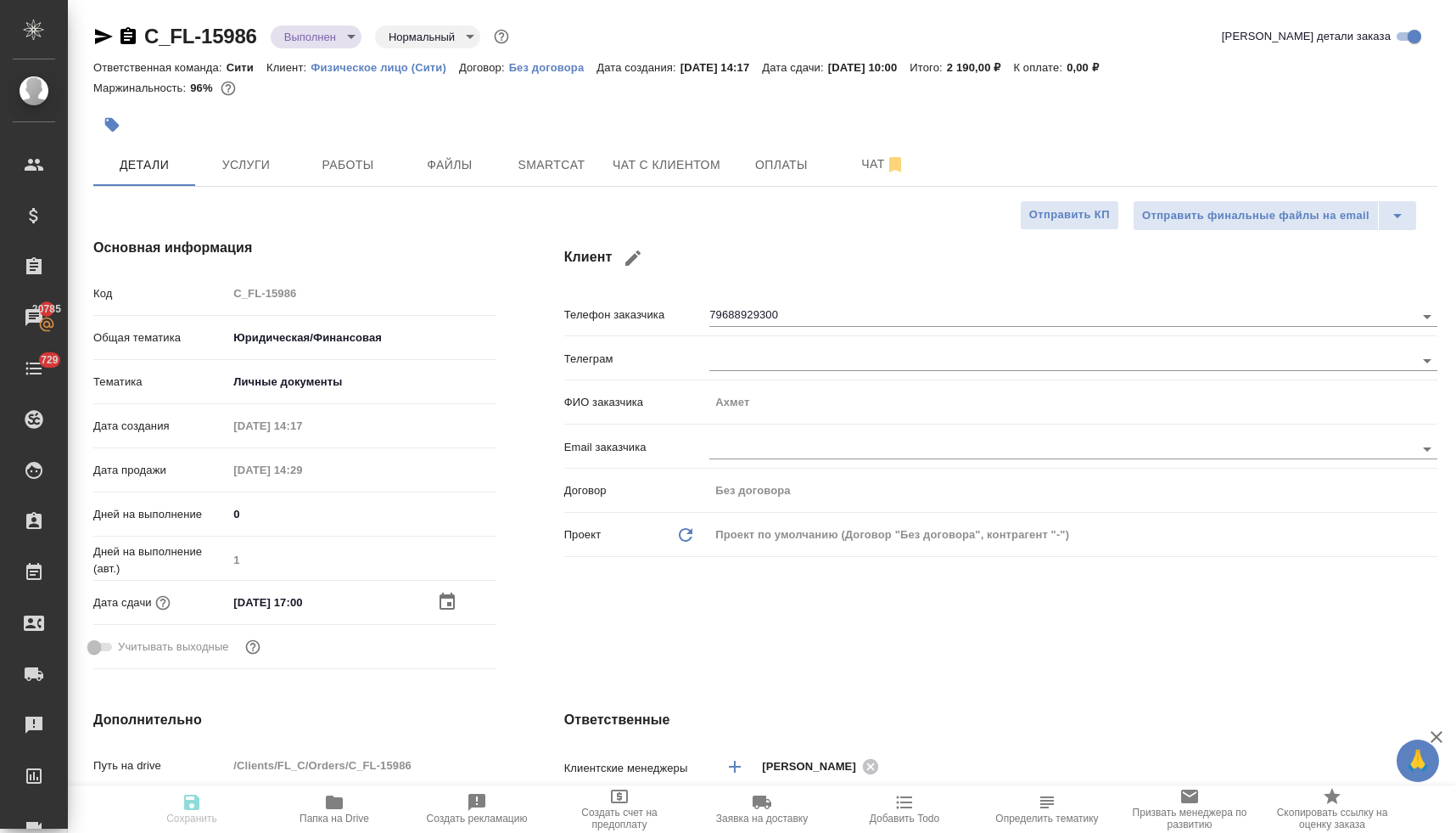
type textarea "x"
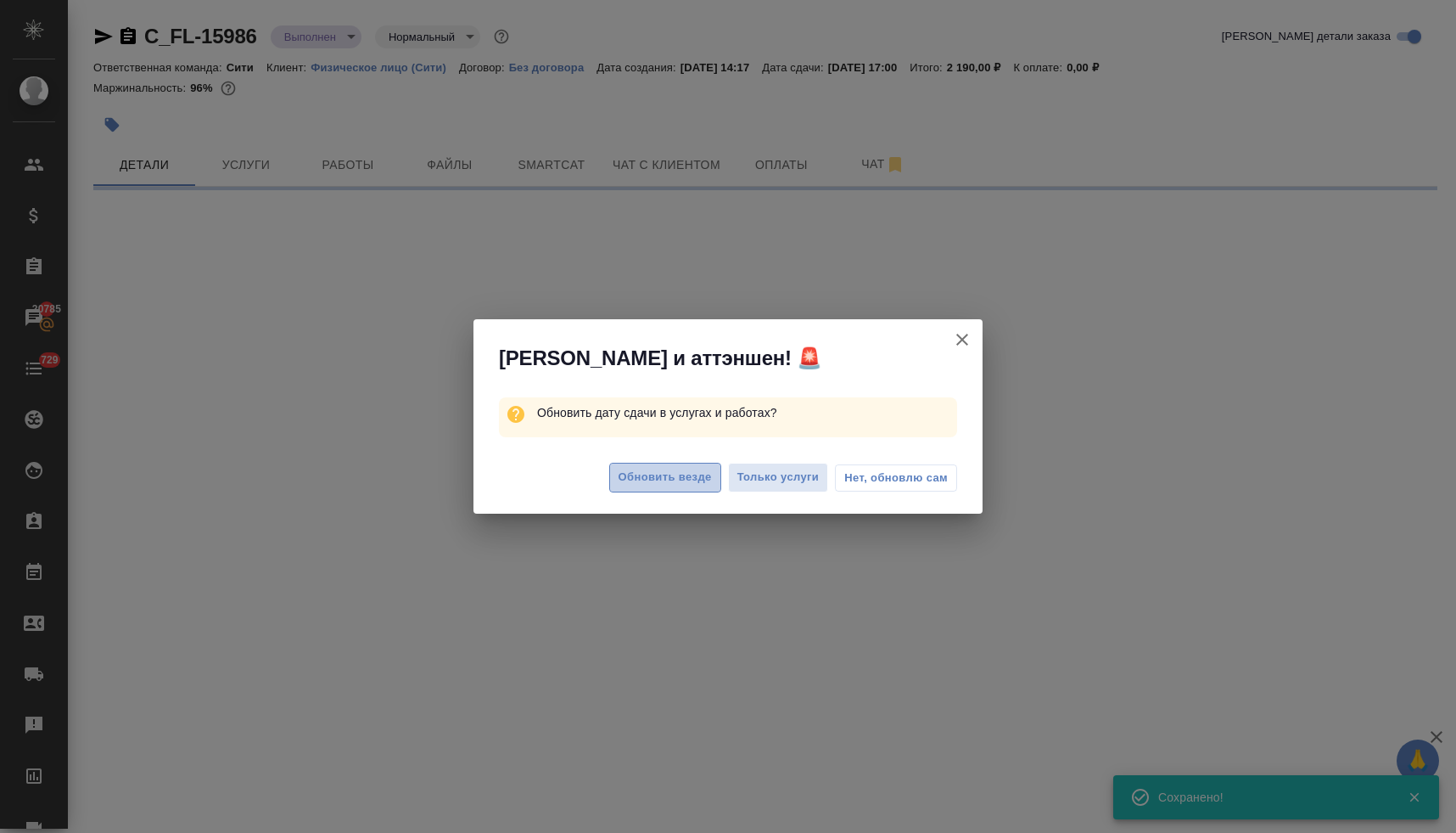
click at [658, 475] on span "Обновить везде" at bounding box center [665, 478] width 93 height 20
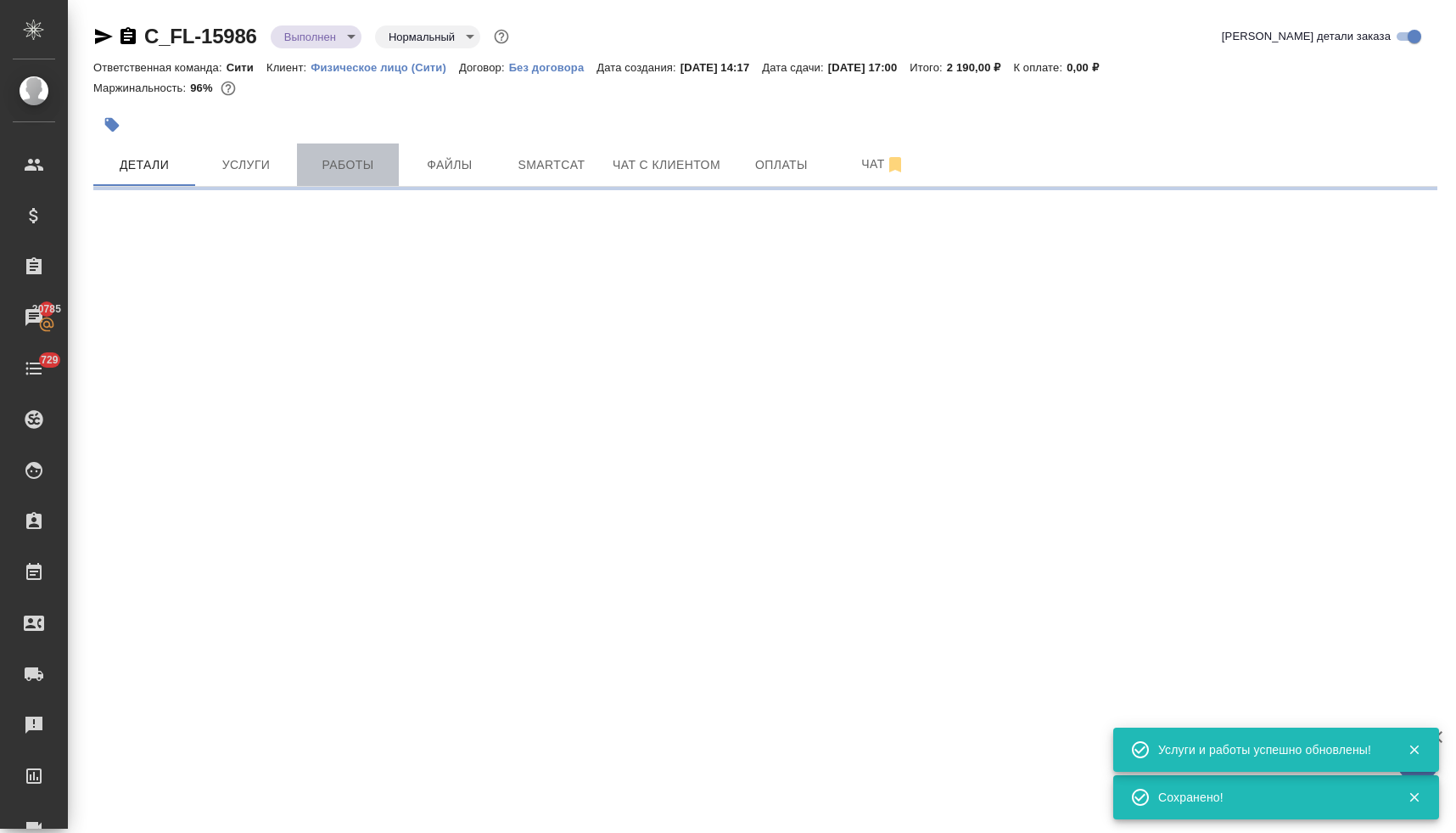
click at [356, 166] on span "Работы" at bounding box center [348, 165] width 81 height 21
select select "RU"
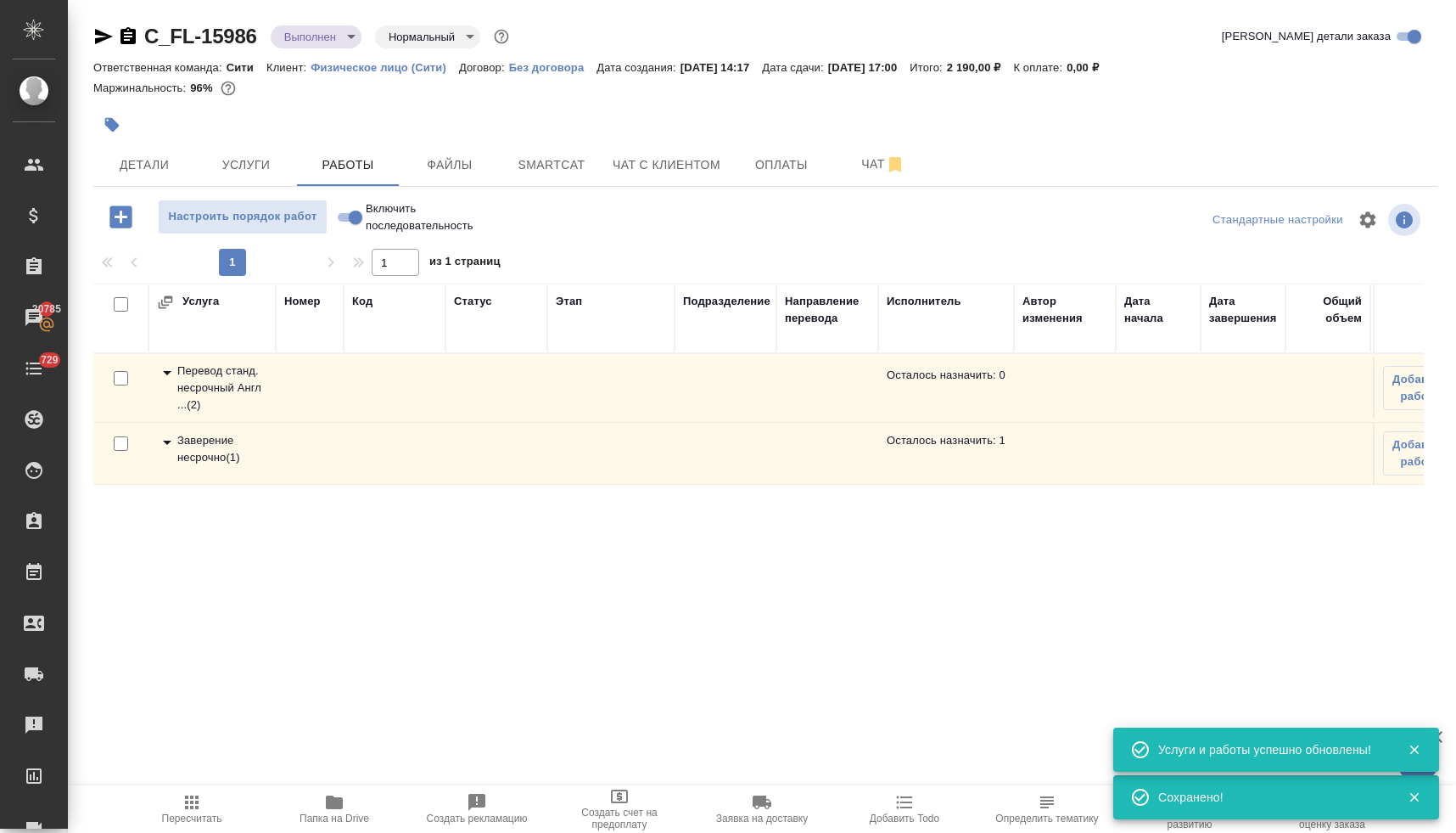
click at [164, 444] on icon at bounding box center [167, 442] width 21 height 21
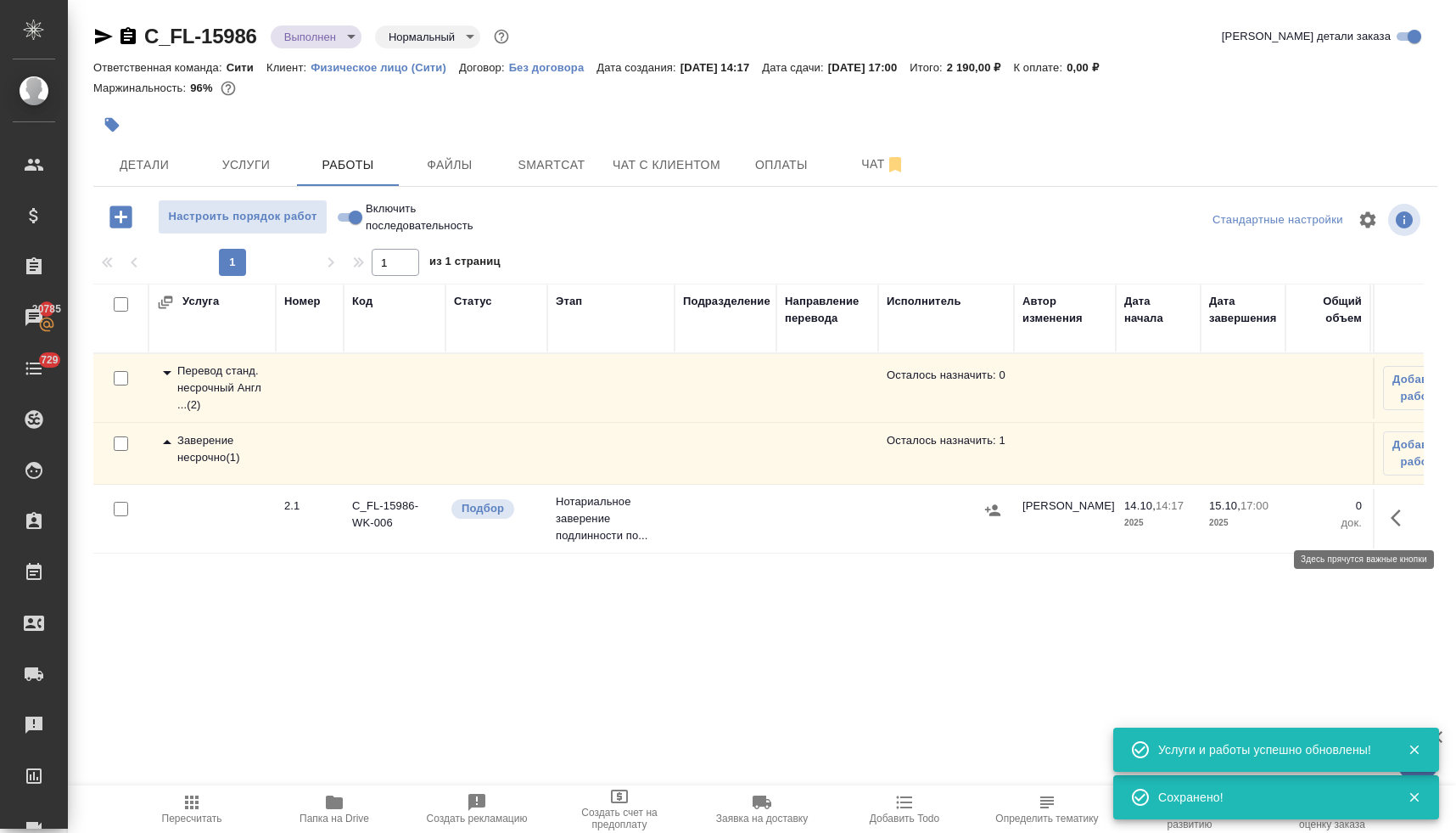
click at [1406, 516] on icon "button" at bounding box center [1400, 518] width 21 height 21
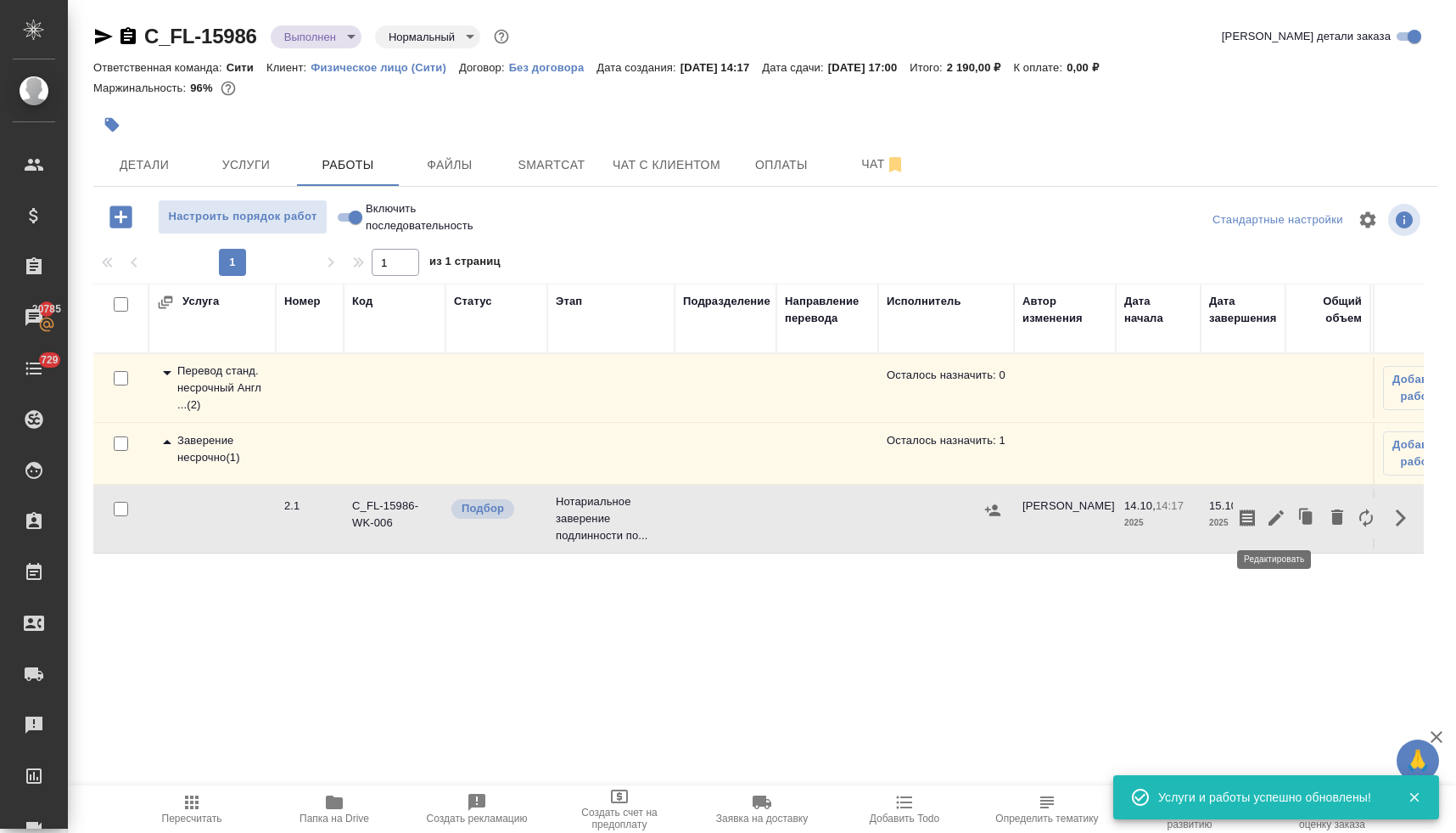
click at [1280, 520] on icon "button" at bounding box center [1276, 518] width 21 height 21
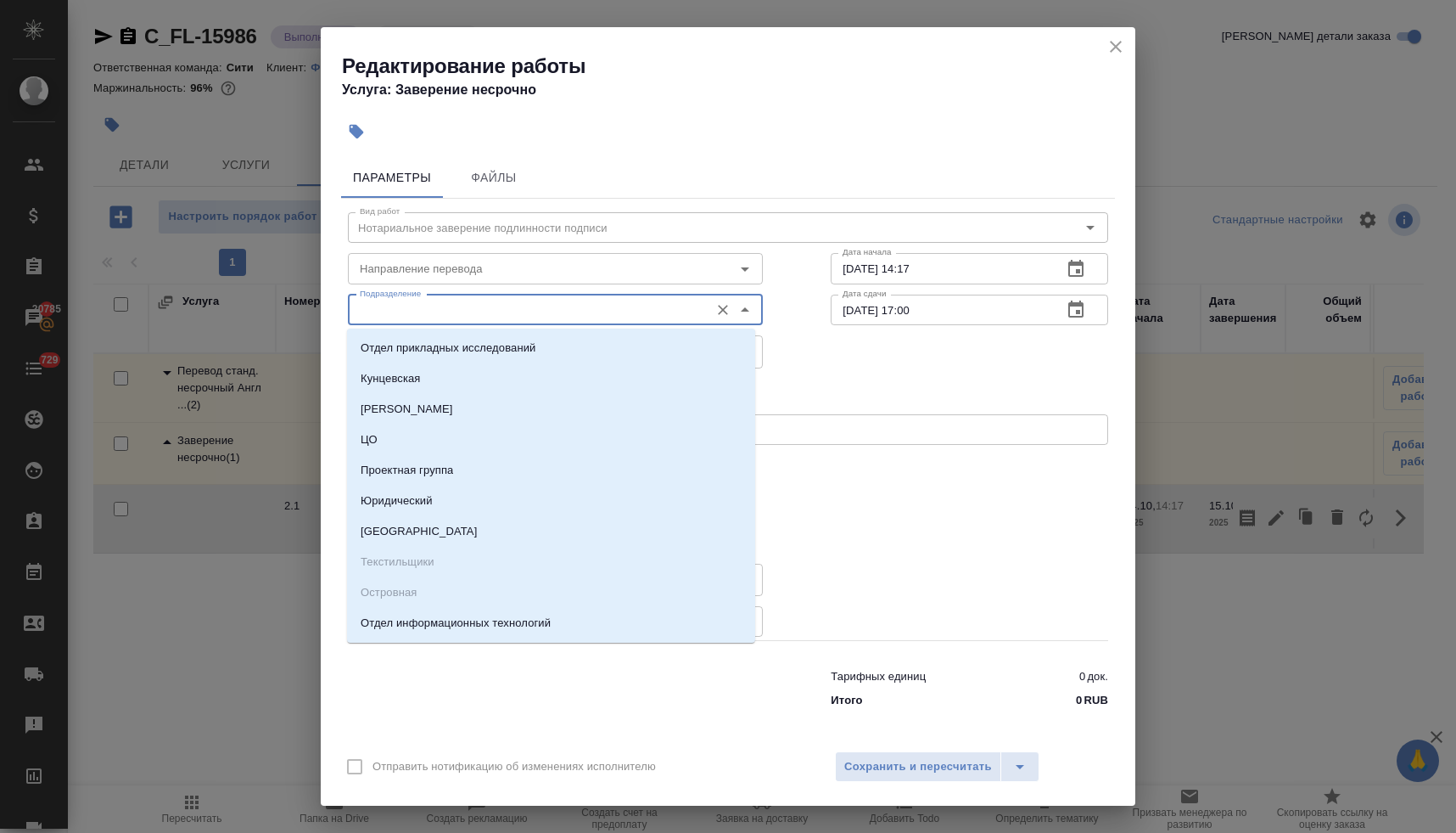
click at [438, 314] on input "Подразделение" at bounding box center [526, 309] width 348 height 21
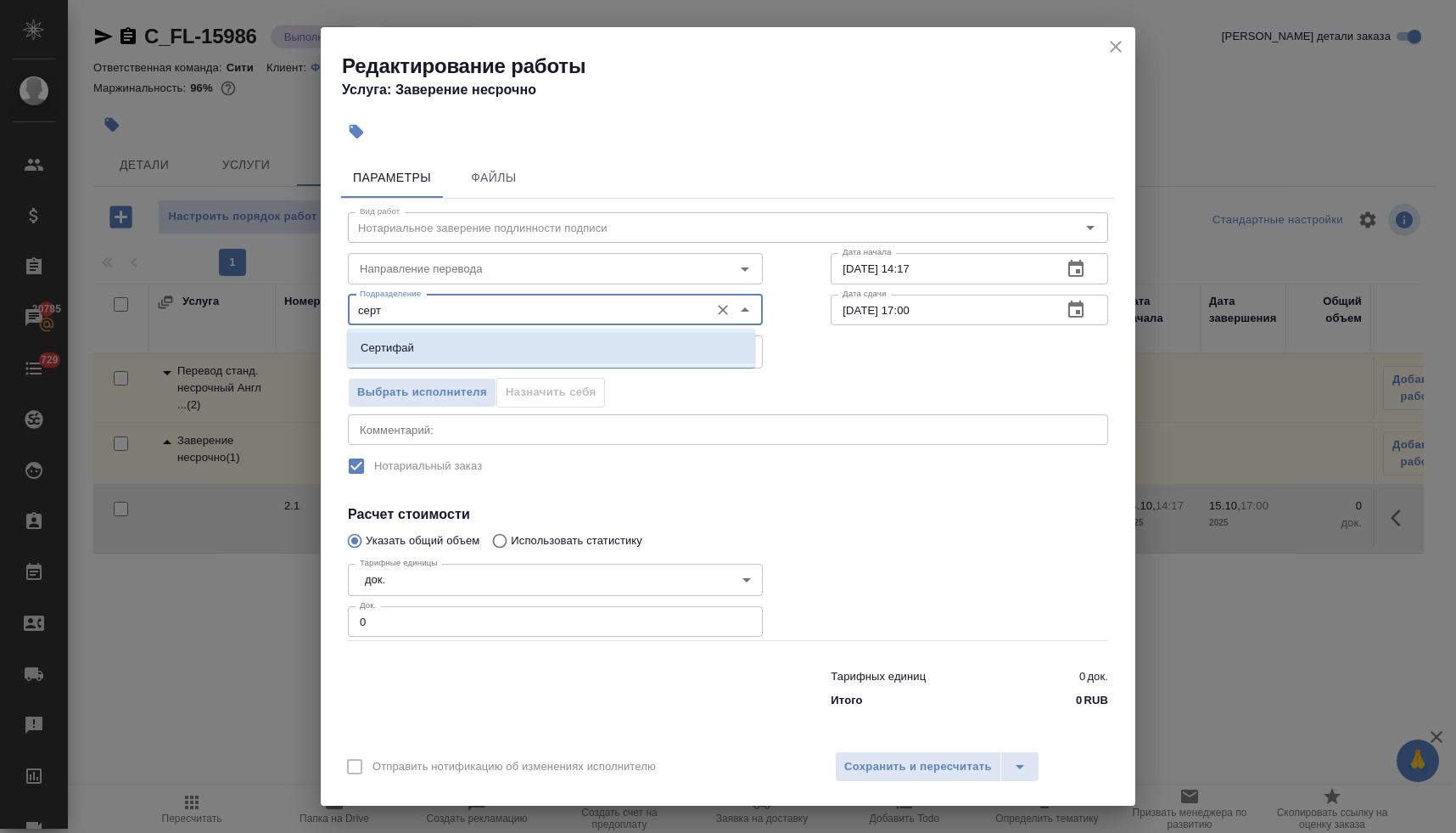
click at [438, 344] on li "Сертифай" at bounding box center [551, 347] width 408 height 31
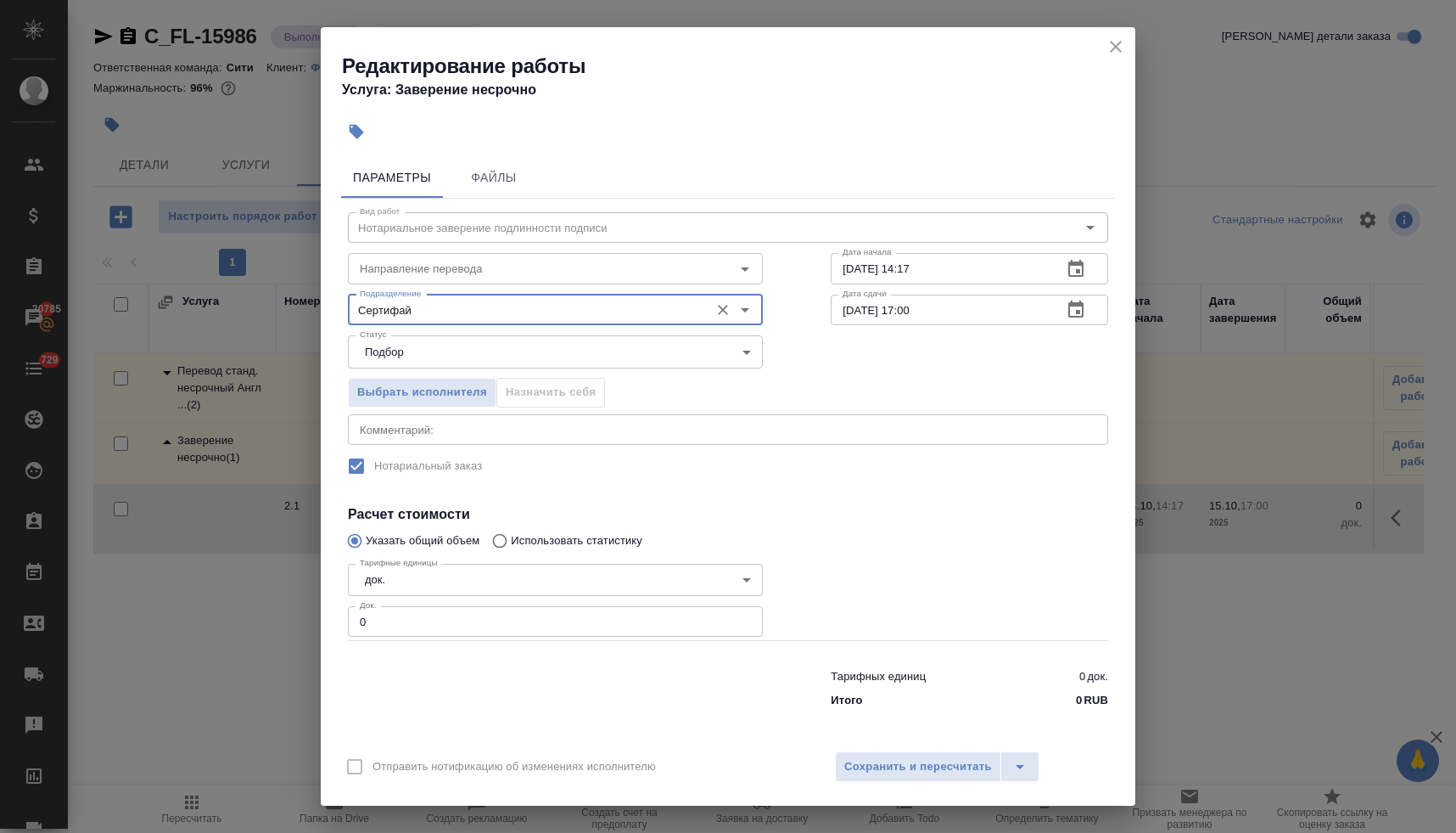
type input "Сертифай"
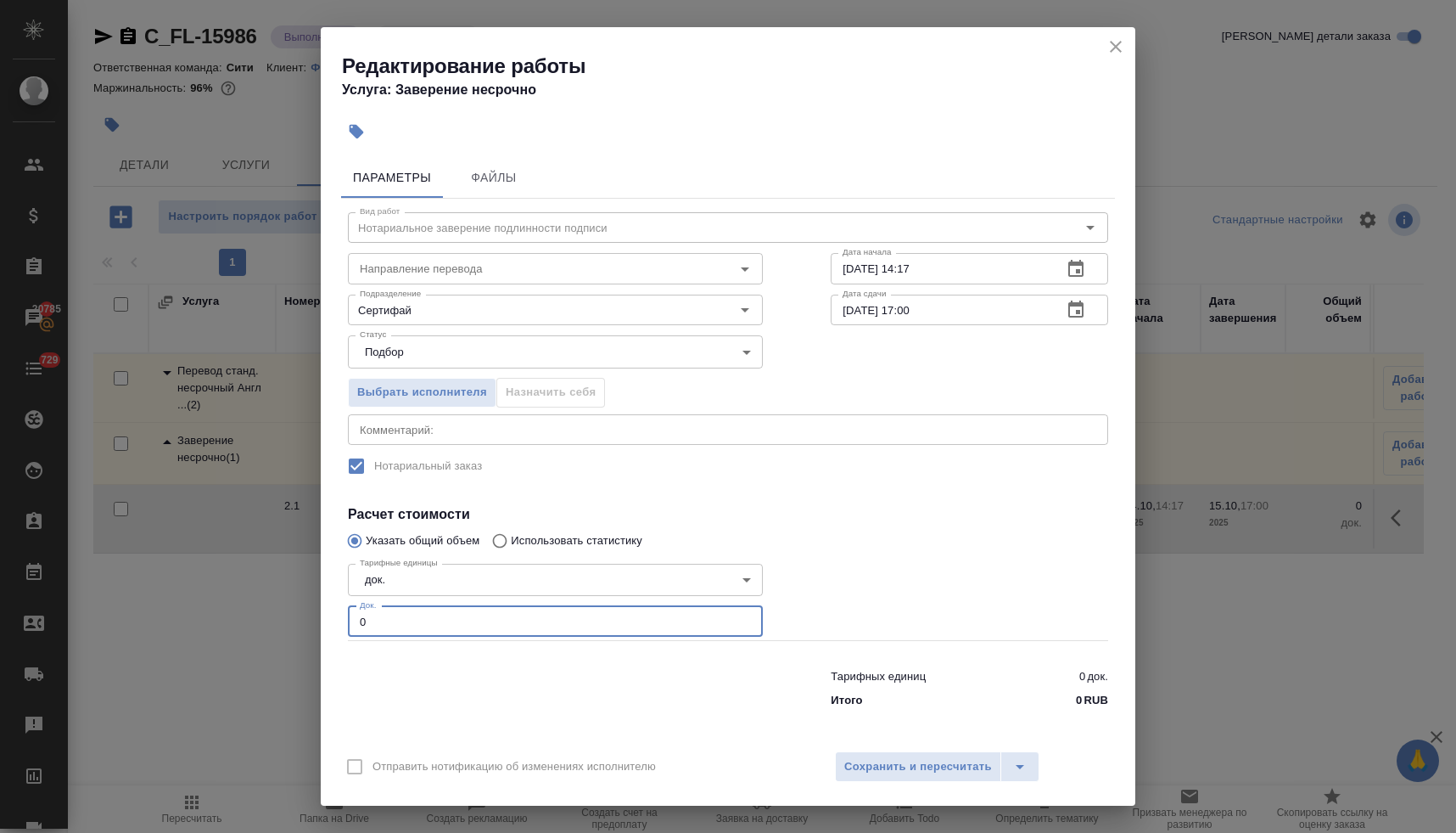
drag, startPoint x: 368, startPoint y: 620, endPoint x: 299, endPoint y: 608, distance: 70.0
click at [299, 608] on div "Редактирование работы Услуга: Заверение несрочно Параметры Файлы Вид работ Нота…" at bounding box center [728, 416] width 1456 height 833
type input "2"
click at [422, 430] on textarea at bounding box center [728, 428] width 736 height 13
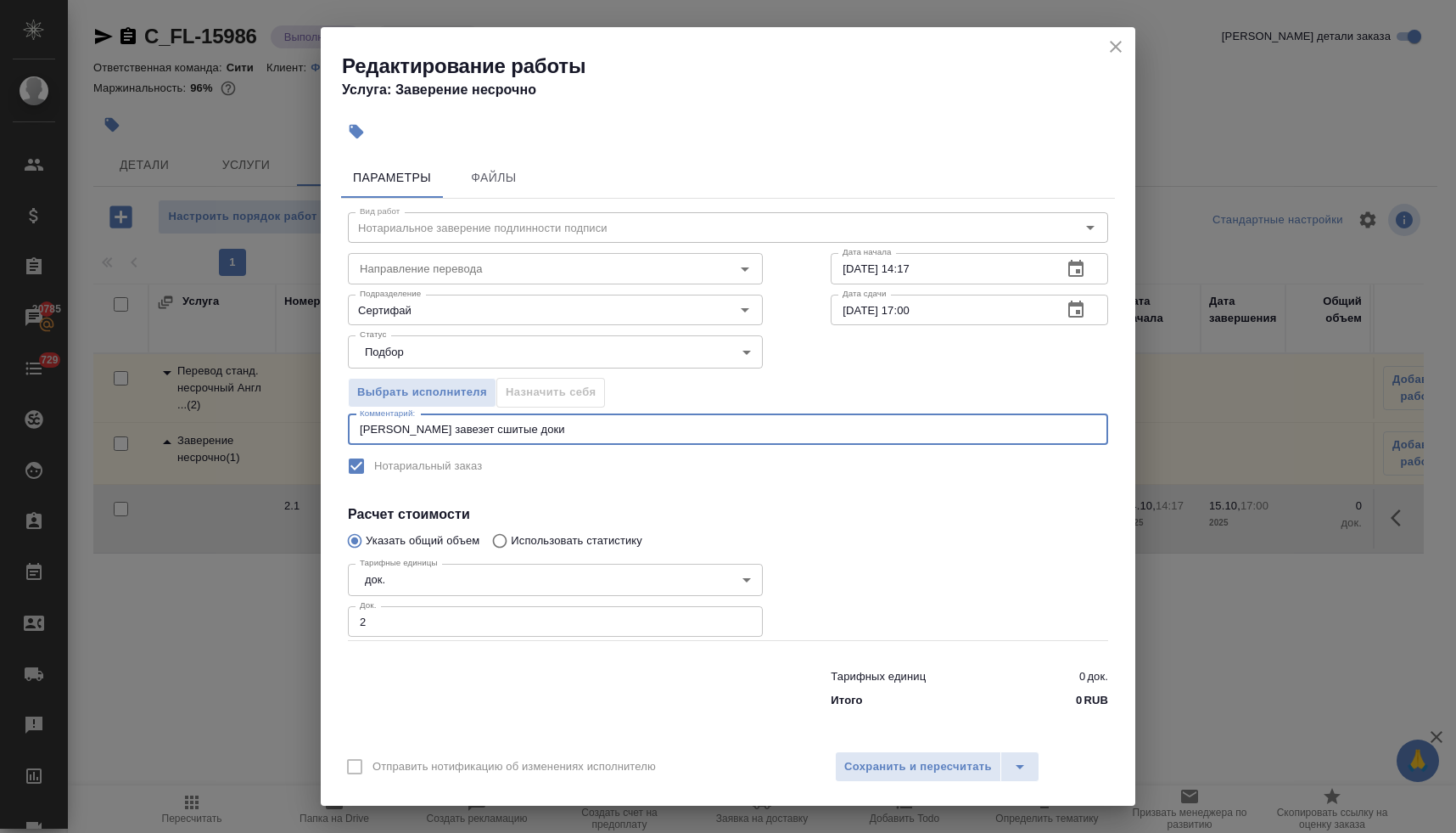
type textarea "Наталья завезет сшитые доки"
click at [905, 312] on input "15.10.2025 17:00" at bounding box center [940, 309] width 218 height 31
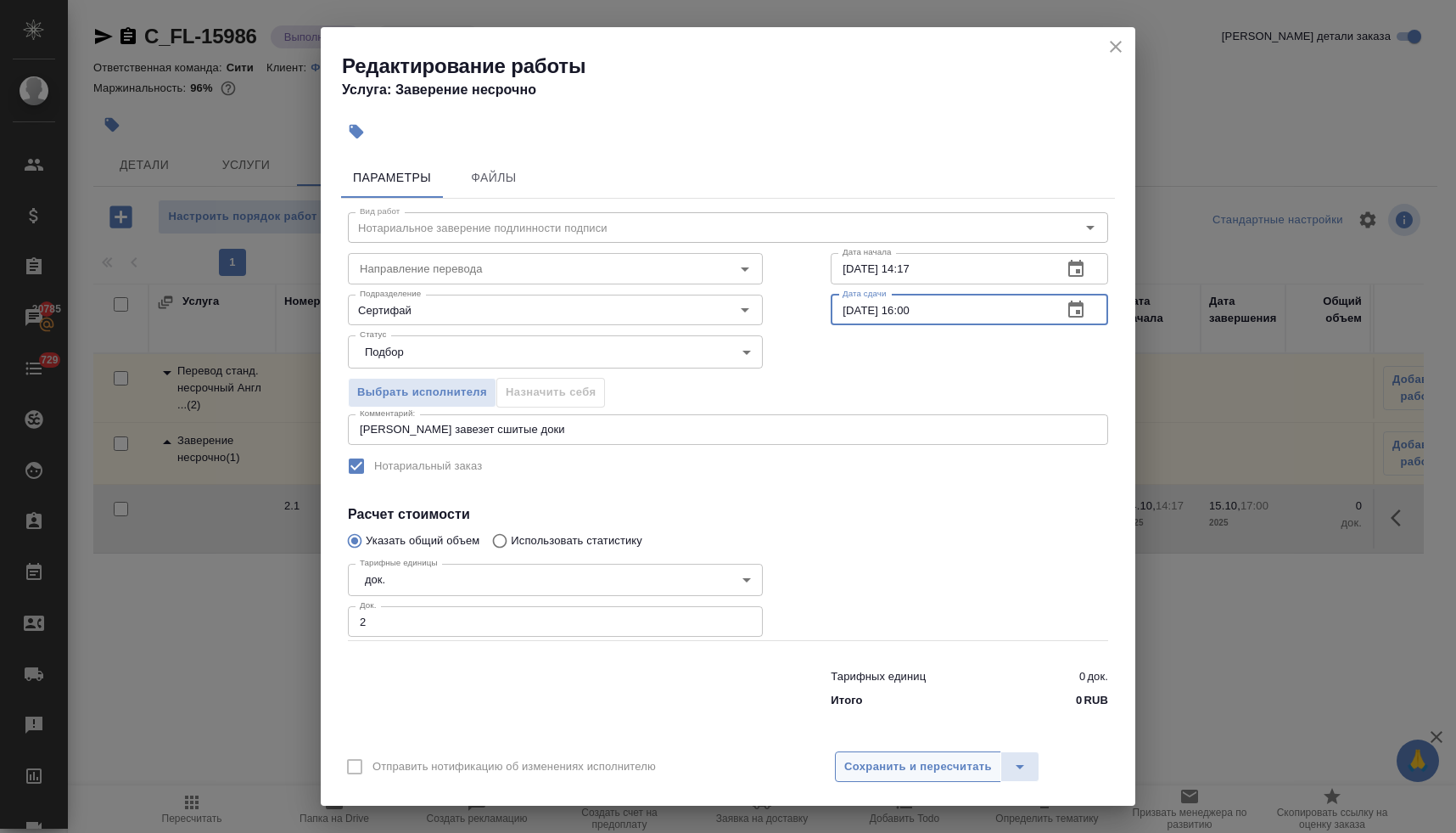
type input "15.10.2025 16:00"
click at [937, 768] on span "Сохранить и пересчитать" at bounding box center [918, 767] width 148 height 20
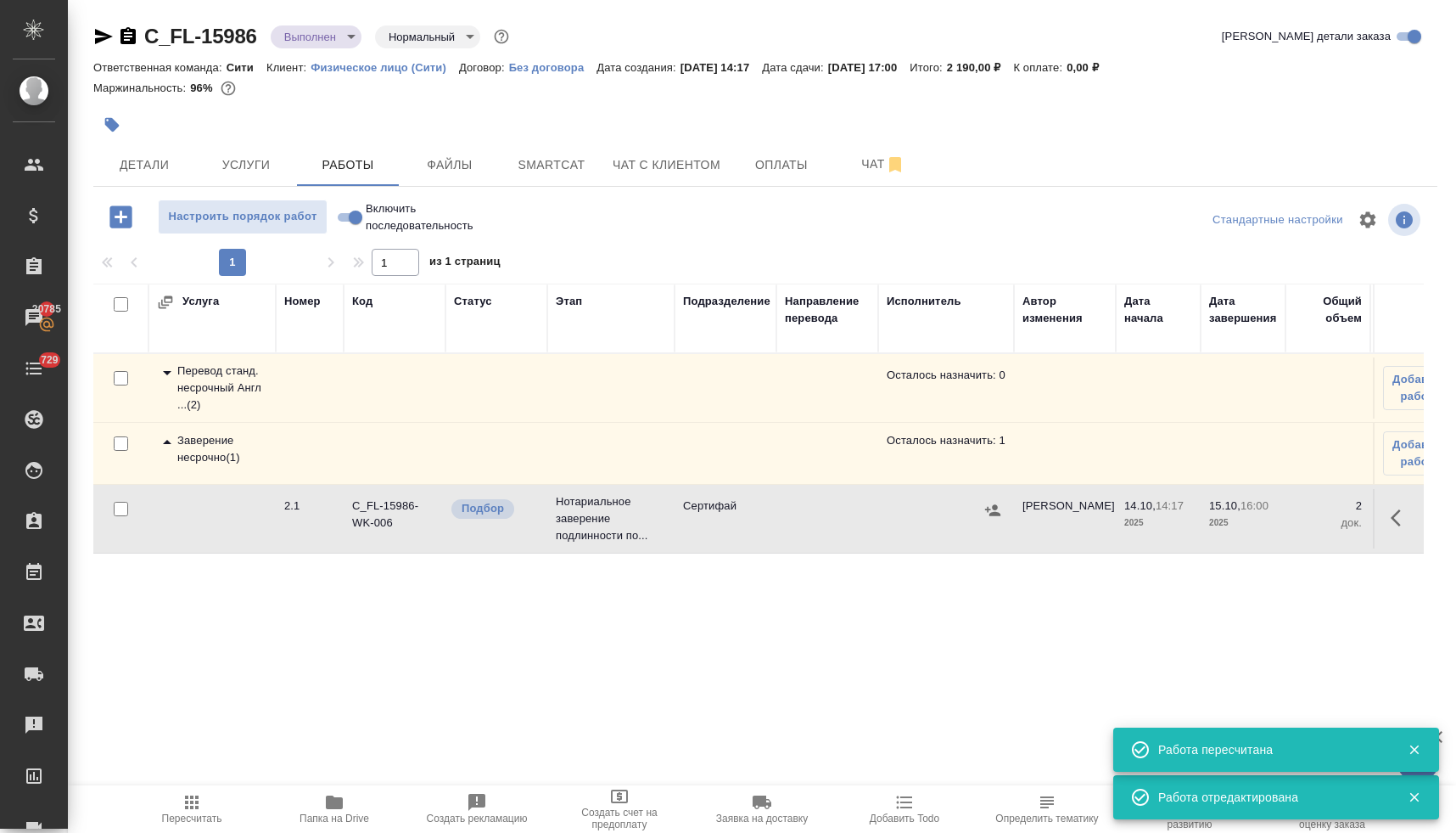
click at [126, 43] on icon "button" at bounding box center [128, 35] width 15 height 17
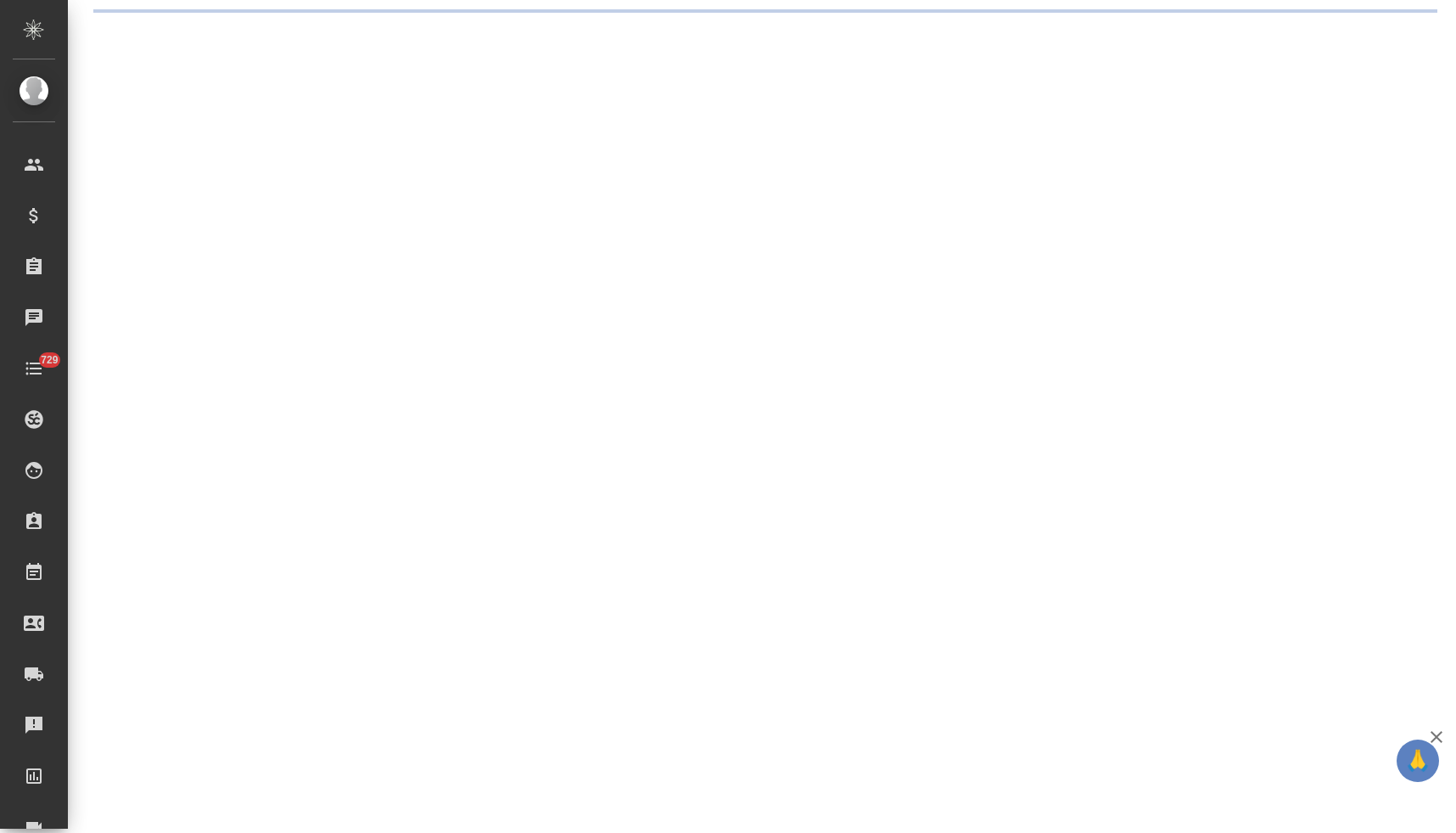
select select "RU"
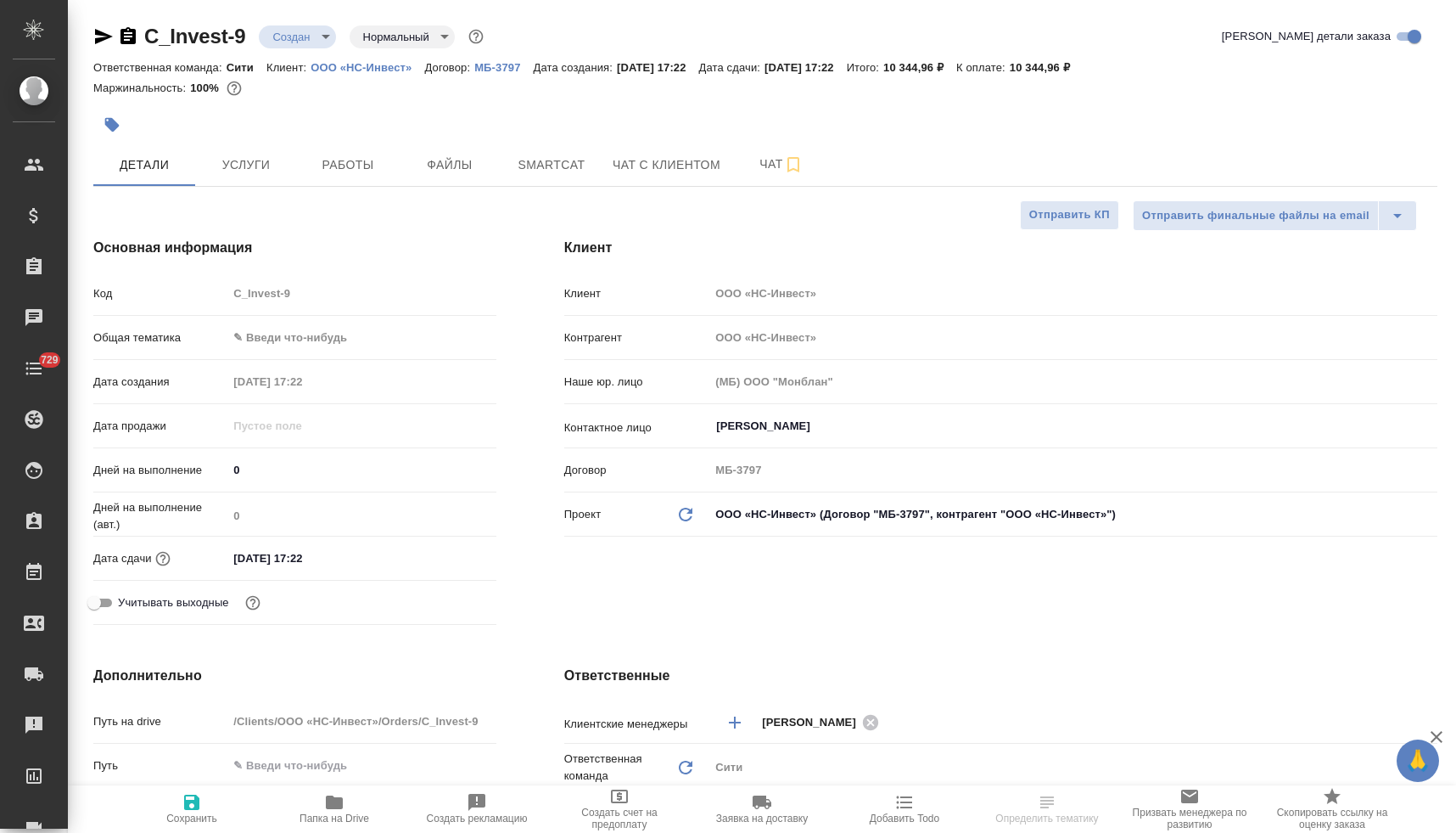
type textarea "x"
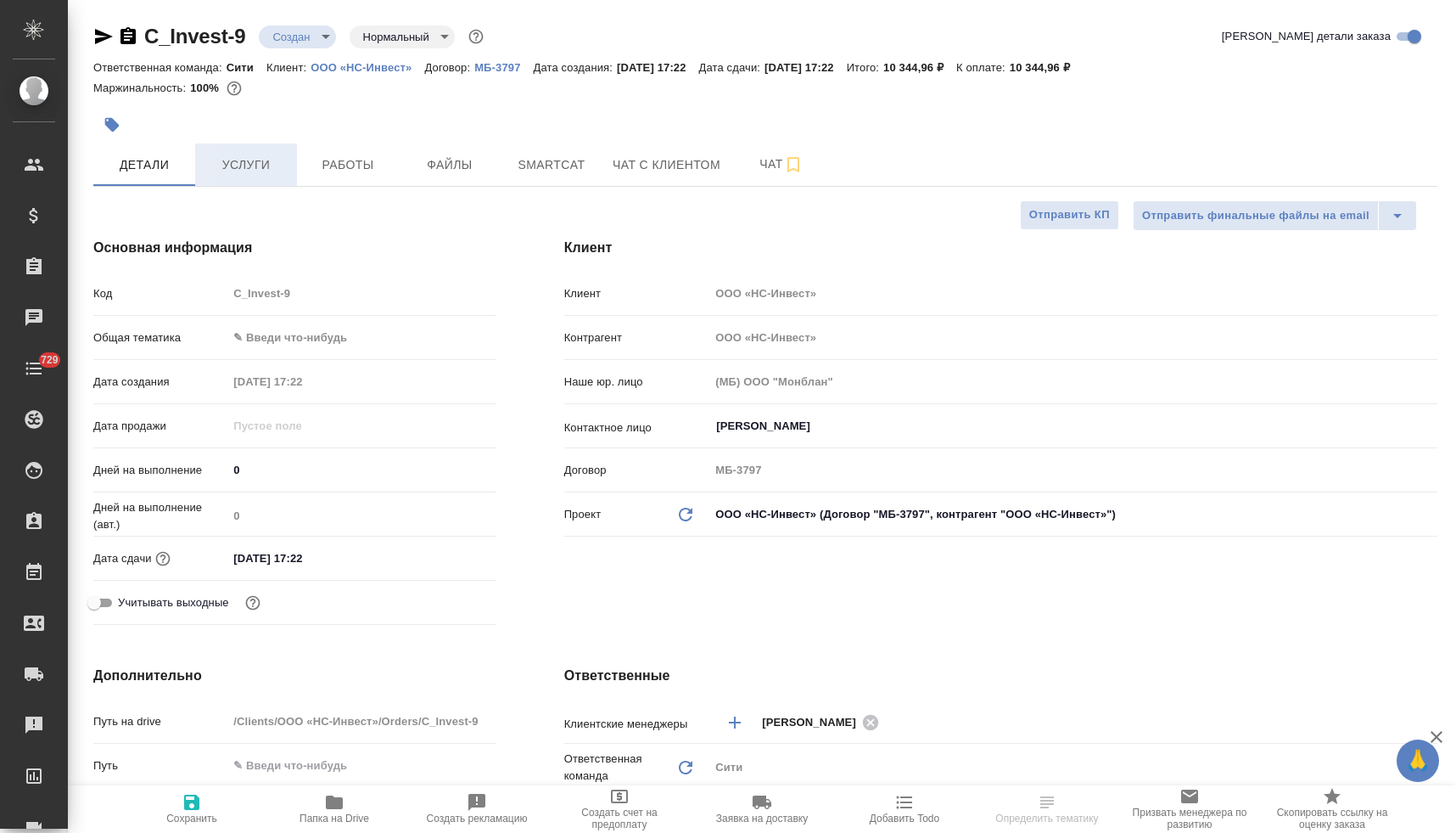
type textarea "x"
click at [243, 168] on span "Услуги" at bounding box center [246, 165] width 81 height 21
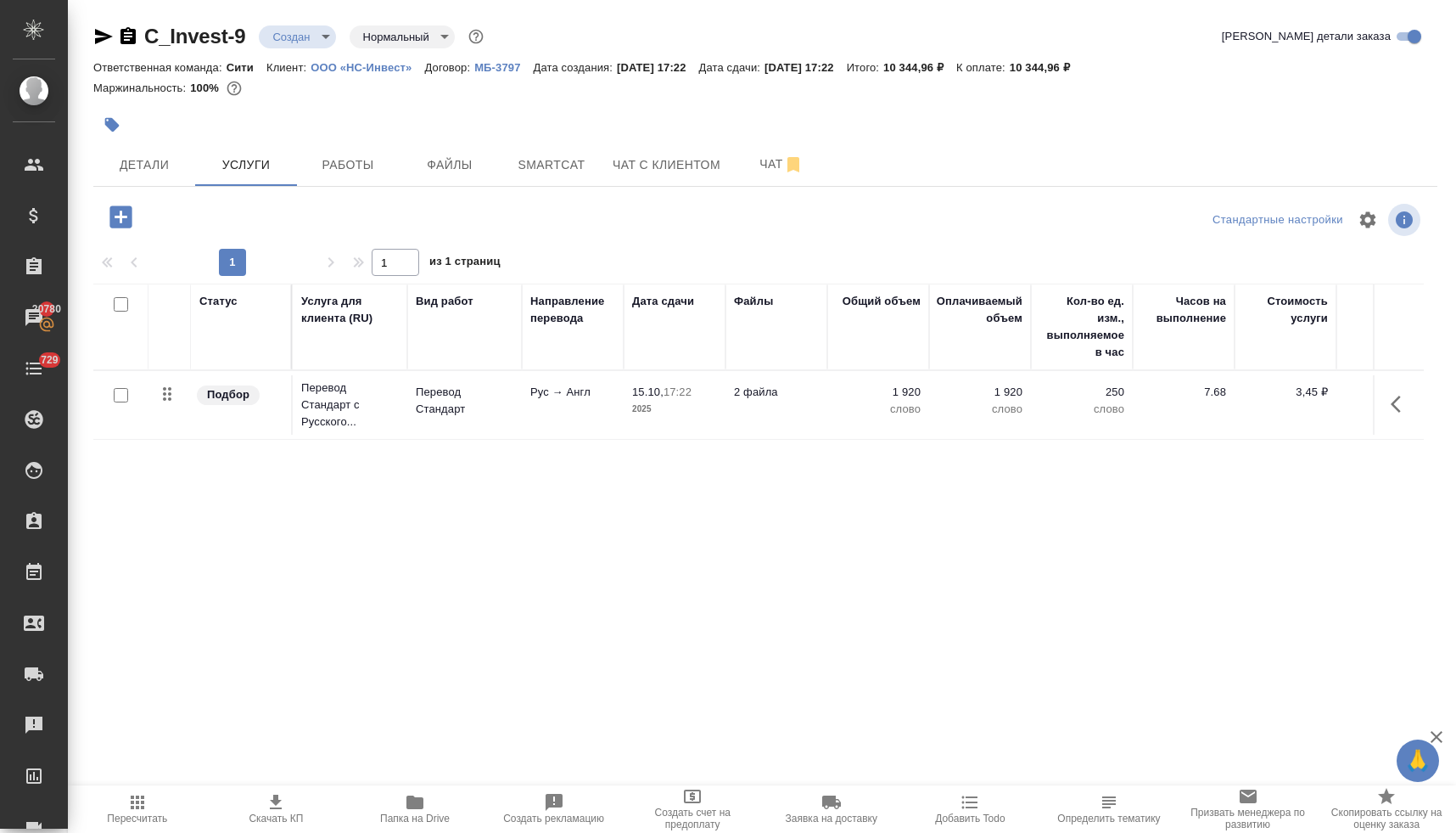
scroll to position [0, 269]
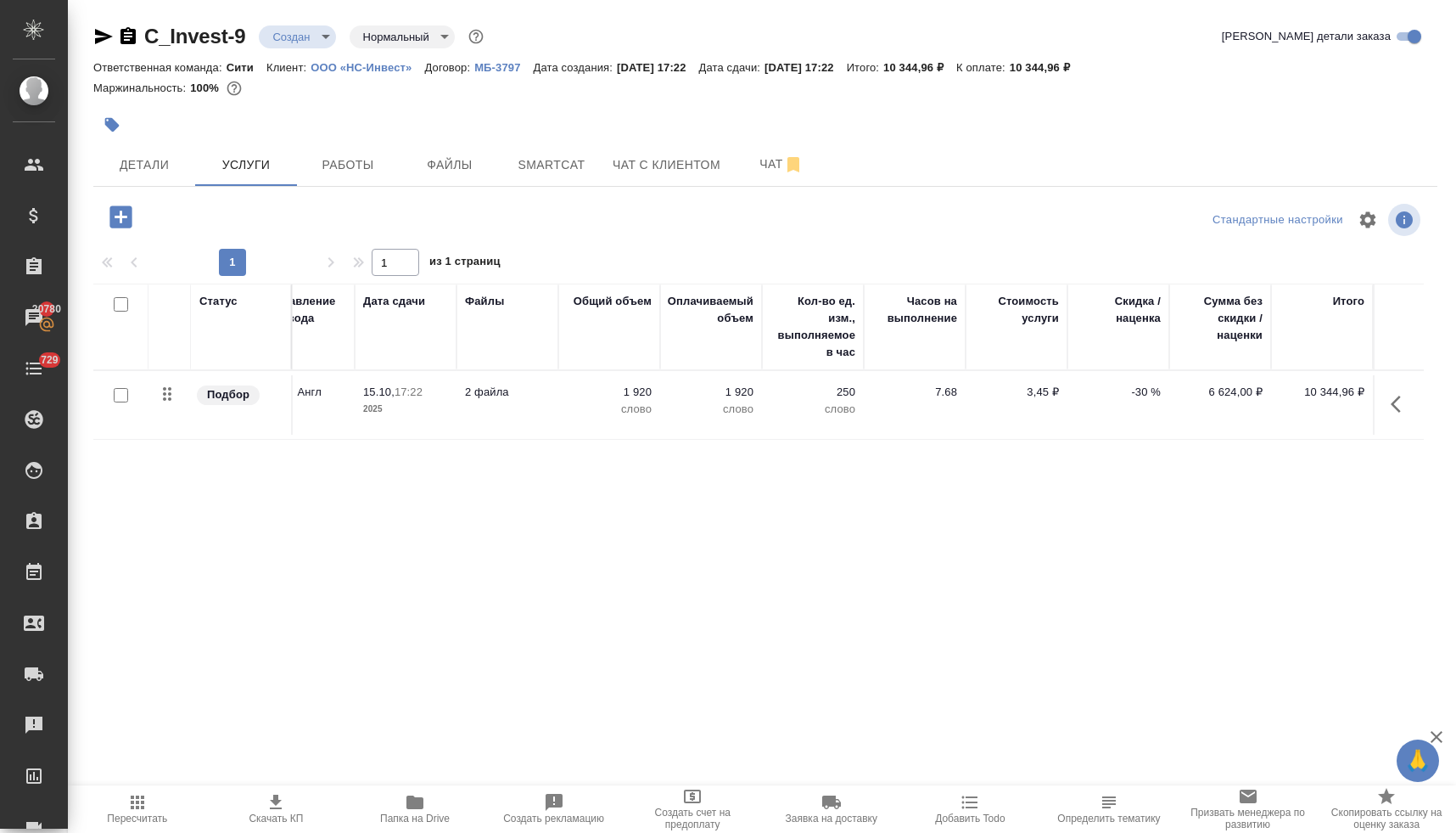
click at [1141, 393] on p "-30 %" at bounding box center [1118, 392] width 85 height 17
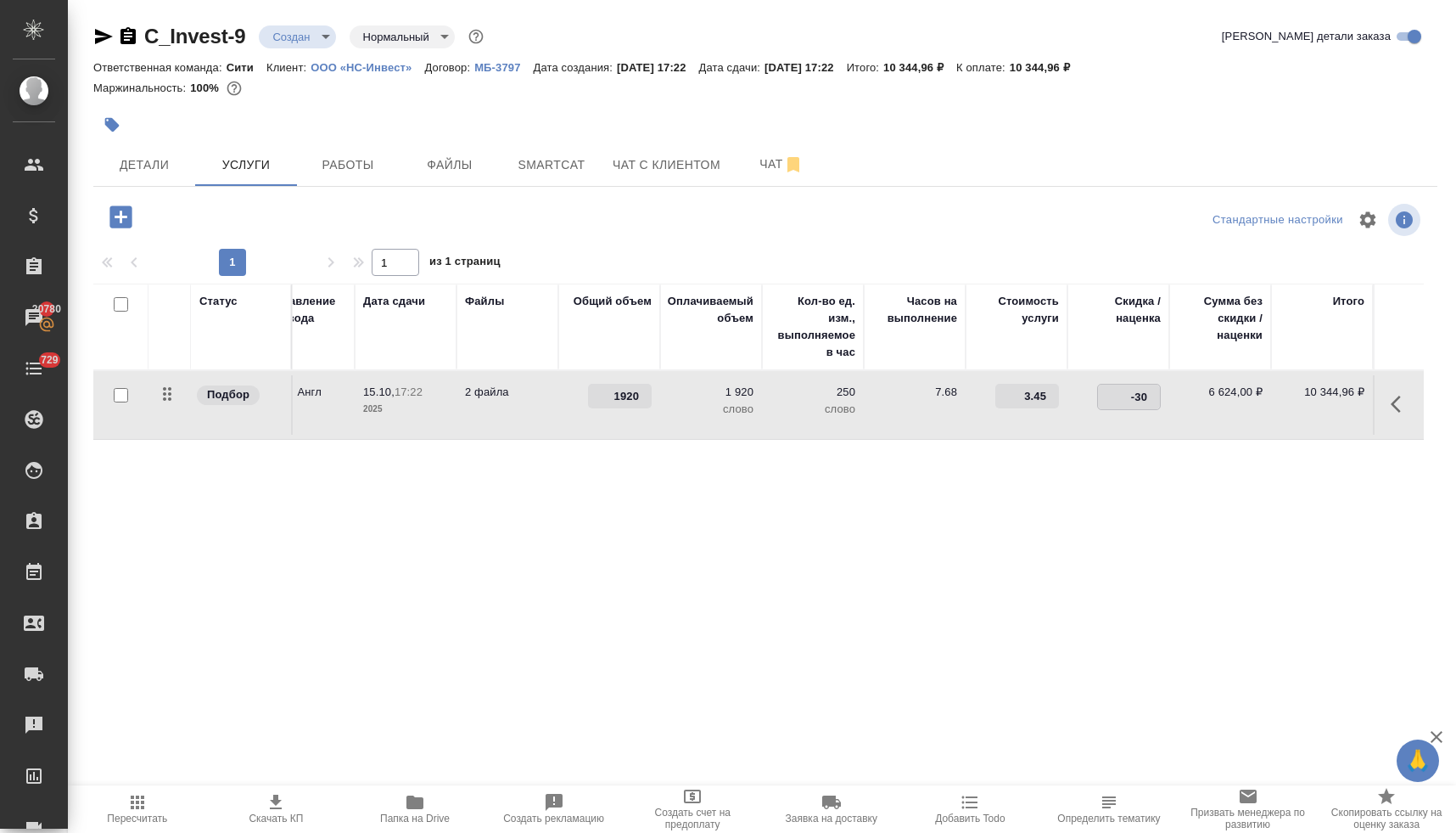
drag, startPoint x: 1116, startPoint y: 398, endPoint x: 1157, endPoint y: 393, distance: 41.3
click at [1157, 393] on input "-30" at bounding box center [1128, 397] width 61 height 25
type input "0"
click at [1067, 557] on div "Статус Услуга для клиента (RU) Вид работ Направление перевода Дата сдачи Файлы …" at bounding box center [758, 466] width 1330 height 365
click at [242, 209] on span "Сохранить и пересчитать" at bounding box center [241, 215] width 148 height 20
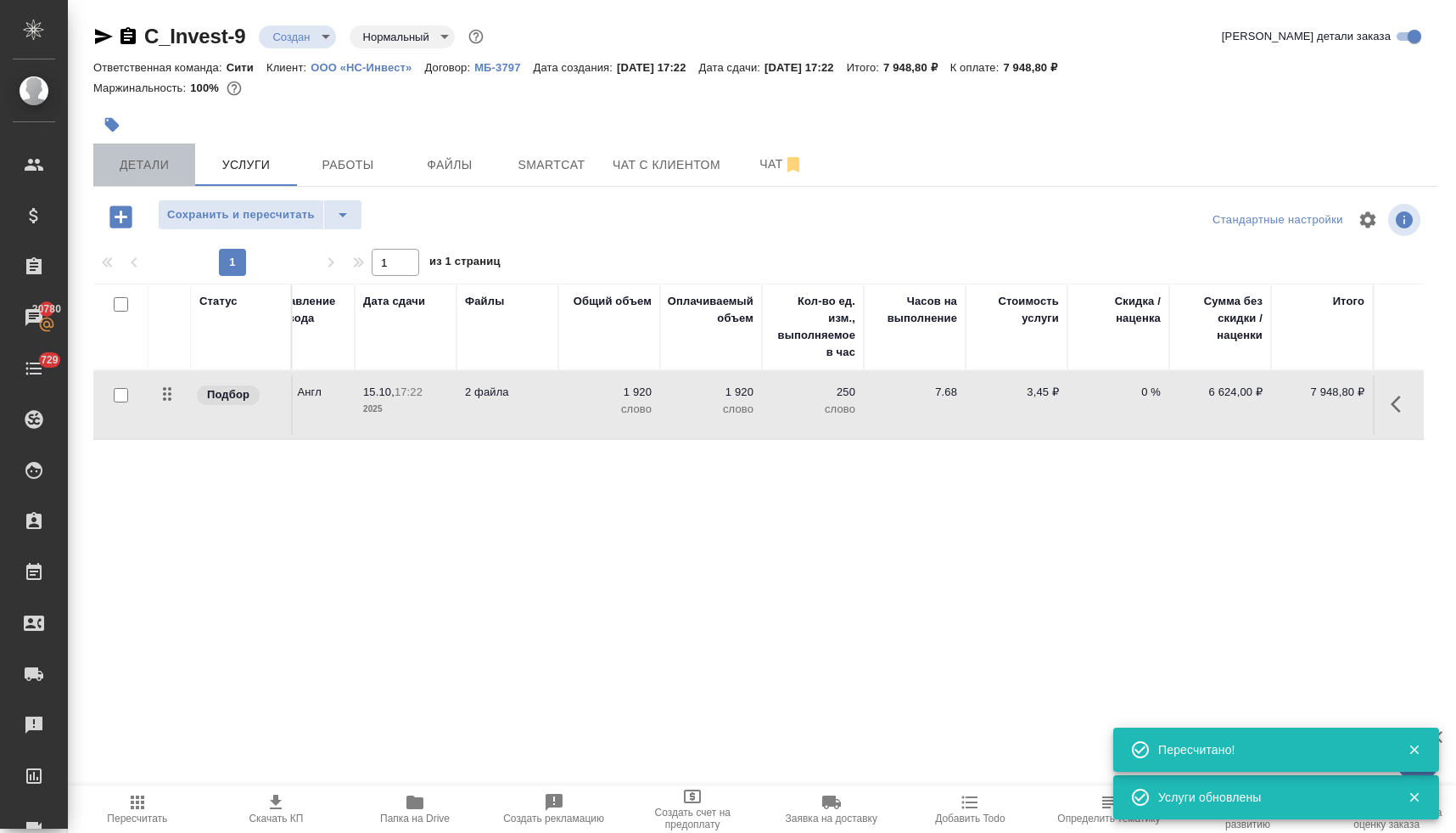
click at [153, 162] on span "Детали" at bounding box center [144, 165] width 81 height 21
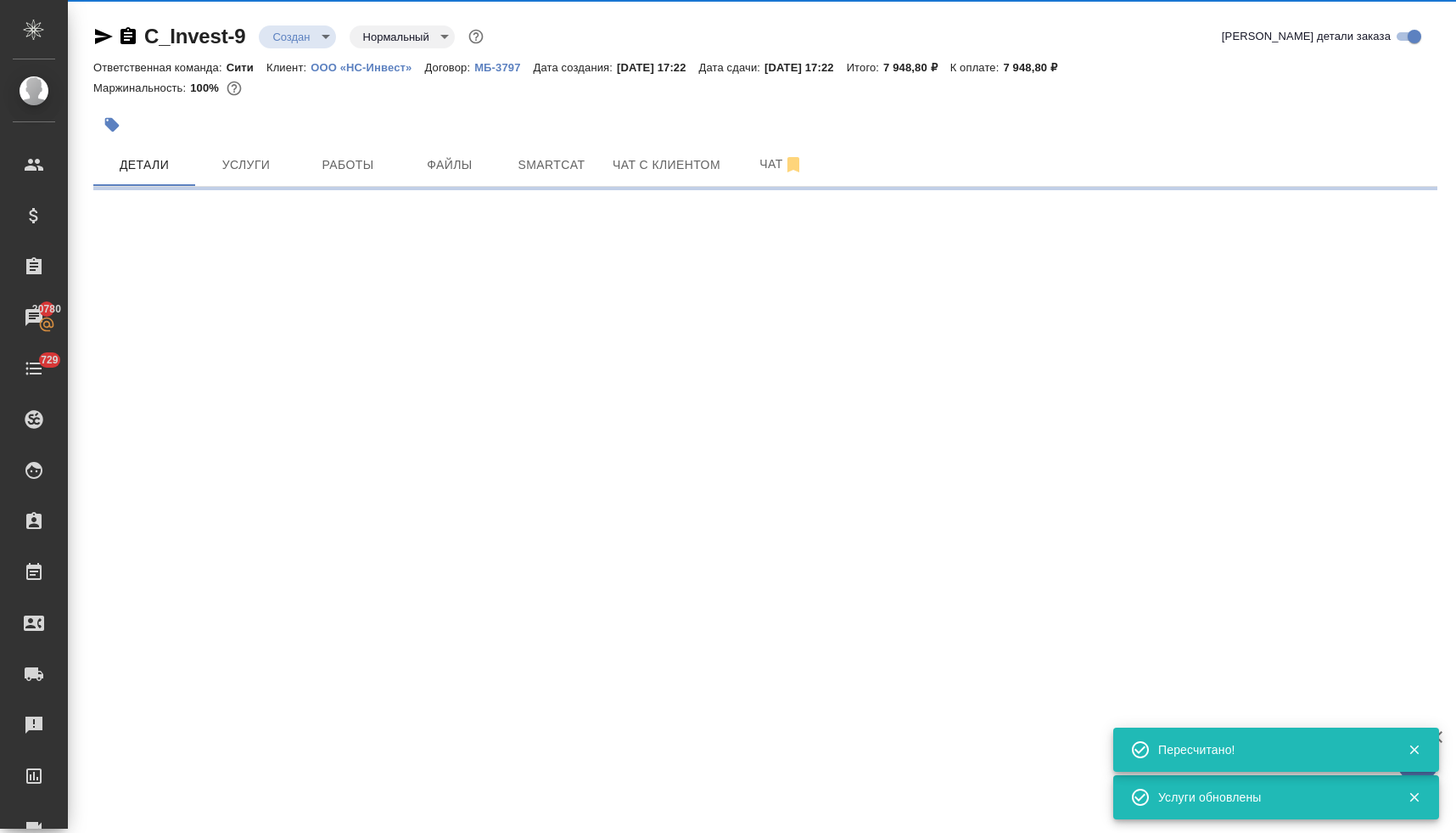
select select "RU"
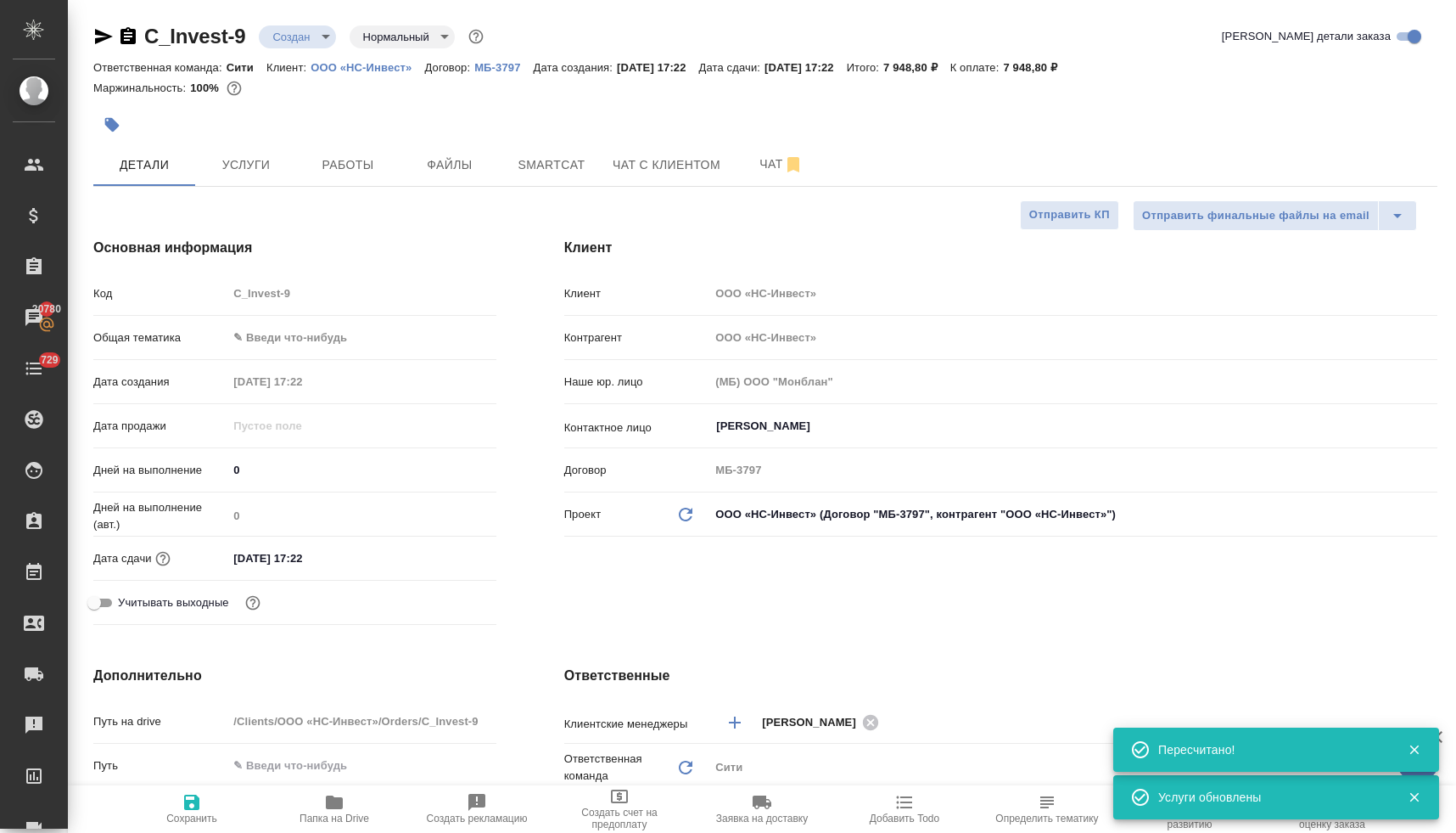
type textarea "x"
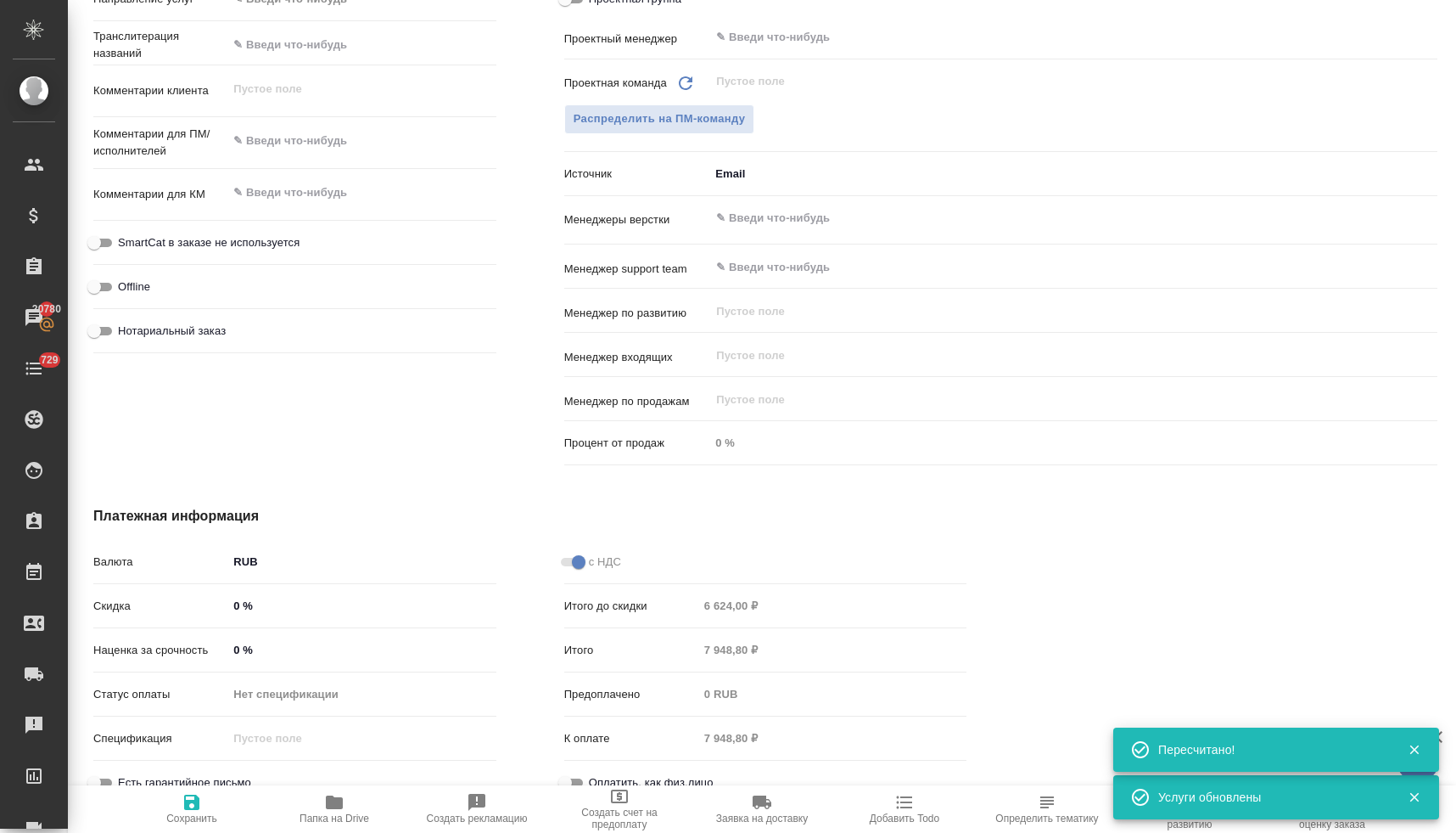
scroll to position [846, 0]
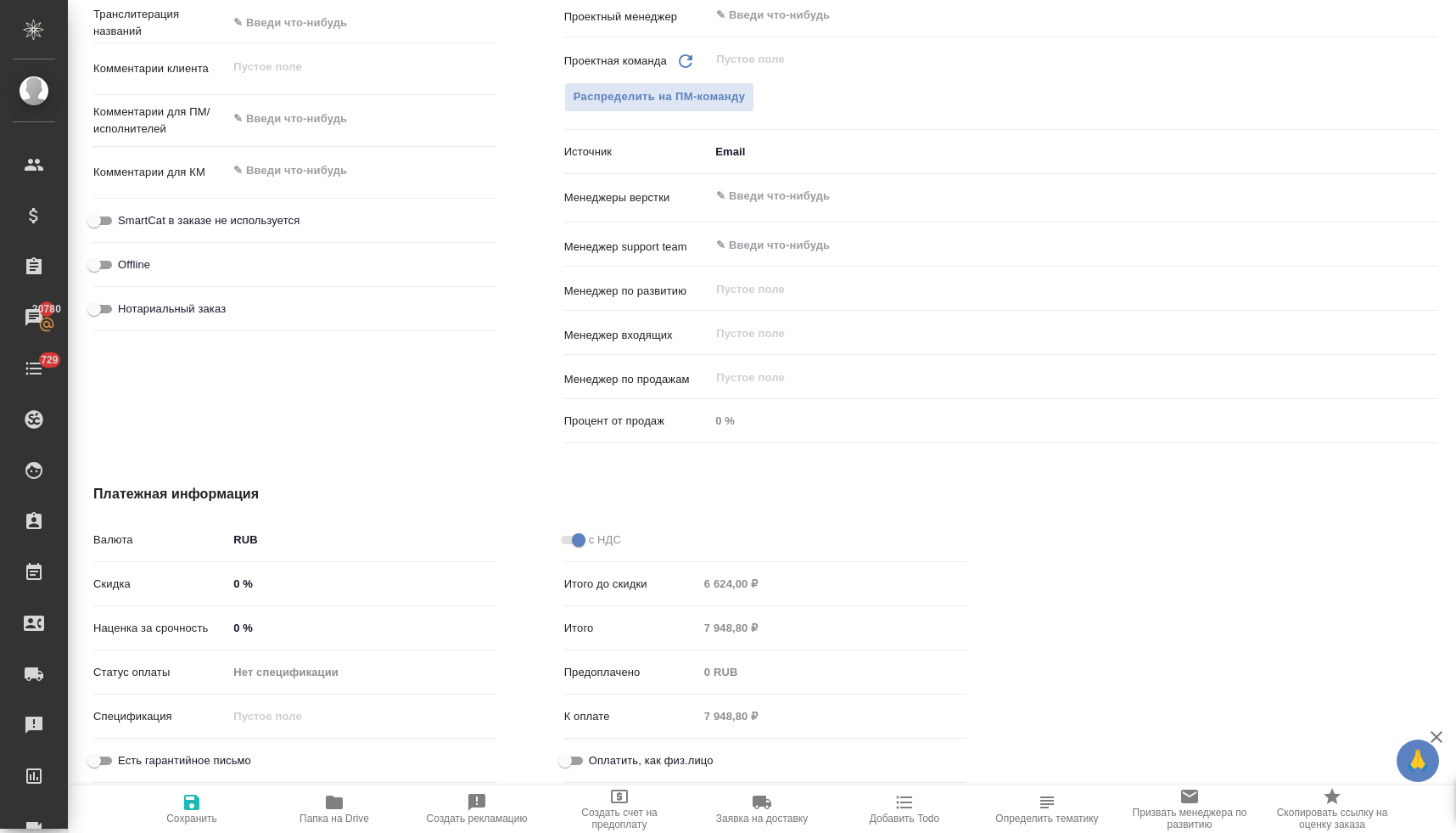
click at [663, 752] on span "Оплатить, как физ.лицо" at bounding box center [651, 760] width 125 height 17
click at [596, 751] on input "Оплатить, как физ.лицо" at bounding box center [565, 761] width 61 height 21
checkbox input "true"
type textarea "x"
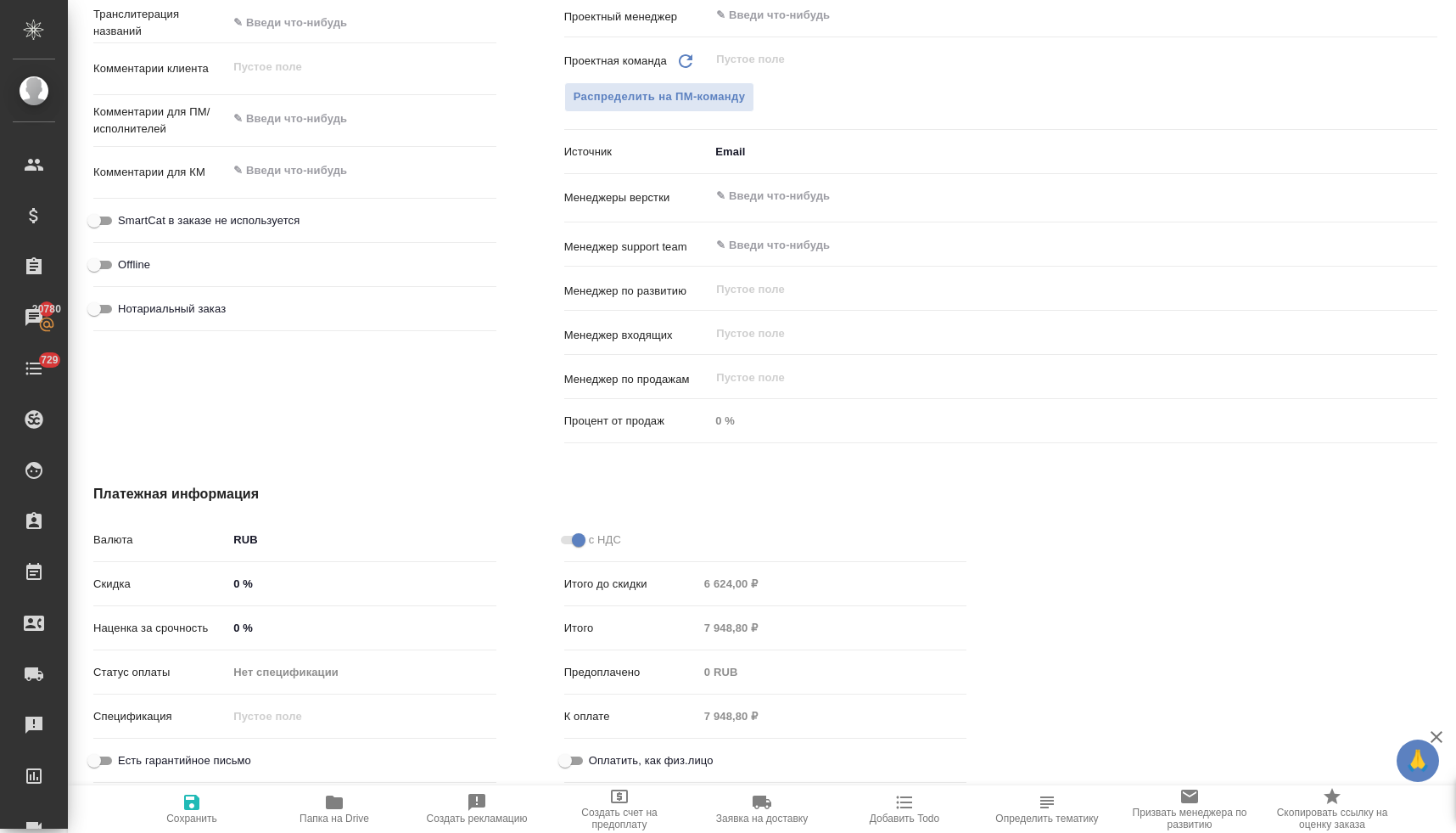
type textarea "x"
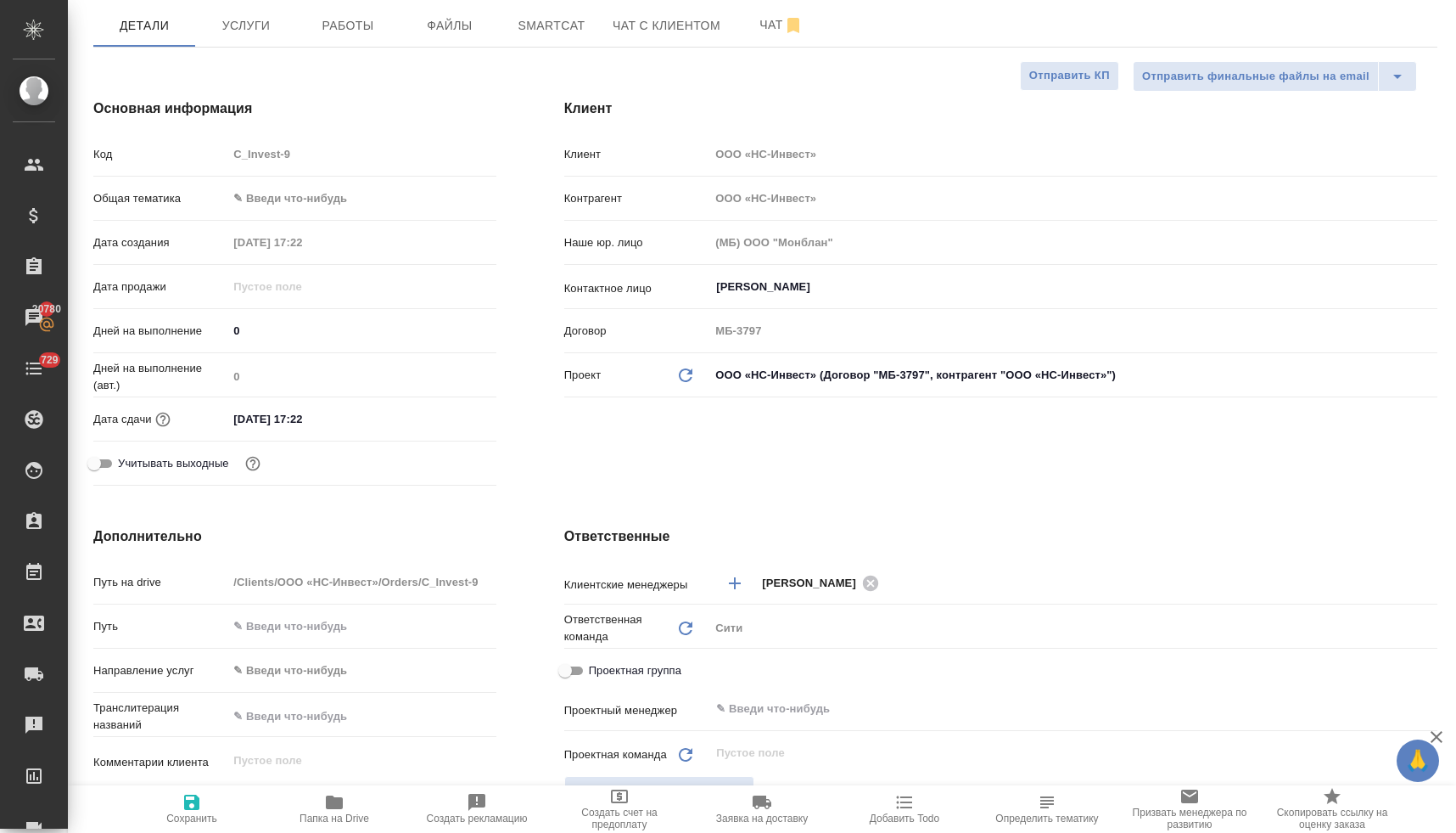
scroll to position [0, 0]
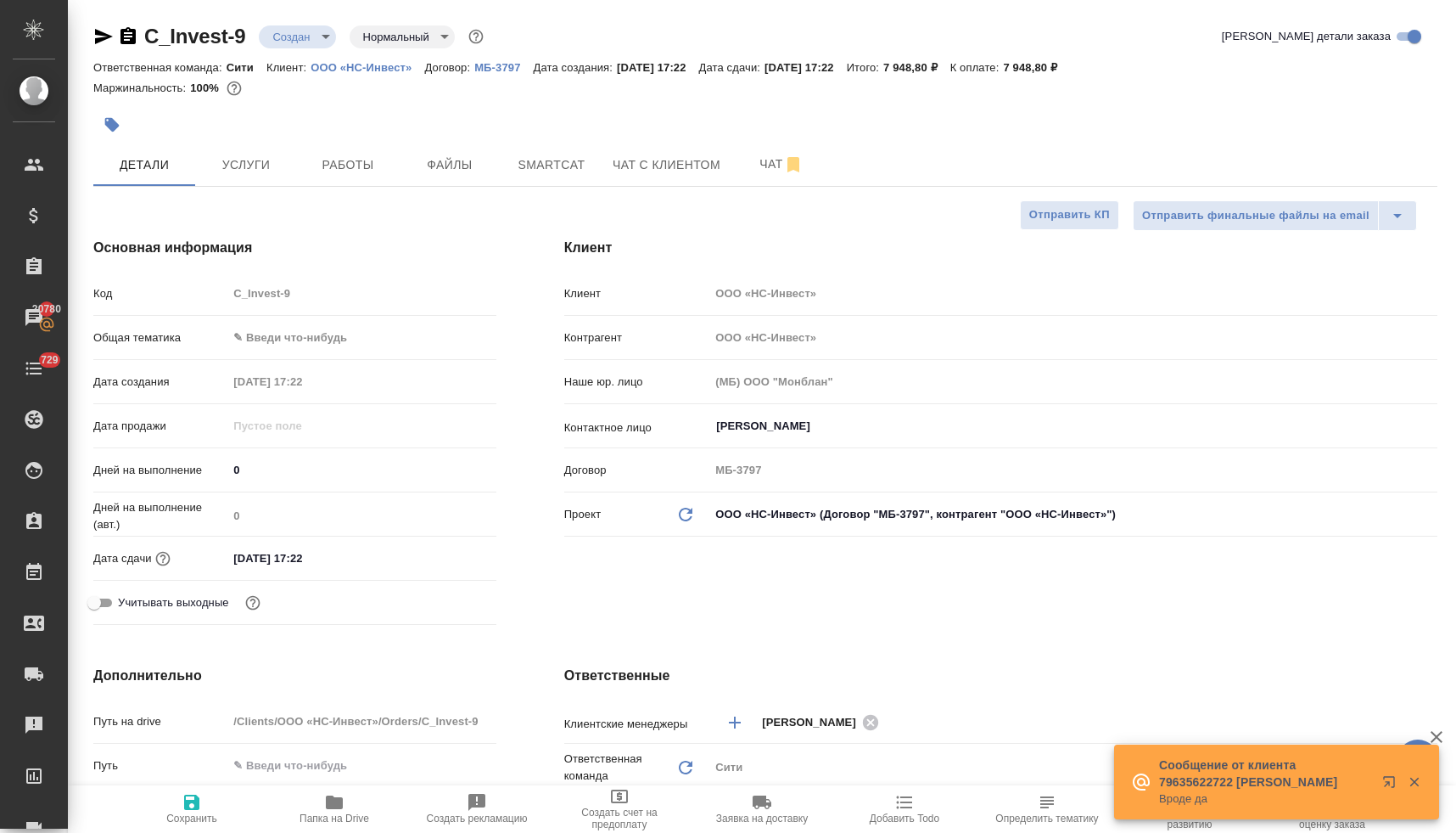
click at [289, 329] on body "🙏 .cls-1 fill:#fff; AWATERA Lyamina Nadezhda Клиенты Спецификации Заказы 20780 …" at bounding box center [728, 416] width 1456 height 833
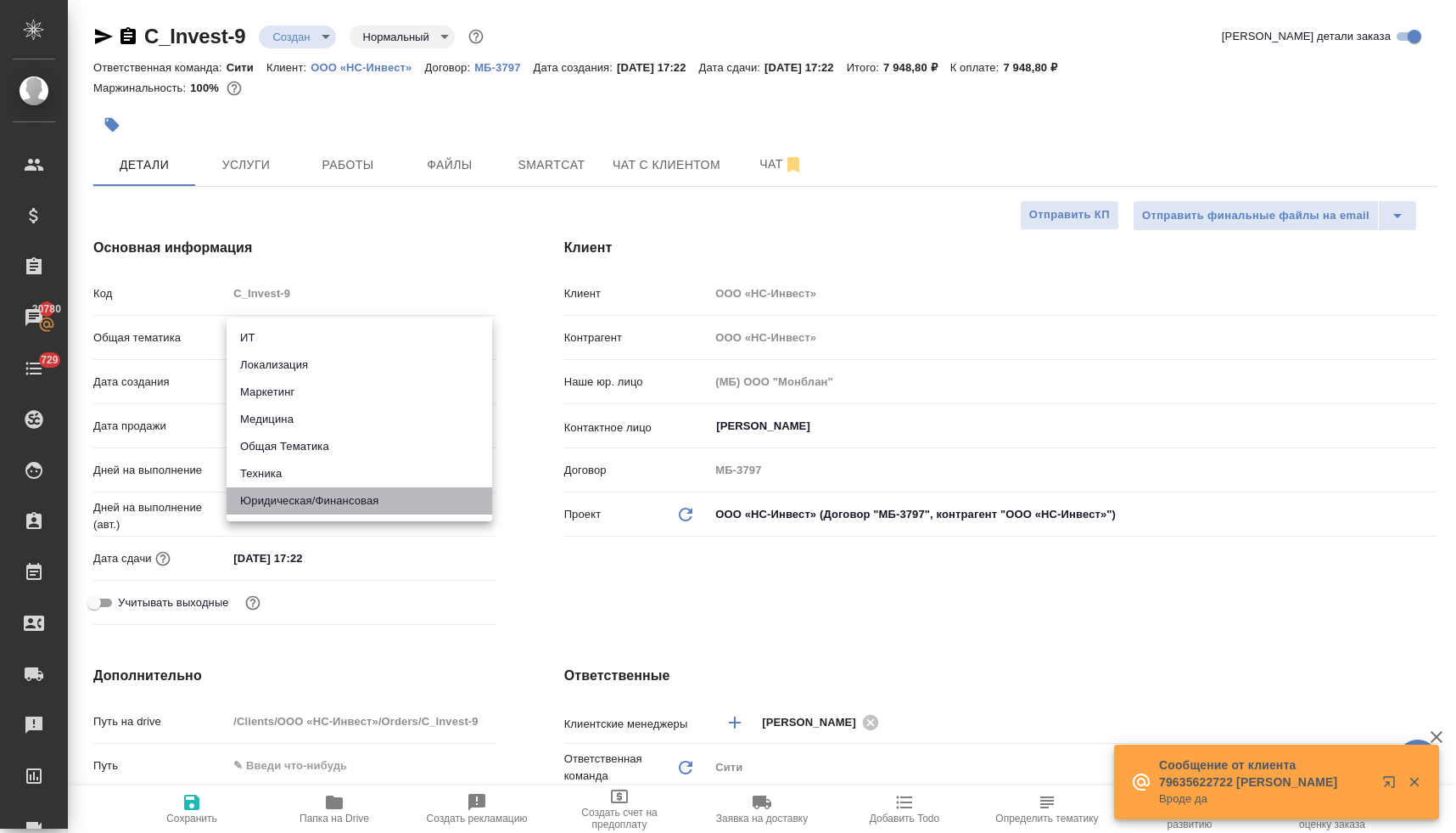
click at [323, 501] on li "Юридическая/Финансовая" at bounding box center [360, 500] width 266 height 27
type input "yr-fn"
type textarea "x"
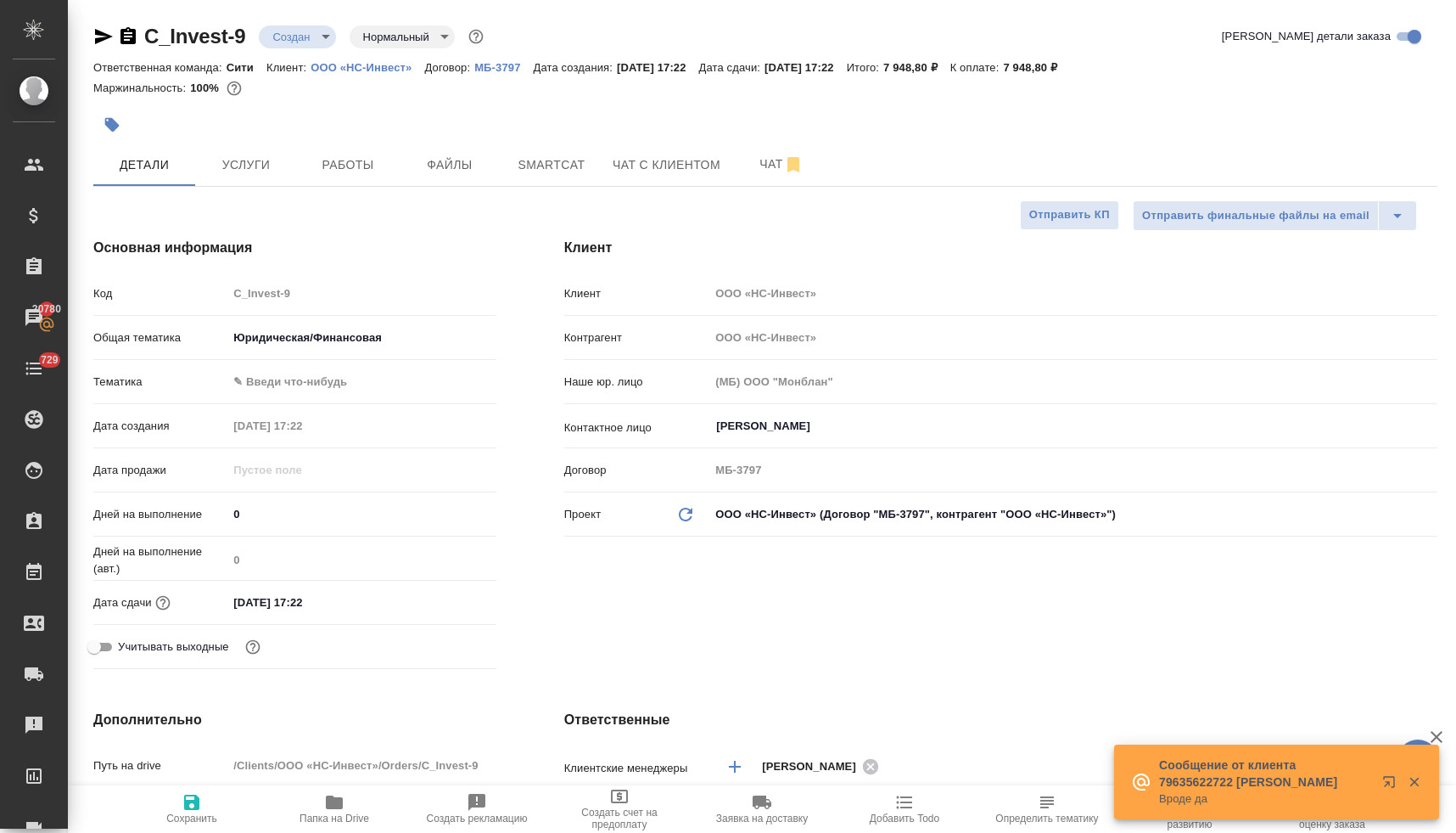
click at [306, 386] on body "🙏 .cls-1 fill:#fff; AWATERA Lyamina Nadezhda Клиенты Спецификации Заказы 20780 …" at bounding box center [728, 416] width 1456 height 833
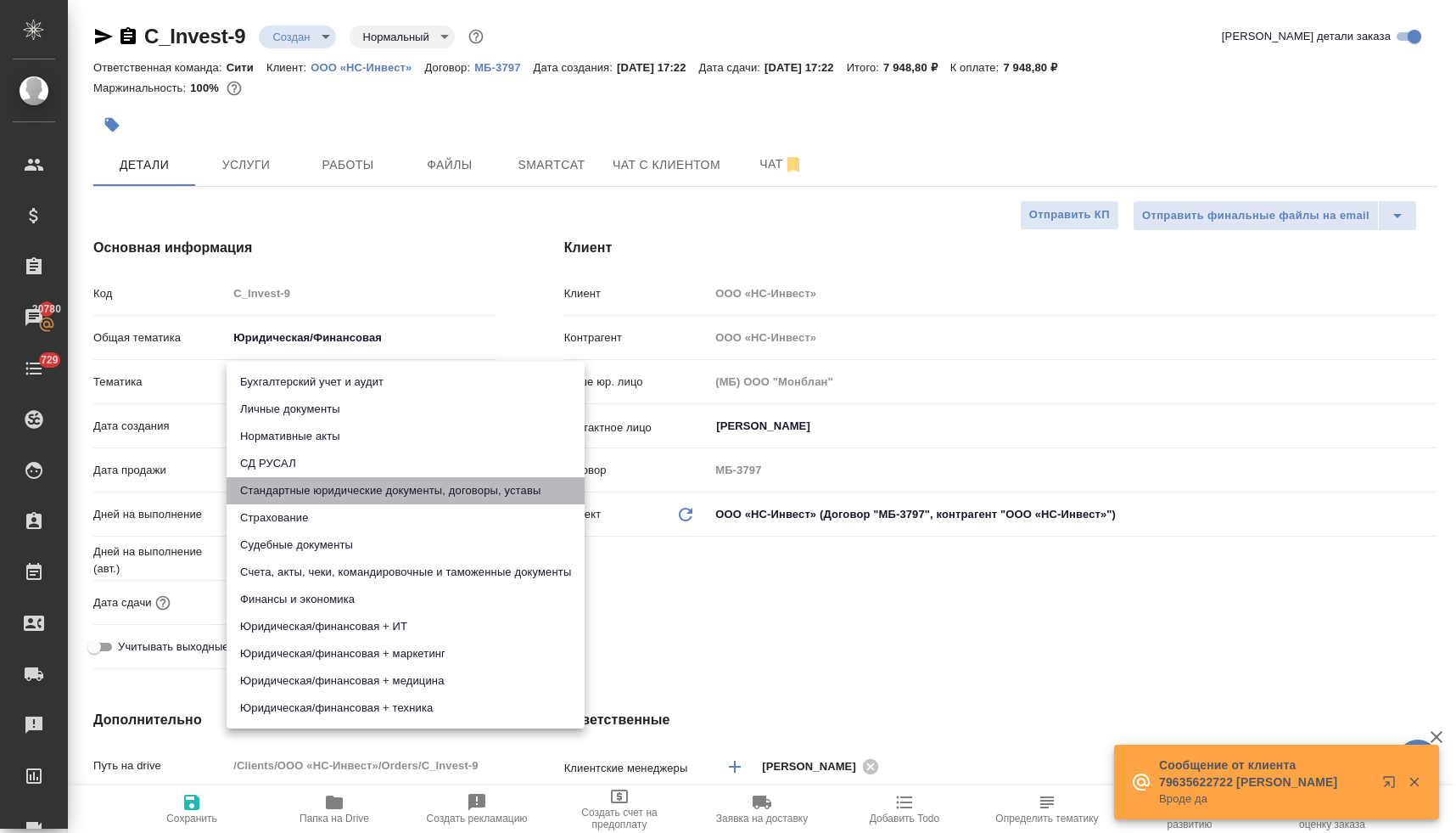
click at [344, 493] on li "Стандартные юридические документы, договоры, уставы" at bounding box center [405, 490] width 358 height 27
type textarea "x"
type input "5f647205b73bc97568ca66bf"
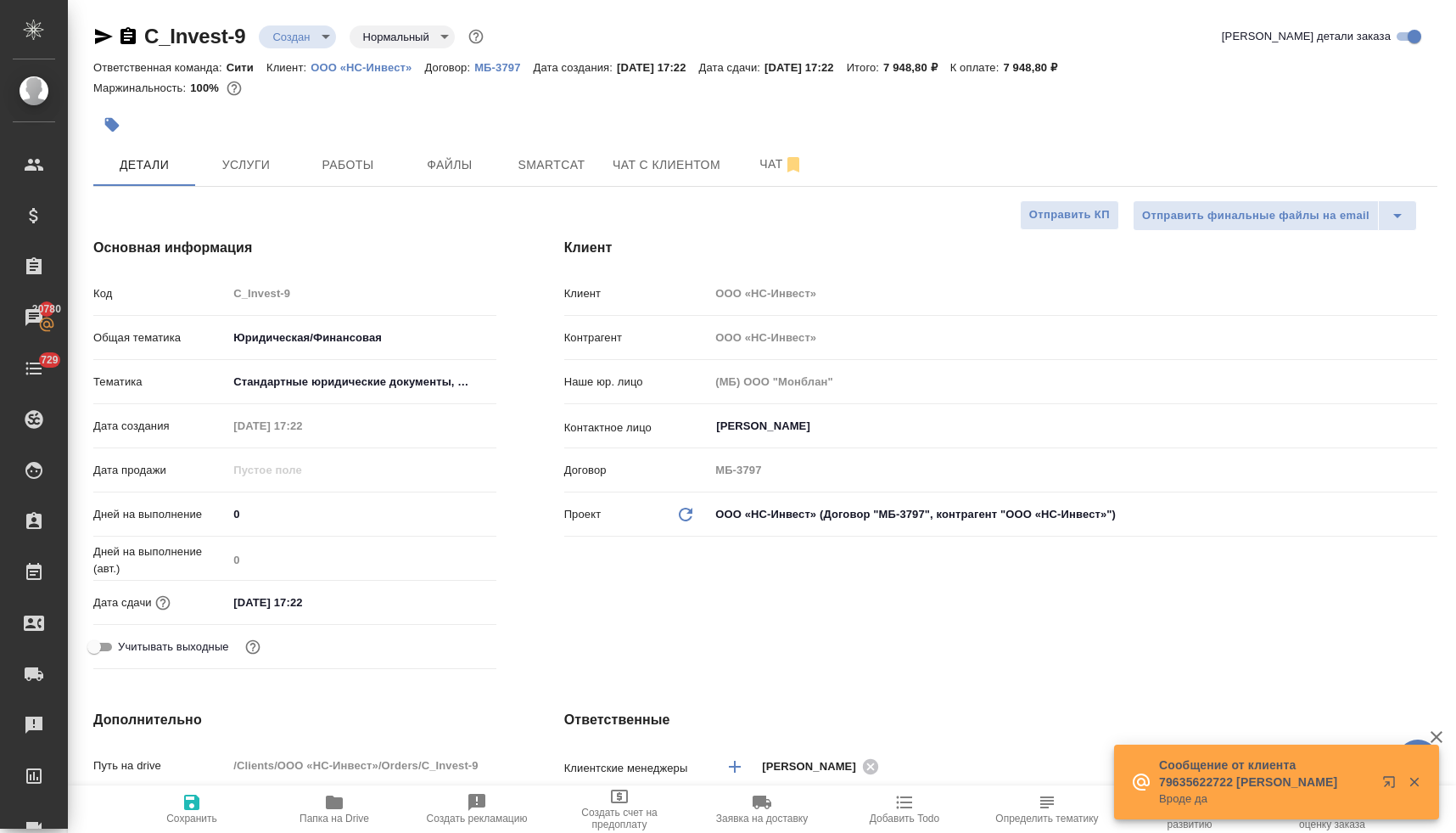
click at [662, 592] on div "Бухгалтерский учет и аудит Личные документы Нормативные акты СД РУСАЛ Стандартн…" at bounding box center [728, 416] width 1456 height 833
drag, startPoint x: 210, startPoint y: 817, endPoint x: 244, endPoint y: 785, distance: 46.7
click at [211, 817] on span "Сохранить" at bounding box center [191, 818] width 51 height 12
type textarea "x"
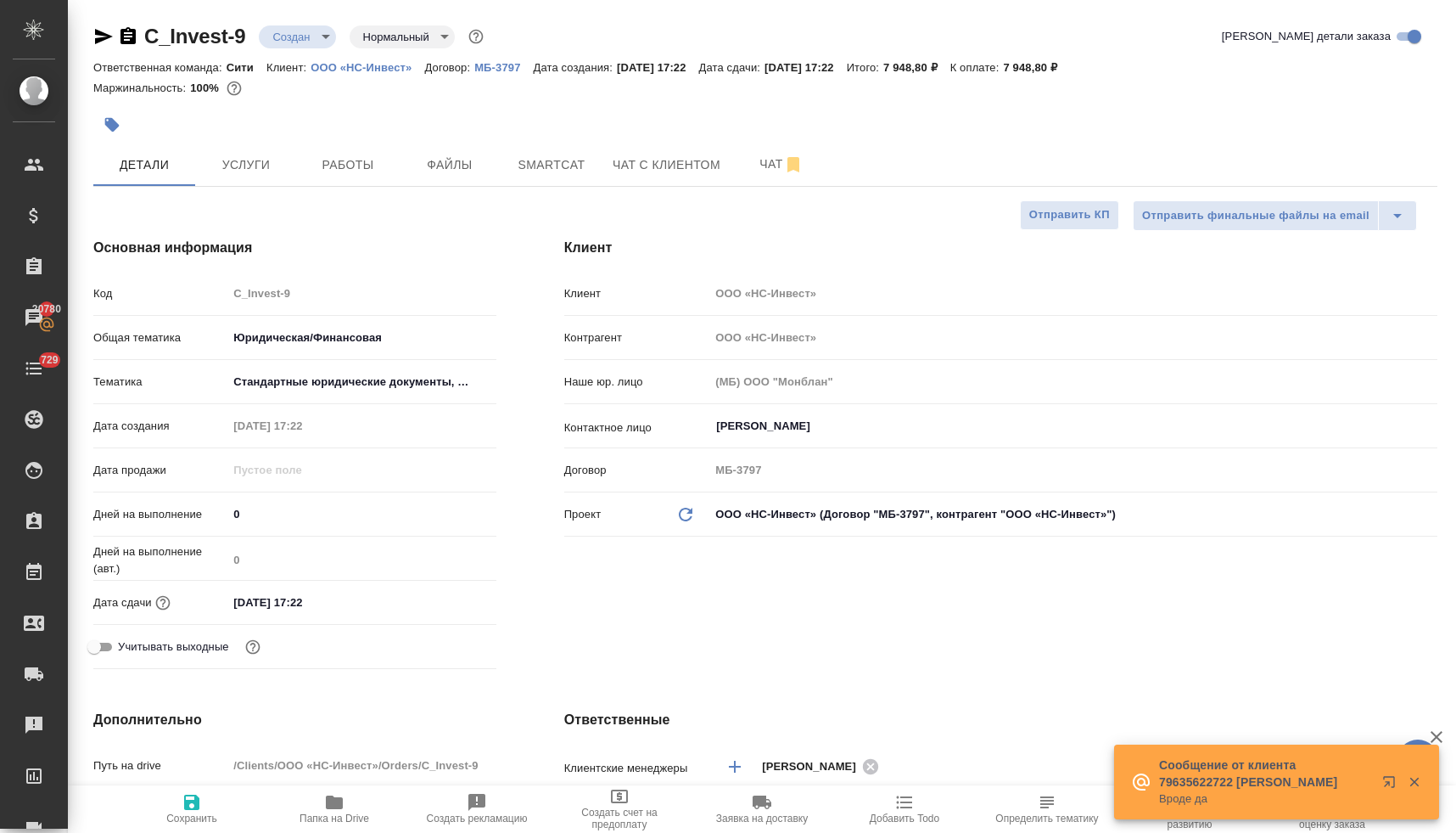
type textarea "x"
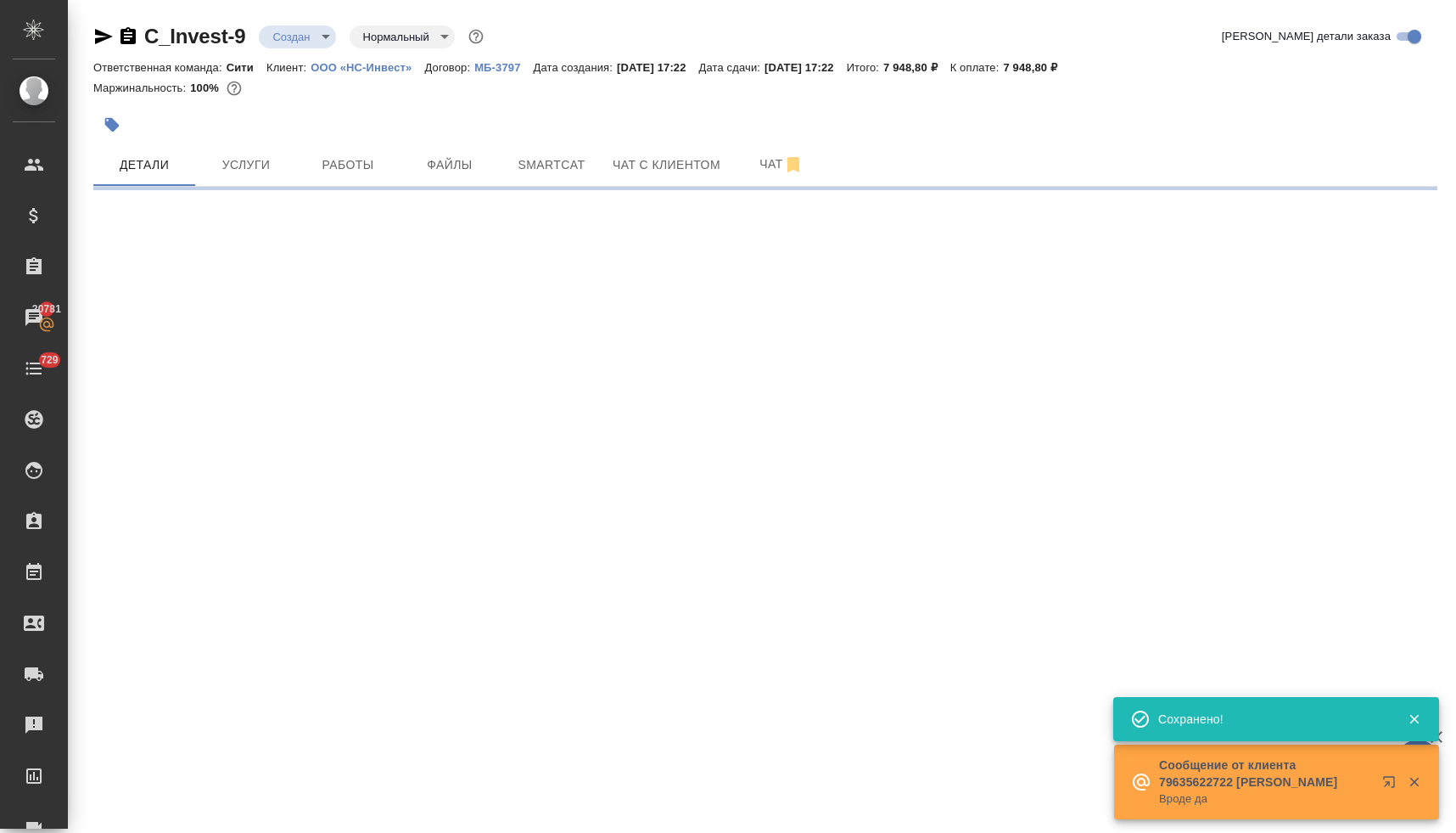
select select "RU"
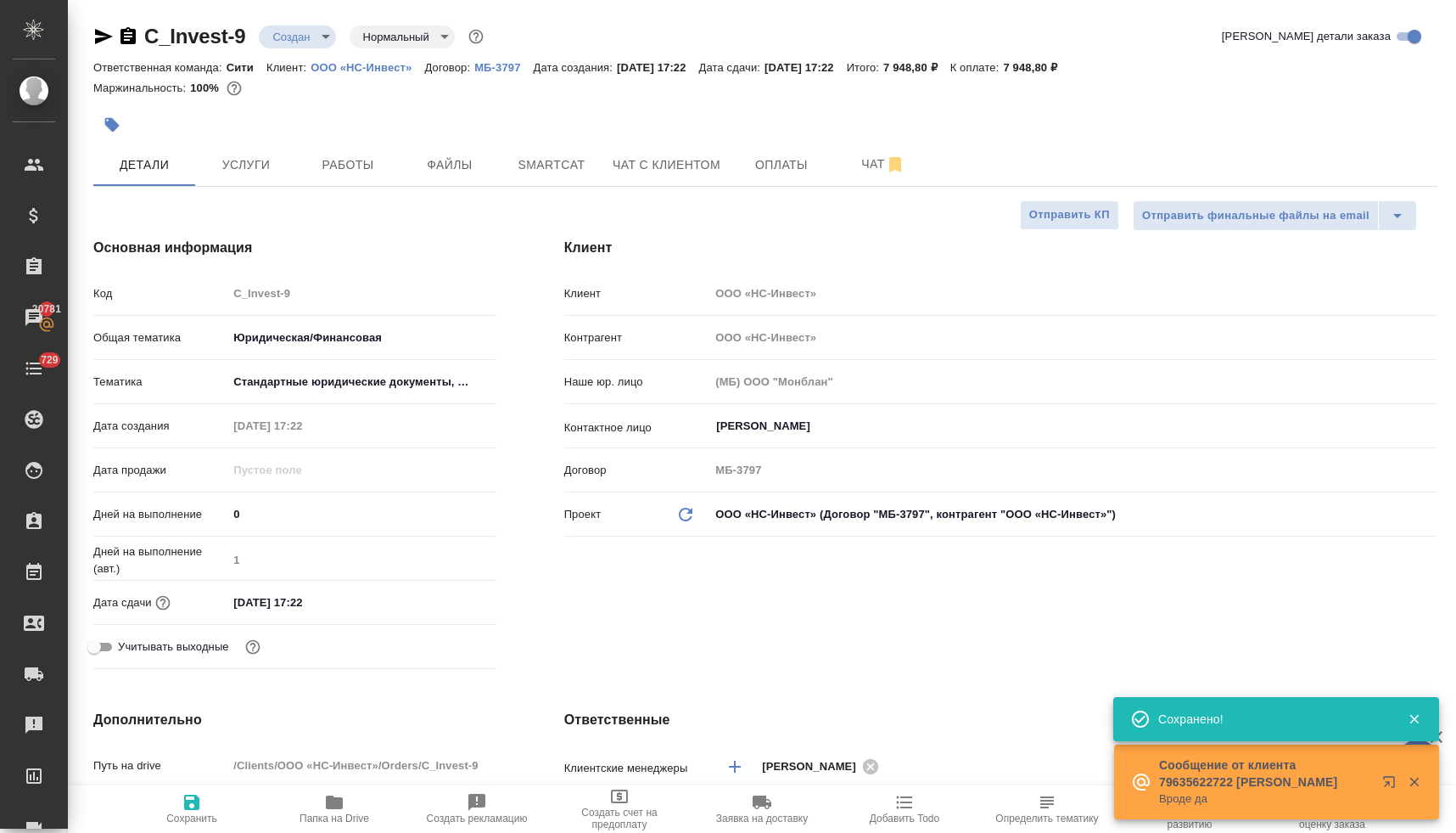
type textarea "x"
click at [457, 172] on span "Файлы" at bounding box center [450, 165] width 81 height 21
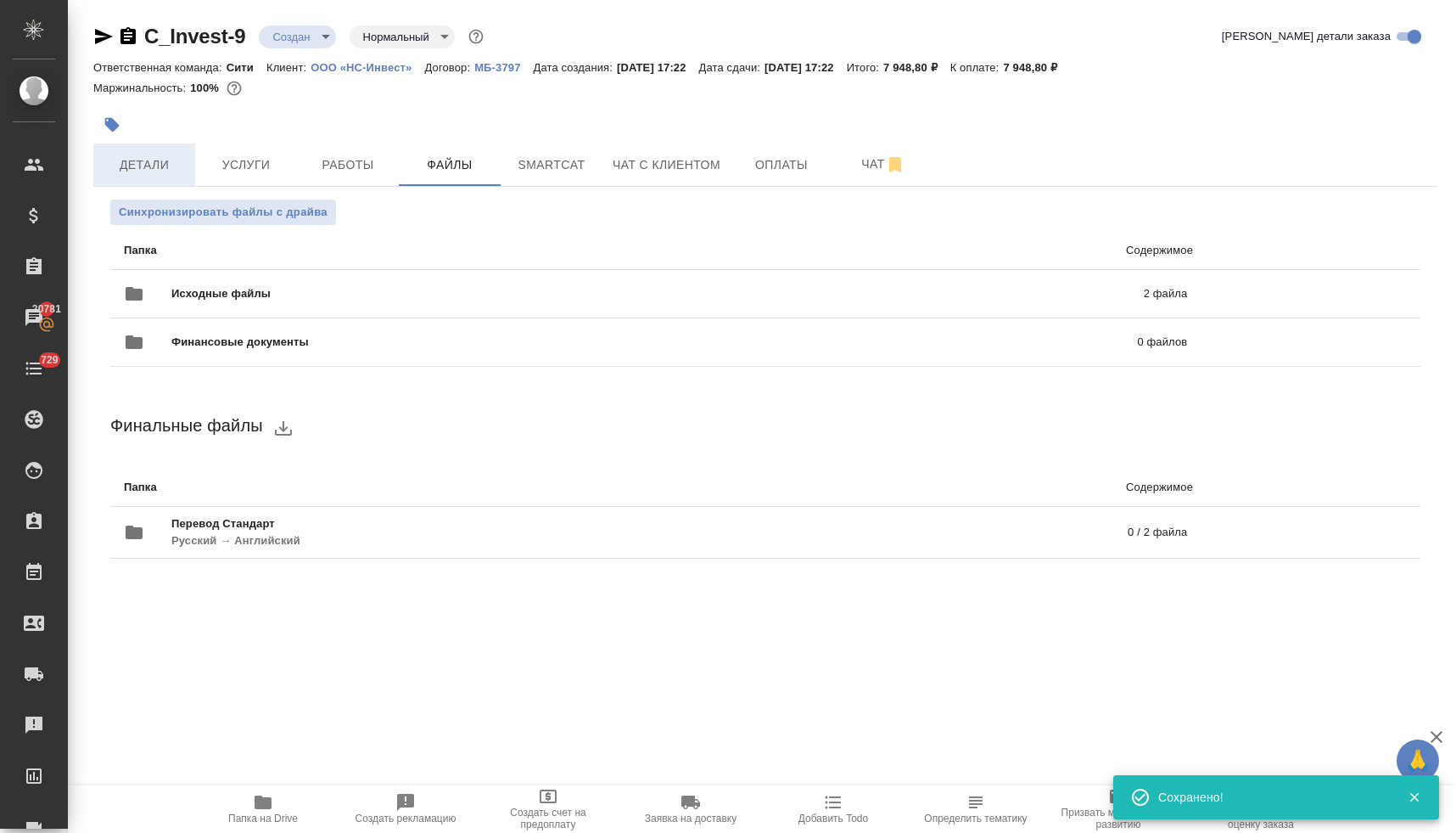
click at [149, 150] on button "Детали" at bounding box center [144, 165] width 102 height 43
select select "RU"
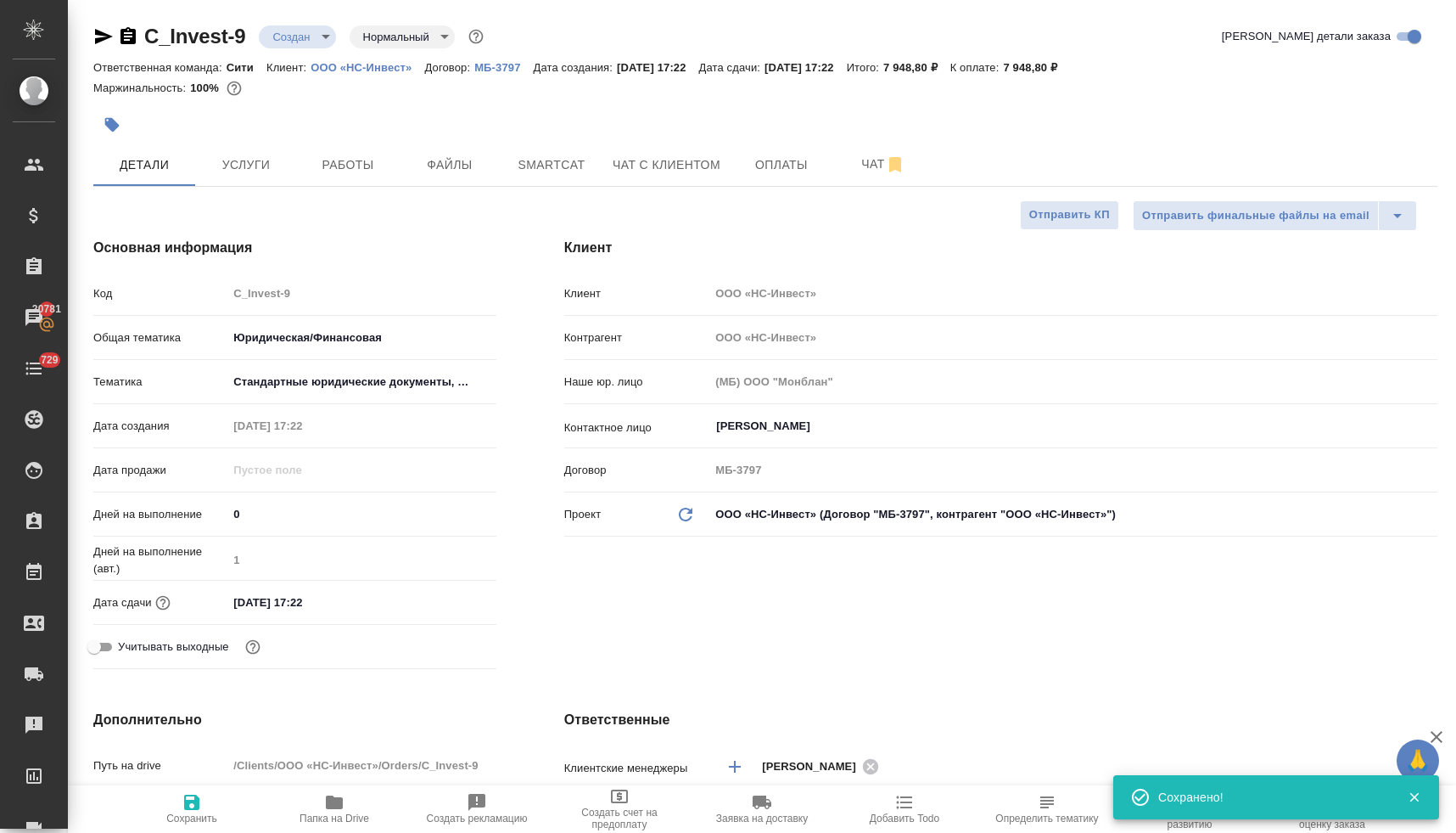
type textarea "x"
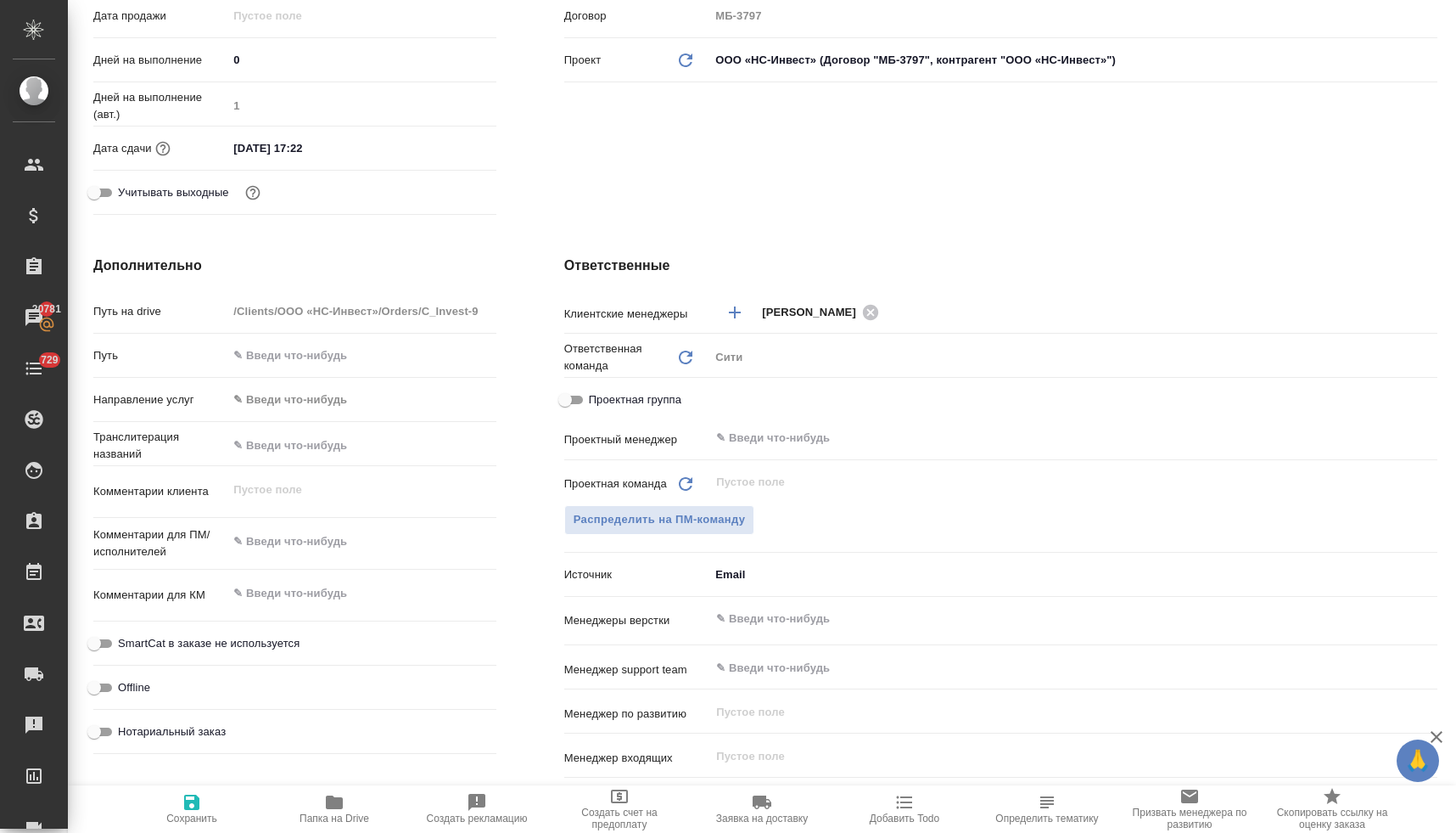
scroll to position [380, 0]
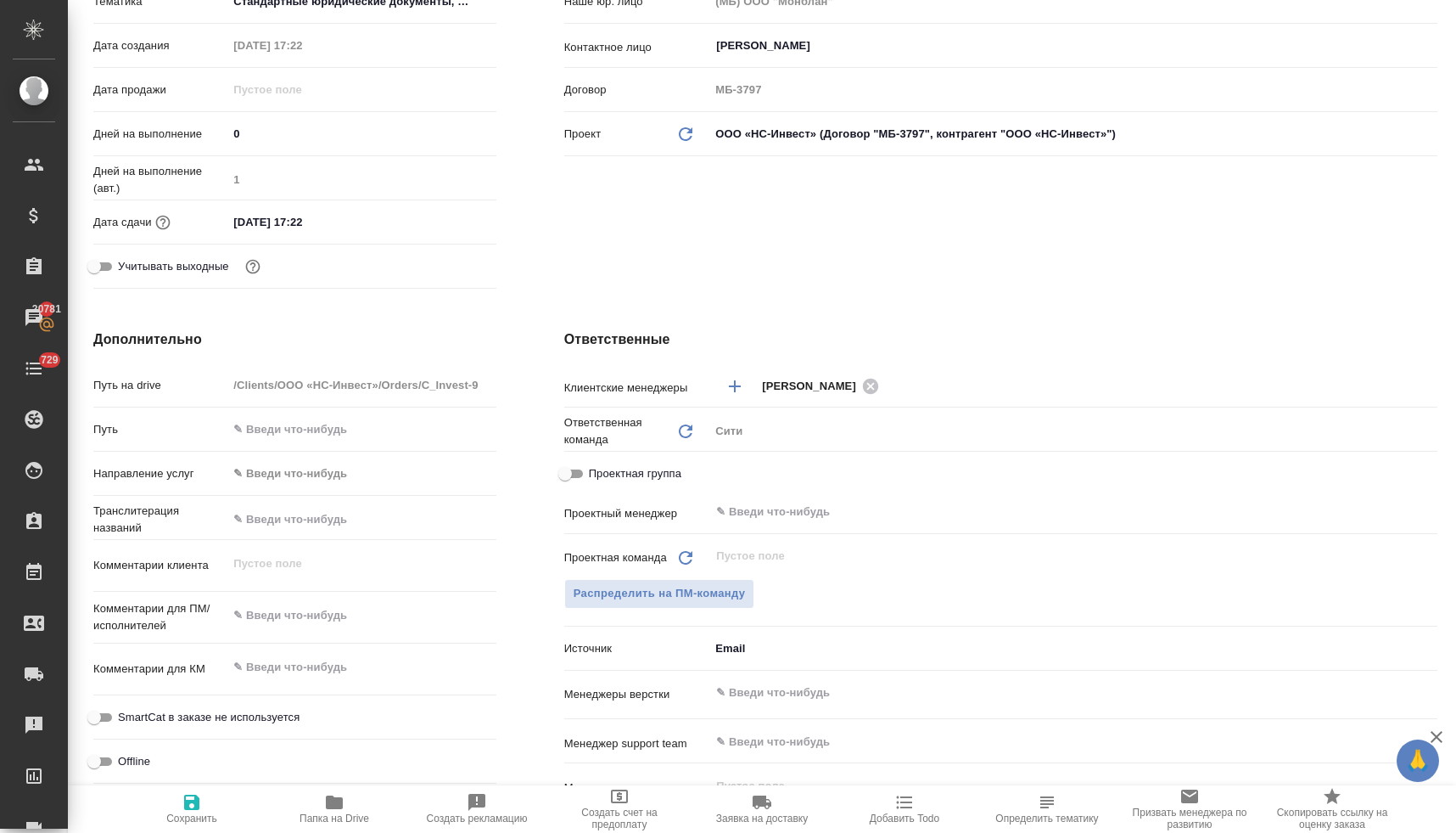
click at [343, 216] on input "15.10.2025 17:22" at bounding box center [301, 221] width 149 height 25
click at [438, 218] on icon "button" at bounding box center [447, 220] width 21 height 21
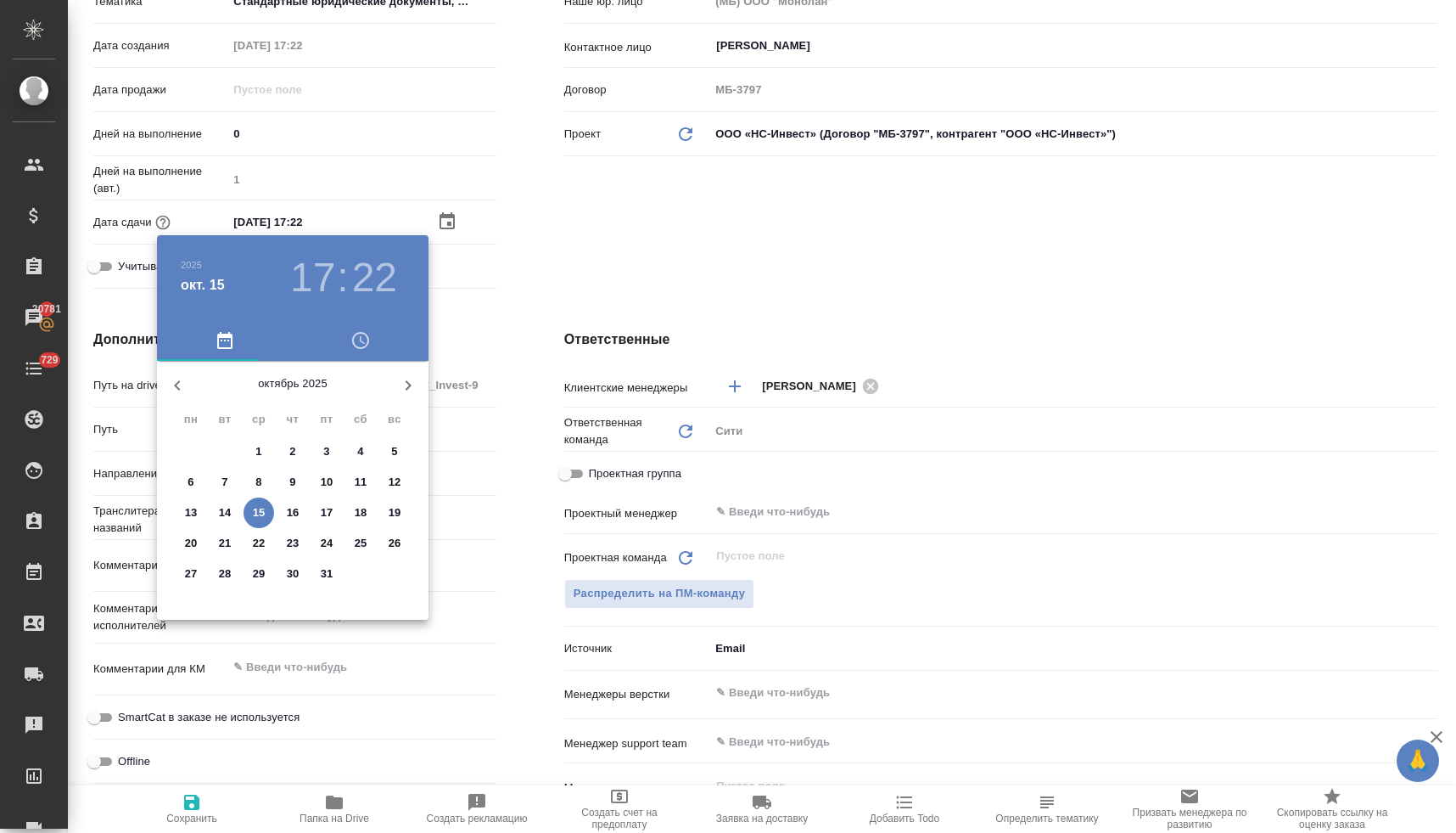
click at [297, 513] on p "16" at bounding box center [292, 512] width 13 height 17
type input "16.10.2025 17:22"
type textarea "x"
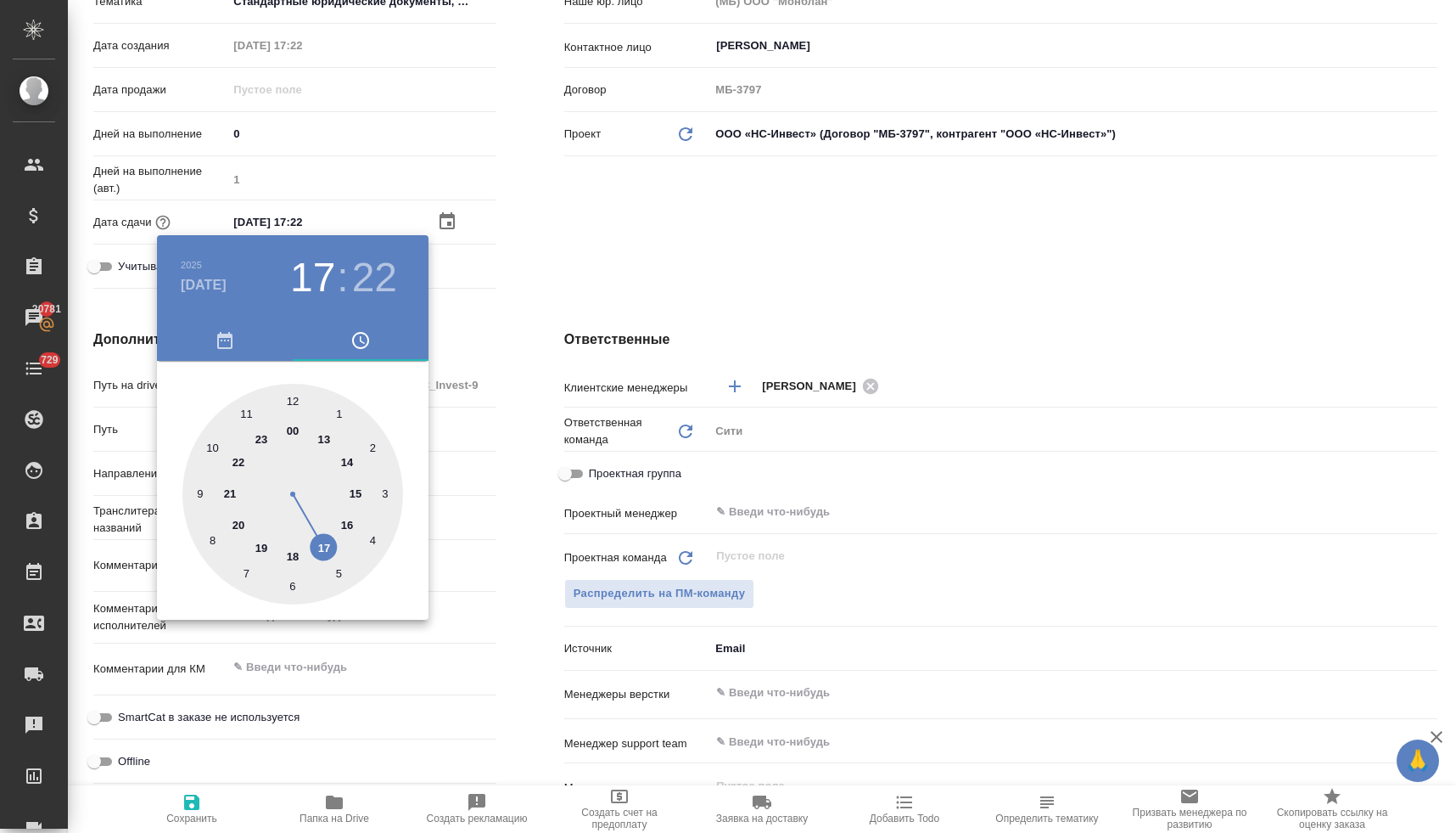
click at [210, 442] on div at bounding box center [292, 494] width 221 height 221
type input "16.10.2025 10:22"
type textarea "x"
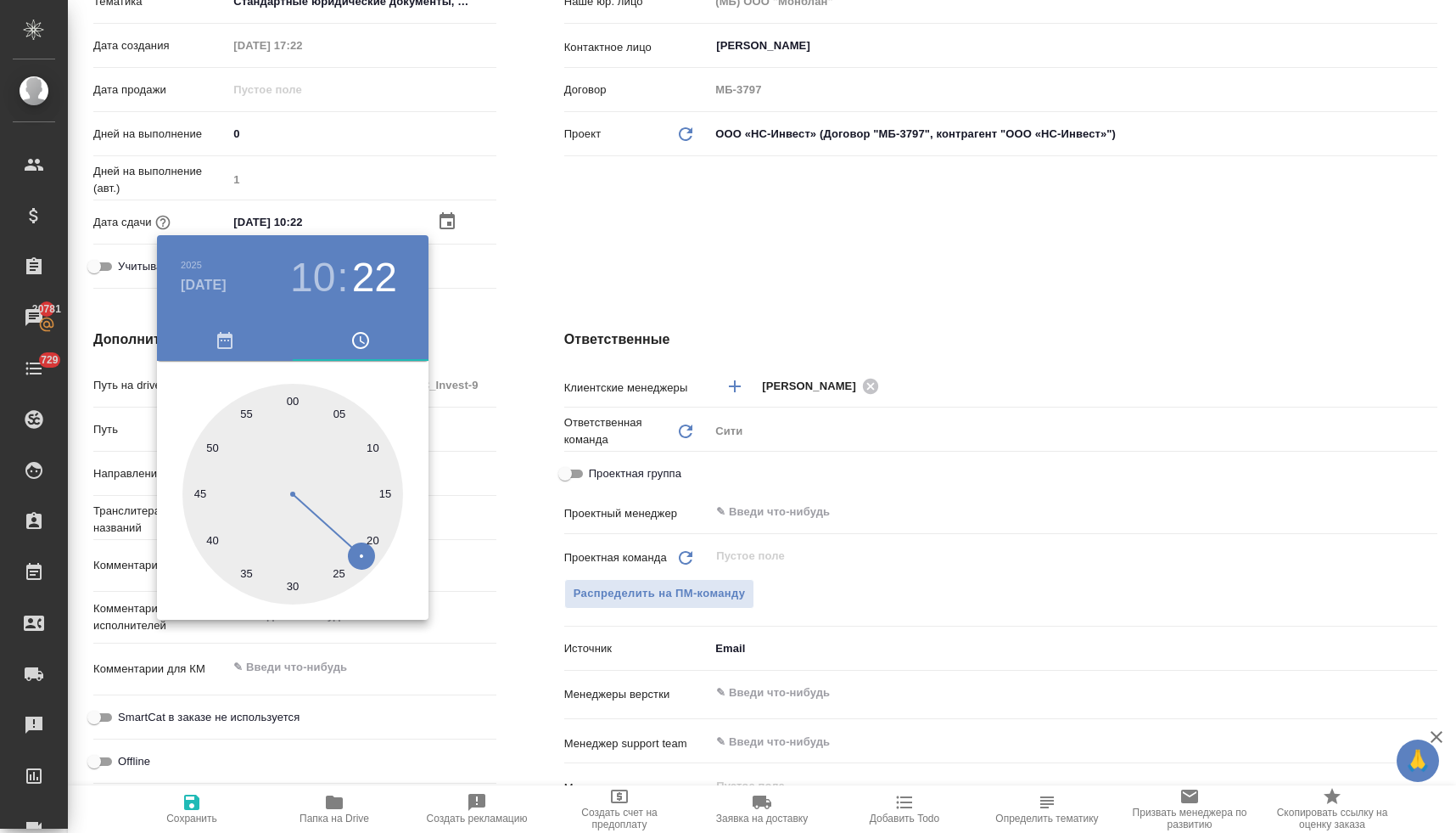
click at [291, 586] on div at bounding box center [292, 494] width 221 height 221
type input "16.10.2025 10:30"
type textarea "x"
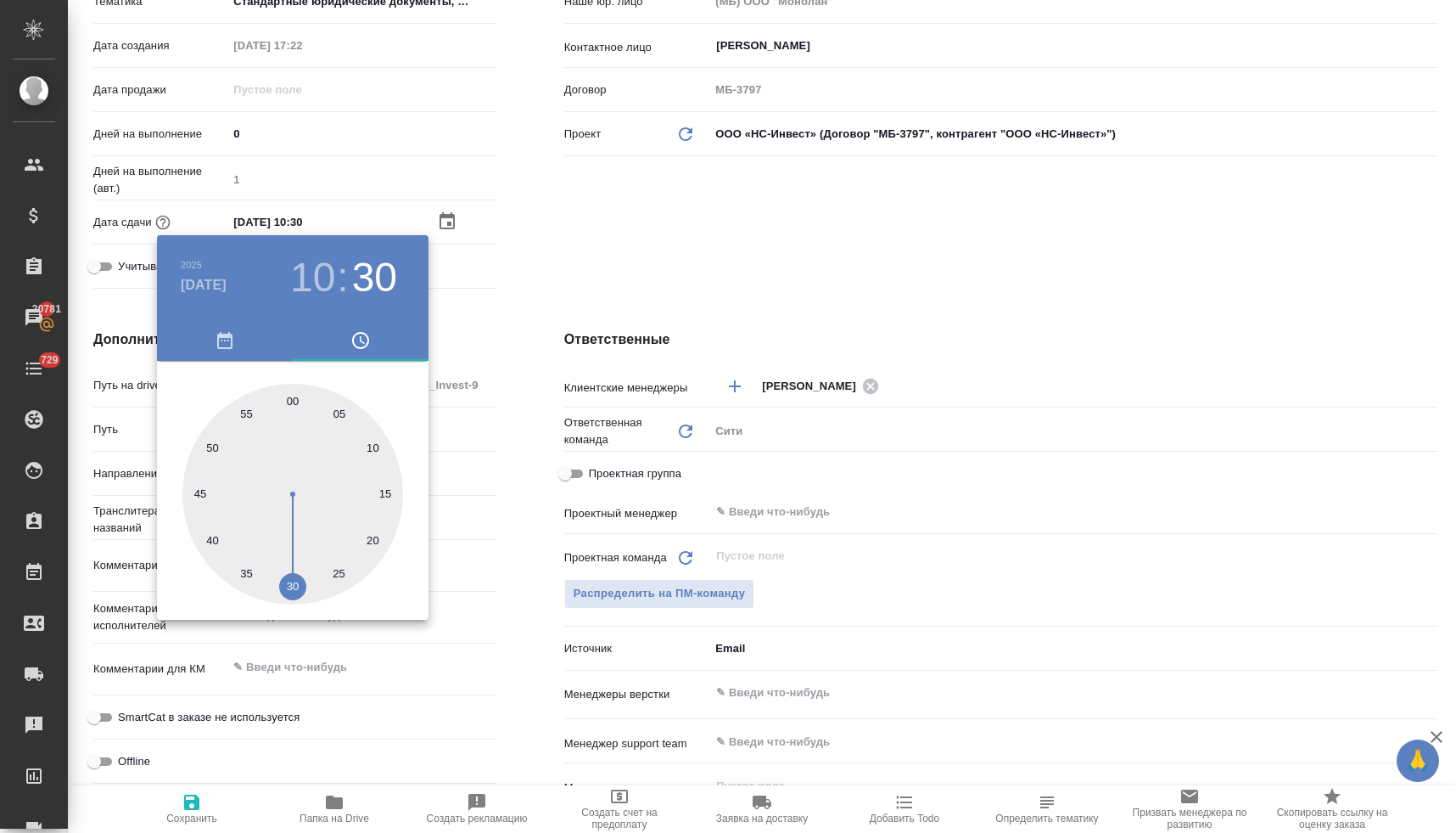
click at [538, 271] on div at bounding box center [728, 416] width 1456 height 833
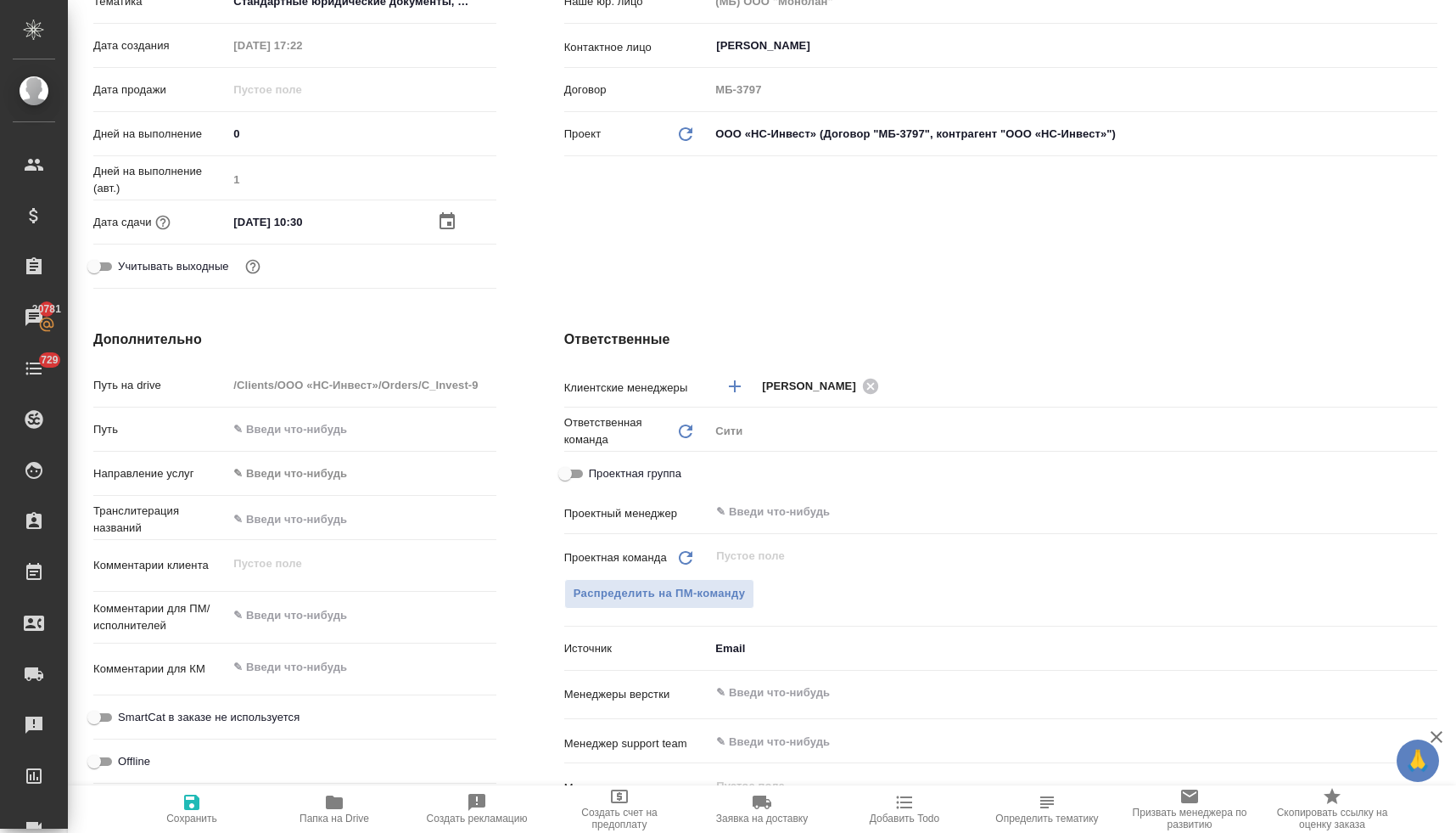
click at [185, 804] on icon "button" at bounding box center [191, 801] width 15 height 15
type textarea "x"
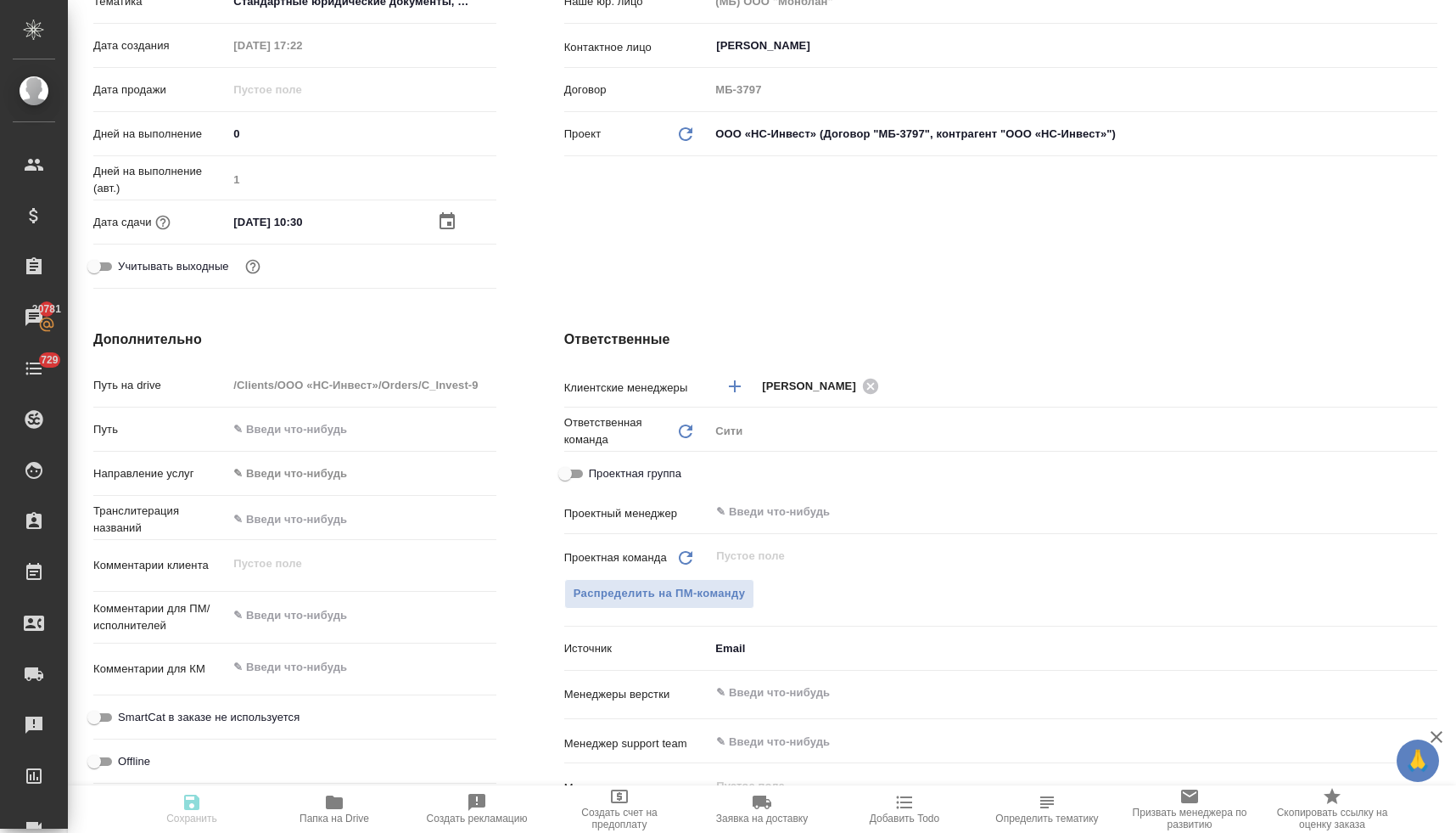
type textarea "x"
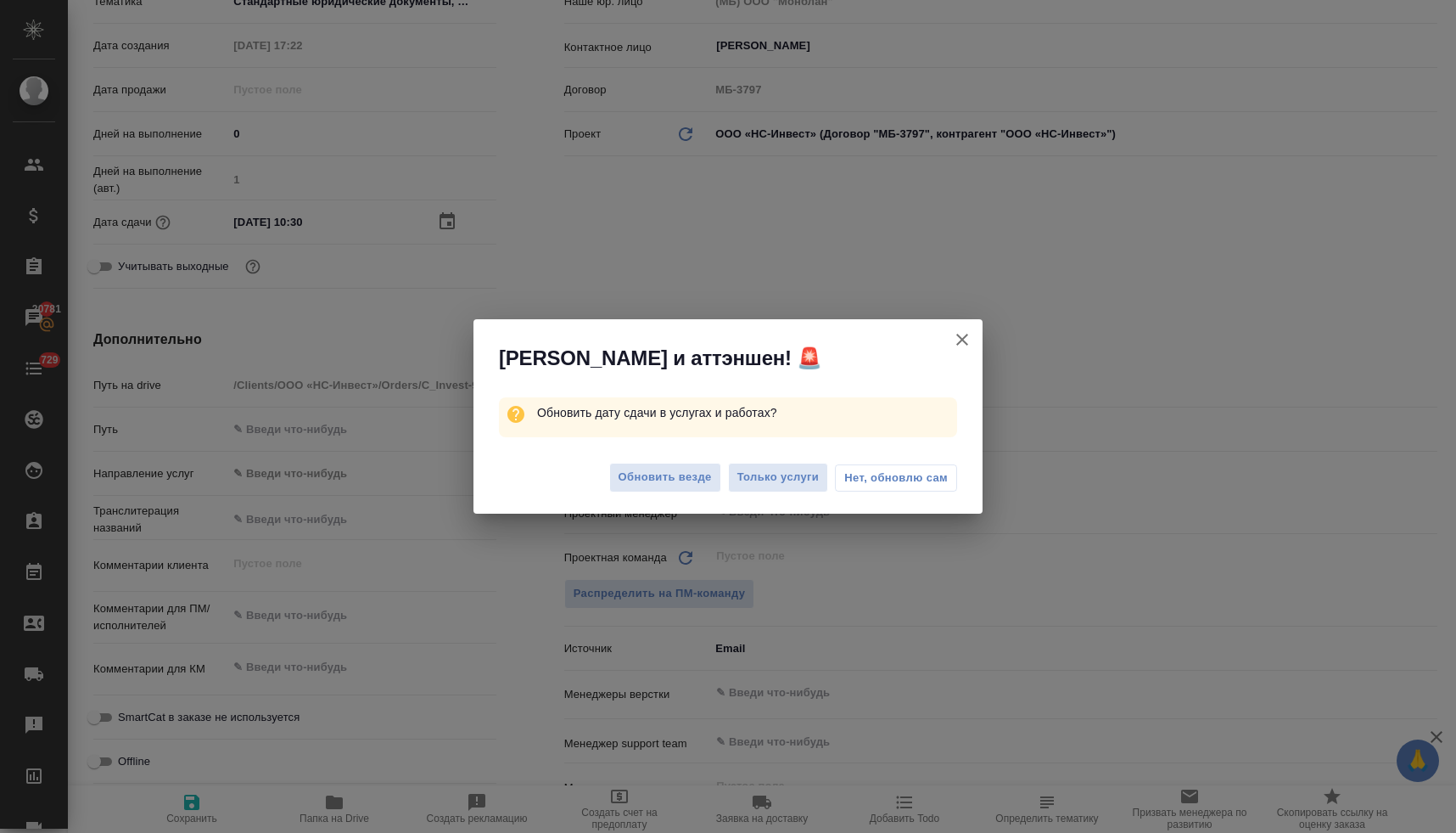
scroll to position [0, 0]
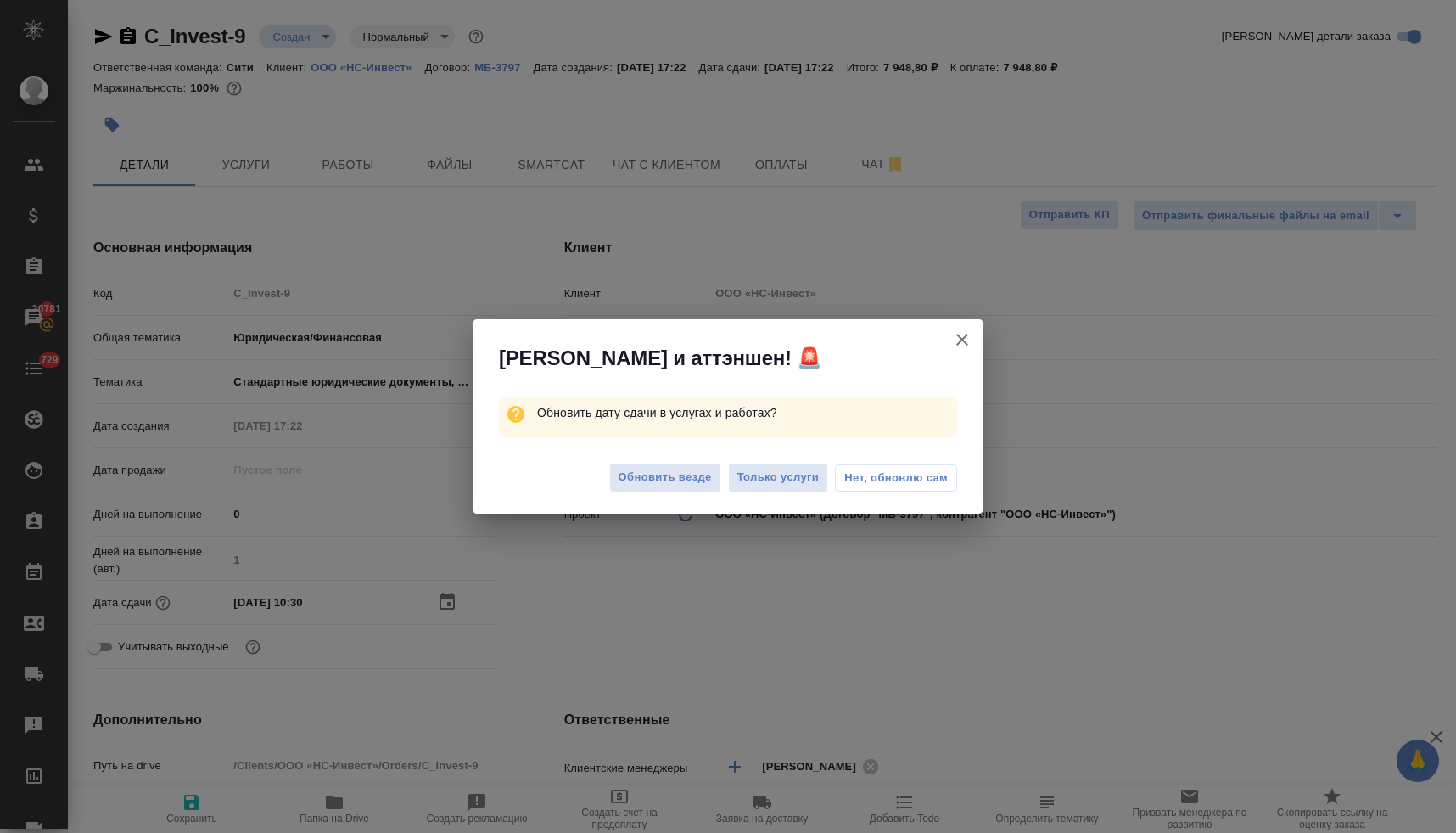
select select "RU"
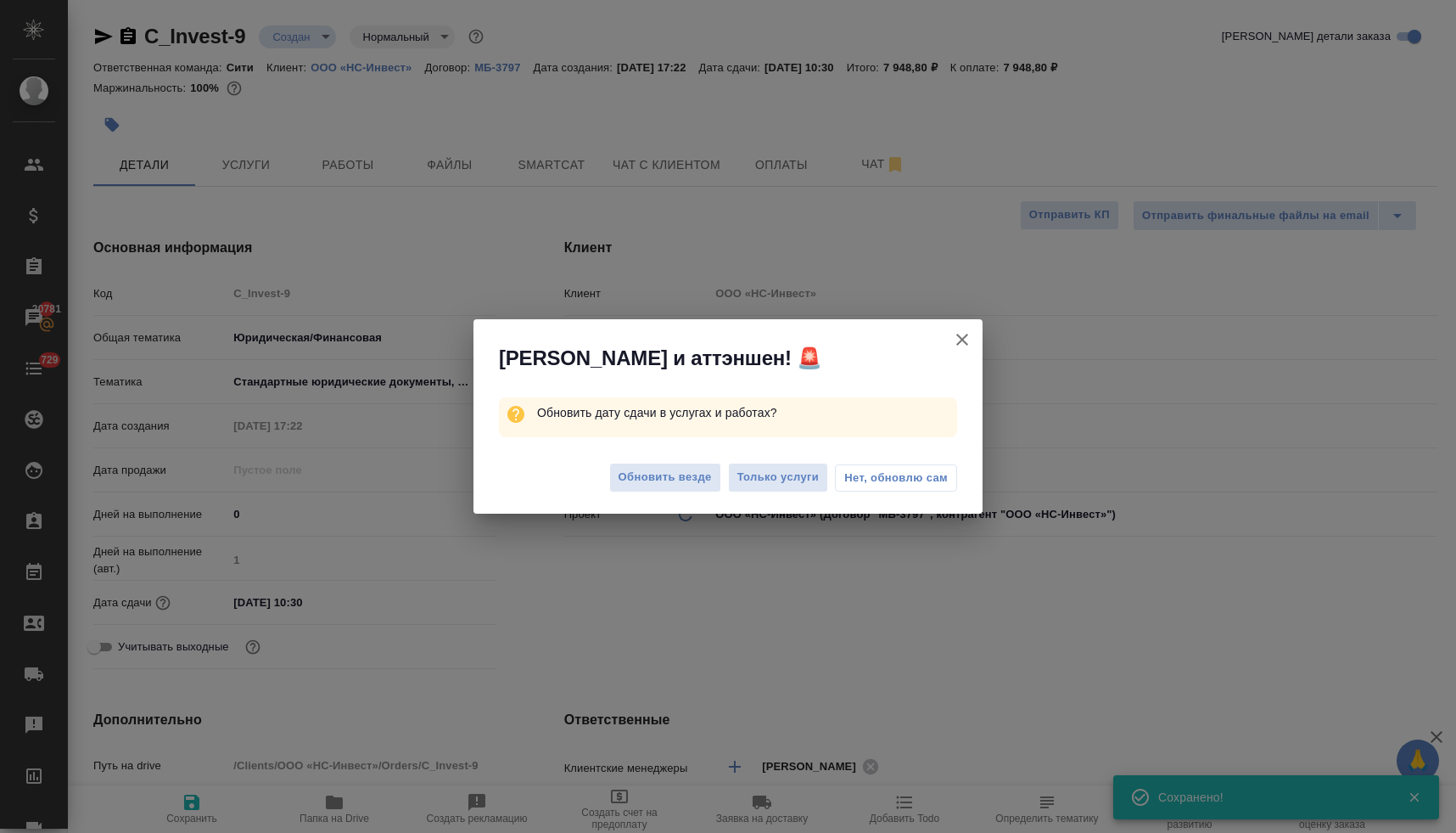
type textarea "x"
click at [690, 483] on span "Обновить везде" at bounding box center [665, 478] width 93 height 20
type textarea "x"
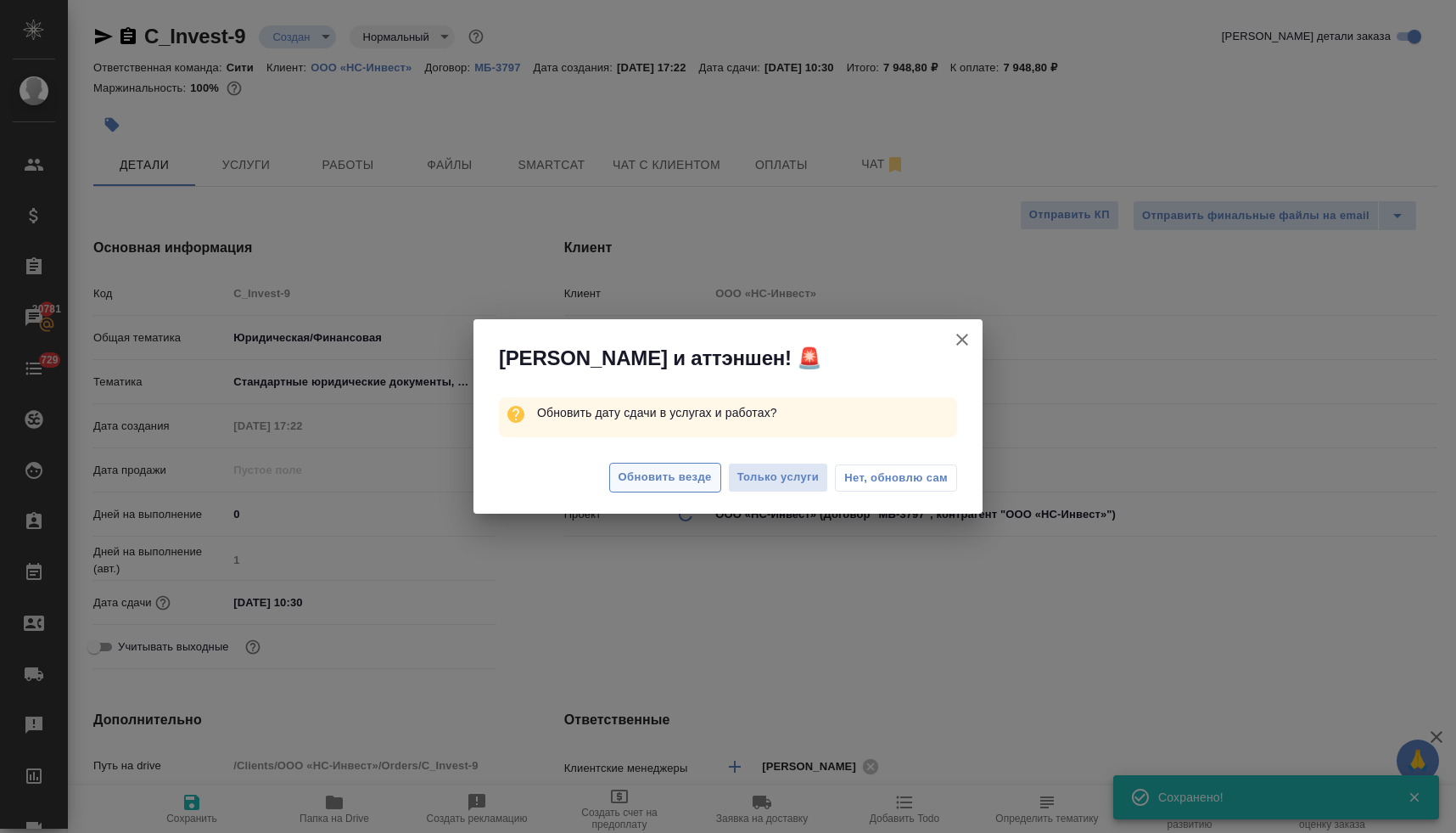
type textarea "x"
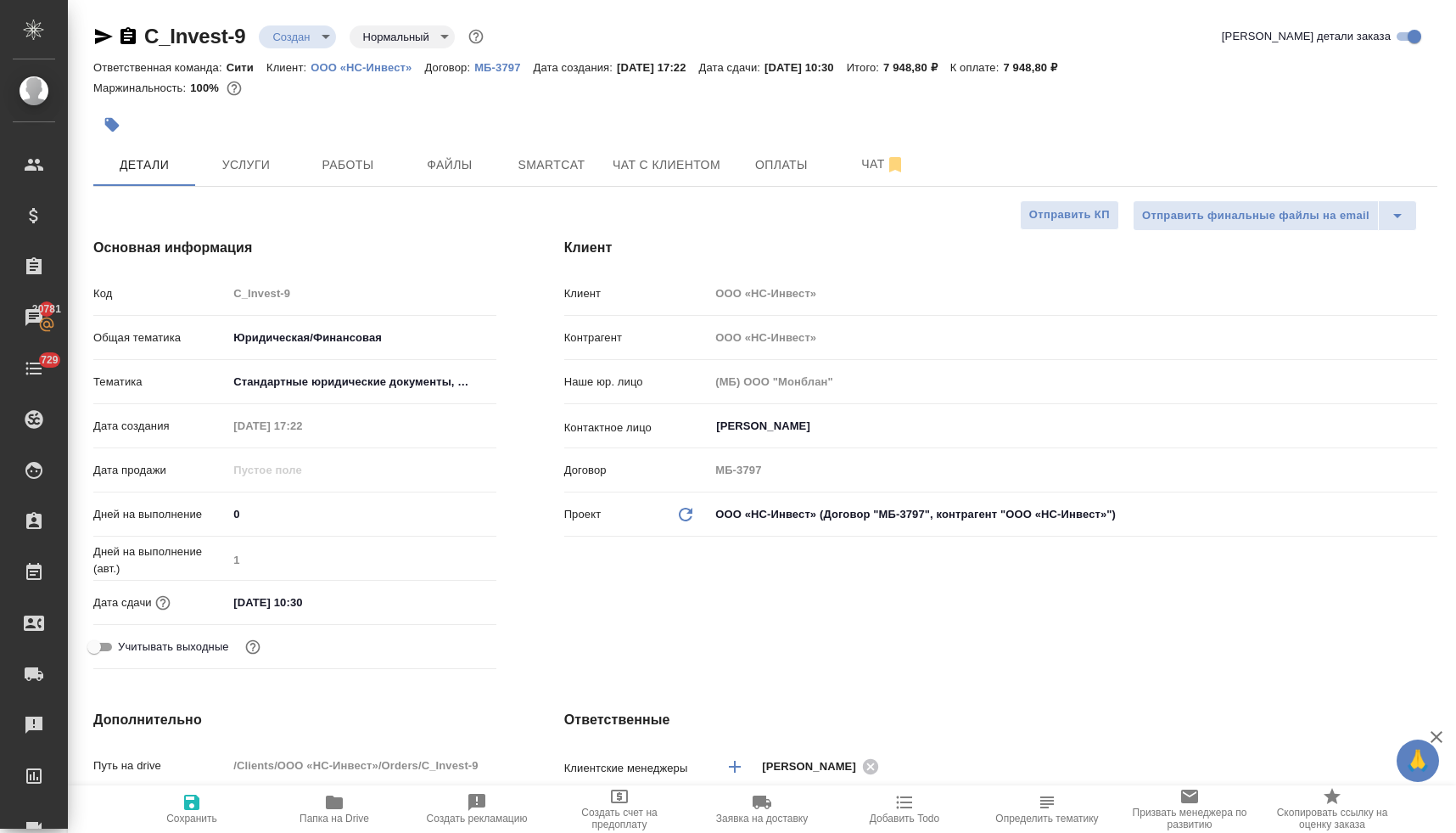
type textarea "x"
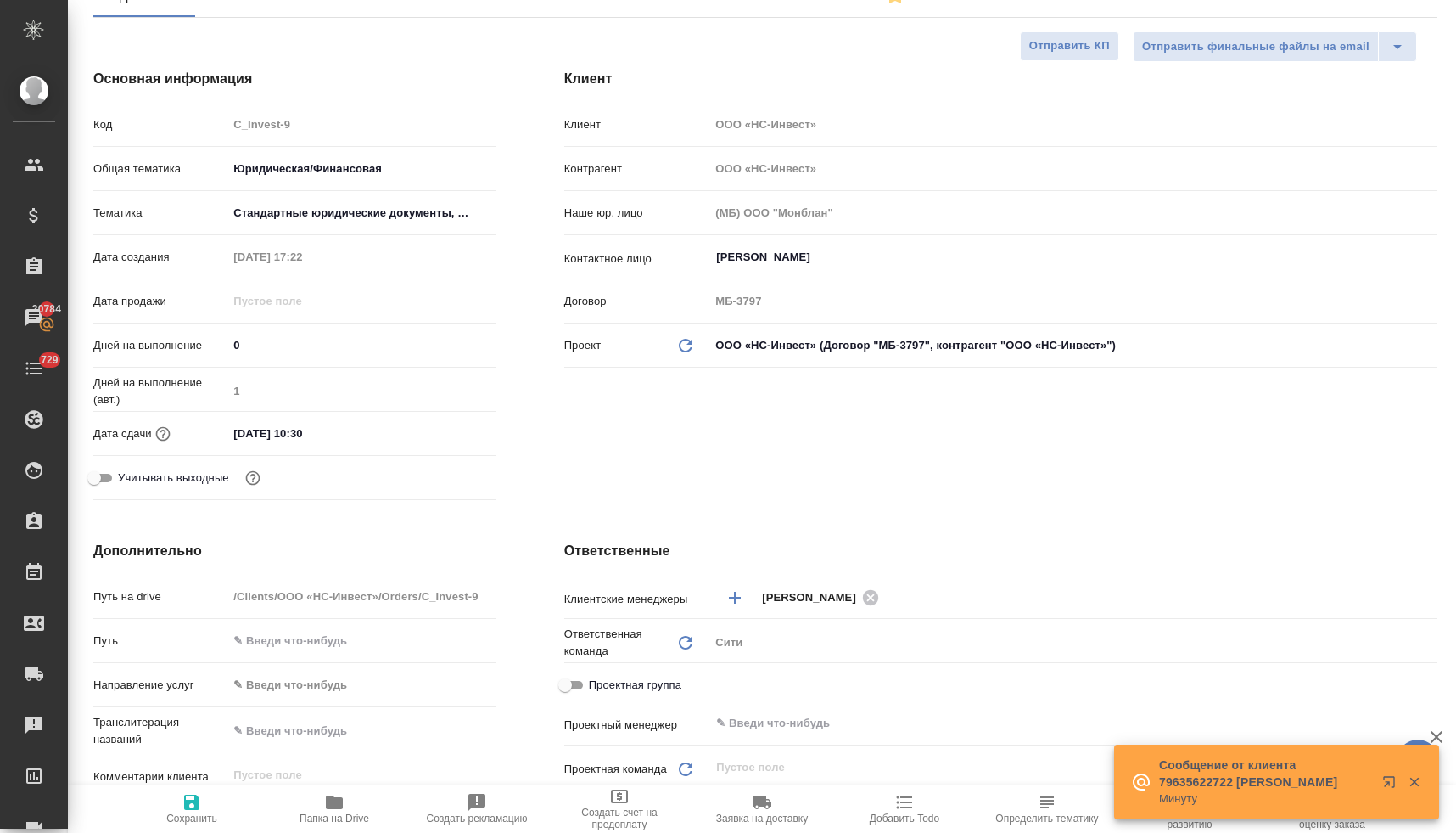
scroll to position [799, 0]
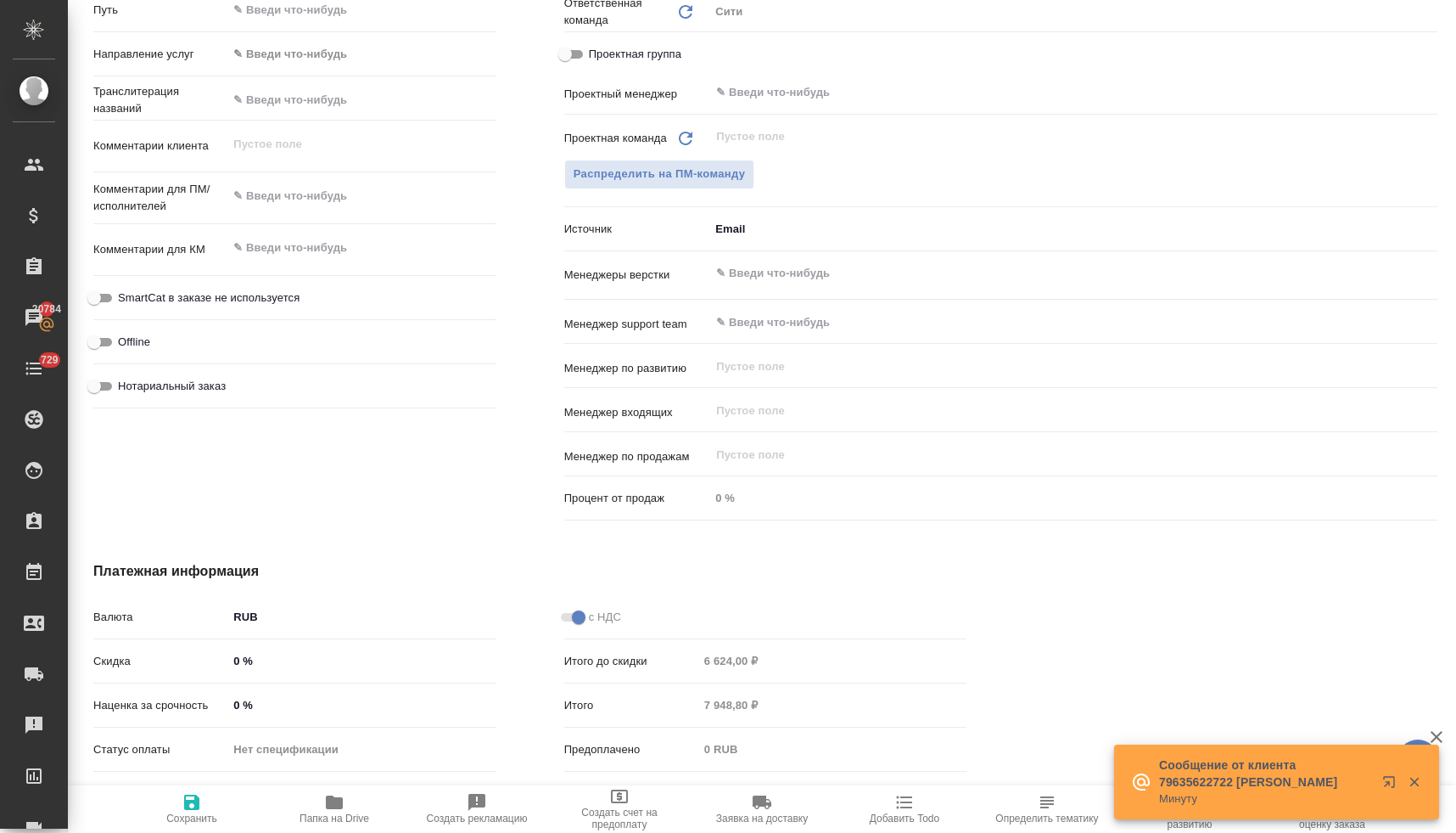
type textarea "x"
click at [351, 246] on textarea at bounding box center [361, 247] width 268 height 29
type textarea "x"
type textarea "о"
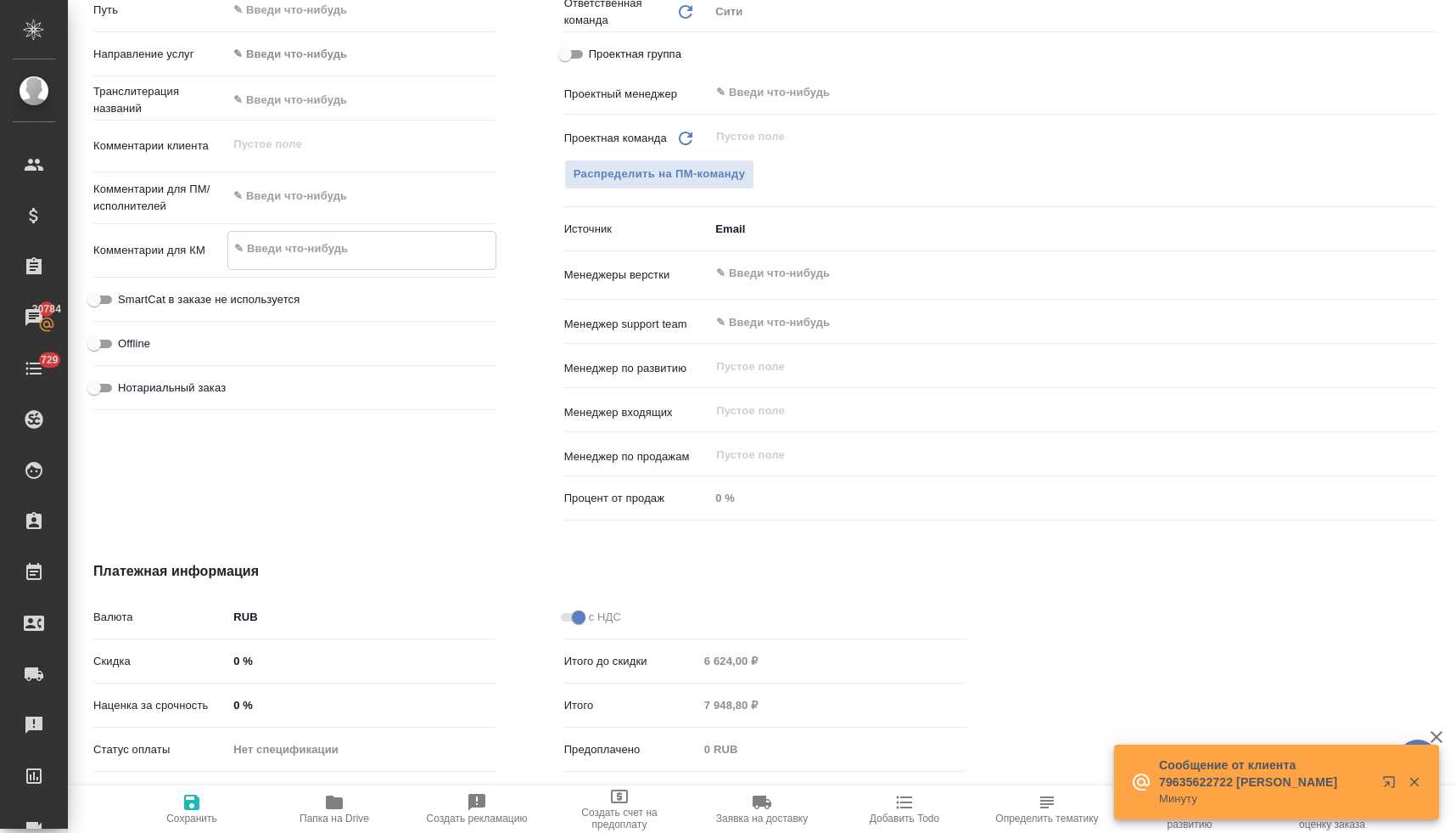
type textarea "x"
type textarea "от"
type textarea "x"
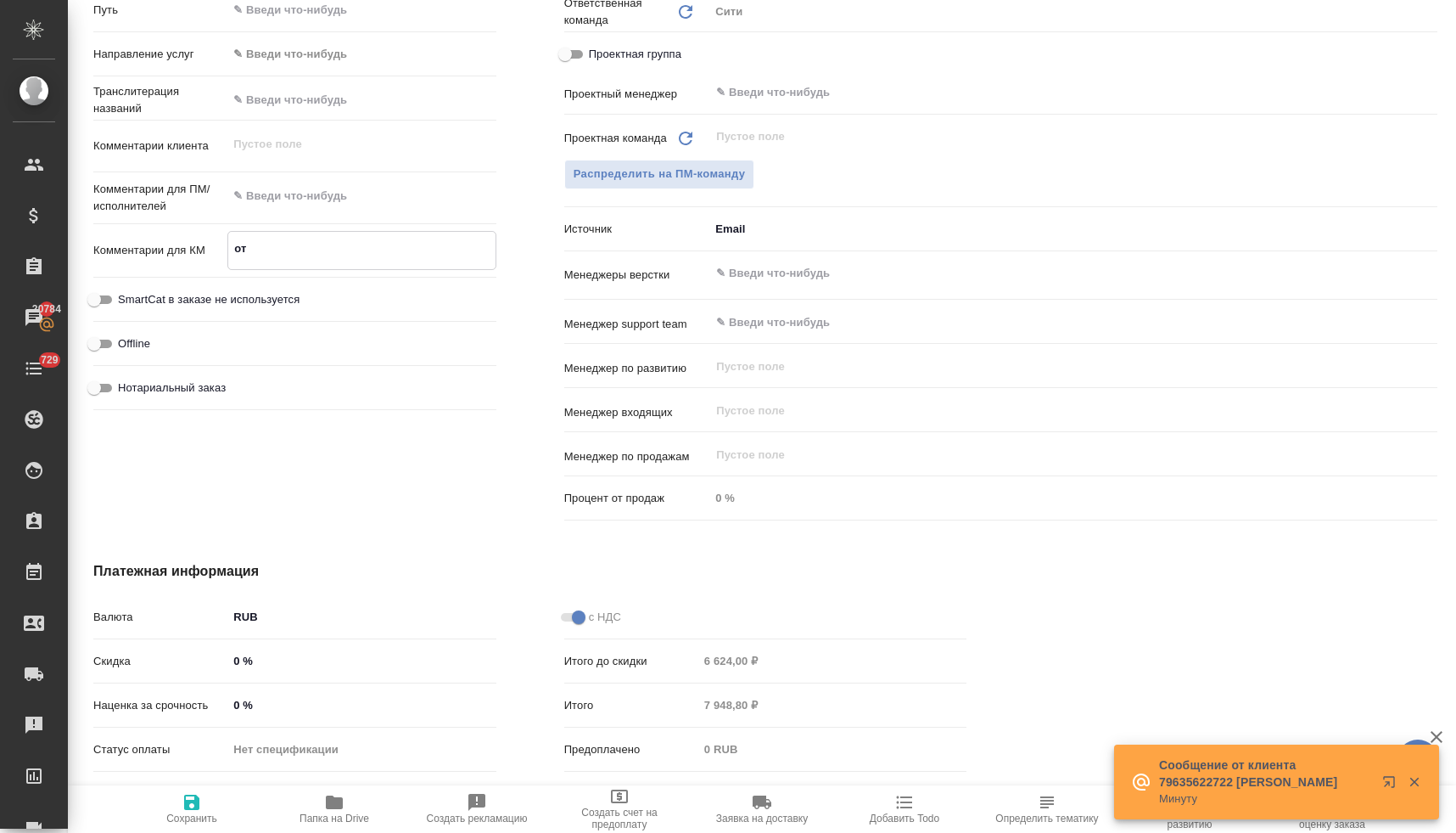
type textarea "x"
type textarea "отд"
type textarea "x"
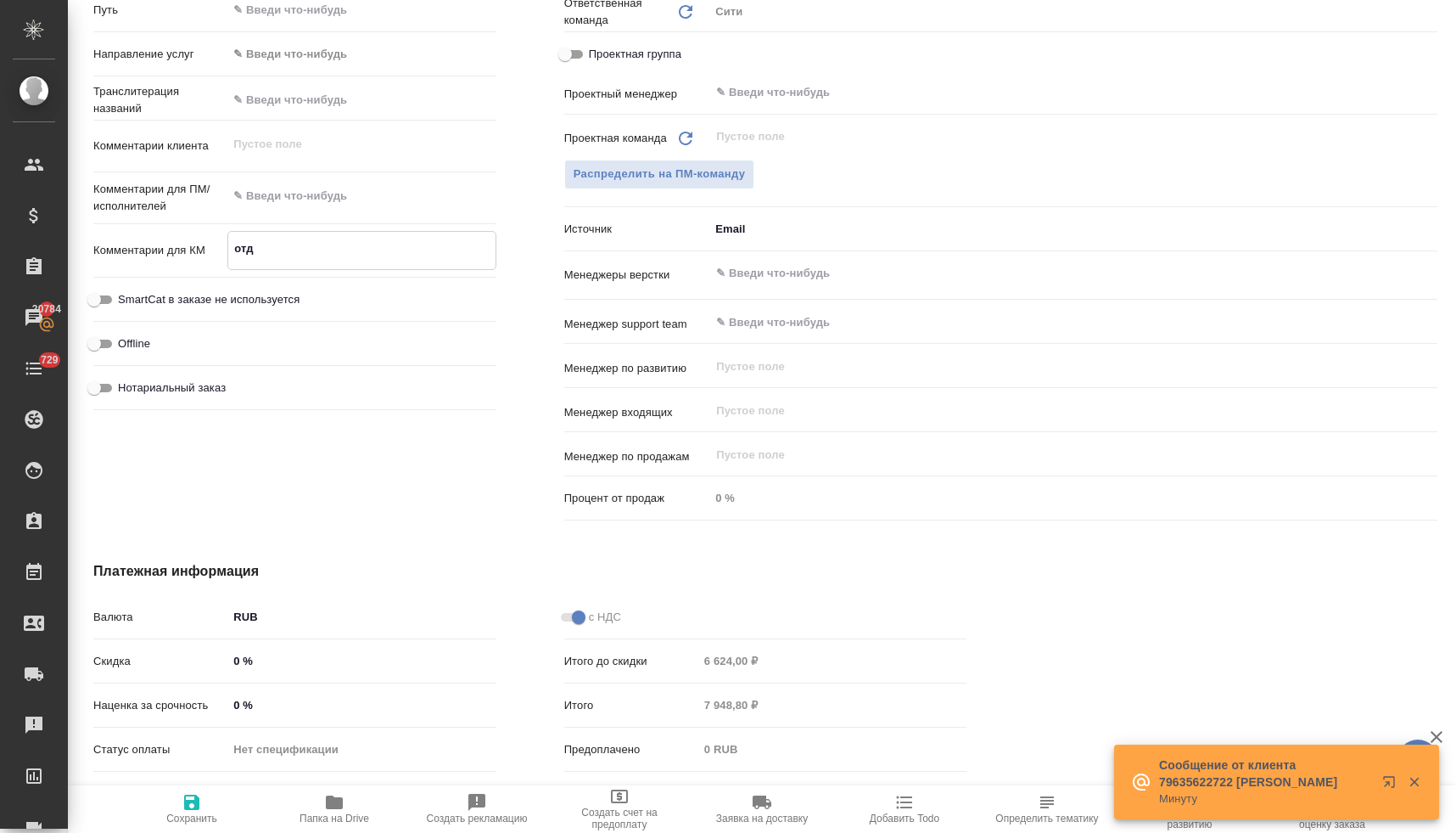
type textarea "x"
type textarea "отда"
type textarea "x"
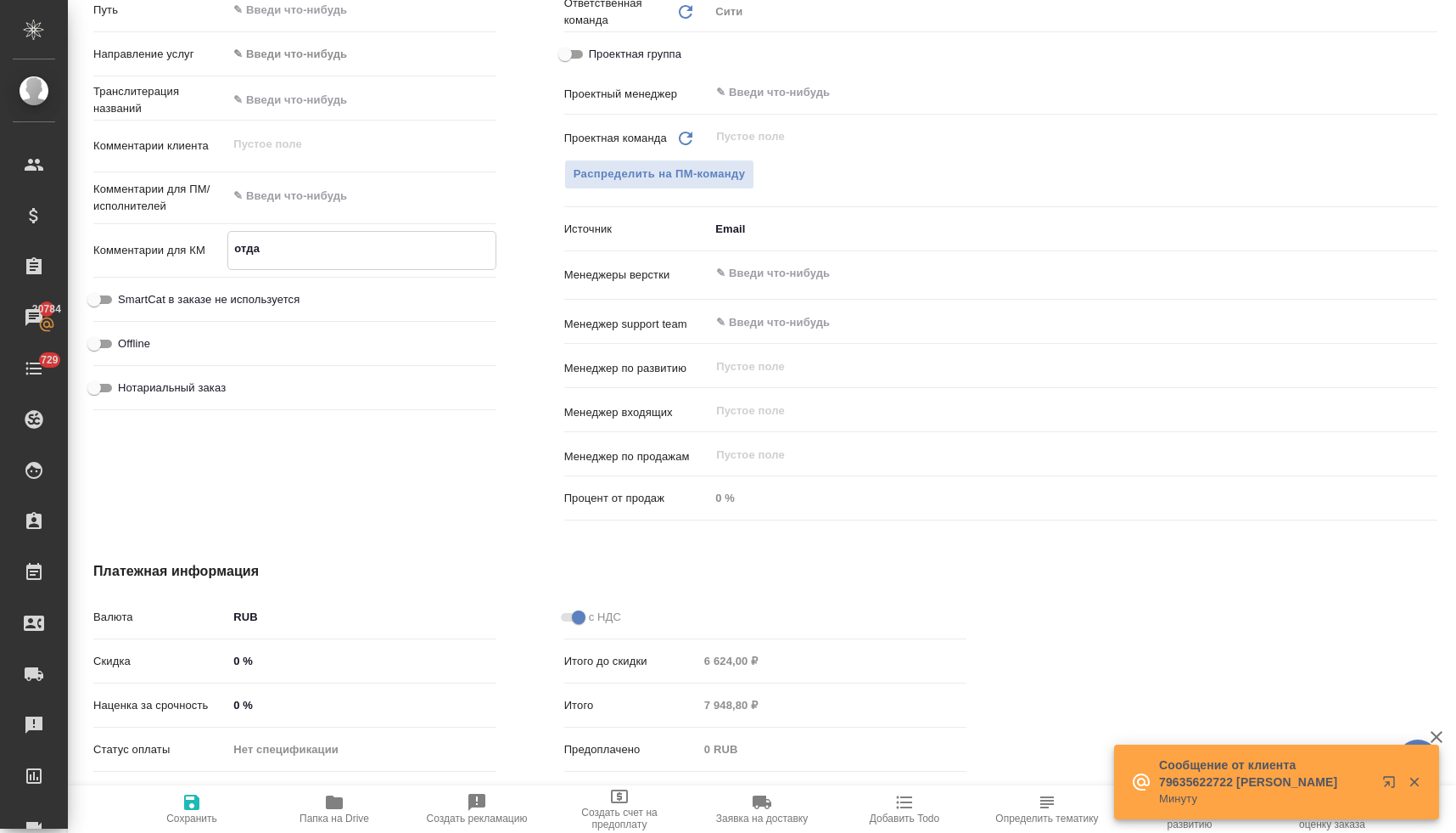
type textarea "отдат"
type textarea "x"
type textarea "отдать"
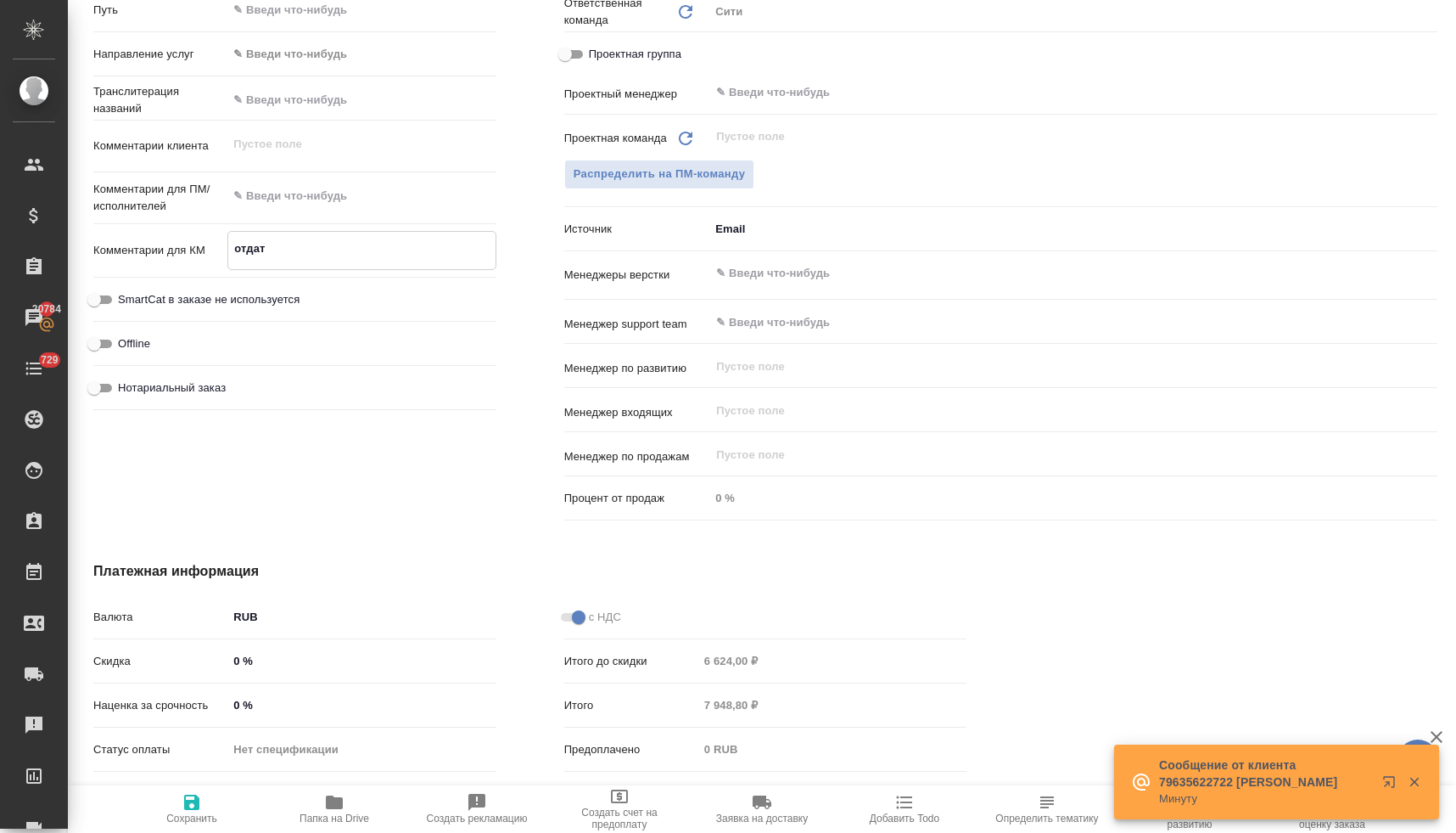
type textarea "x"
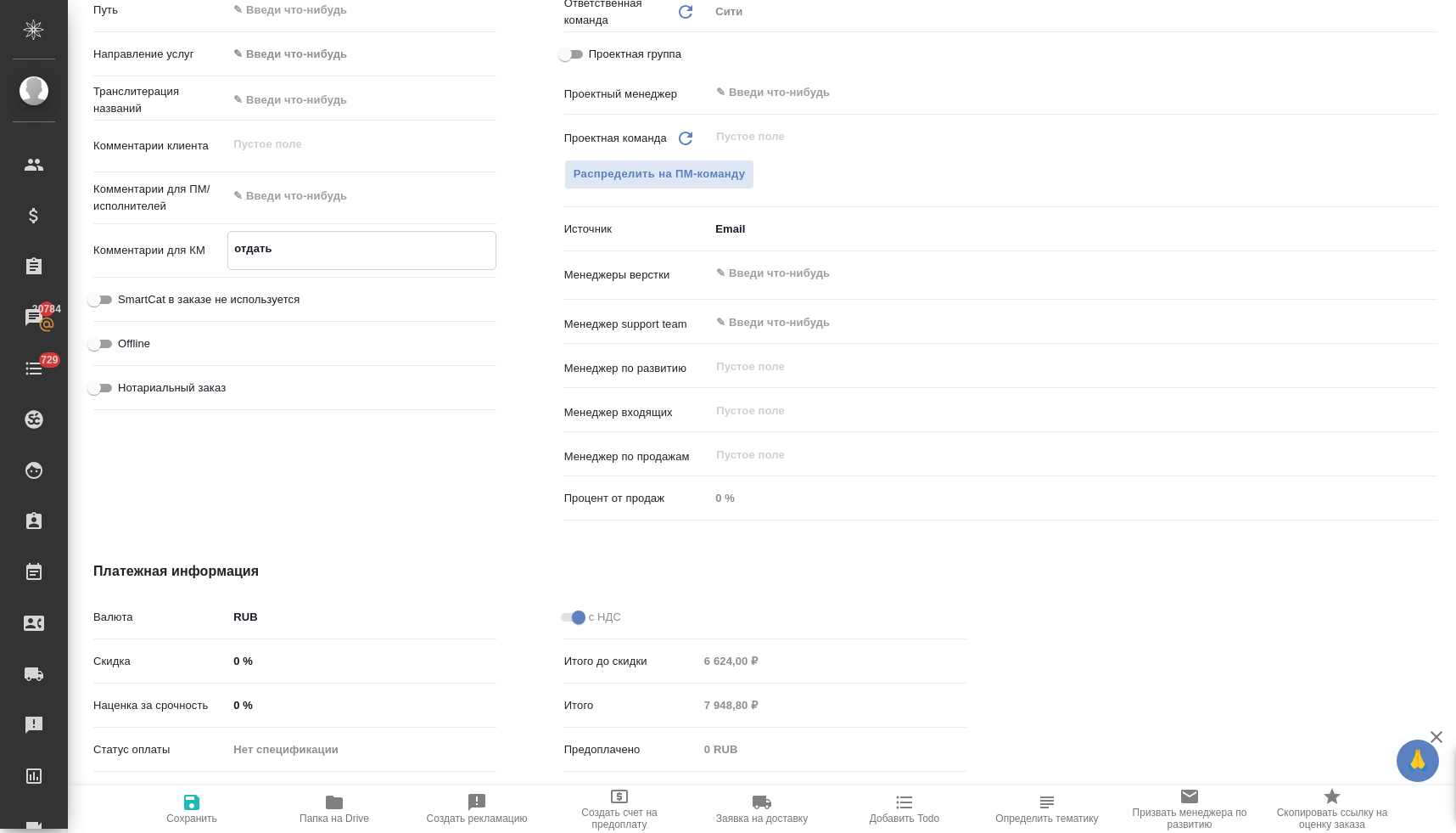
type textarea "x"
type textarea "отдать"
type textarea "x"
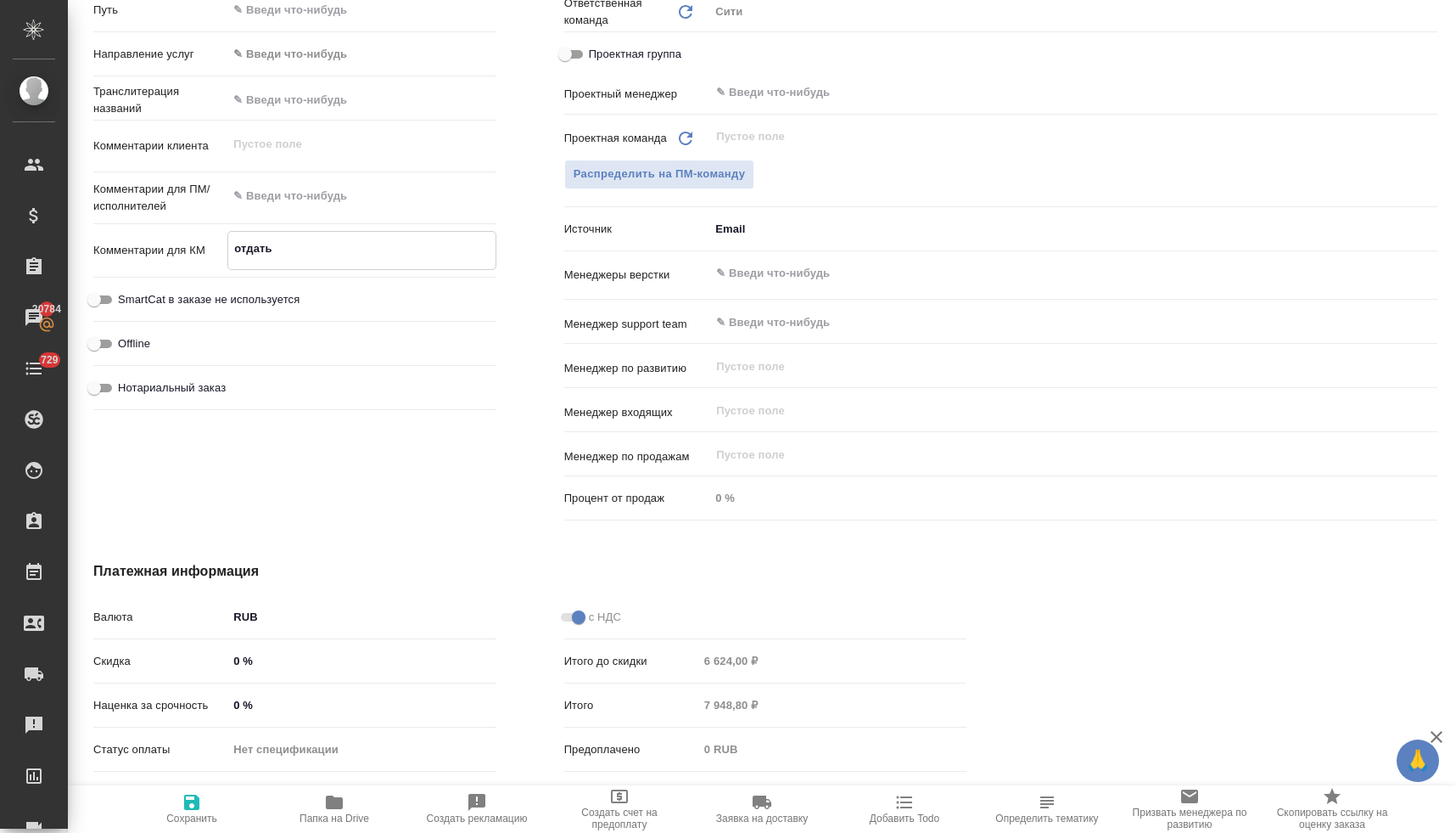
type textarea "x"
type textarea "отдать 5"
type textarea "x"
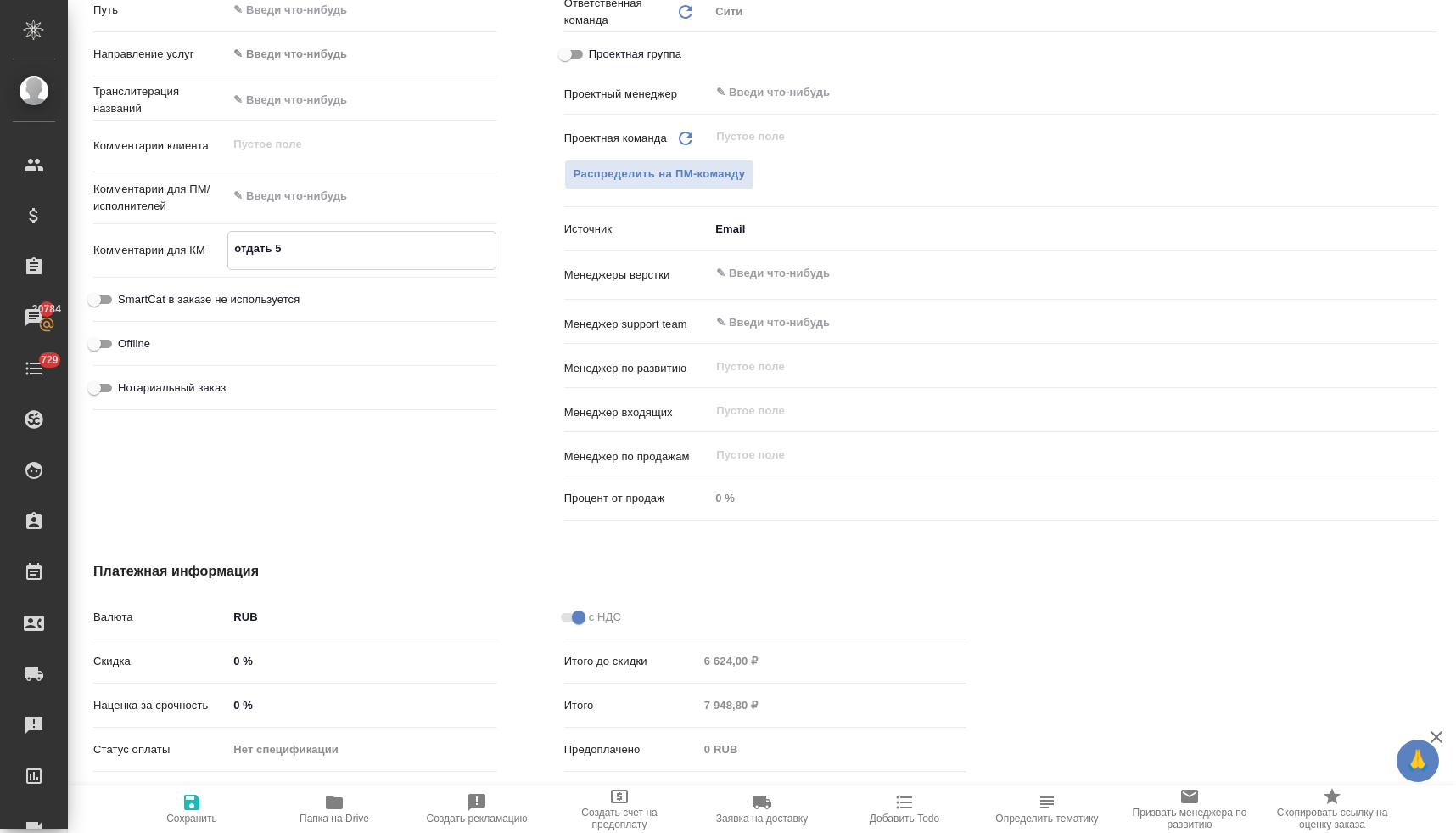
type textarea "отдать 50"
type textarea "x"
type textarea "отдать 50"
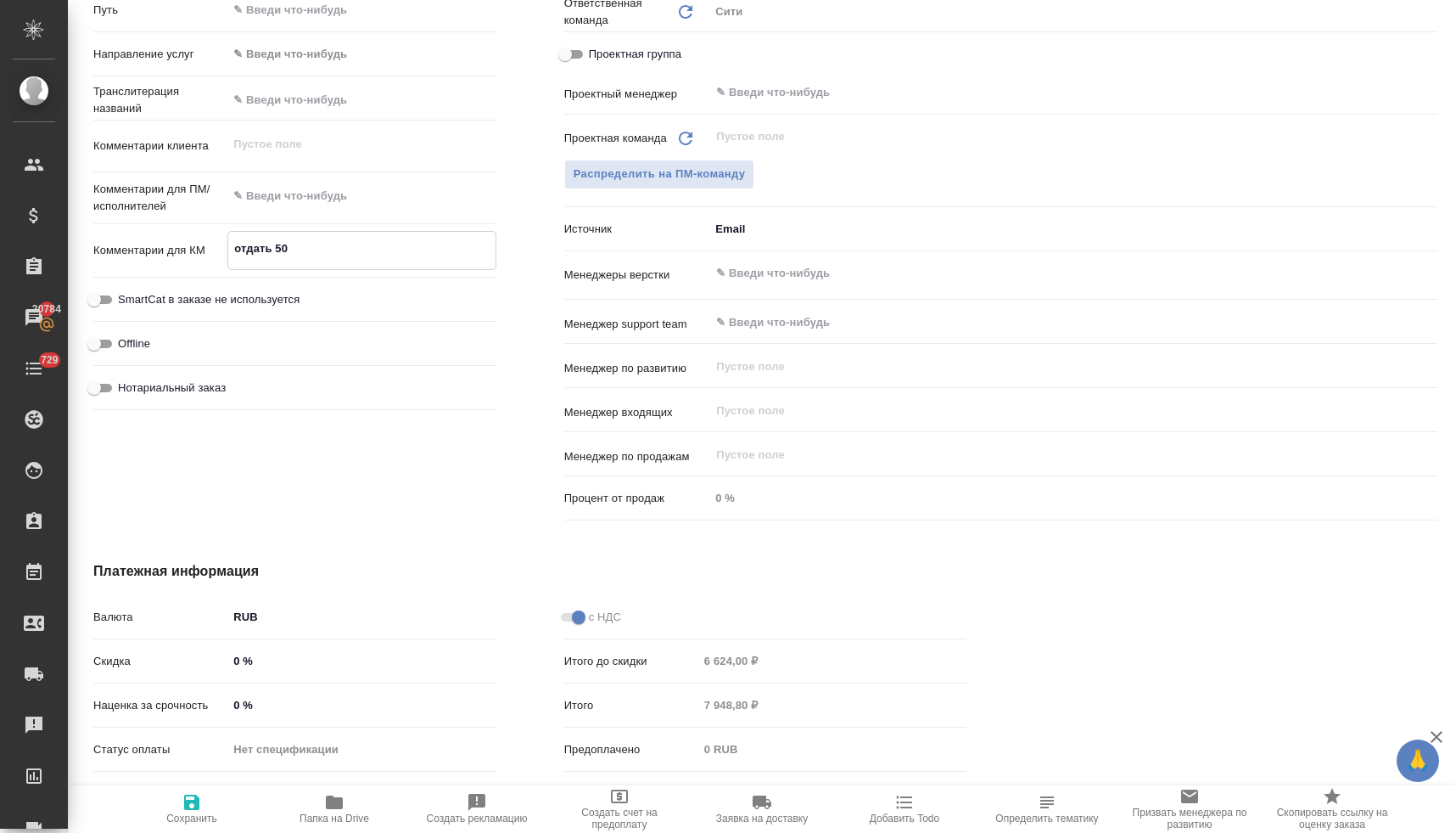
type textarea "x"
type textarea "отдать 50 р"
type textarea "x"
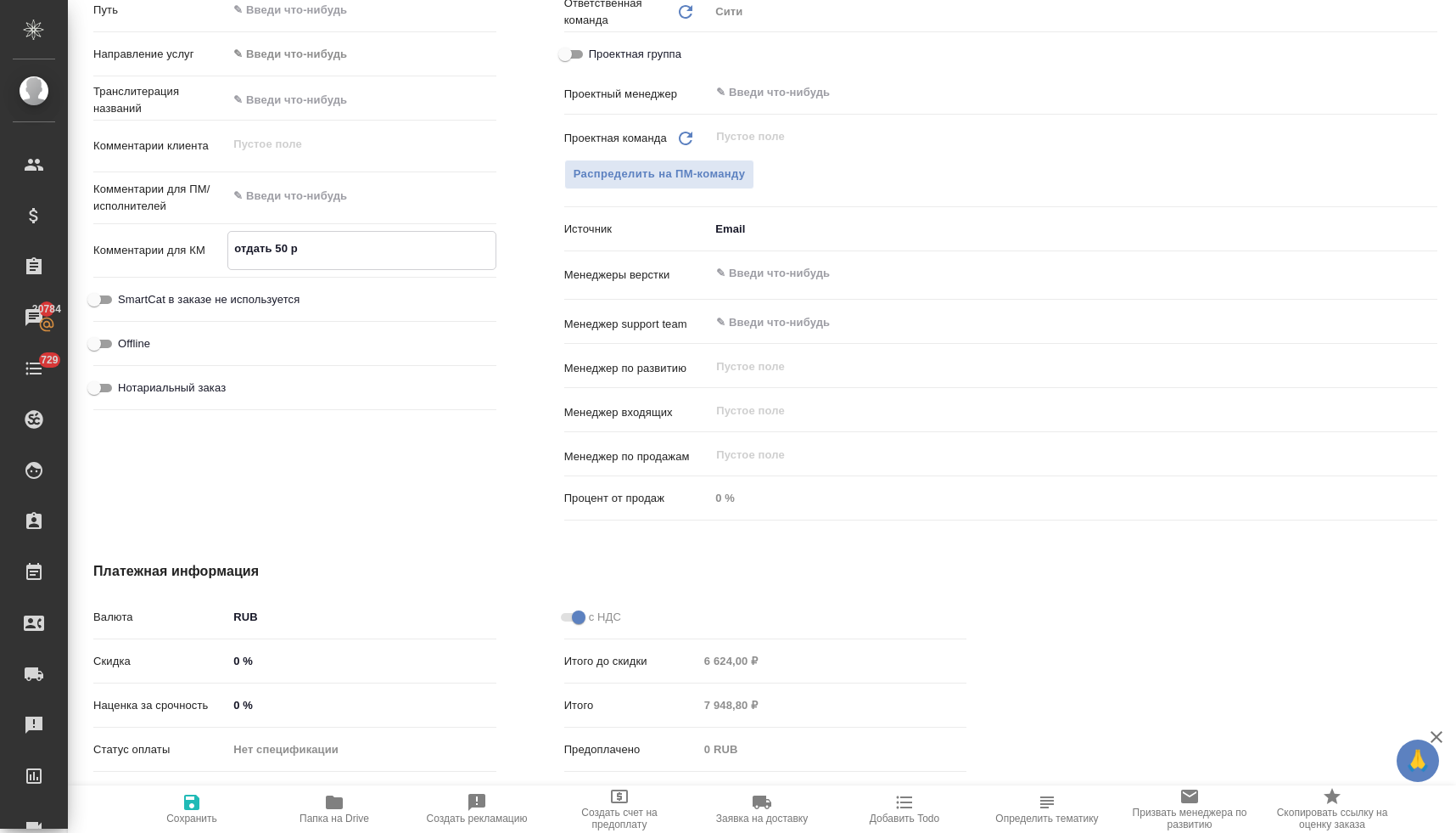
type textarea "x"
type textarea "отдать 50 ру"
type textarea "x"
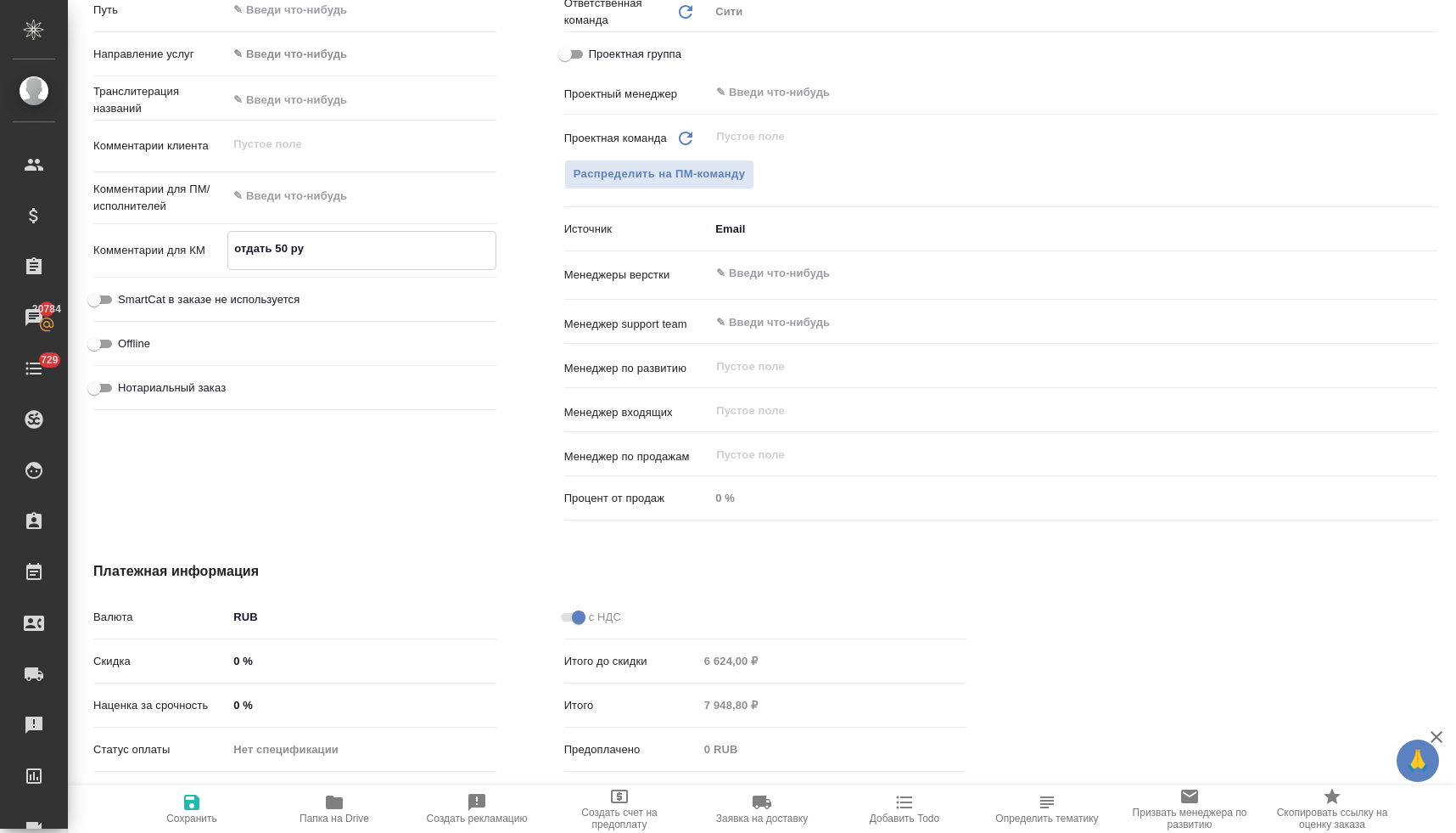
type textarea "x"
type textarea "отдать 50 руб"
type textarea "x"
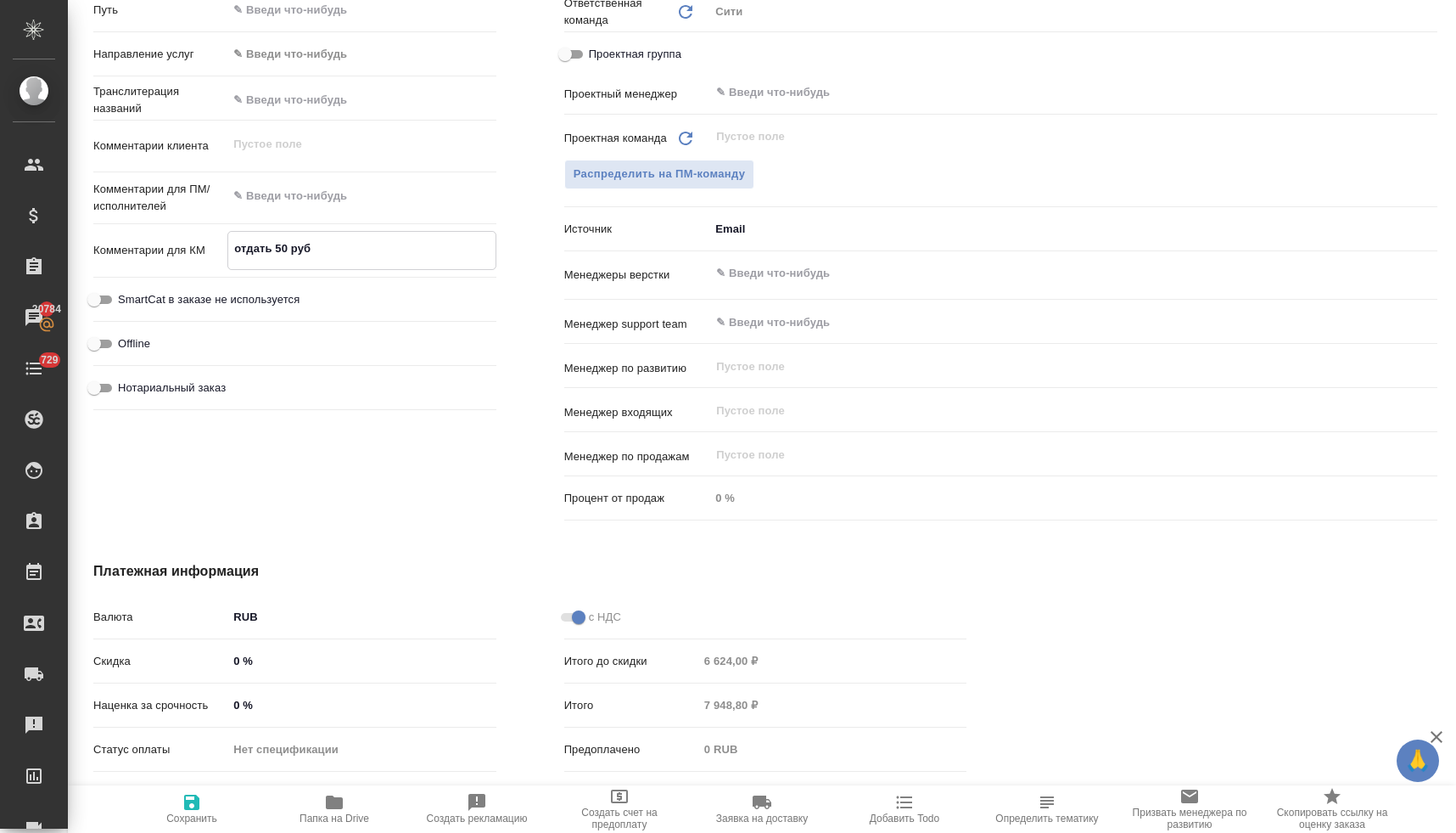
type textarea "отдать 50 руб"
type textarea "x"
type textarea "отдать 50 руб +"
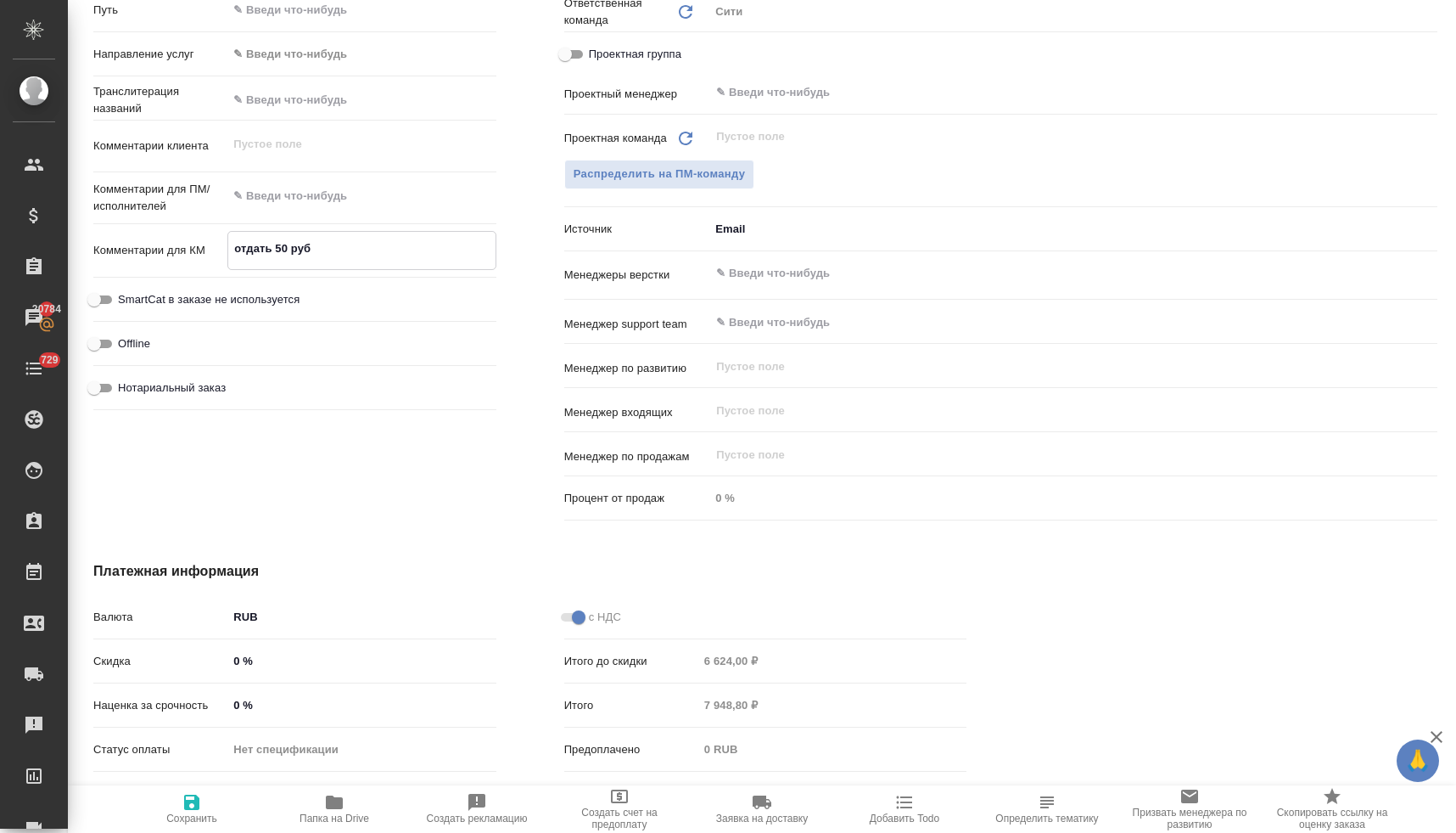
type textarea "x"
type textarea "отдать 50 руб +ч"
type textarea "x"
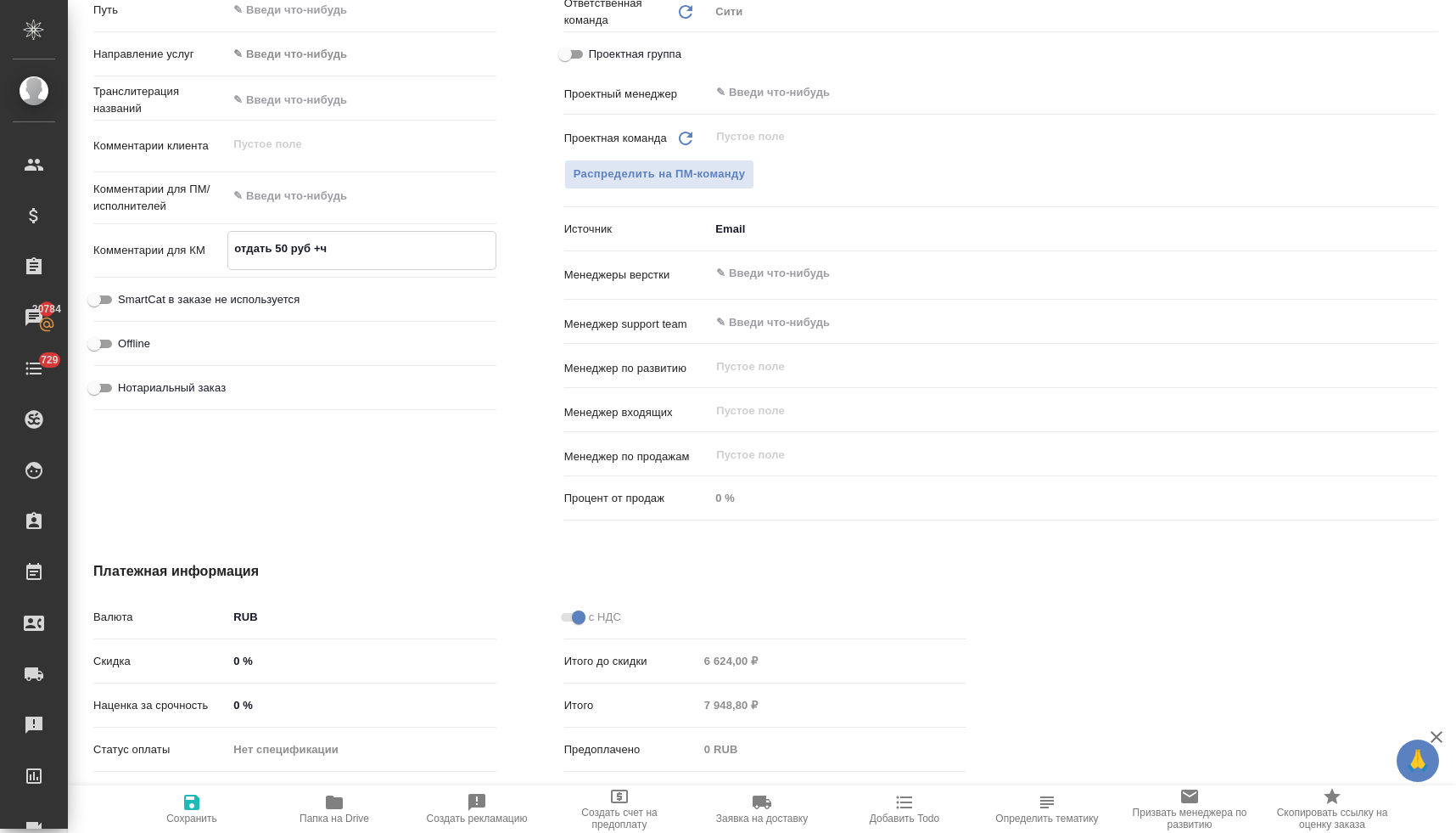
type textarea "x"
type textarea "отдать 50 руб +че"
type textarea "x"
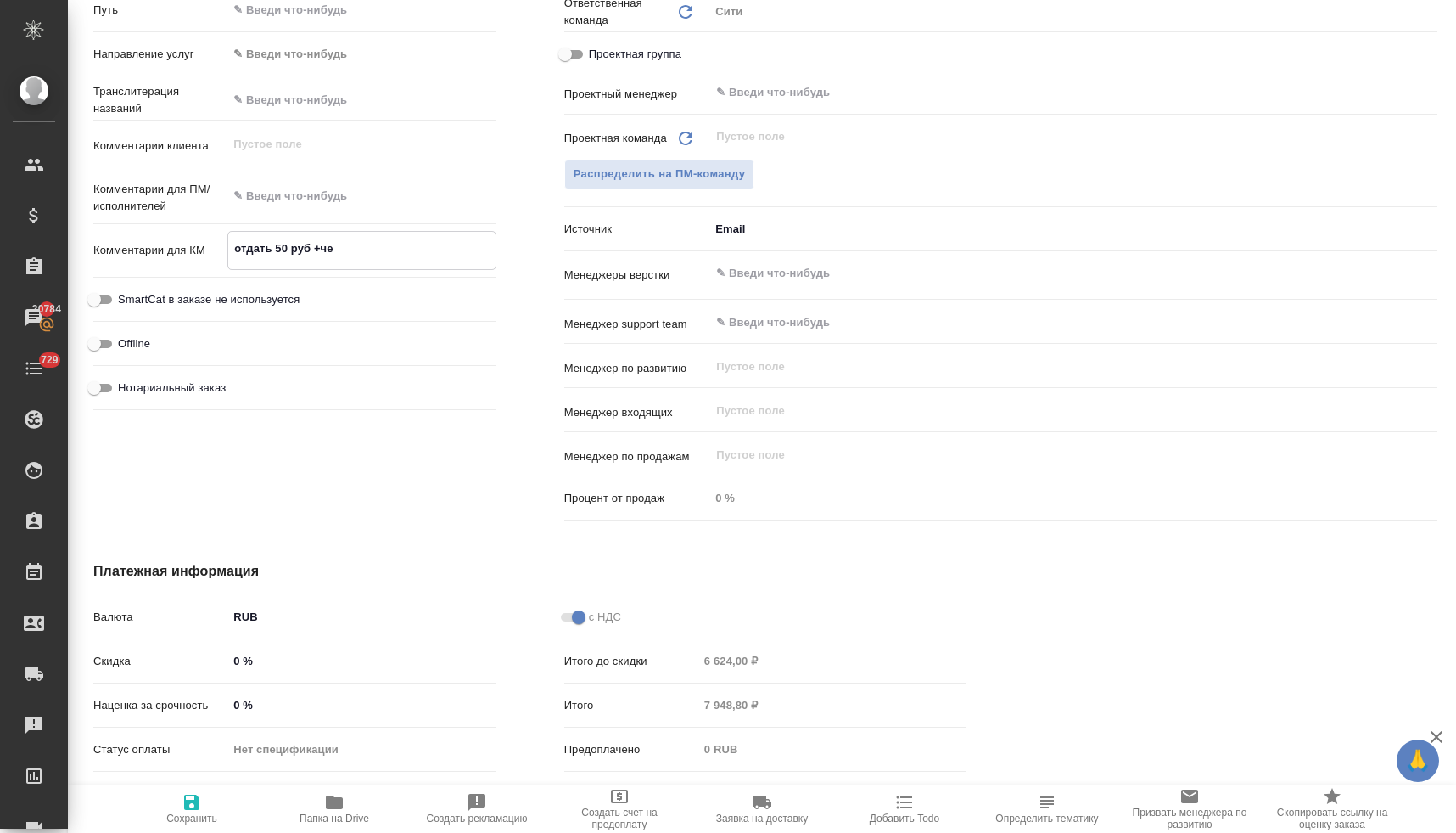
type textarea "x"
type textarea "отдать 50 руб +чек"
type textarea "x"
type textarea "отдать 50 руб +чек"
type textarea "x"
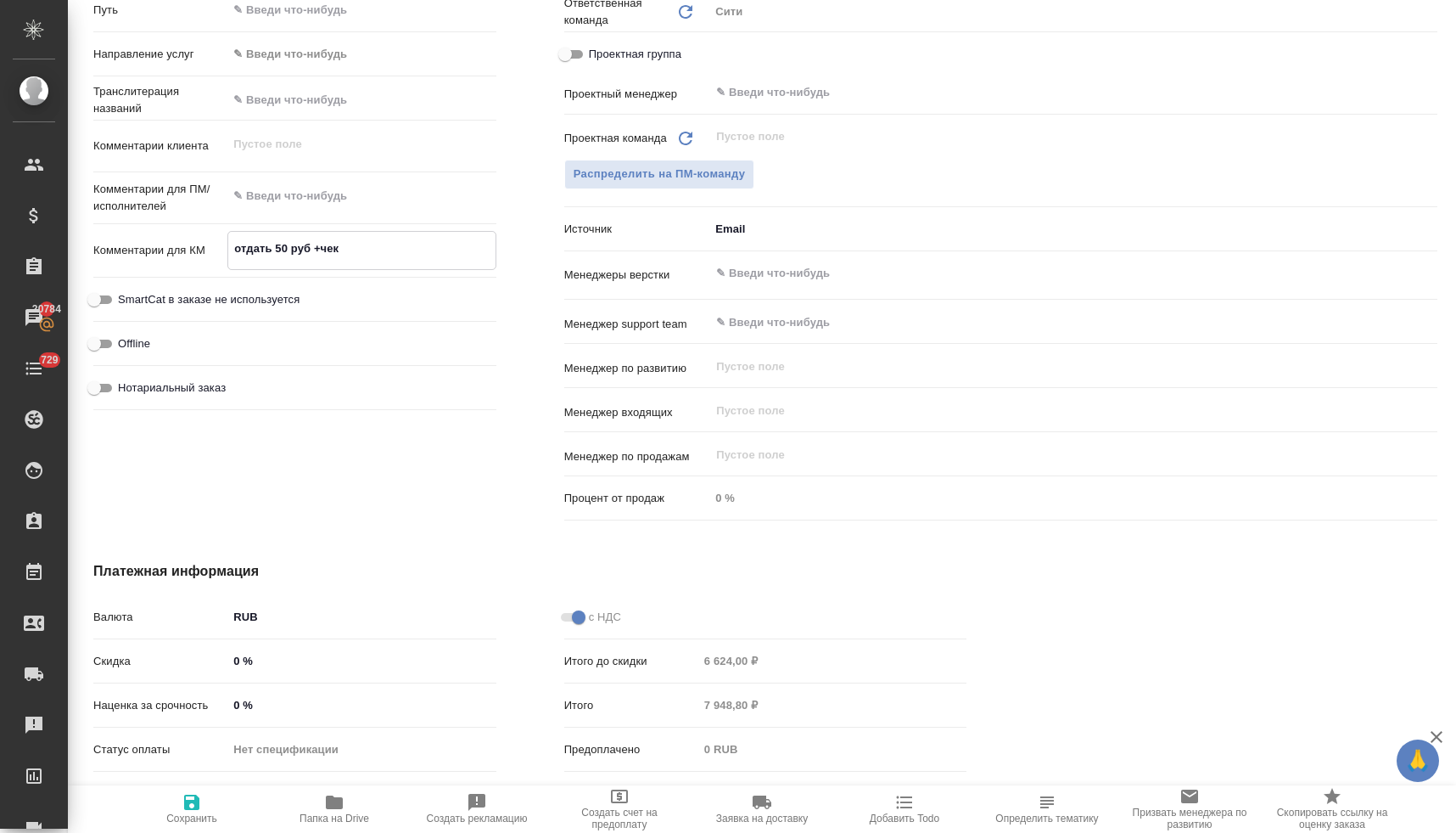
click at [201, 805] on icon "button" at bounding box center [191, 801] width 21 height 21
type textarea "x"
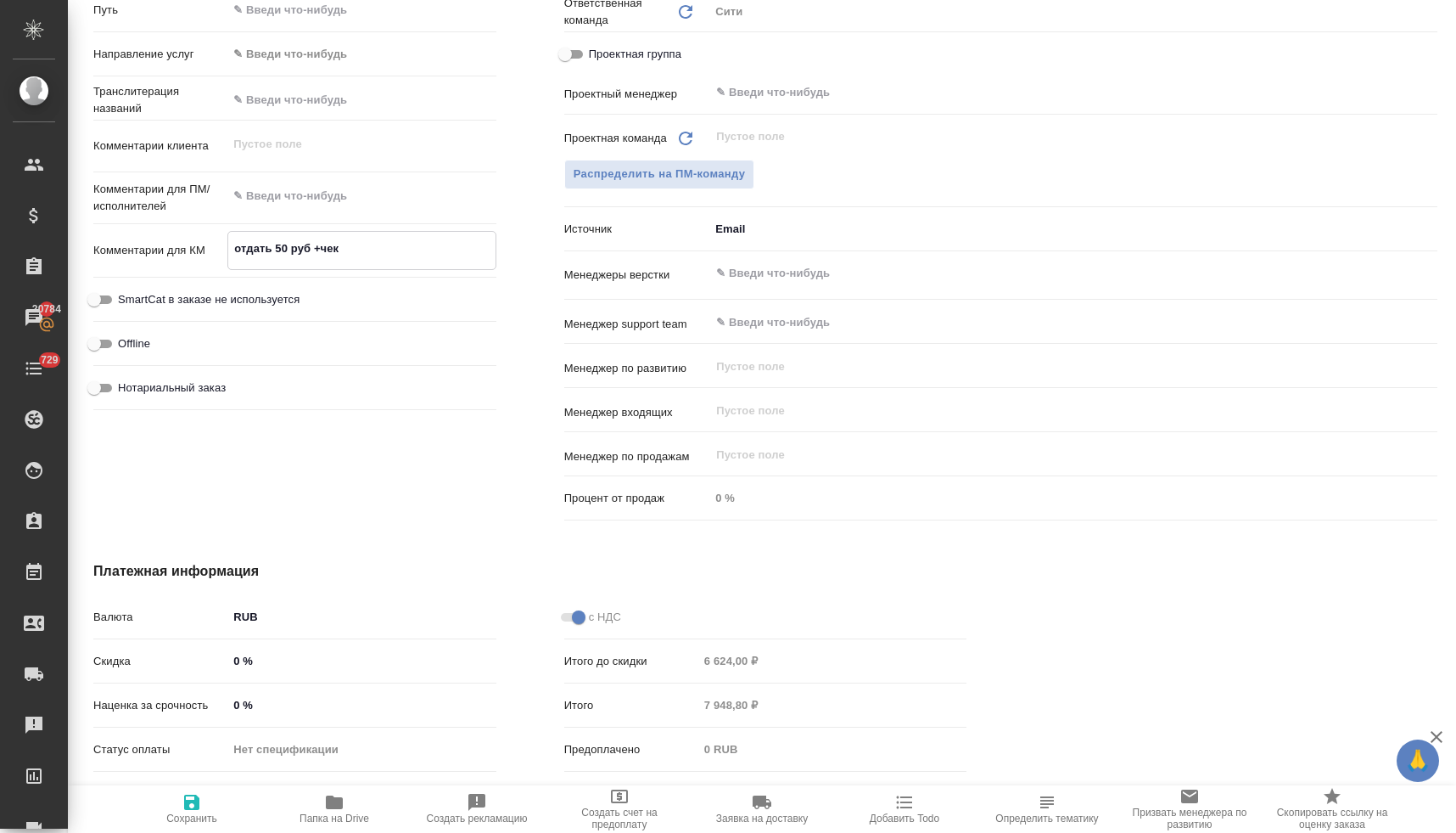
type textarea "x"
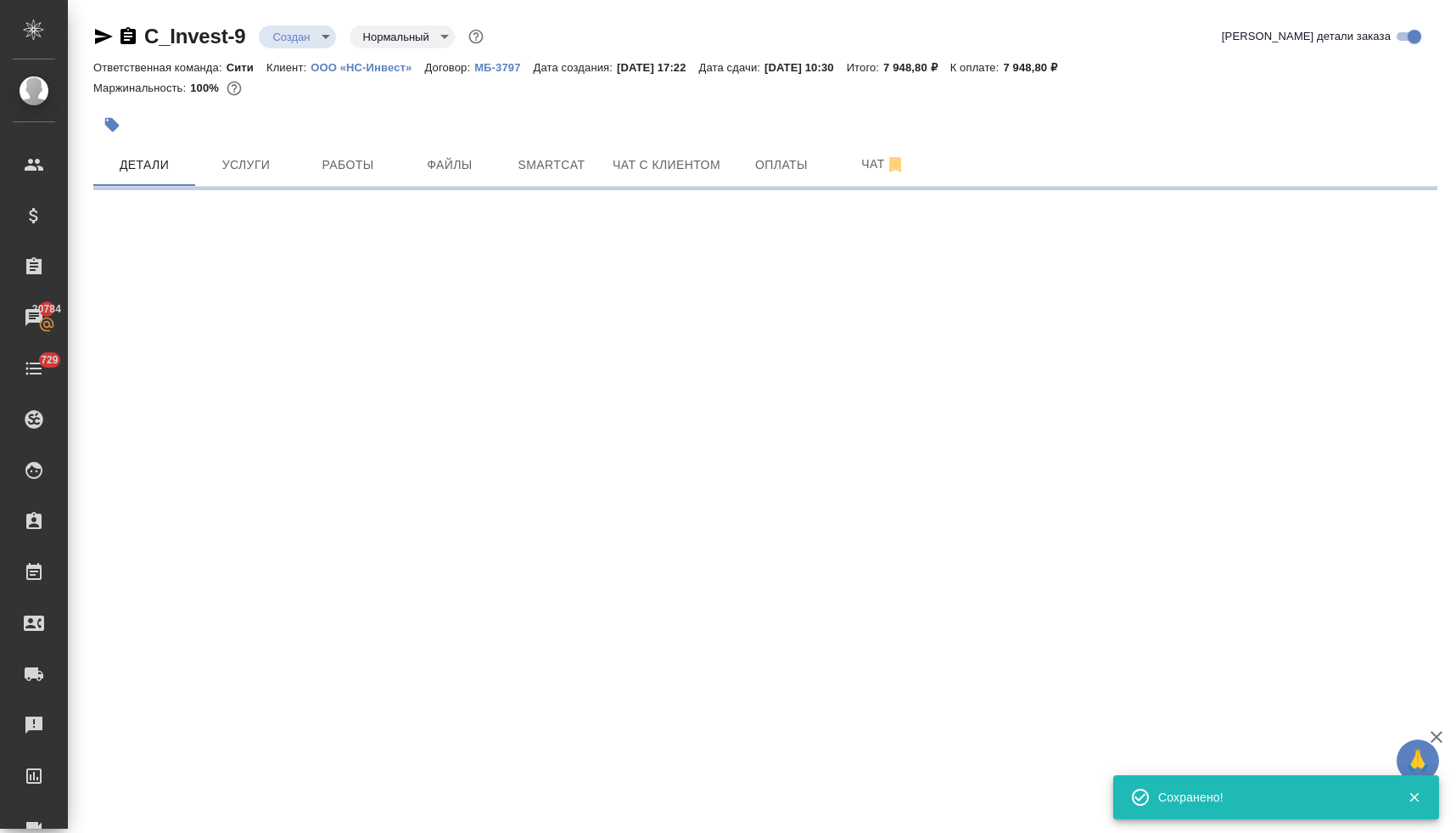
scroll to position [0, 0]
select select "RU"
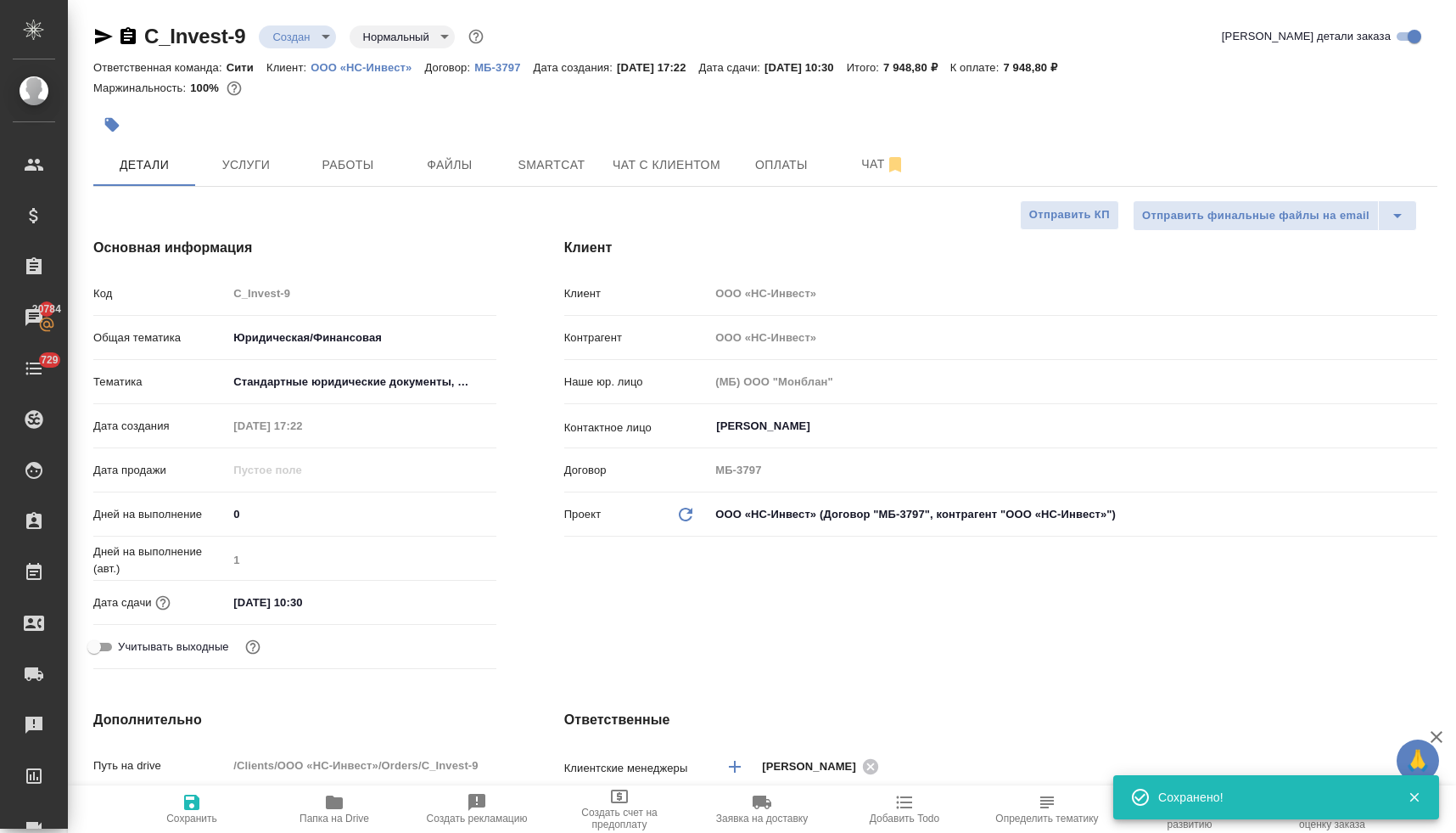
type textarea "x"
click at [759, 150] on button "Оплаты" at bounding box center [781, 165] width 102 height 43
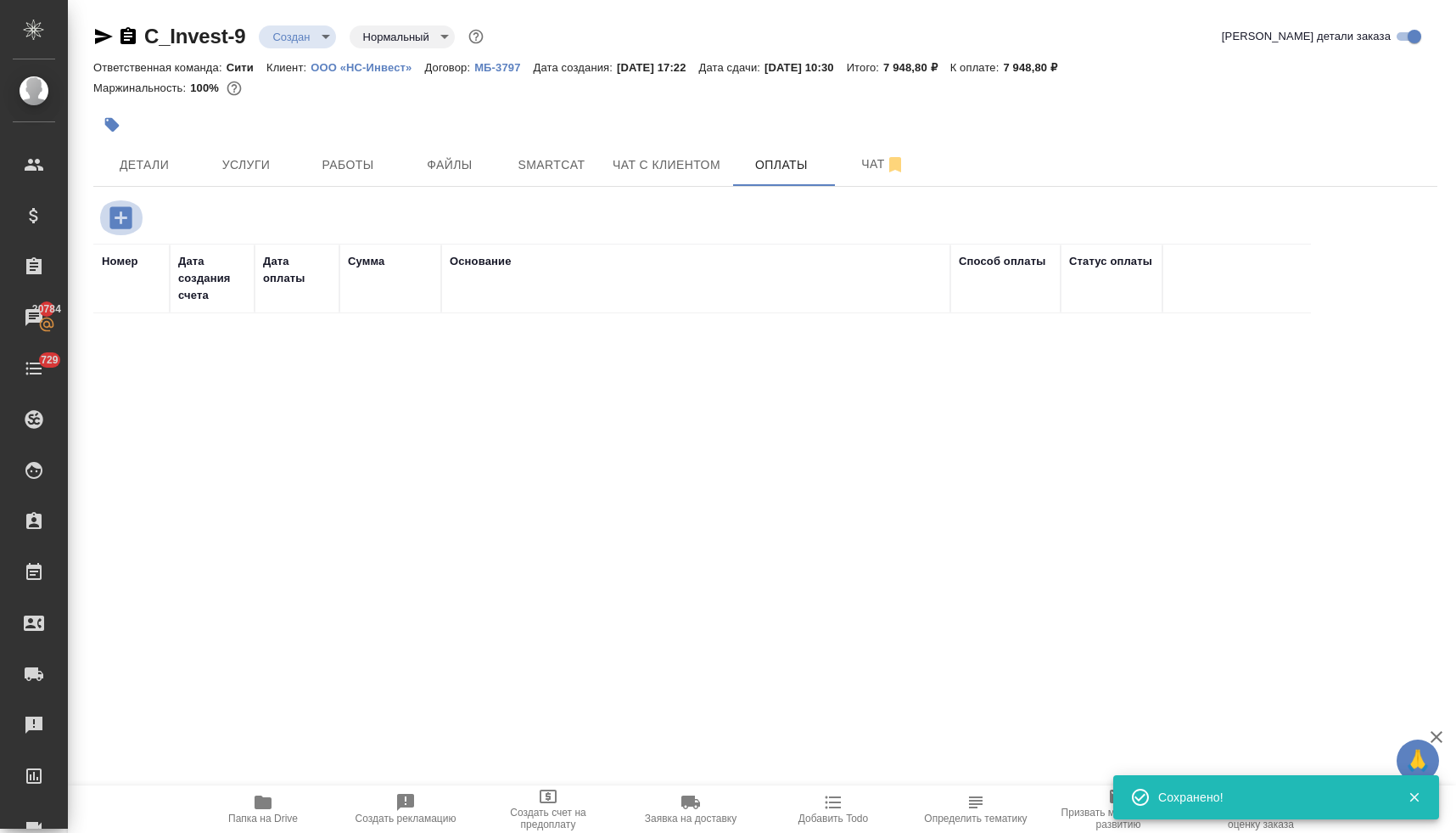
click at [109, 221] on icon "button" at bounding box center [121, 218] width 30 height 30
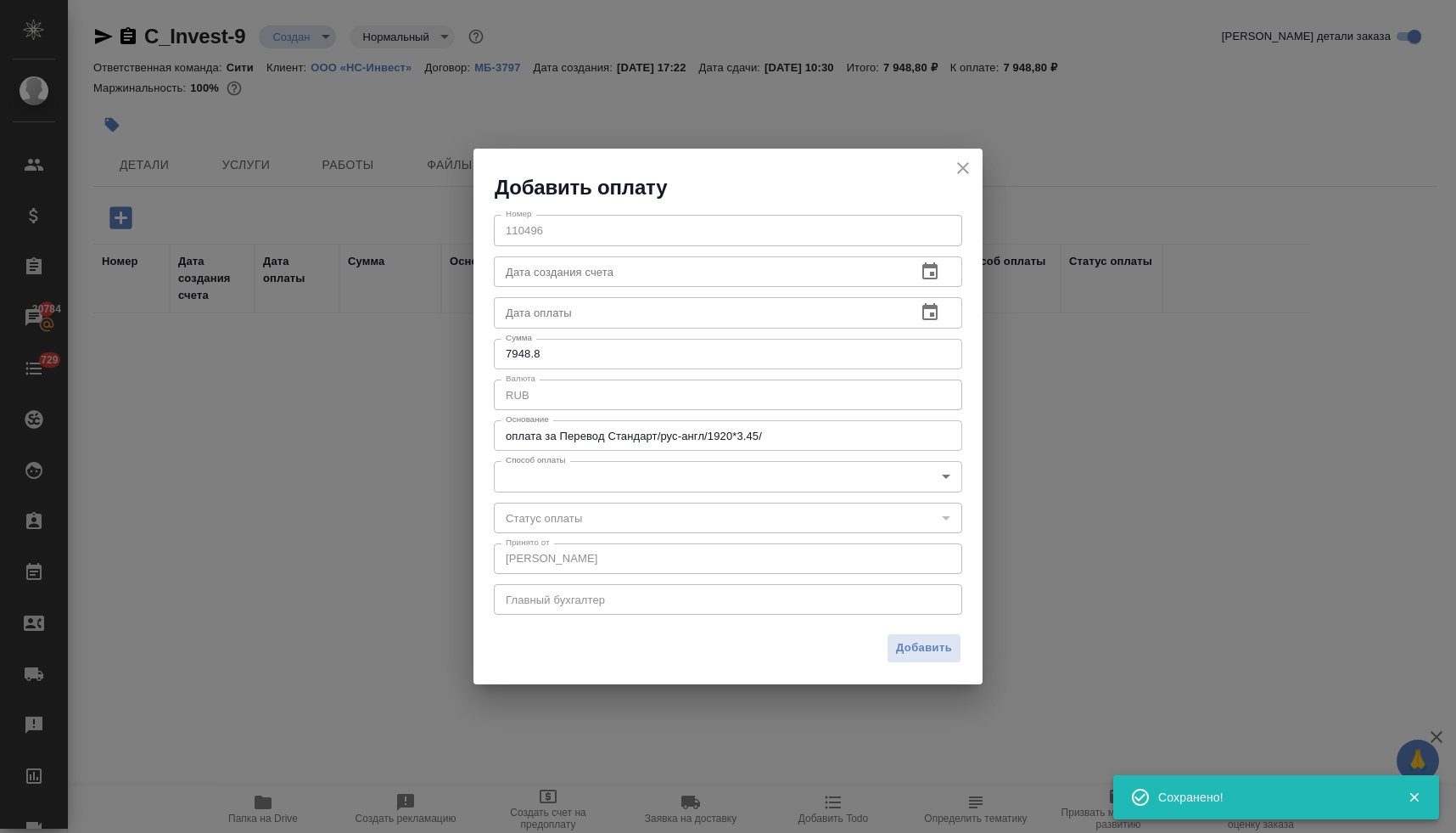
click at [559, 477] on body "🙏 .cls-1 fill:#fff; AWATERA Lyamina Nadezhda Клиенты Спецификации Заказы 20784 …" at bounding box center [728, 416] width 1456 height 833
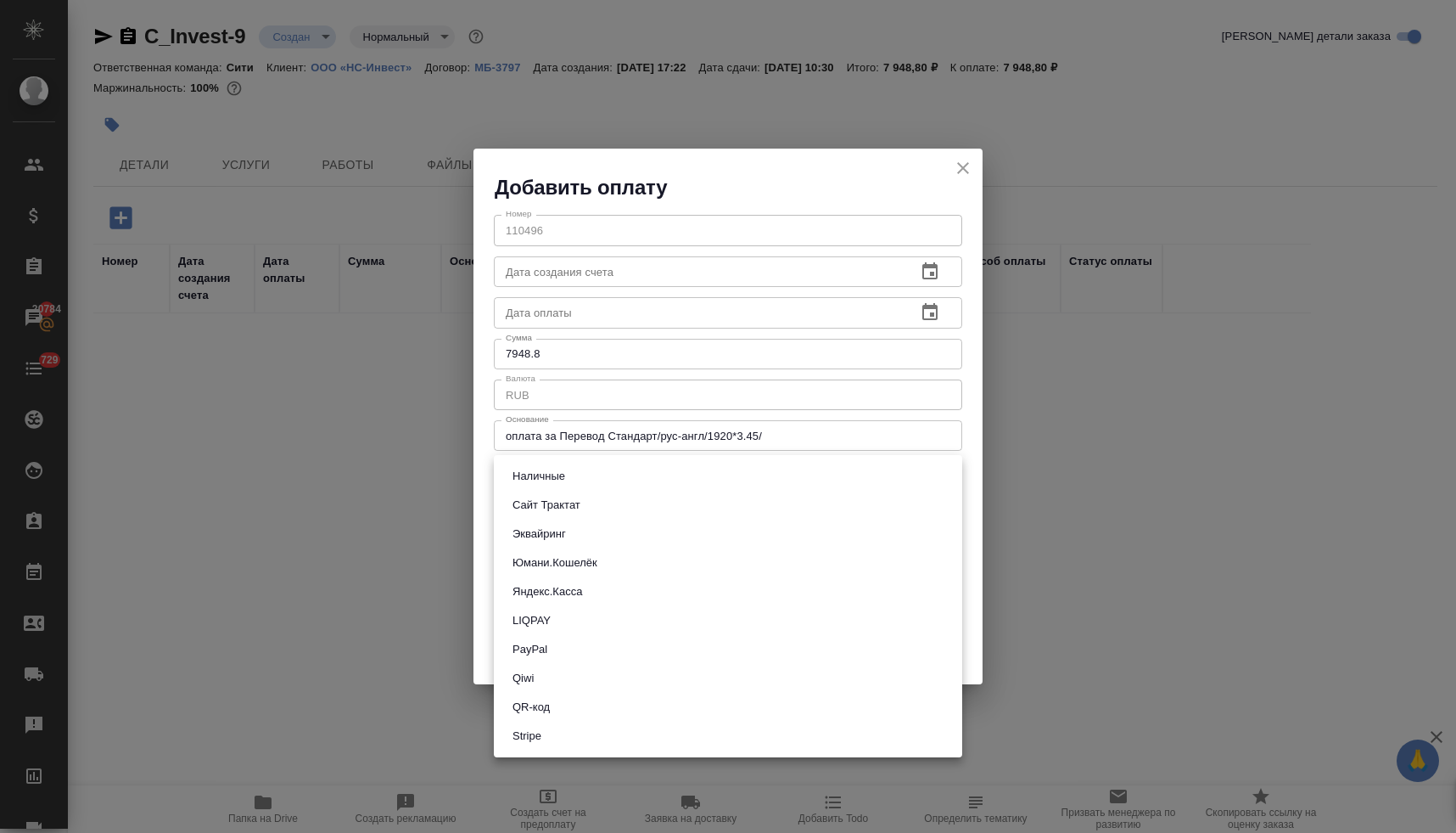
click at [558, 467] on button "Наличные" at bounding box center [538, 476] width 62 height 19
type input "cash"
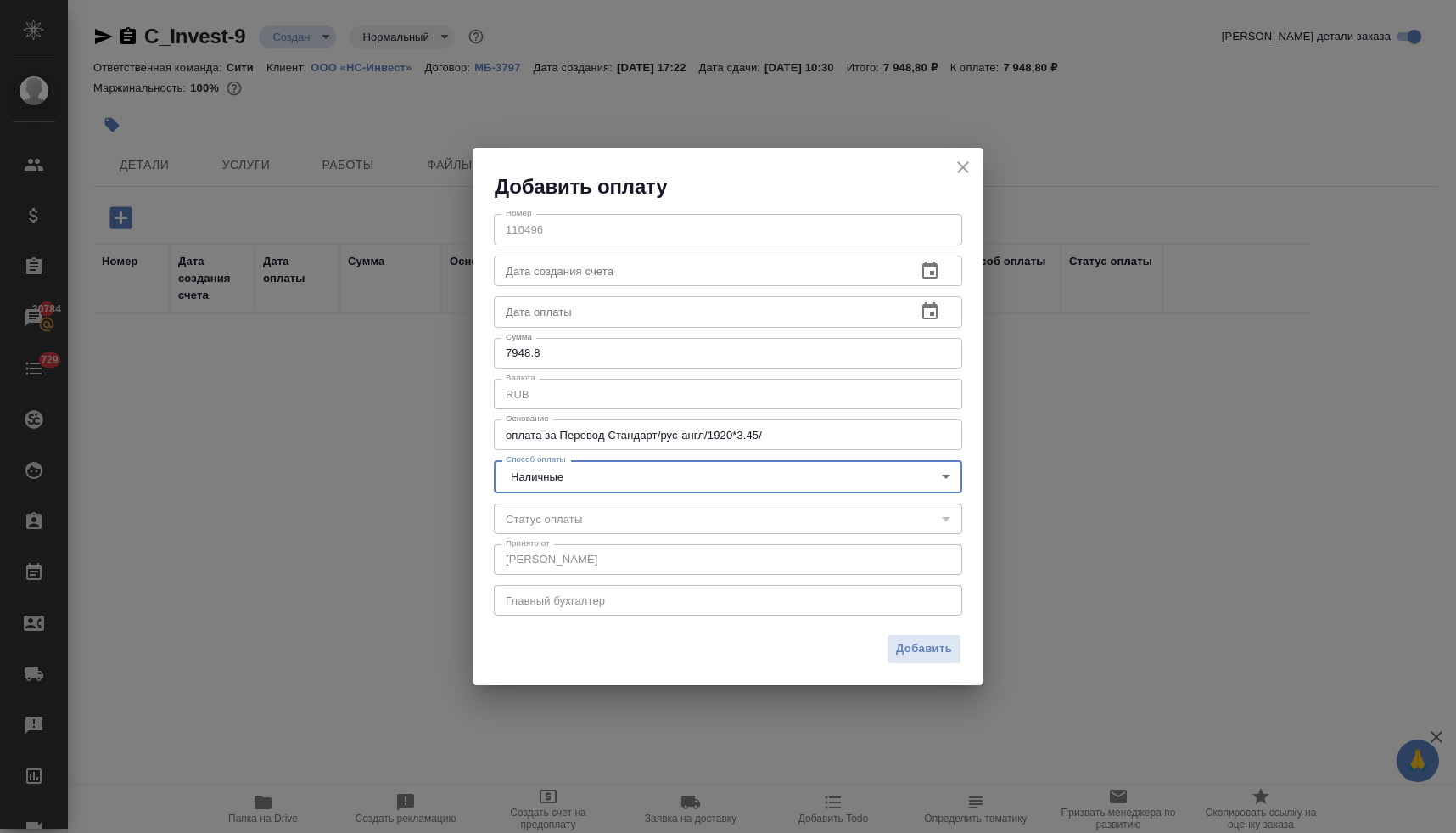
click at [918, 651] on span "Добавить" at bounding box center [924, 649] width 56 height 20
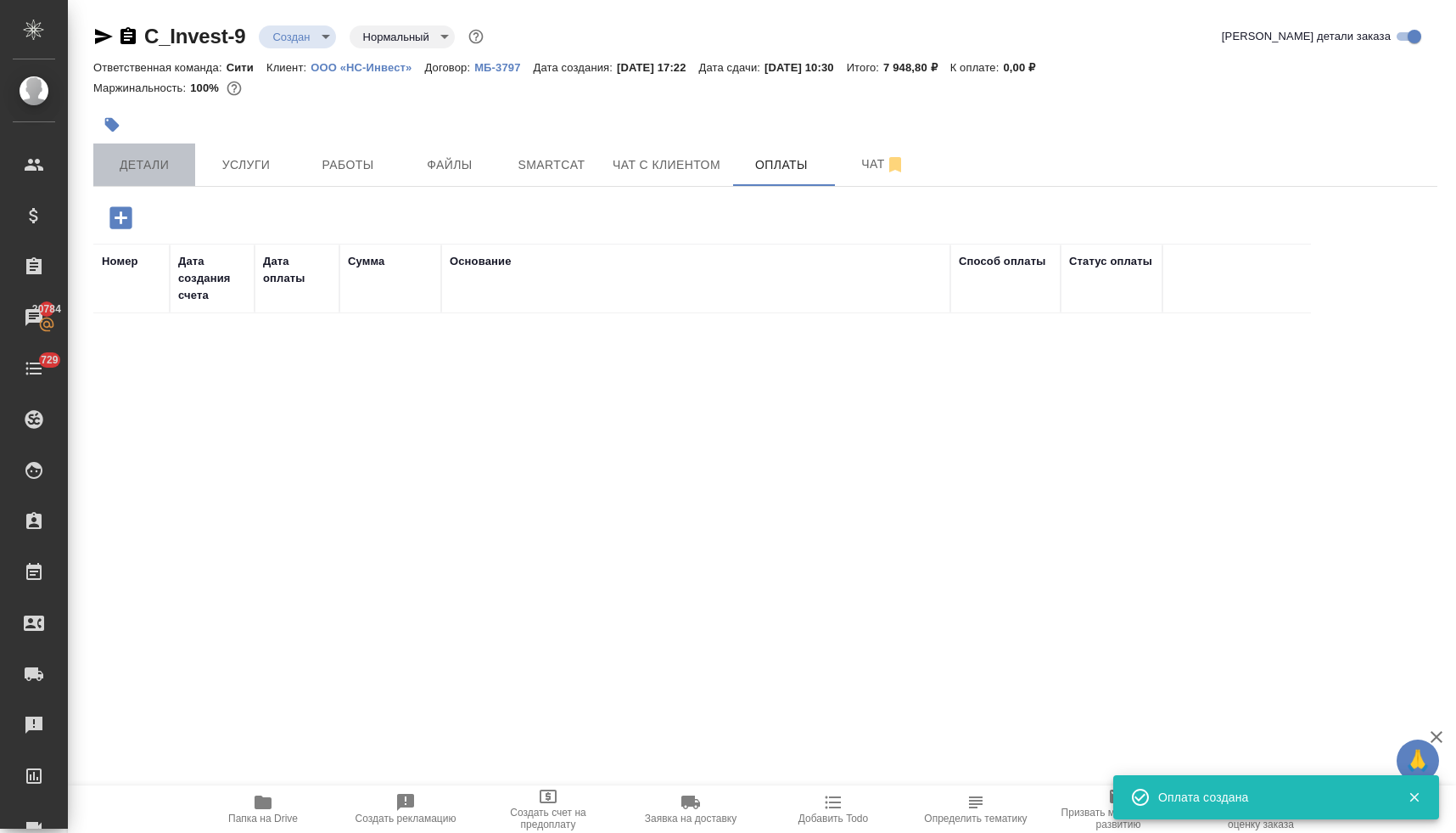
click at [160, 174] on span "Детали" at bounding box center [144, 165] width 81 height 21
select select "RU"
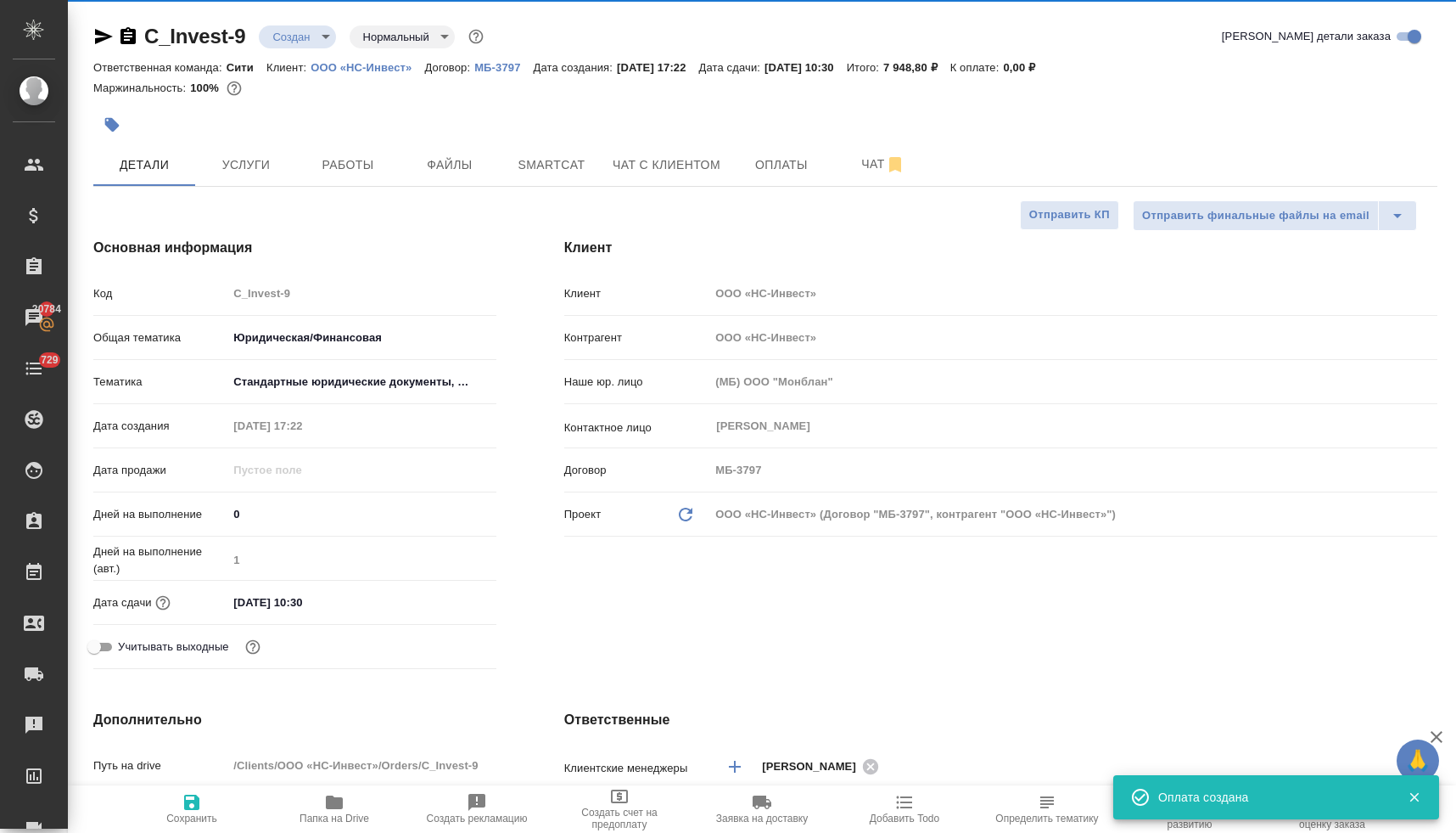
type textarea "x"
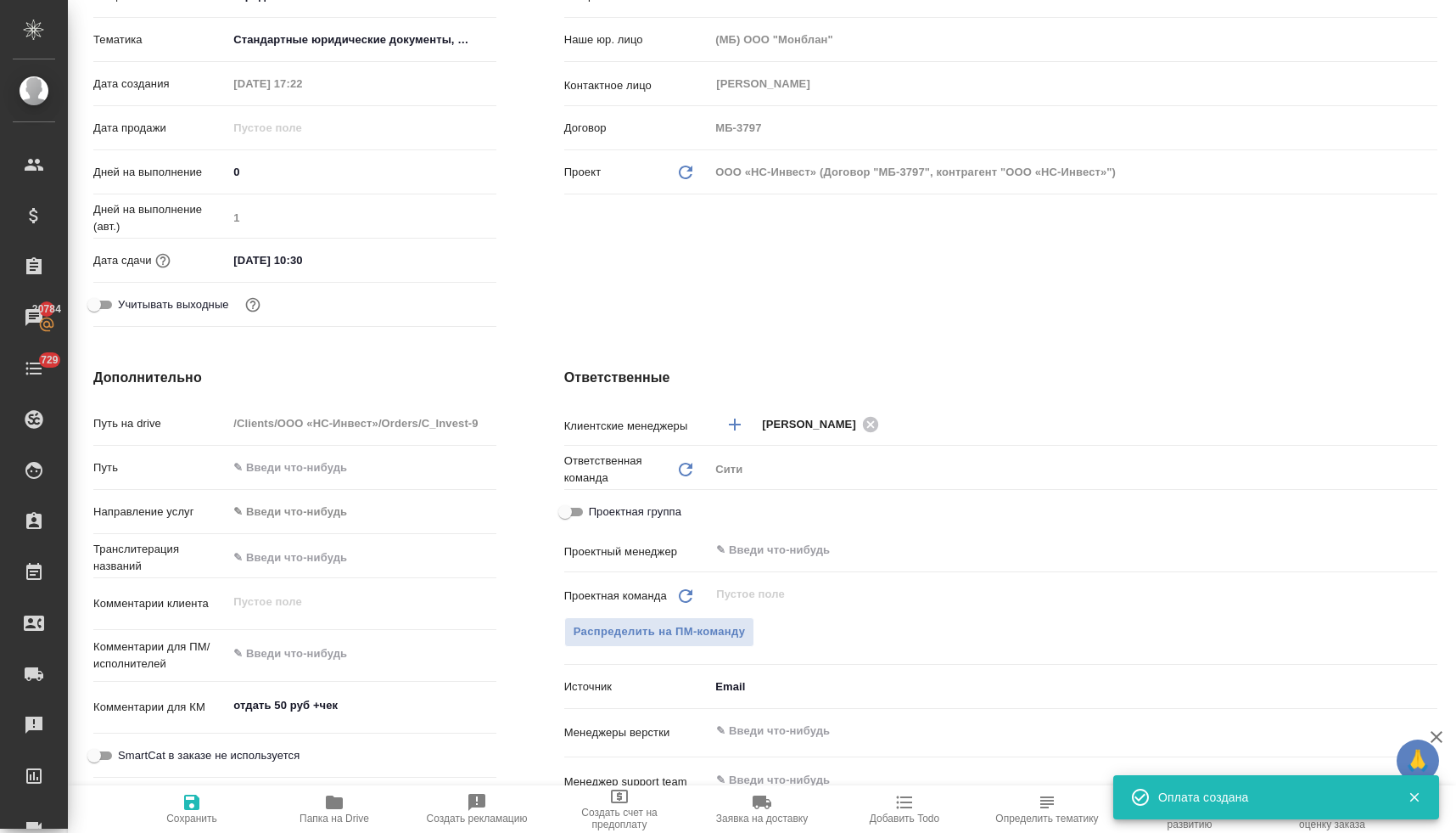
scroll to position [785, 0]
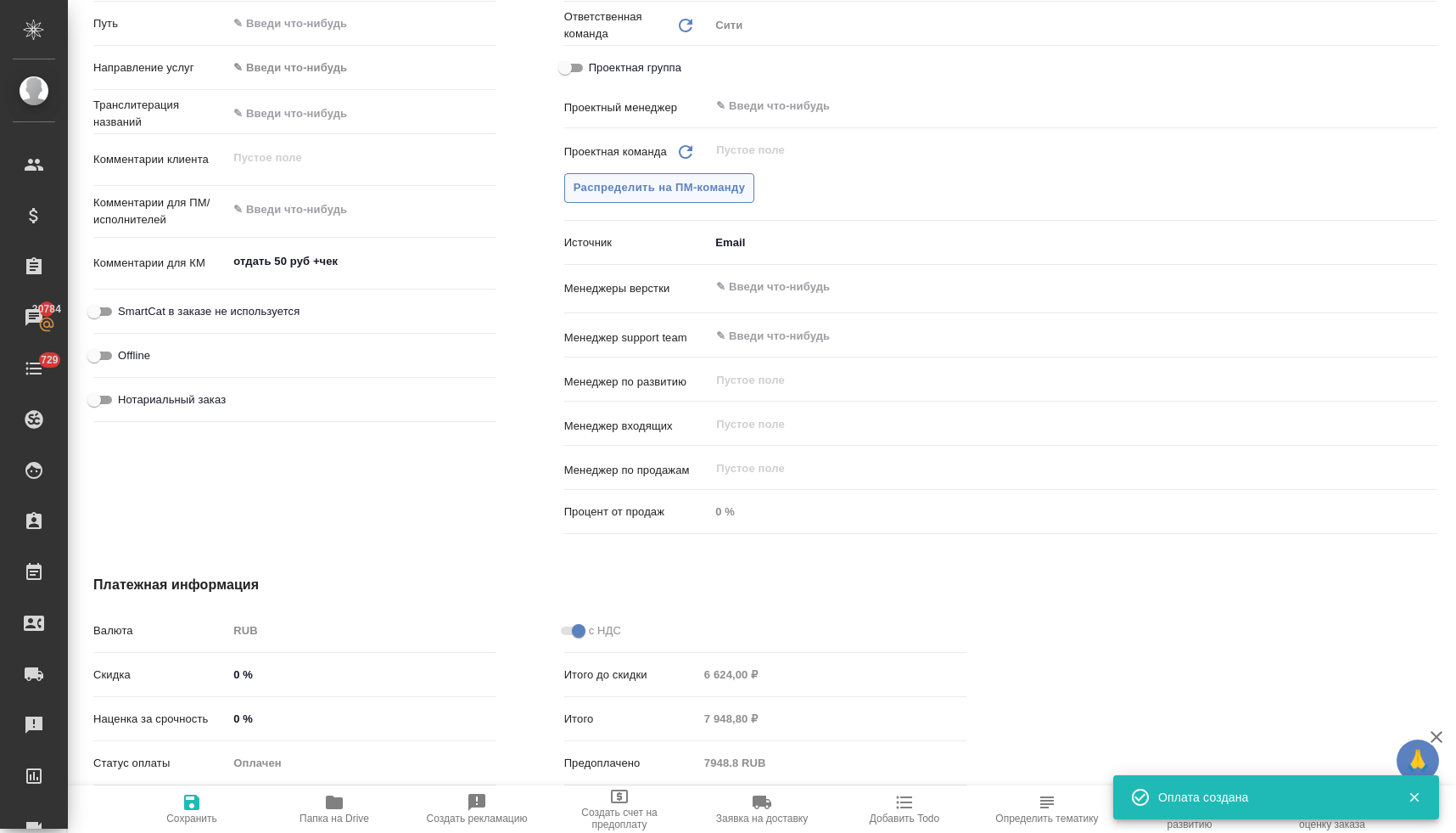
click at [654, 191] on span "Распределить на ПМ-команду" at bounding box center [660, 188] width 172 height 20
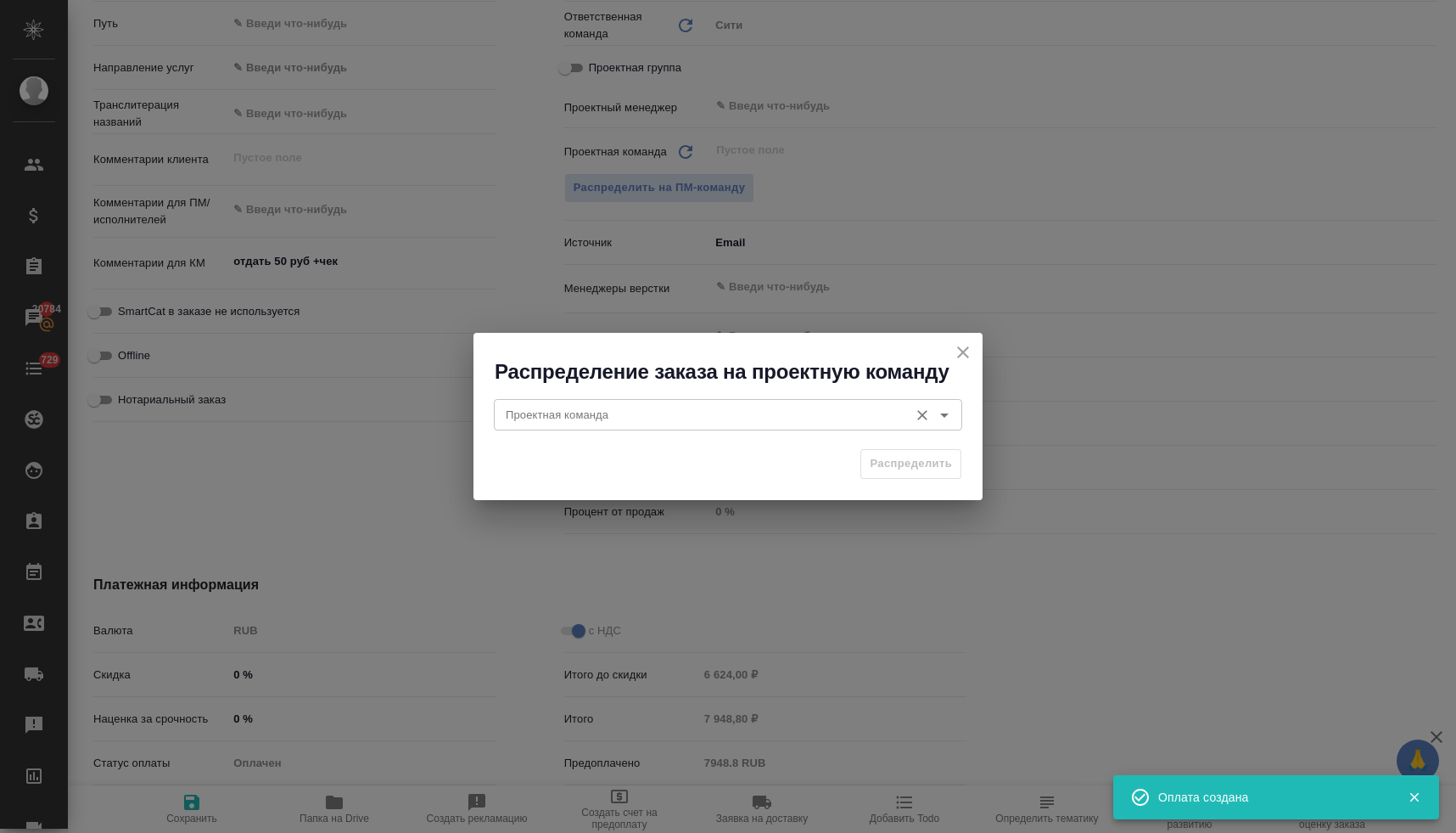
click at [756, 406] on input "Проектная команда" at bounding box center [699, 414] width 401 height 21
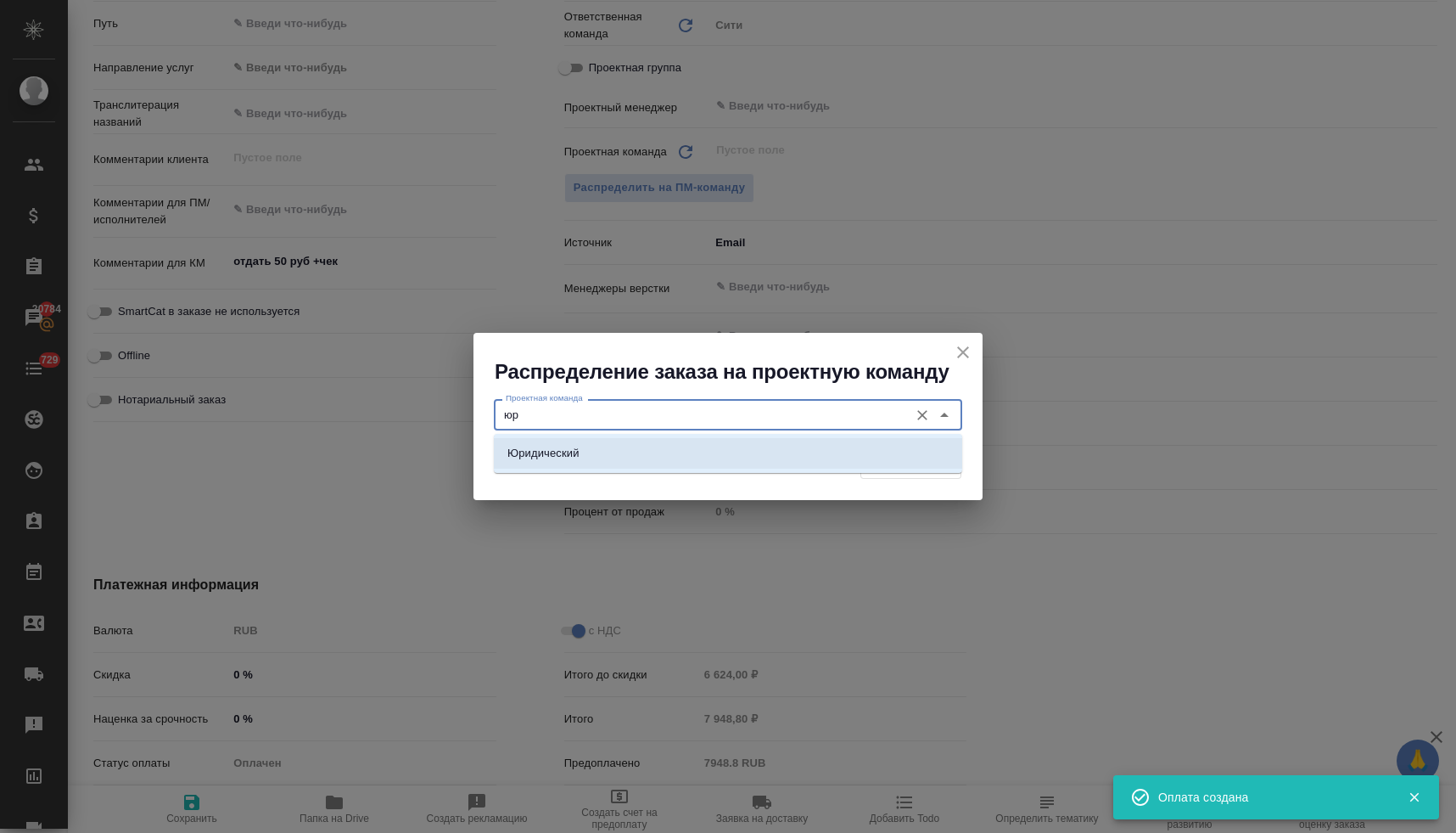
drag, startPoint x: 746, startPoint y: 450, endPoint x: 768, endPoint y: 450, distance: 22.0
click at [746, 450] on li "Юридический" at bounding box center [728, 453] width 468 height 31
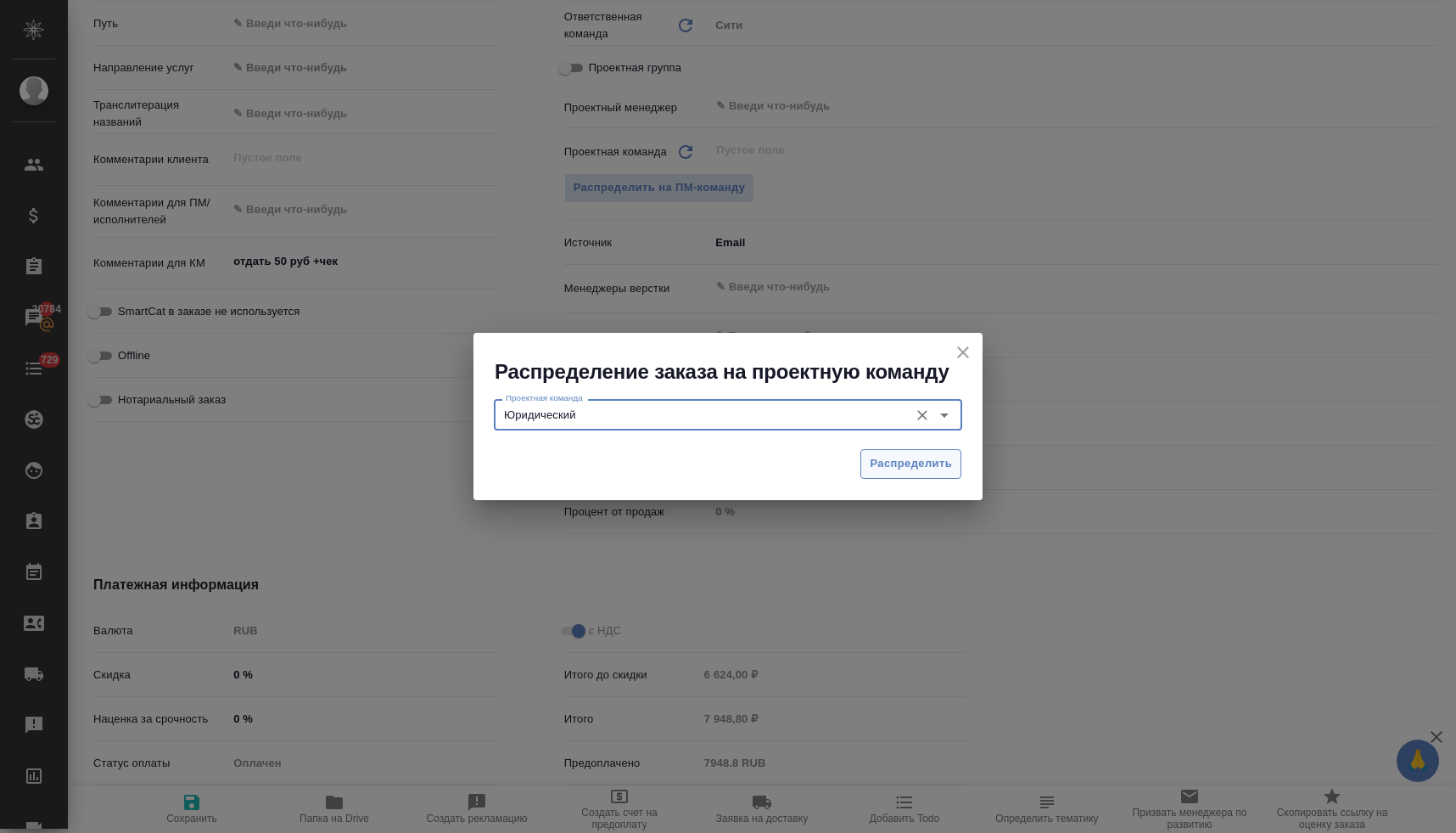
type input "Юридический"
click at [874, 458] on span "Распределить" at bounding box center [910, 464] width 82 height 20
type textarea "x"
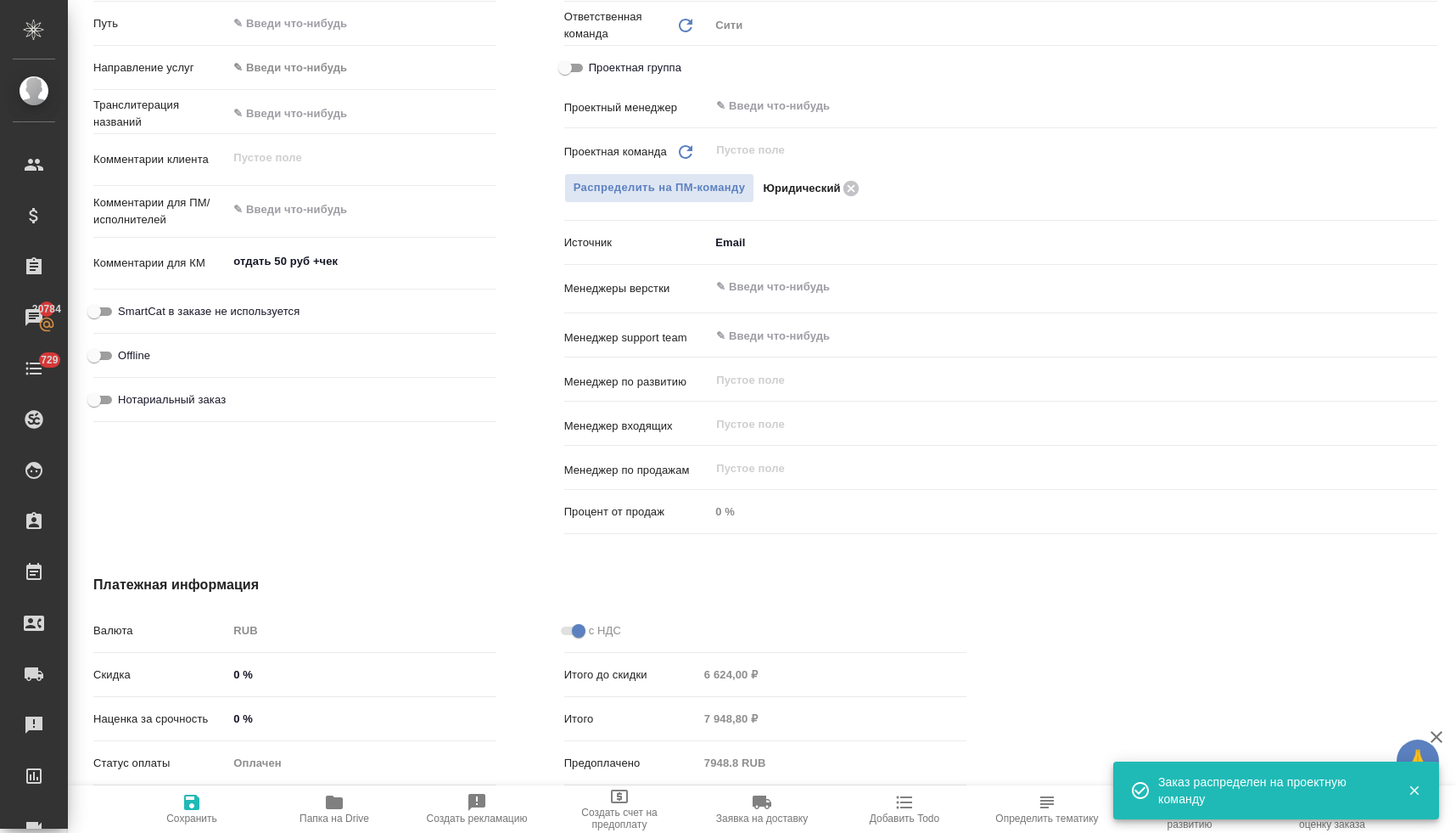
drag, startPoint x: 202, startPoint y: 815, endPoint x: 209, endPoint y: 800, distance: 16.6
click at [202, 815] on span "Сохранить" at bounding box center [191, 818] width 51 height 12
type textarea "x"
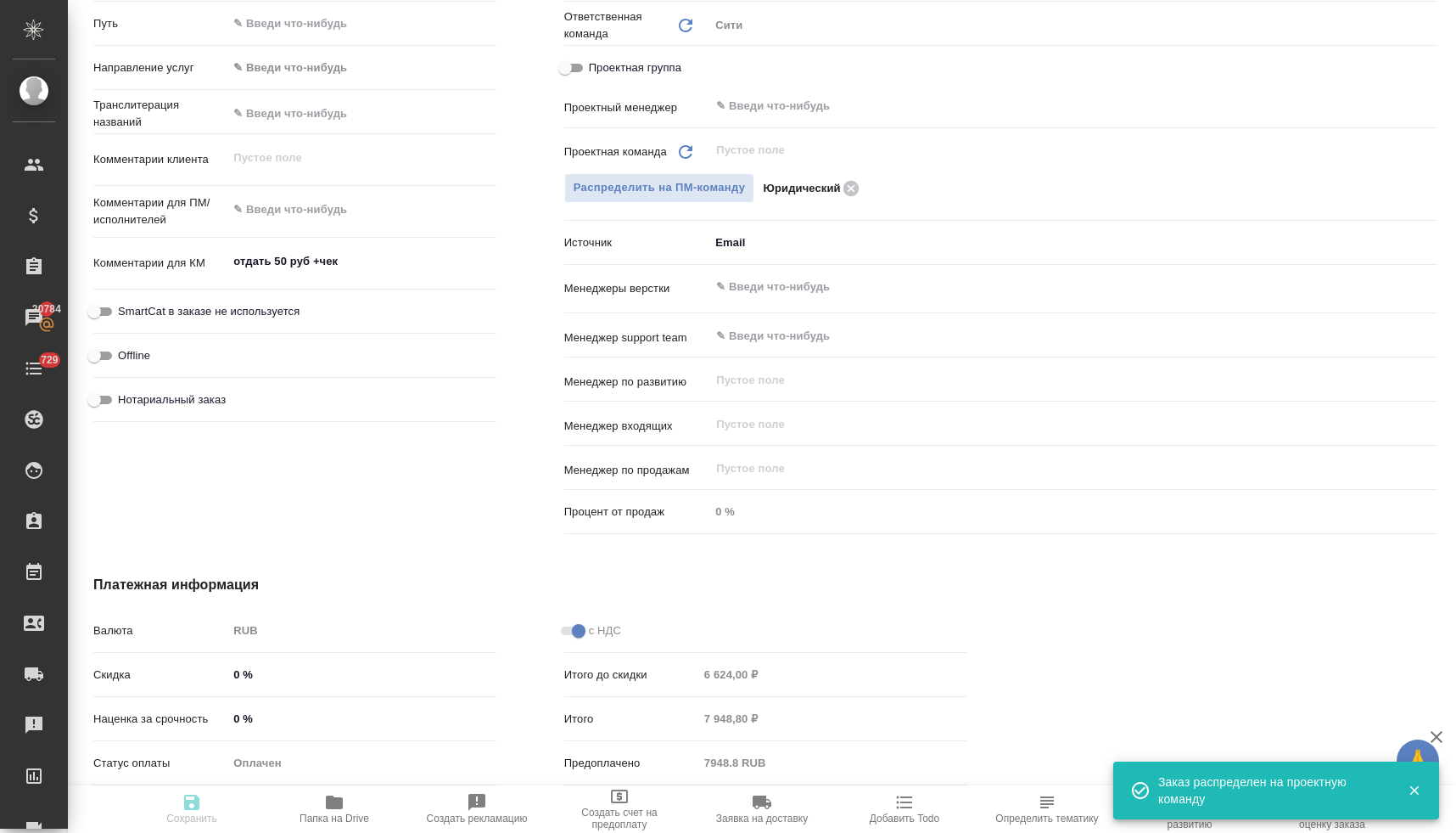
type textarea "x"
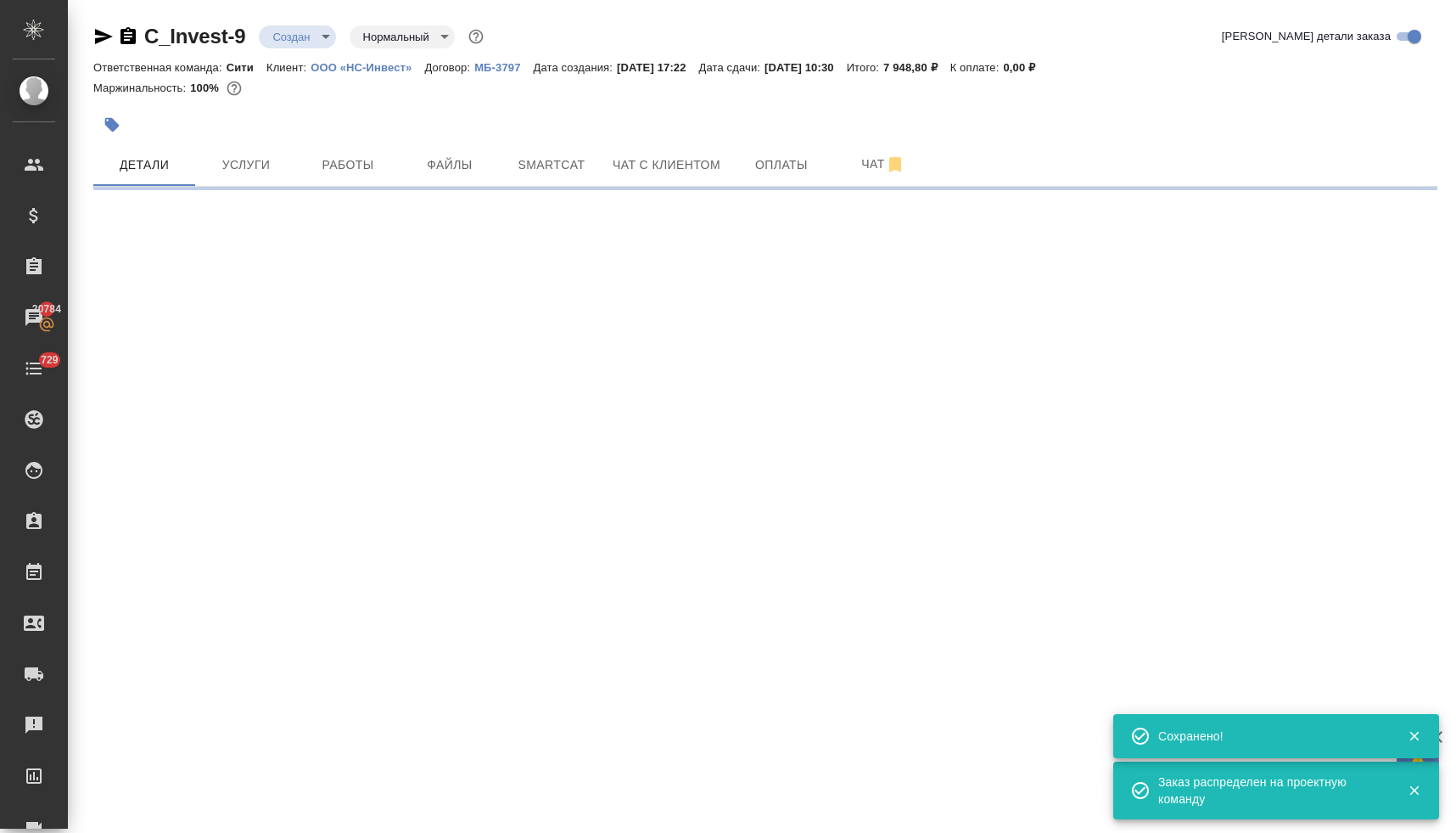
scroll to position [0, 0]
select select "RU"
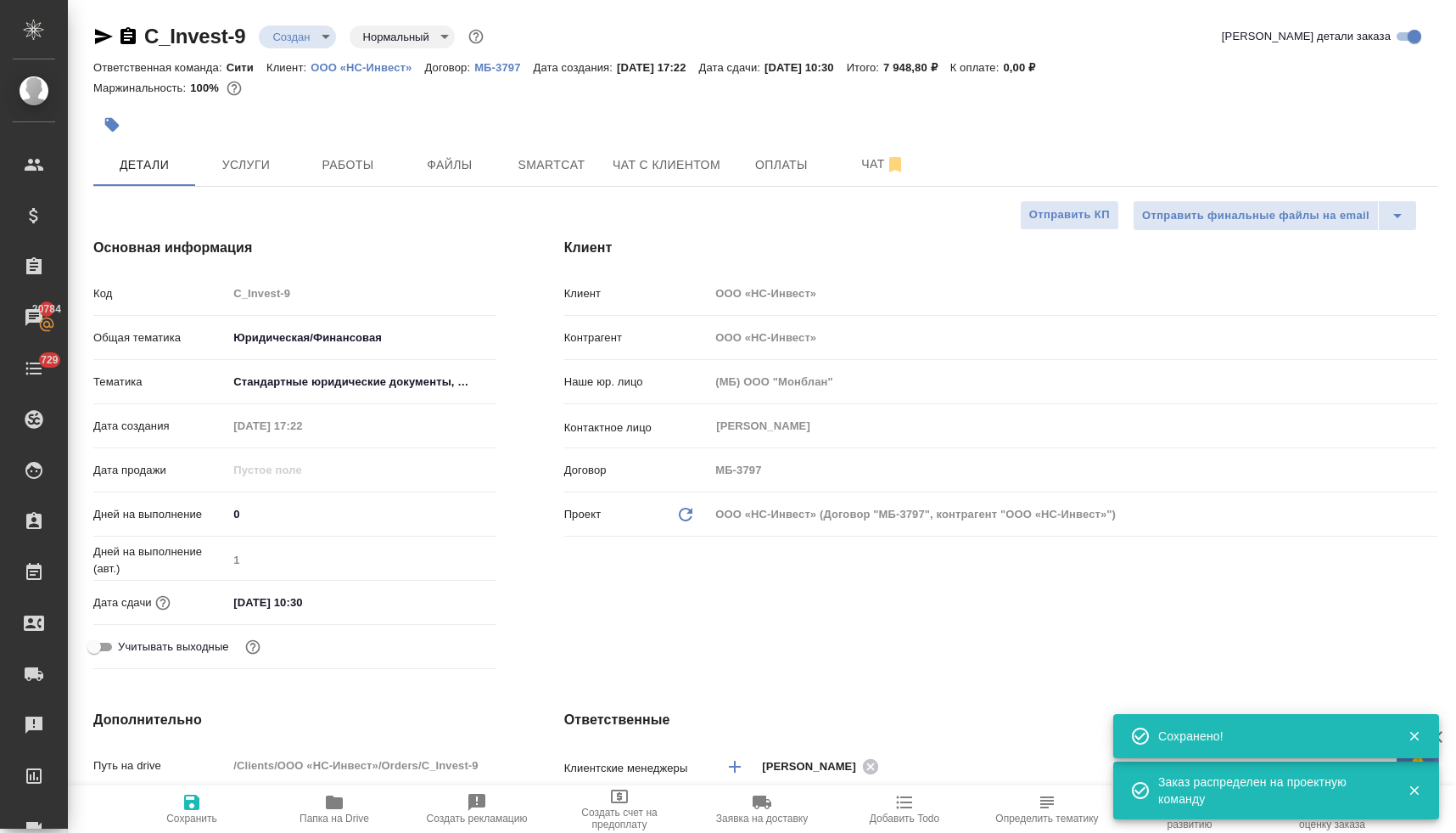
type textarea "x"
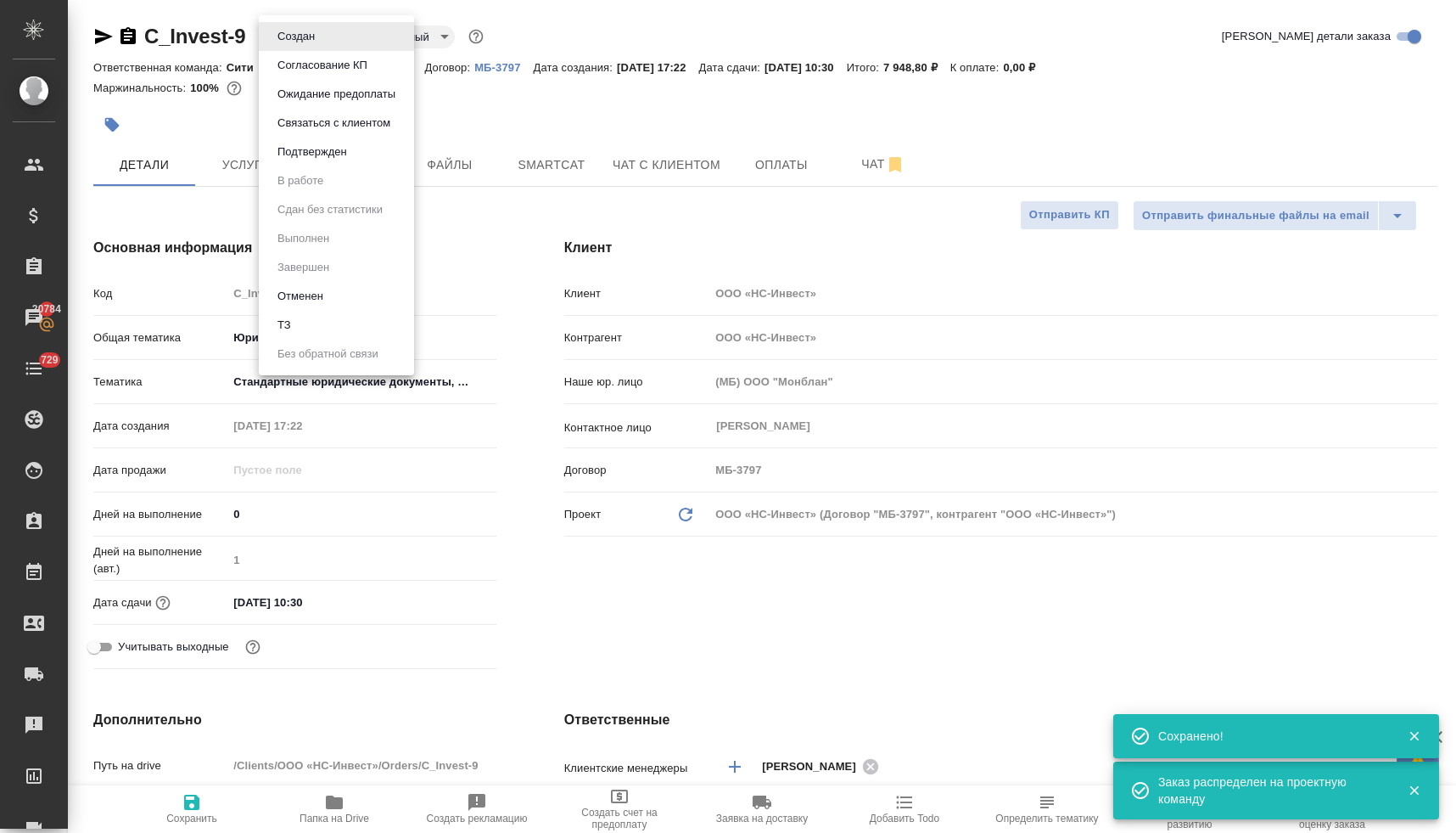
click at [309, 33] on body "🙏 .cls-1 fill:#fff; AWATERA Lyamina Nadezhda Клиенты Спецификации Заказы 20784 …" at bounding box center [728, 416] width 1456 height 833
click at [325, 148] on button "Подтвержден" at bounding box center [312, 152] width 79 height 19
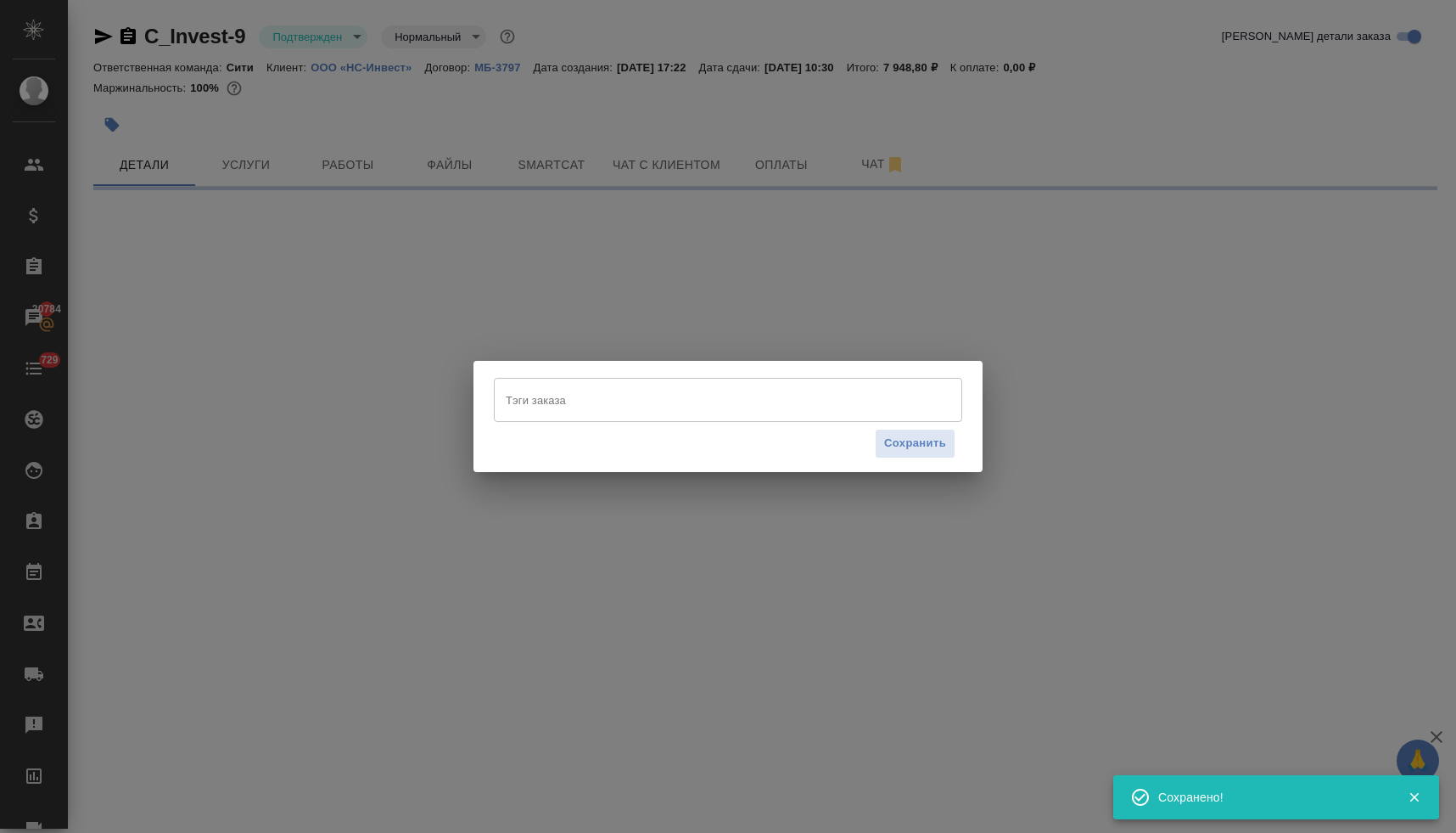
select select "RU"
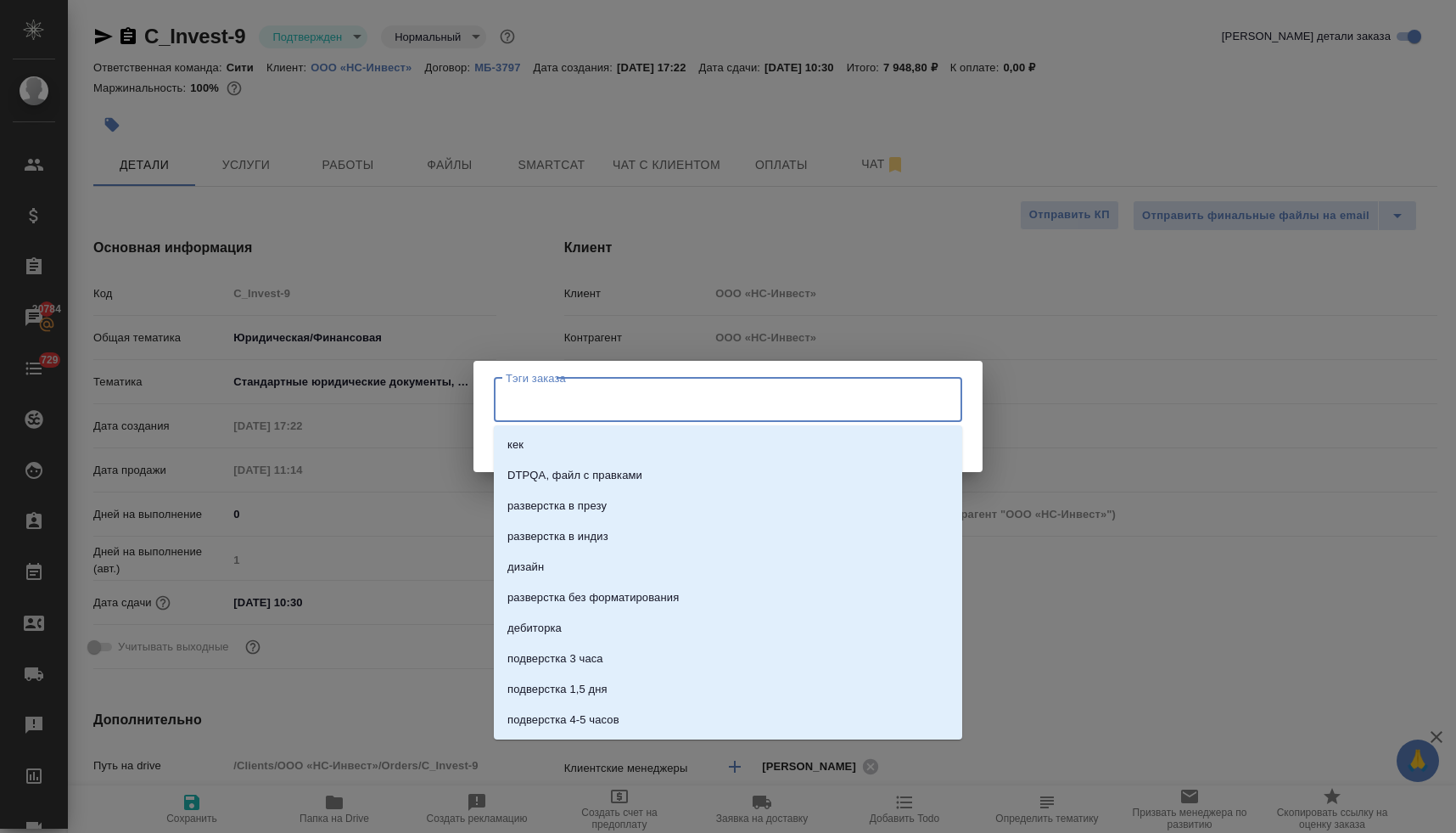
click at [535, 403] on input "Тэги заказа" at bounding box center [712, 400] width 420 height 29
type input "чек"
click at [562, 546] on li "чек" at bounding box center [728, 536] width 468 height 31
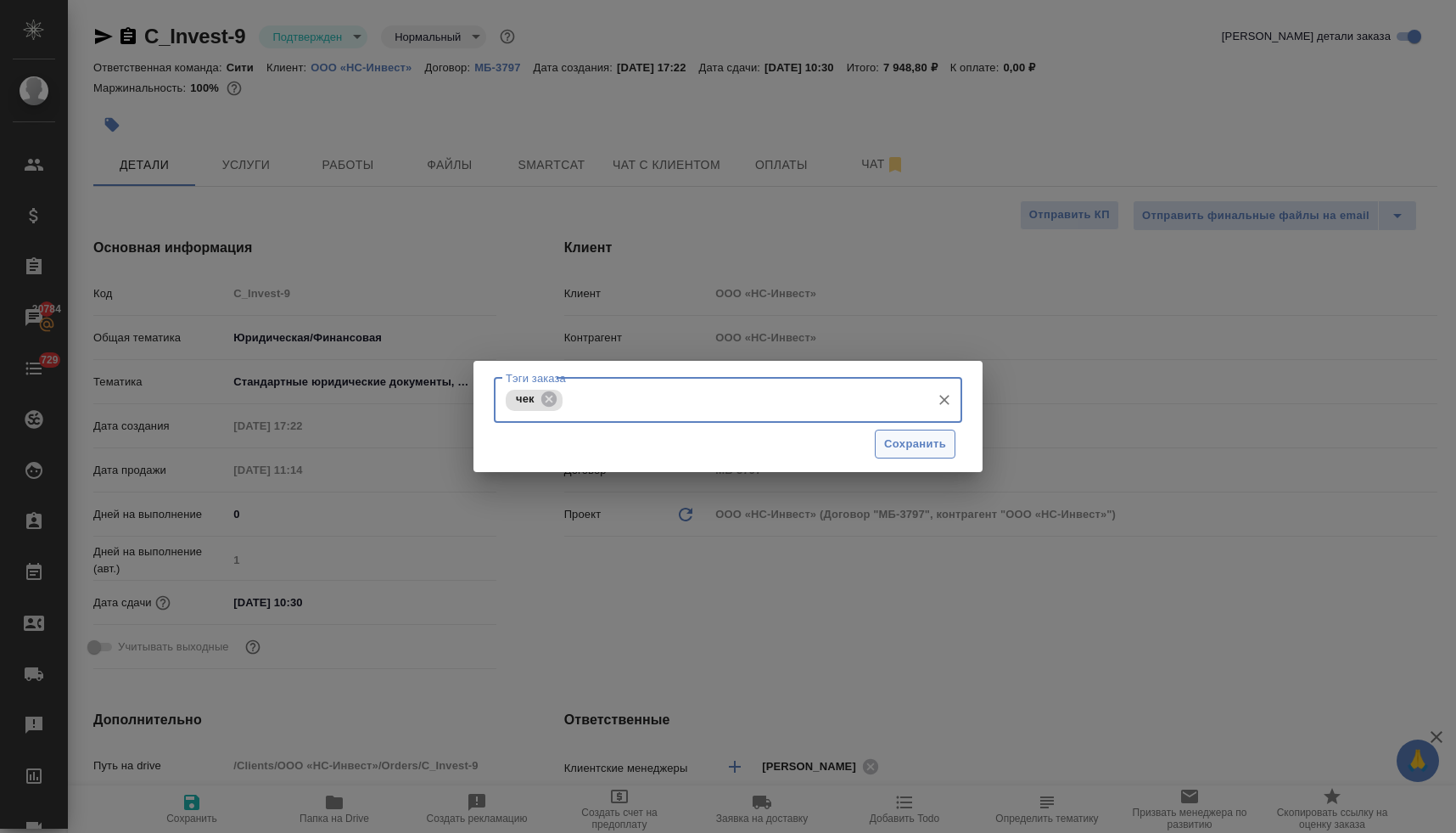
click at [933, 440] on span "Сохранить" at bounding box center [915, 444] width 61 height 20
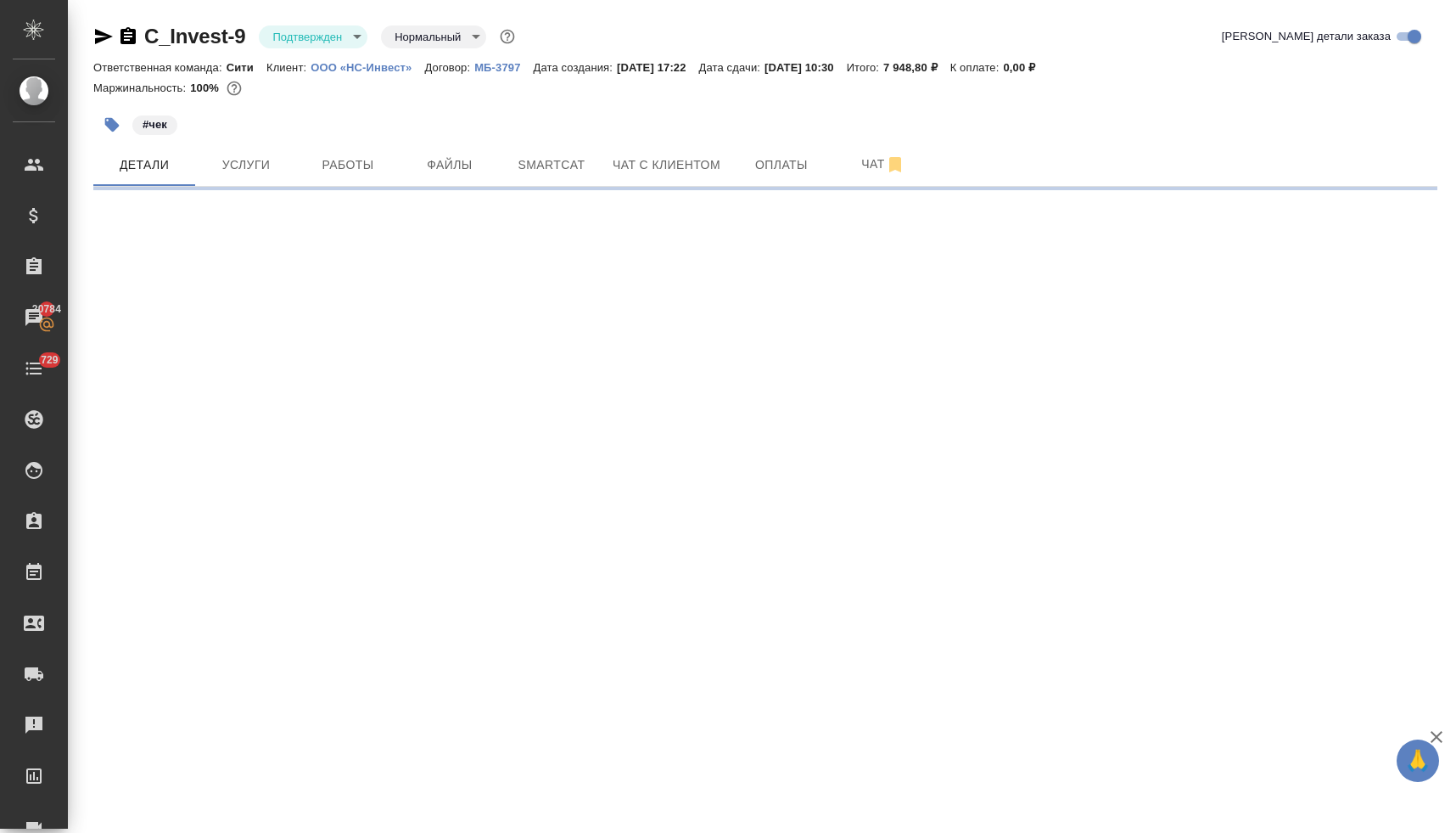
select select "RU"
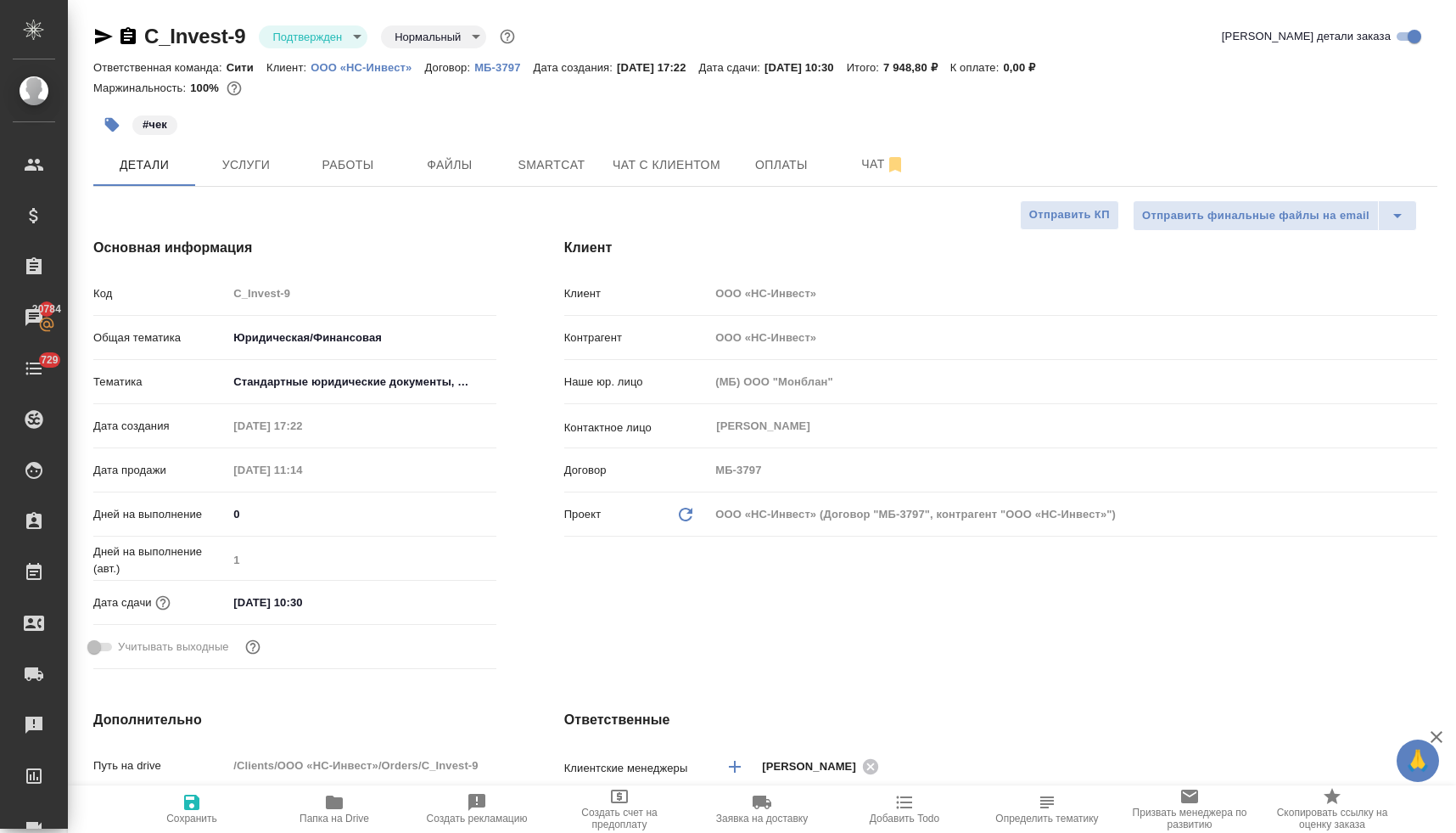
type textarea "x"
click at [212, 288] on div "Код C_Invest-9" at bounding box center [294, 294] width 403 height 30
drag, startPoint x: 986, startPoint y: 67, endPoint x: 942, endPoint y: 64, distance: 44.1
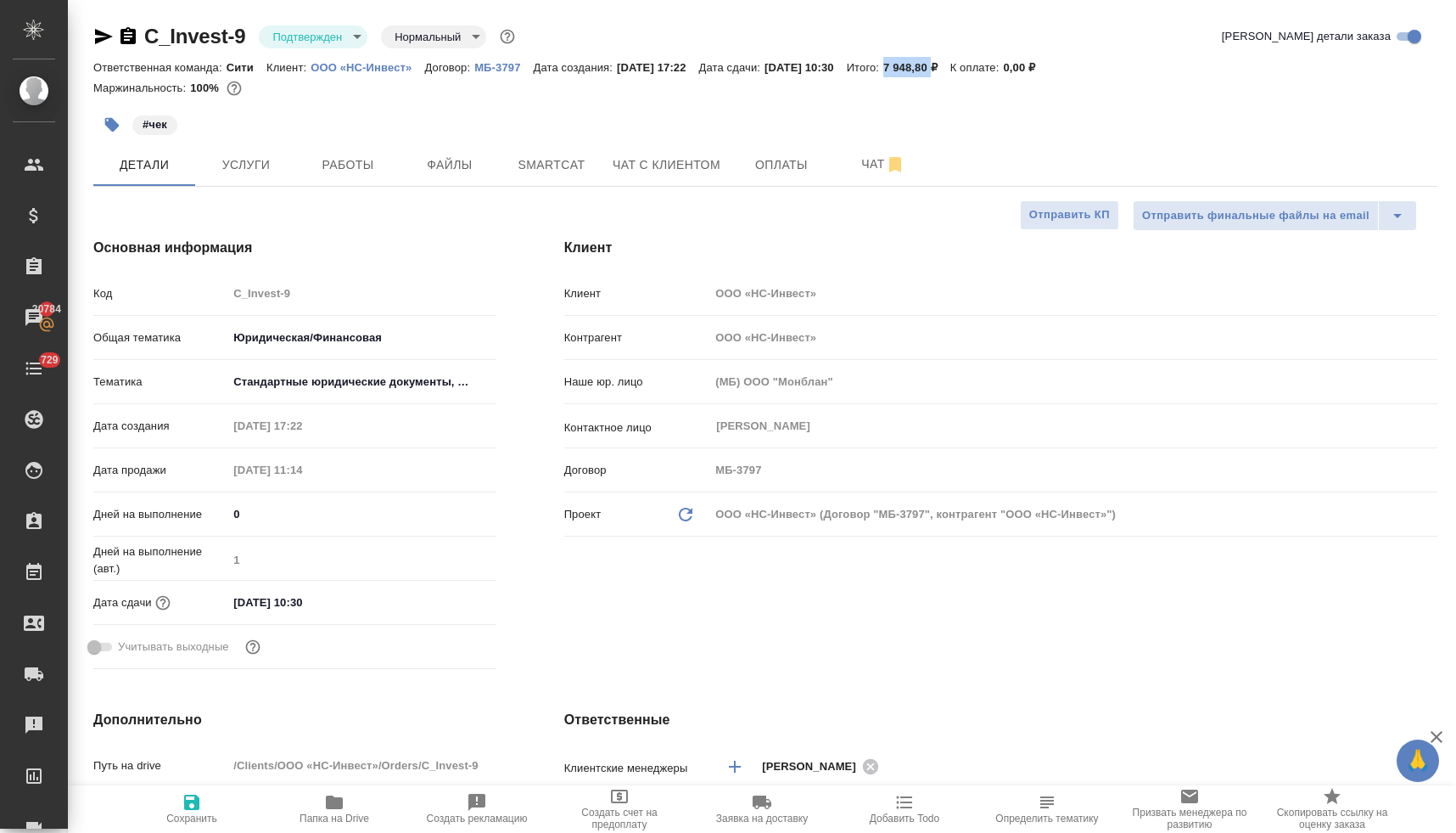
click at [942, 64] on p "7 948,80 ₽" at bounding box center [917, 67] width 67 height 13
copy p "7 948,80"
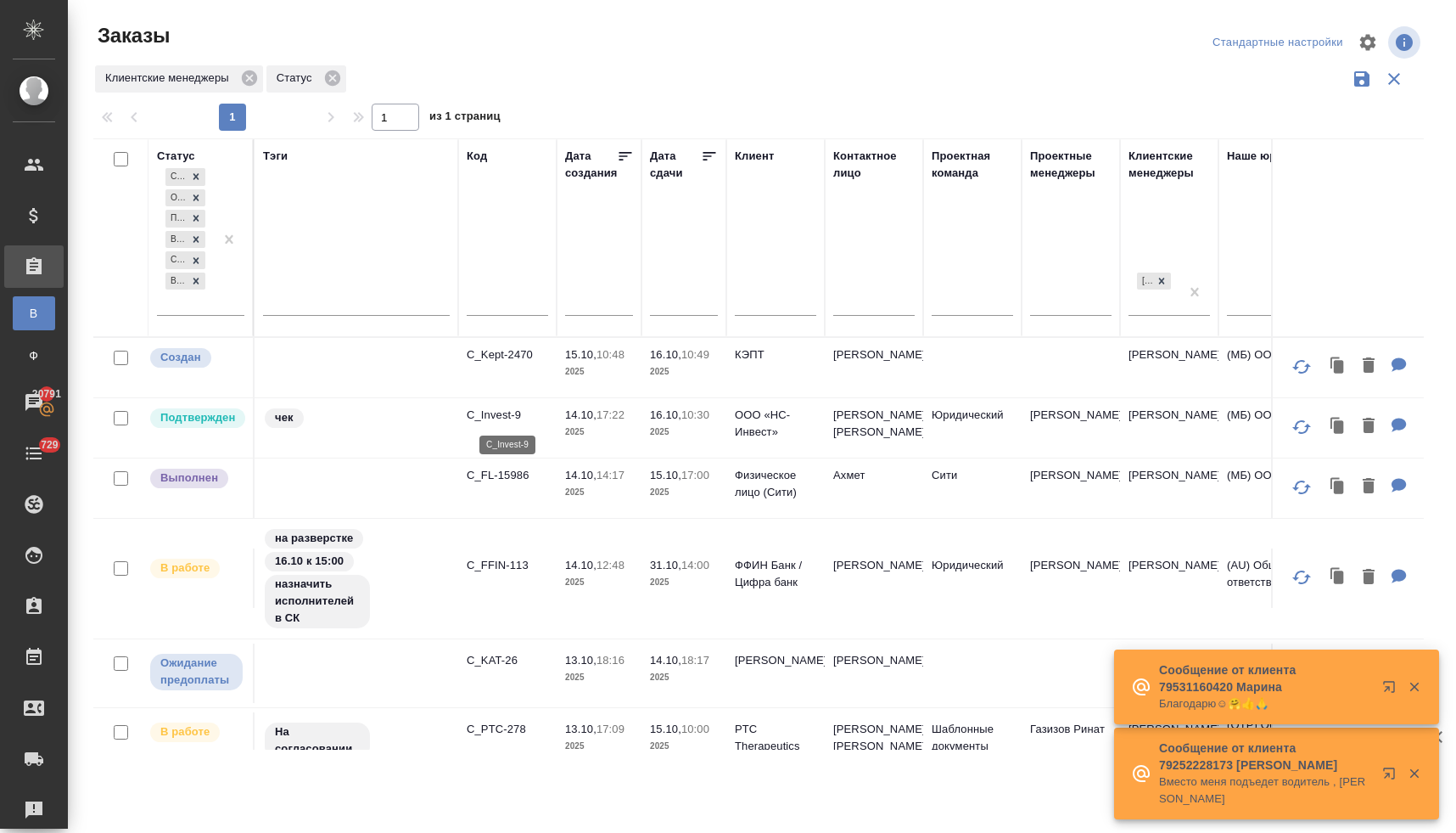
click at [500, 416] on p "C_Invest-9" at bounding box center [507, 415] width 81 height 17
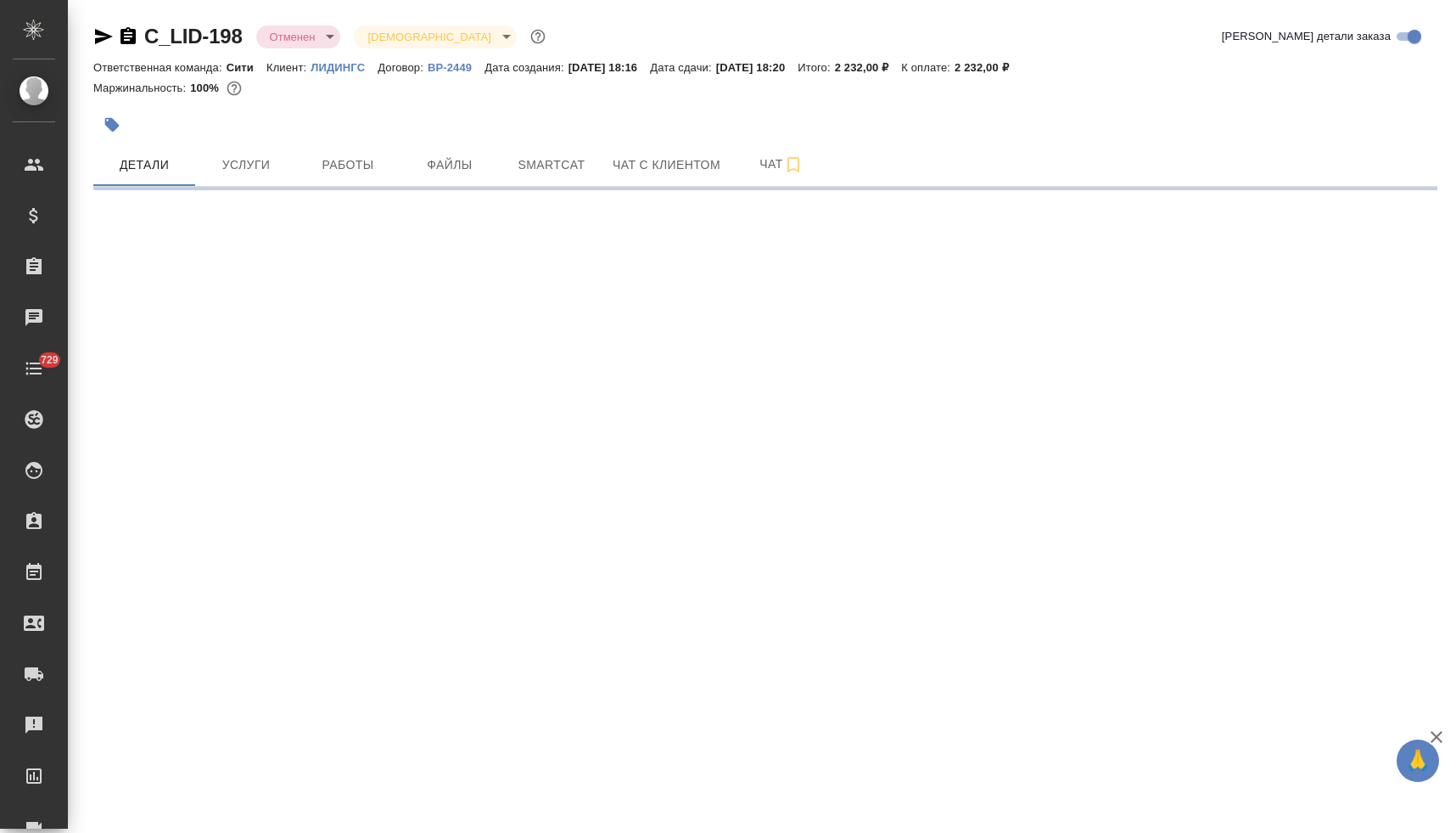
select select "RU"
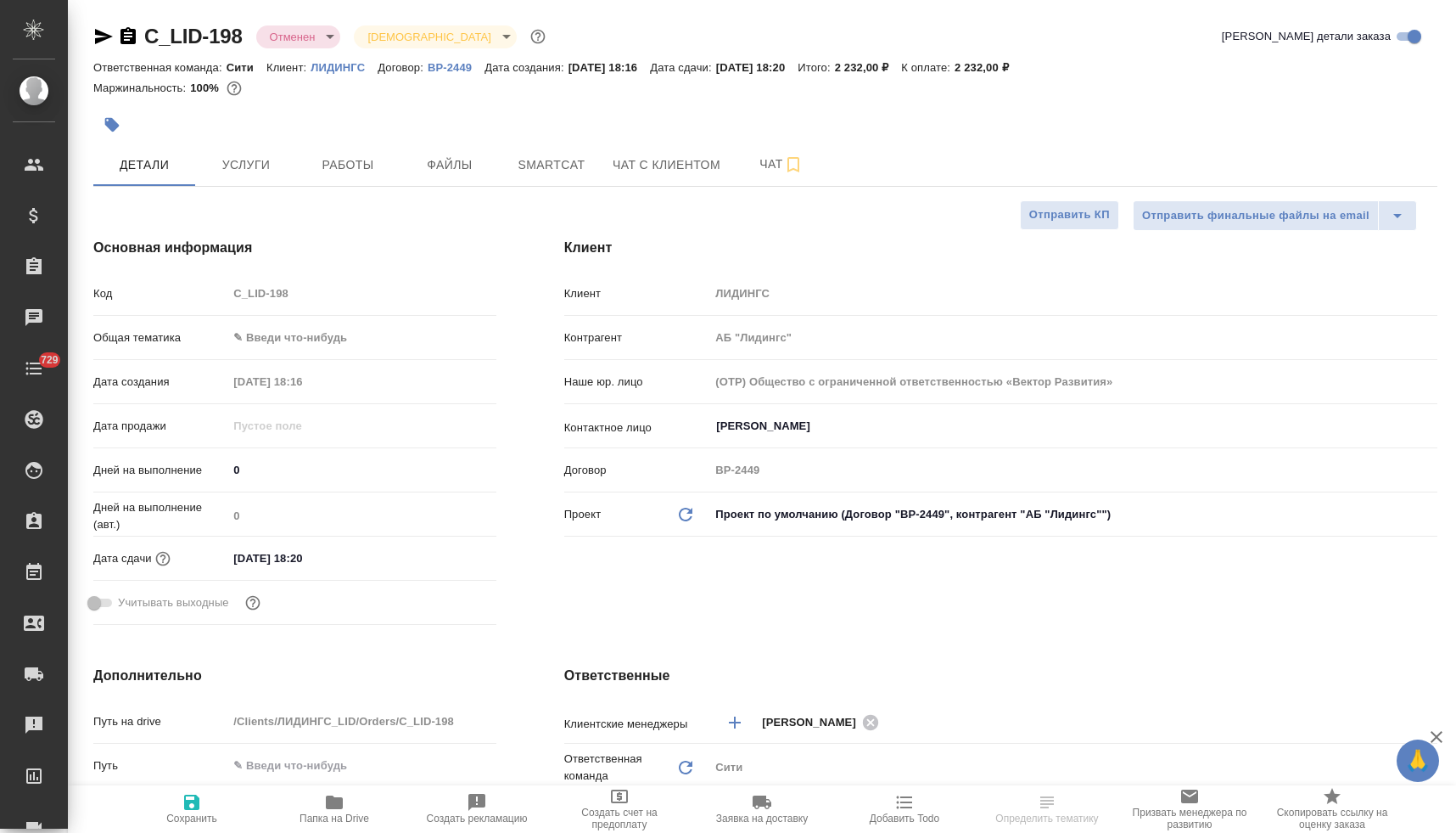
type textarea "x"
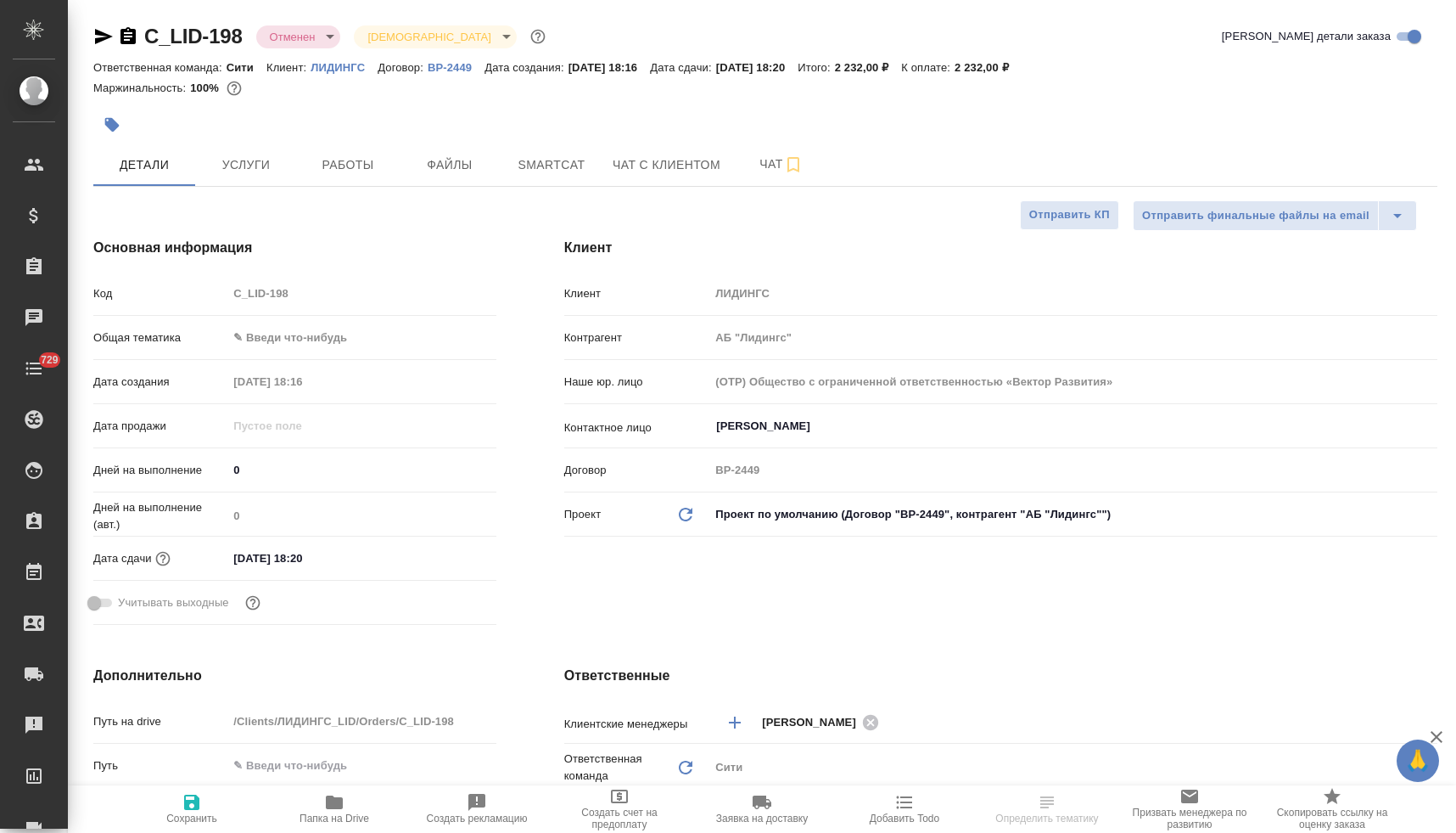
type textarea "x"
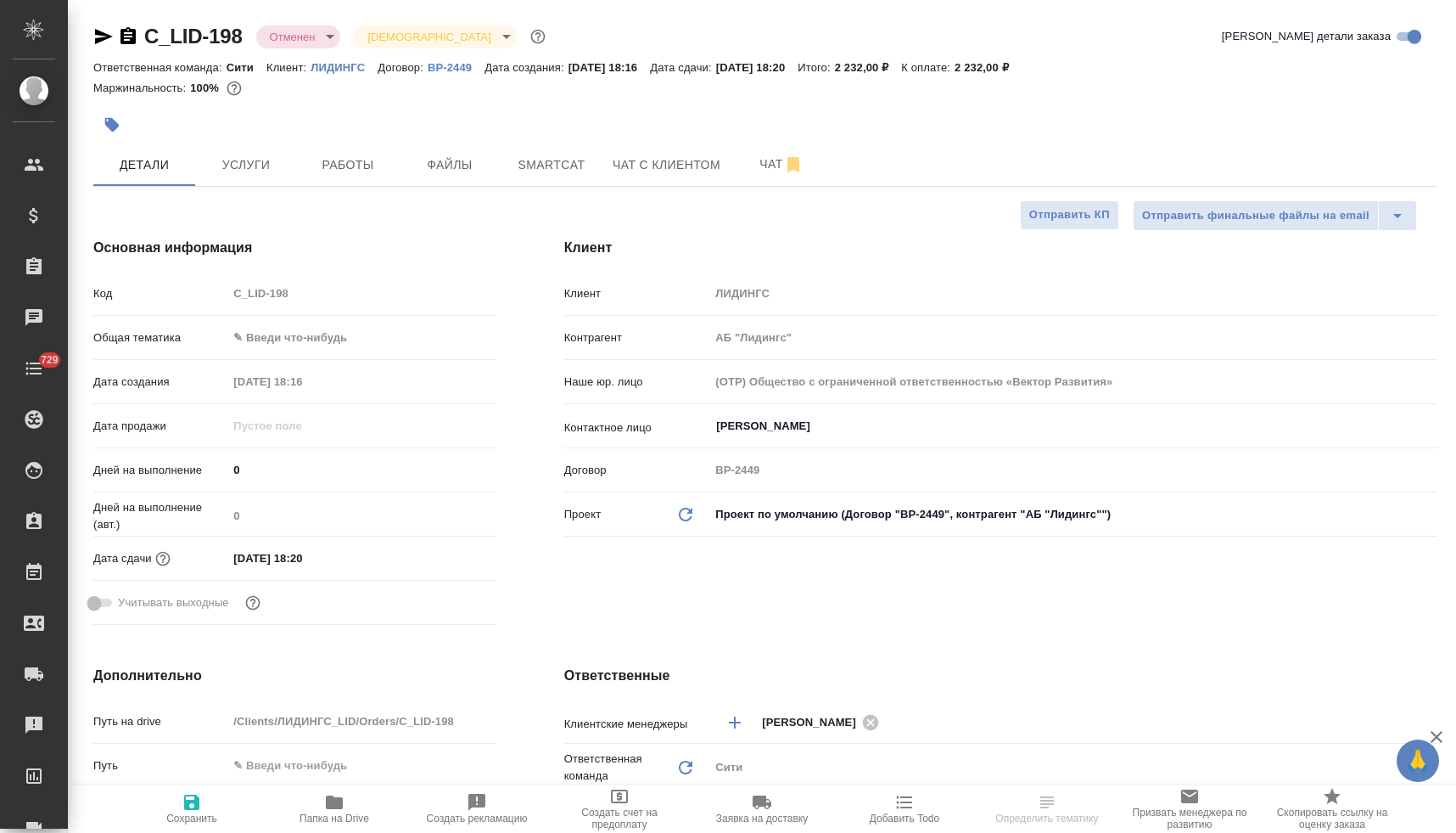
type textarea "x"
select select "RU"
type textarea "x"
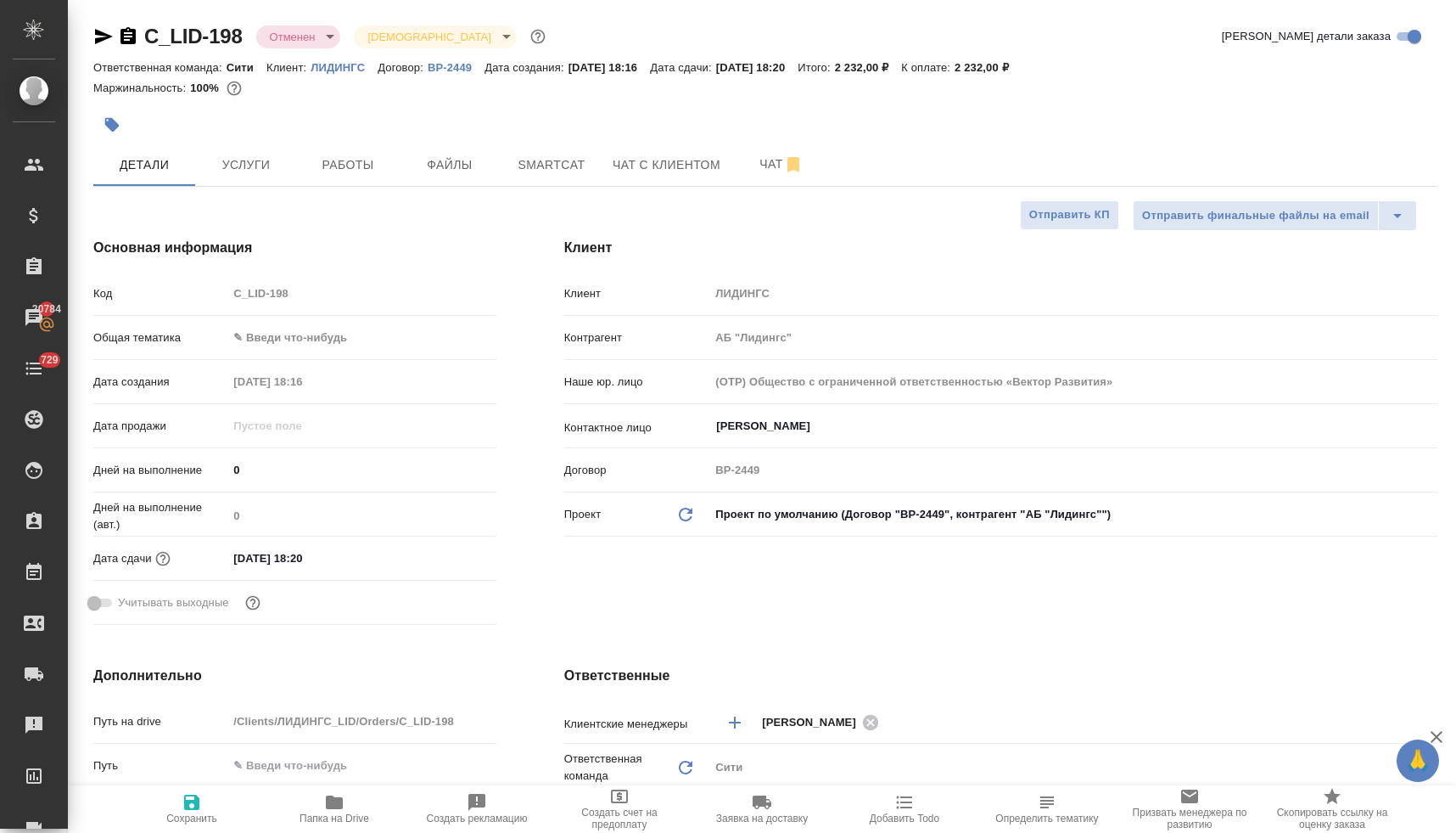
type textarea "x"
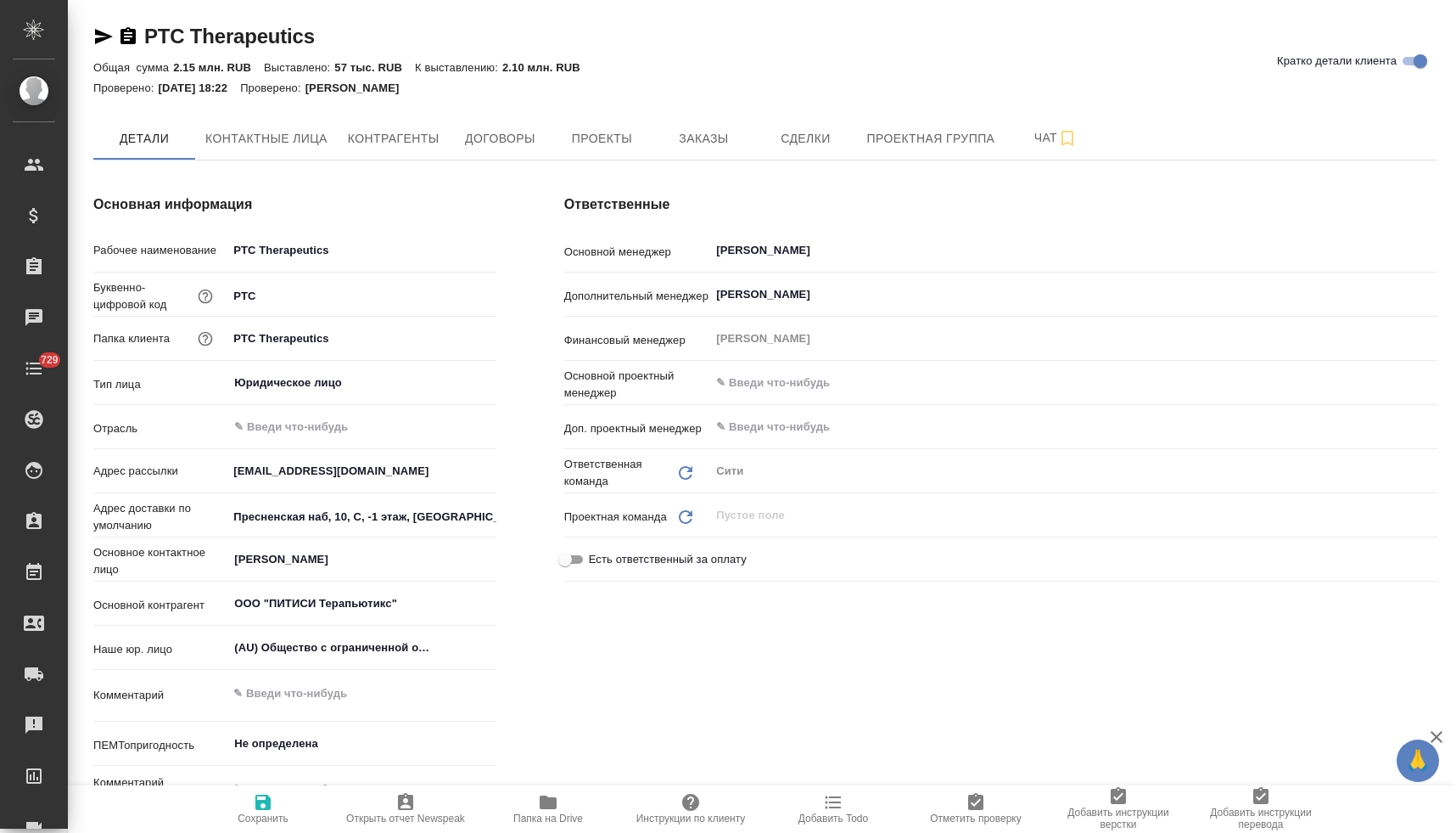
type textarea "x"
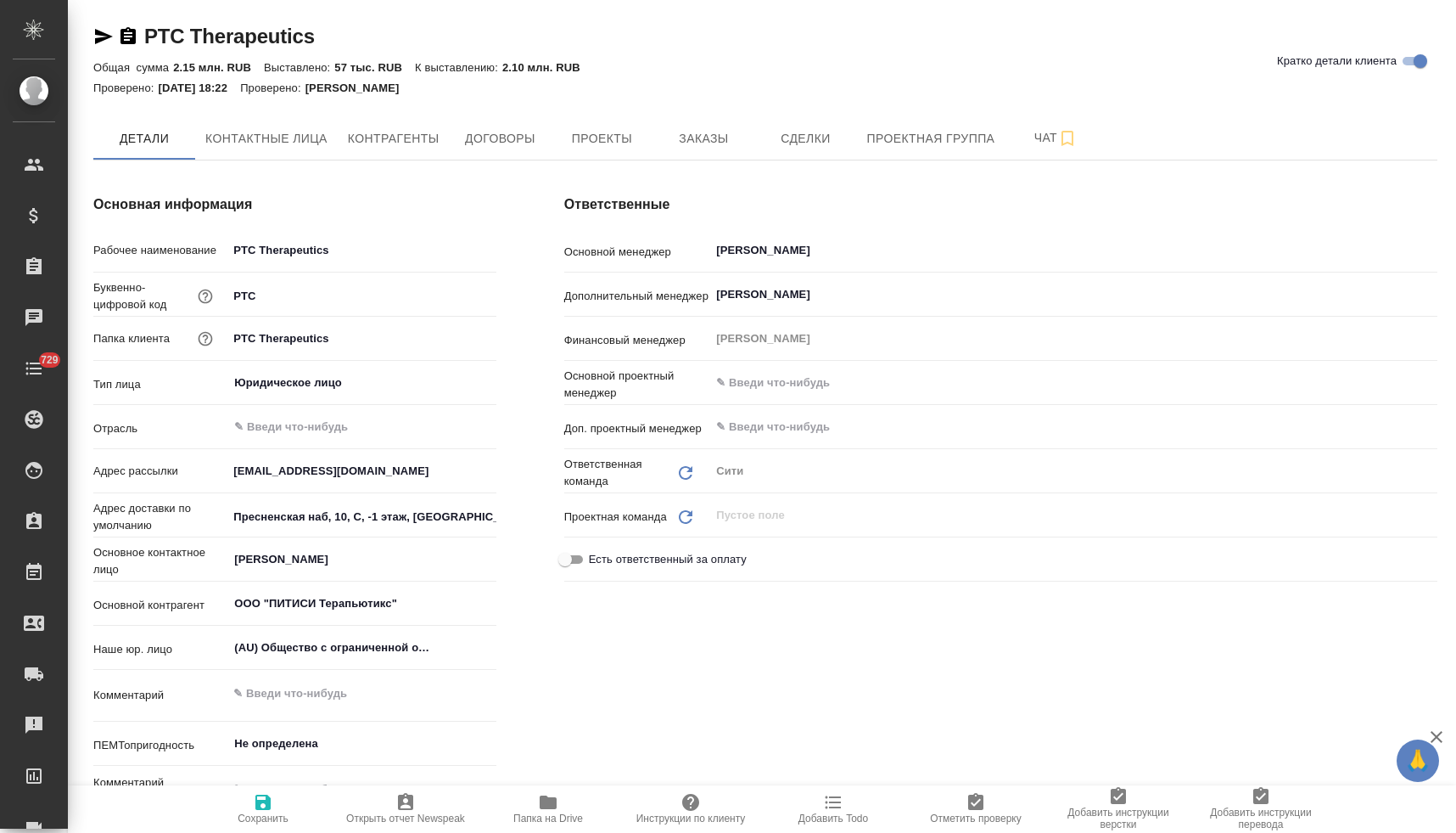
type textarea "x"
click at [557, 816] on span "Папка на Drive" at bounding box center [548, 818] width 69 height 12
type textarea "x"
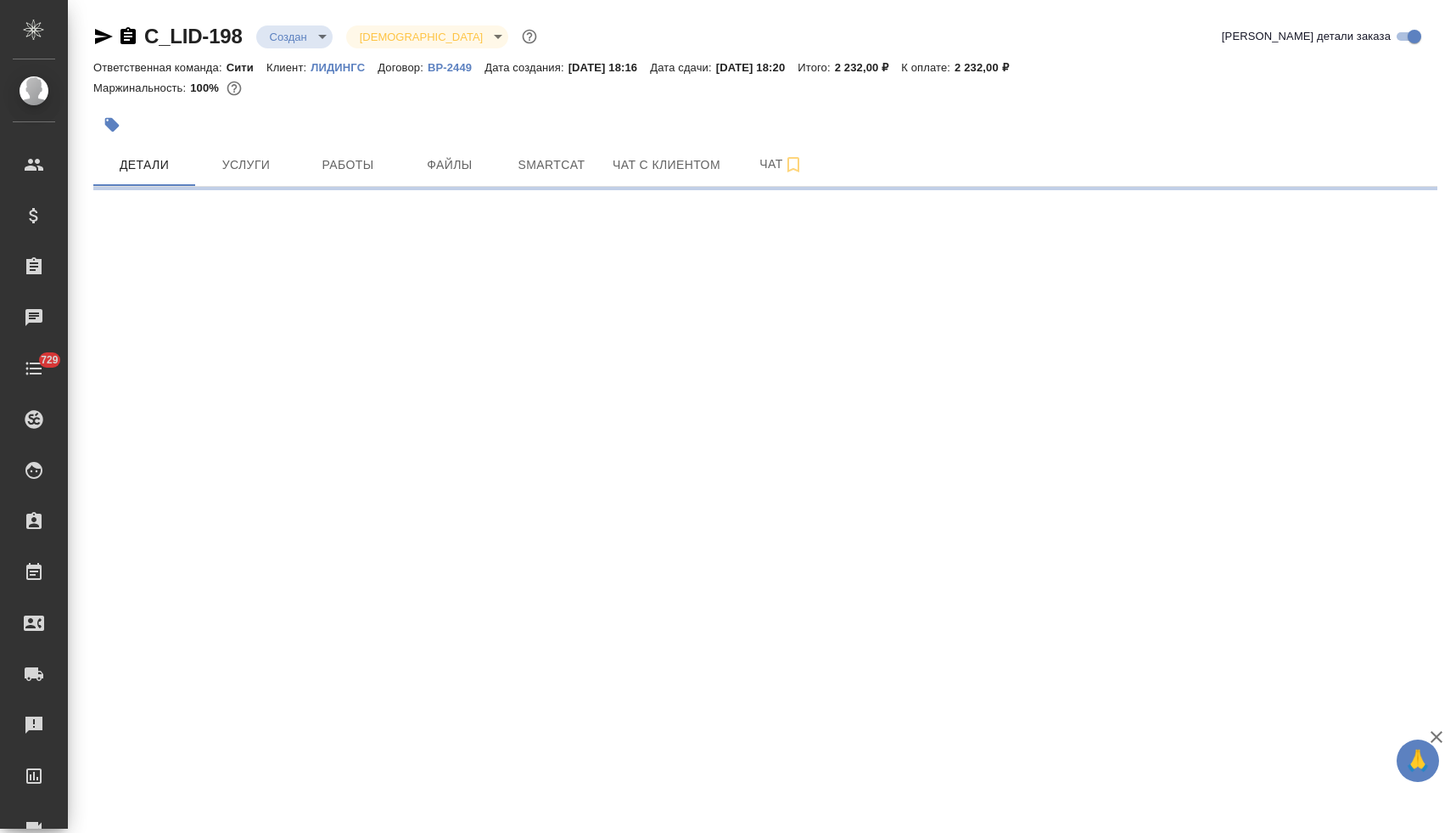
select select "RU"
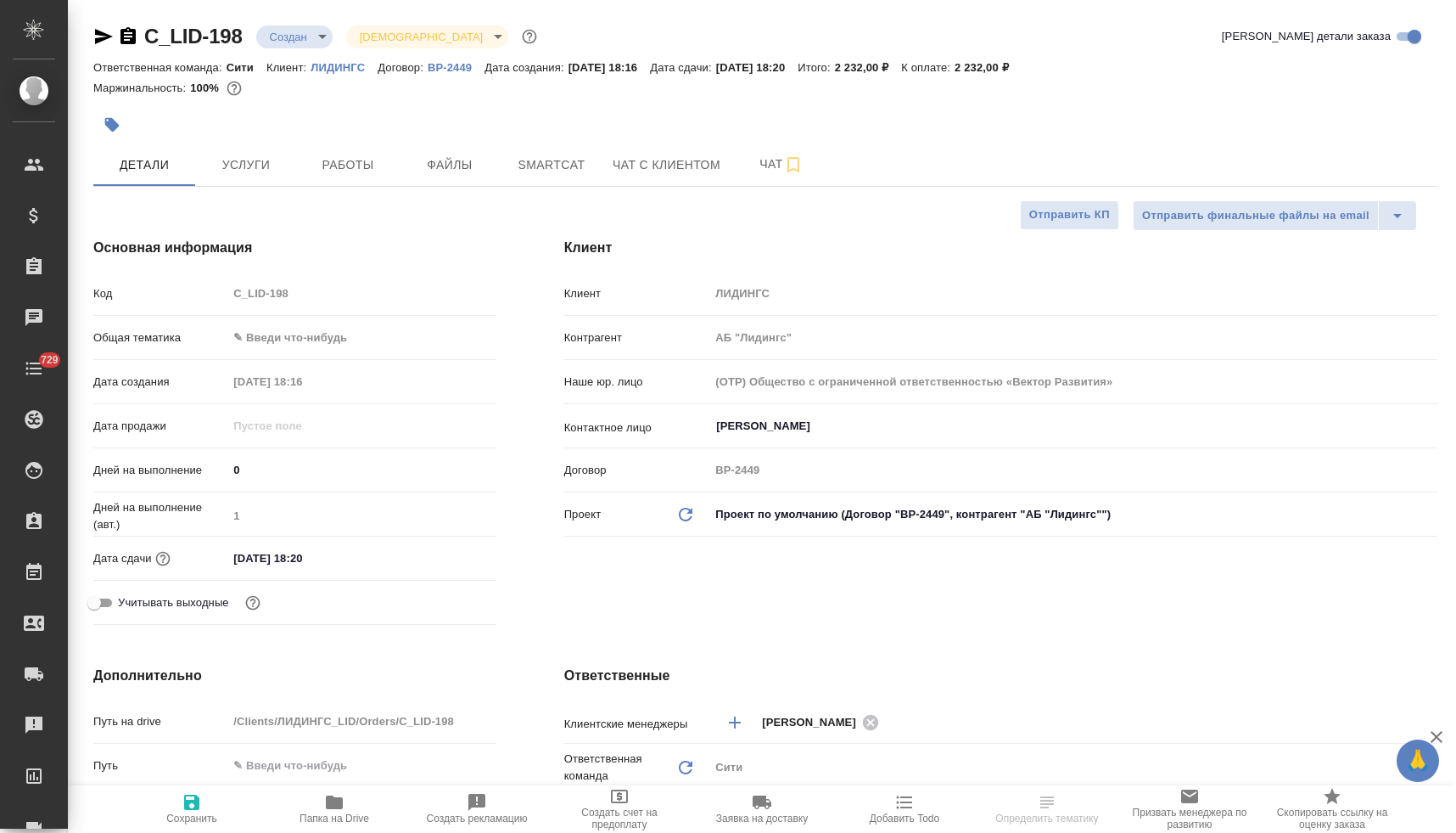
type textarea "x"
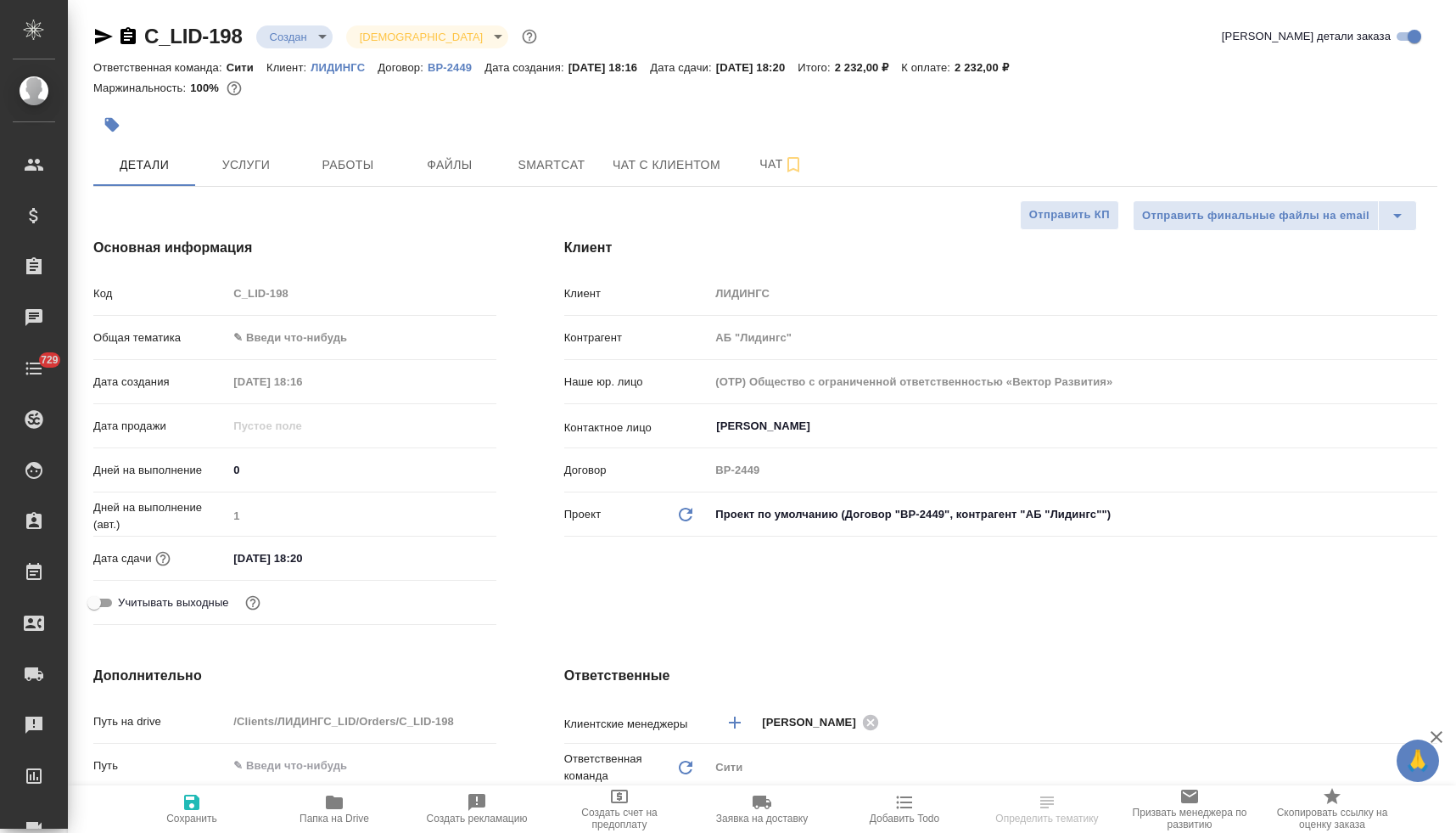
type textarea "x"
drag, startPoint x: 340, startPoint y: 825, endPoint x: 397, endPoint y: 745, distance: 98.2
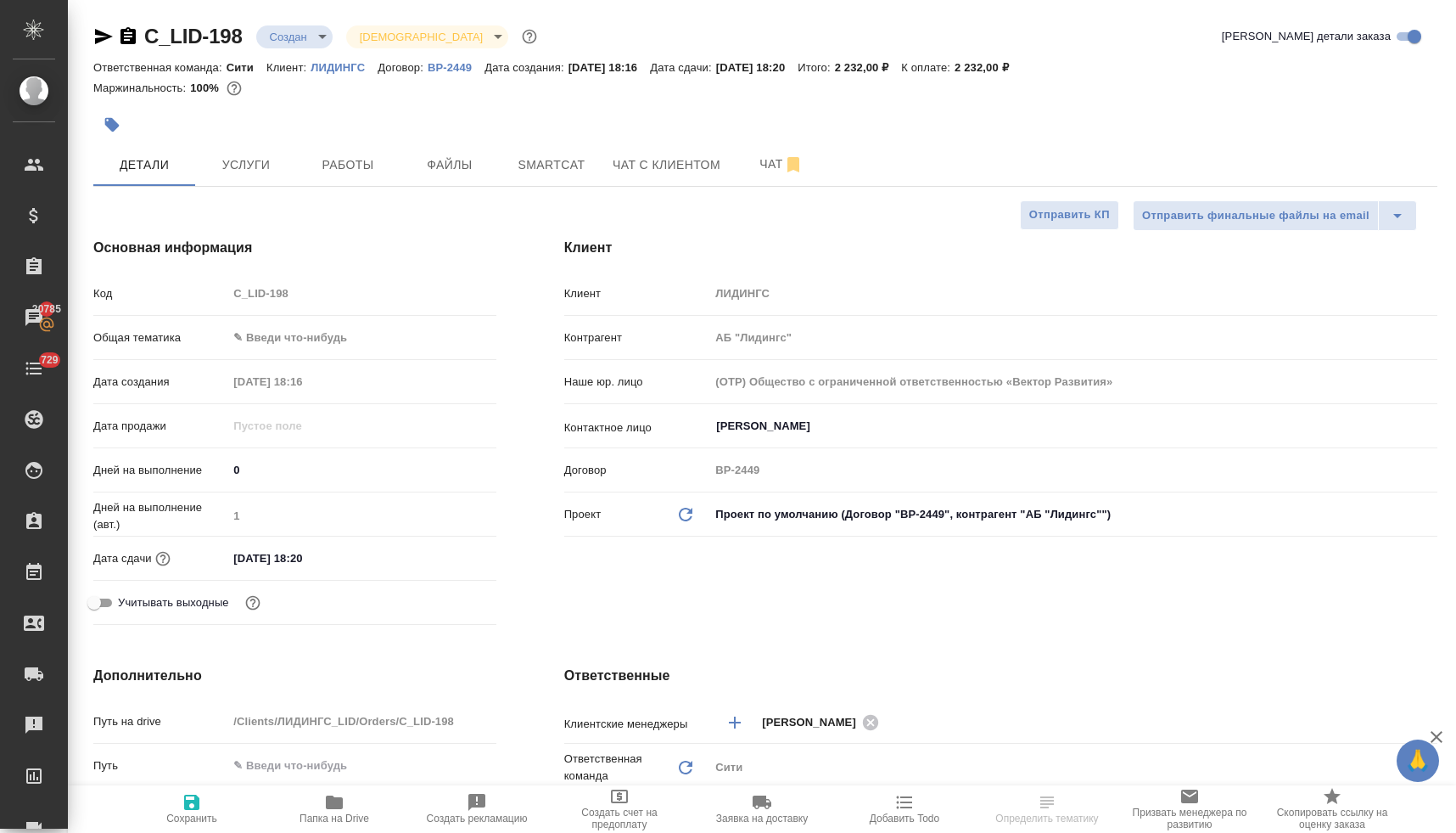
click at [340, 824] on button "Папка на Drive" at bounding box center [334, 809] width 143 height 48
select select "RU"
type textarea "x"
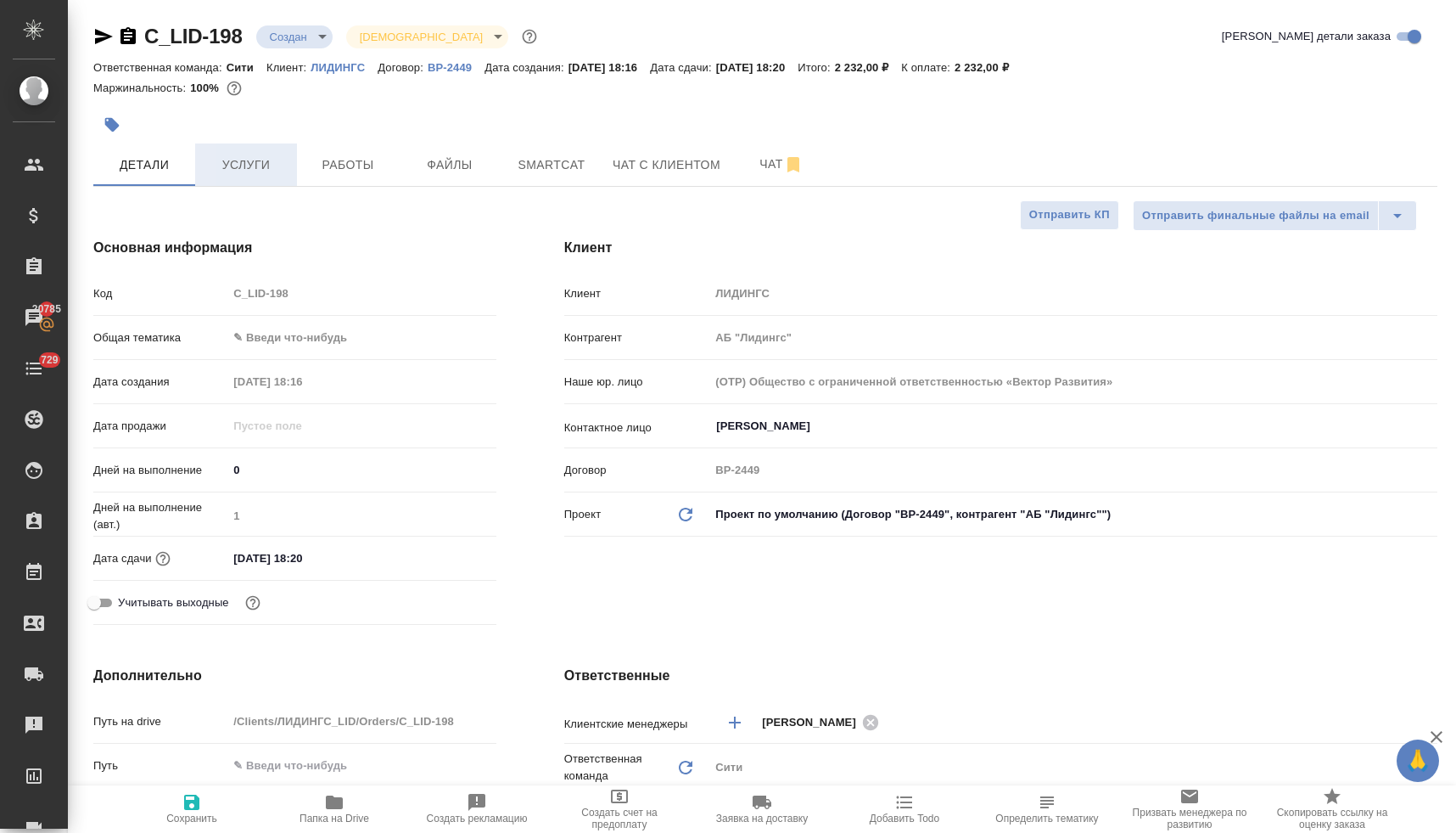
click at [244, 168] on span "Услуги" at bounding box center [246, 165] width 81 height 21
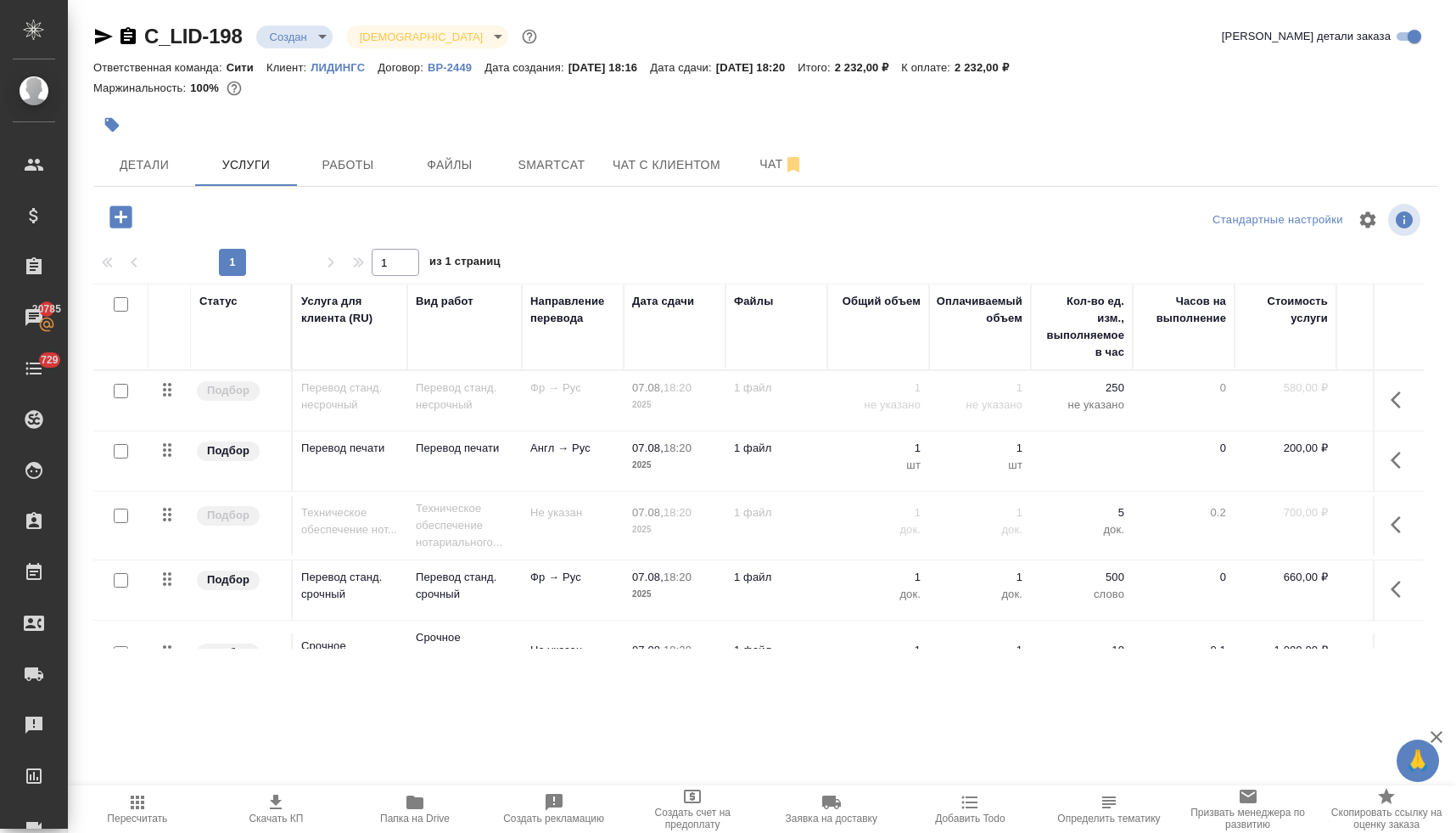
click at [118, 392] on input "checkbox" at bounding box center [121, 391] width 15 height 15
checkbox input "true"
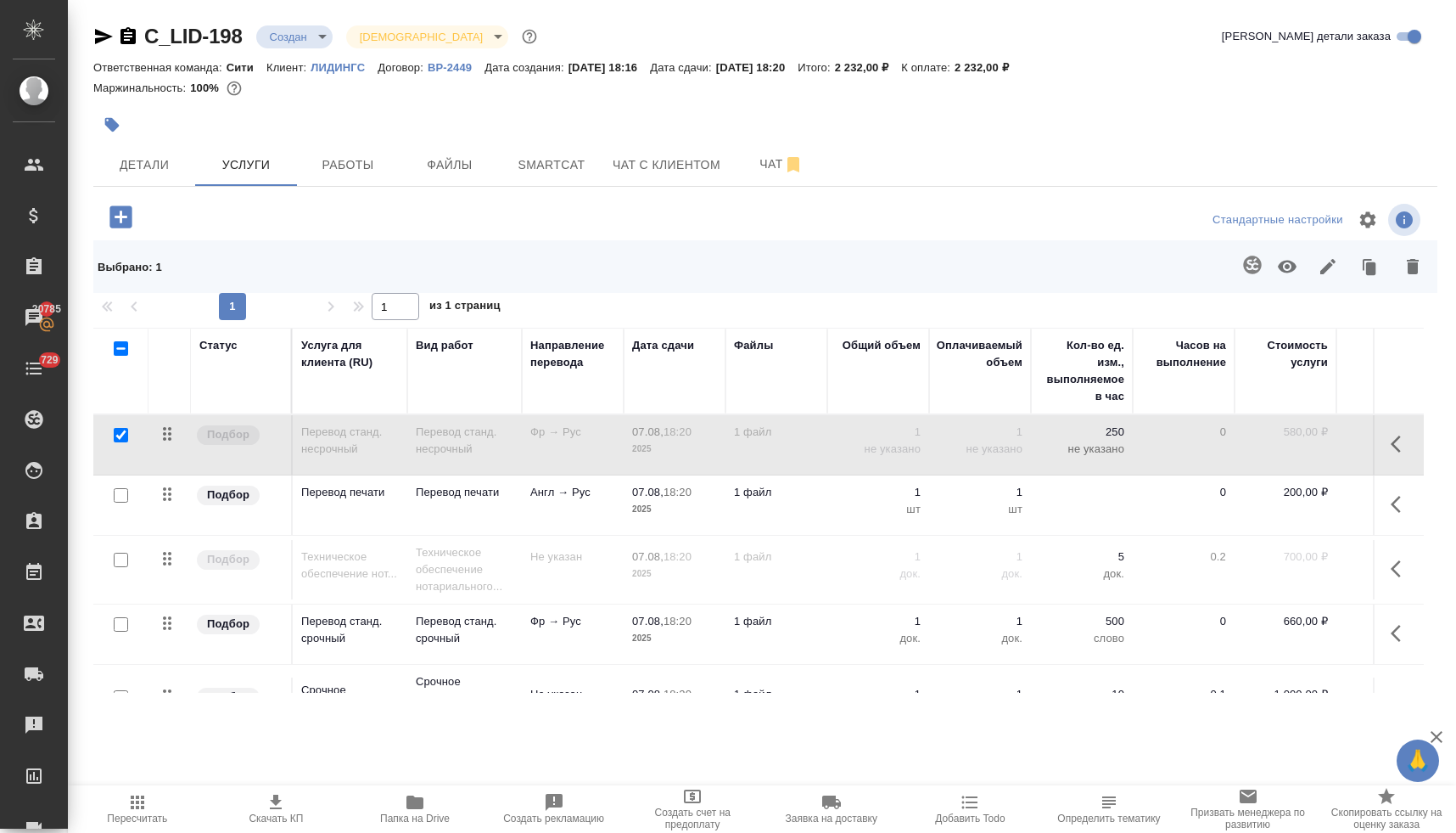
click at [121, 558] on input "checkbox" at bounding box center [121, 559] width 15 height 15
checkbox input "true"
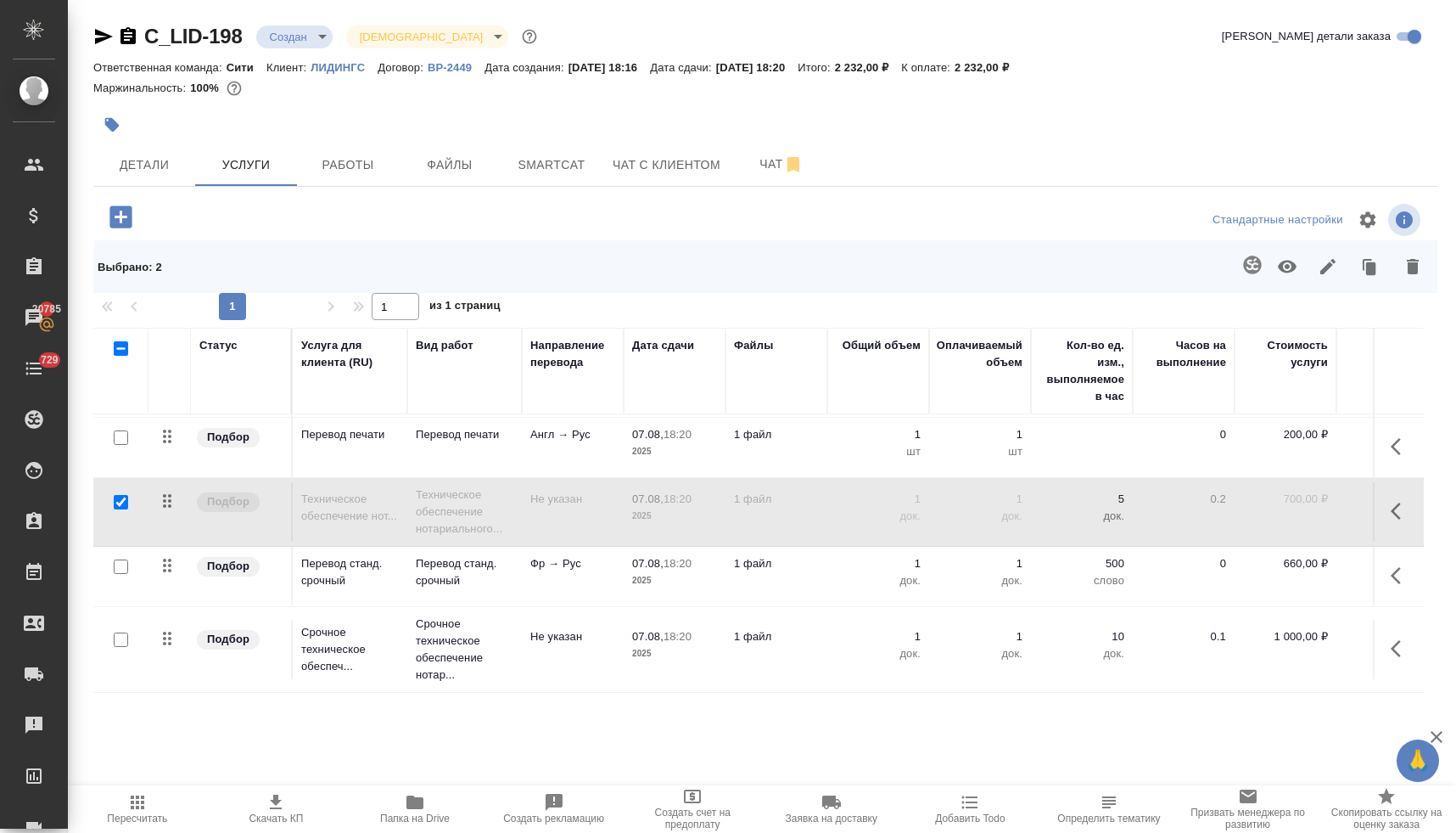
scroll to position [70, 0]
click at [1415, 268] on icon "button" at bounding box center [1412, 266] width 12 height 15
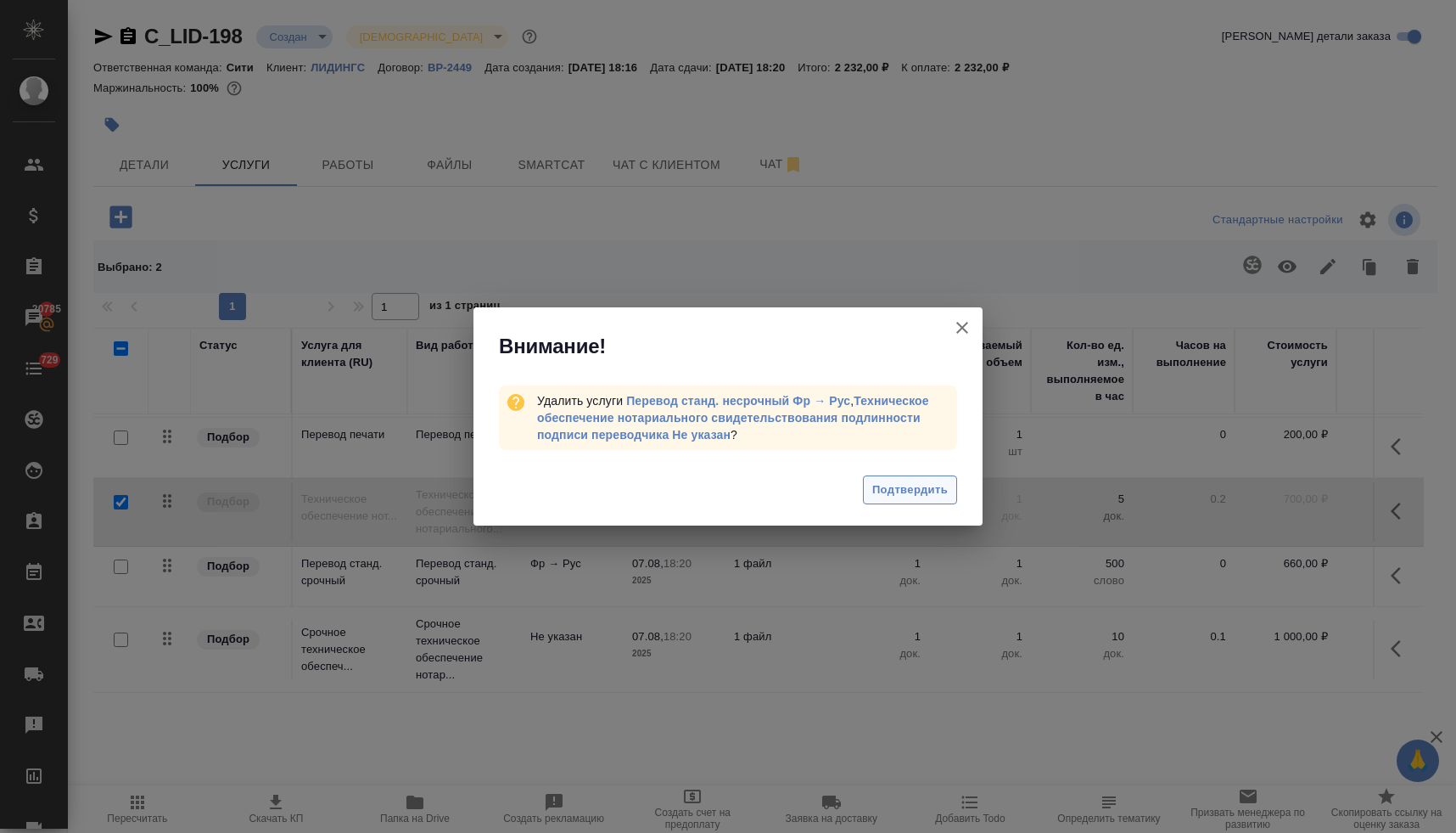
click at [911, 494] on span "Подтвердить" at bounding box center [910, 490] width 75 height 20
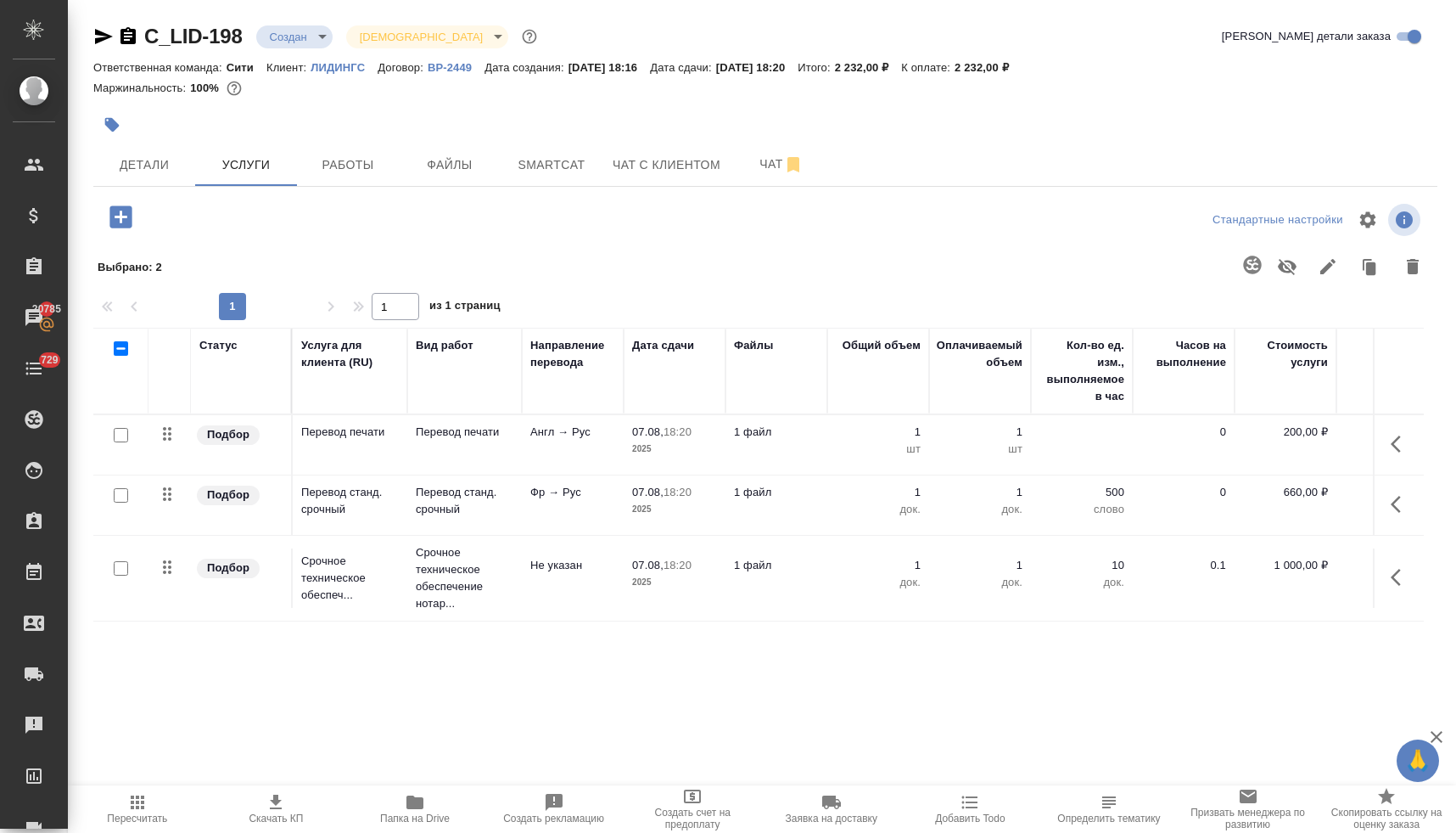
scroll to position [0, 0]
click at [126, 219] on icon "button" at bounding box center [120, 216] width 22 height 22
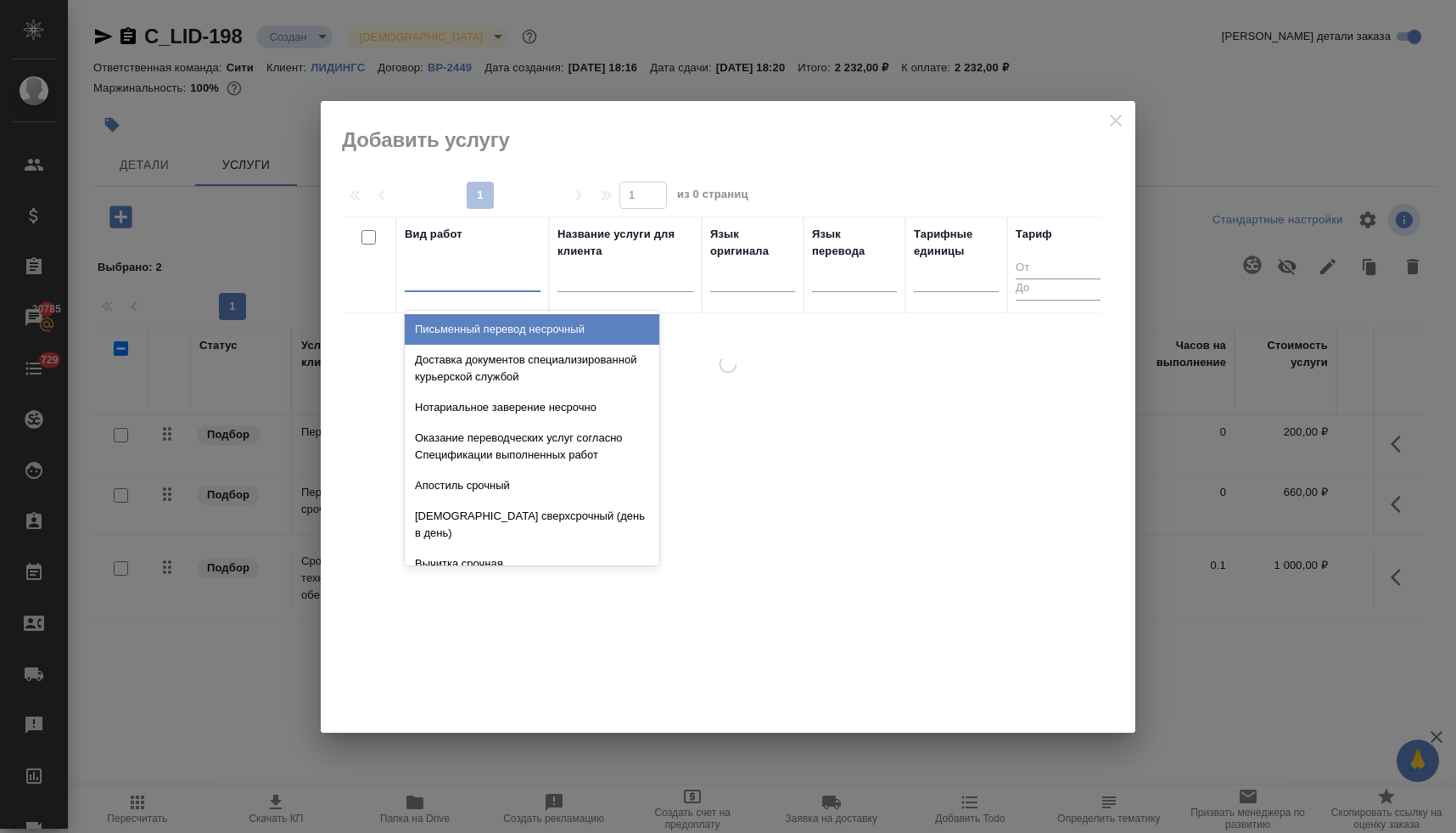
click at [441, 280] on div at bounding box center [472, 274] width 136 height 25
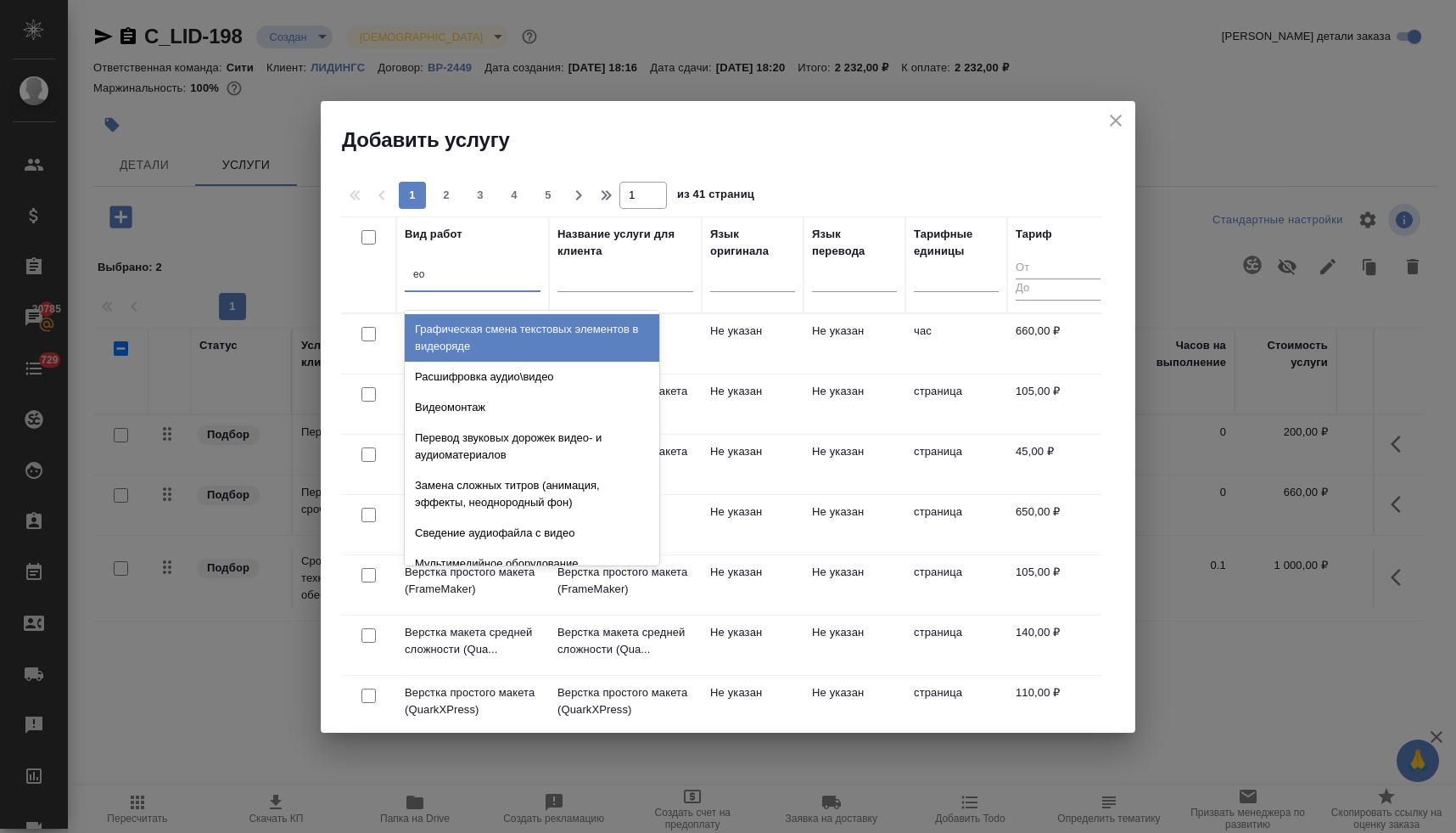
type input "е"
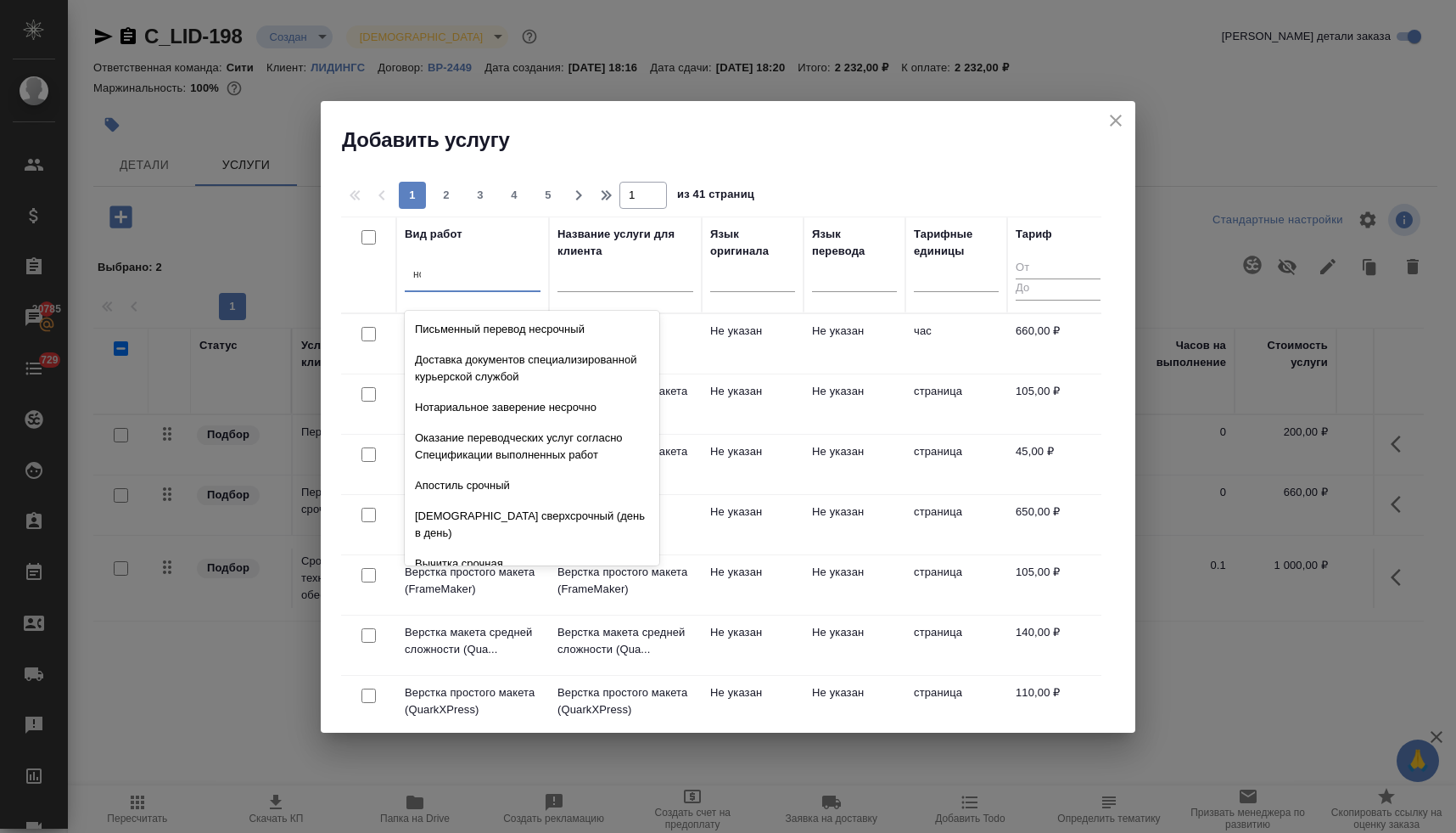
type input "нот"
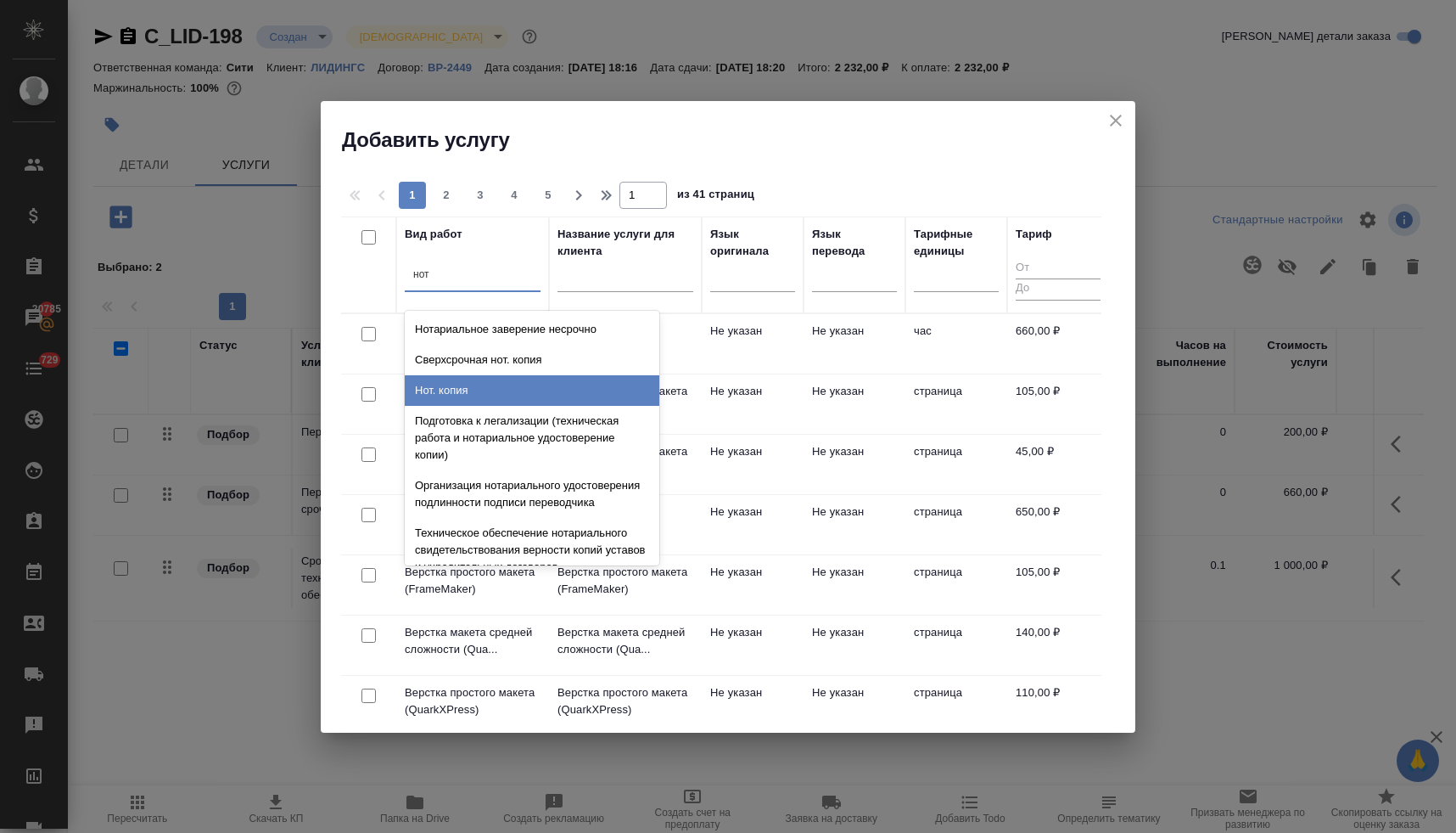
click at [437, 390] on div "Нот. копия" at bounding box center [531, 390] width 255 height 31
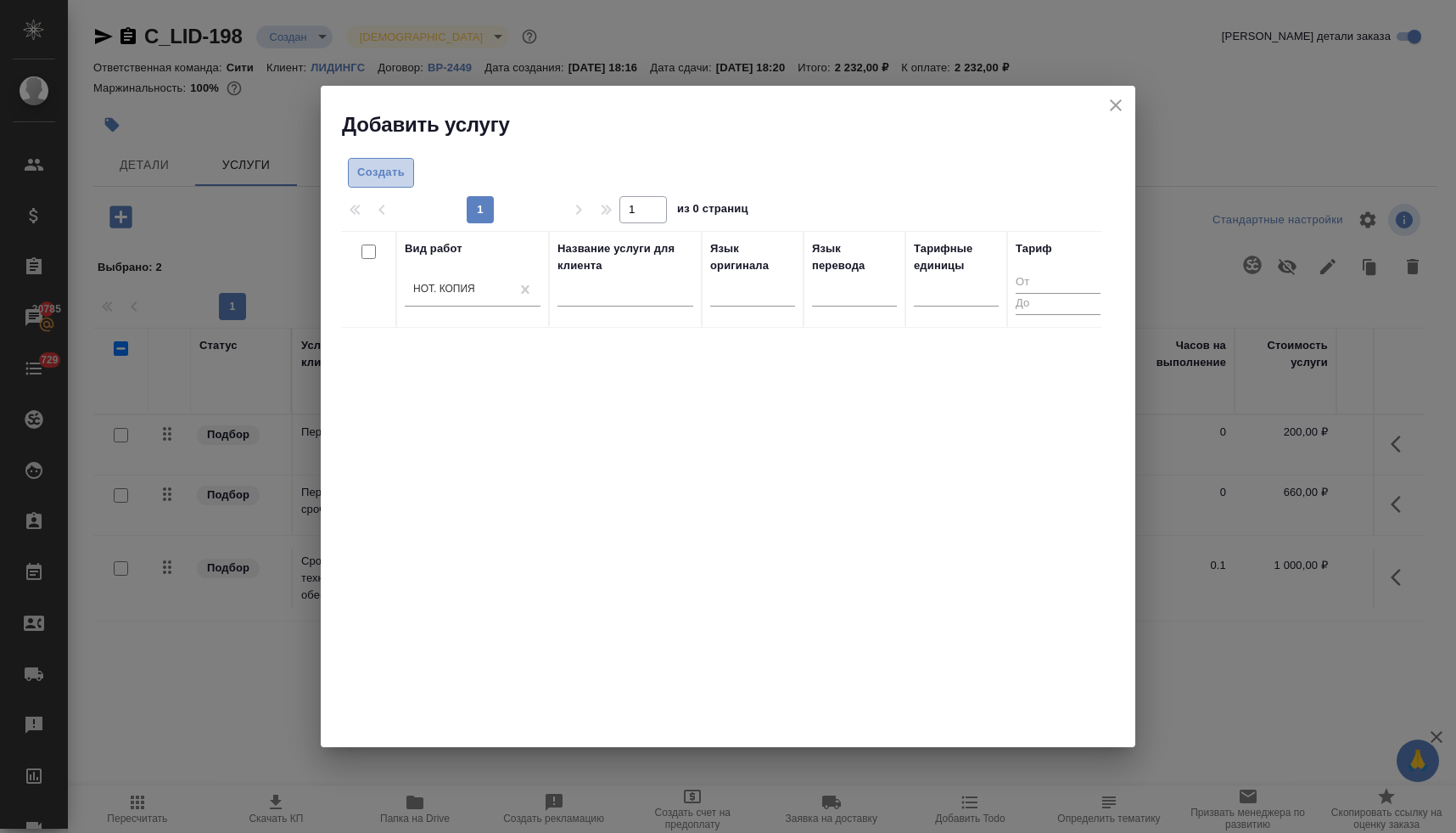
click at [362, 175] on span "Создать" at bounding box center [381, 173] width 48 height 20
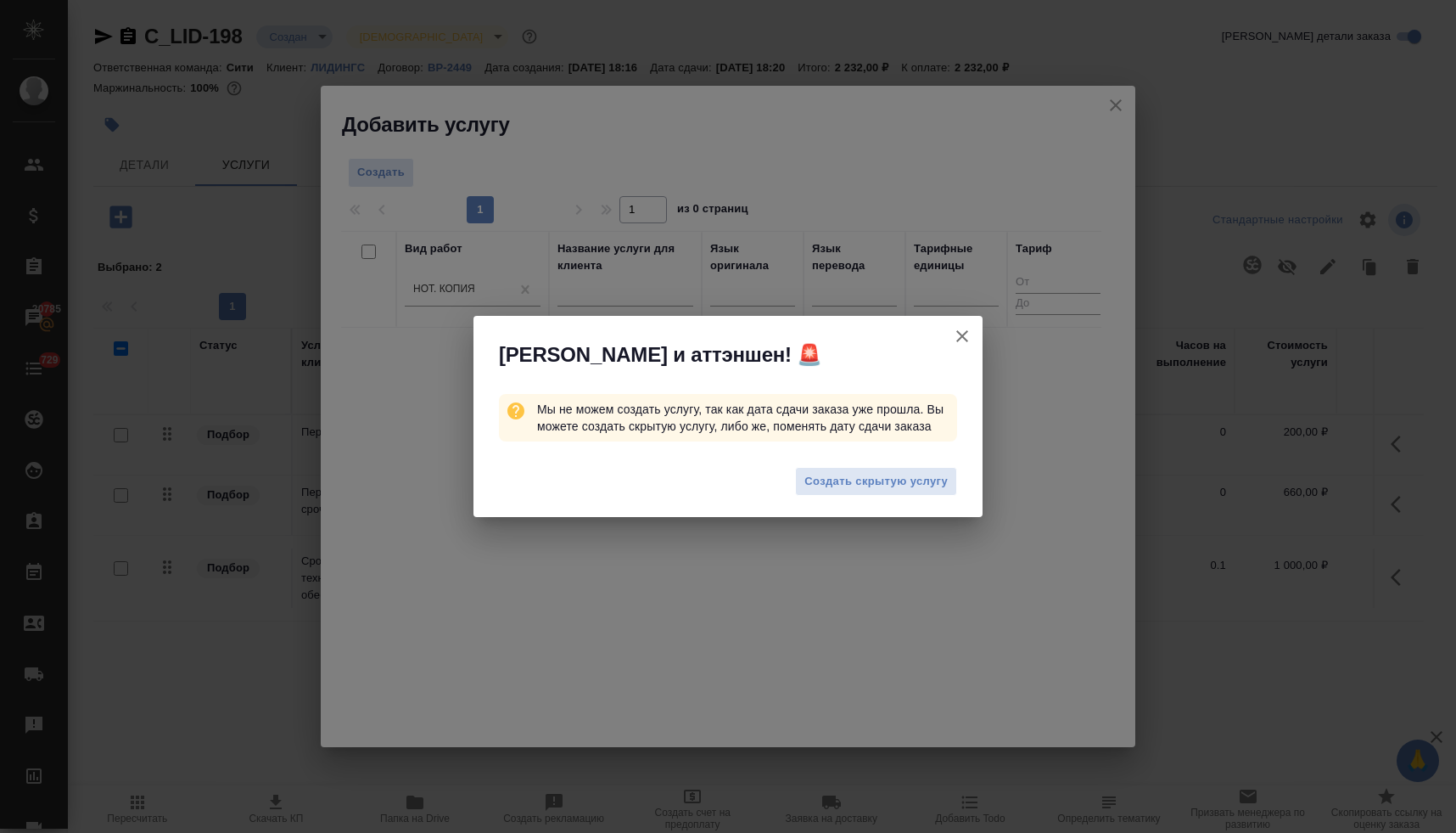
click at [860, 487] on span "Создать скрытую услугу" at bounding box center [875, 482] width 144 height 20
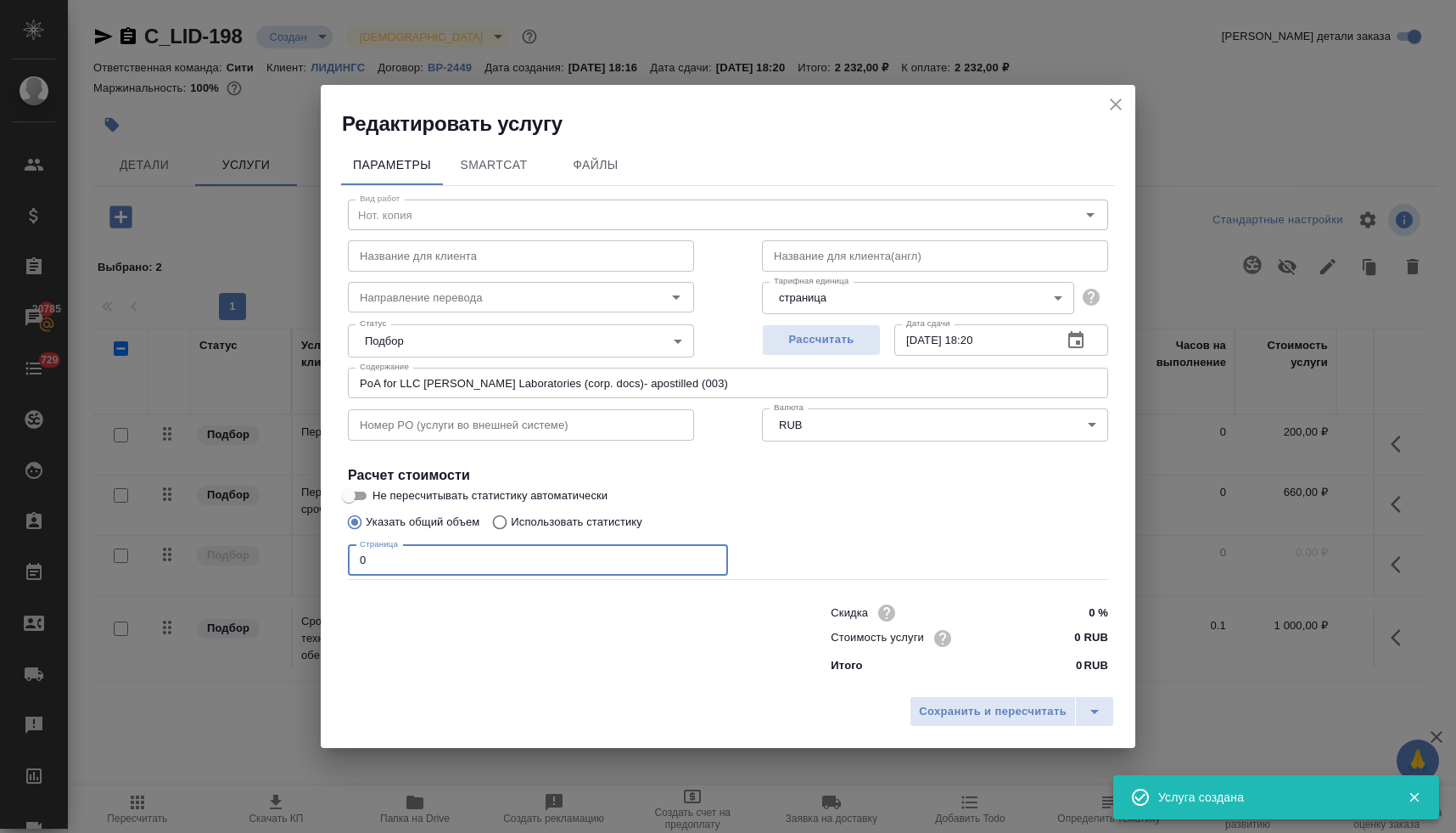
drag, startPoint x: 384, startPoint y: 562, endPoint x: 286, endPoint y: 548, distance: 99.0
click at [291, 548] on div "Редактировать услугу Параметры SmartCat Файлы Вид работ Нот. копия Вид работ На…" at bounding box center [728, 416] width 1456 height 833
type input "5"
click at [1067, 635] on input "0 RUB" at bounding box center [1076, 638] width 63 height 25
type input "220 RUB"
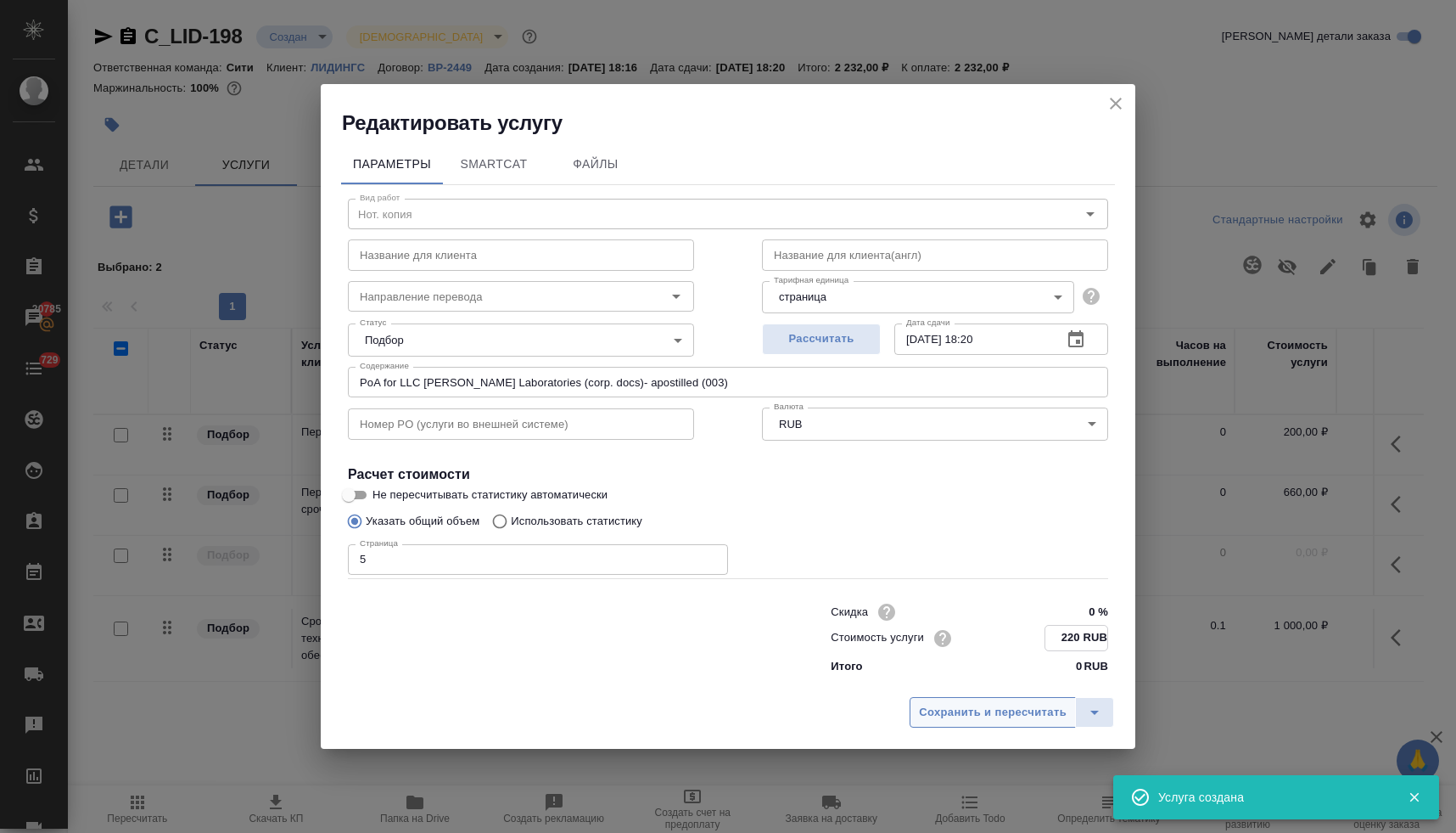
click at [1016, 713] on span "Сохранить и пересчитать" at bounding box center [992, 713] width 148 height 20
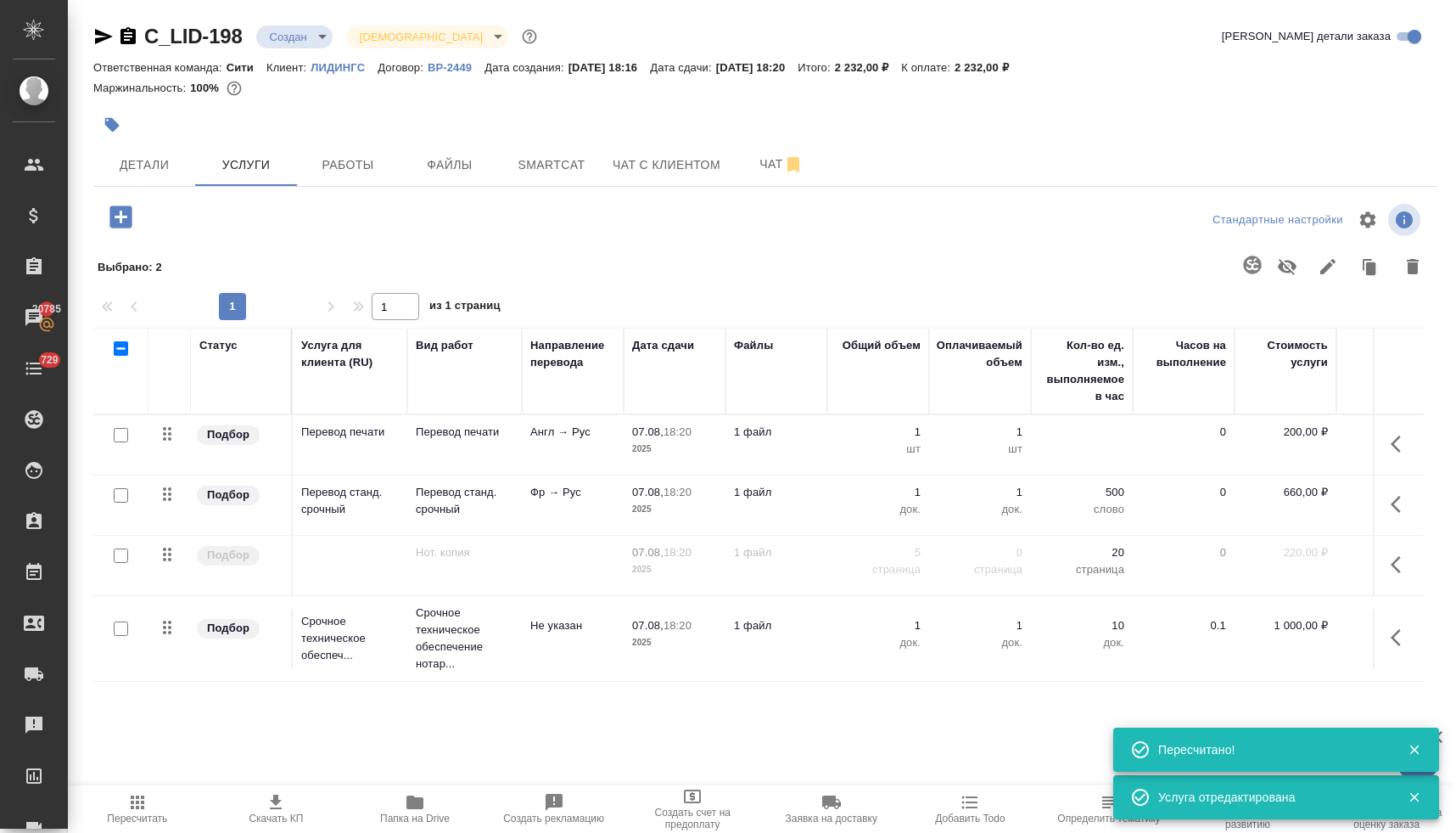
drag, startPoint x: 1425, startPoint y: 547, endPoint x: 1427, endPoint y: 579, distance: 32.1
click at [1427, 579] on div "Статус Услуга для клиента (RU) Вид работ Направление перевода Дата сдачи Файлы …" at bounding box center [765, 510] width 1344 height 365
click at [1391, 561] on icon "button" at bounding box center [1400, 564] width 21 height 21
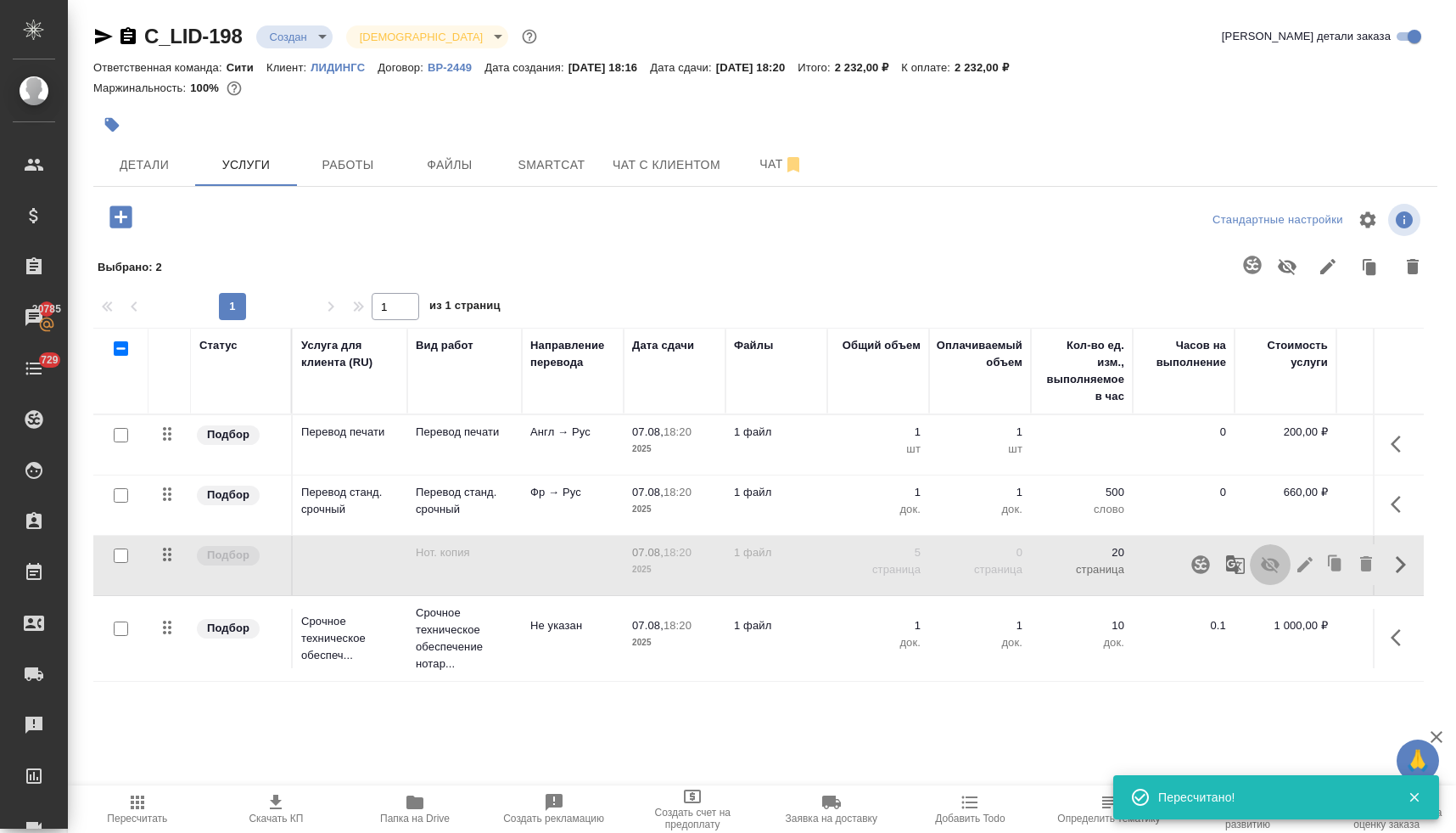
click at [1261, 563] on icon "button" at bounding box center [1270, 564] width 21 height 21
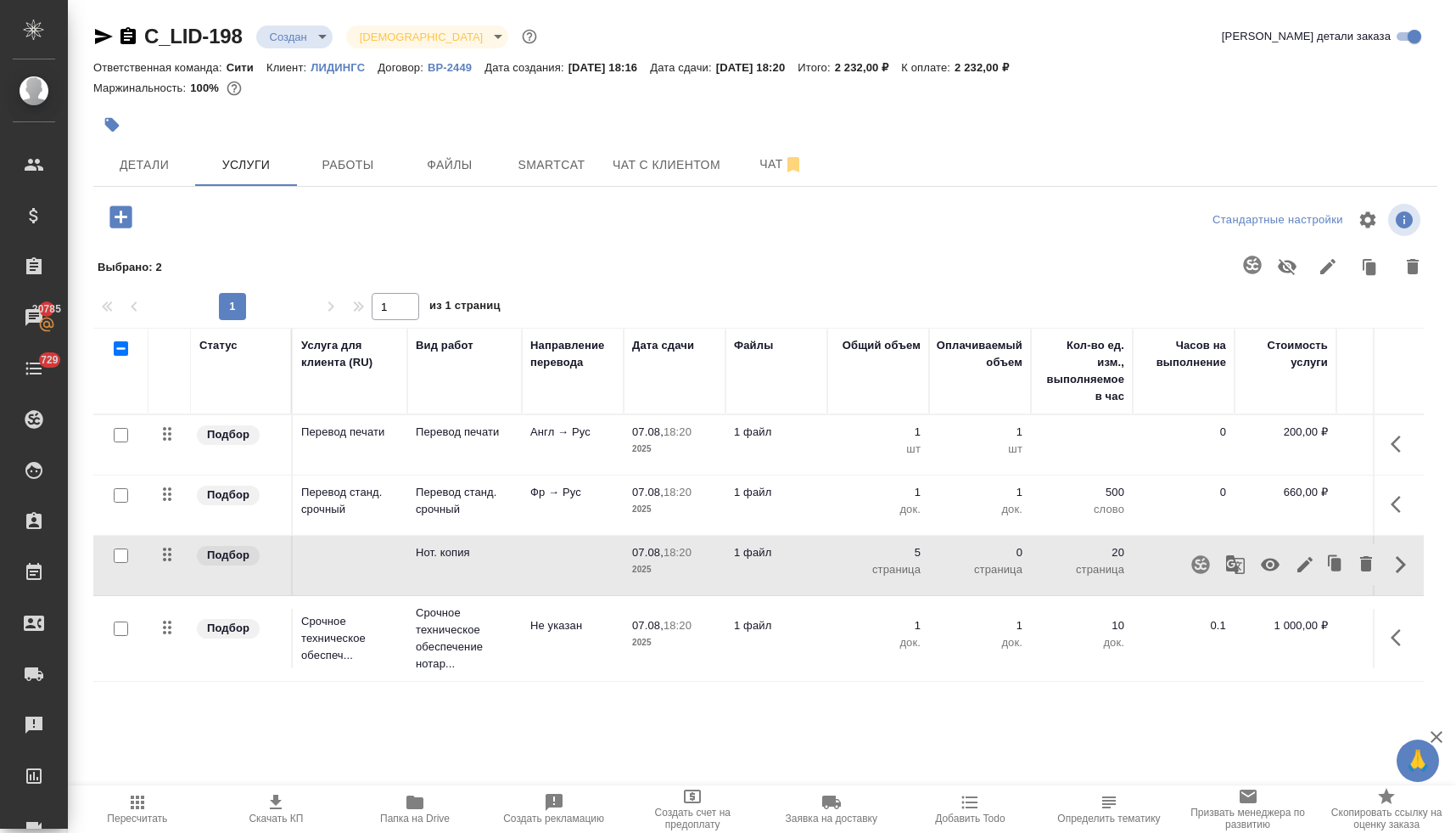
drag, startPoint x: 132, startPoint y: 815, endPoint x: 188, endPoint y: 785, distance: 63.5
click at [132, 815] on span "Пересчитать" at bounding box center [137, 818] width 60 height 12
click at [280, 812] on span "Скачать КП" at bounding box center [276, 818] width 55 height 12
click at [136, 167] on span "Детали" at bounding box center [144, 165] width 81 height 21
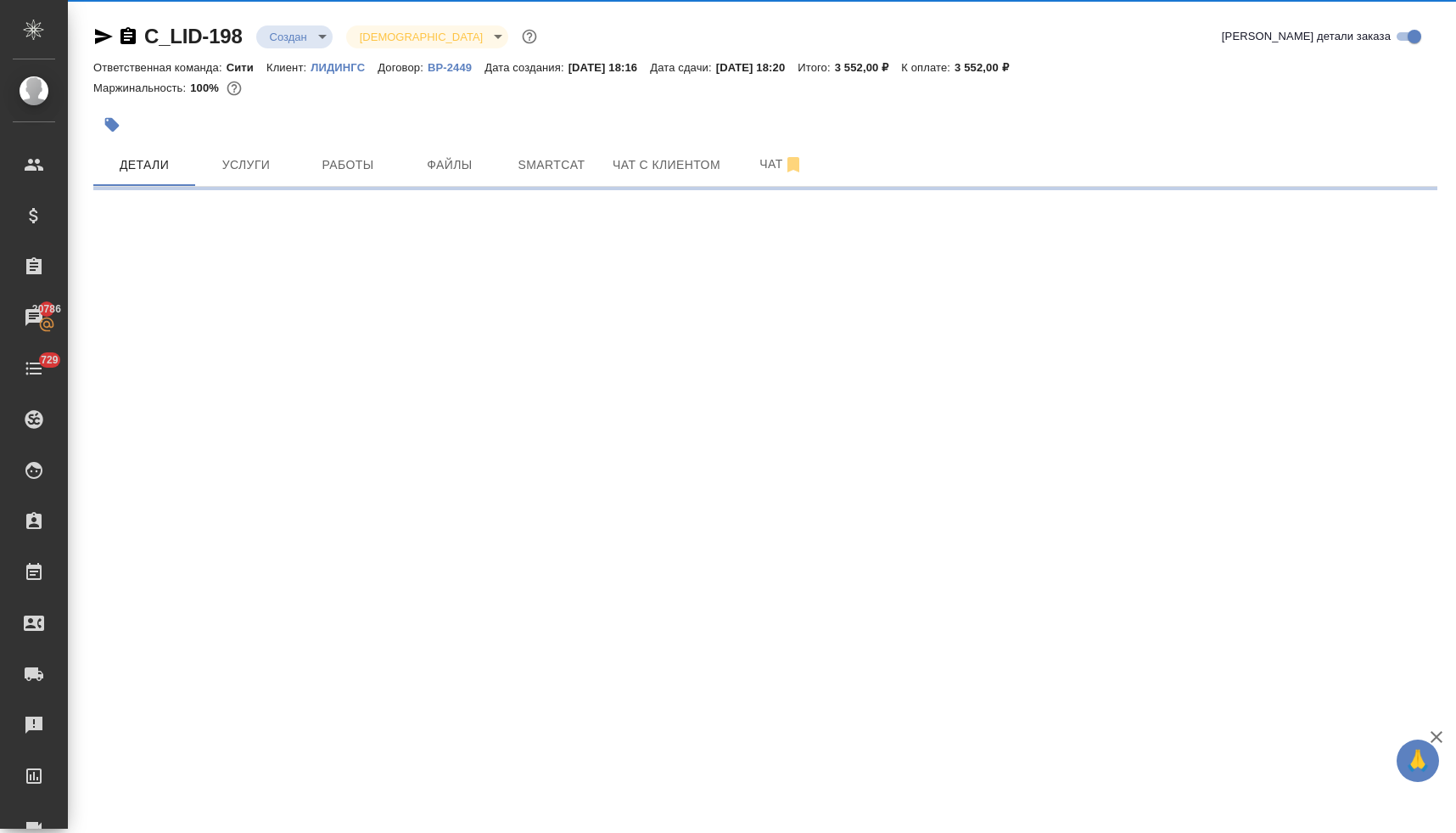
select select "RU"
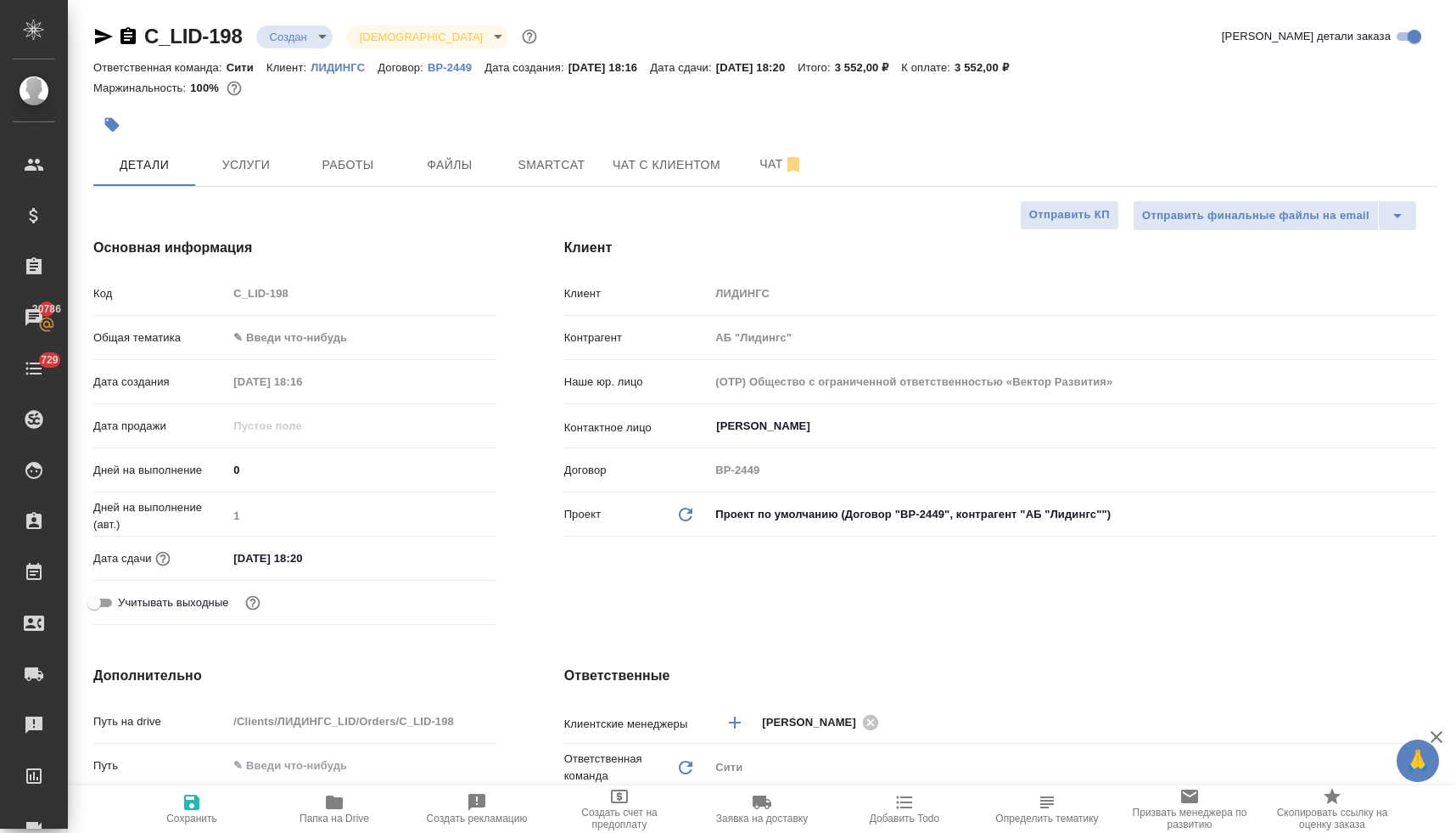
type textarea "x"
click at [321, 333] on body "🙏 .cls-1 fill:#fff; AWATERA Lyamina Nadezhda Клиенты Спецификации Заказы 20786 …" at bounding box center [728, 416] width 1456 height 833
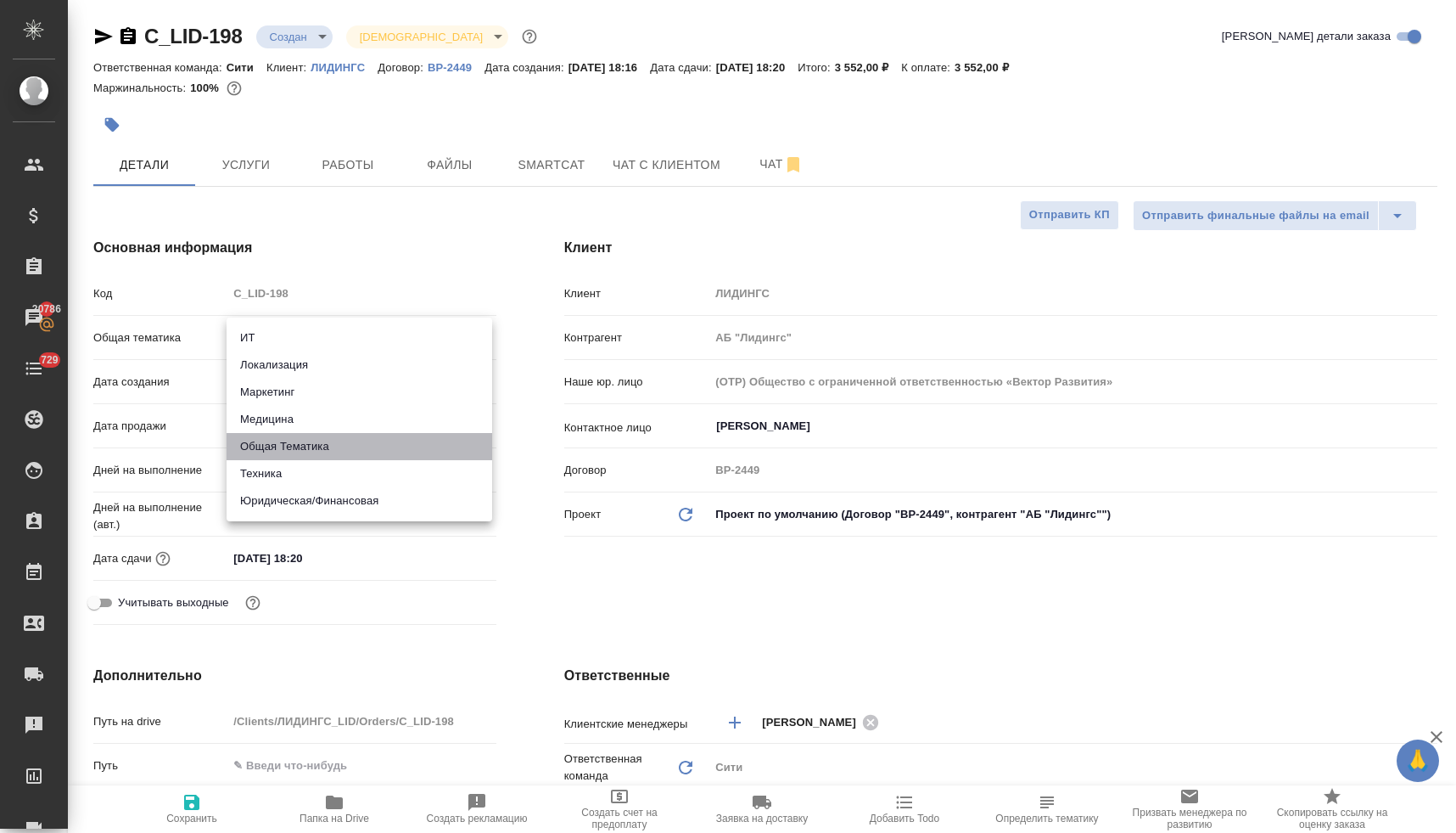
click at [329, 447] on li "Общая Тематика" at bounding box center [360, 445] width 266 height 27
type input "obtem"
type textarea "x"
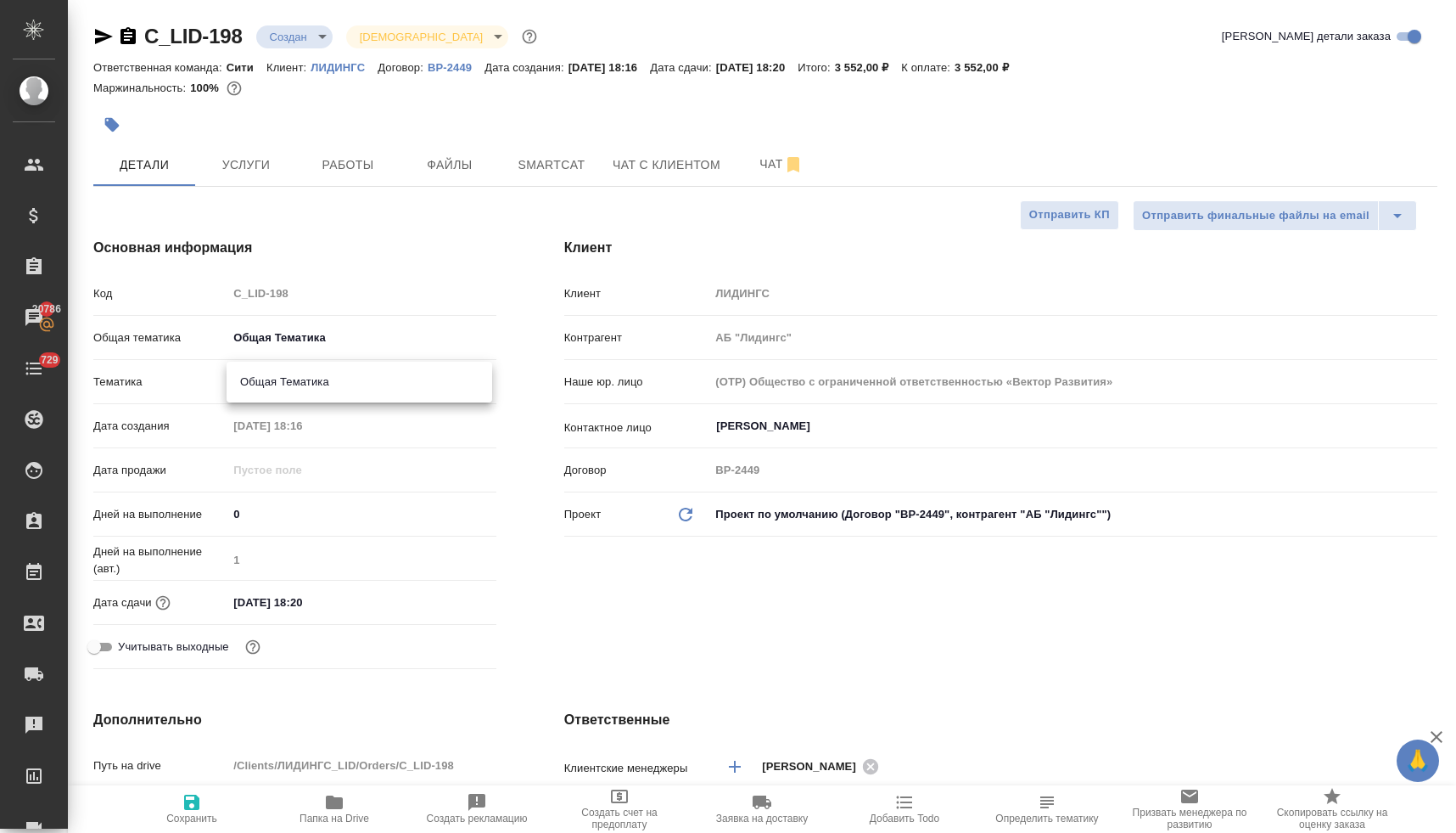
click at [309, 387] on body "🙏 .cls-1 fill:#fff; AWATERA Lyamina Nadezhda Клиенты Спецификации Заказы 20786 …" at bounding box center [728, 416] width 1456 height 833
click at [313, 386] on li "Общая Тематика" at bounding box center [360, 381] width 266 height 27
type textarea "x"
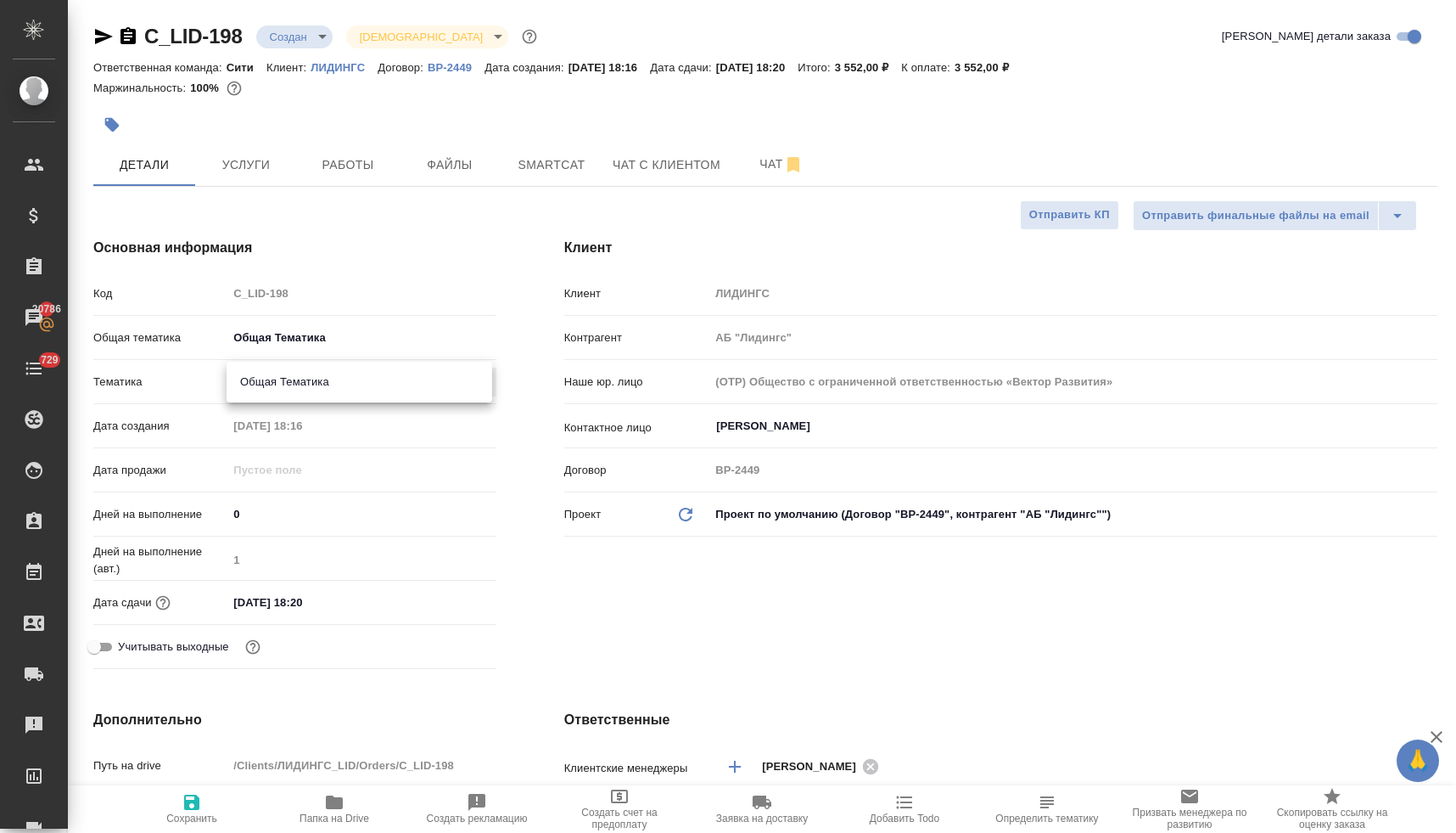
type input "6012b1ca196b0e5c9229a120"
click at [630, 651] on div "Клиент Клиент ЛИДИНГС Контрагент АБ "Лидингс" Наше юр. лицо (OTP) Общество с ог…" at bounding box center [1000, 456] width 941 height 506
click at [331, 601] on input "07.08.2025 18:20" at bounding box center [302, 602] width 149 height 25
click at [445, 600] on icon "button" at bounding box center [447, 601] width 21 height 21
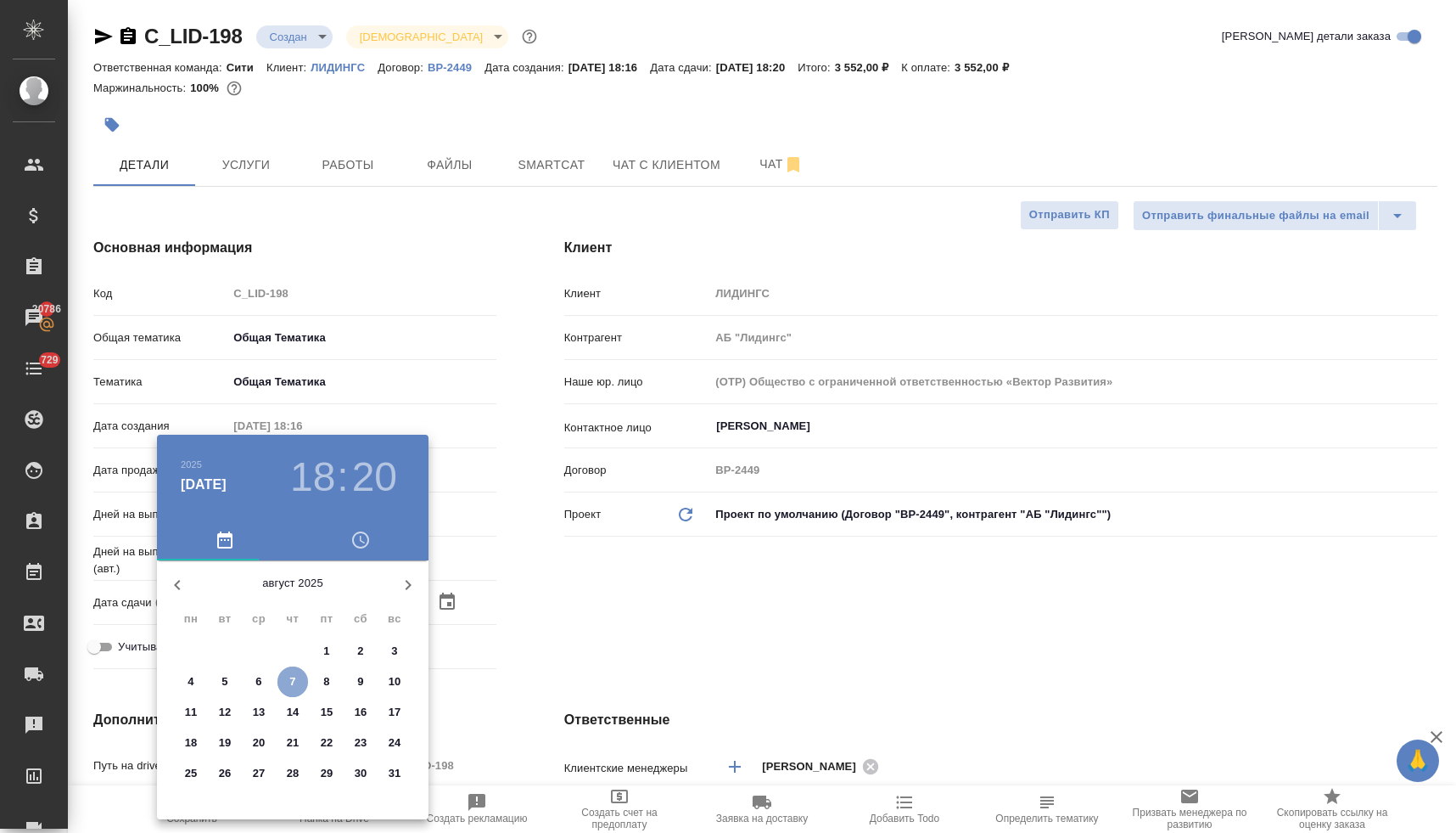
click at [291, 686] on p "7" at bounding box center [292, 681] width 6 height 17
type textarea "x"
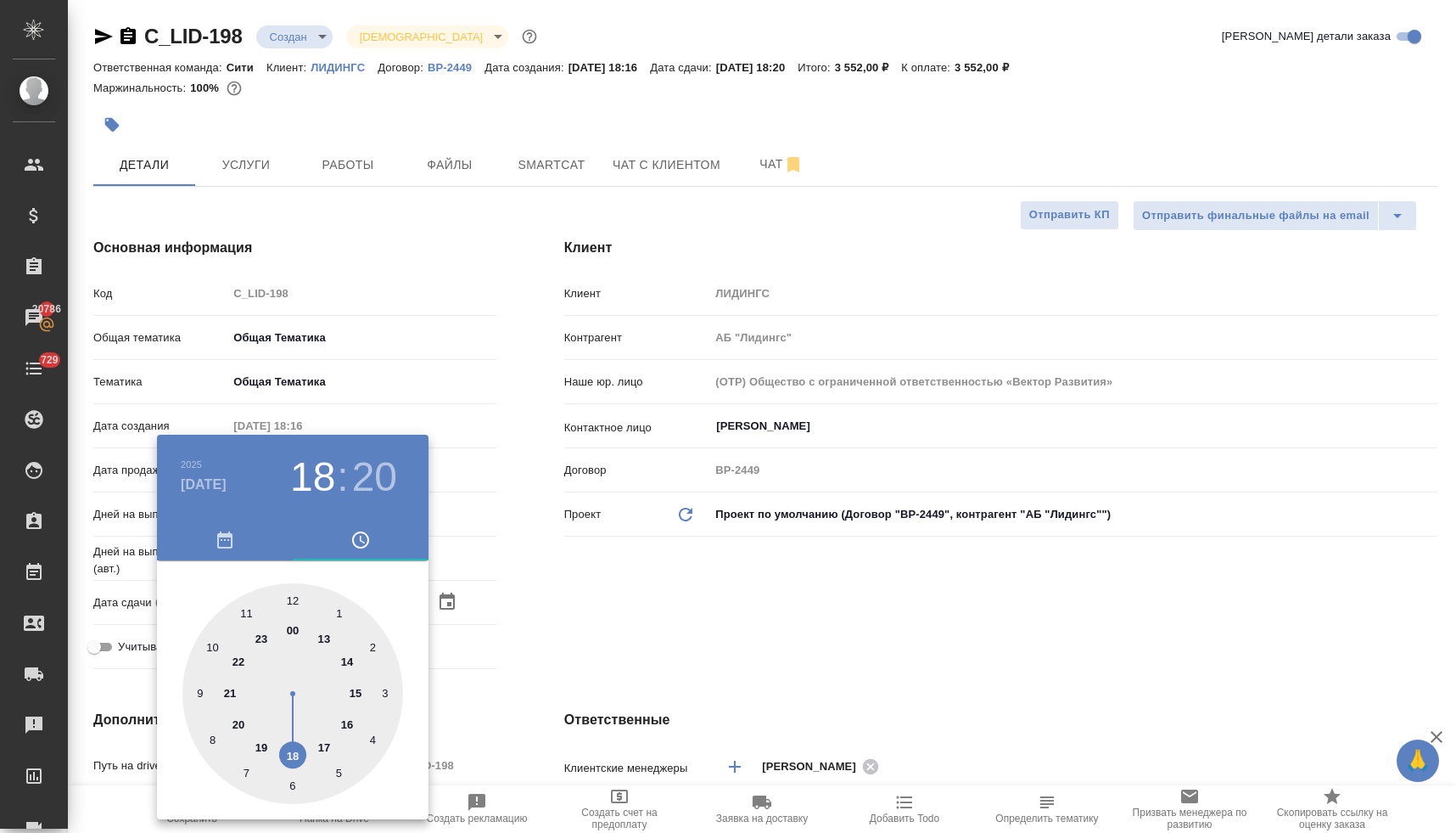
click at [628, 627] on div at bounding box center [728, 416] width 1456 height 833
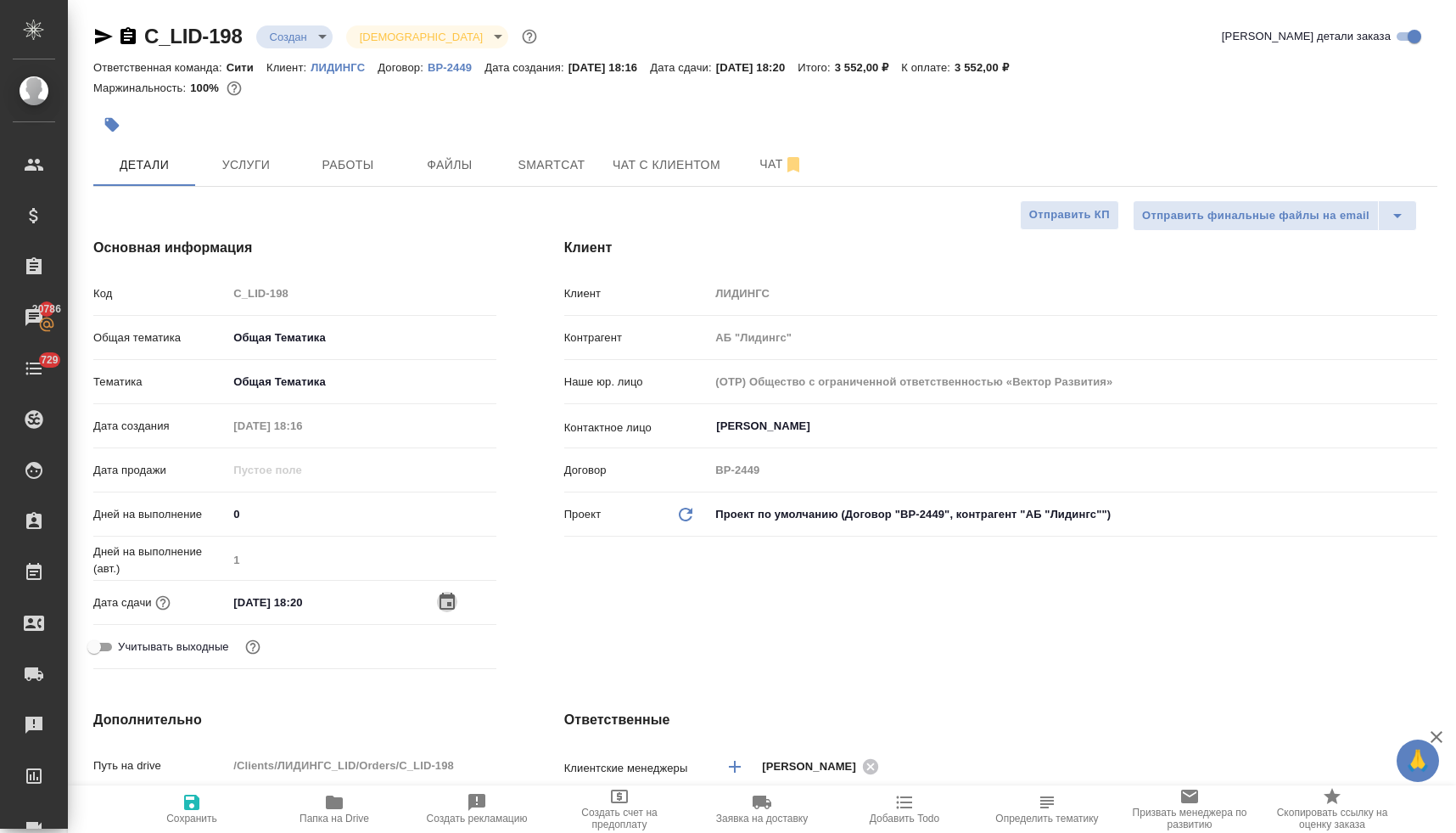
click at [439, 601] on icon "button" at bounding box center [447, 602] width 21 height 21
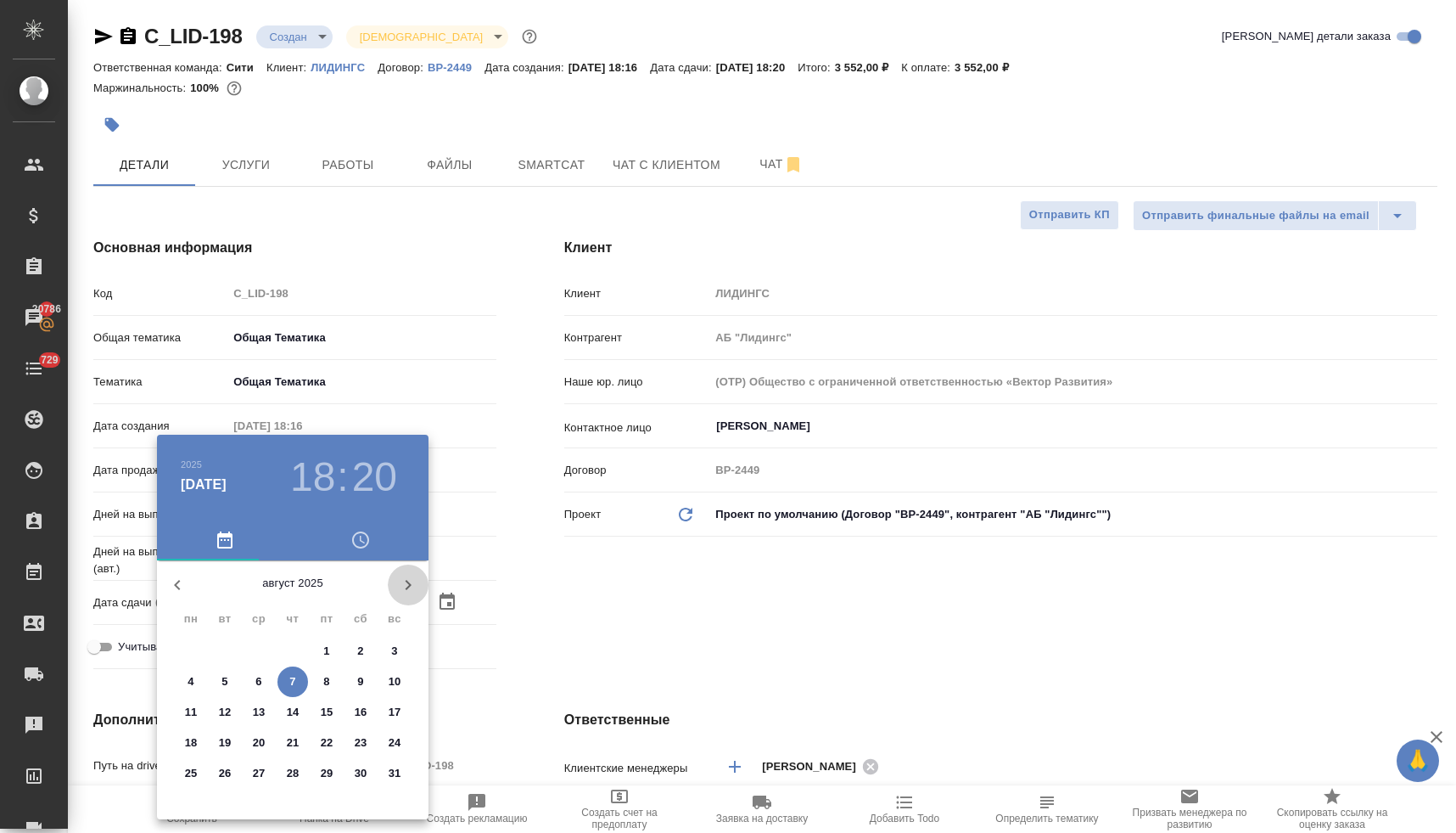
click at [408, 586] on icon "button" at bounding box center [408, 585] width 6 height 10
click at [263, 711] on p "15" at bounding box center [259, 711] width 13 height 17
type input "15.10.2025 18:20"
type textarea "x"
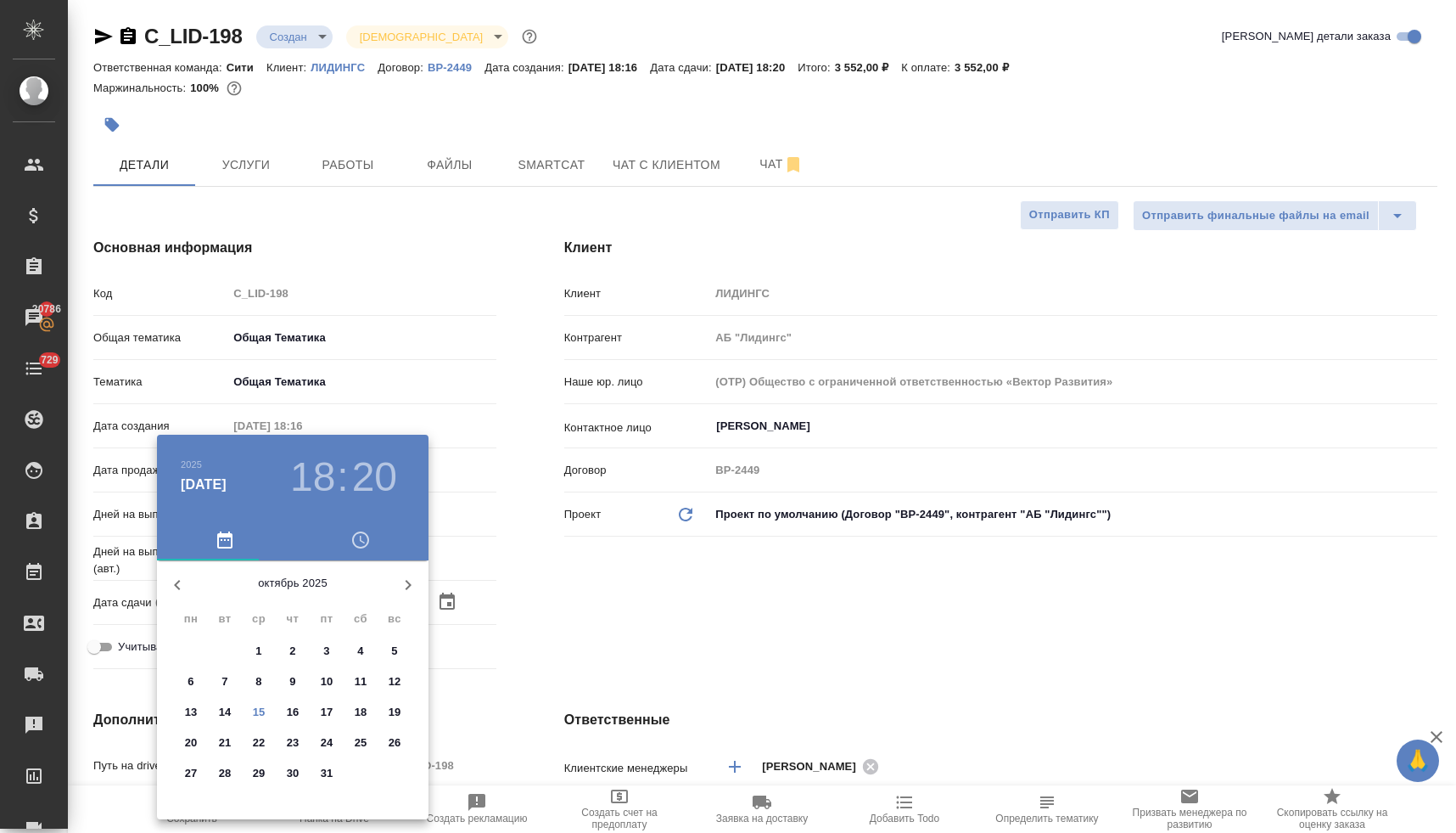
type textarea "x"
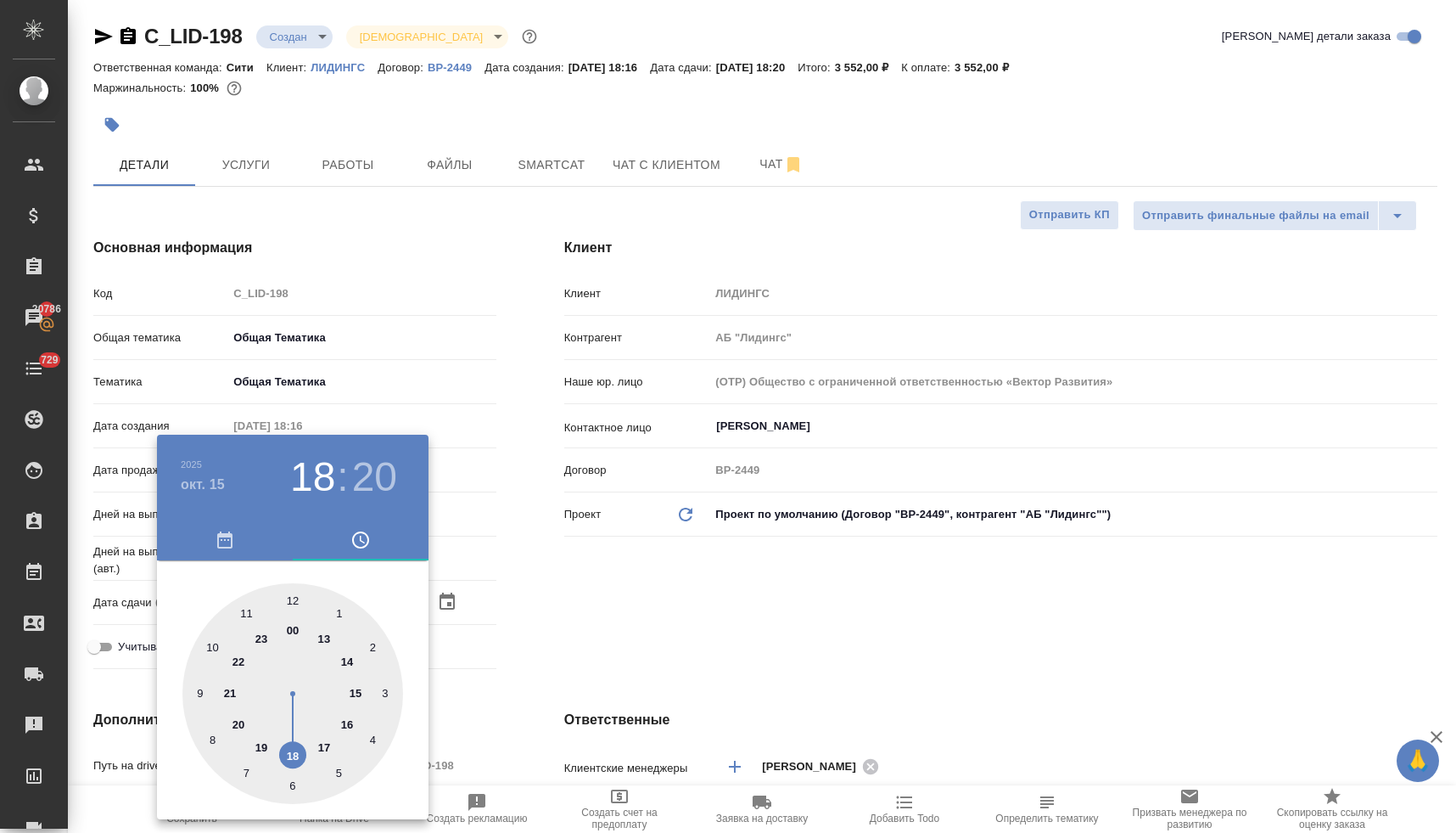
click at [347, 723] on div at bounding box center [292, 693] width 221 height 221
type input "15.10.2025 16:20"
type textarea "x"
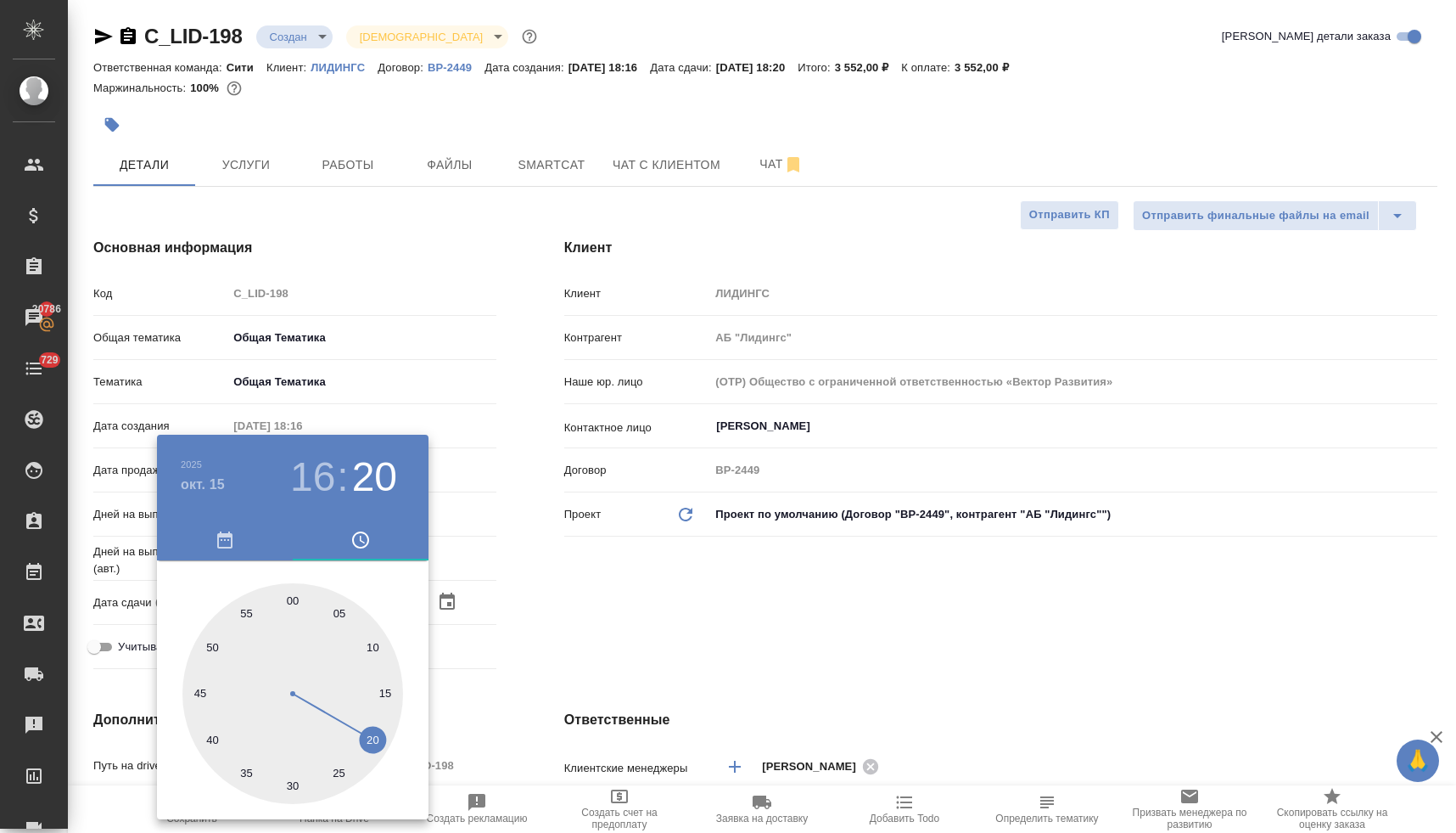
click at [293, 599] on div at bounding box center [292, 693] width 221 height 221
type input "[DATE] 16:00"
type textarea "x"
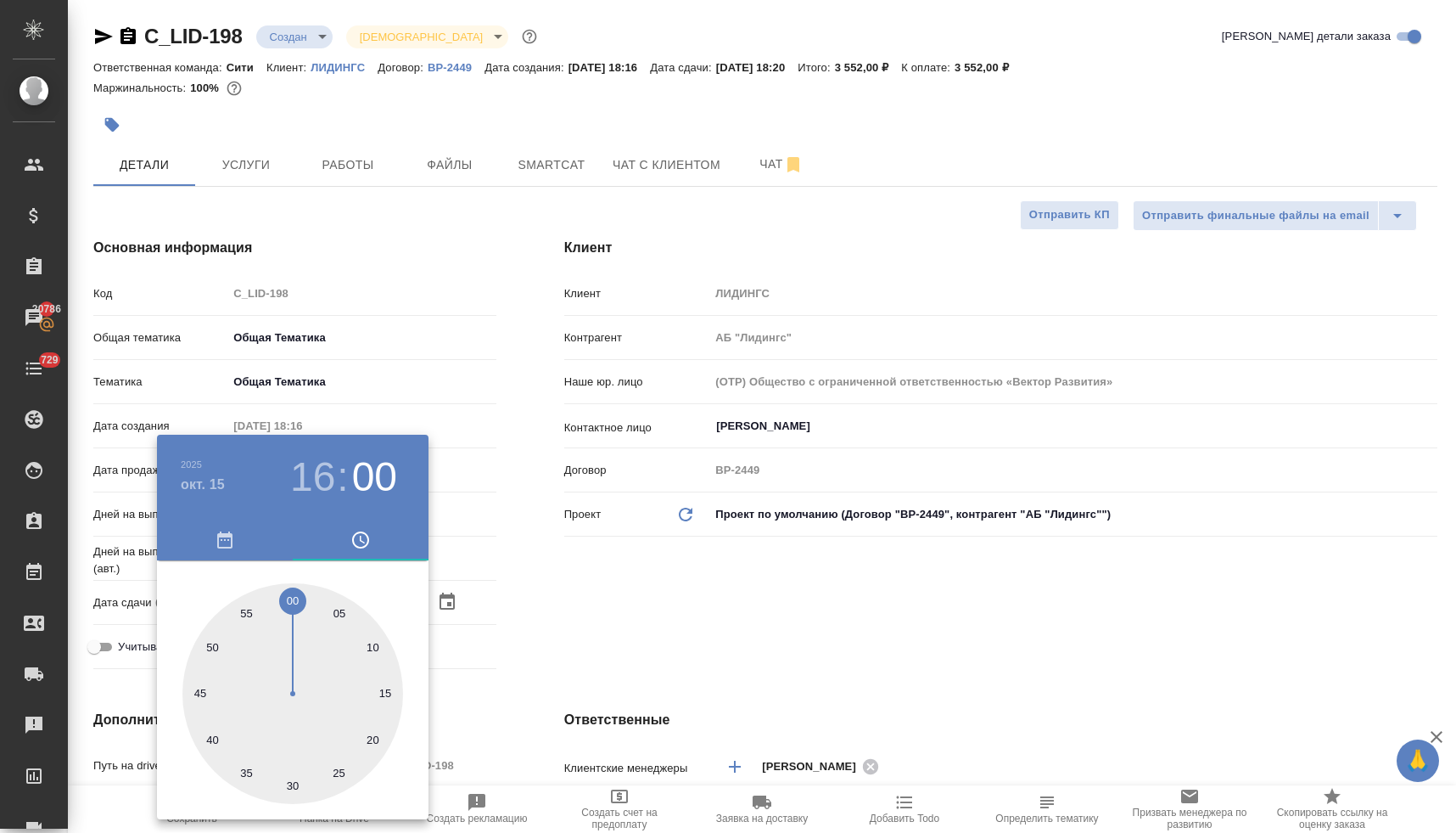
click at [641, 594] on div at bounding box center [728, 416] width 1456 height 833
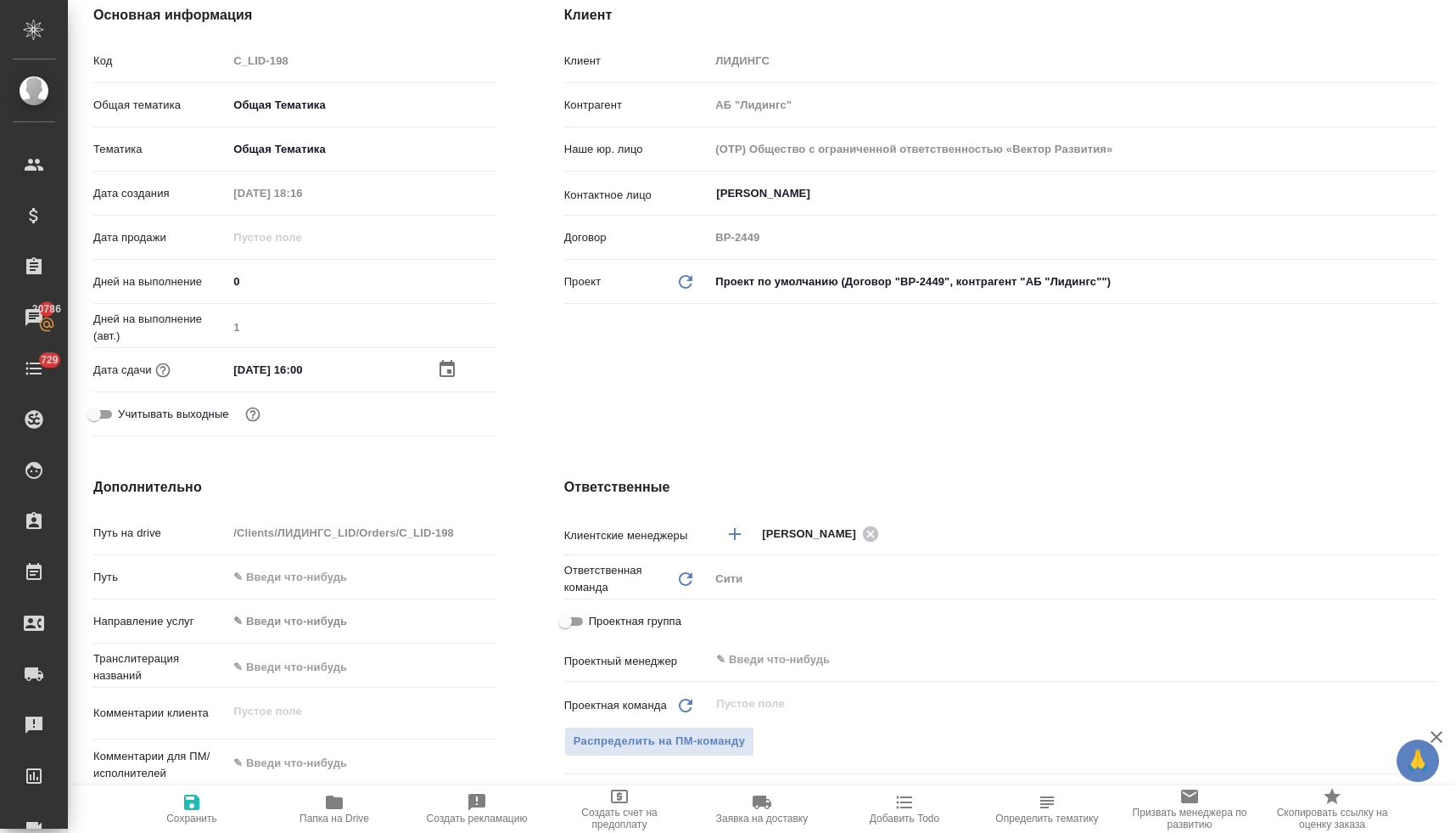
scroll to position [579, 0]
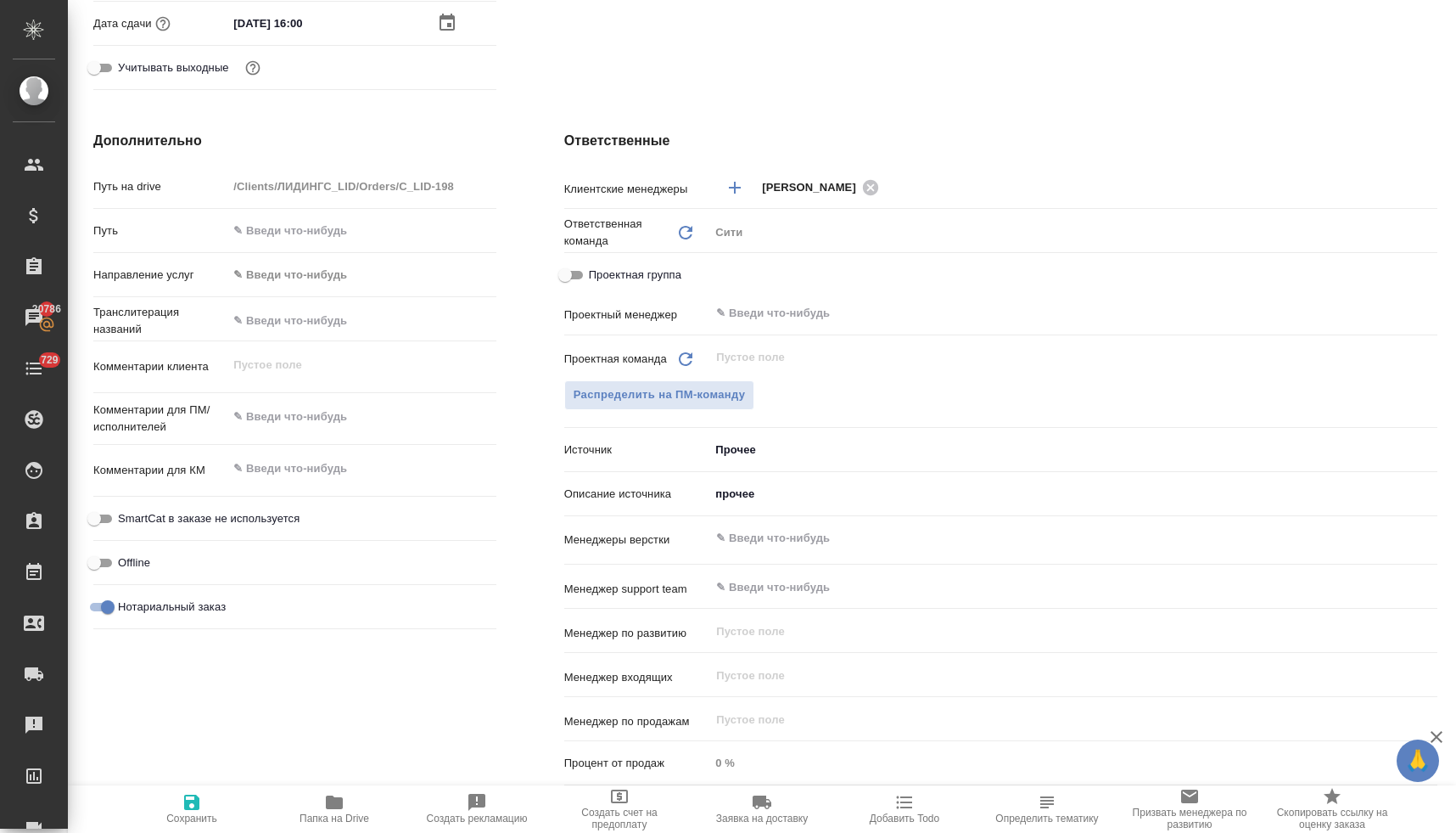
type textarea "x"
click at [352, 422] on textarea at bounding box center [361, 416] width 268 height 29
type textarea "x"
type textarea "н"
type textarea "x"
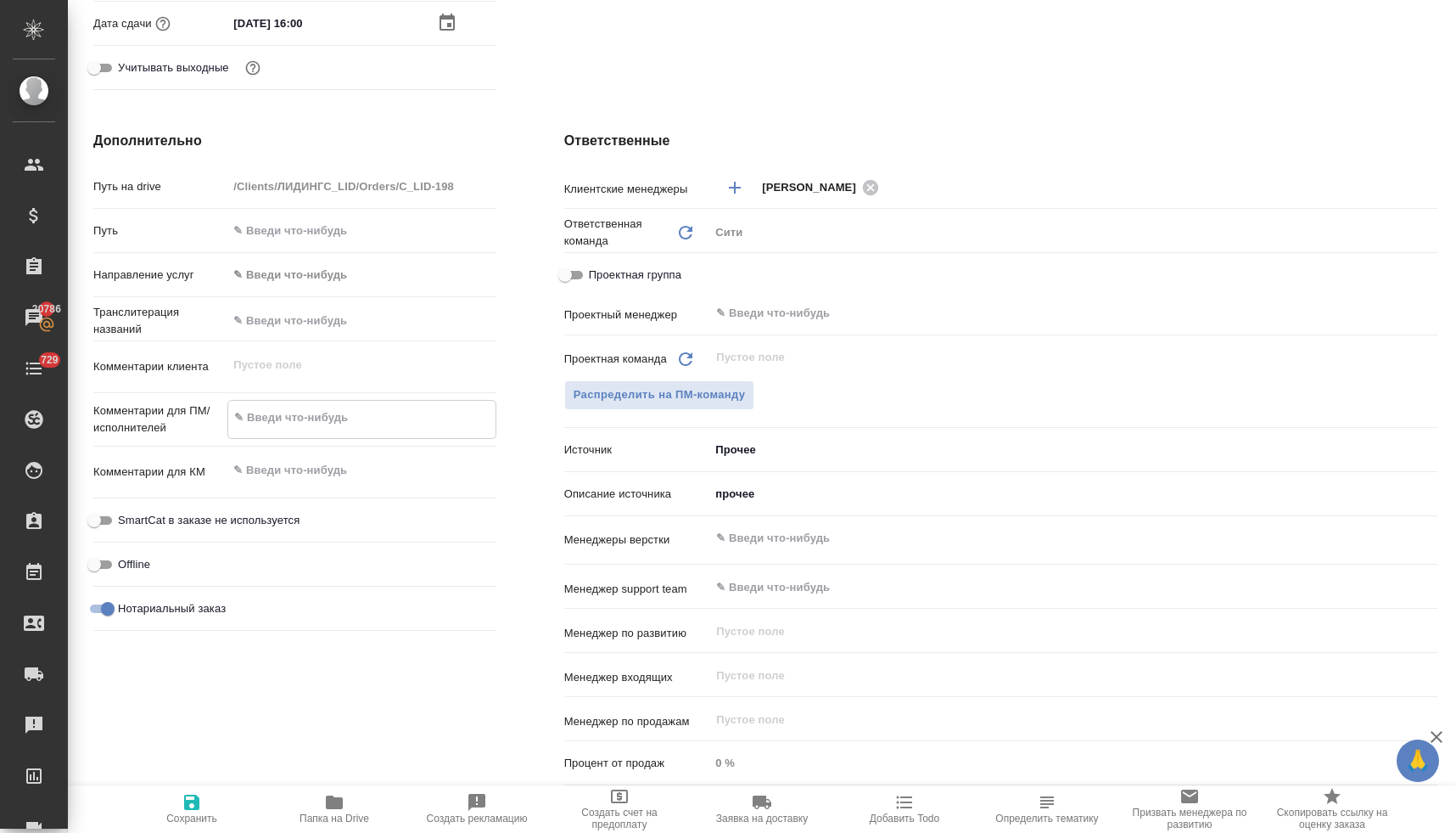
type textarea "x"
type textarea "но"
type textarea "x"
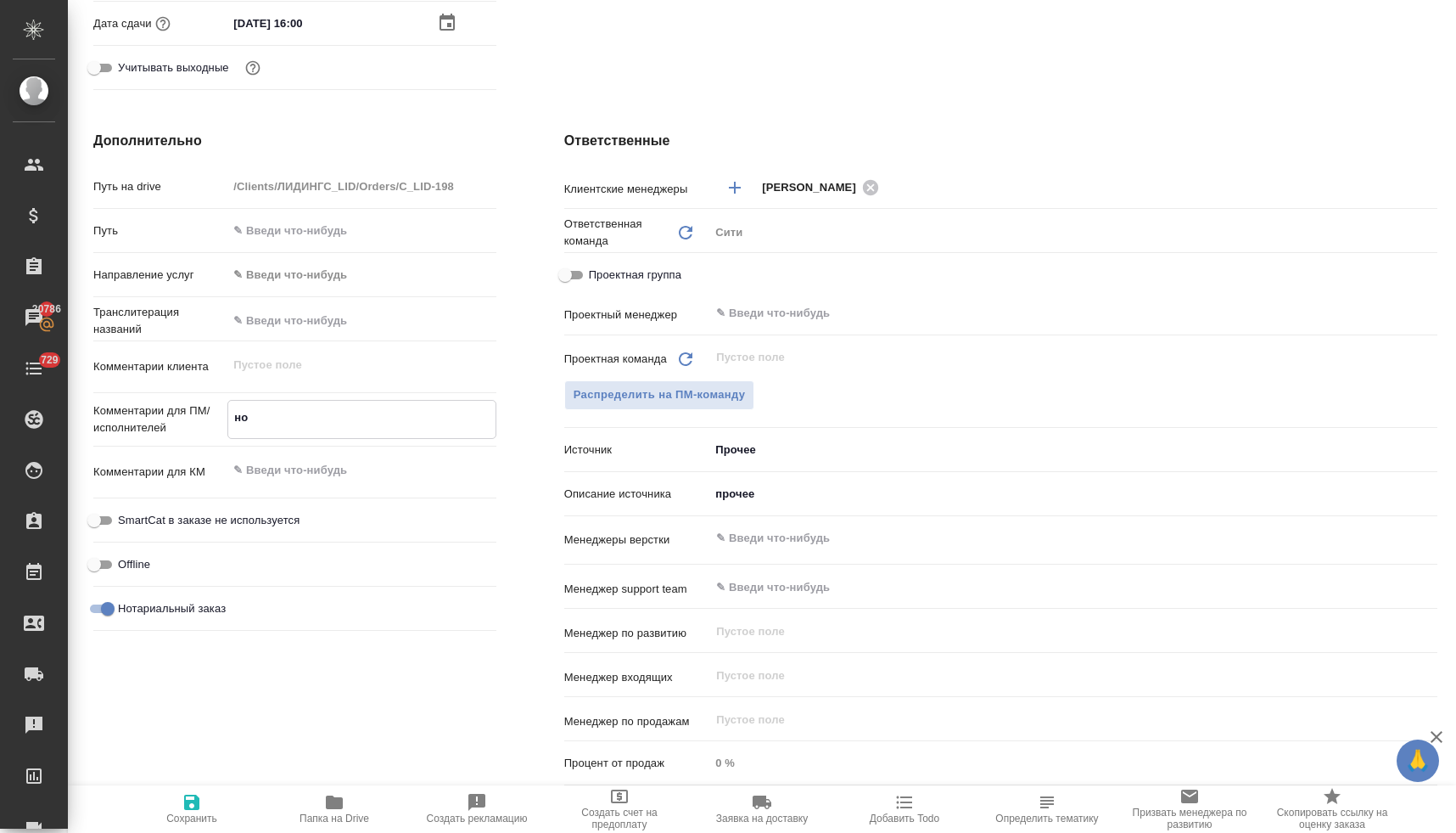
type textarea "нот"
type textarea "x"
type textarea "нот"
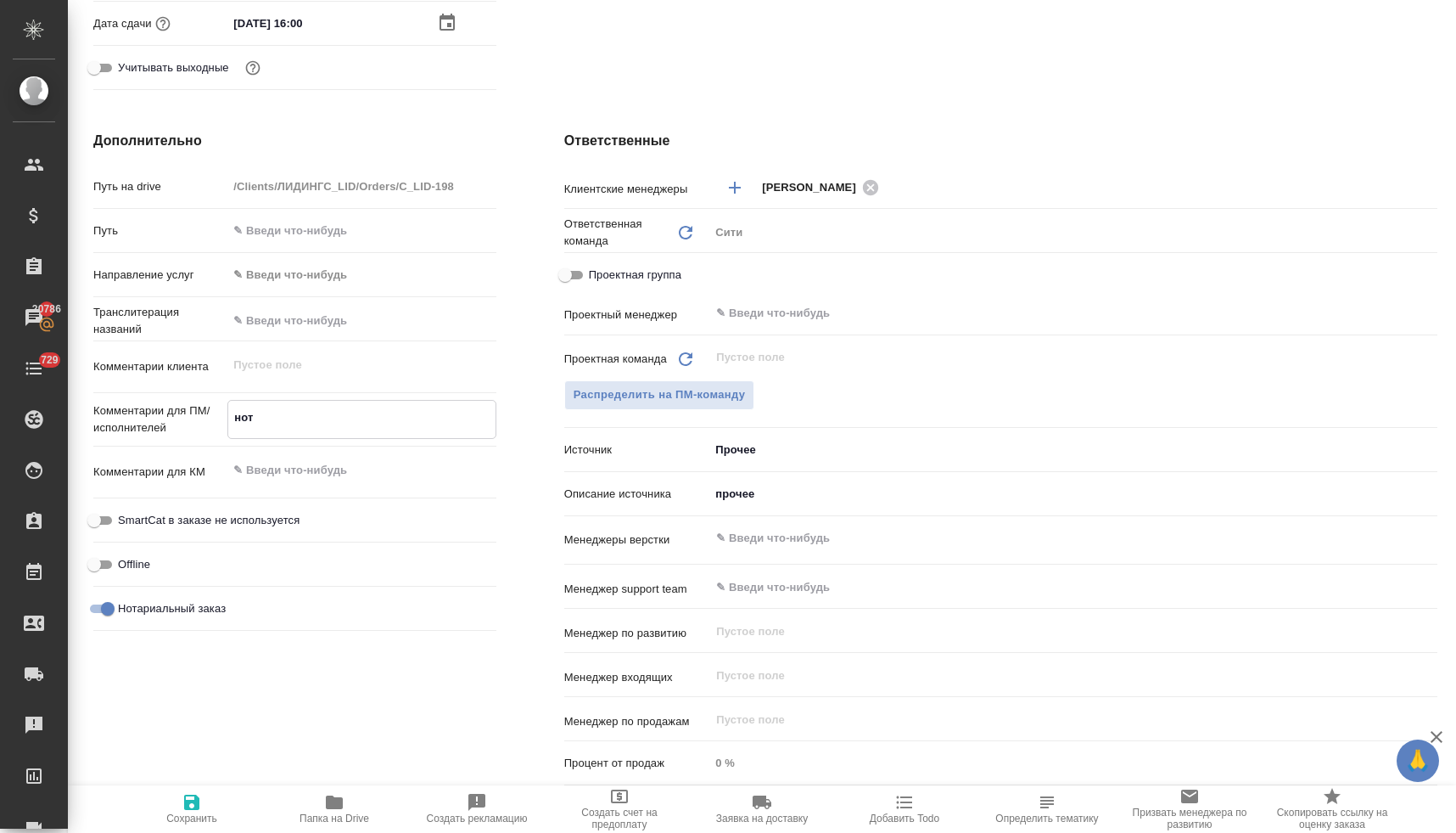
type textarea "x"
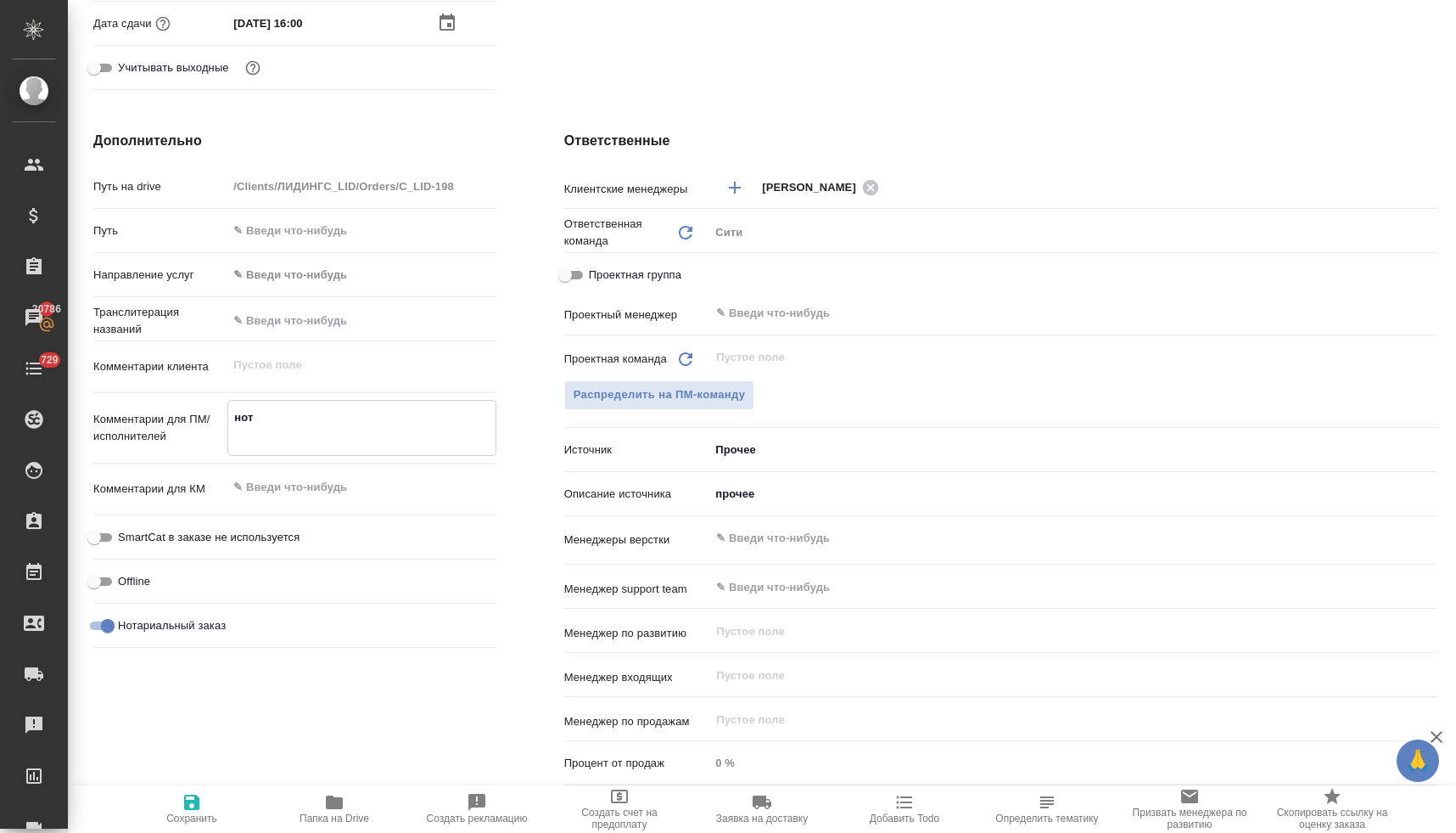
type textarea "x"
type textarea "нот"
type textarea "x"
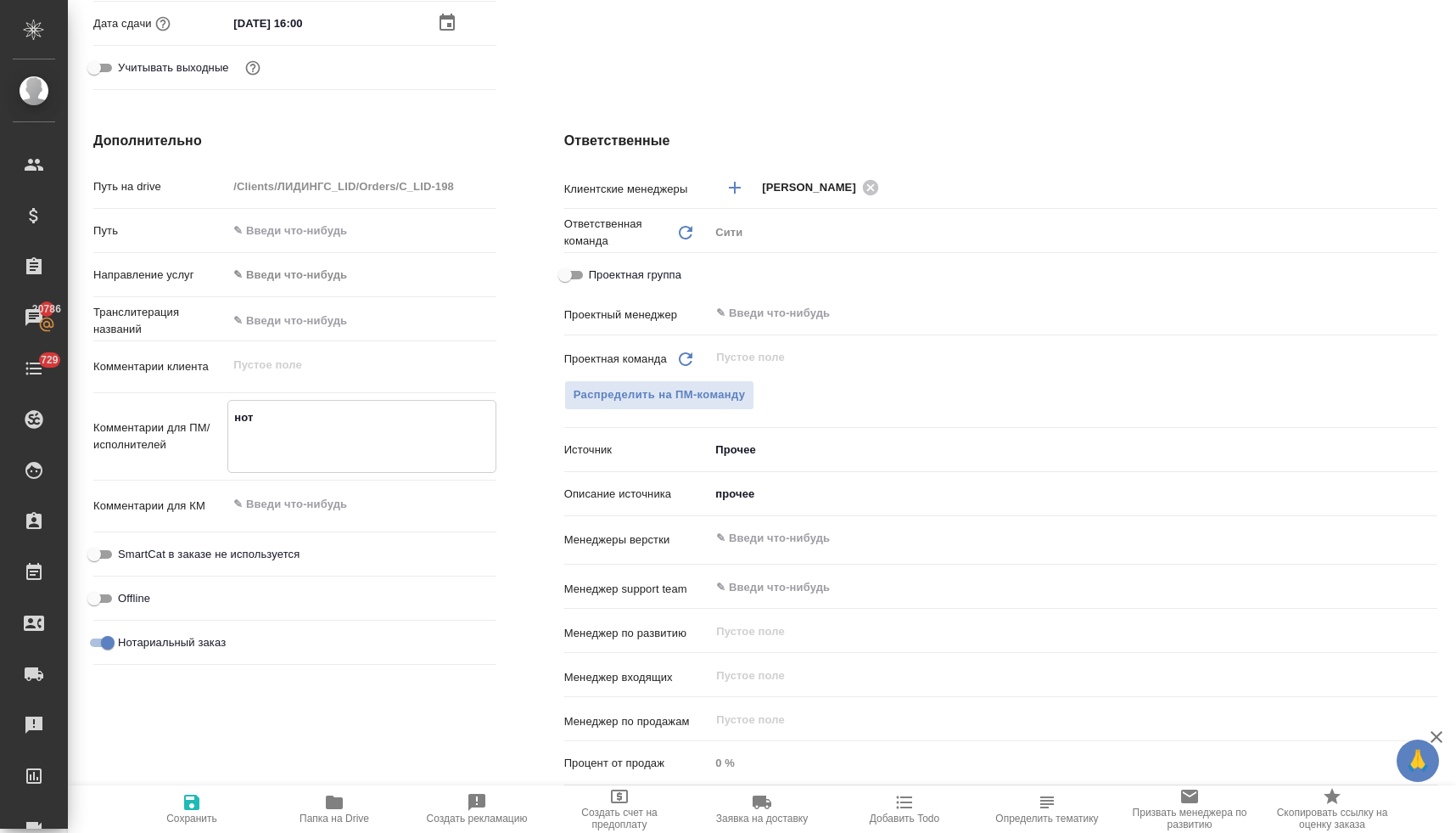
type textarea "x"
type textarea "нот д"
type textarea "x"
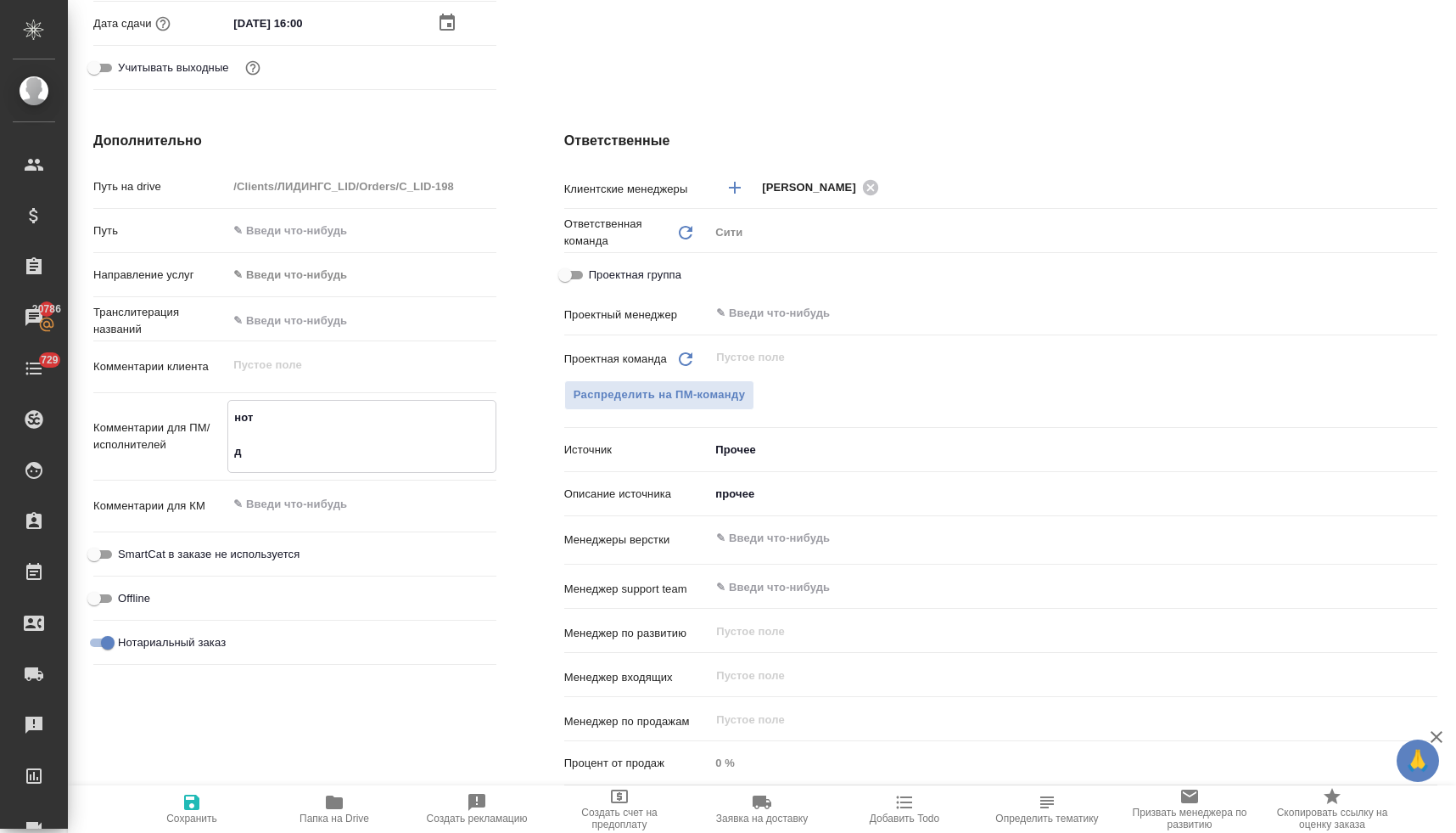
type textarea "нот до"
type textarea "x"
type textarea "нот доп"
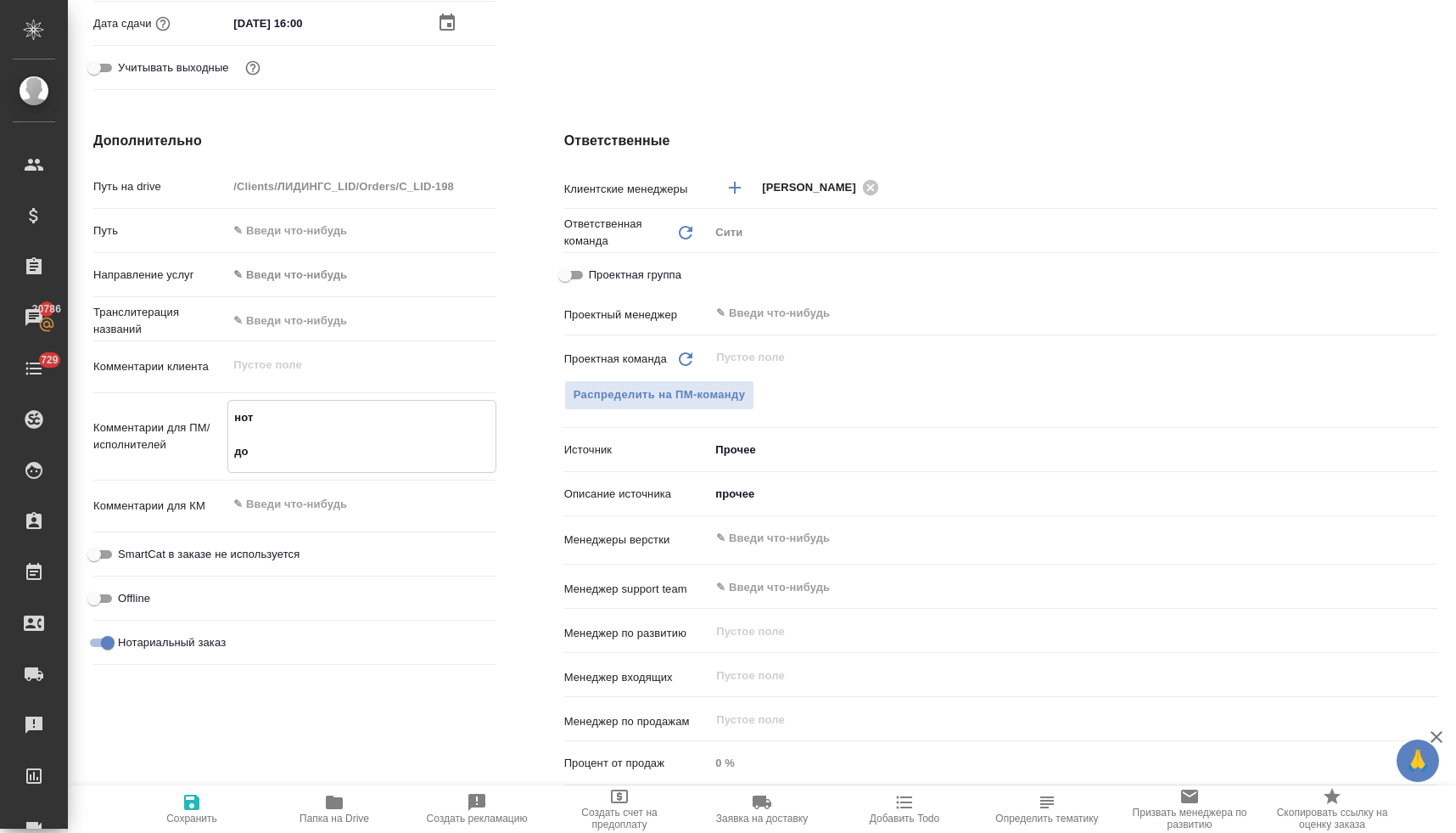
type textarea "x"
type textarea "нот допе"
type textarea "x"
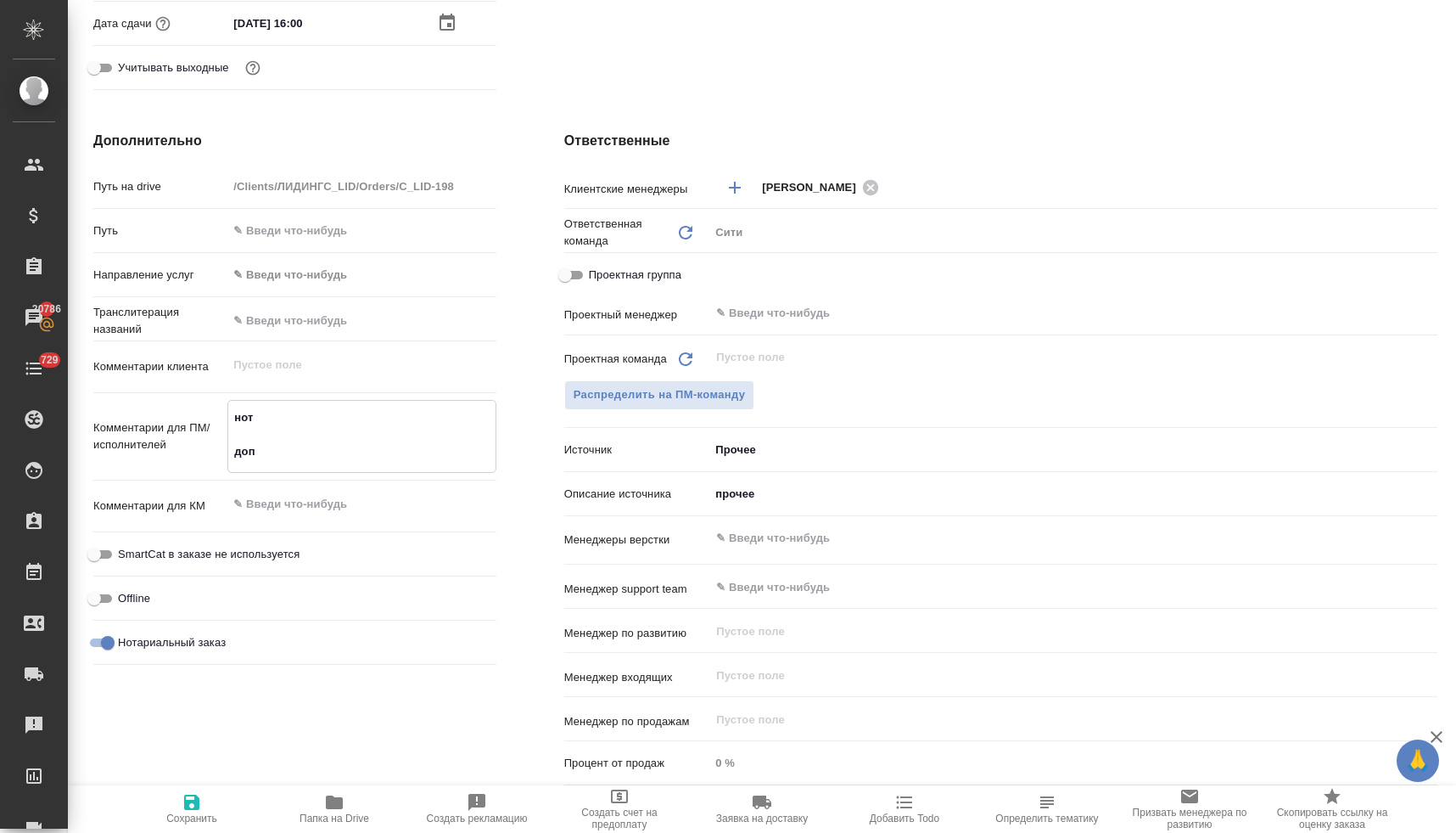
type textarea "x"
type textarea "нот допер"
type textarea "x"
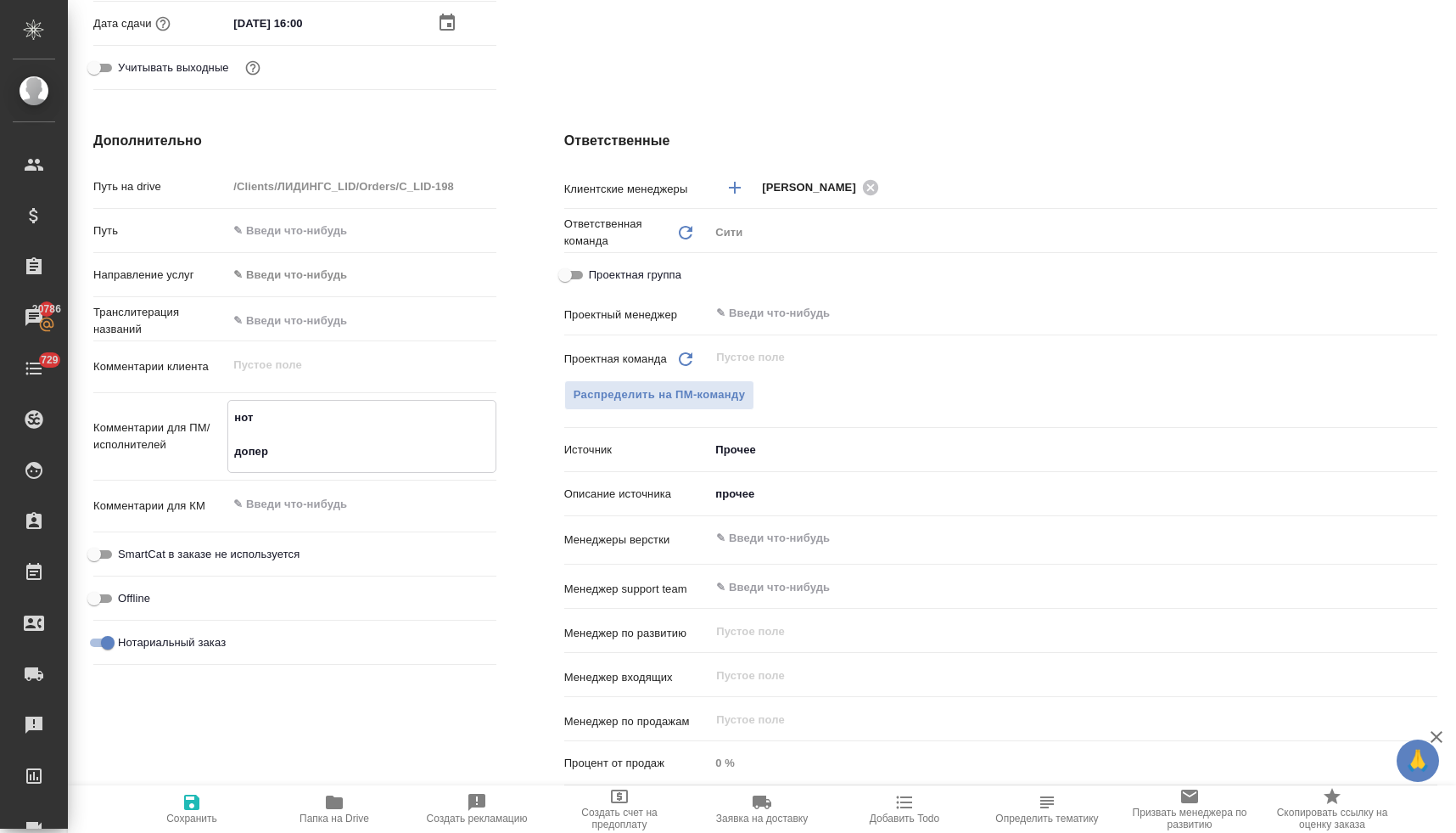
type textarea "нот допере"
type textarea "x"
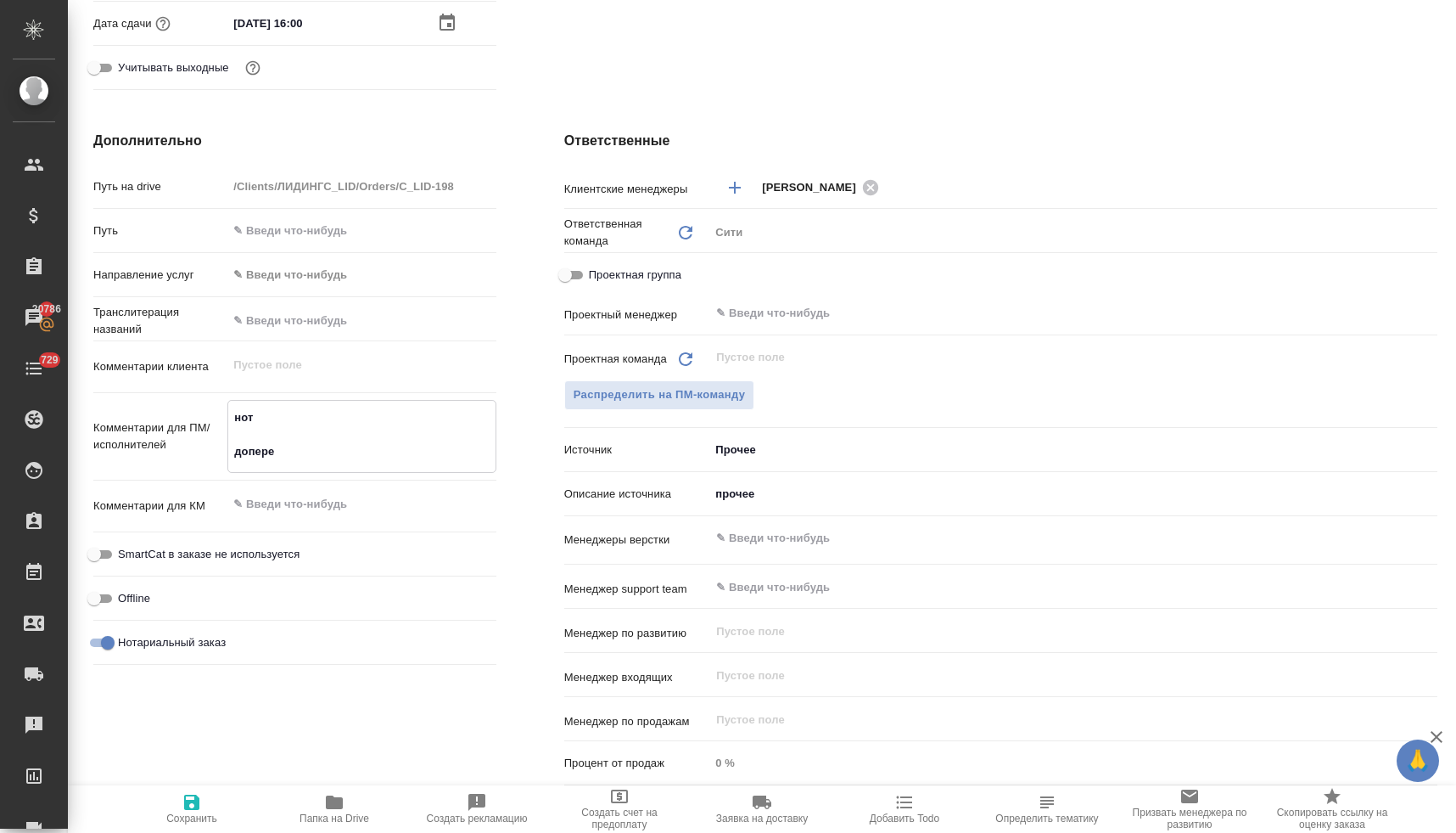
type textarea "нот доперев"
type textarea "x"
type textarea "нот доперево"
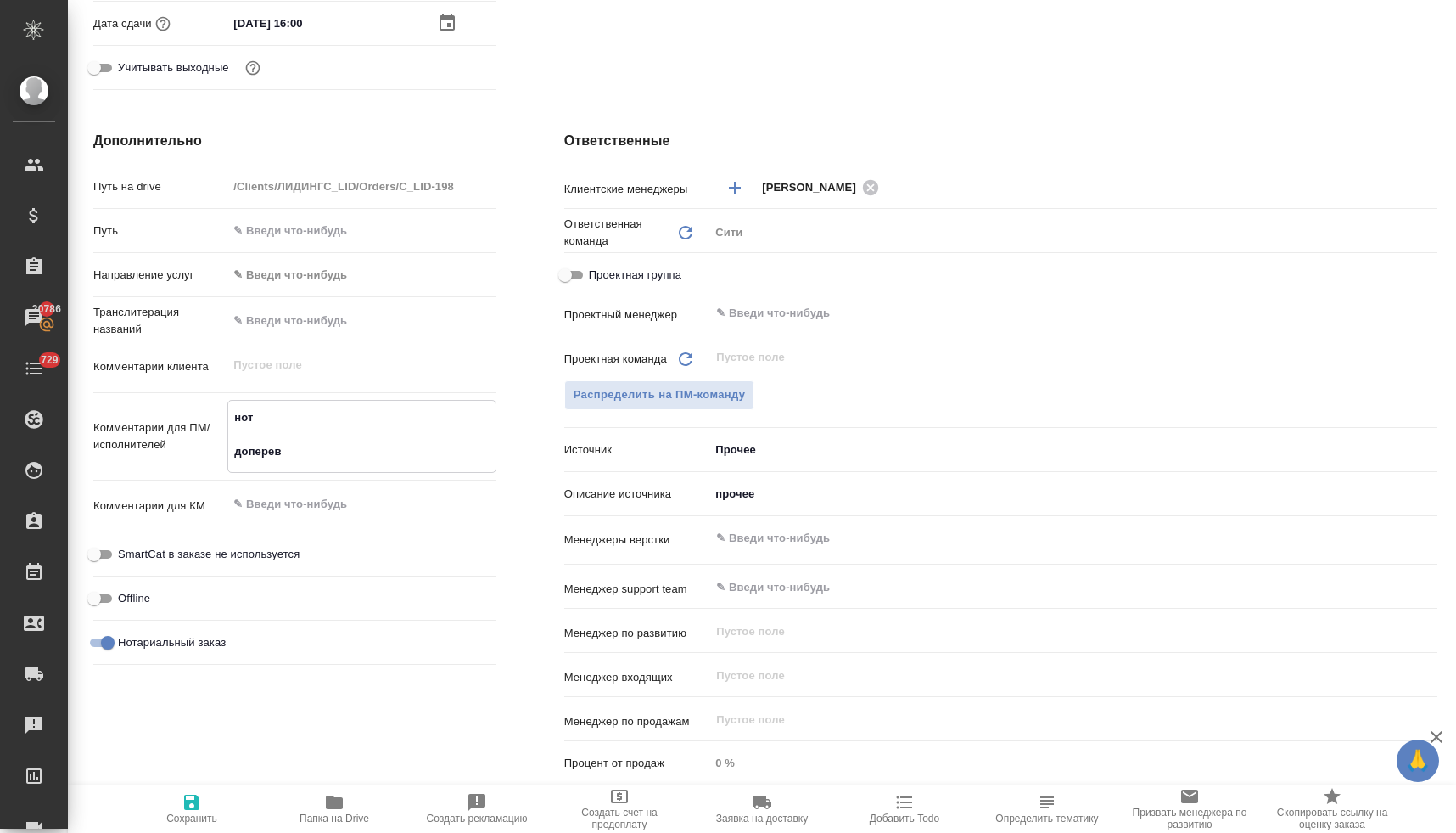
type textarea "x"
type textarea "нот доперевод"
type textarea "x"
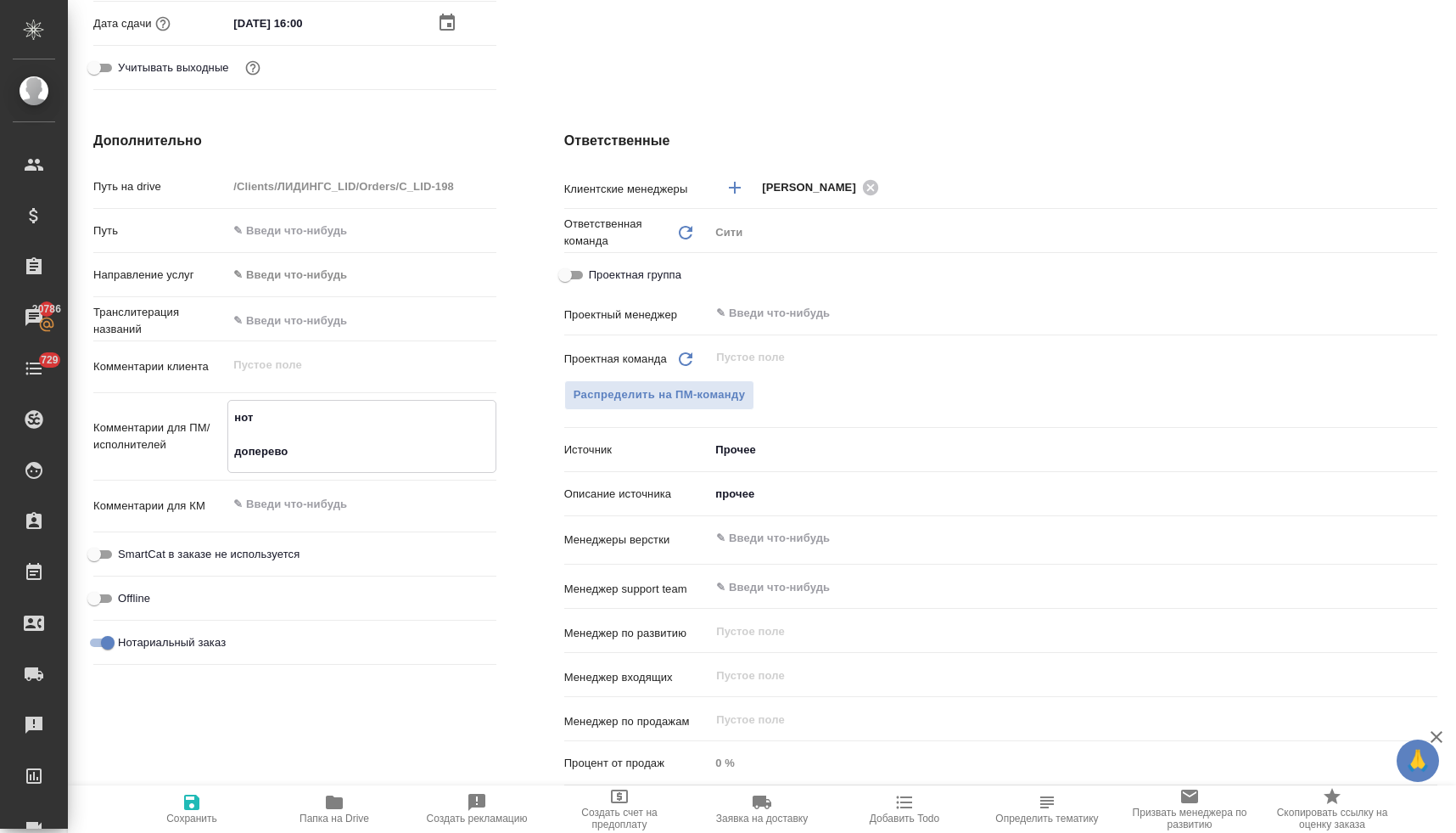
type textarea "x"
type textarea "нот доперевод"
type textarea "x"
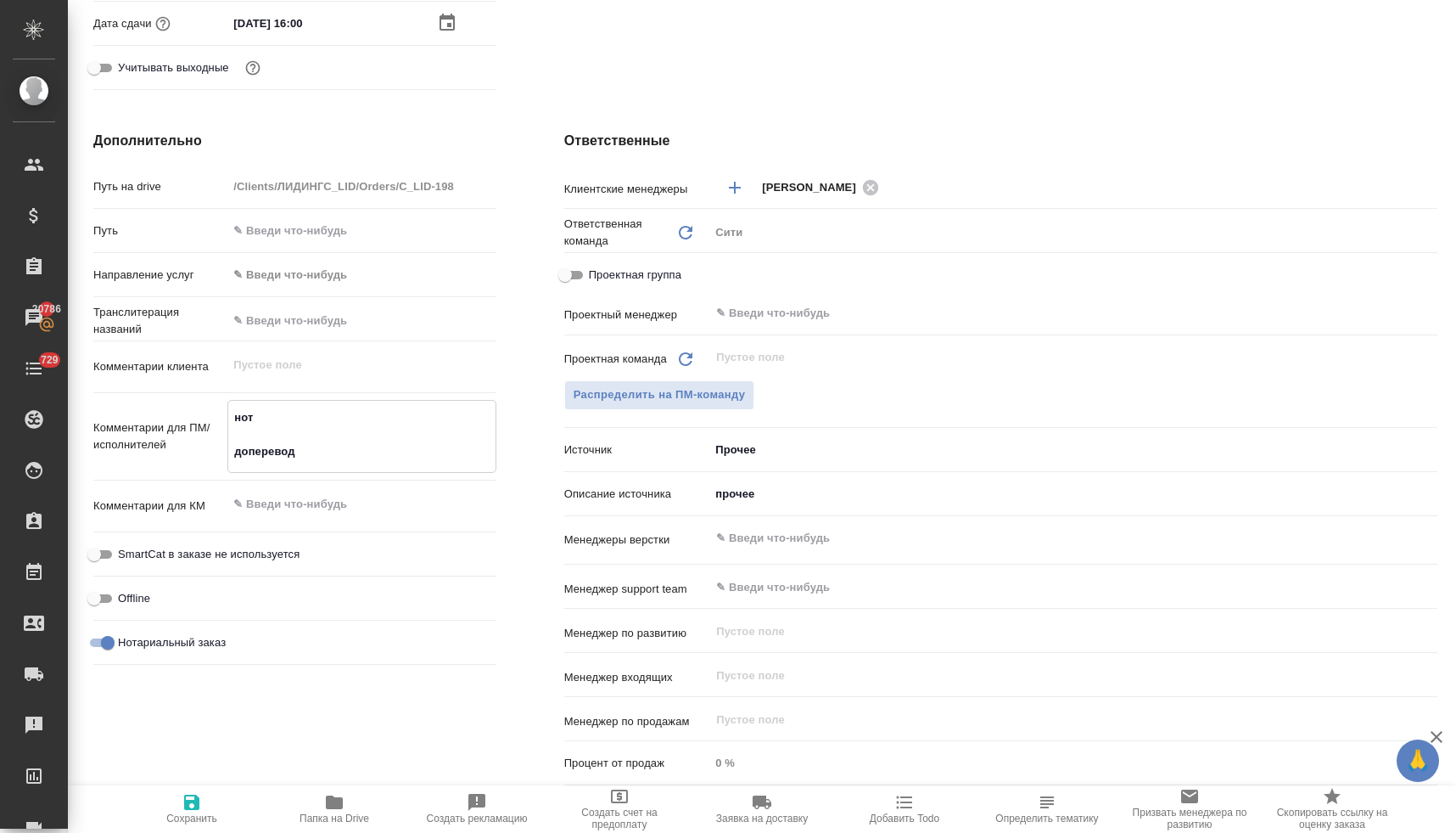
type textarea "x"
type textarea "нот доперевод п"
type textarea "x"
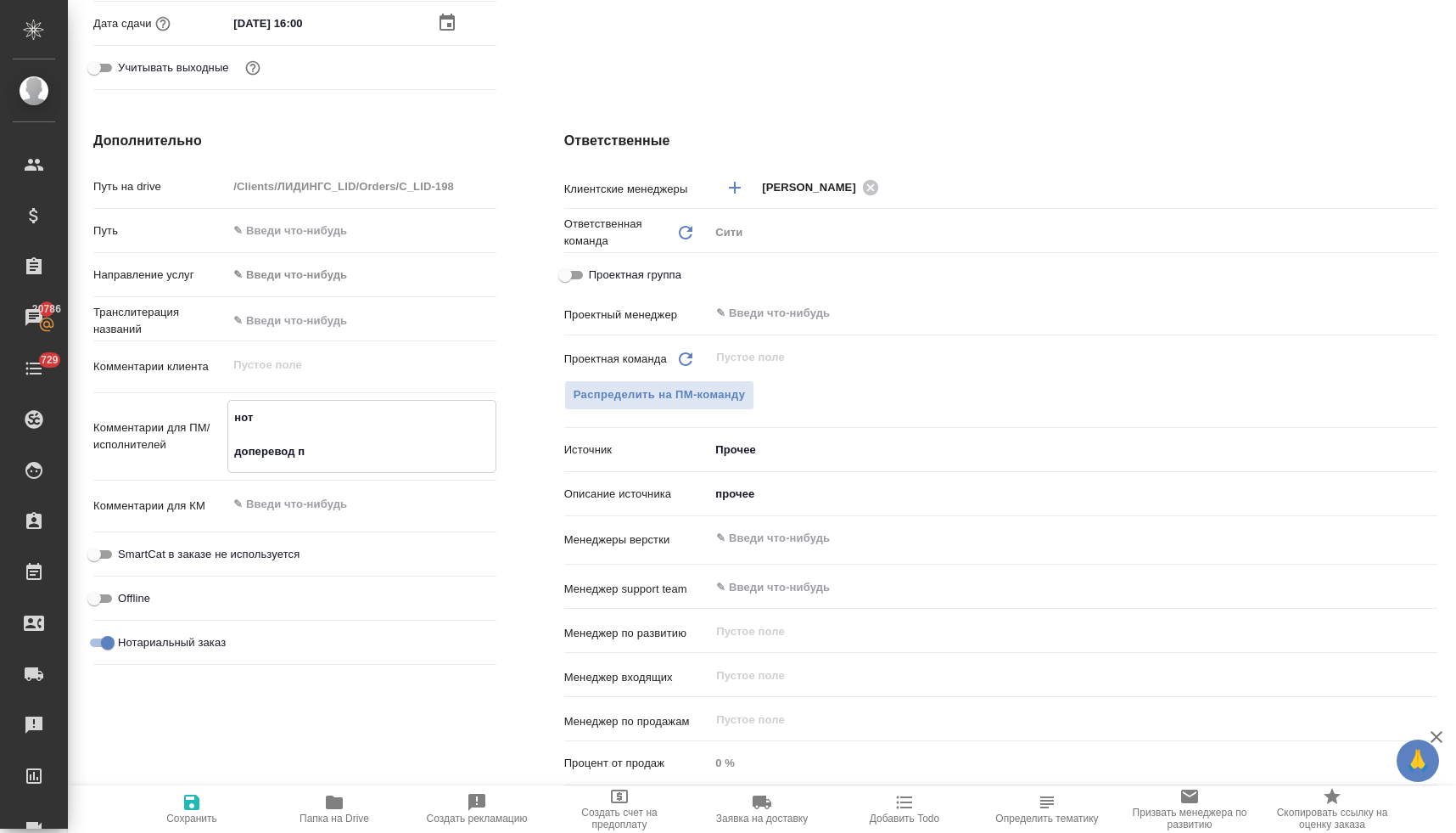
type textarea "нот доперевод пе"
type textarea "x"
type textarea "нот доперевод печ"
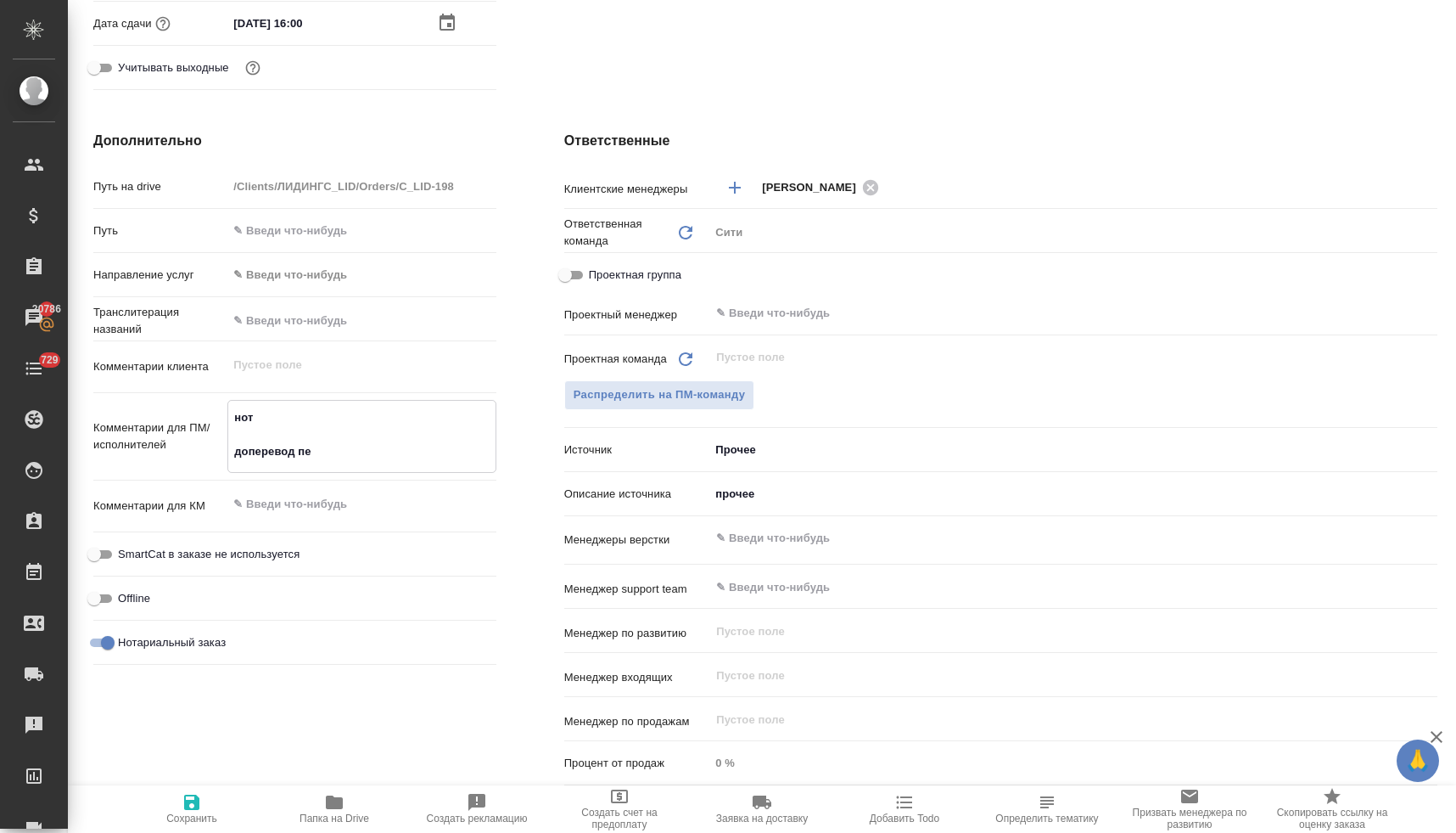
type textarea "x"
type textarea "нот доперевод печа"
type textarea "x"
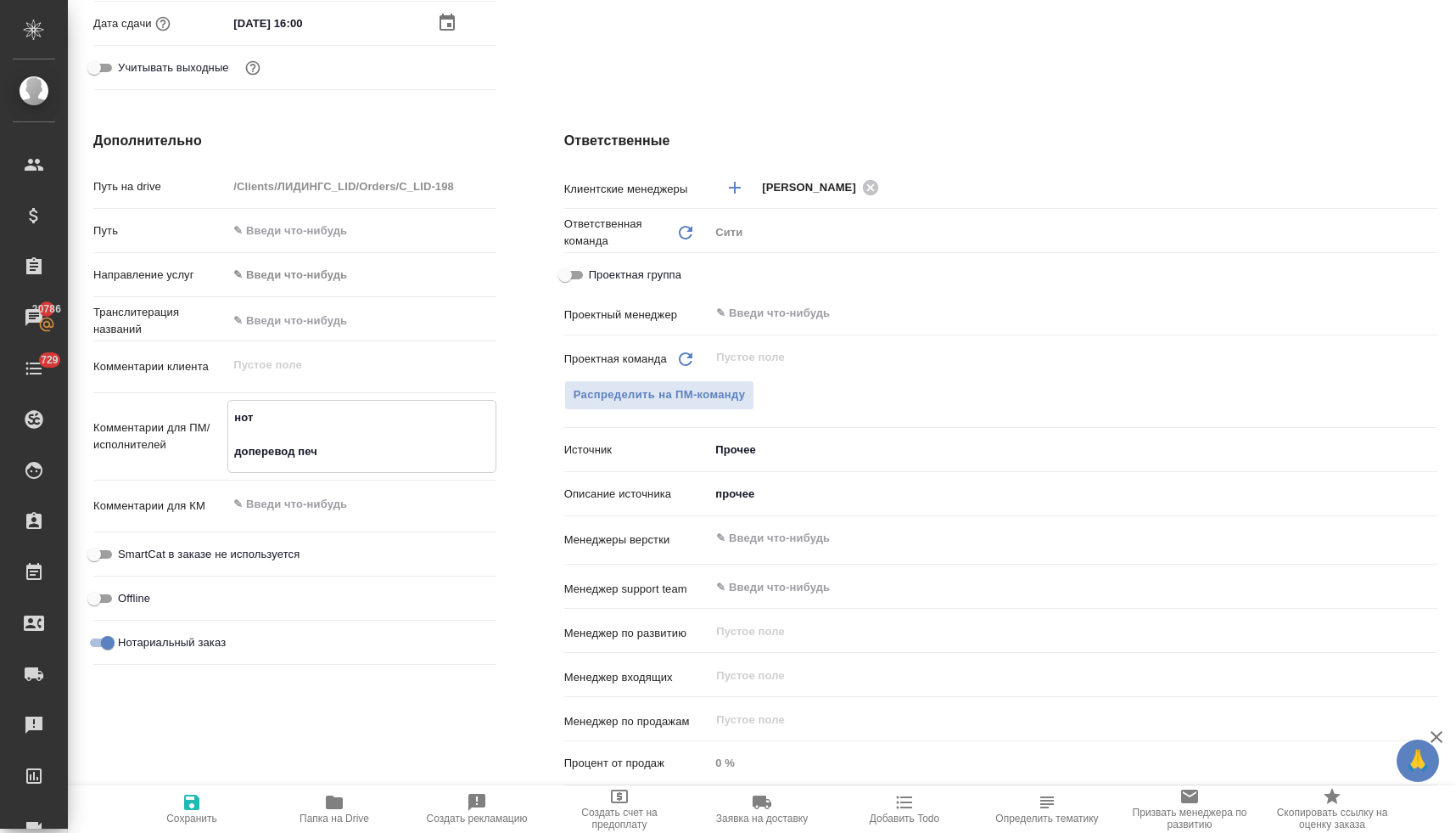
type textarea "x"
type textarea "нот доперевод печат"
type textarea "x"
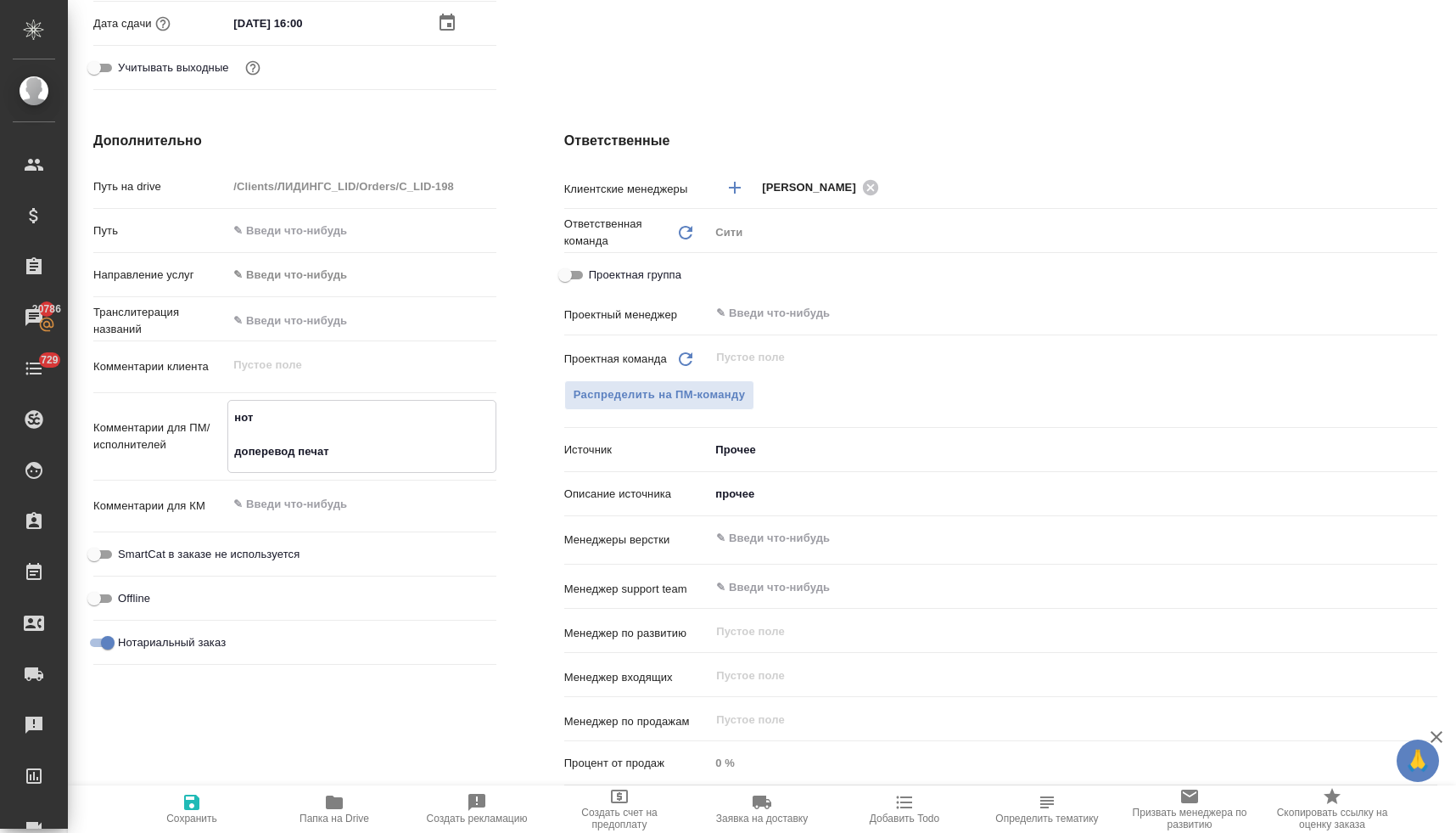
type textarea "x"
type textarea "нот доперевод печате"
type textarea "x"
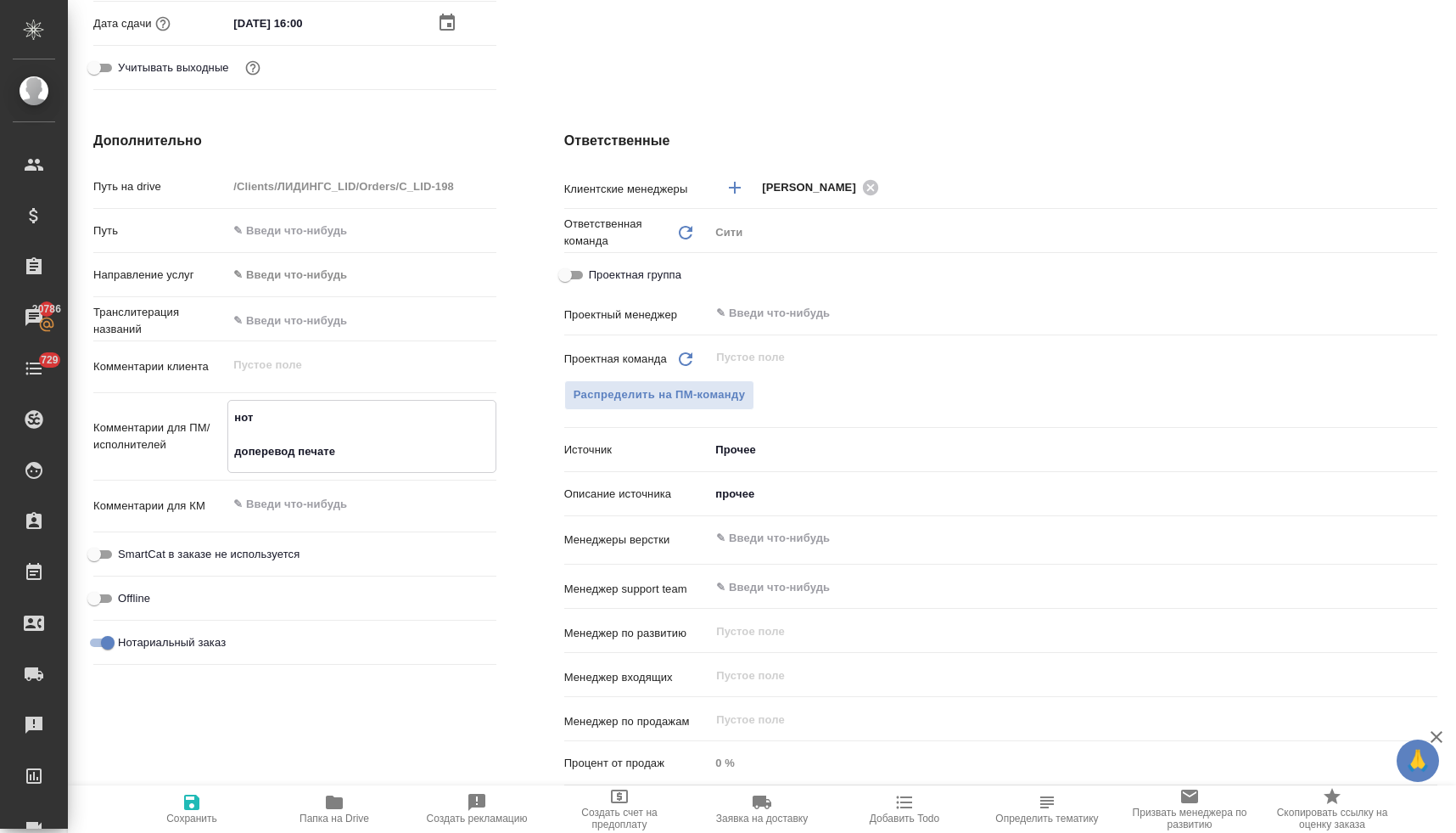
type textarea "нот доперевод печатей"
type textarea "x"
type textarea "нот доперевод печатей,"
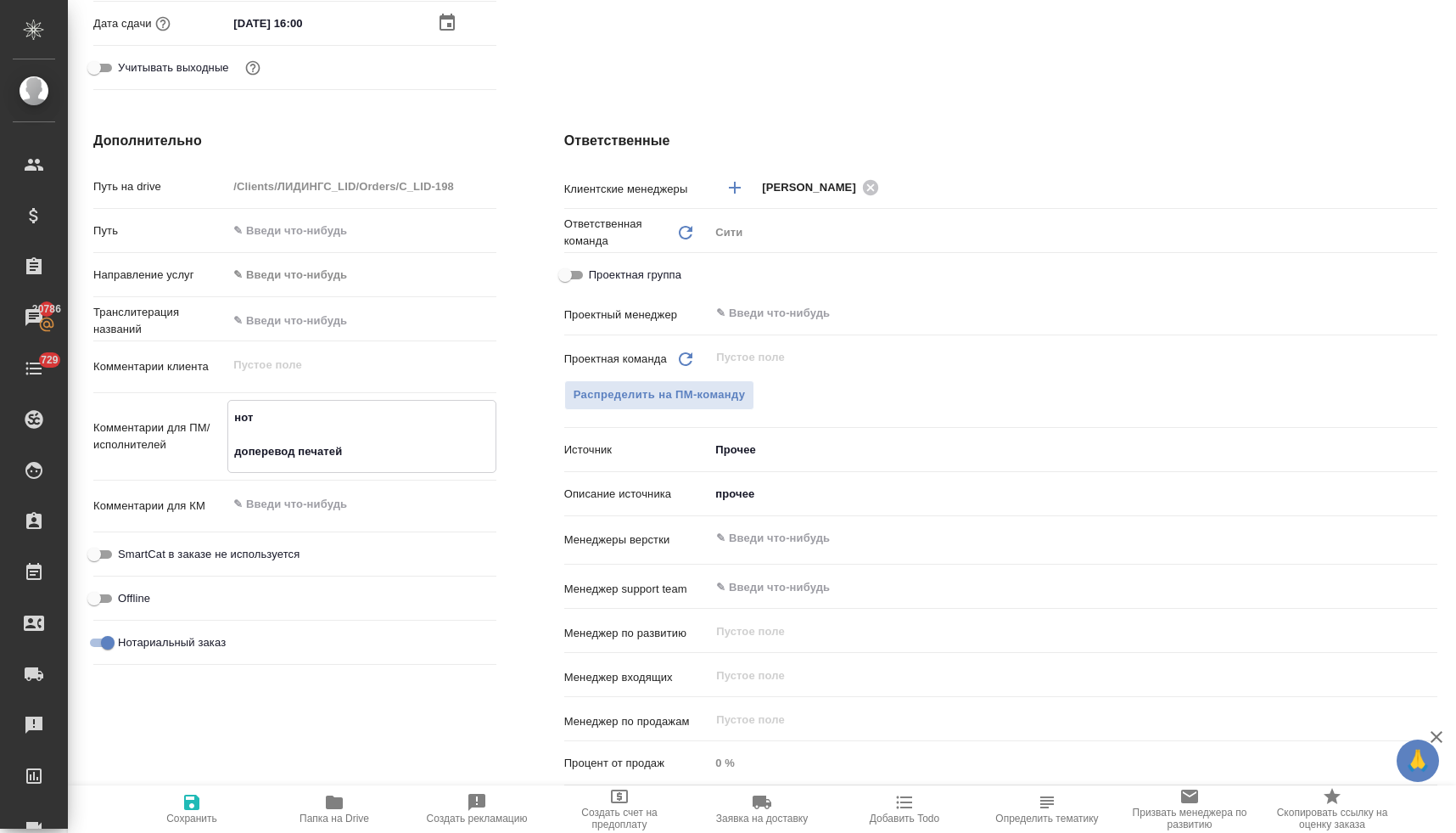
type textarea "x"
type textarea "нот доперевод печатей,"
type textarea "x"
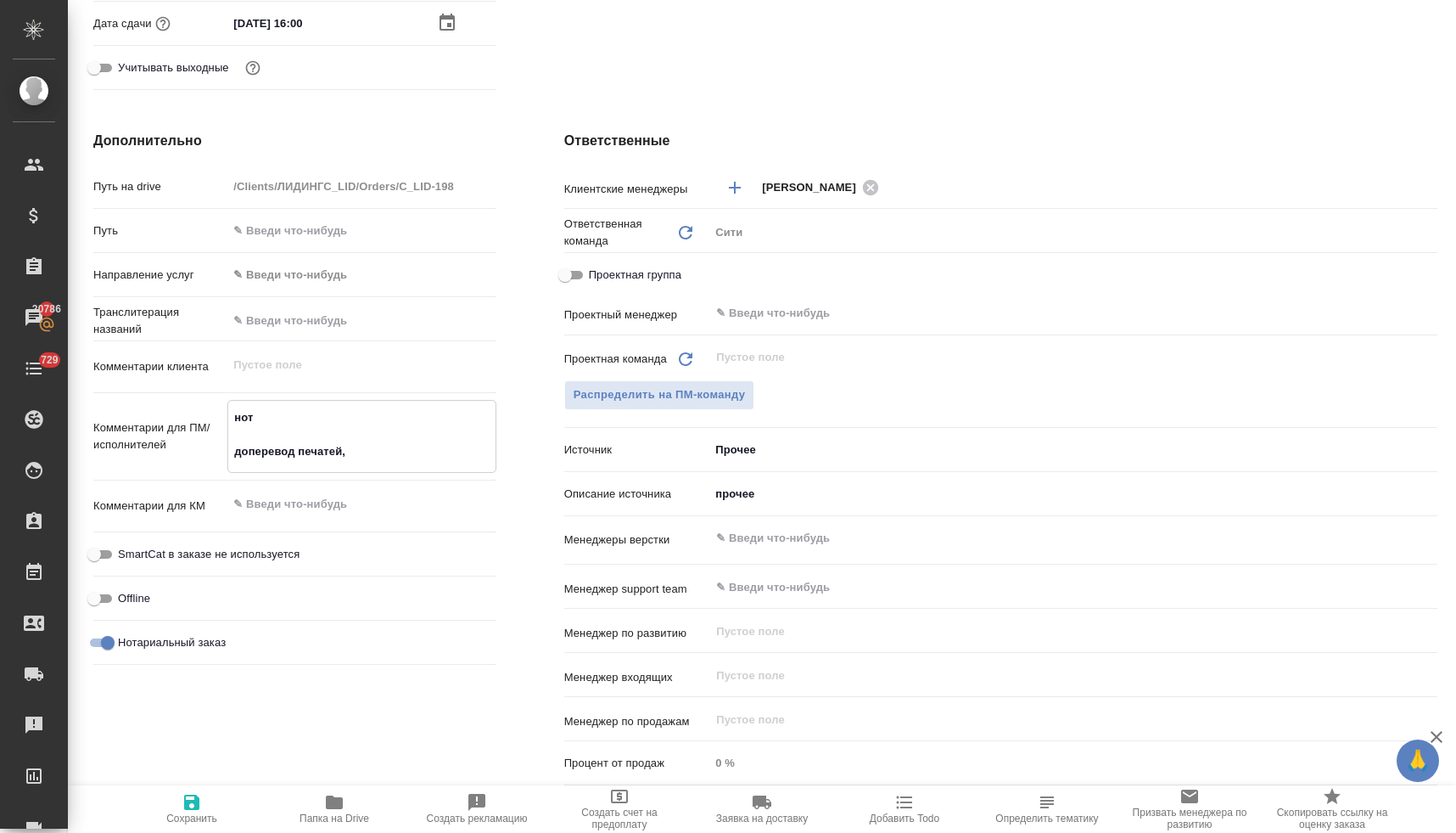
type textarea "x"
type textarea "нот доперевод печатей, ш"
type textarea "x"
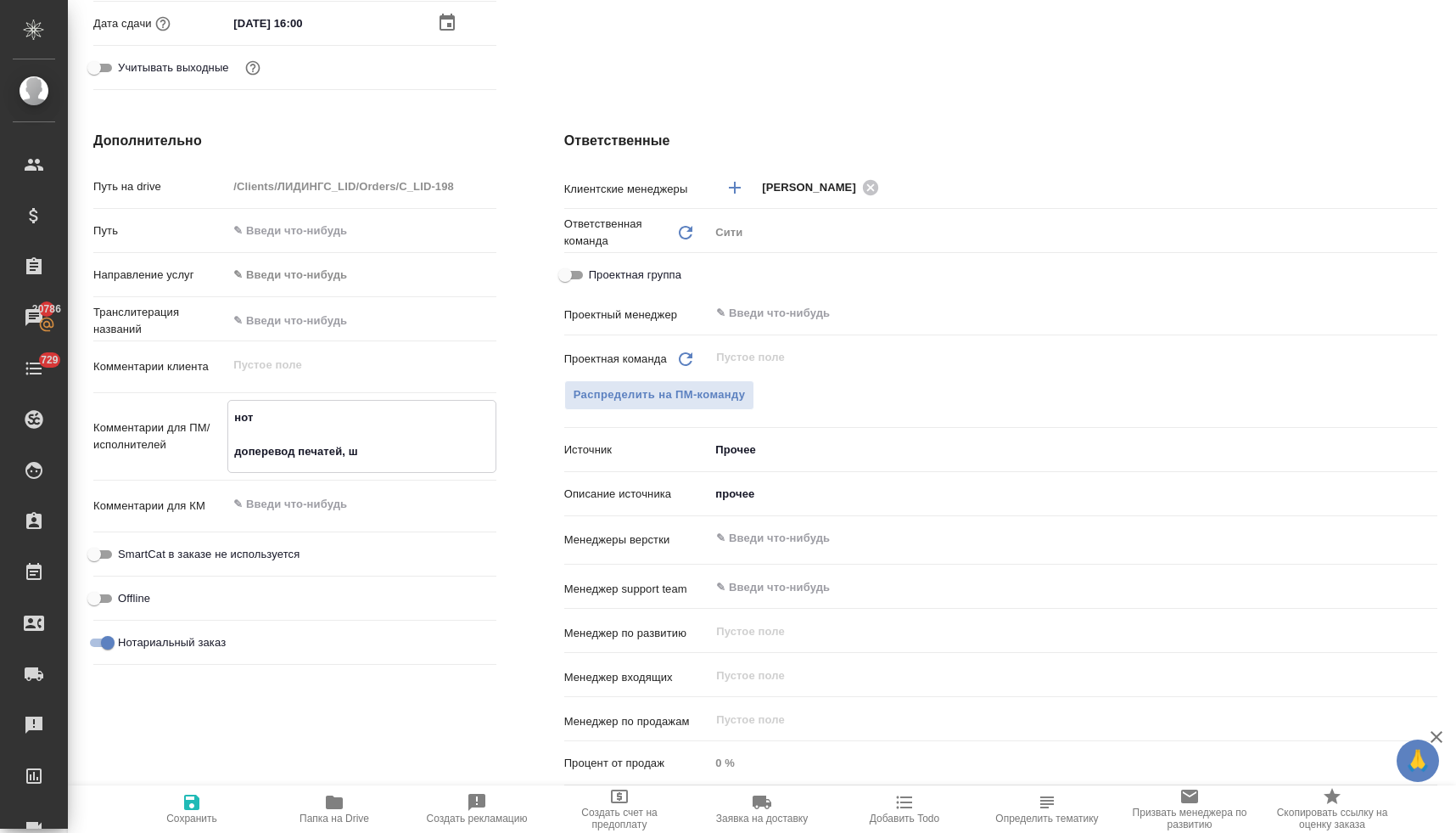
type textarea "x"
type textarea "нот доперевод печатей, шт"
type textarea "x"
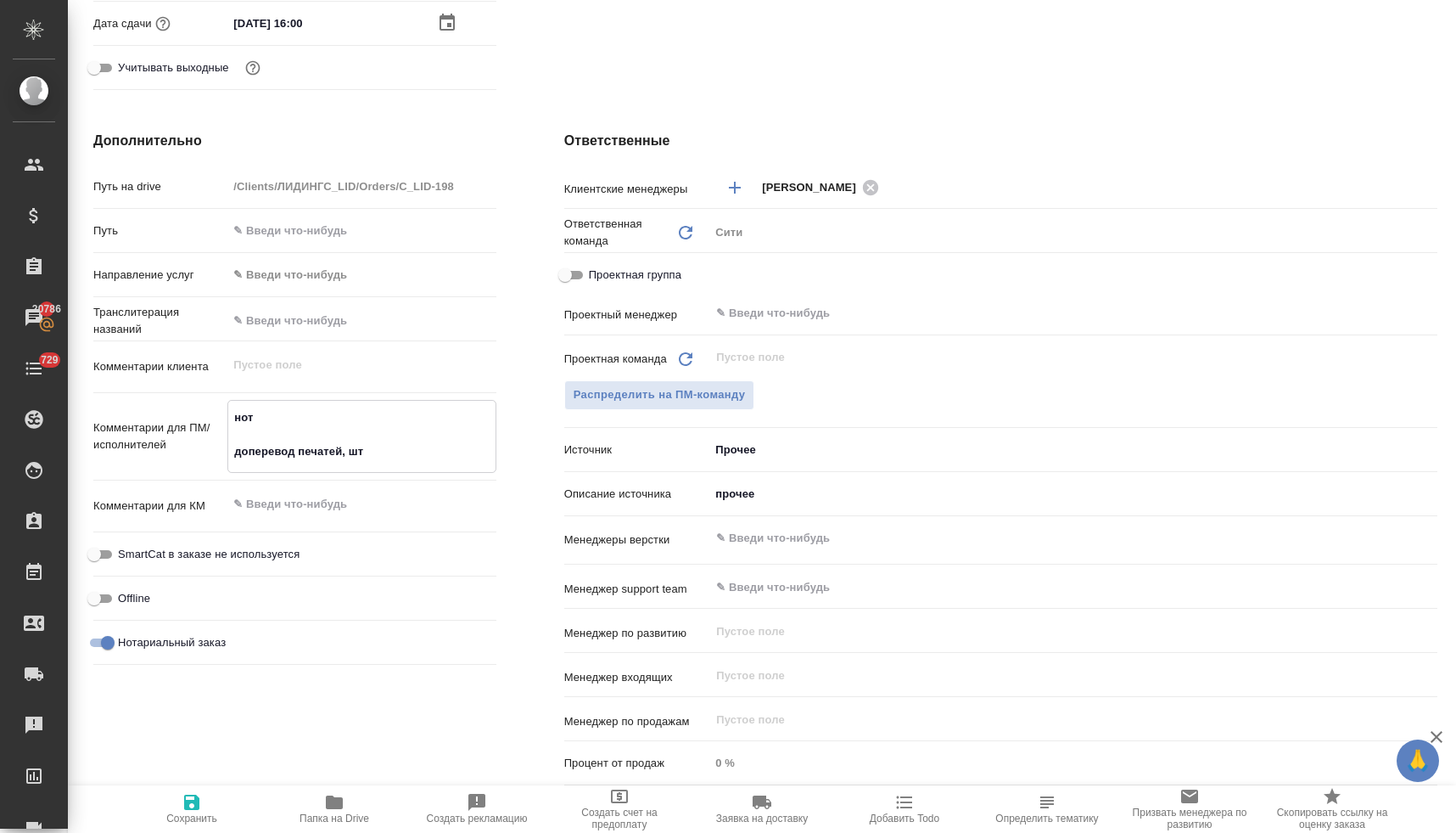
type textarea "нот доперевод печатей, шта"
type textarea "x"
type textarea "нот доперевод печатей, штам"
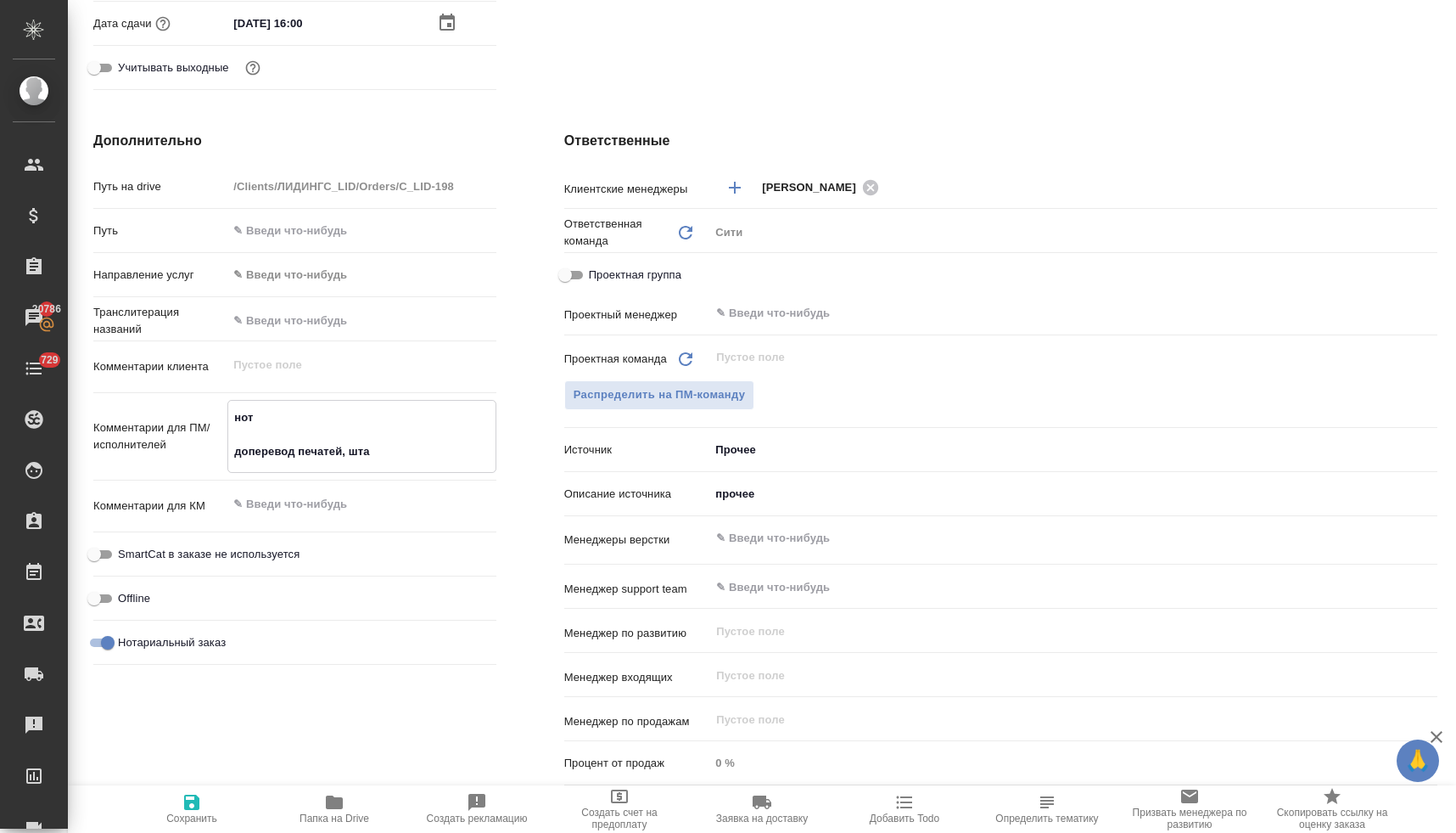
type textarea "x"
type textarea "нот доперевод печатей, штамп"
type textarea "x"
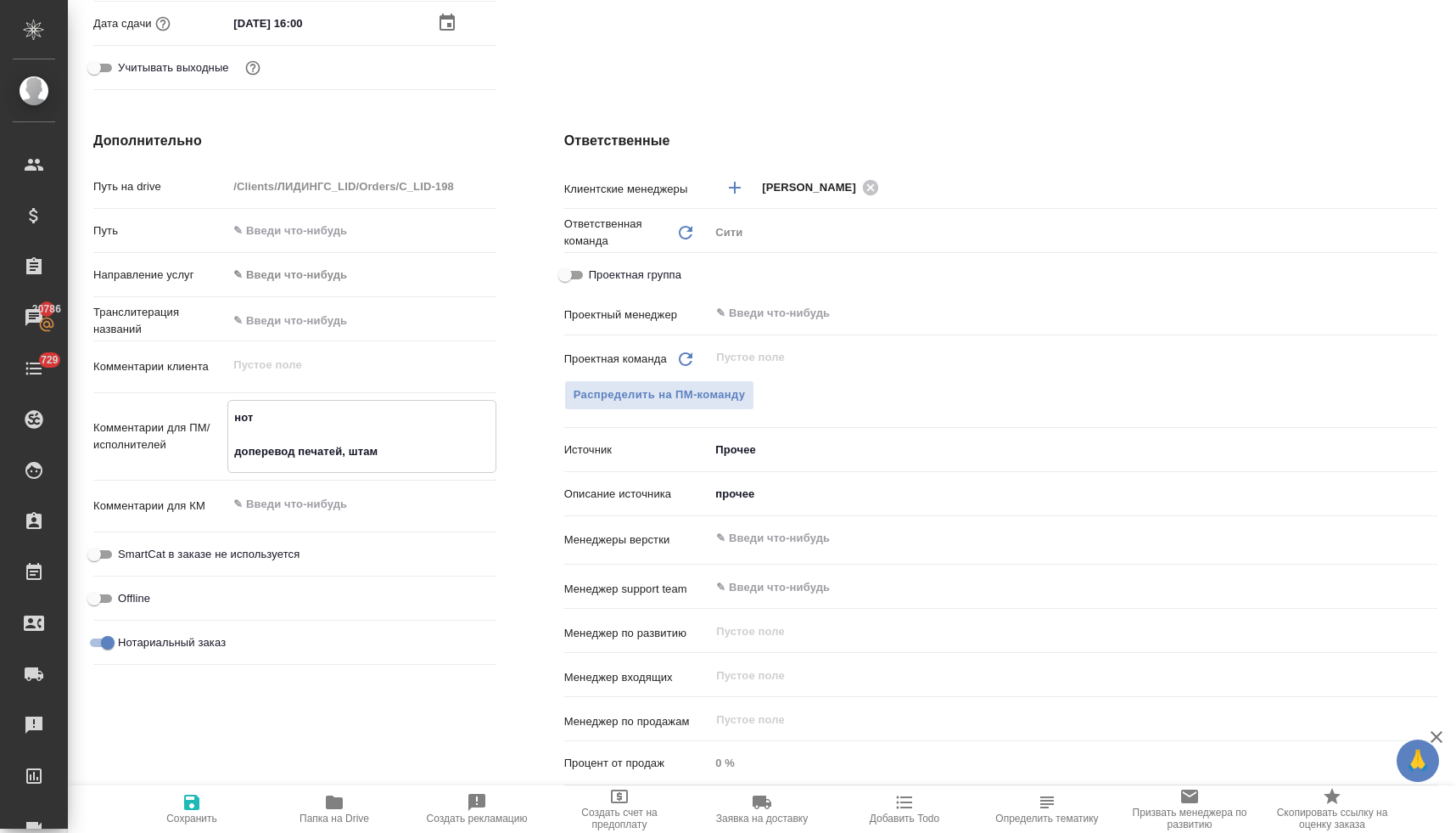
type textarea "x"
type textarea "нот доперевод печатей, штампо"
type textarea "x"
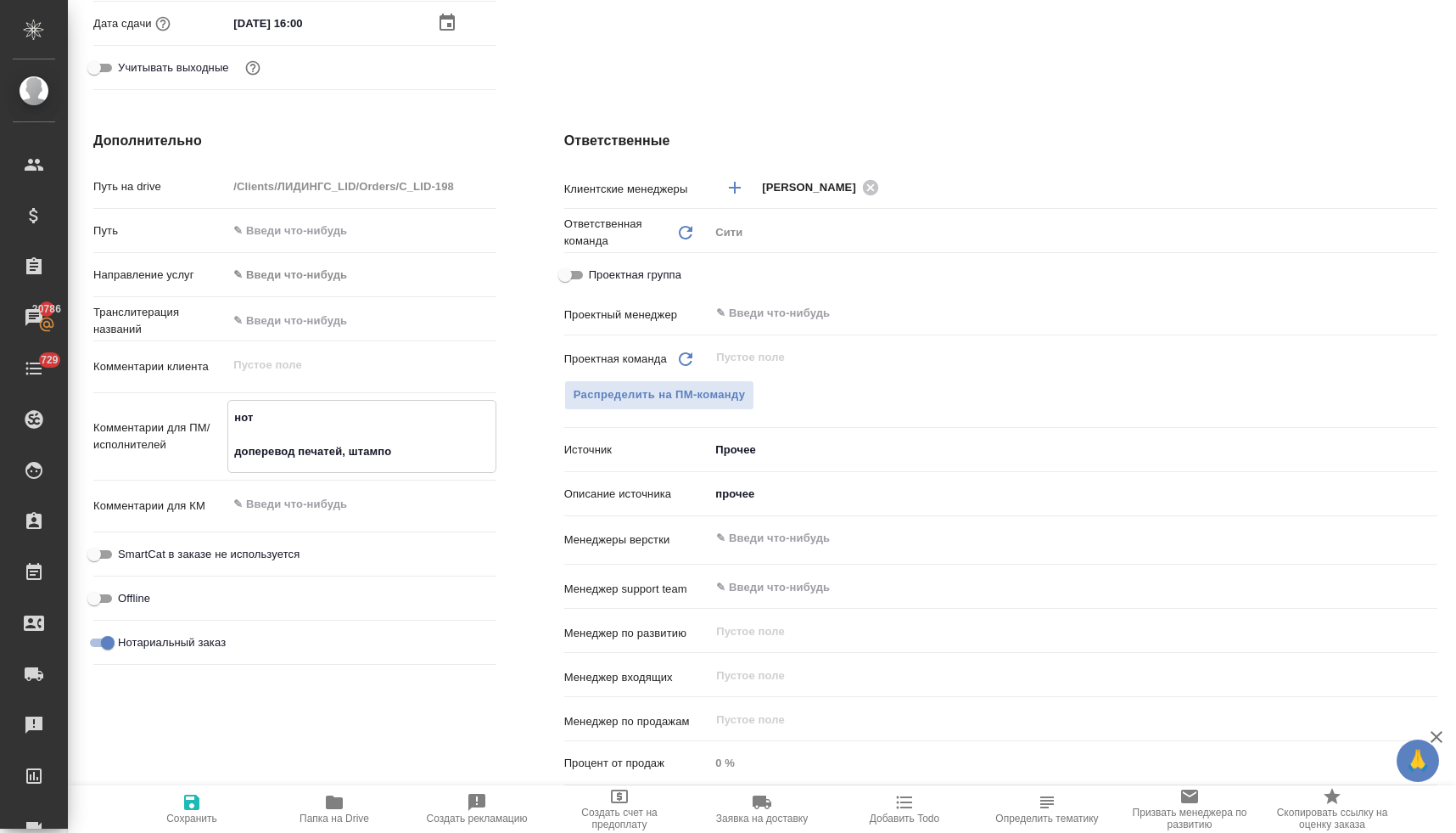
type textarea "x"
type textarea "нот доперевод печатей, штампов"
type textarea "x"
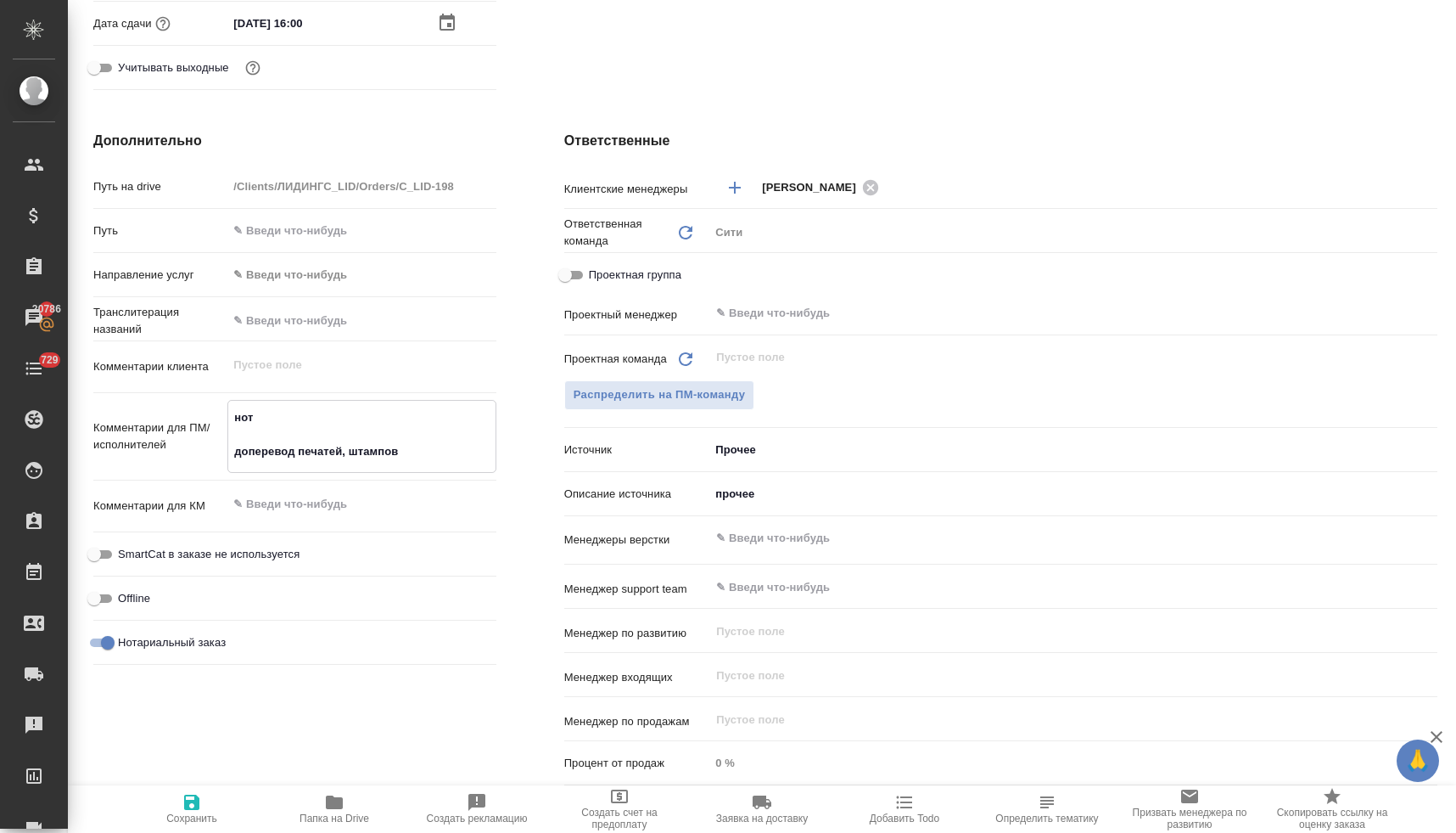
type textarea "нот доперевод печатей, штампов,"
type textarea "x"
type textarea "нот доперевод печатей, штампов,"
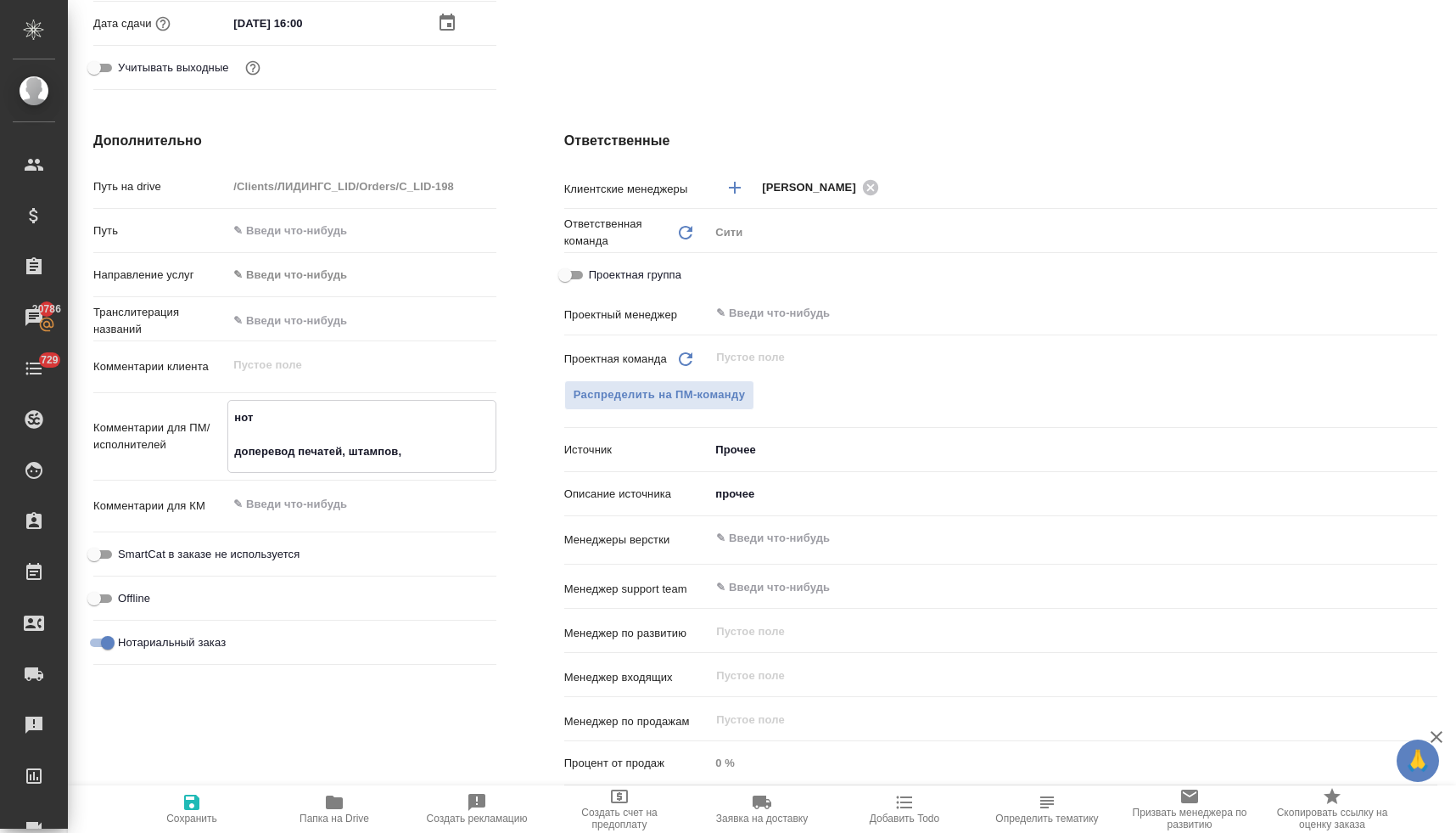
type textarea "x"
type textarea "нот доперевод печатей, штампов, а"
type textarea "x"
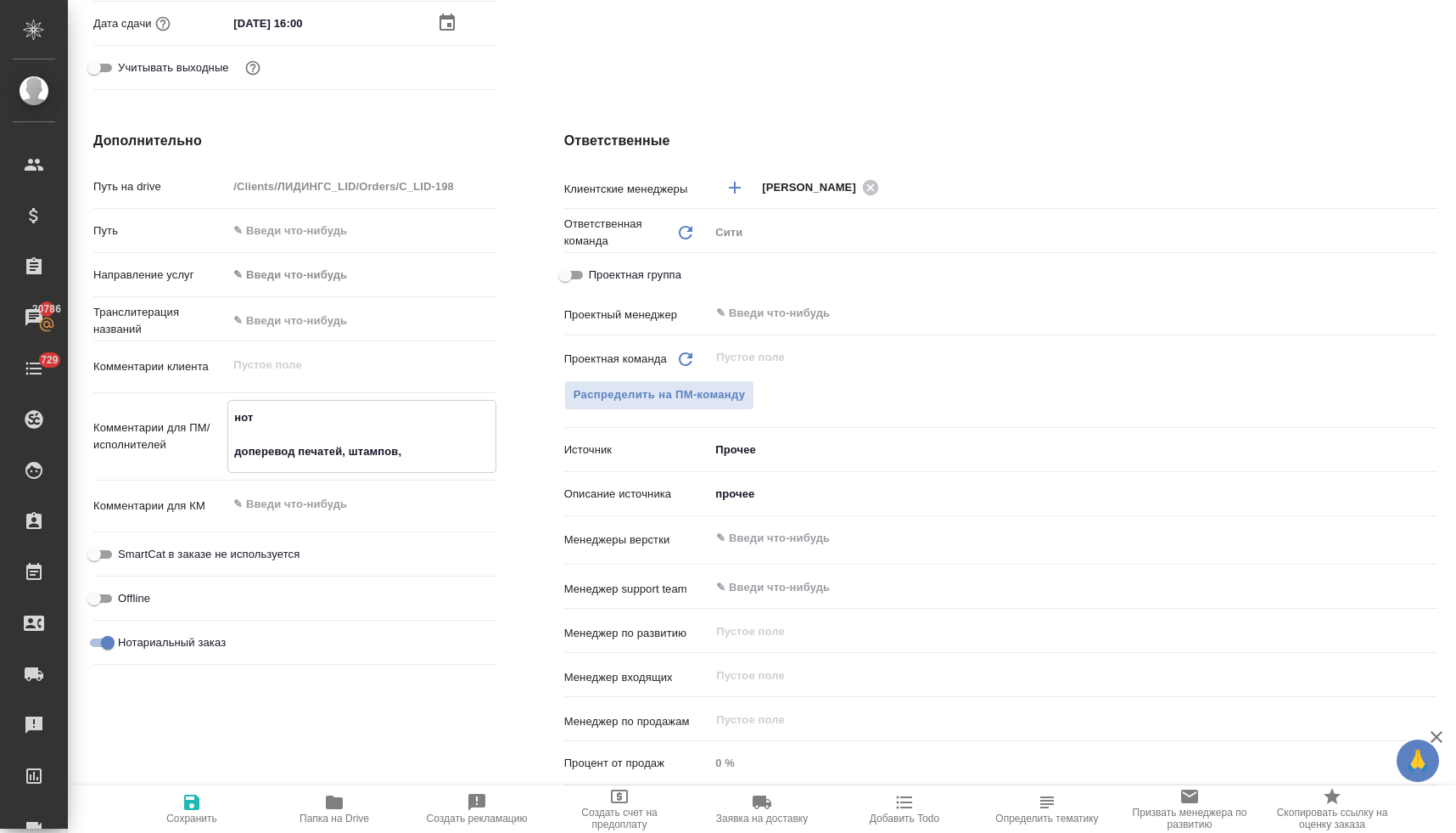
type textarea "x"
type textarea "нот доперевод печатей, штампов, ап"
type textarea "x"
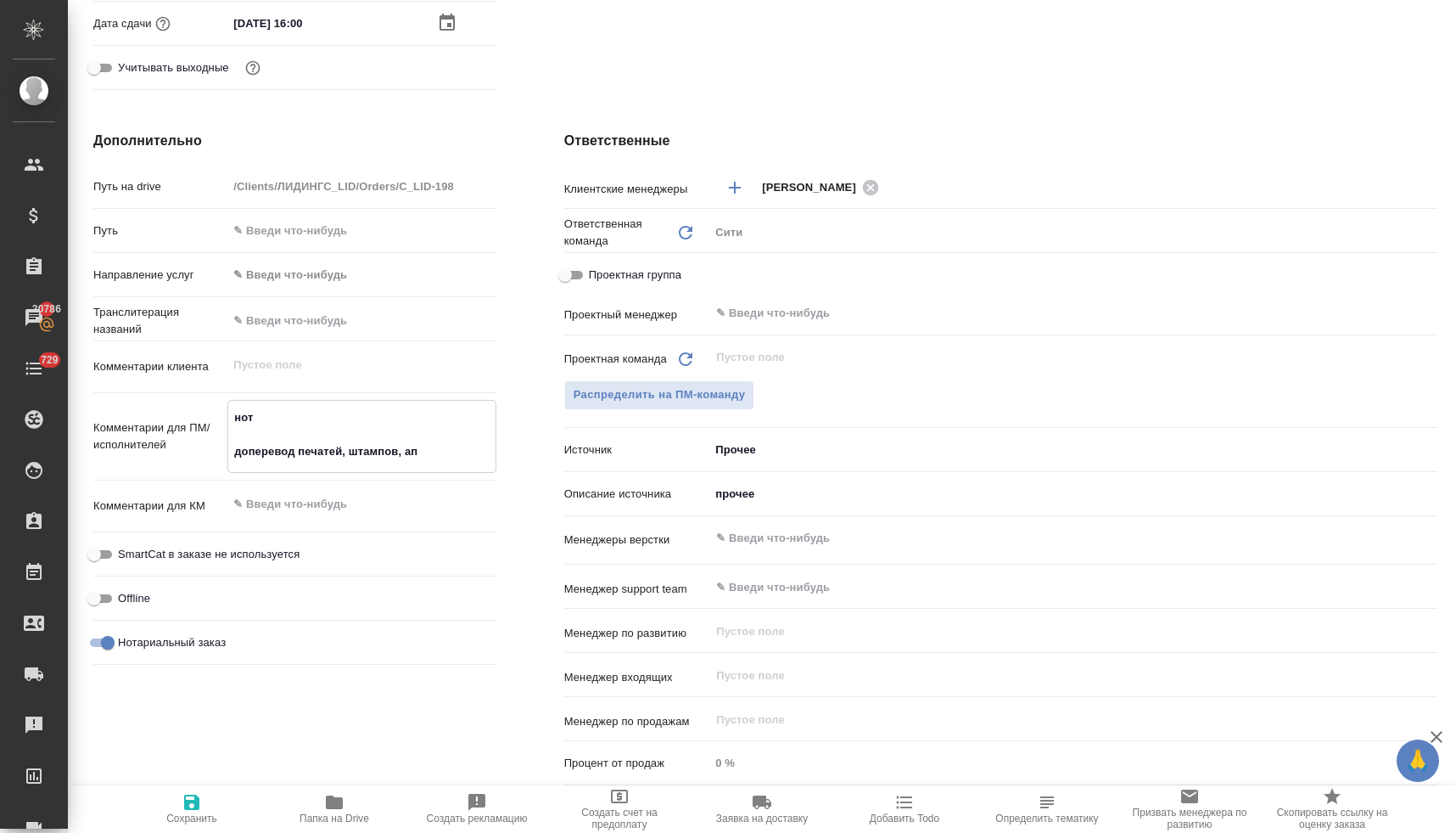
type textarea "x"
type textarea "нот доперевод печатей, штампов, апо"
type textarea "x"
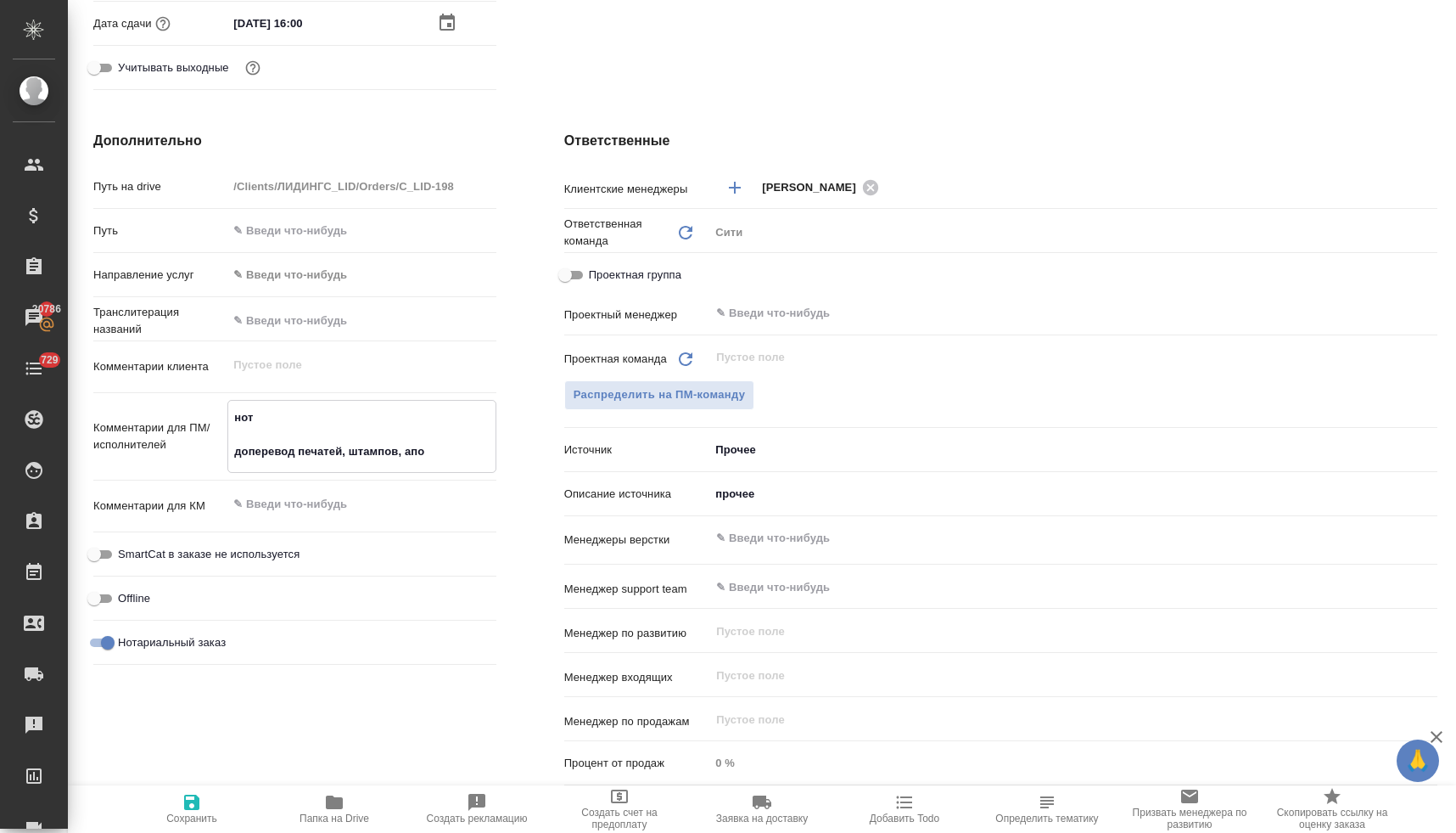
type textarea "нот доперевод печатей, штампов, апос"
type textarea "x"
type textarea "нот доперевод печатей, штампов, апост"
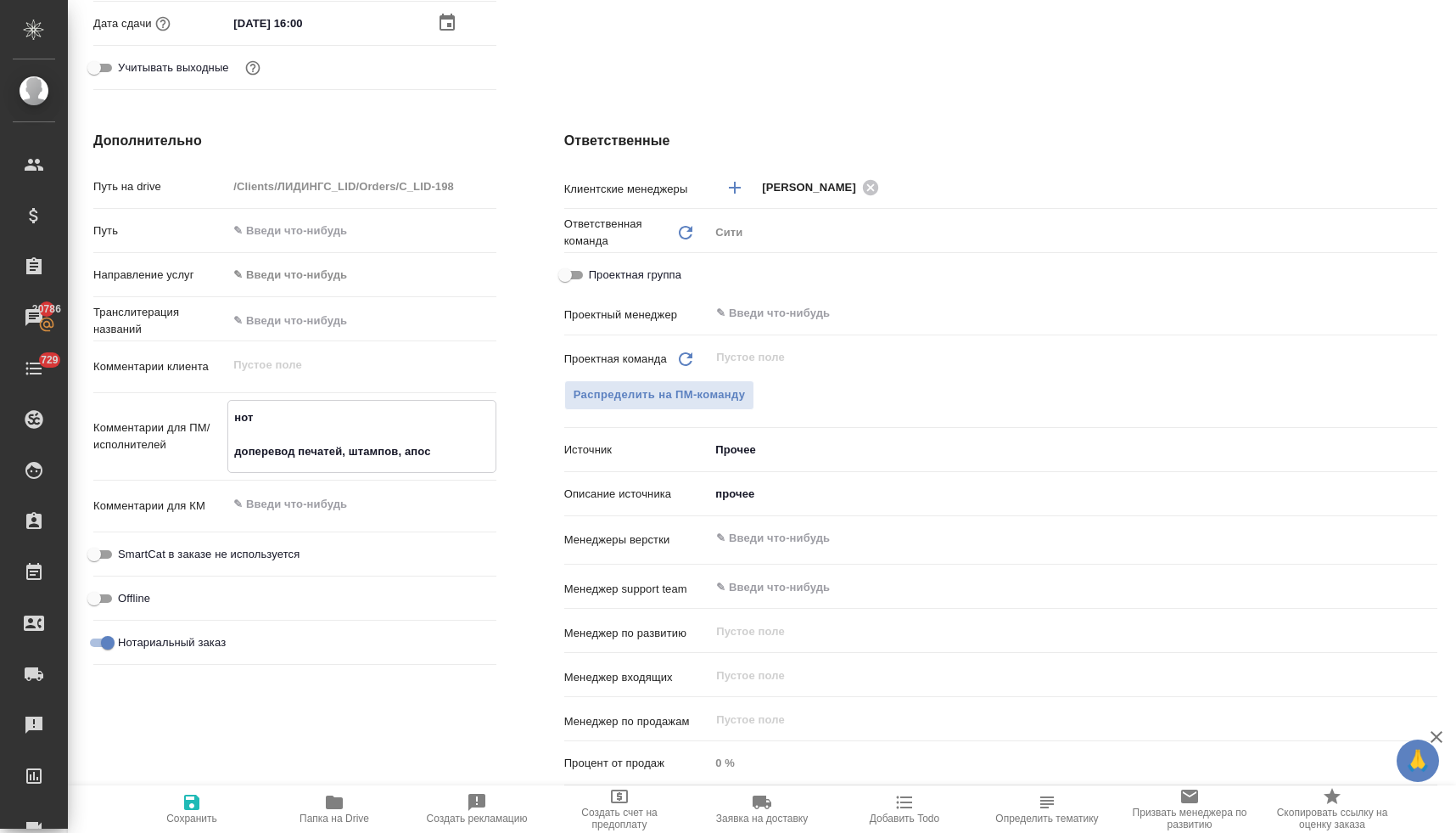
type textarea "x"
click at [338, 505] on textarea at bounding box center [361, 503] width 267 height 29
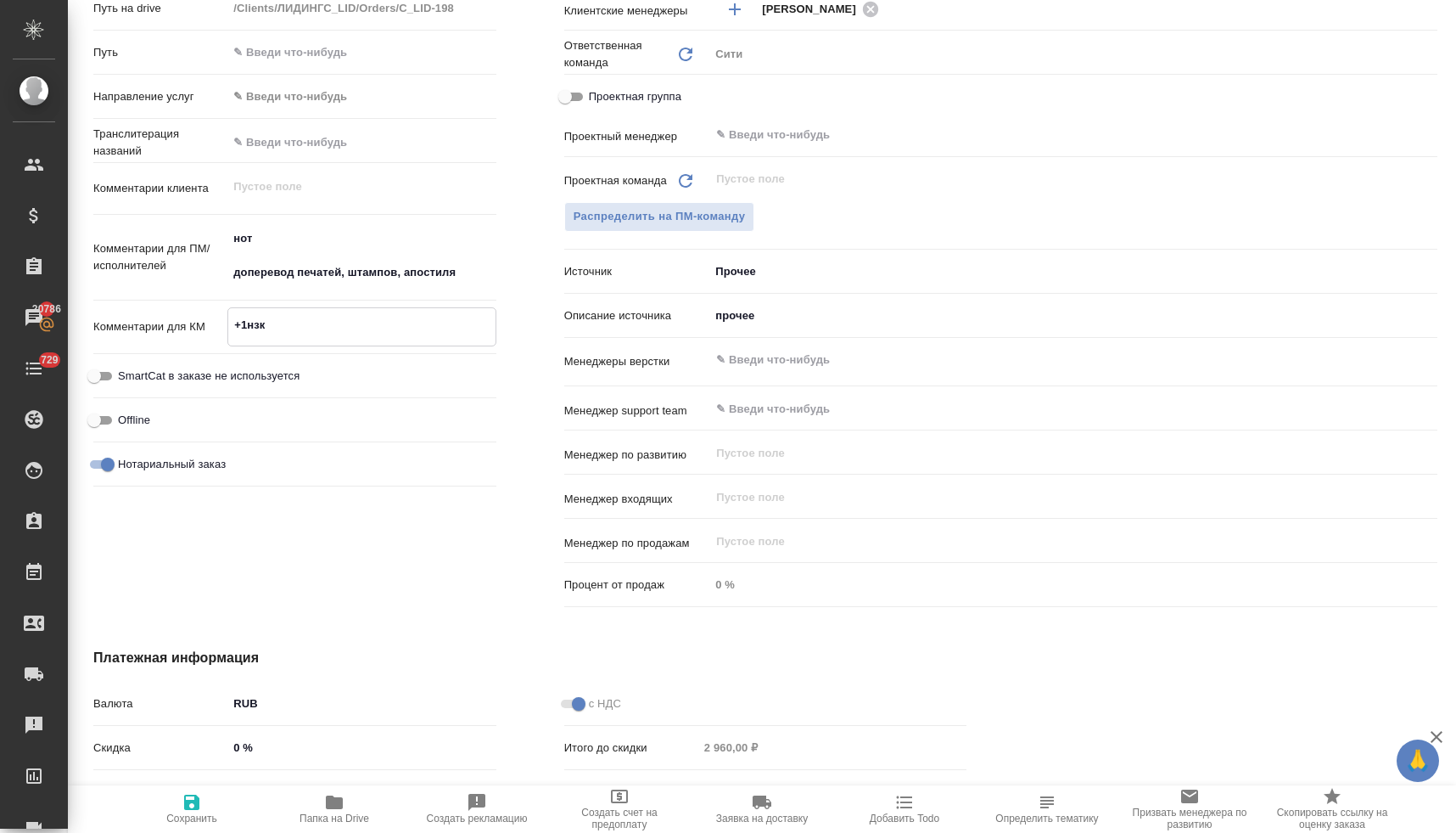
scroll to position [745, 0]
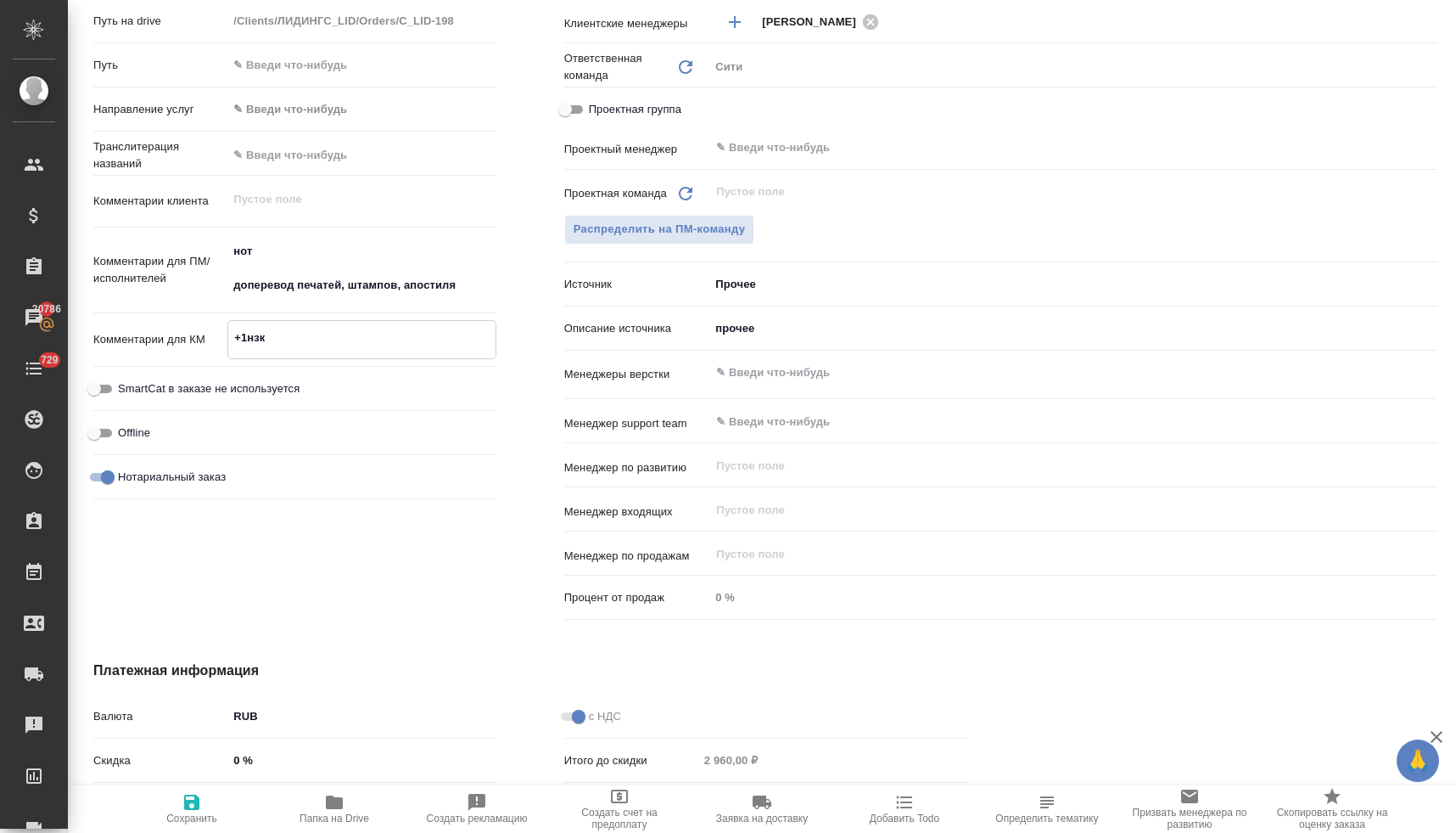
click at [747, 281] on body "🙏 .cls-1 fill:#fff; AWATERA Lyamina Nadezhda Клиенты Спецификации Заказы 20786 …" at bounding box center [728, 416] width 1456 height 833
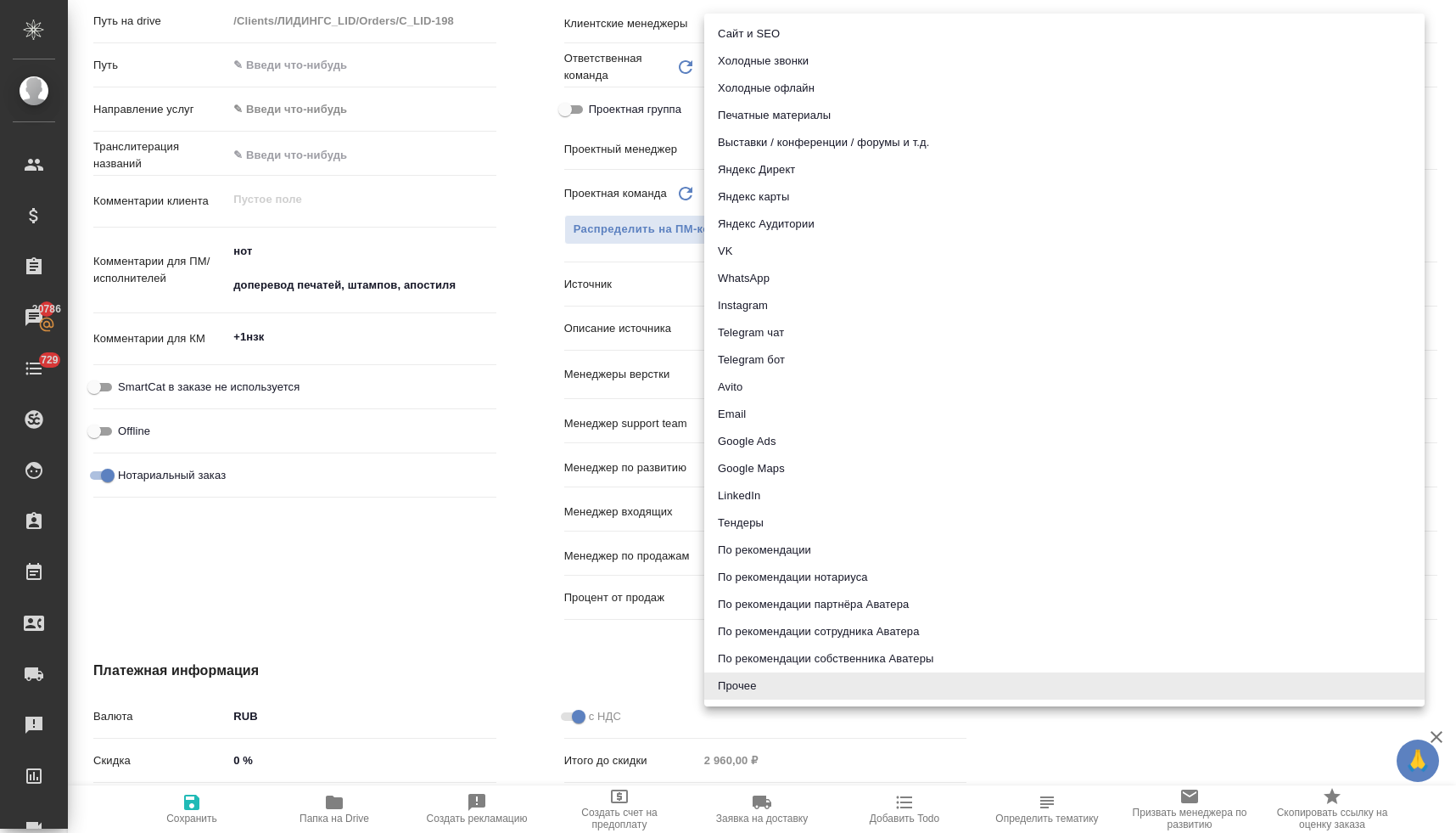
click at [786, 415] on li "Email" at bounding box center [1064, 414] width 721 height 27
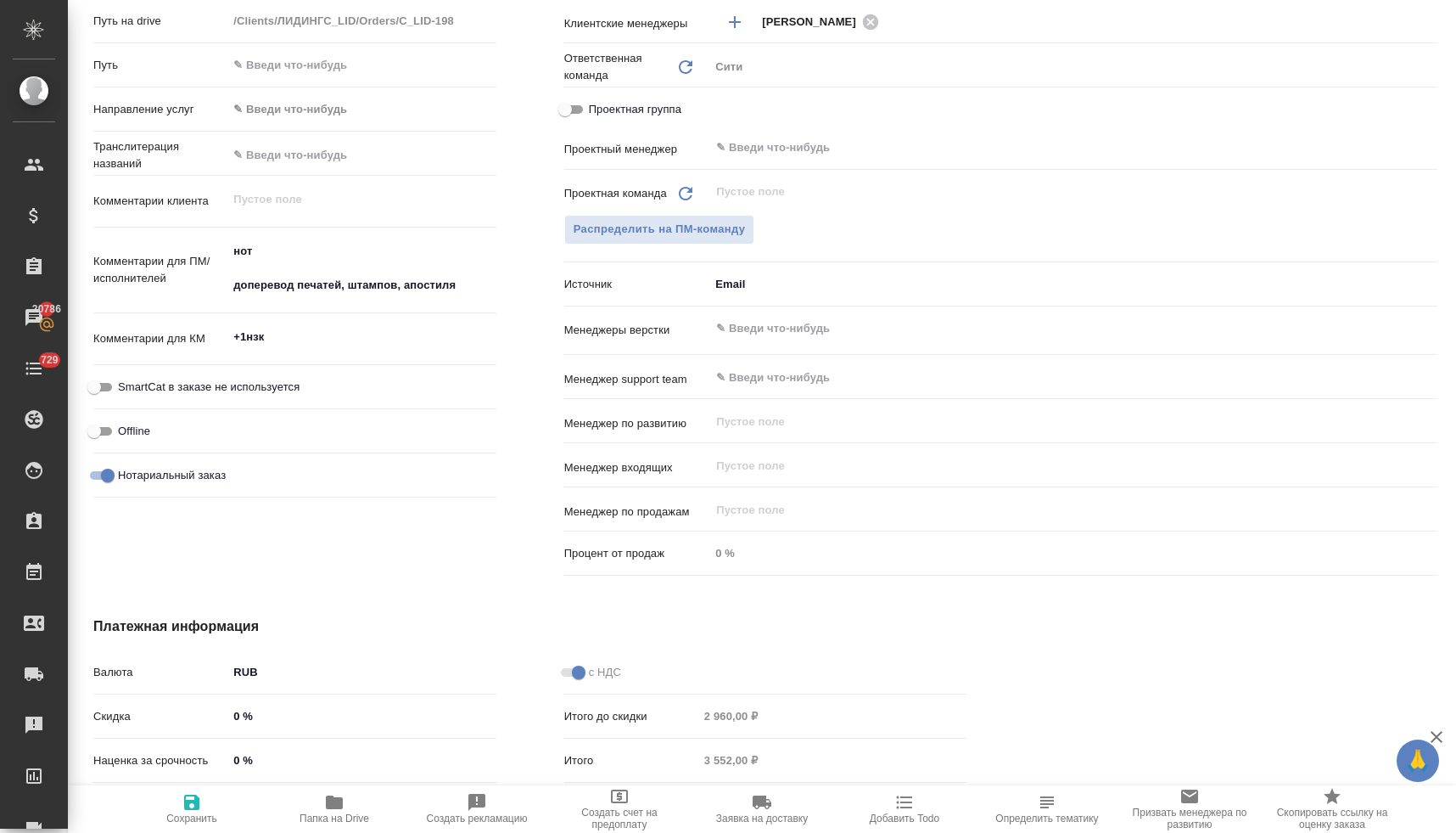
click at [684, 230] on span "Распределить на ПМ-команду" at bounding box center [660, 230] width 172 height 20
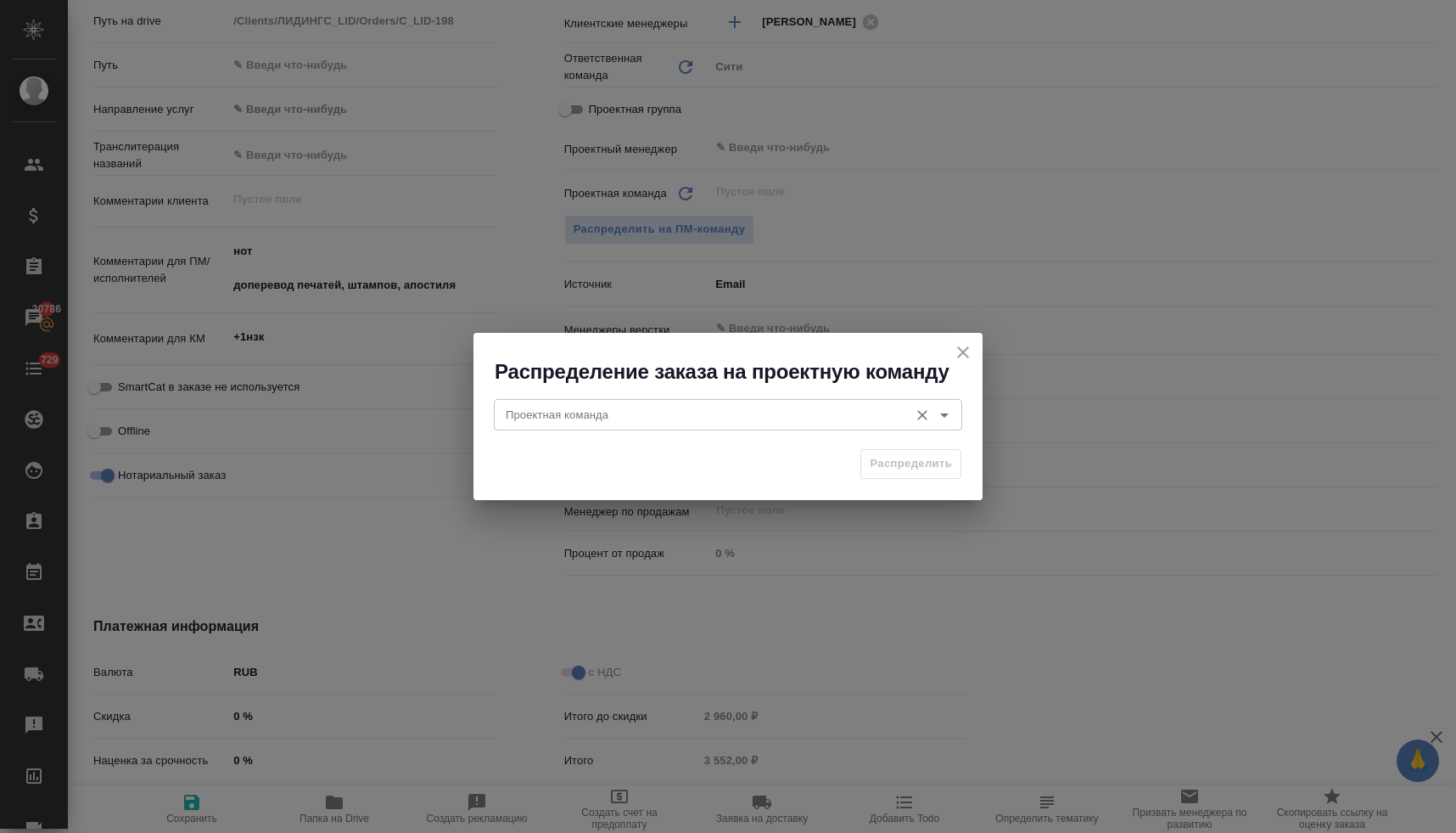
click at [610, 421] on input "Проектная команда" at bounding box center [699, 414] width 401 height 21
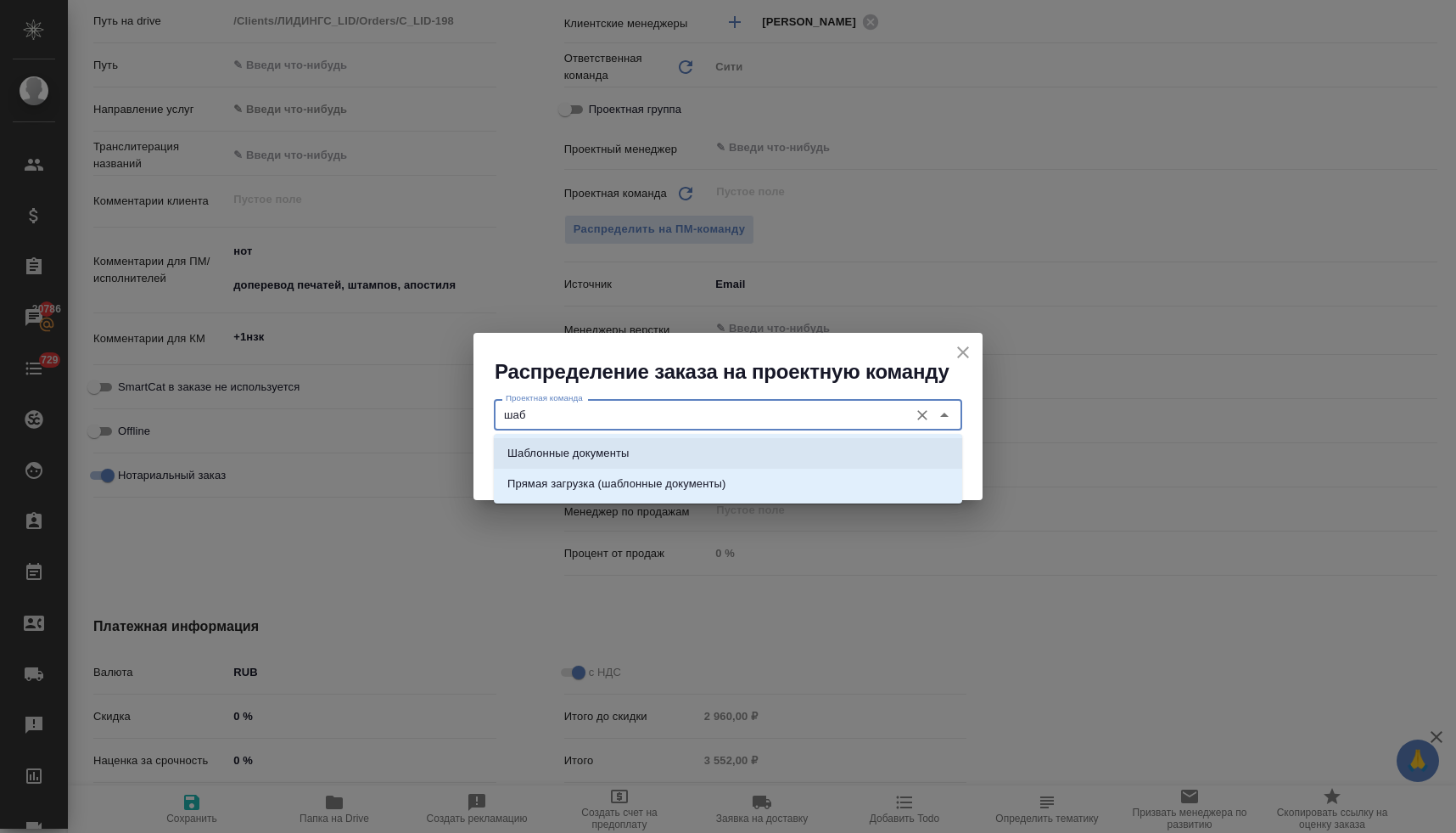
click at [605, 456] on p "Шаблонные документы" at bounding box center [568, 452] width 121 height 17
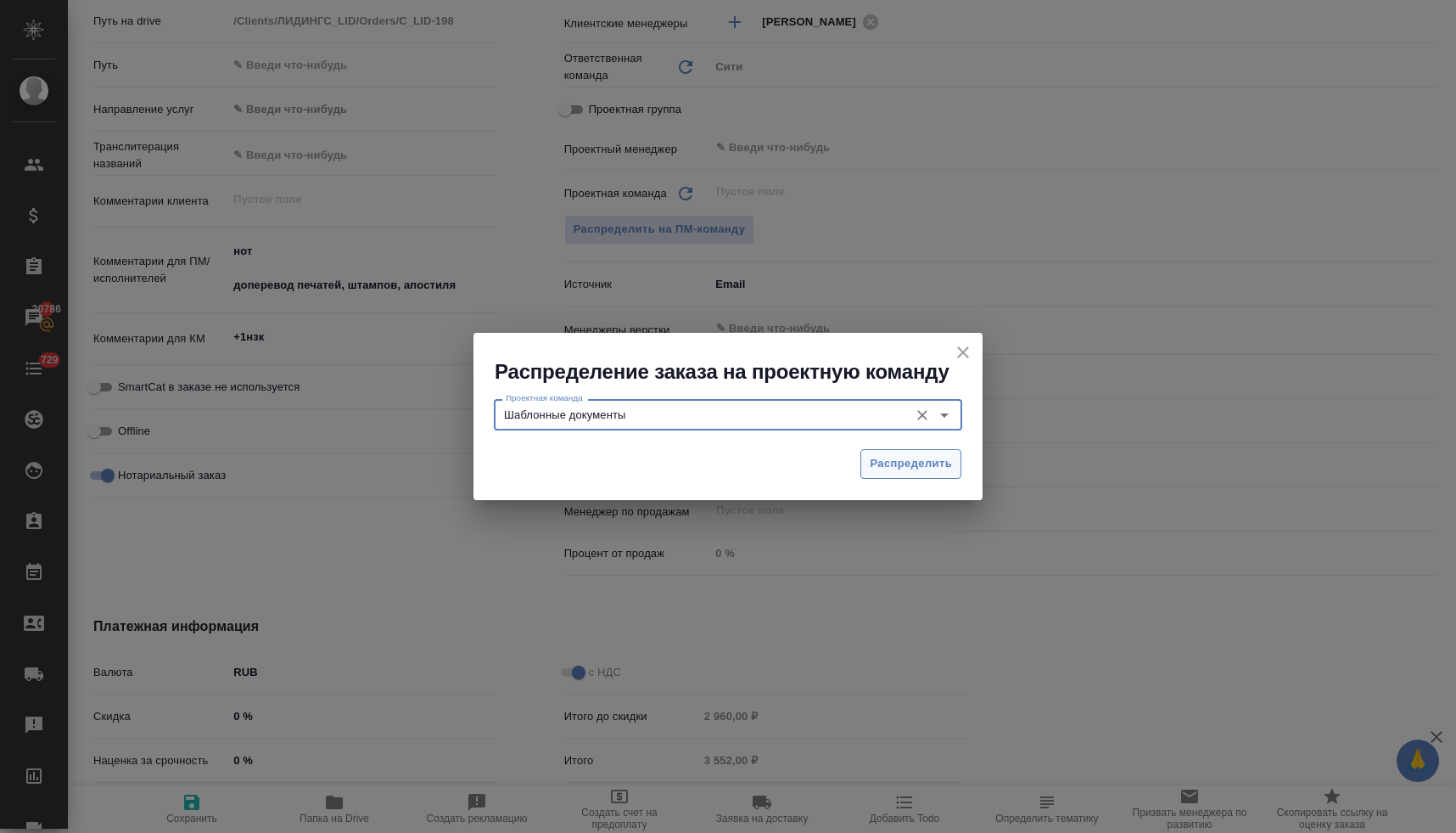
click at [886, 467] on span "Распределить" at bounding box center [910, 464] width 82 height 20
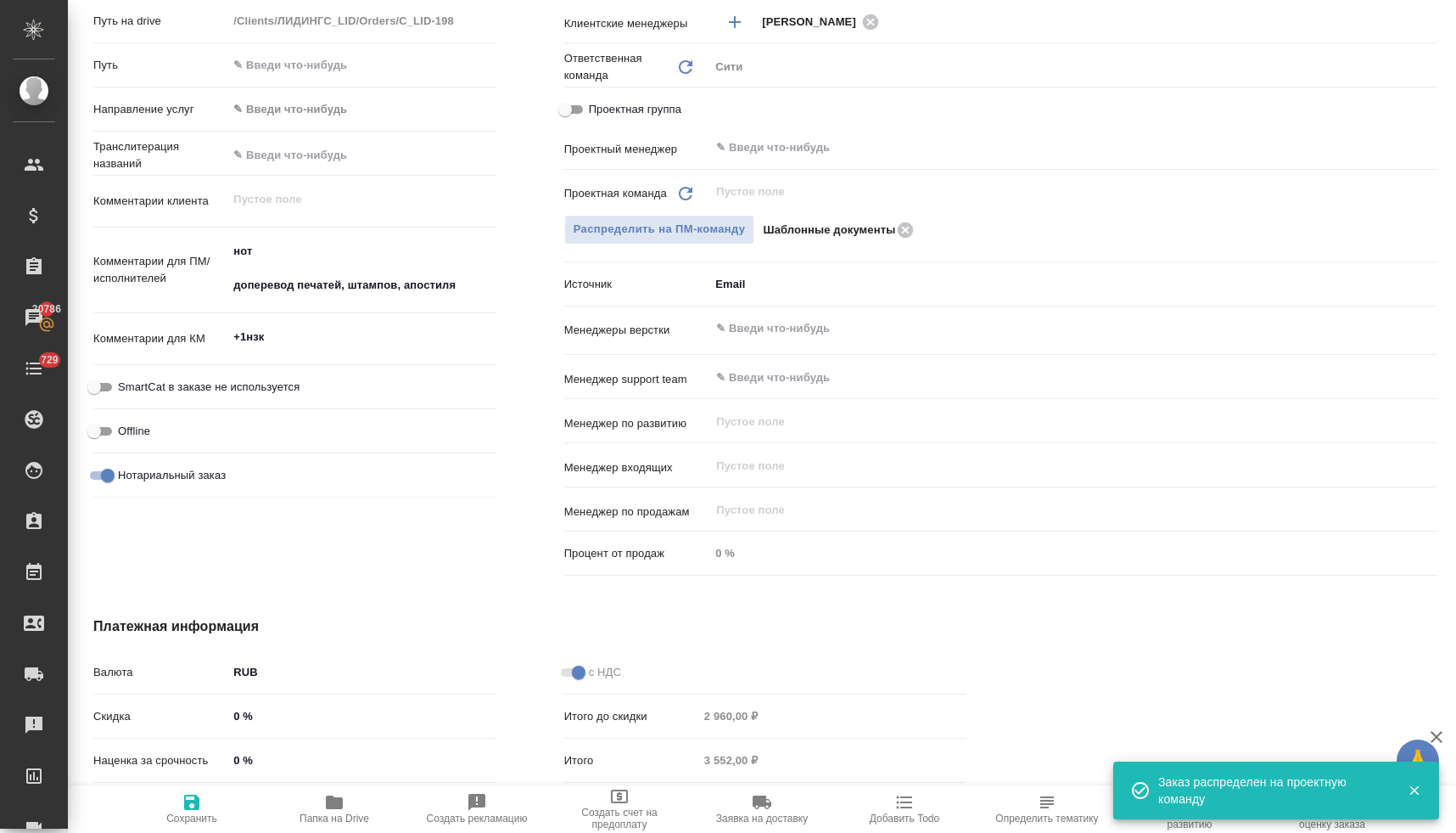
click at [197, 805] on icon "button" at bounding box center [191, 801] width 15 height 15
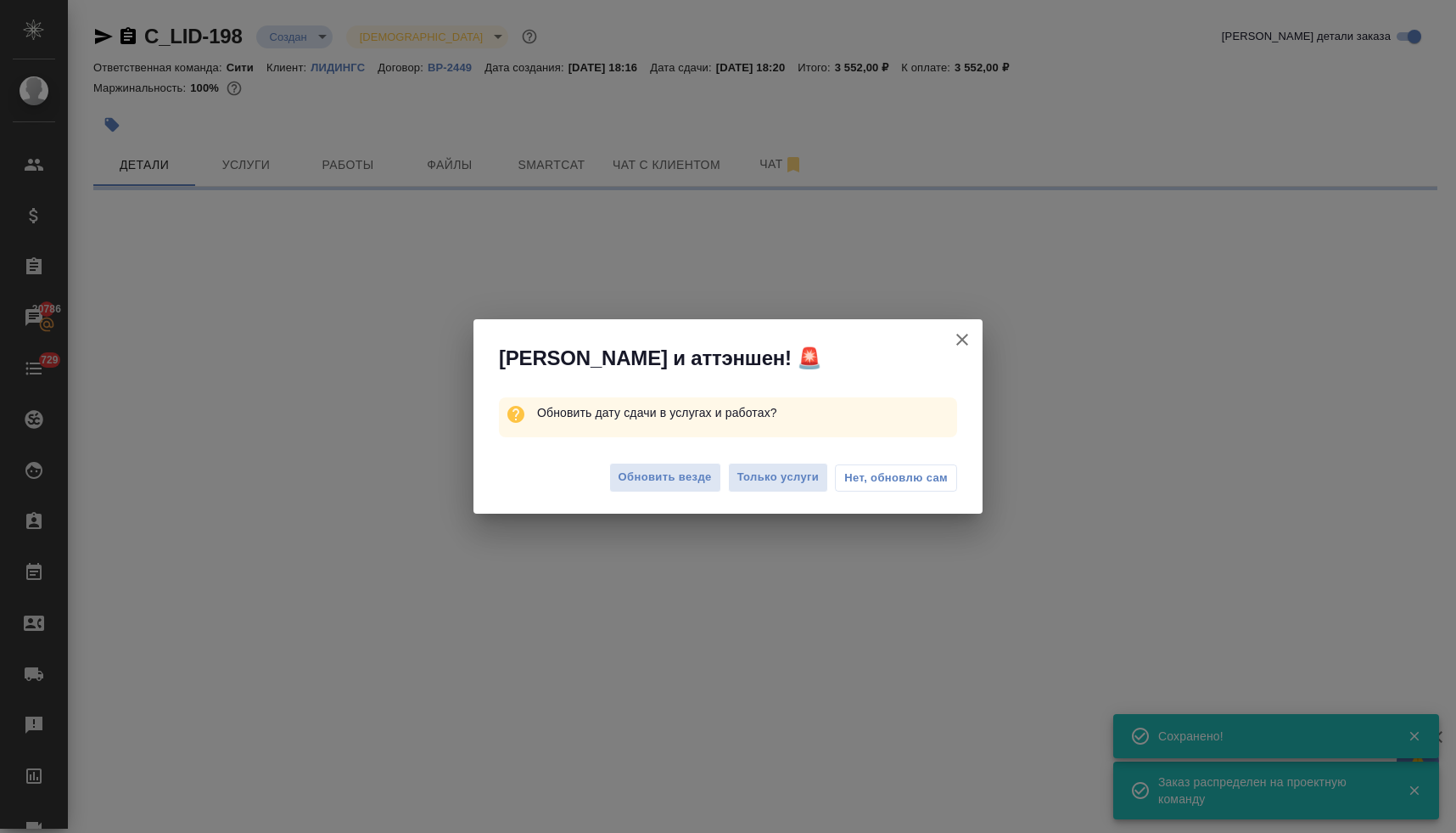
scroll to position [0, 0]
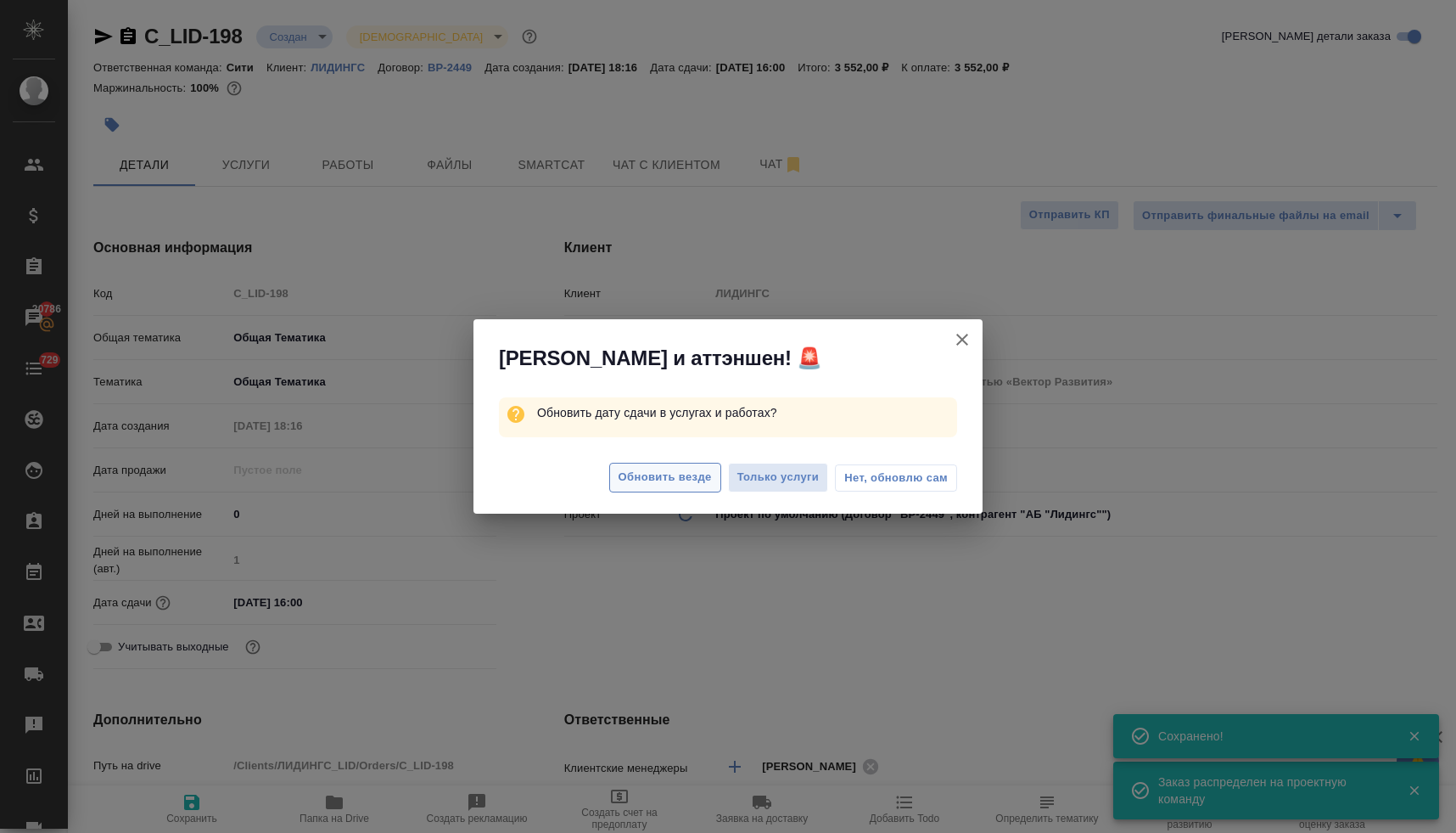
click at [676, 475] on span "Обновить везде" at bounding box center [665, 478] width 93 height 20
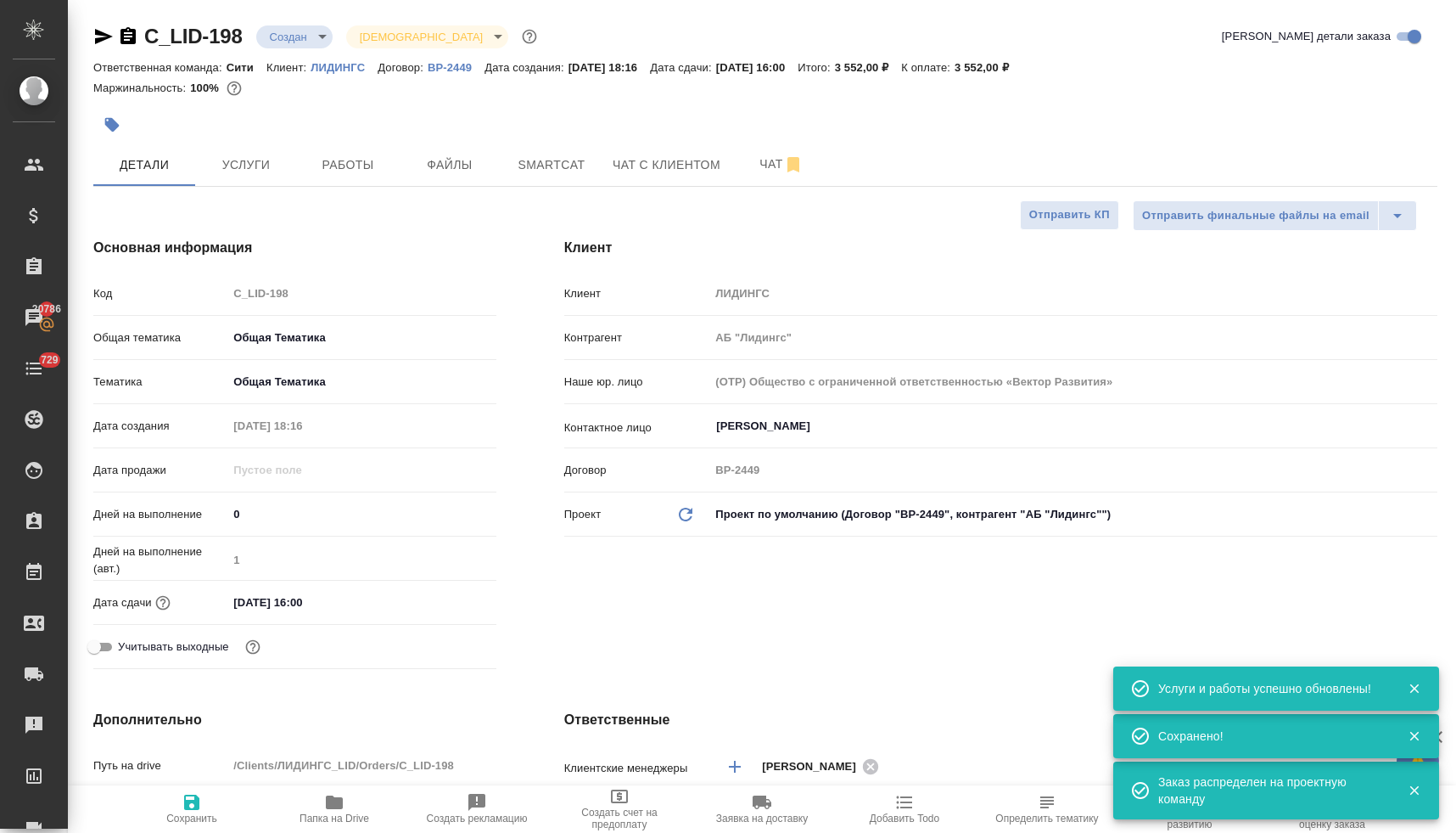
click at [302, 39] on body "🙏 .cls-1 fill:#fff; AWATERA Lyamina Nadezhda Клиенты Спецификации Заказы 20786 …" at bounding box center [728, 416] width 1456 height 833
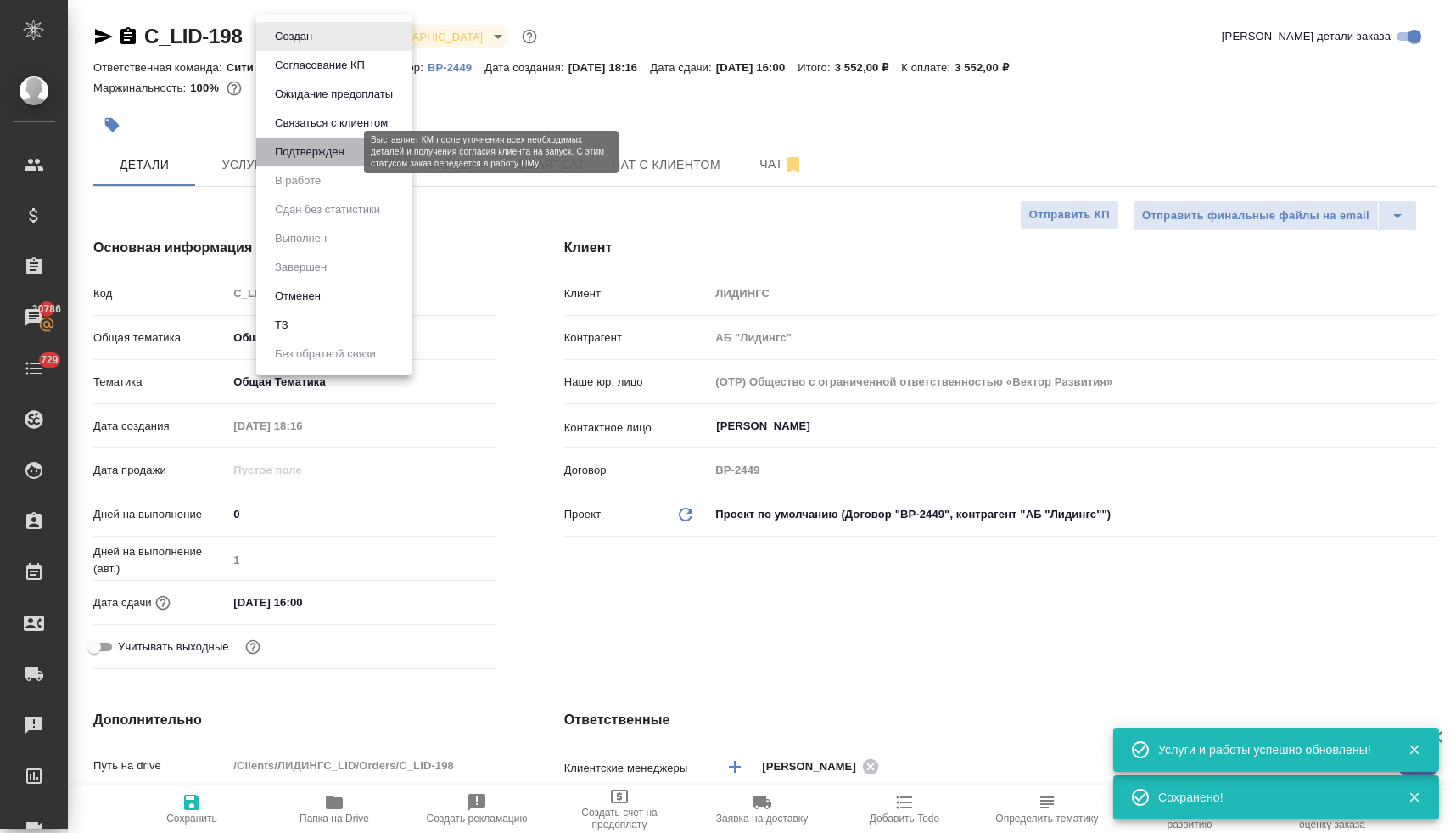
click at [309, 159] on button "Подтвержден" at bounding box center [309, 152] width 79 height 19
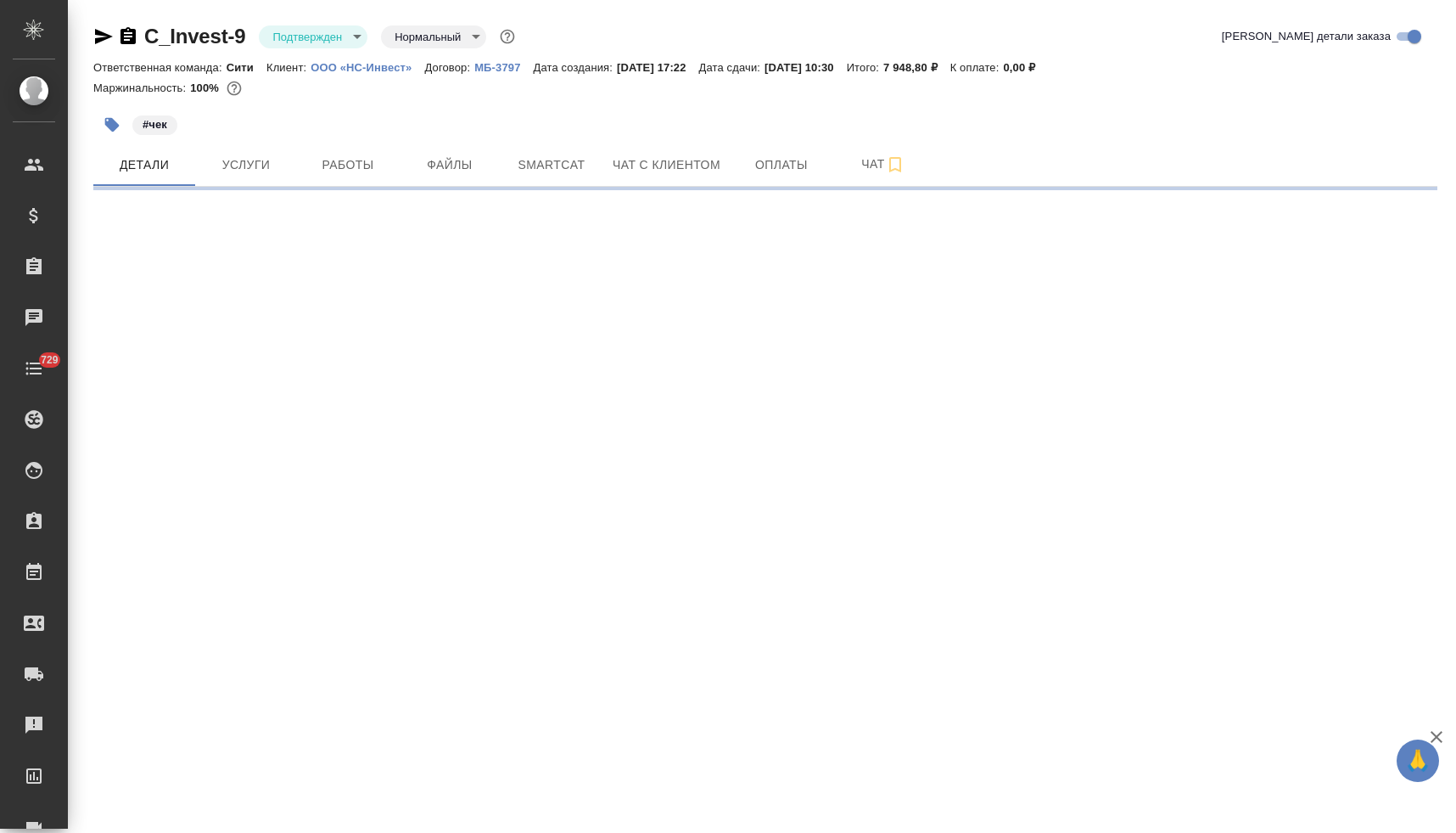
select select "RU"
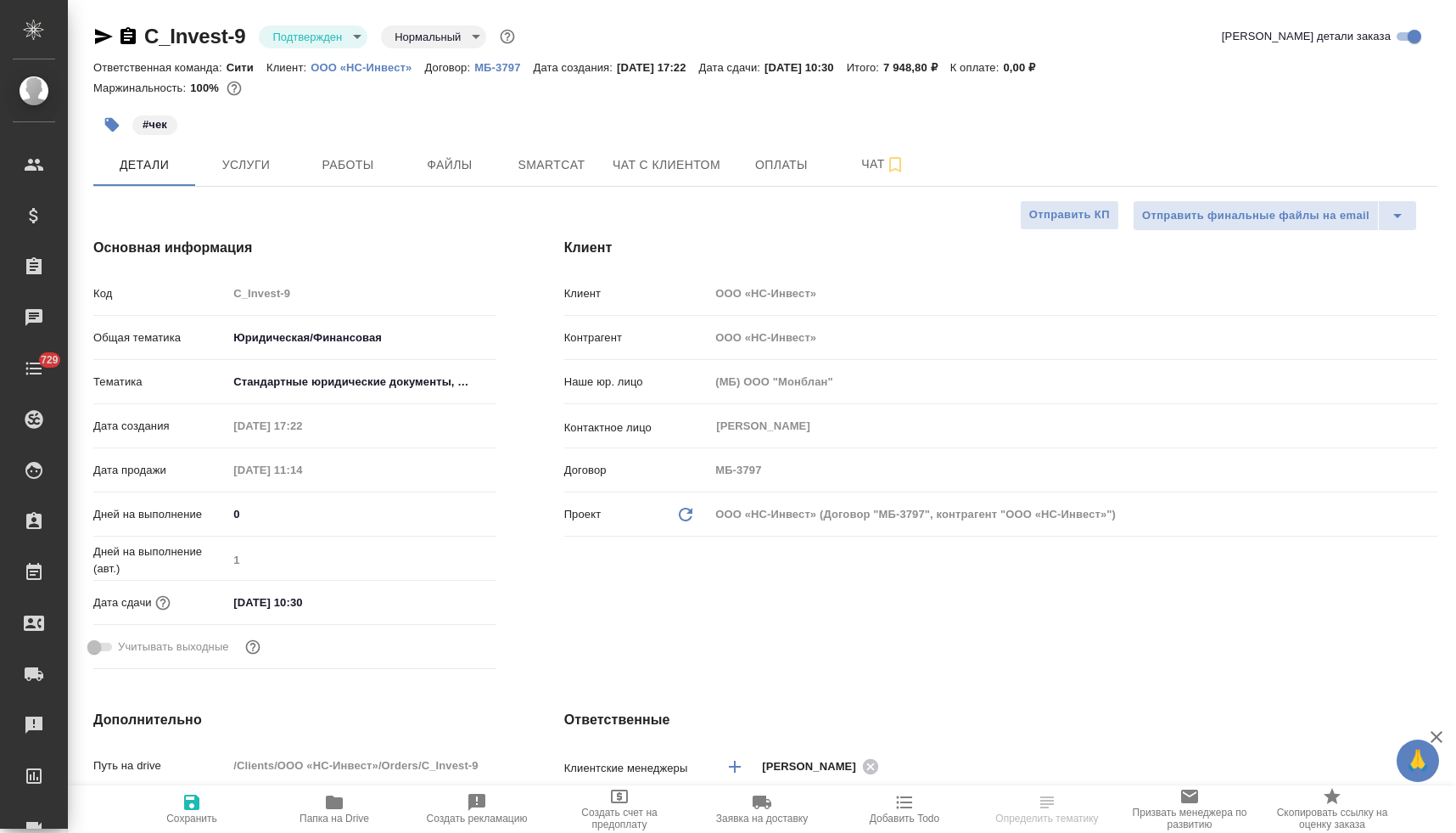
type textarea "x"
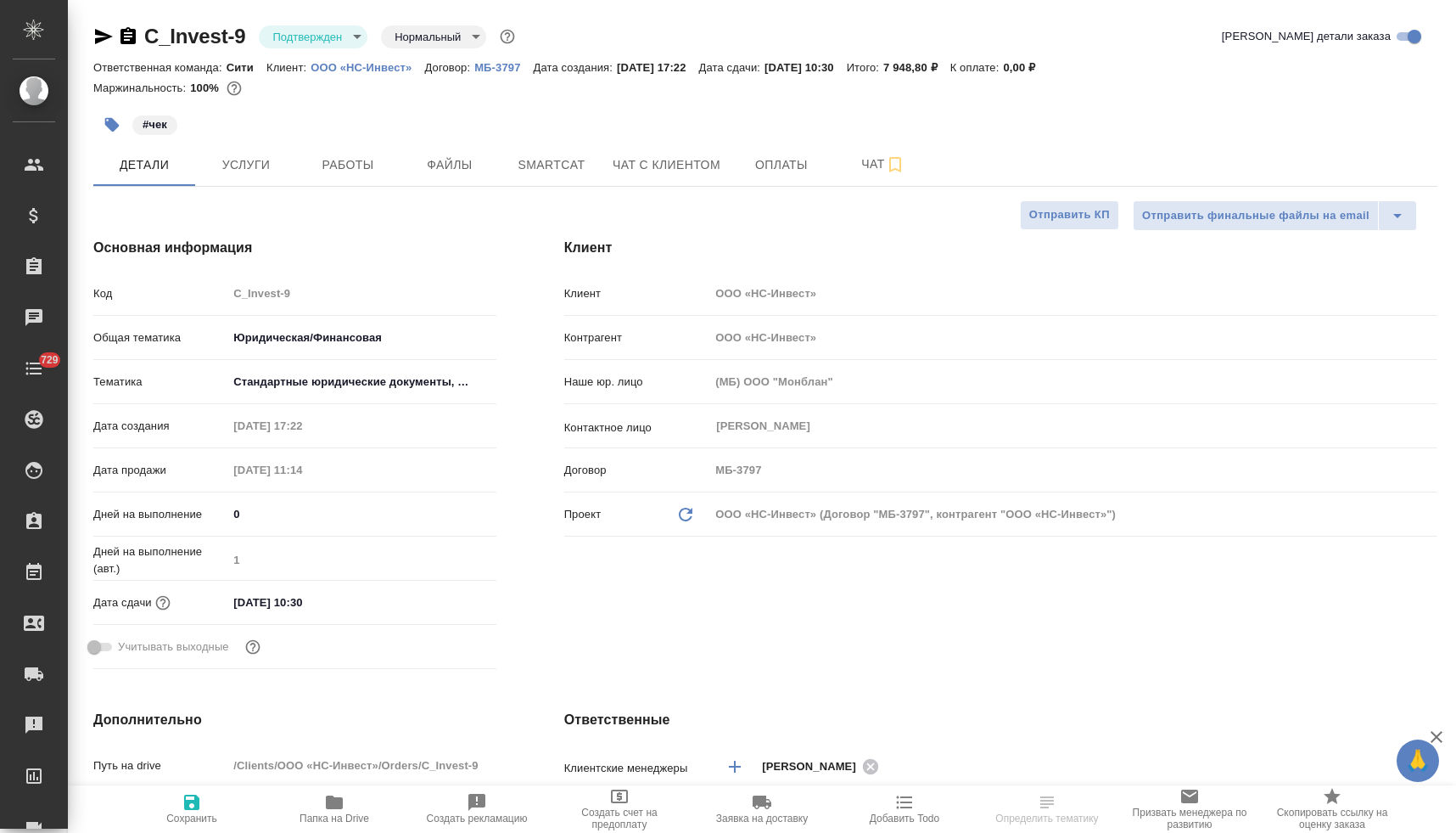
type textarea "x"
click at [218, 295] on div "Код C_Invest-9" at bounding box center [294, 294] width 403 height 30
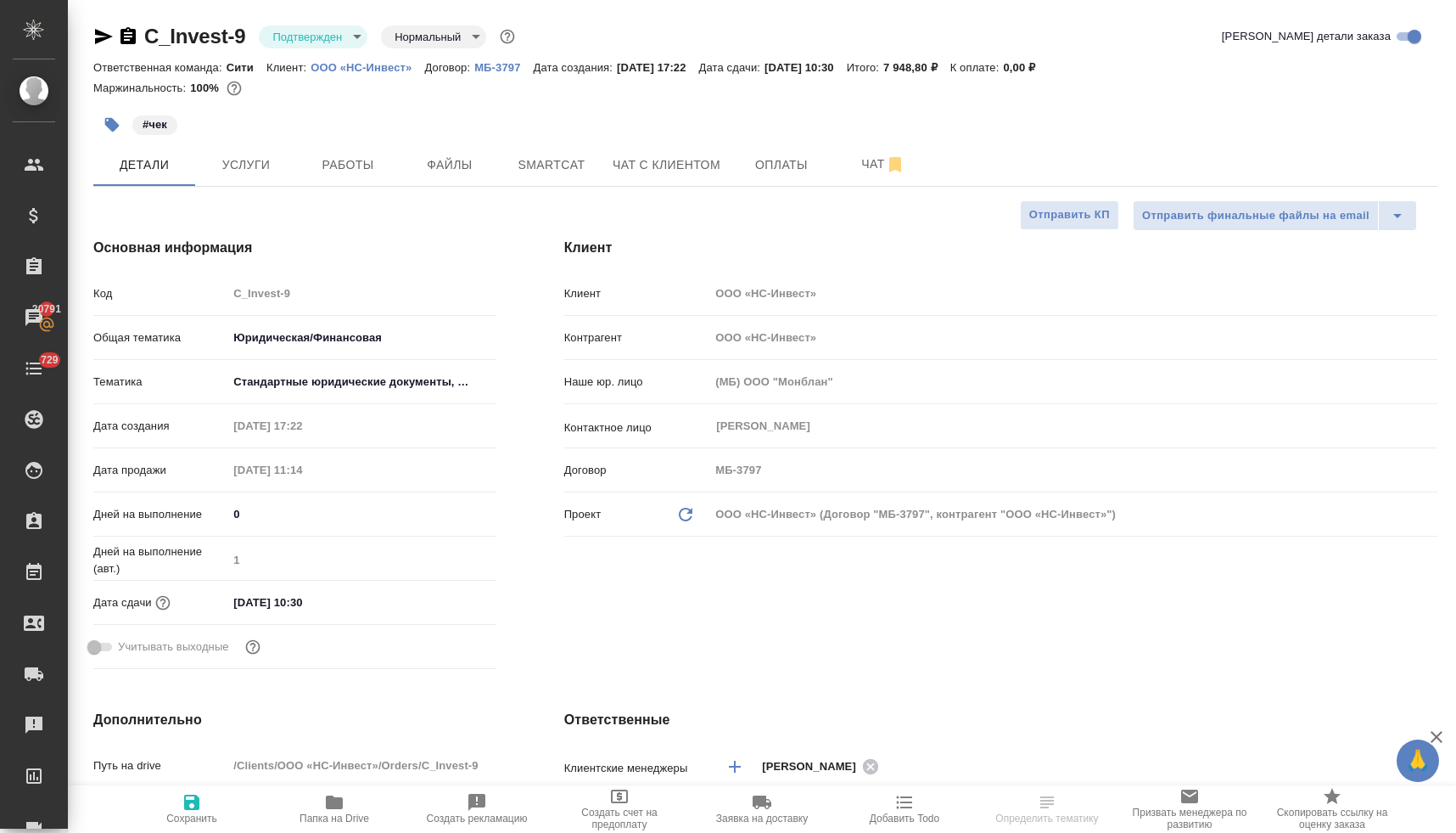
type textarea "x"
select select "RU"
type textarea "x"
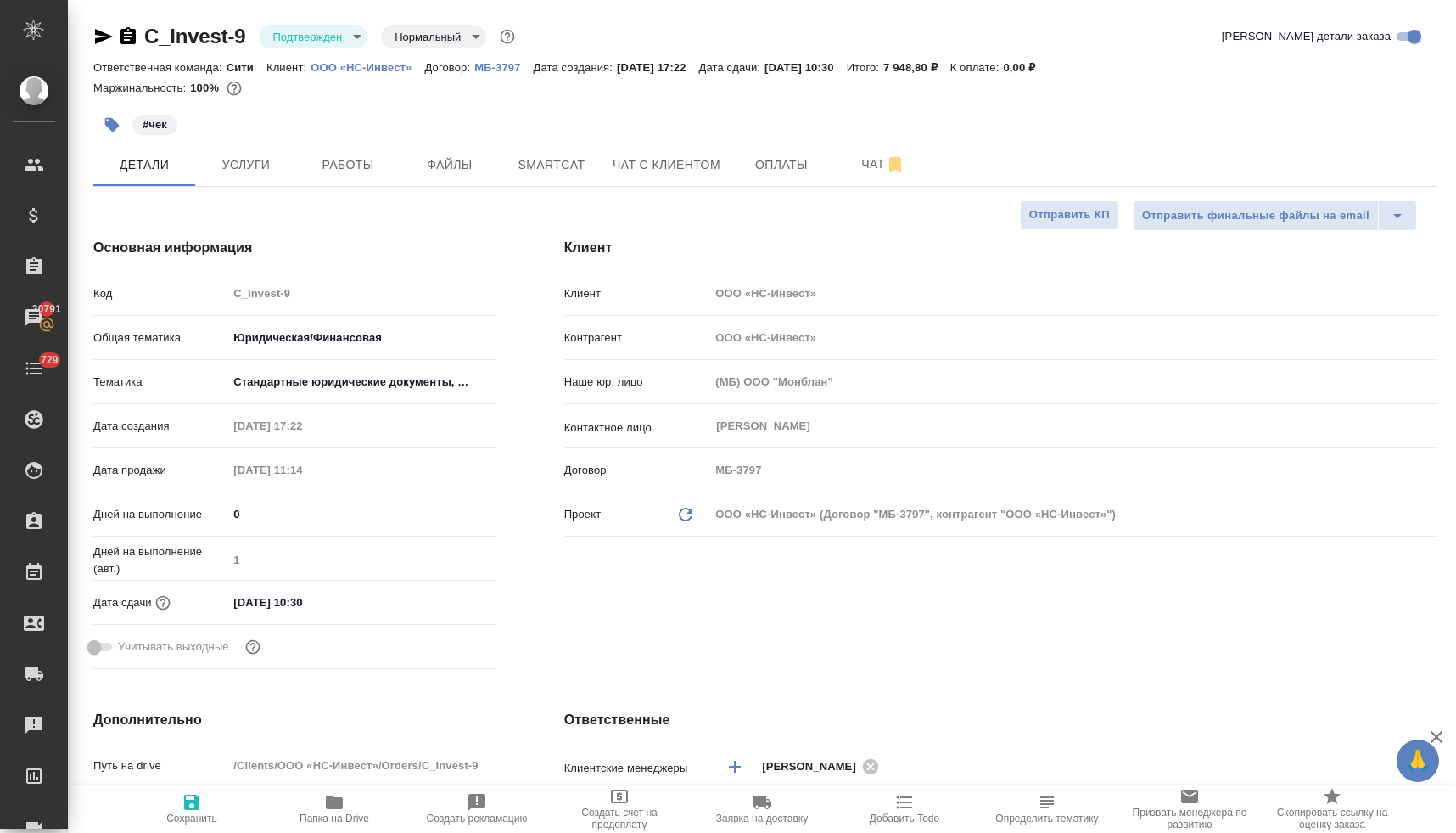
type textarea "x"
click at [545, 168] on span "Smartcat" at bounding box center [551, 165] width 81 height 21
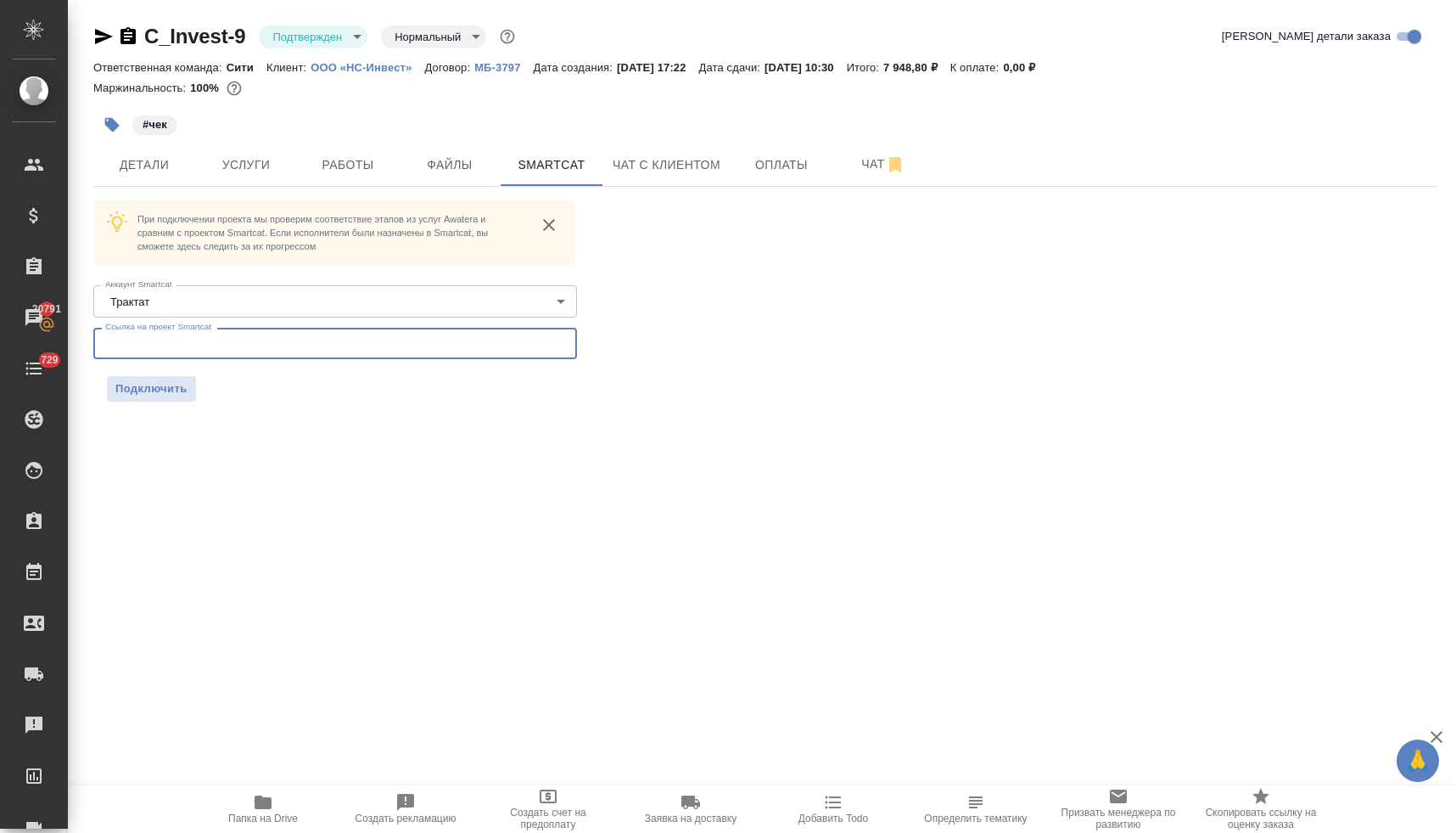
click at [209, 348] on input "text" at bounding box center [335, 342] width 484 height 31
click at [158, 391] on span "Подключить" at bounding box center [151, 388] width 72 height 17
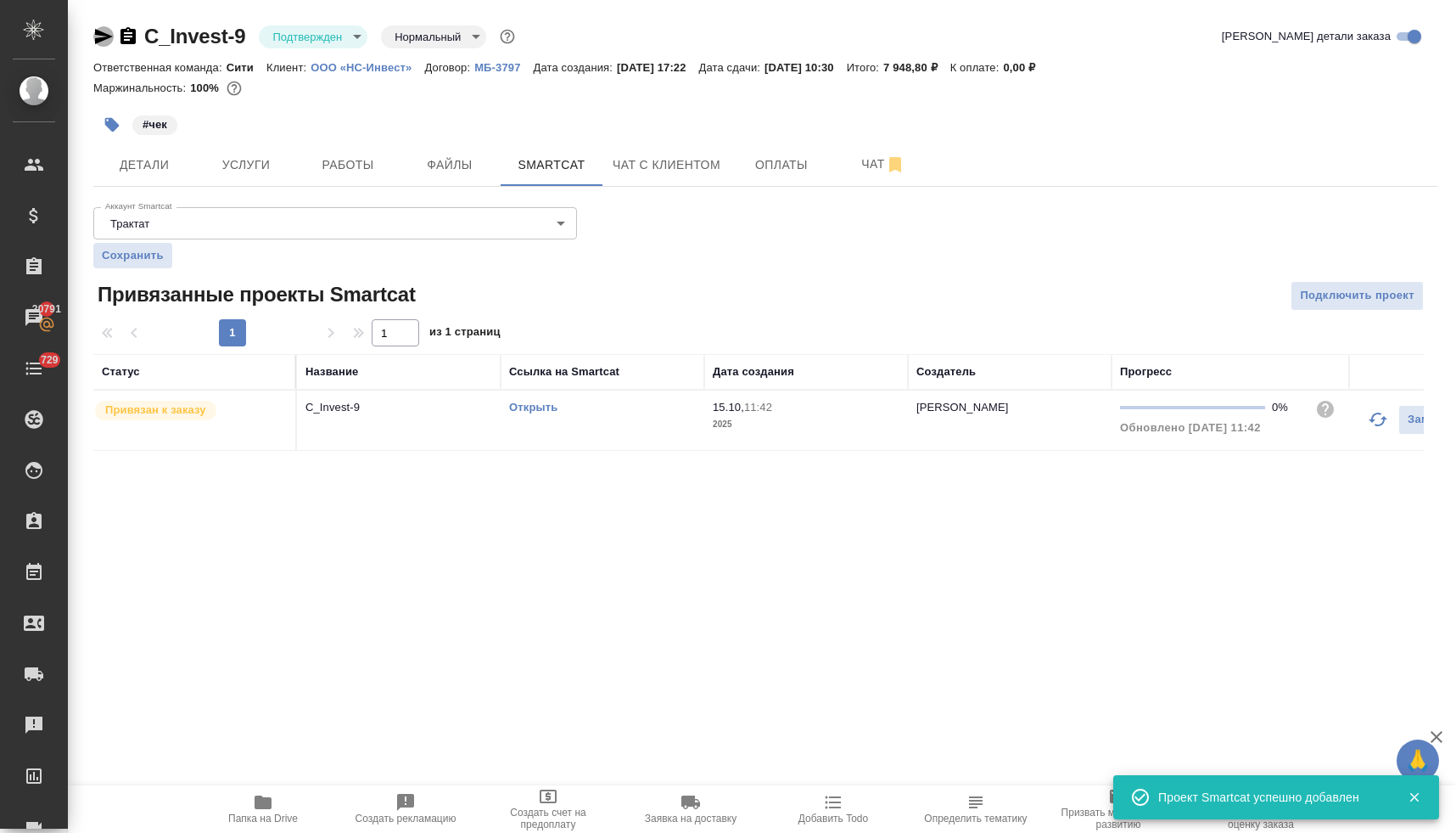
click at [101, 39] on icon "button" at bounding box center [104, 36] width 18 height 15
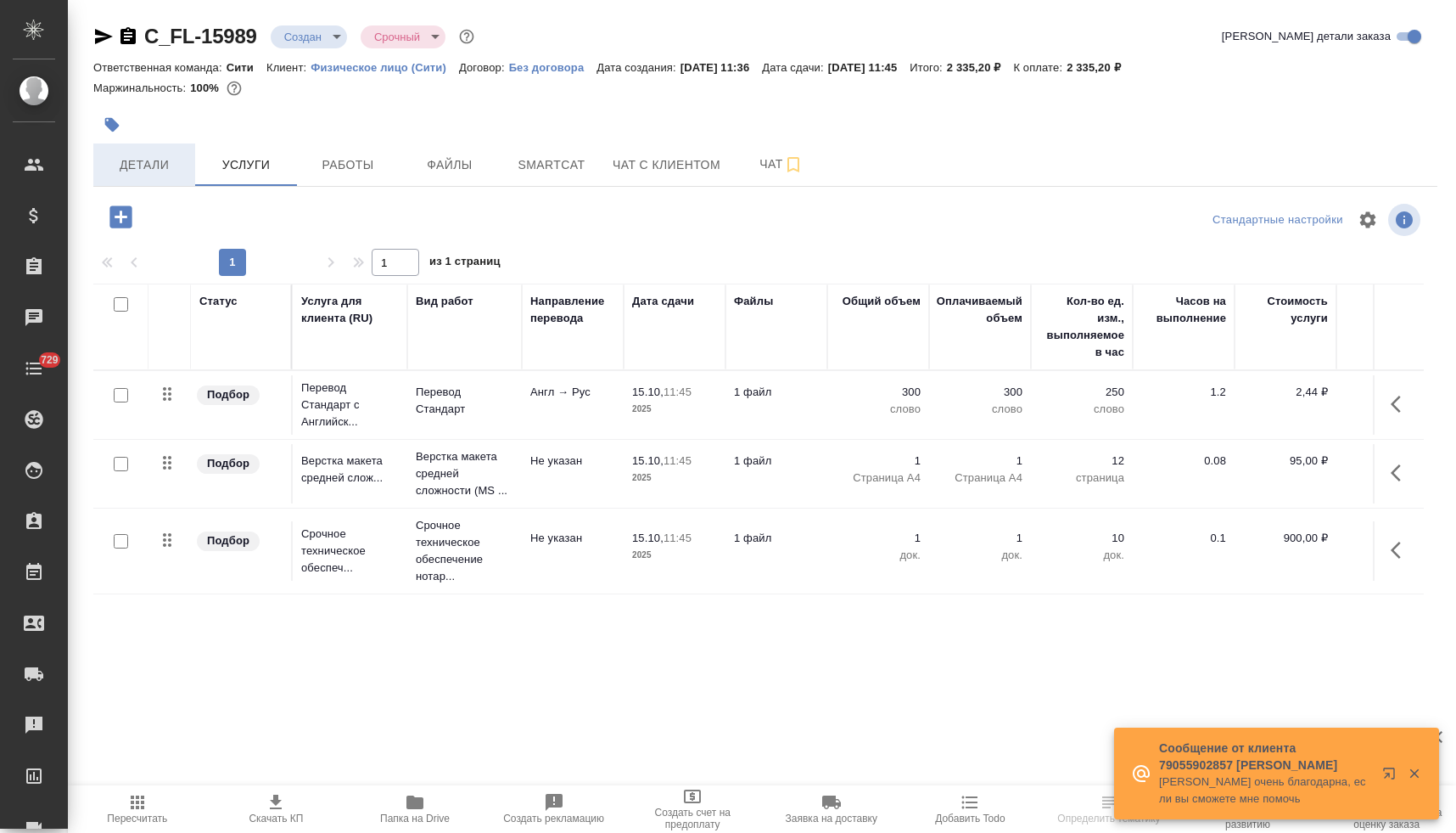
click at [146, 162] on span "Детали" at bounding box center [144, 165] width 81 height 21
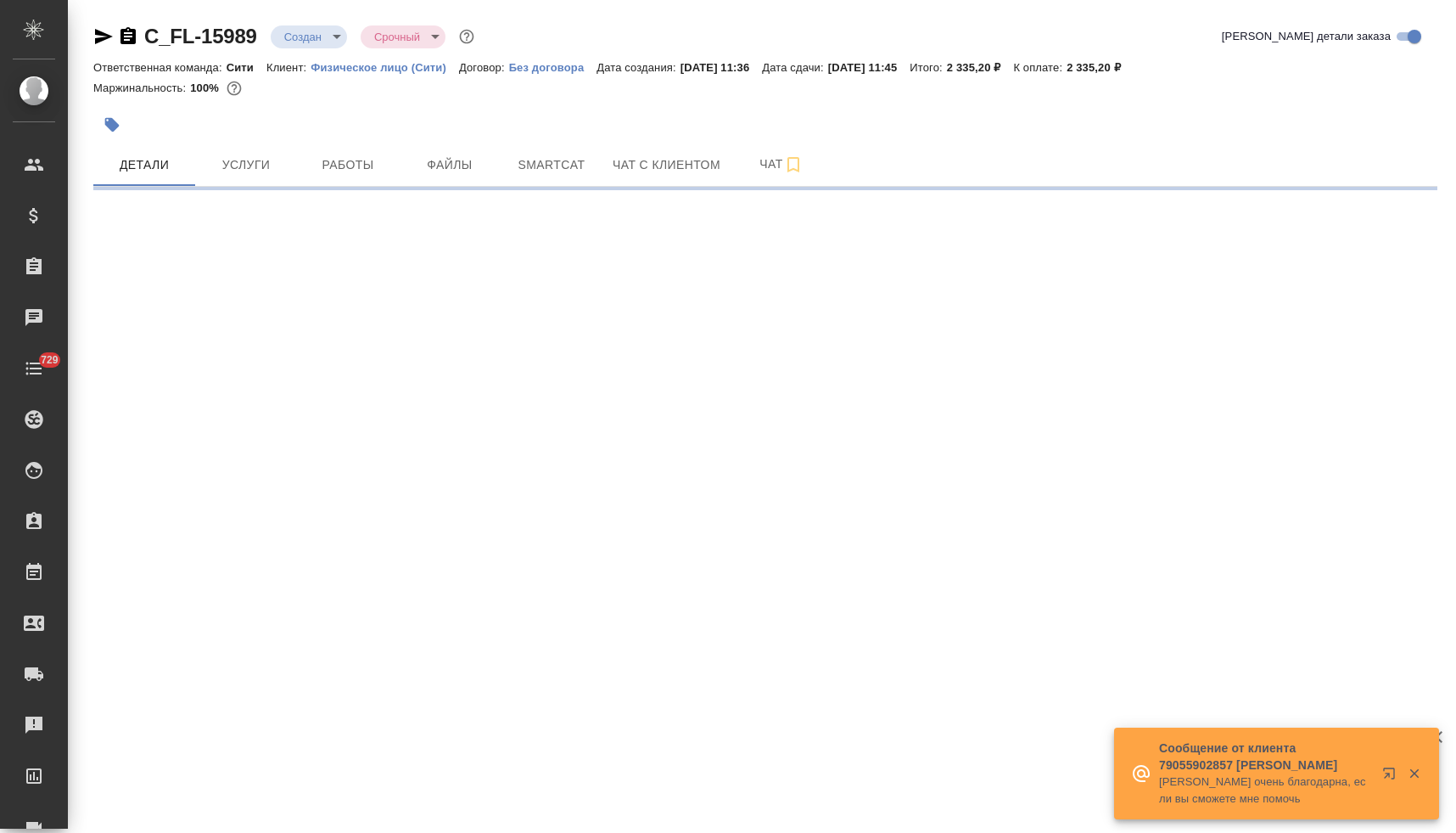
select select "RU"
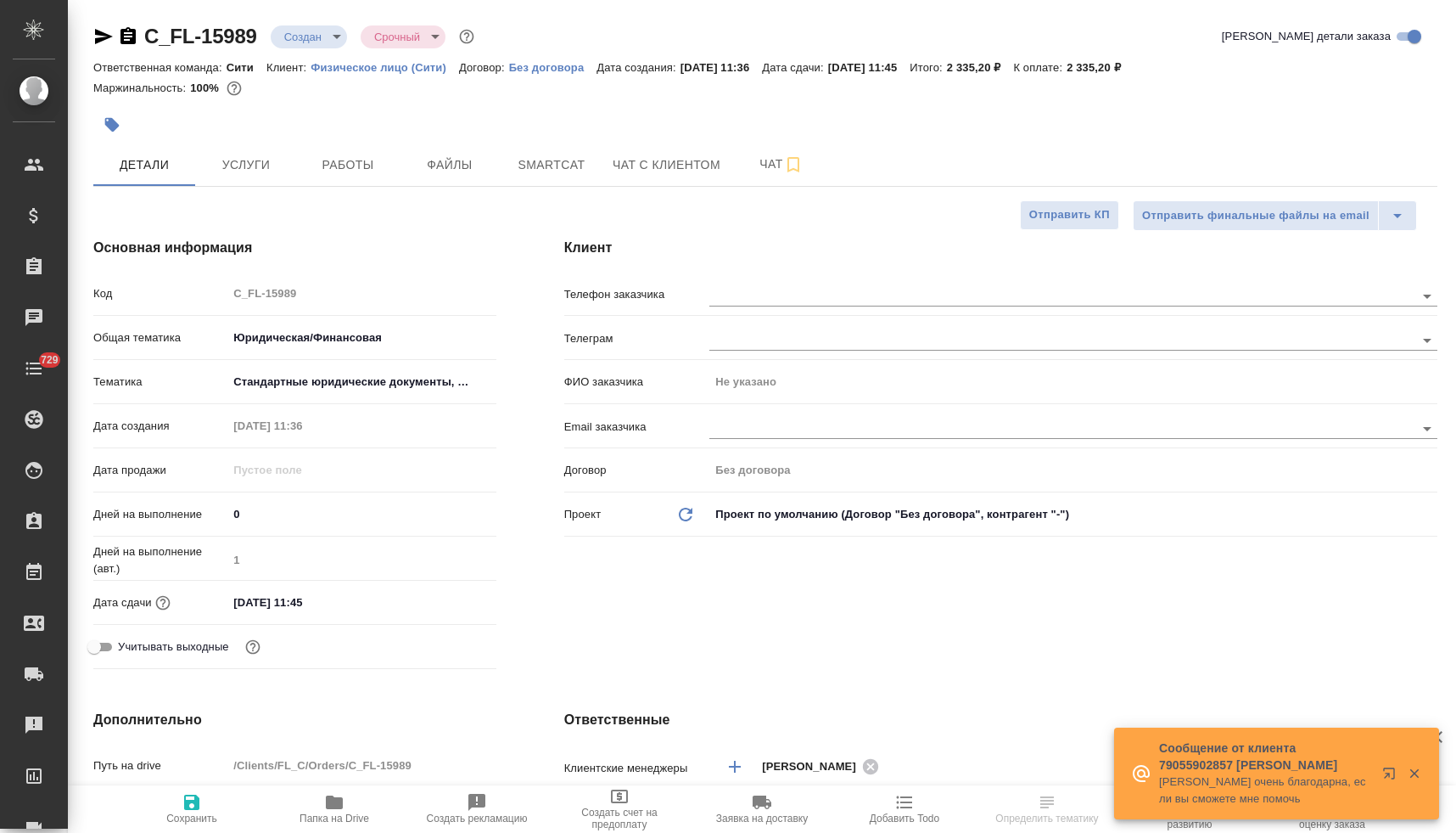
type textarea "x"
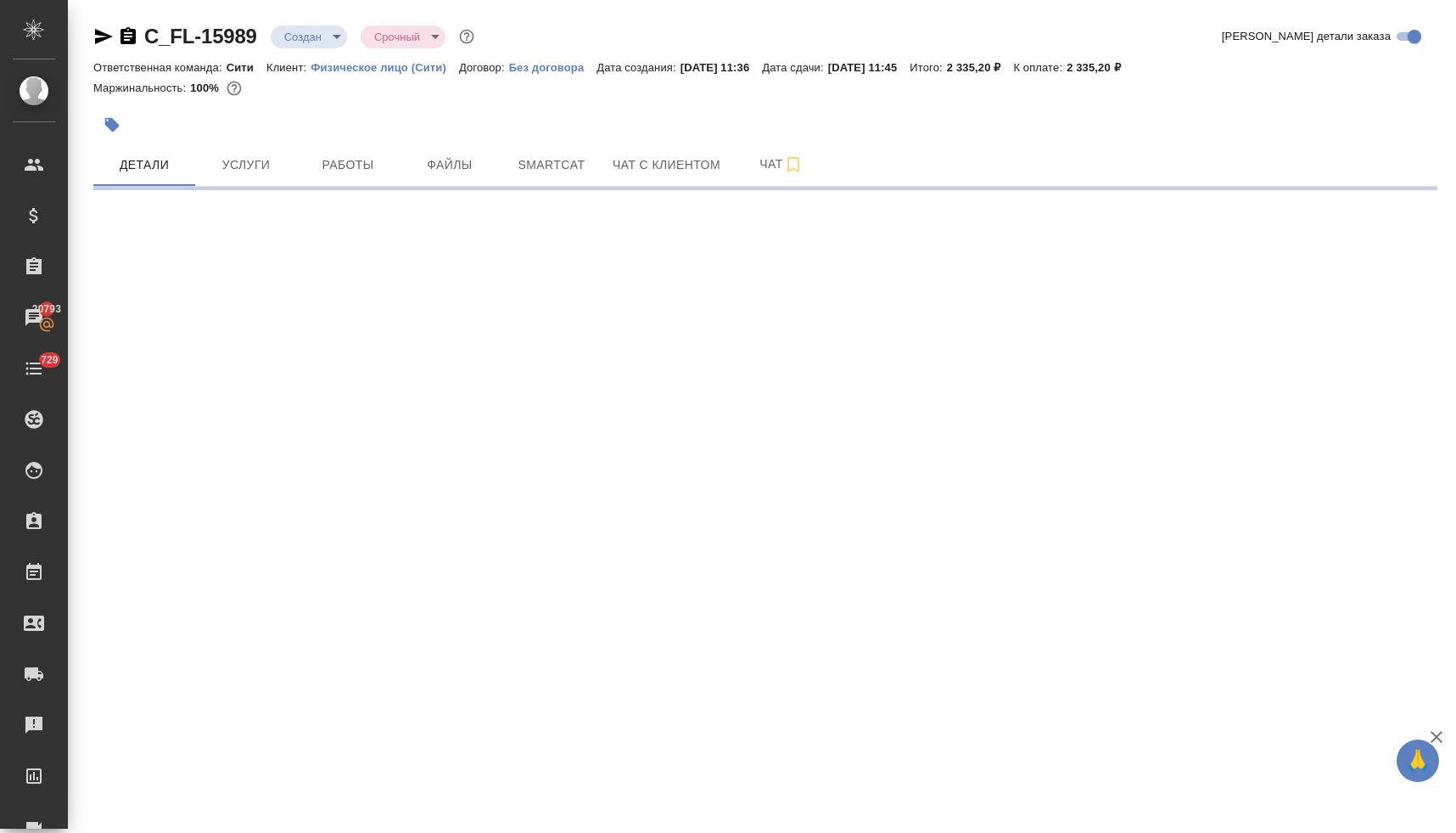
select select "RU"
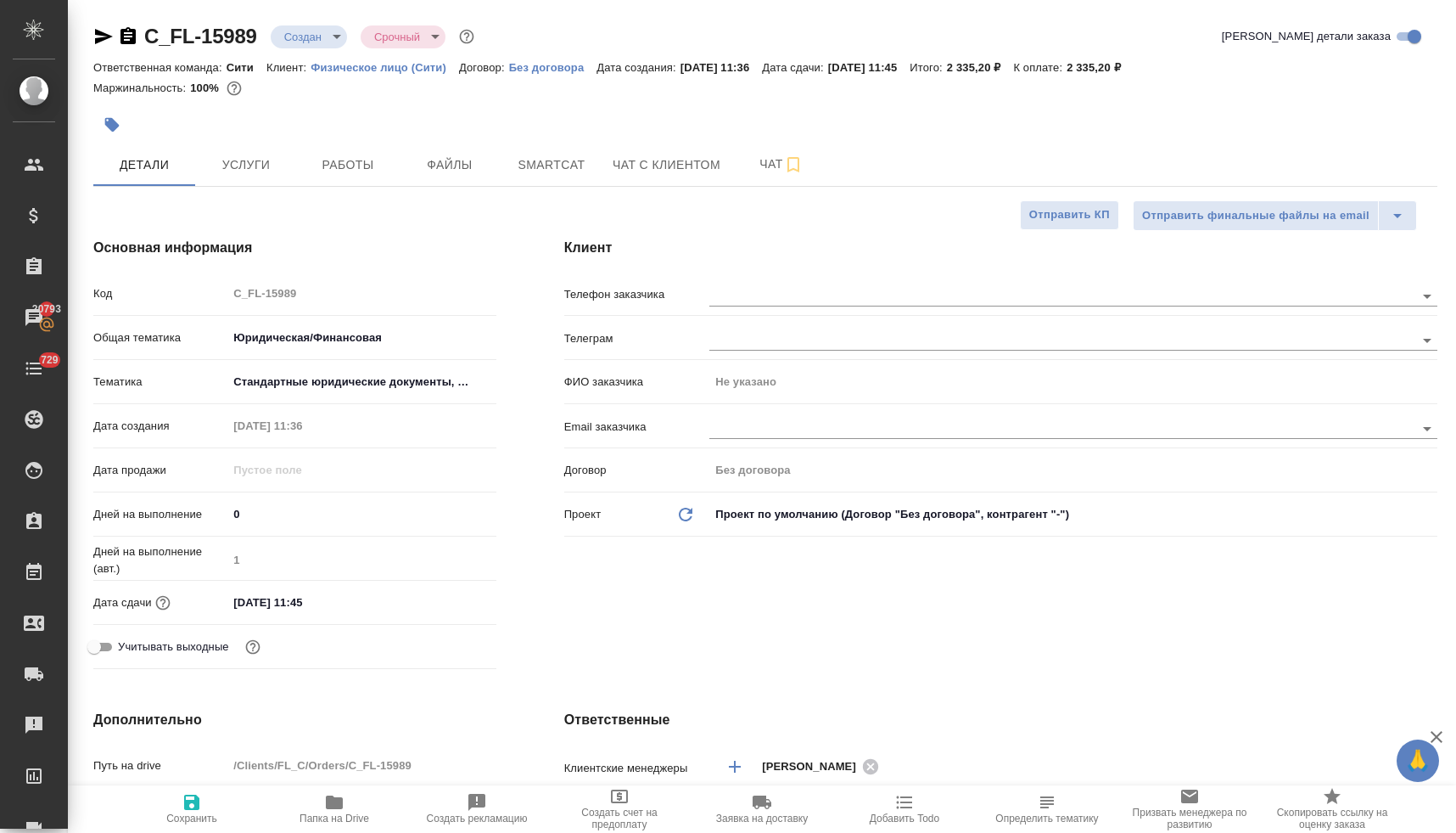
type textarea "x"
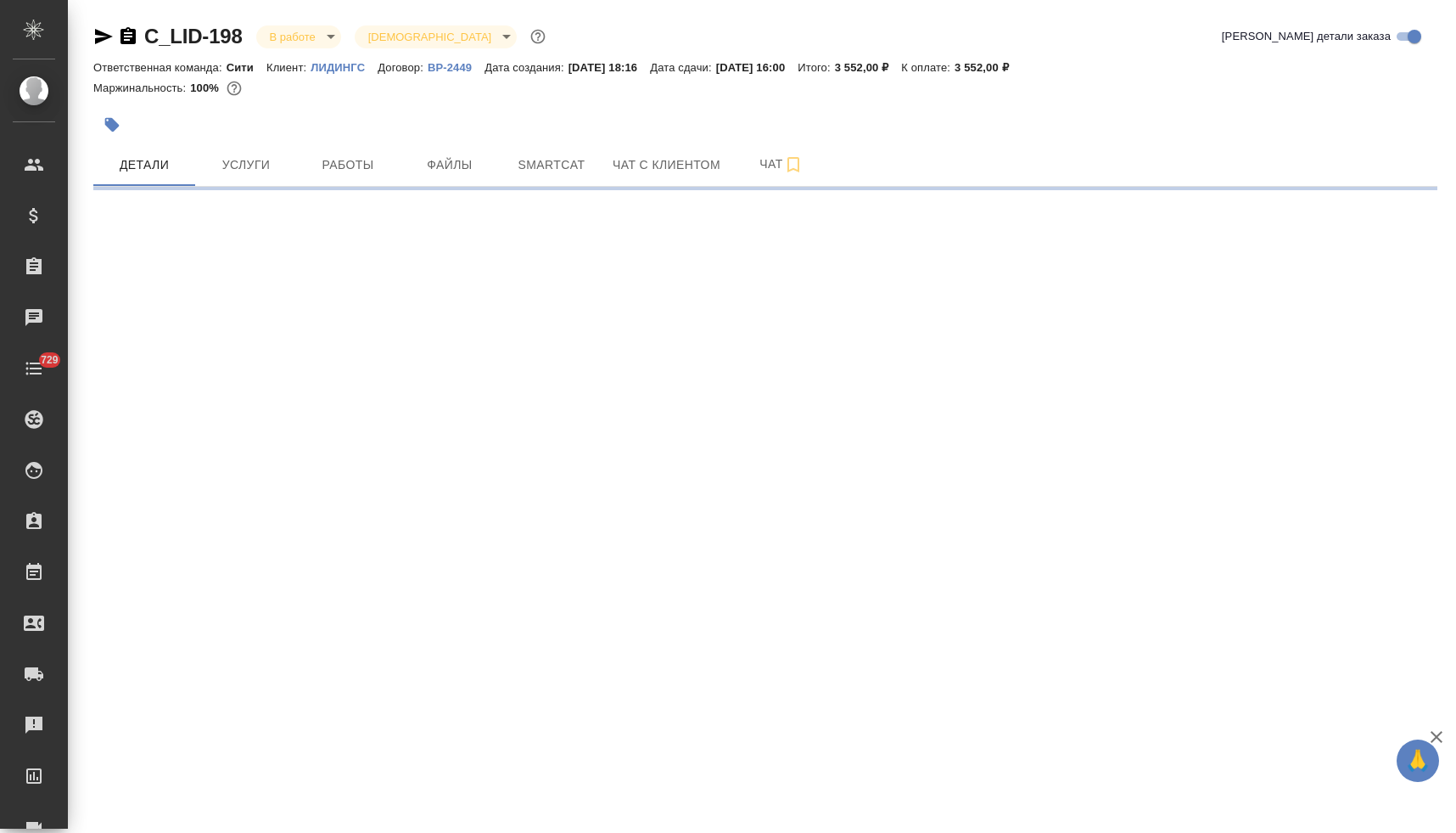
select select "RU"
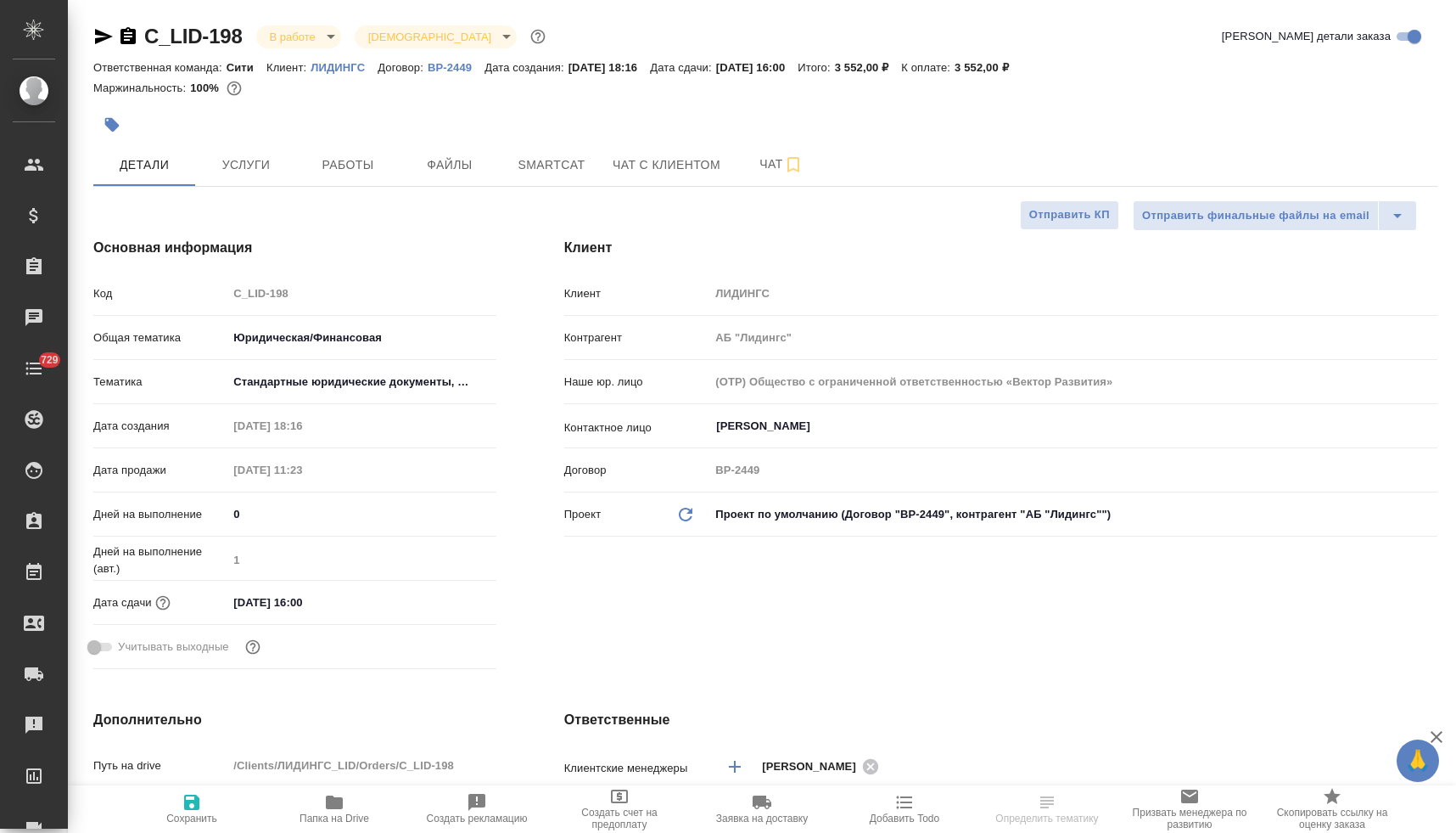
type textarea "x"
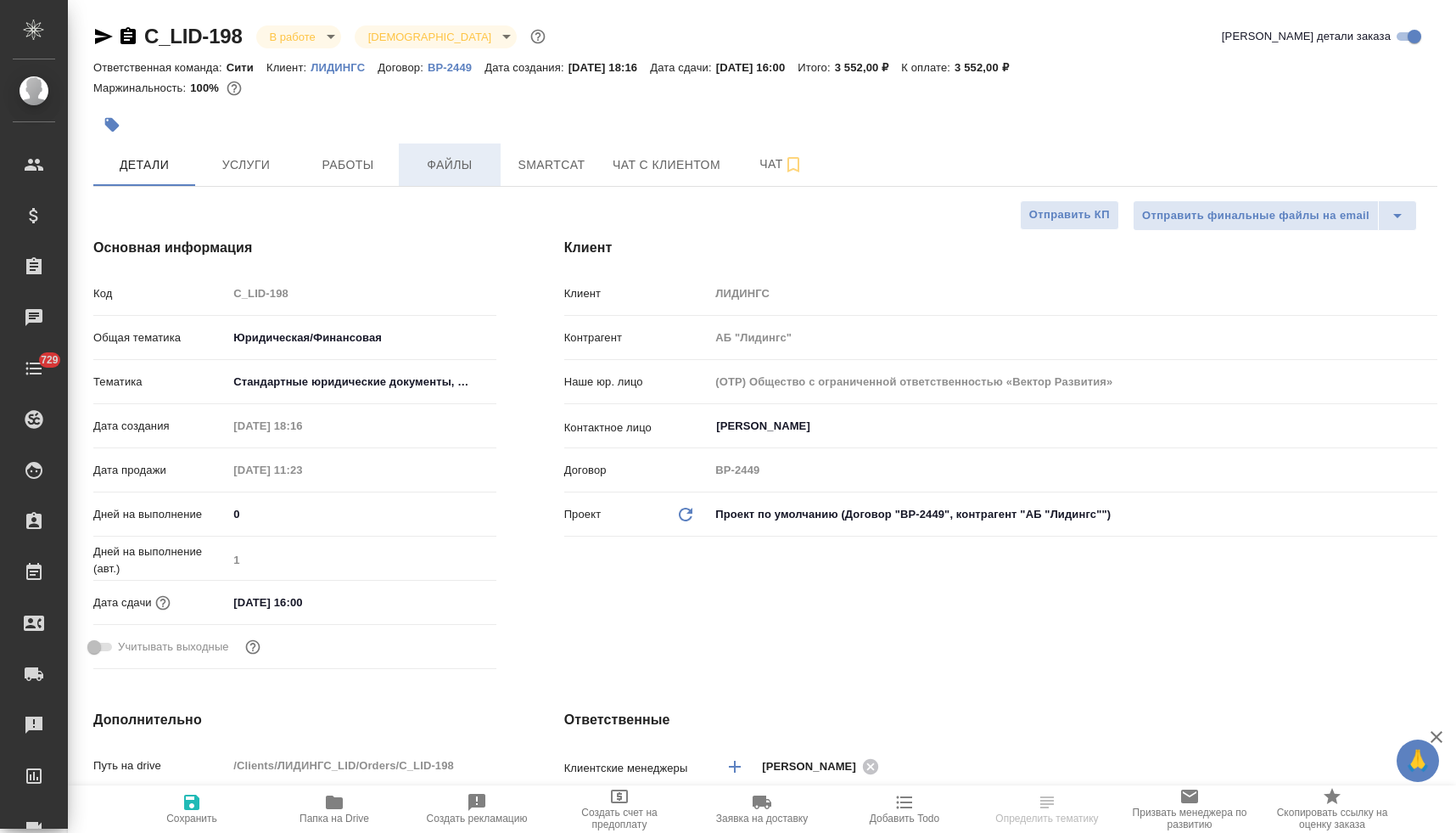
type textarea "x"
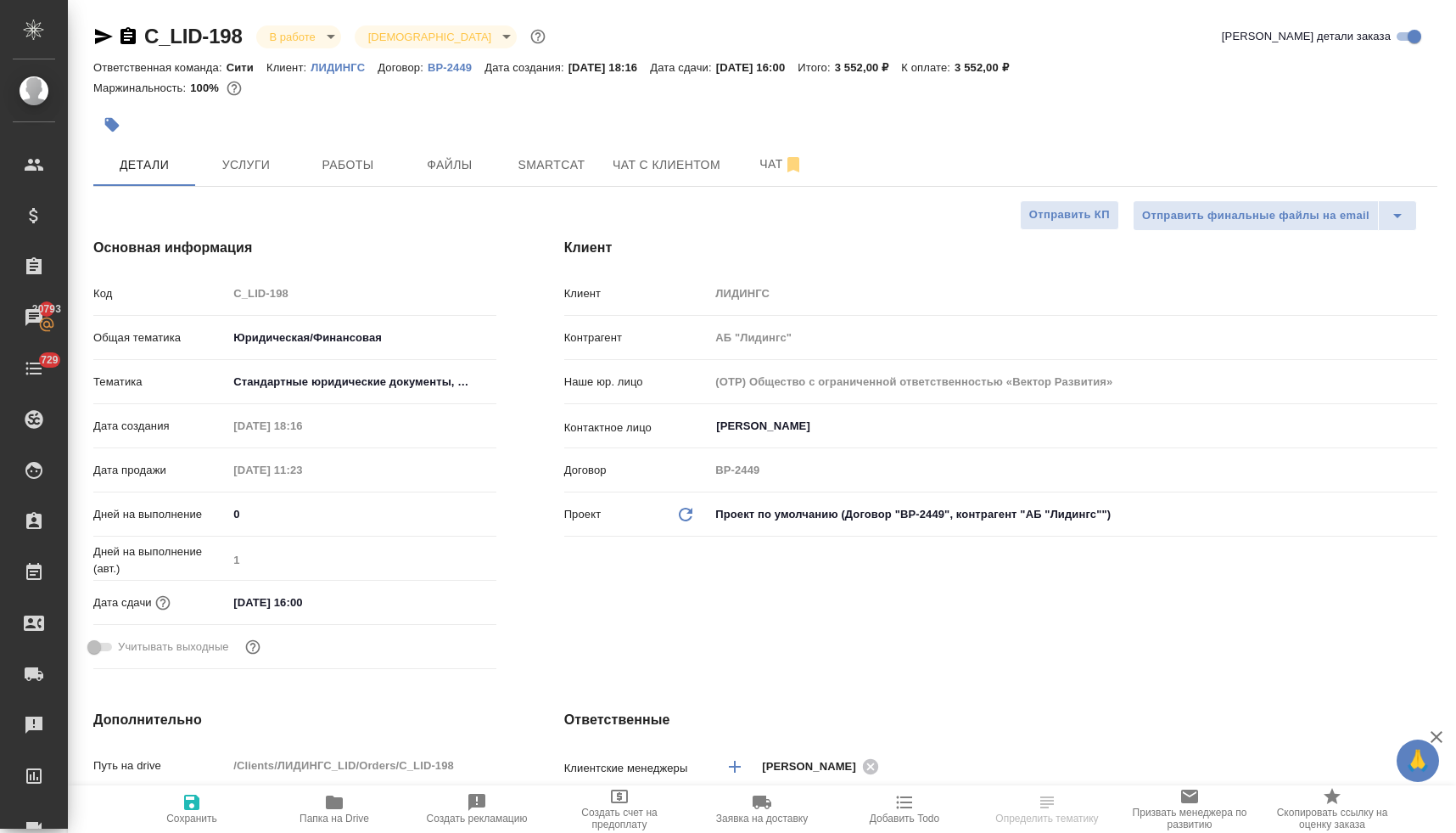
type textarea "x"
select select "RU"
